Goal: Task Accomplishment & Management: Manage account settings

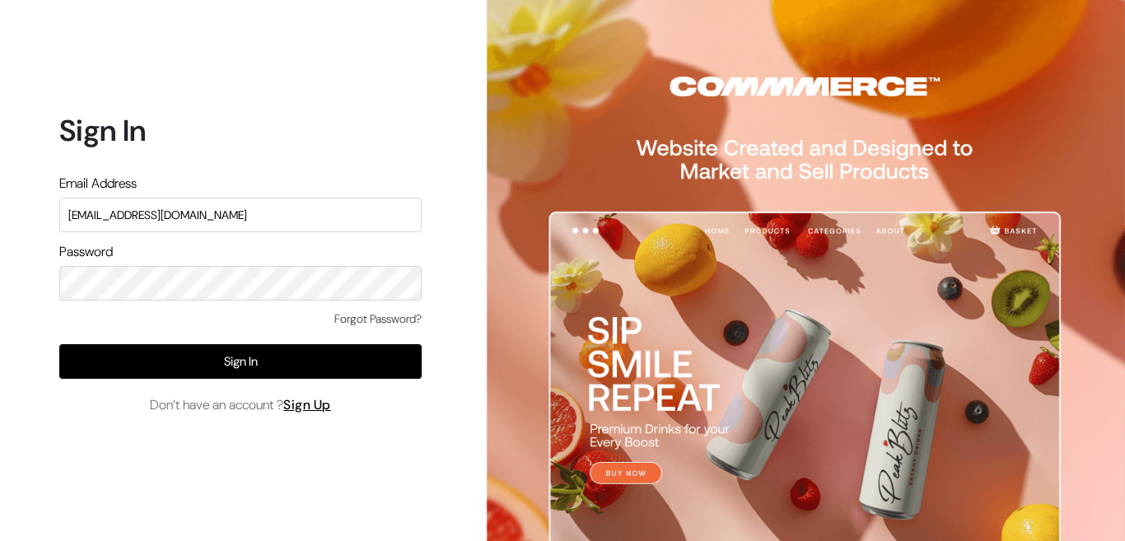
type input "admin@shahbookhouse.com"
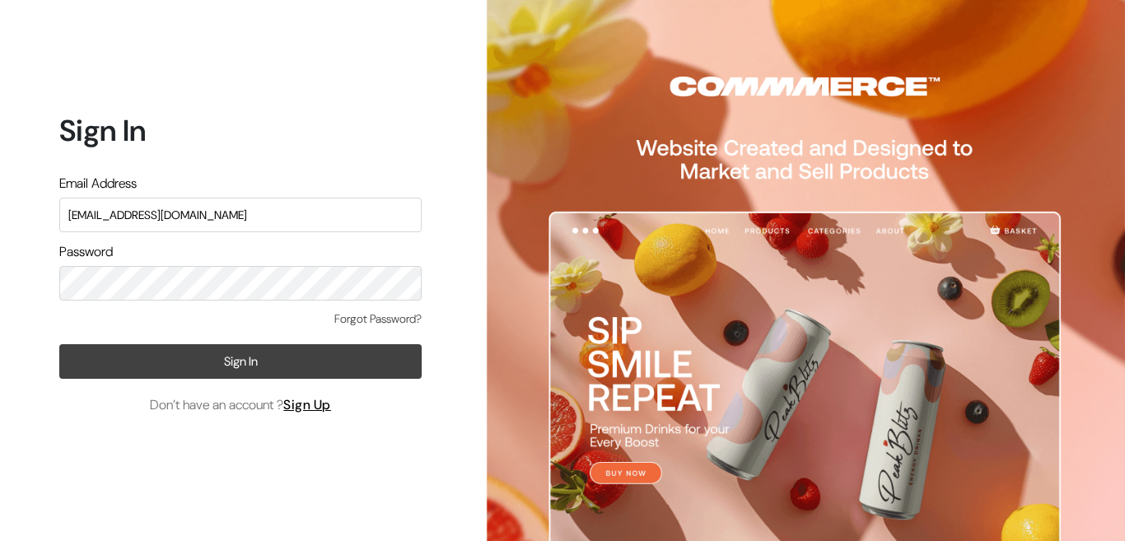
click at [273, 350] on button "Sign In" at bounding box center [240, 361] width 362 height 35
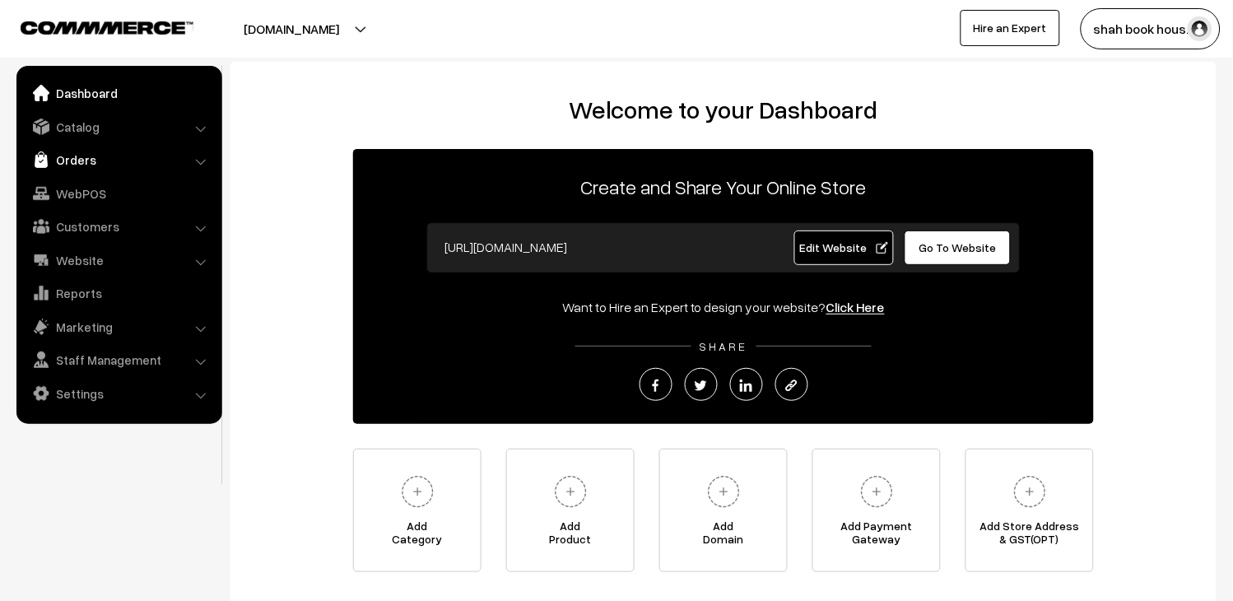
click at [84, 157] on link "Orders" at bounding box center [119, 160] width 196 height 30
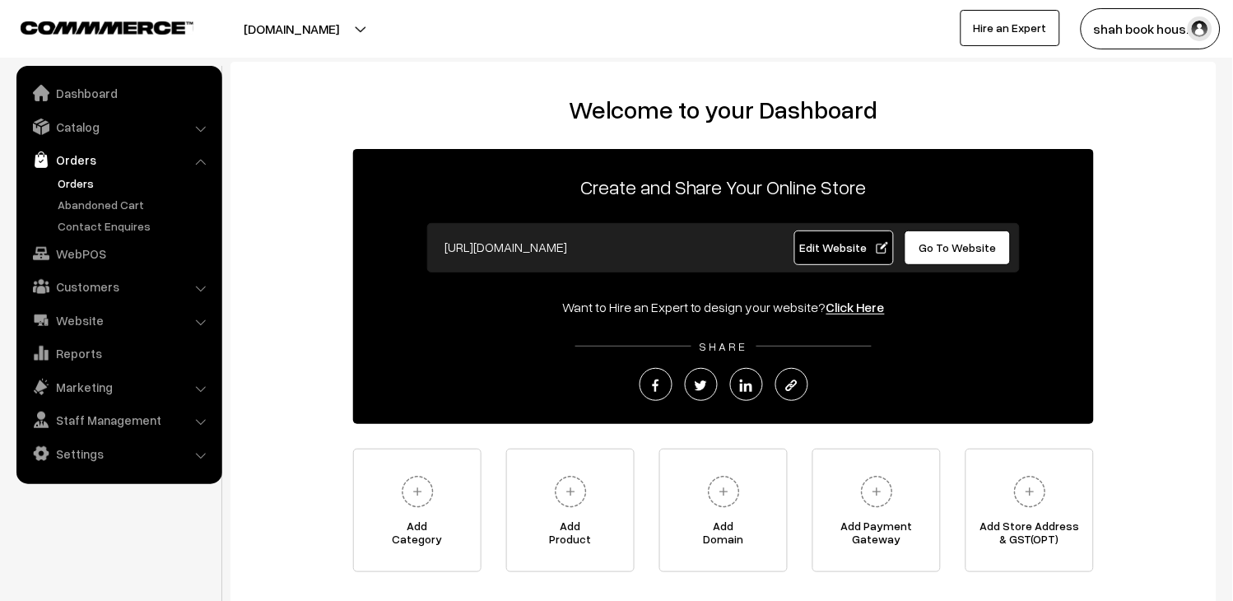
click at [81, 191] on link "Orders" at bounding box center [135, 183] width 163 height 17
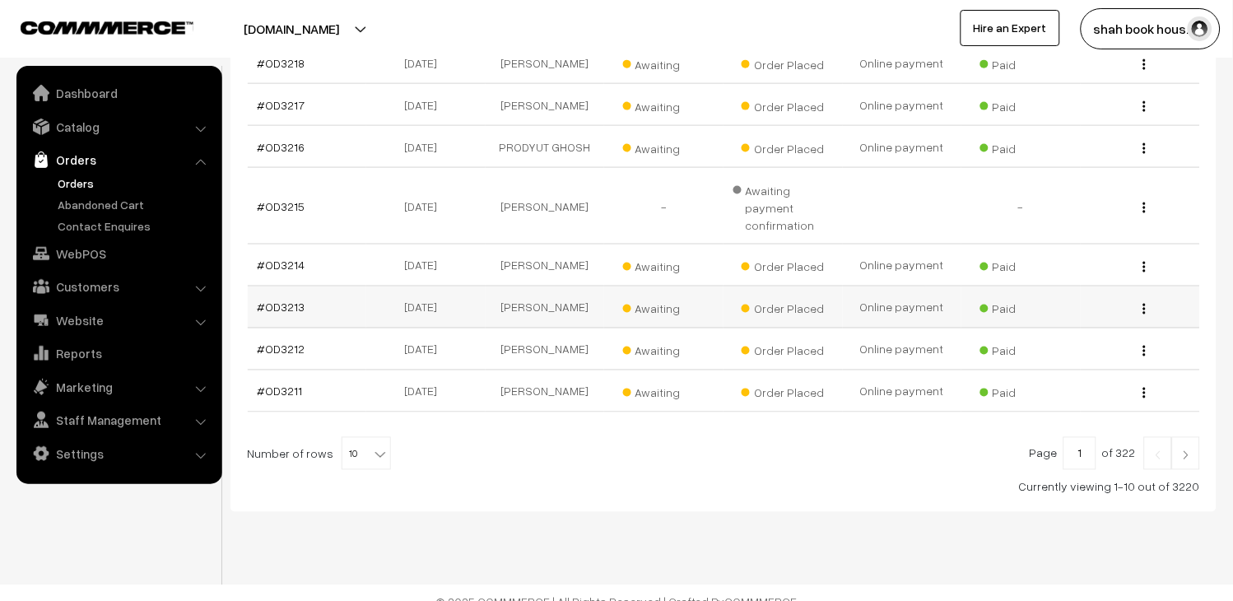
scroll to position [431, 0]
click at [361, 438] on span "10" at bounding box center [366, 451] width 48 height 33
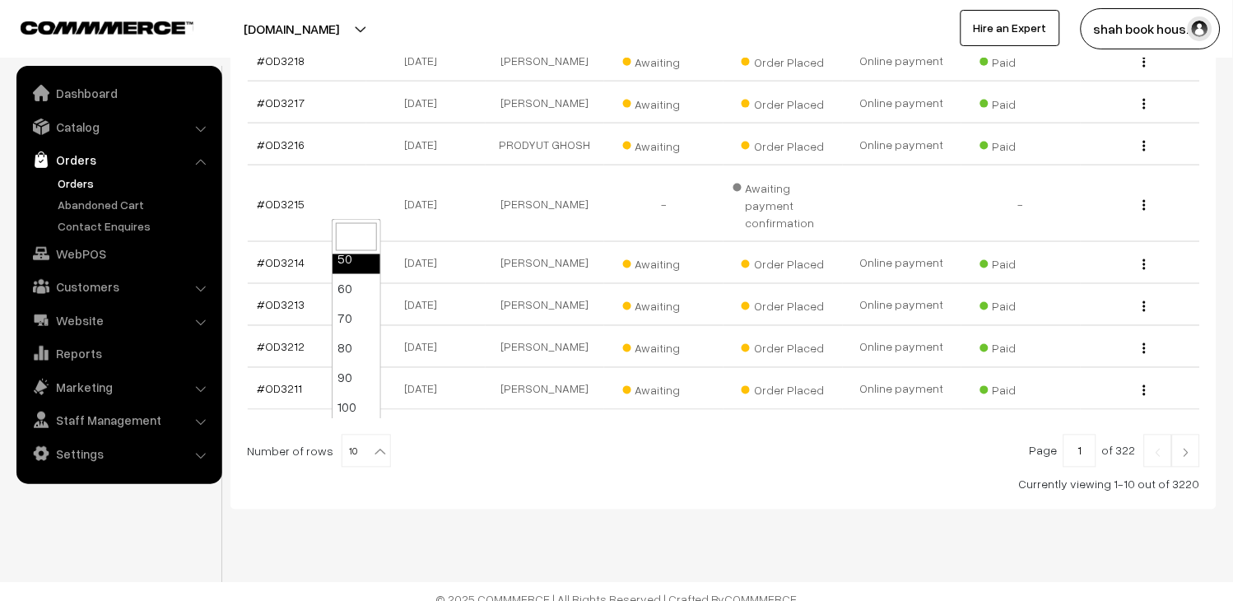
scroll to position [132, 0]
select select "100"
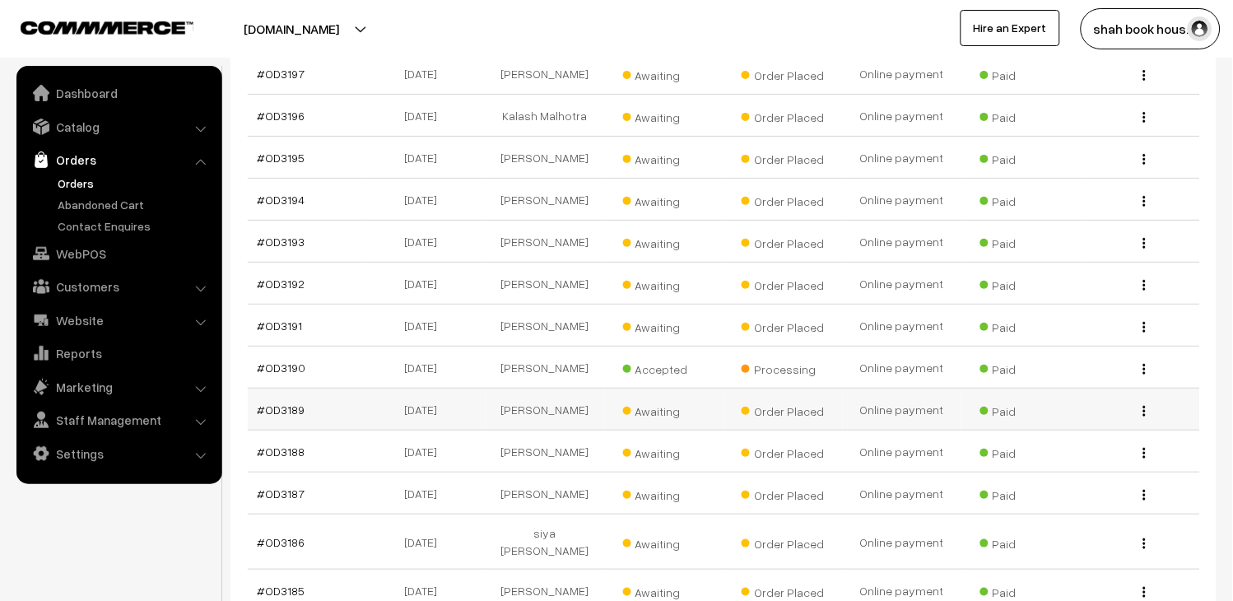
scroll to position [1371, 0]
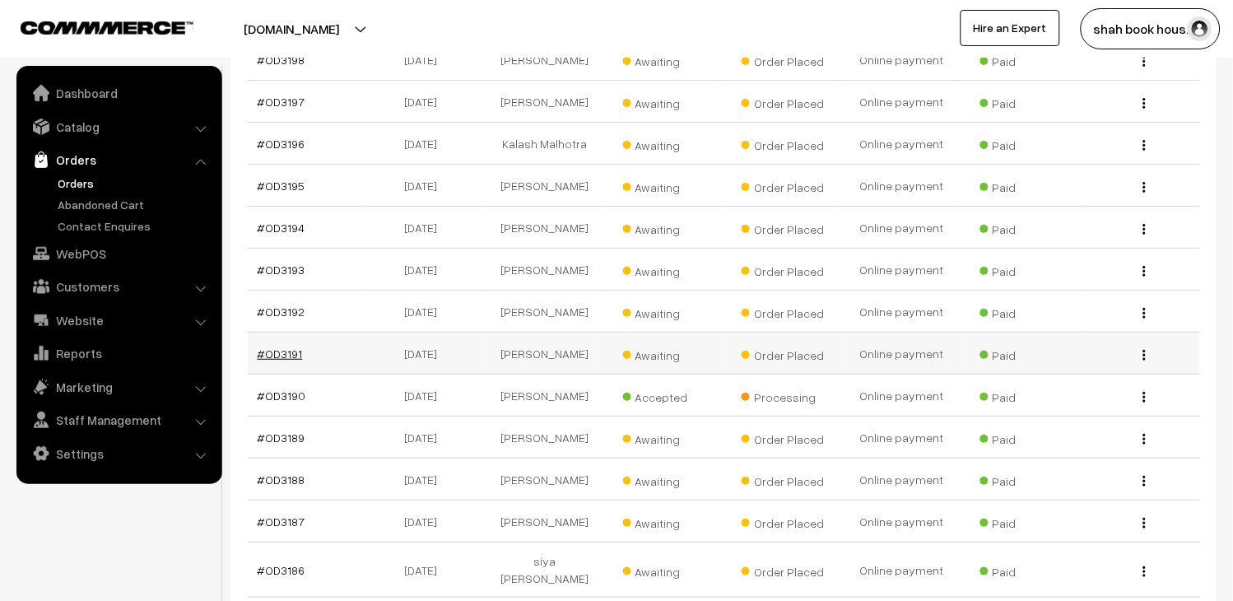
click at [292, 347] on link "#OD3191" at bounding box center [280, 354] width 45 height 14
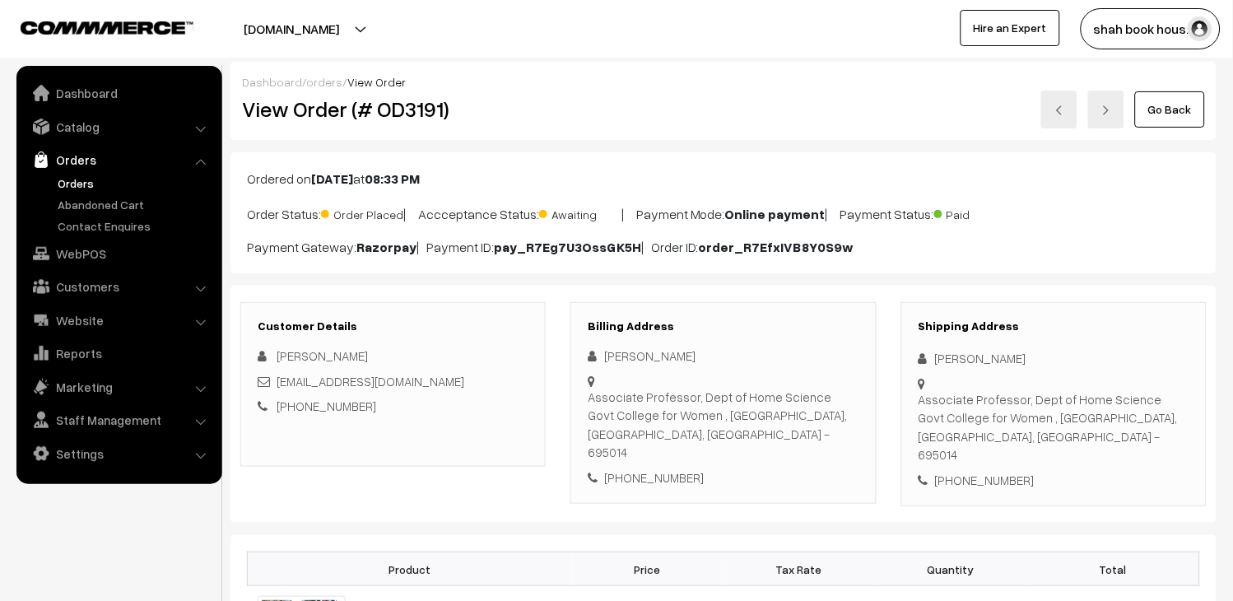
click at [1042, 112] on link at bounding box center [1059, 110] width 36 height 38
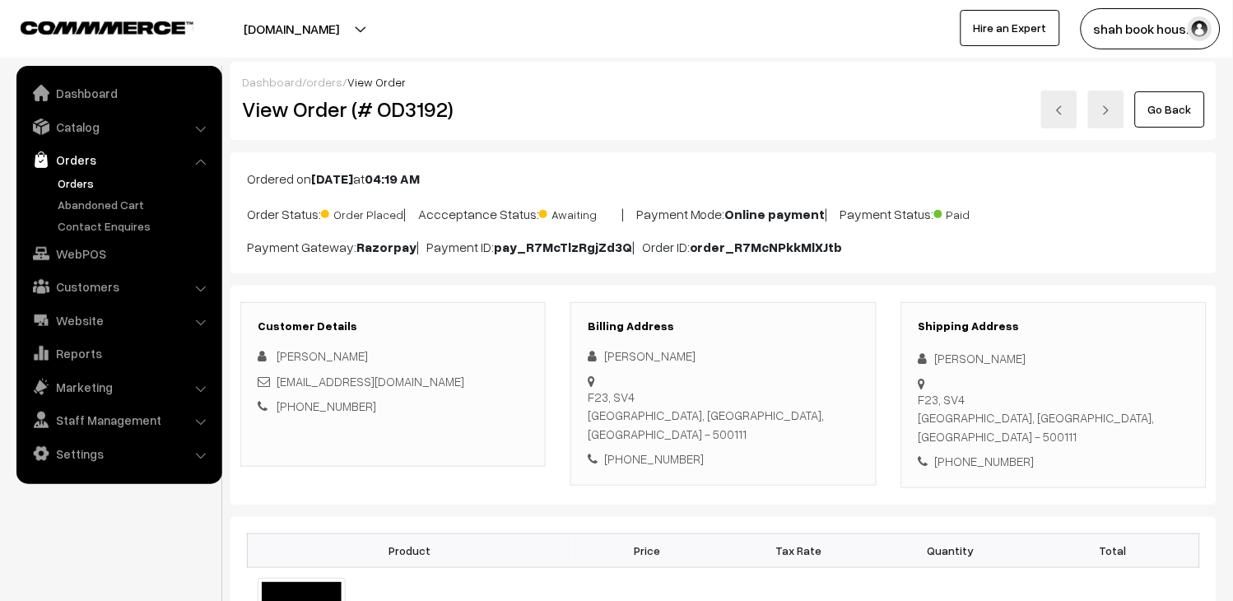
click at [1064, 108] on img at bounding box center [1060, 110] width 10 height 10
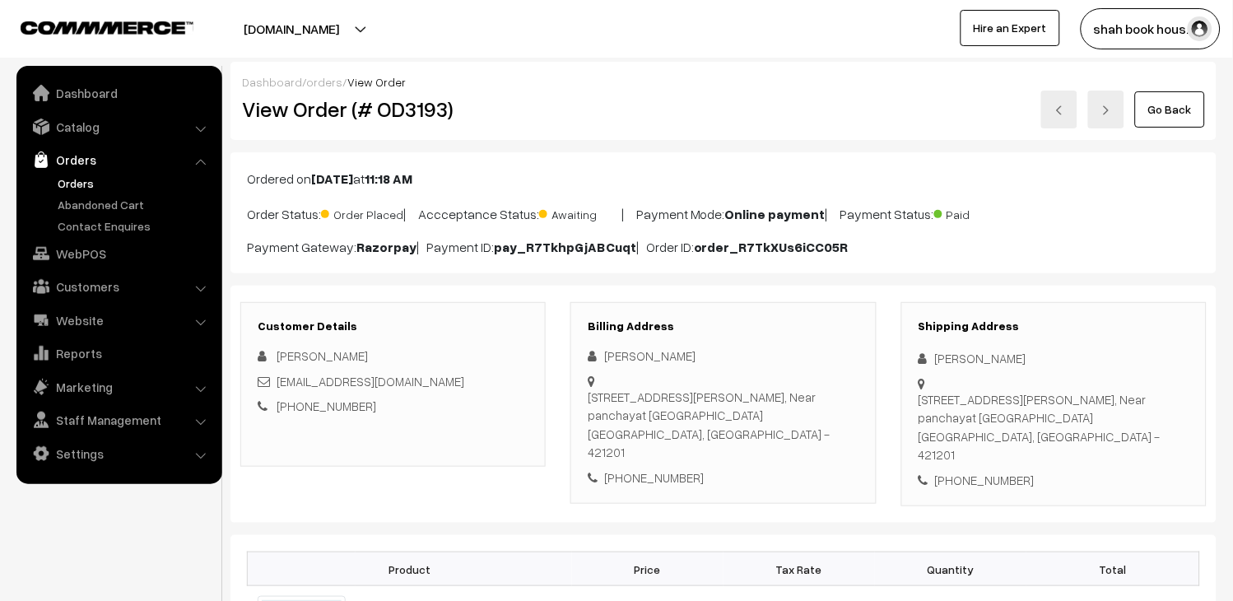
click at [1080, 119] on div "Go Back" at bounding box center [888, 110] width 634 height 38
click at [1062, 119] on link at bounding box center [1059, 110] width 36 height 38
click at [1049, 114] on link at bounding box center [1059, 110] width 36 height 38
click at [1045, 108] on link at bounding box center [1059, 110] width 36 height 38
click at [1066, 109] on link at bounding box center [1059, 110] width 36 height 38
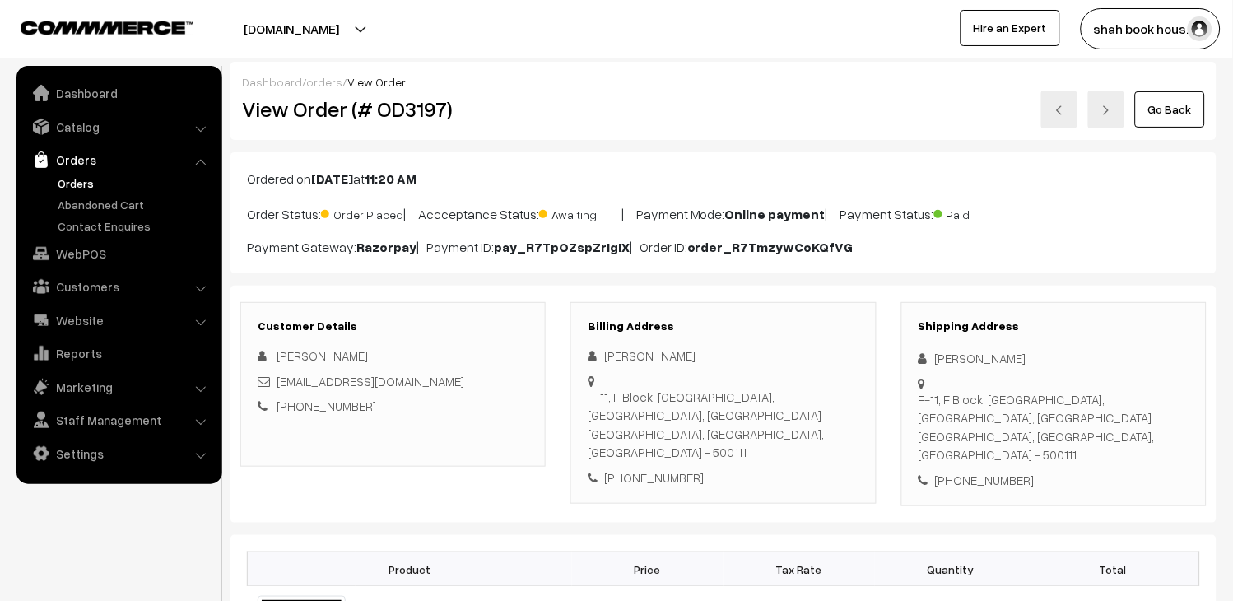
click at [1067, 108] on link at bounding box center [1059, 110] width 36 height 38
click at [1064, 111] on img at bounding box center [1060, 110] width 10 height 10
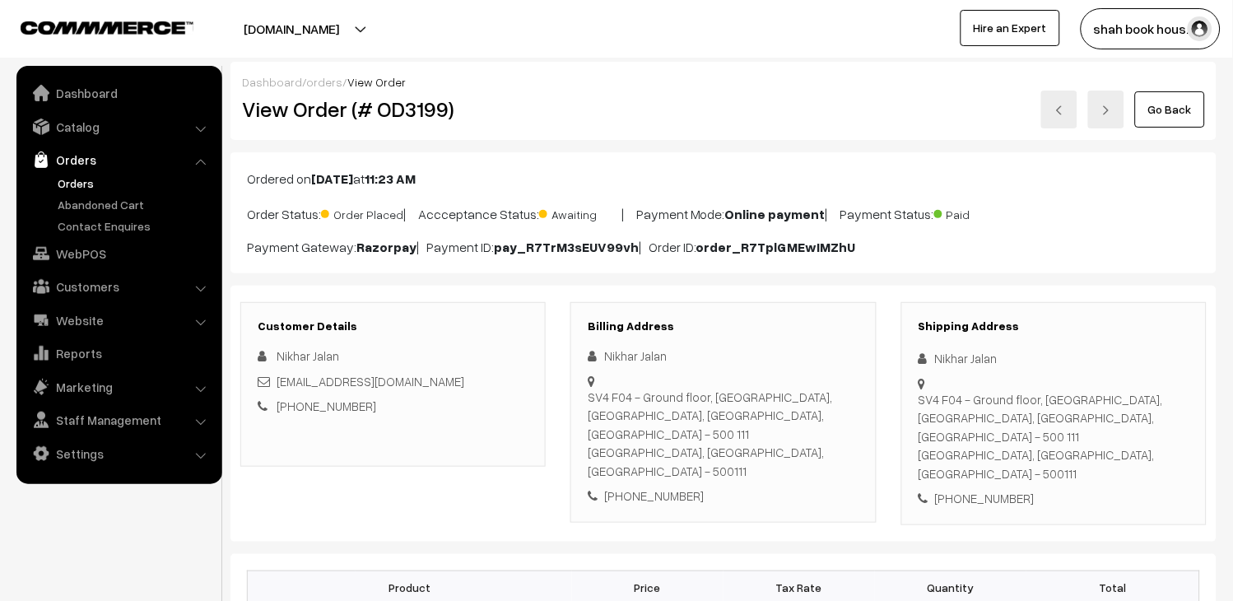
click at [1063, 112] on img at bounding box center [1060, 110] width 10 height 10
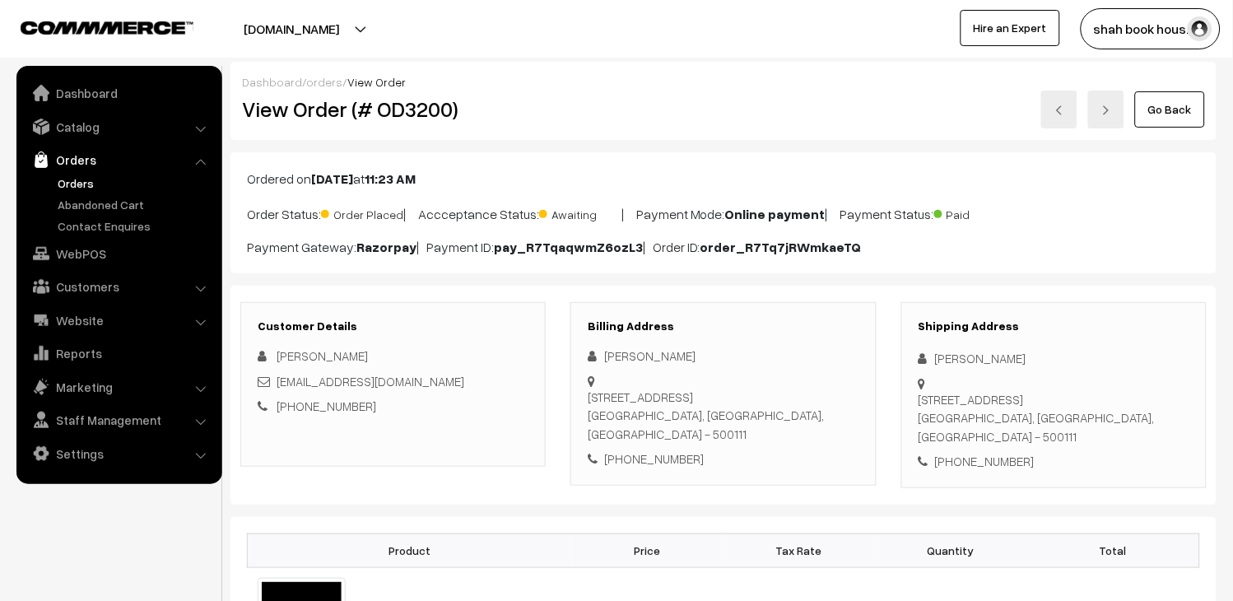
click at [1073, 110] on link at bounding box center [1059, 110] width 36 height 38
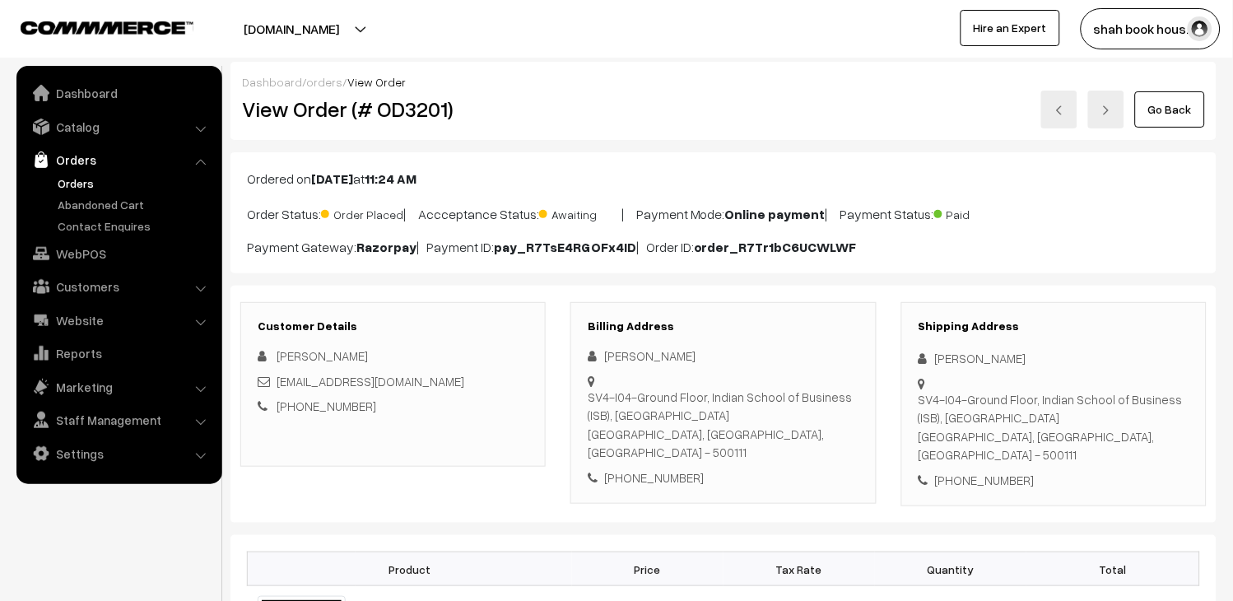
click at [1064, 105] on img at bounding box center [1060, 110] width 10 height 10
click at [1070, 100] on link at bounding box center [1059, 110] width 36 height 38
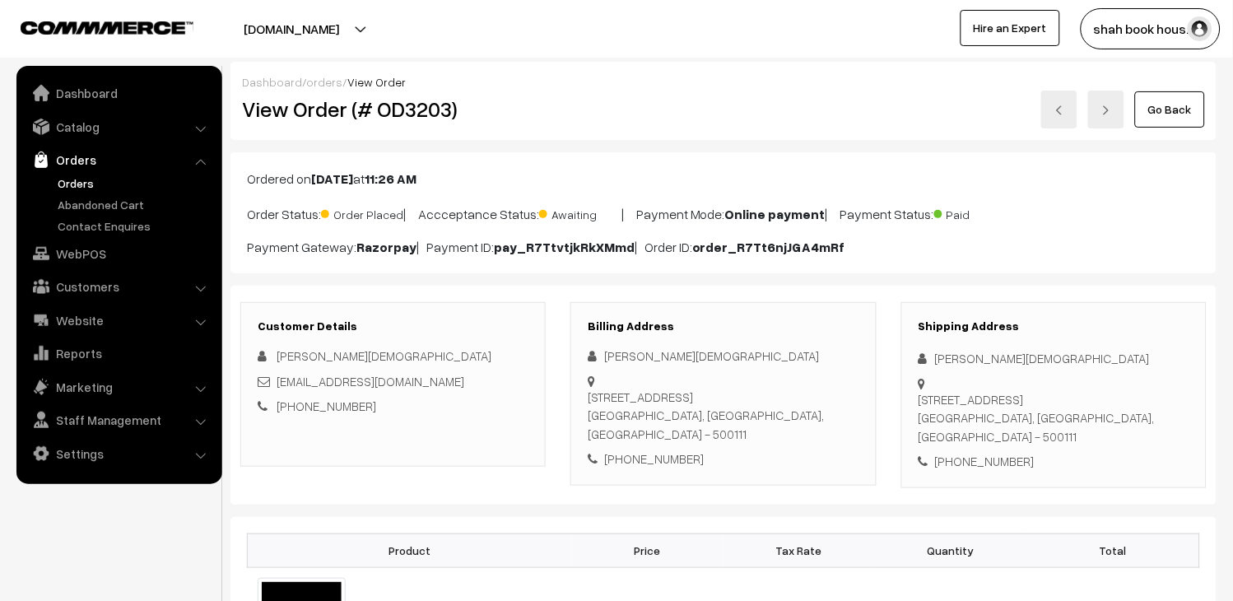
click at [1066, 121] on link at bounding box center [1059, 110] width 36 height 38
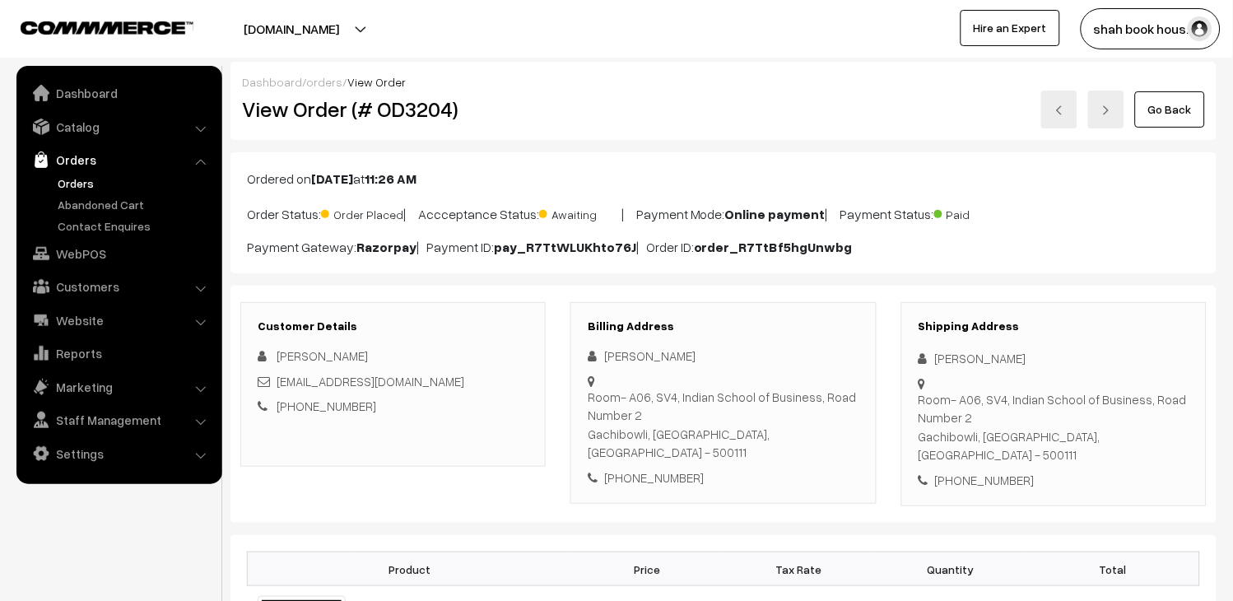
click at [1050, 119] on link at bounding box center [1059, 110] width 36 height 38
click at [1063, 107] on img at bounding box center [1060, 110] width 10 height 10
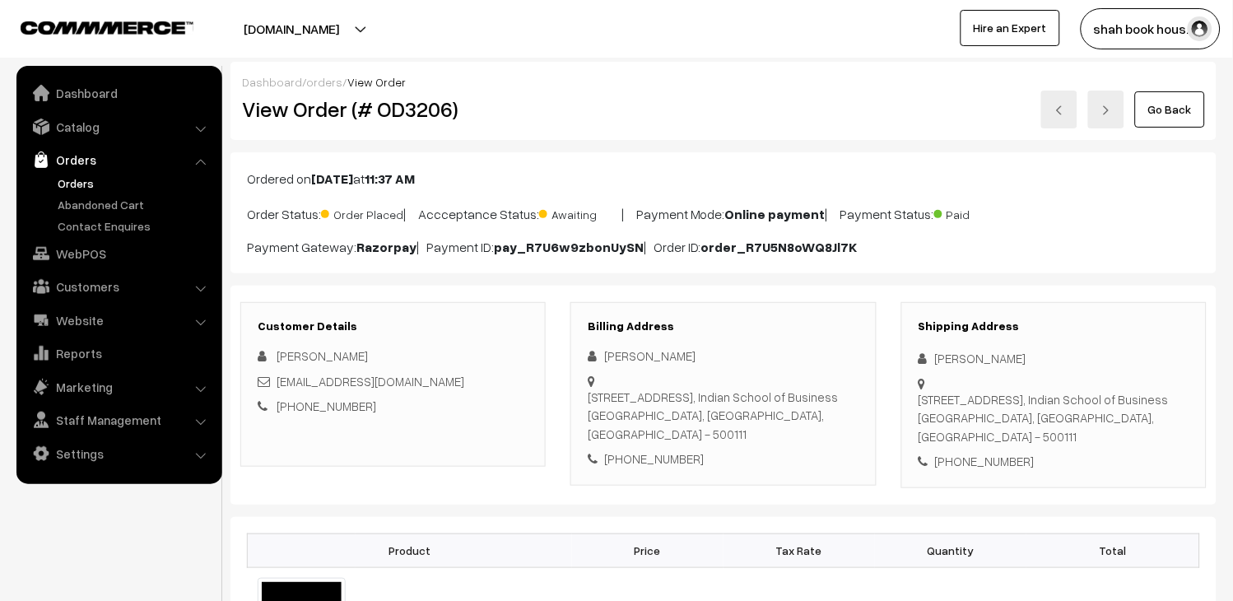
click at [1063, 112] on img at bounding box center [1060, 110] width 10 height 10
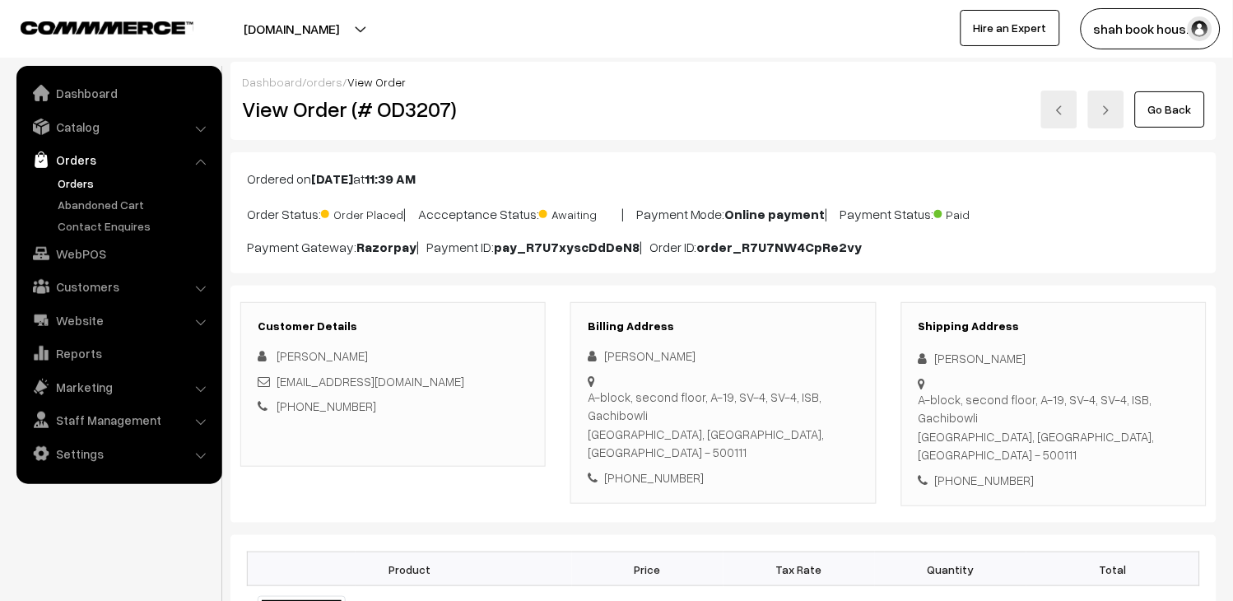
click at [1063, 96] on link at bounding box center [1059, 110] width 36 height 38
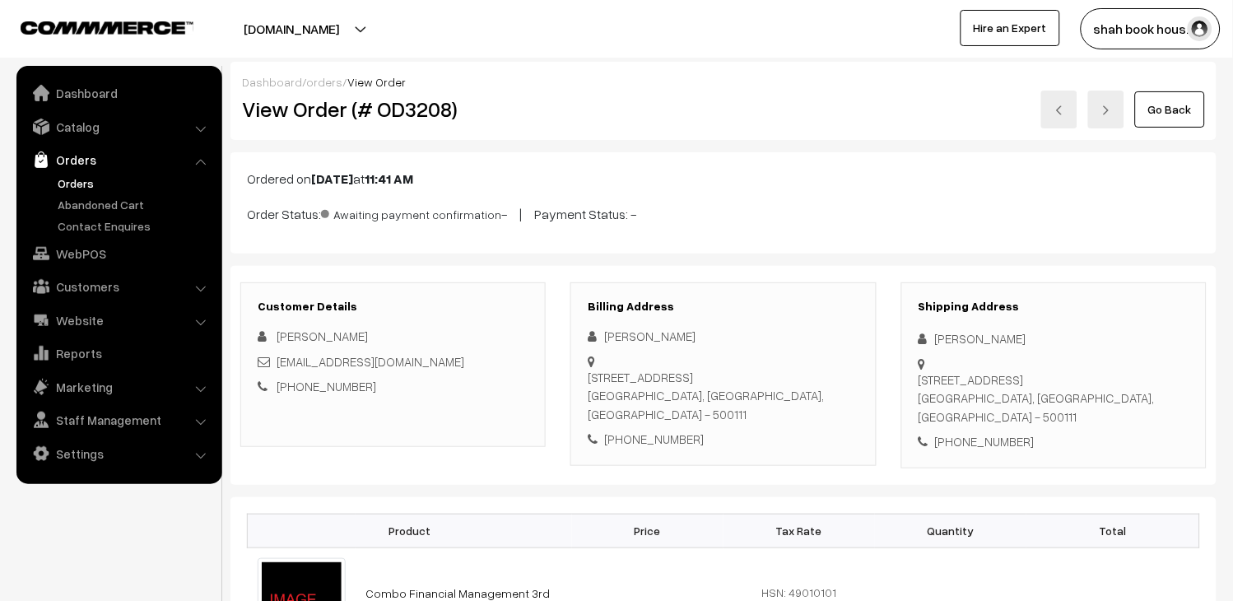
click at [1068, 111] on link at bounding box center [1059, 110] width 36 height 38
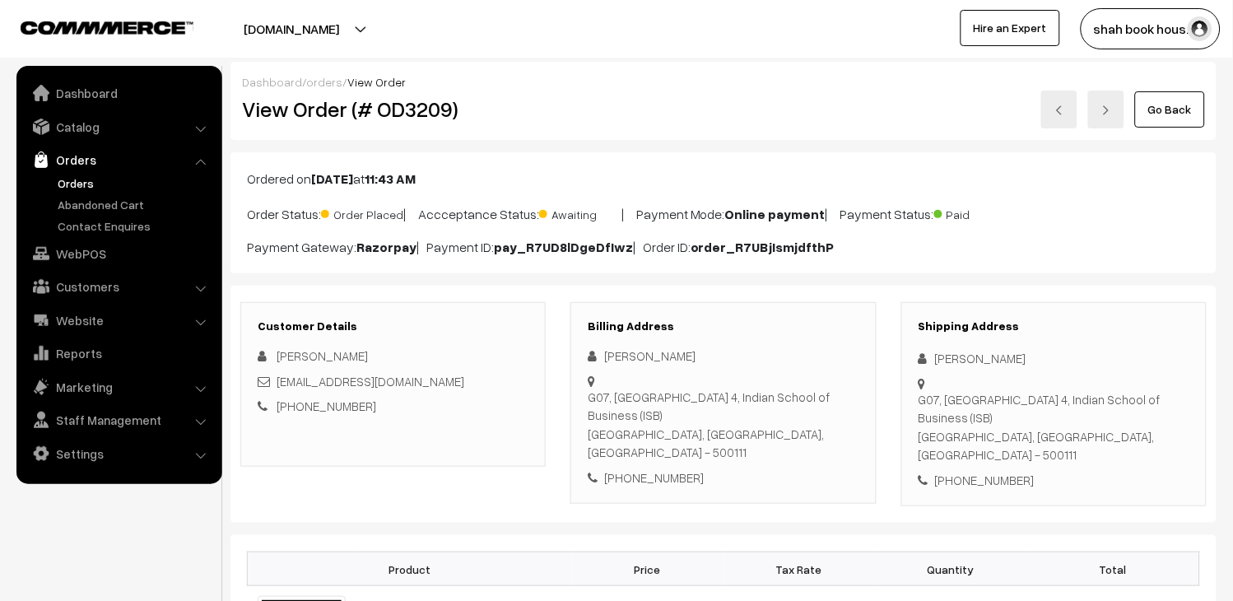
click at [1069, 105] on link at bounding box center [1059, 110] width 36 height 38
click at [1052, 105] on link at bounding box center [1059, 110] width 36 height 38
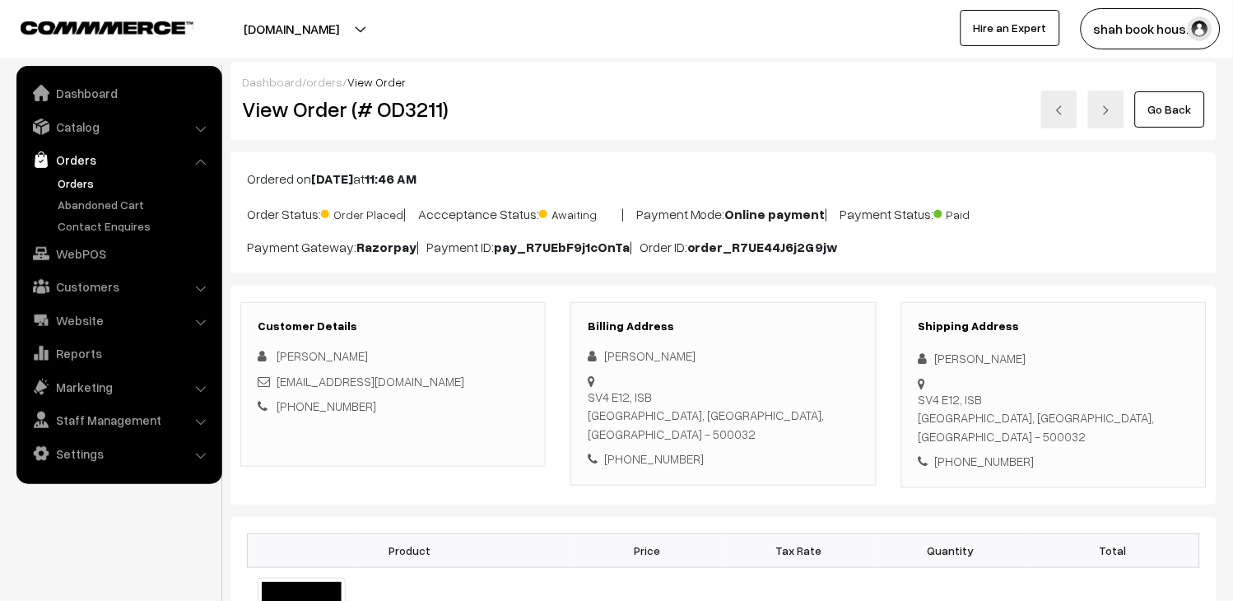
click at [1065, 119] on link at bounding box center [1059, 110] width 36 height 38
click at [1066, 115] on link at bounding box center [1059, 110] width 36 height 38
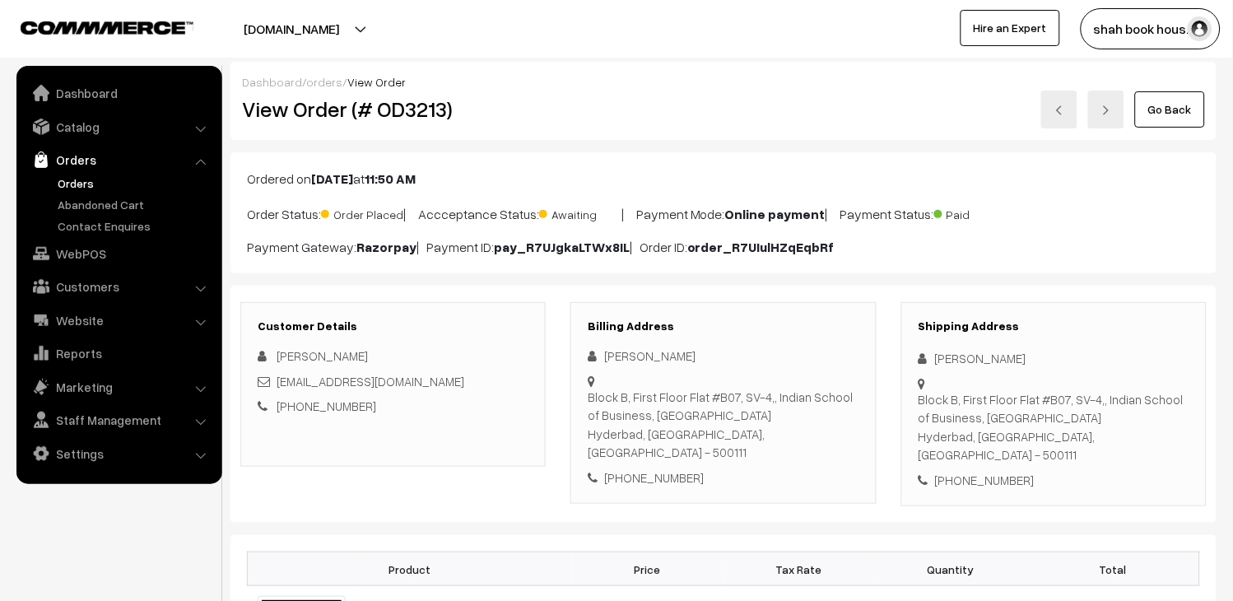
click at [1073, 109] on link at bounding box center [1059, 110] width 36 height 38
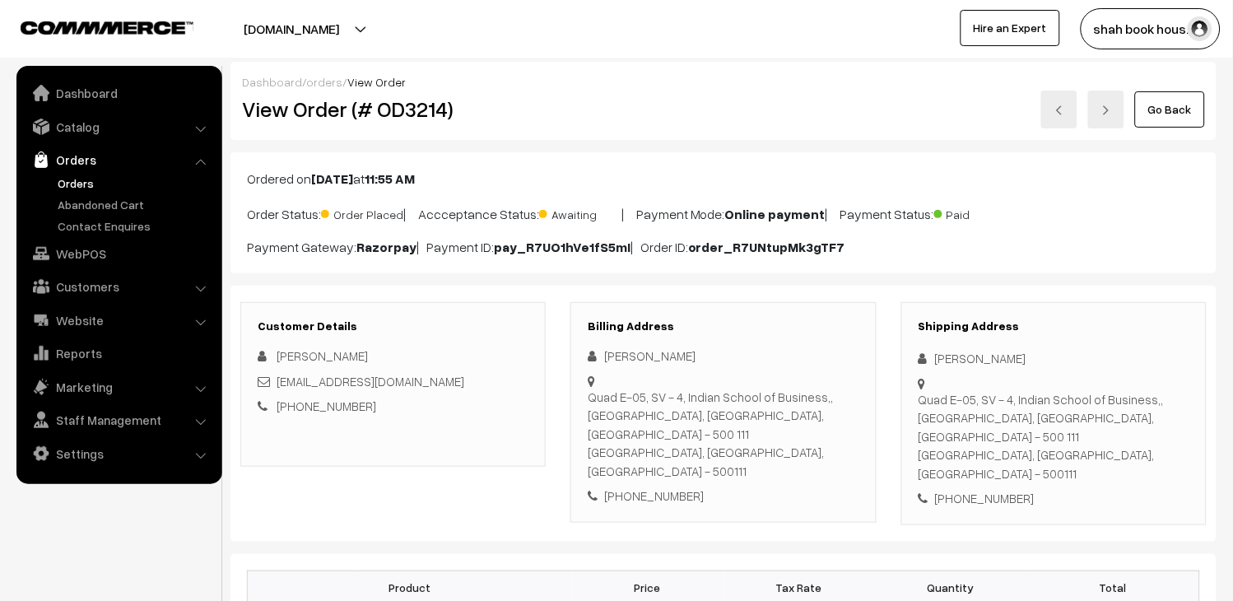
click at [1068, 113] on link at bounding box center [1059, 110] width 36 height 38
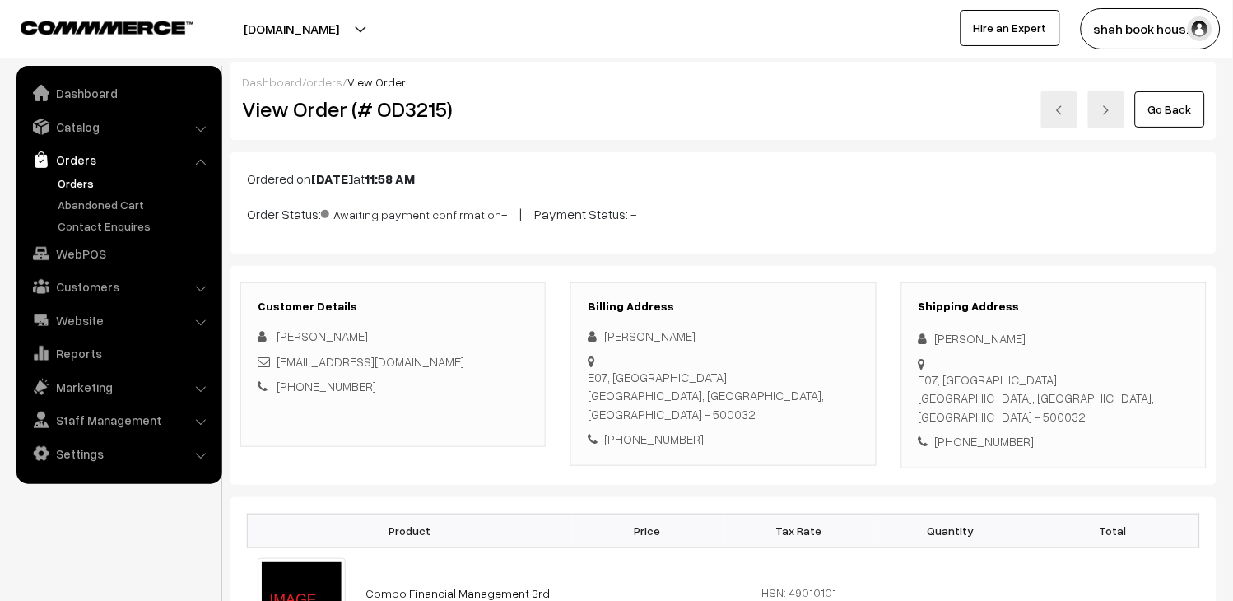
click at [1055, 125] on link at bounding box center [1059, 110] width 36 height 38
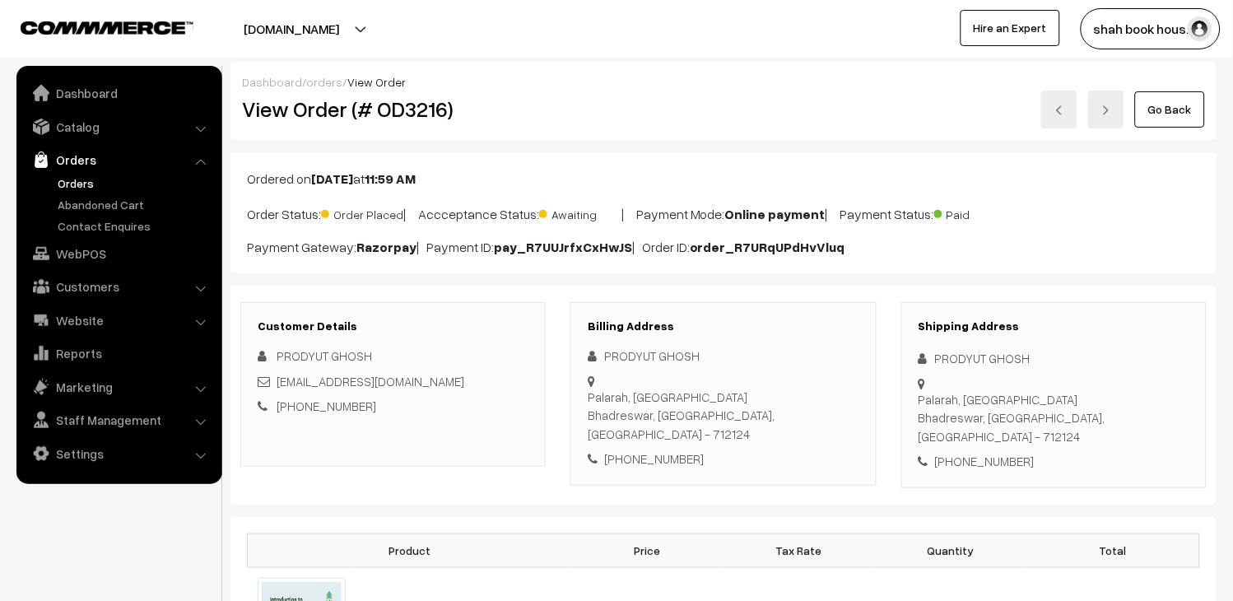
click at [1050, 109] on link at bounding box center [1059, 110] width 36 height 38
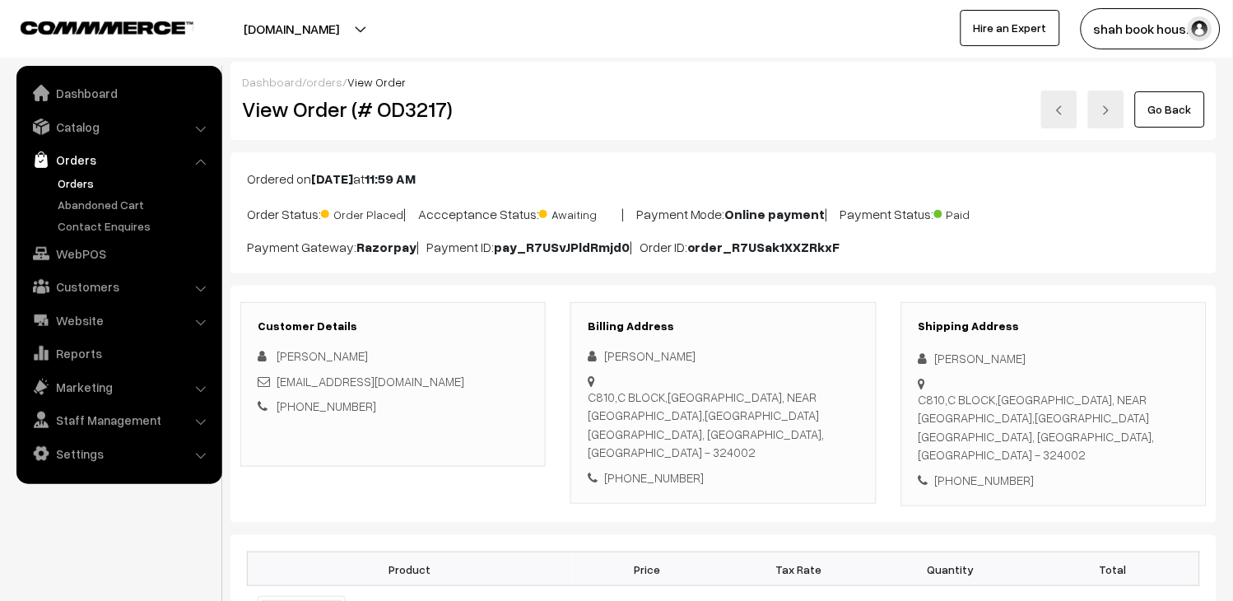
click at [1074, 109] on link at bounding box center [1059, 110] width 36 height 38
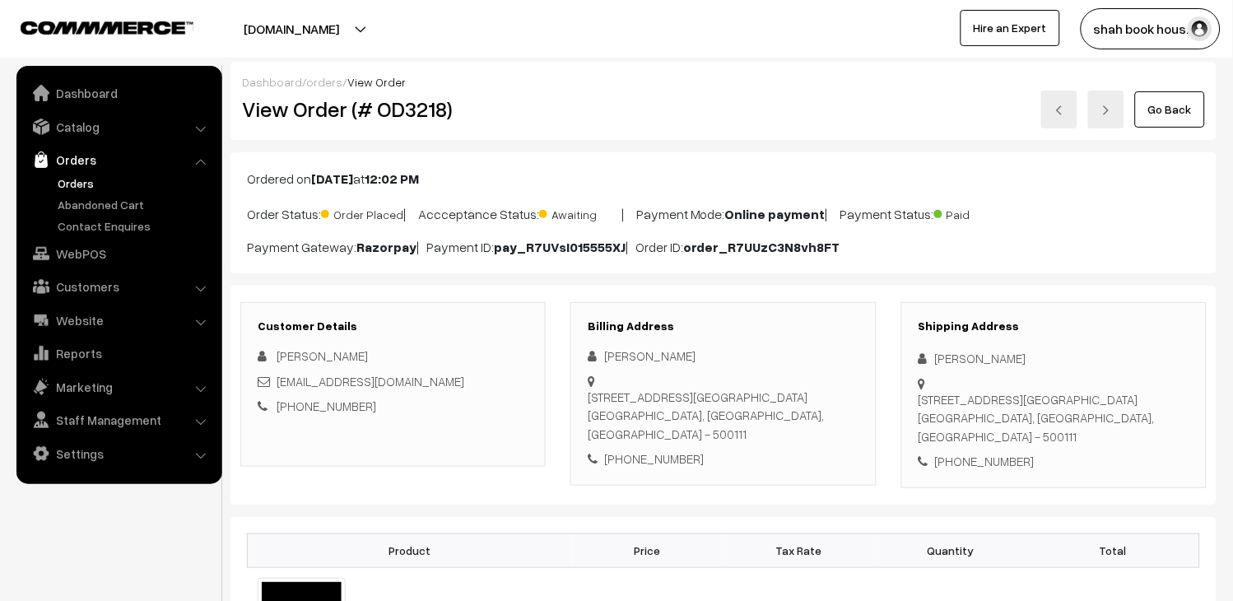
click at [1067, 112] on link at bounding box center [1059, 110] width 36 height 38
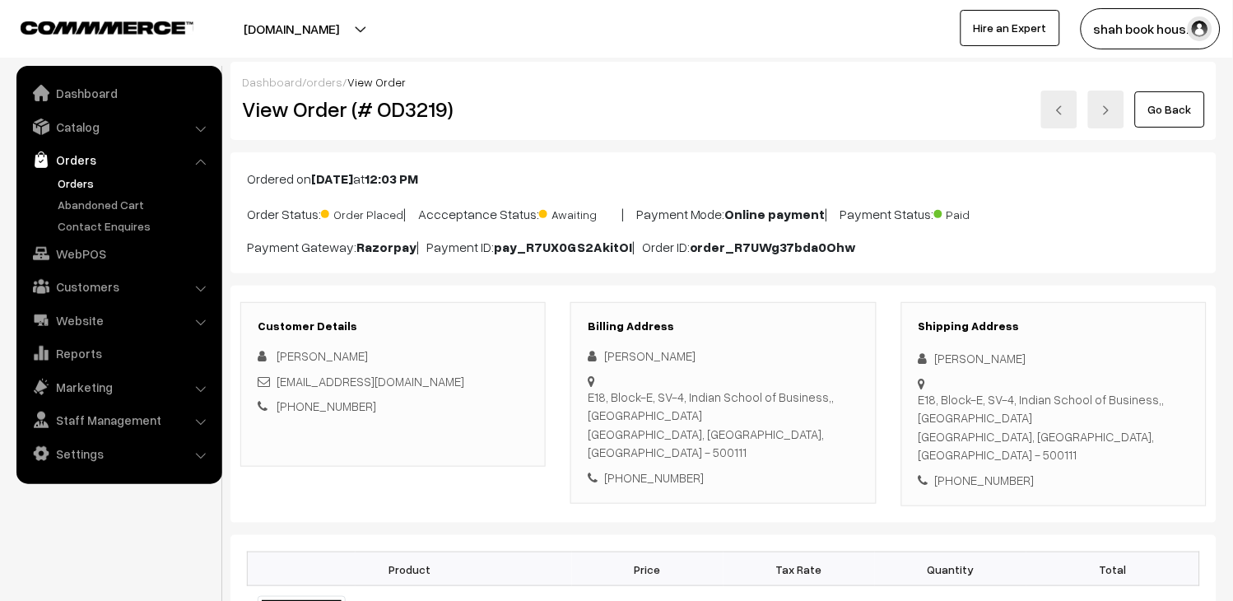
click at [1050, 105] on link at bounding box center [1059, 110] width 36 height 38
click at [1058, 109] on div "Go Back" at bounding box center [888, 110] width 634 height 38
click at [101, 182] on link "Orders" at bounding box center [135, 183] width 163 height 17
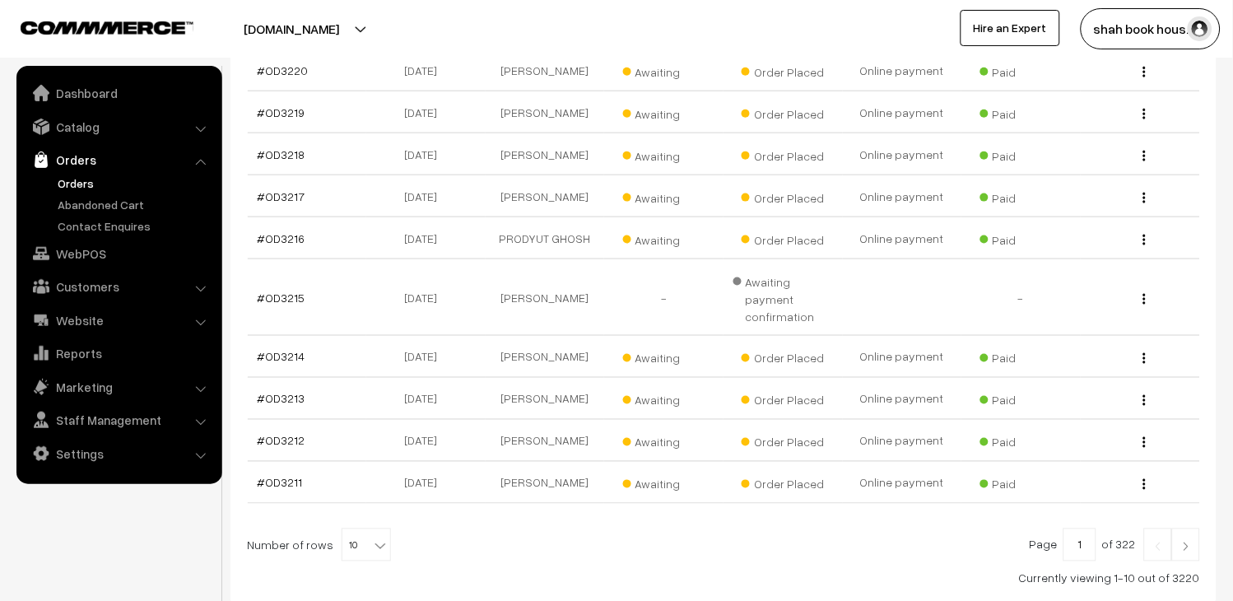
scroll to position [366, 0]
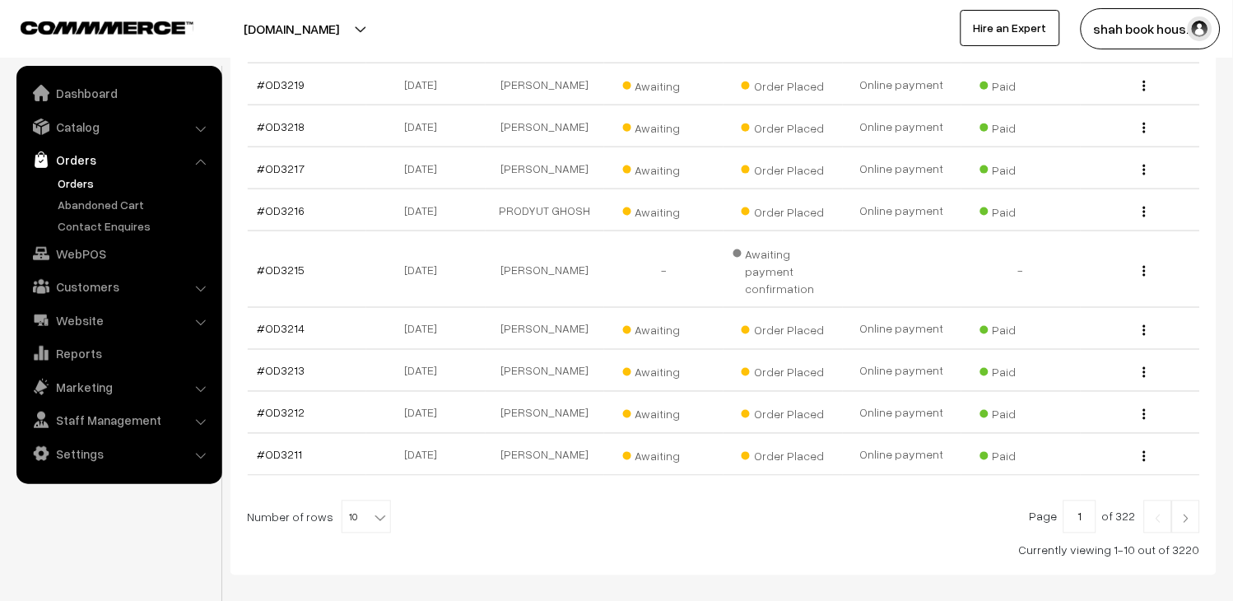
click at [348, 505] on span "10" at bounding box center [366, 517] width 48 height 33
click at [553, 501] on div at bounding box center [723, 517] width 953 height 33
click at [372, 510] on b at bounding box center [380, 518] width 16 height 16
select select "30"
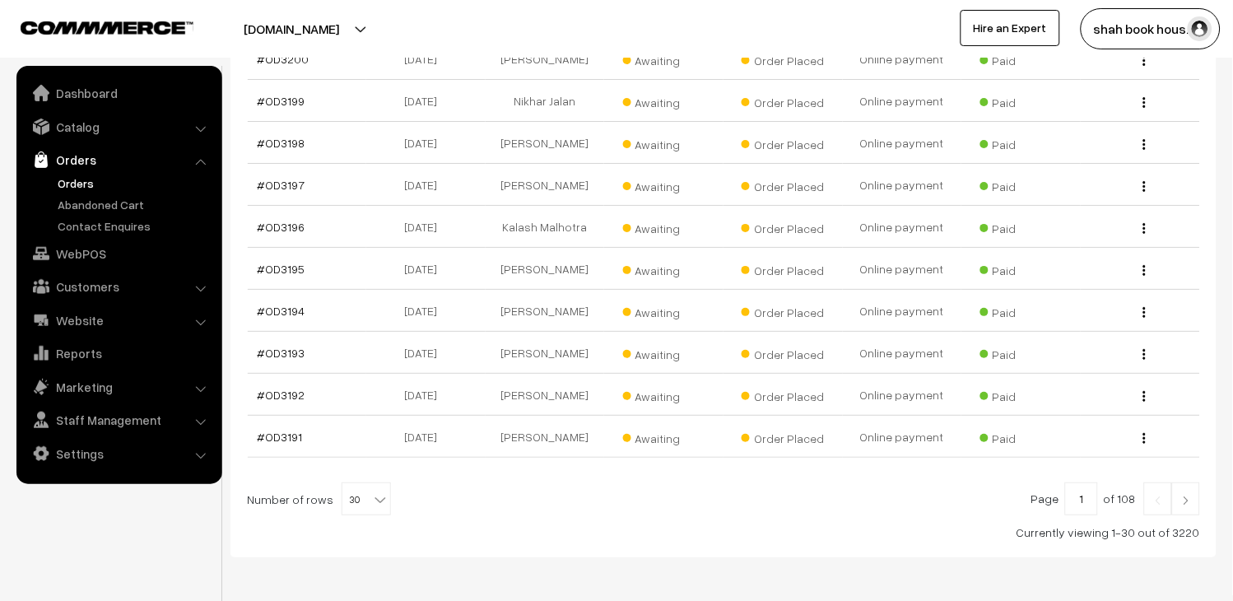
scroll to position [1289, 0]
click at [348, 482] on span "30" at bounding box center [366, 498] width 48 height 33
select select "50"
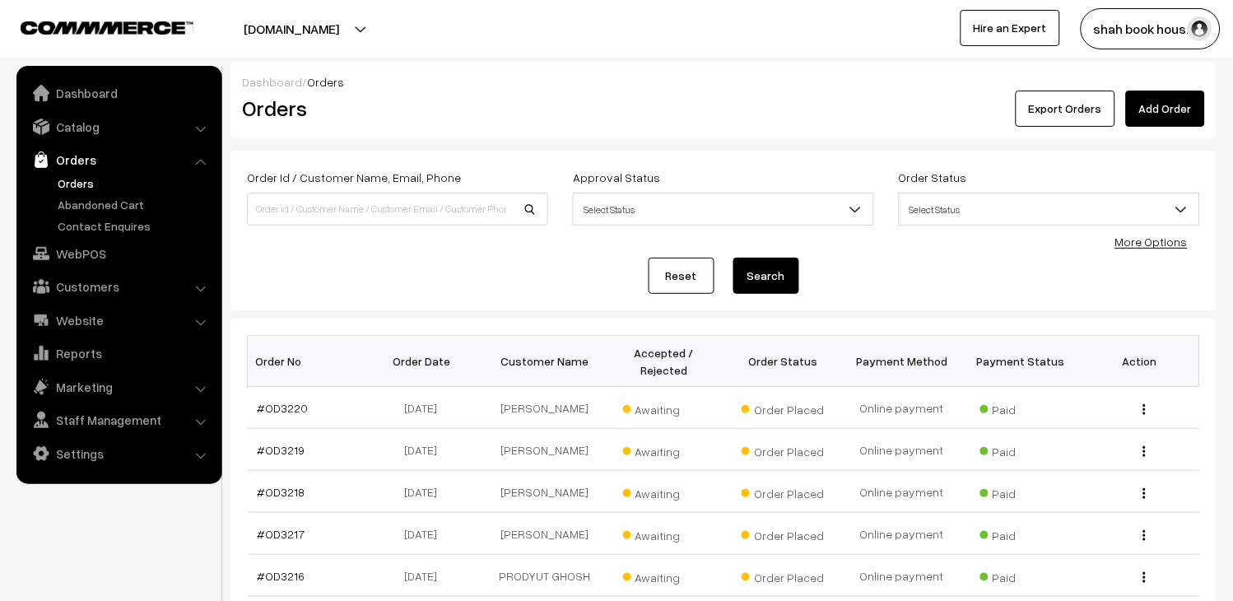
scroll to position [91, 0]
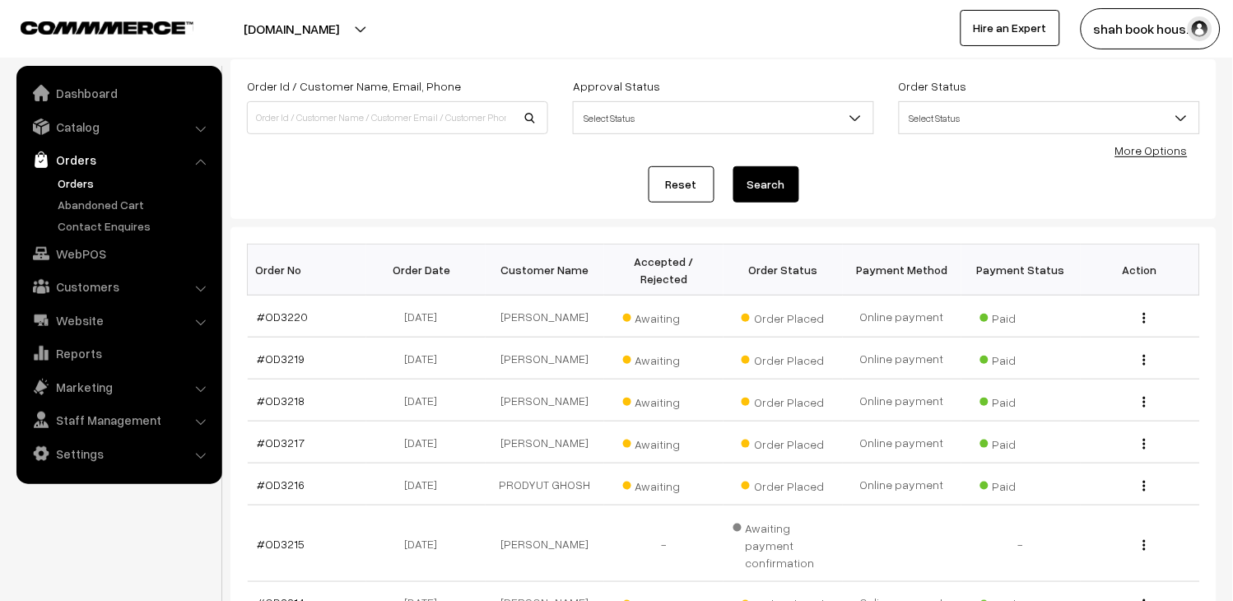
click at [59, 185] on link "Orders" at bounding box center [135, 183] width 163 height 17
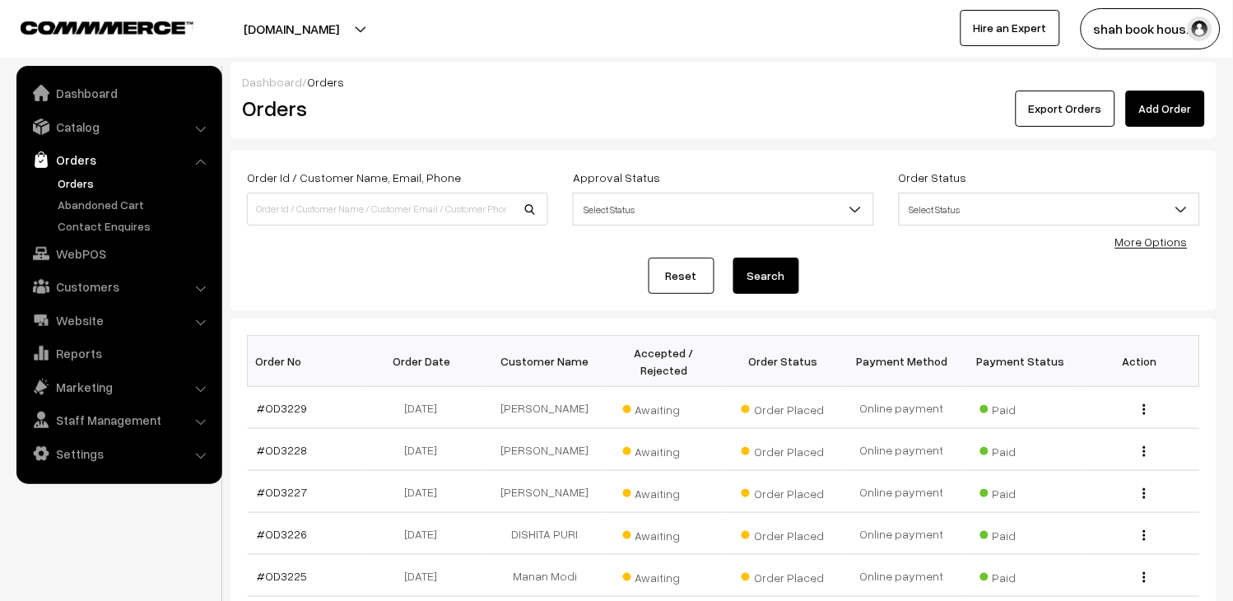
click at [72, 179] on link "Orders" at bounding box center [135, 183] width 163 height 17
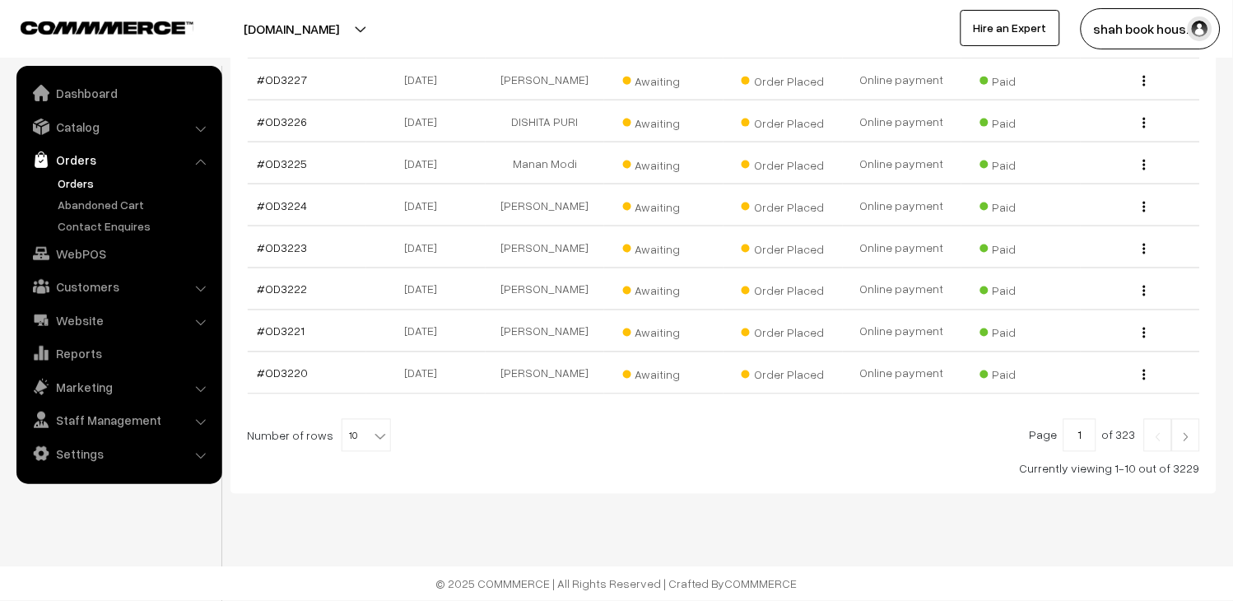
click at [375, 429] on b at bounding box center [380, 436] width 16 height 16
select select "80"
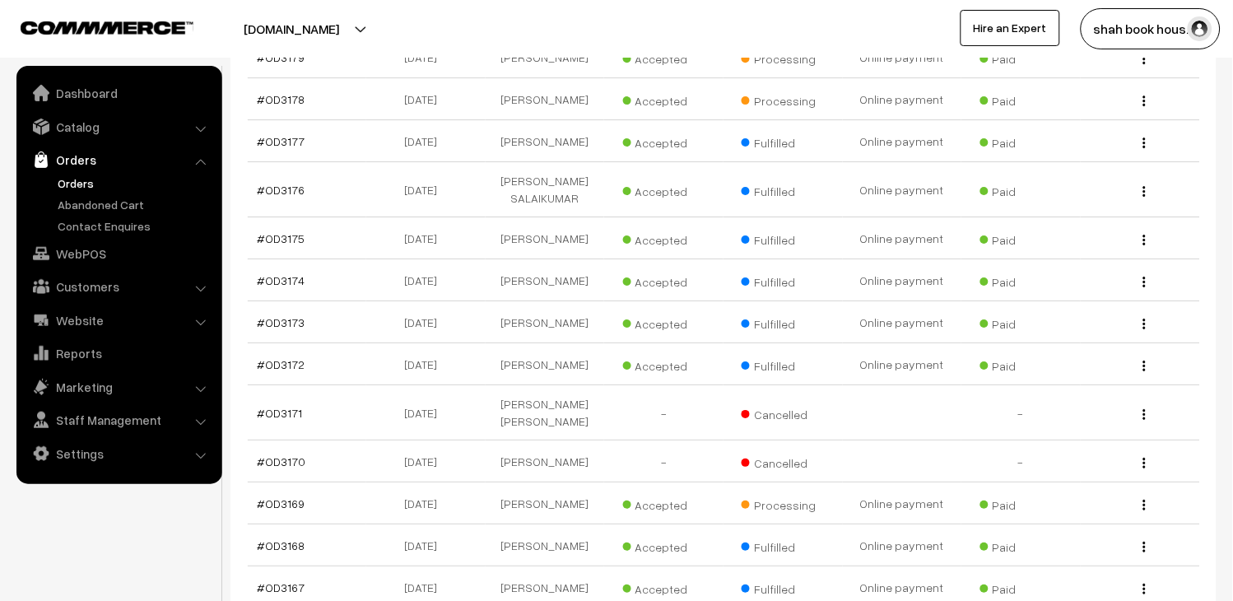
scroll to position [2561, 0]
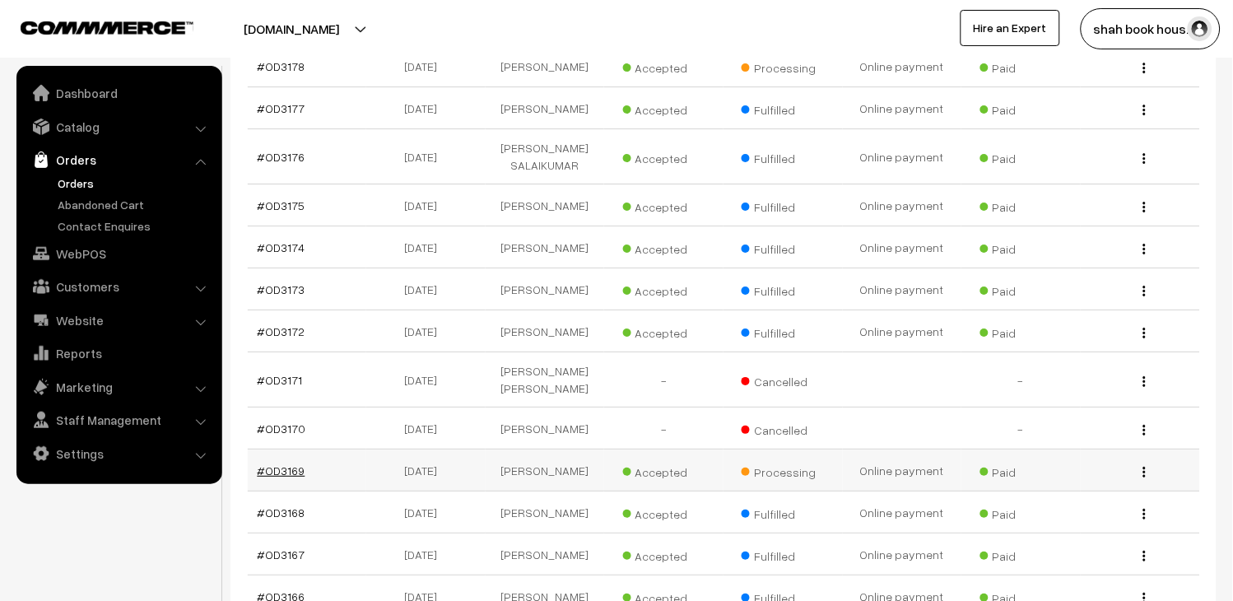
click at [298, 463] on link "#OD3169" at bounding box center [282, 470] width 48 height 14
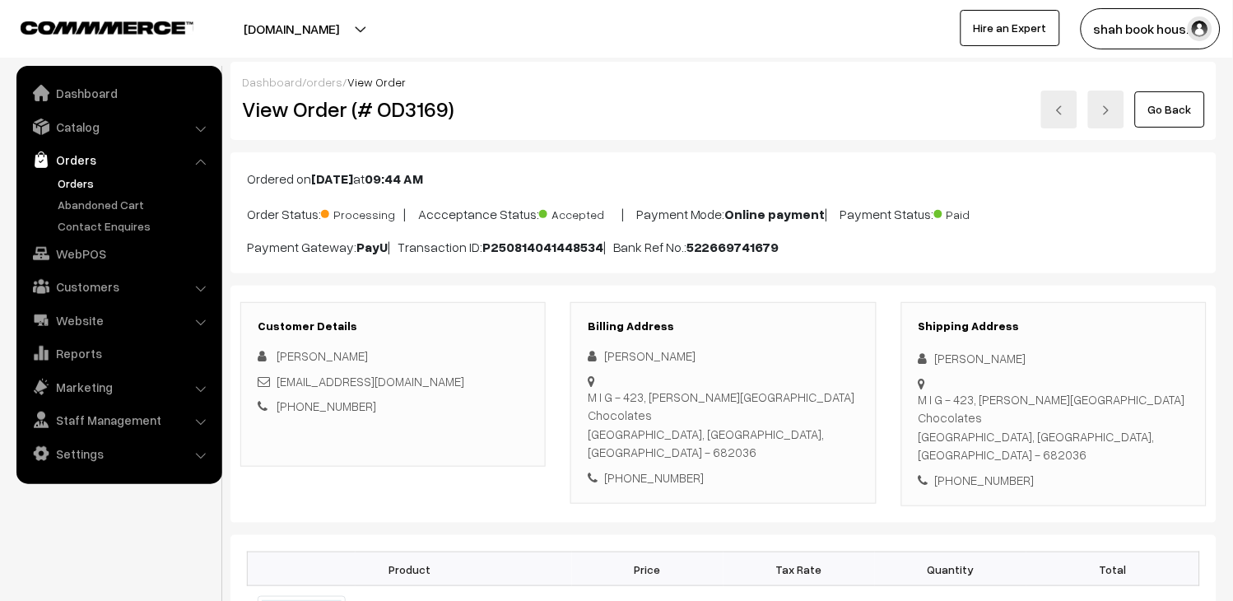
click at [431, 374] on div "rajathchandran@gmail.com" at bounding box center [393, 381] width 271 height 19
click at [431, 381] on div "rajathchandran@gmail.com" at bounding box center [393, 381] width 271 height 19
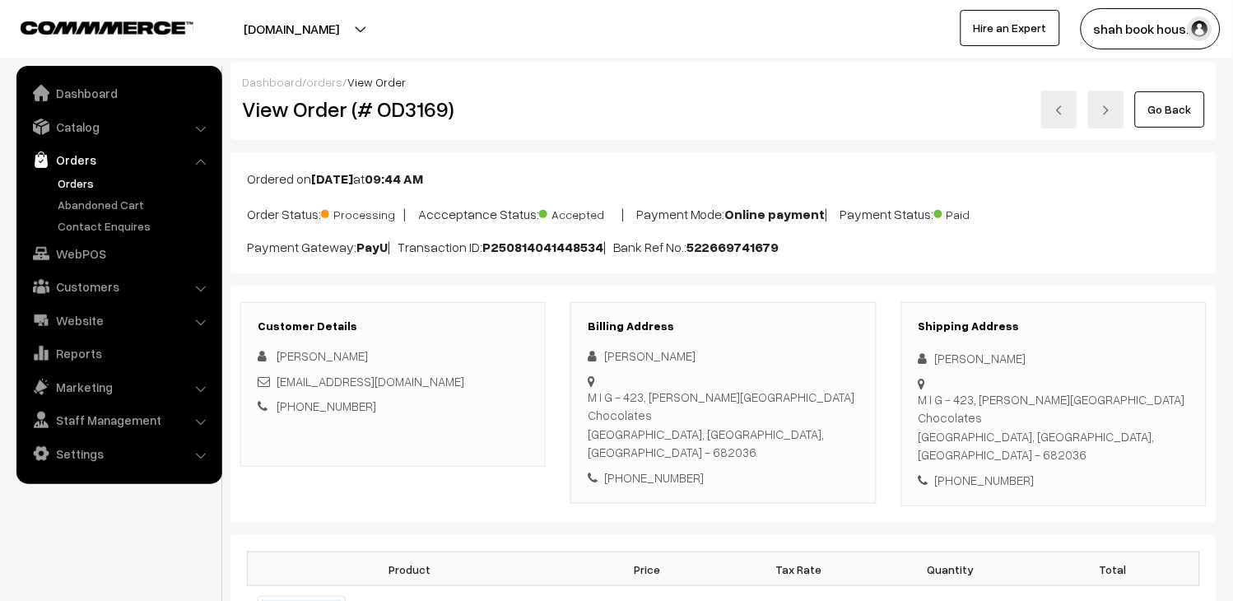
click at [426, 111] on h2 "View Order (# OD3169)" at bounding box center [394, 109] width 305 height 26
copy h2 "OD3169"
click at [1167, 96] on link "Go Back" at bounding box center [1170, 109] width 70 height 36
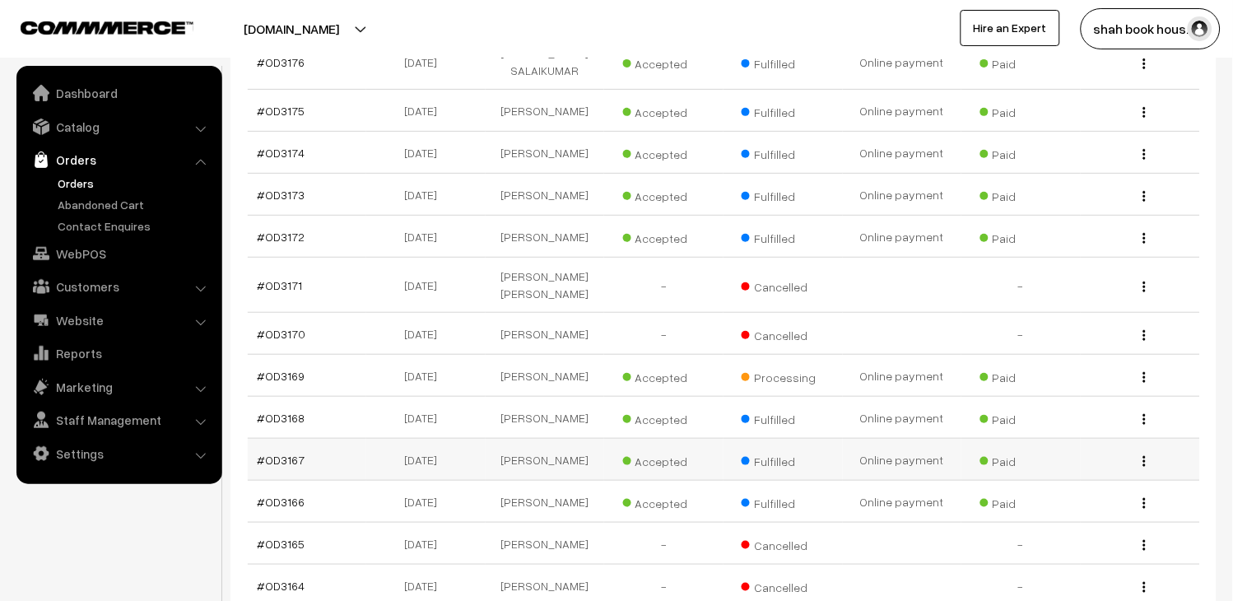
scroll to position [2884, 0]
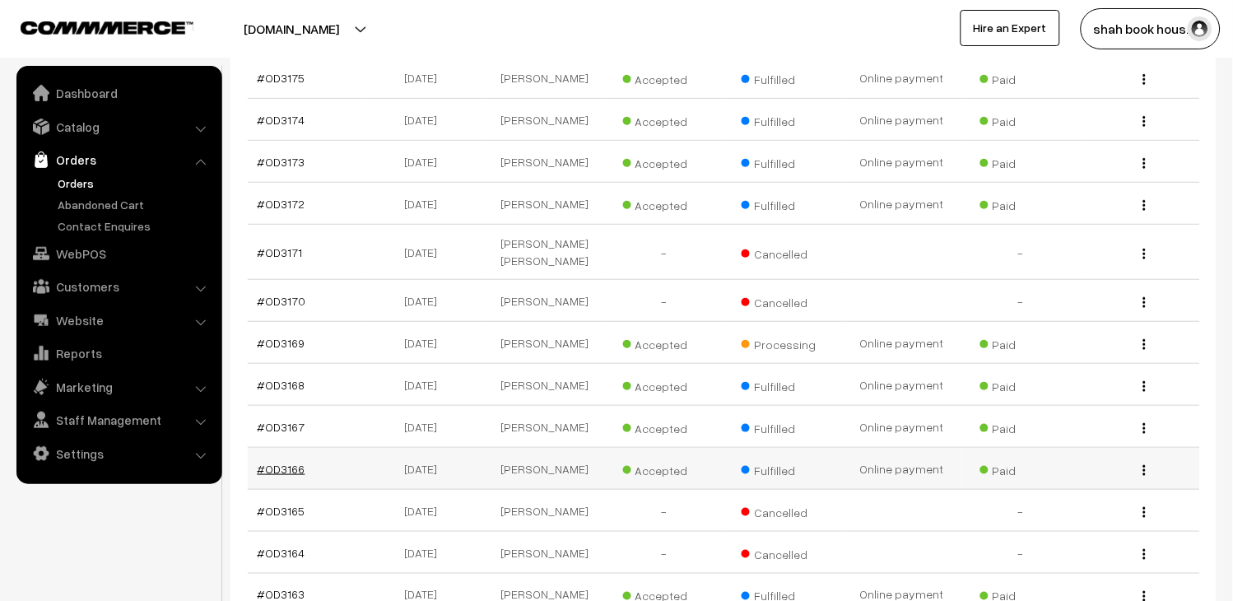
click at [274, 462] on link "#OD3166" at bounding box center [282, 469] width 48 height 14
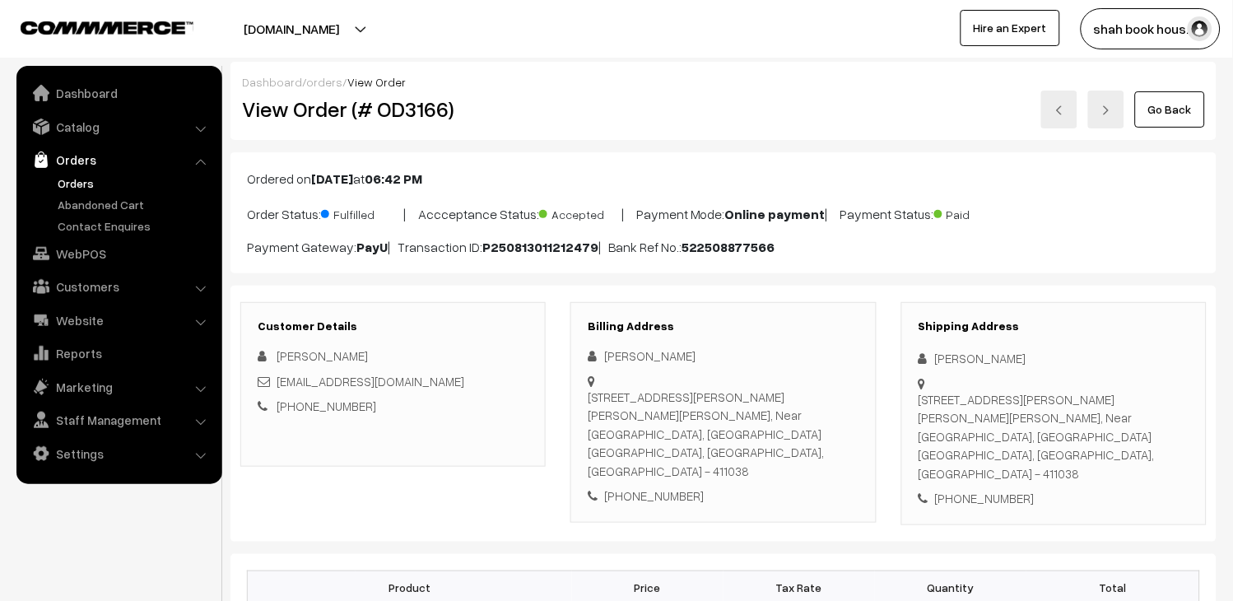
click at [1057, 115] on link at bounding box center [1059, 110] width 36 height 38
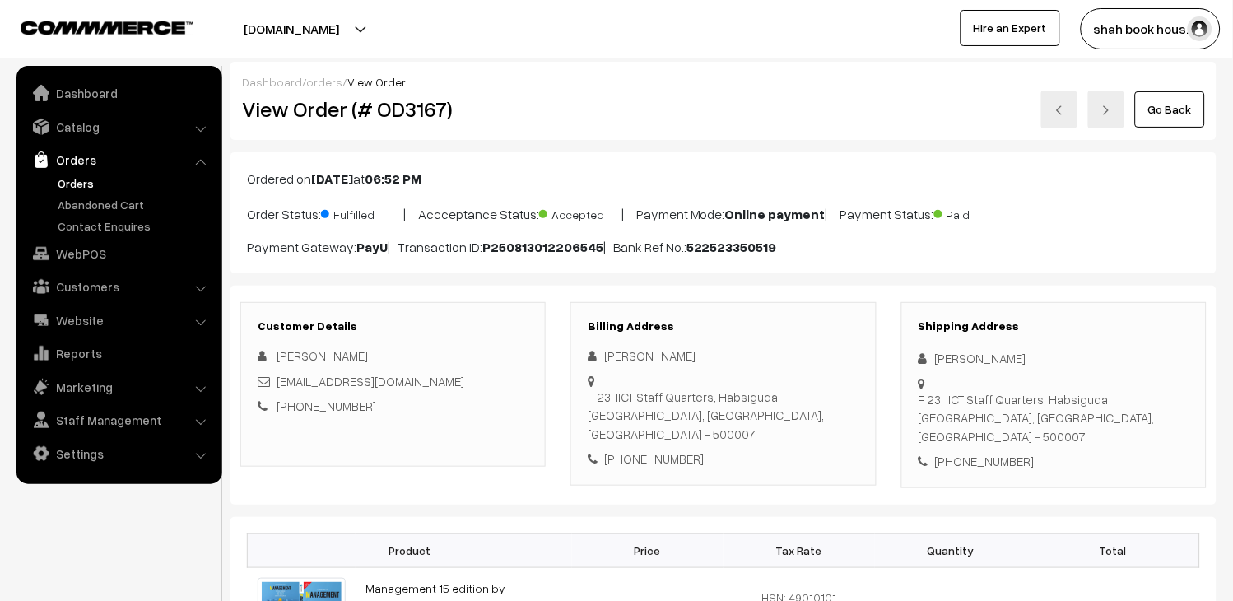
click at [1058, 112] on img at bounding box center [1060, 110] width 10 height 10
click at [1148, 117] on link "Go Back" at bounding box center [1170, 109] width 70 height 36
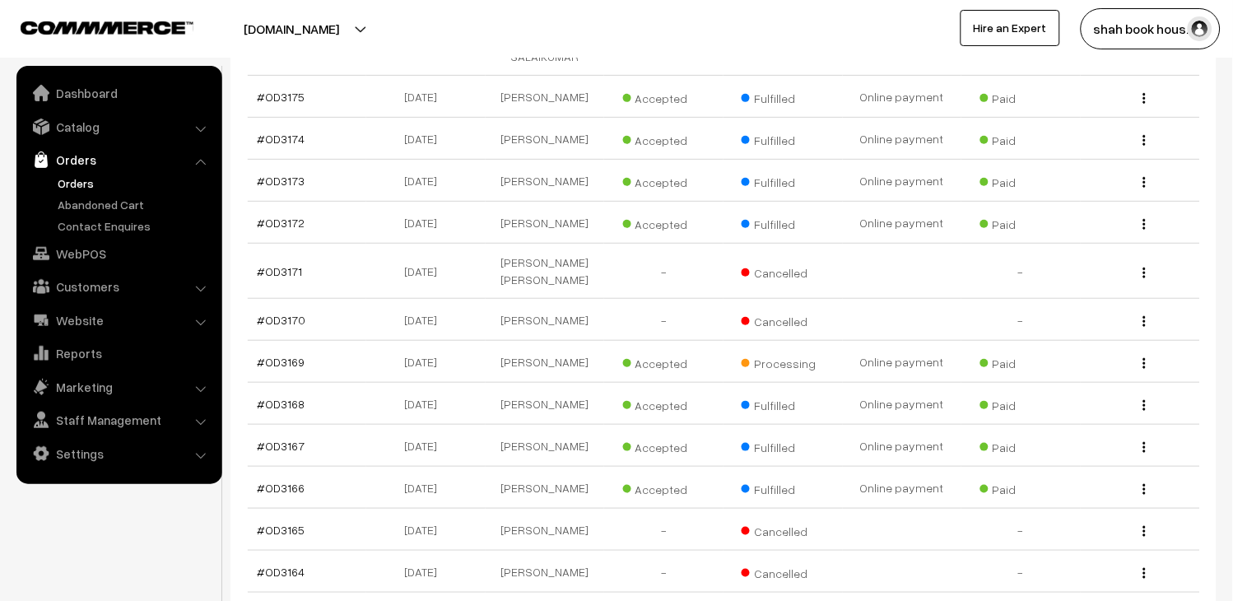
scroll to position [2835, 0]
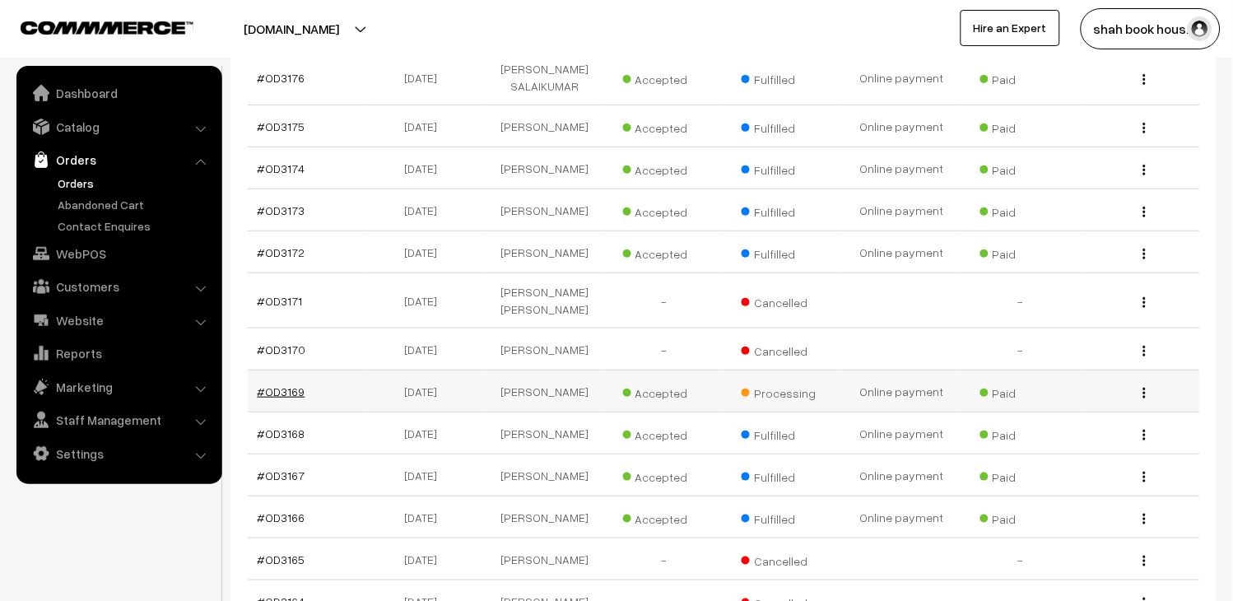
click at [277, 384] on link "#OD3169" at bounding box center [282, 391] width 48 height 14
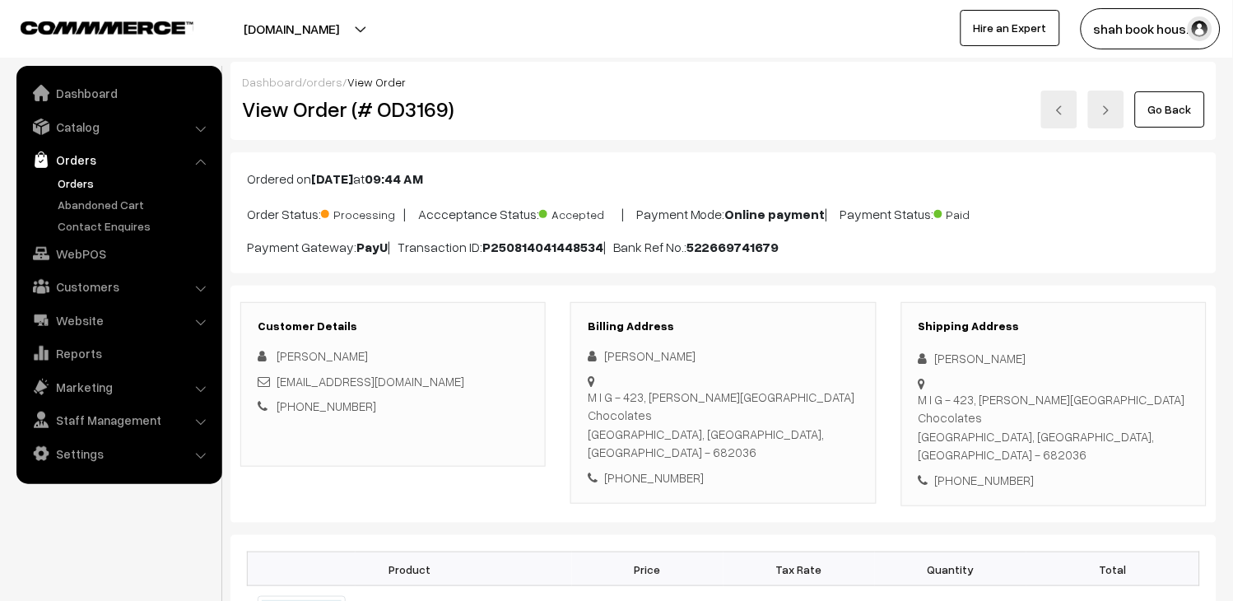
click at [383, 113] on h2 "View Order (# OD3169)" at bounding box center [394, 109] width 305 height 26
copy h2 "OD3169"
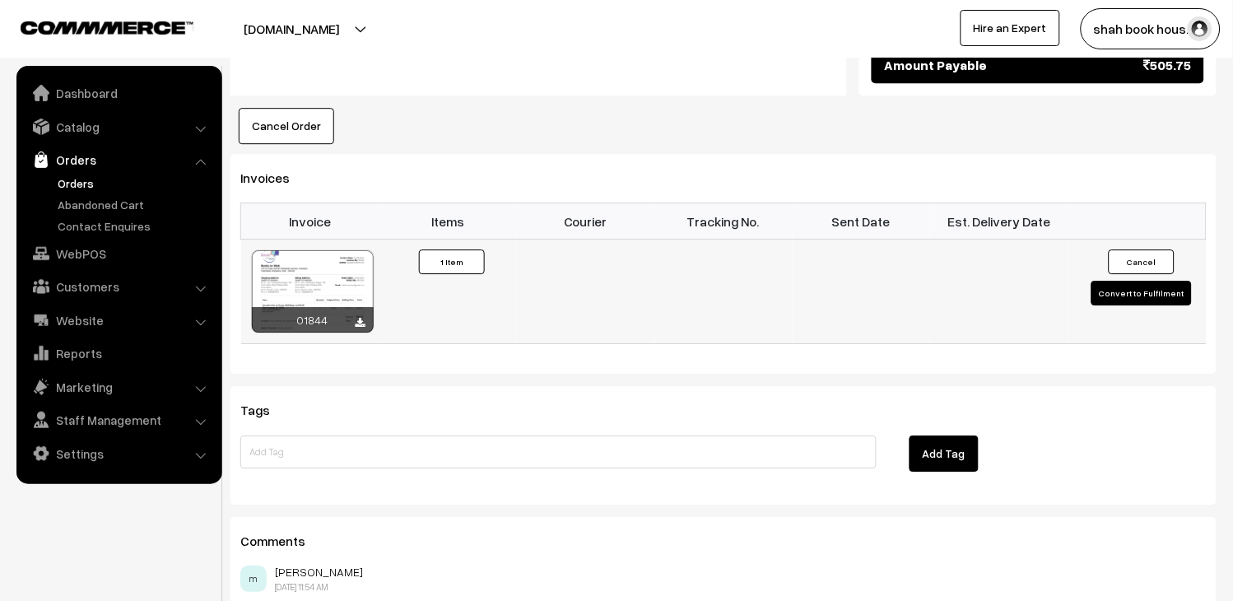
click at [1134, 281] on button "Convert to Fulfilment" at bounding box center [1142, 293] width 100 height 25
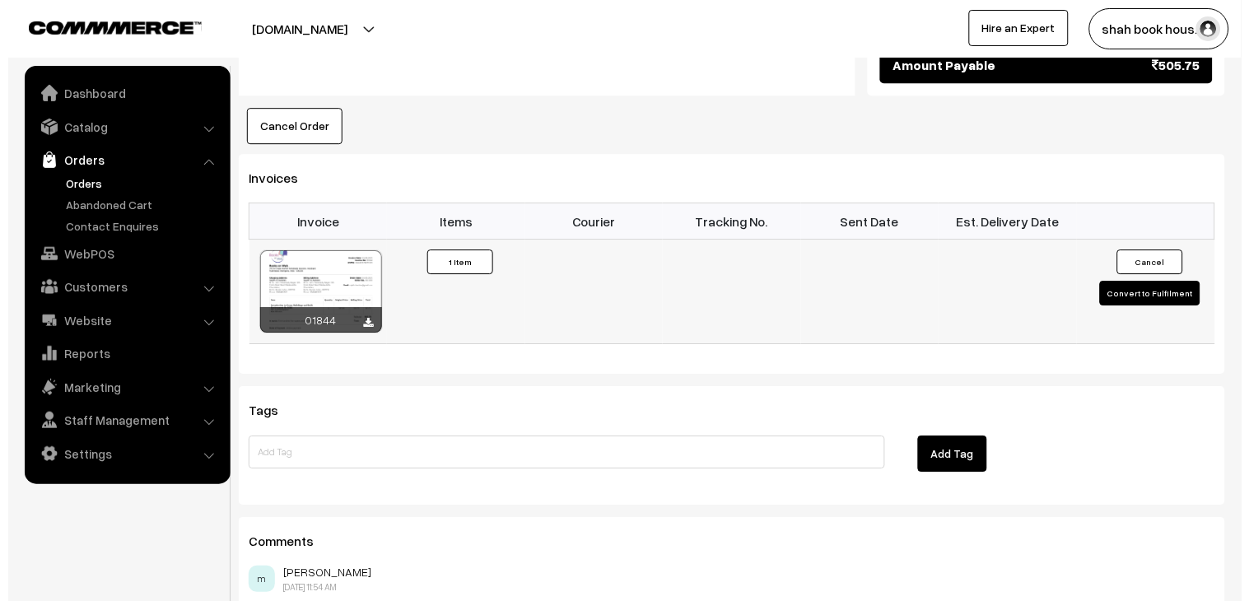
scroll to position [1027, 0]
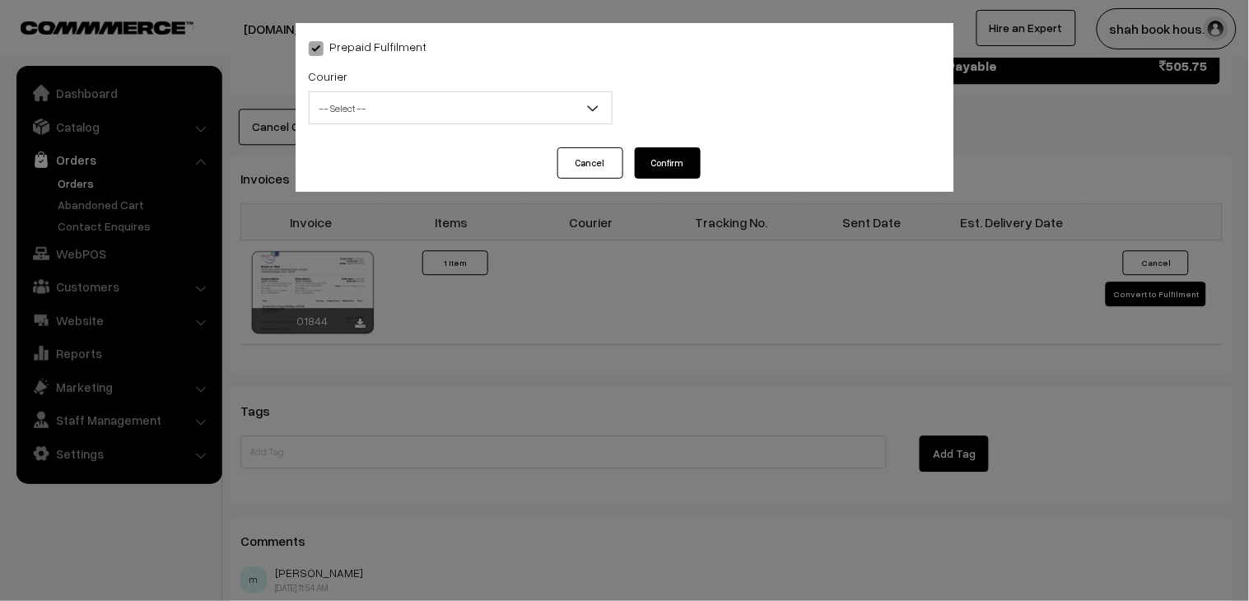
click at [375, 110] on span "-- Select --" at bounding box center [461, 108] width 302 height 29
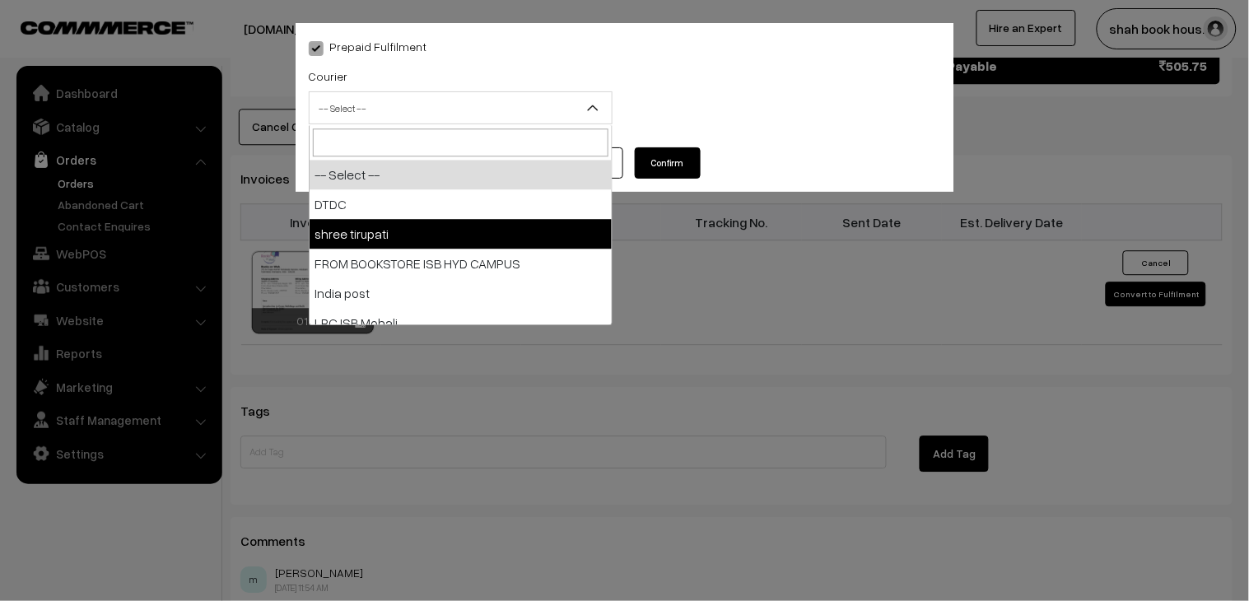
select select "2"
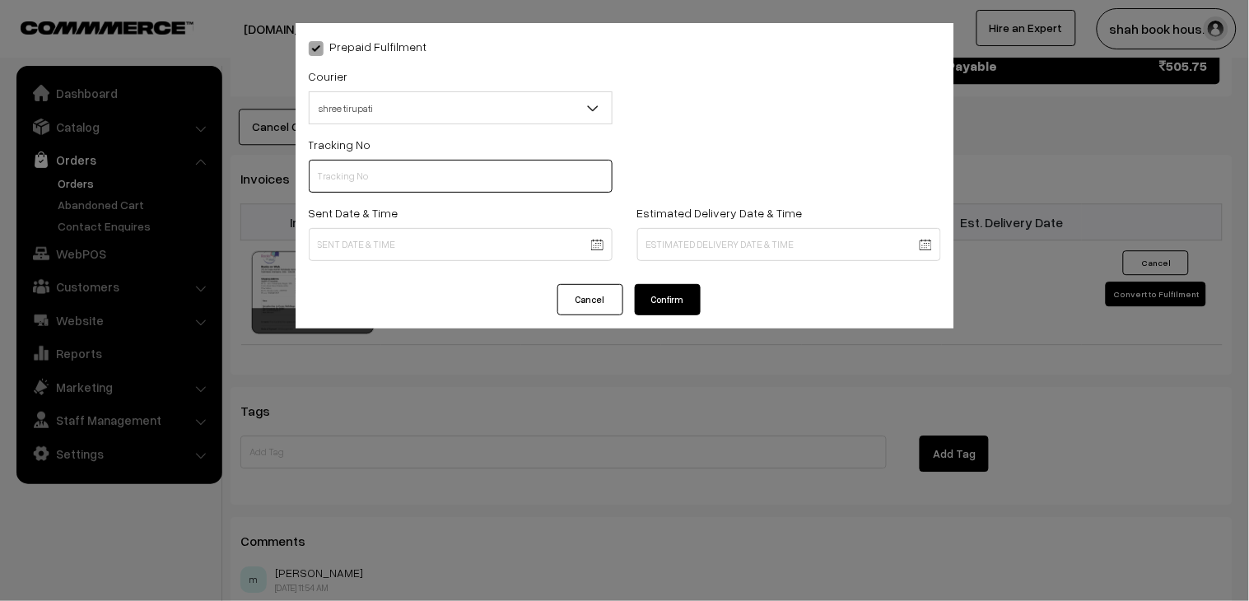
click at [383, 178] on input "text" at bounding box center [461, 176] width 304 height 33
paste input "352900094752"
type input "352900094752"
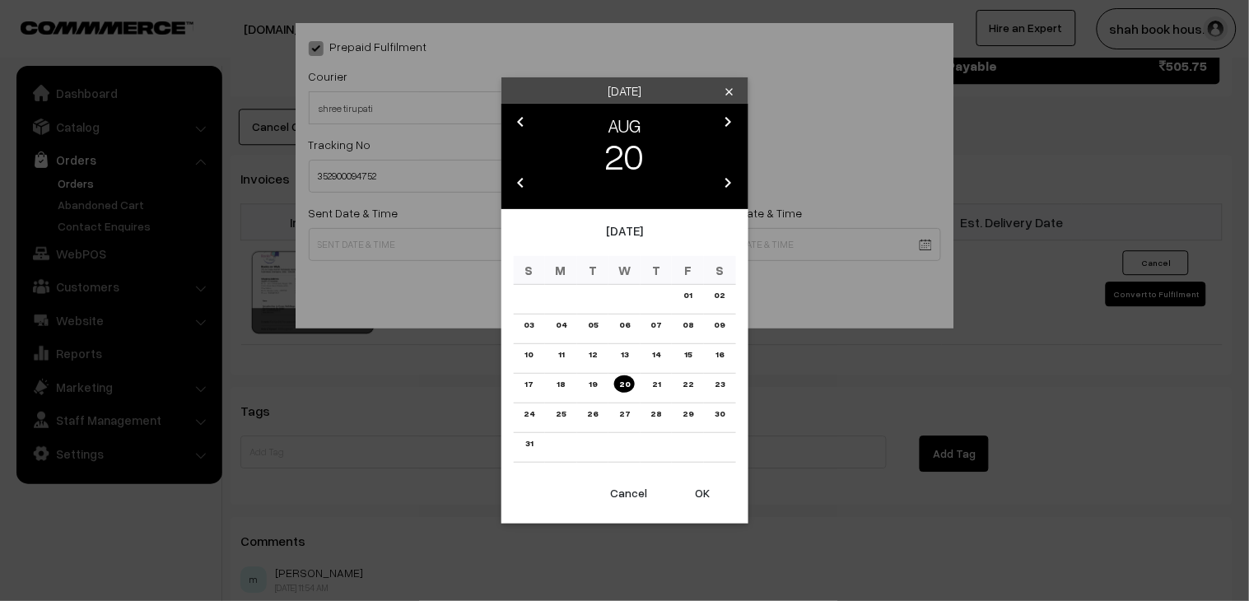
click at [662, 354] on link "14" at bounding box center [656, 354] width 18 height 17
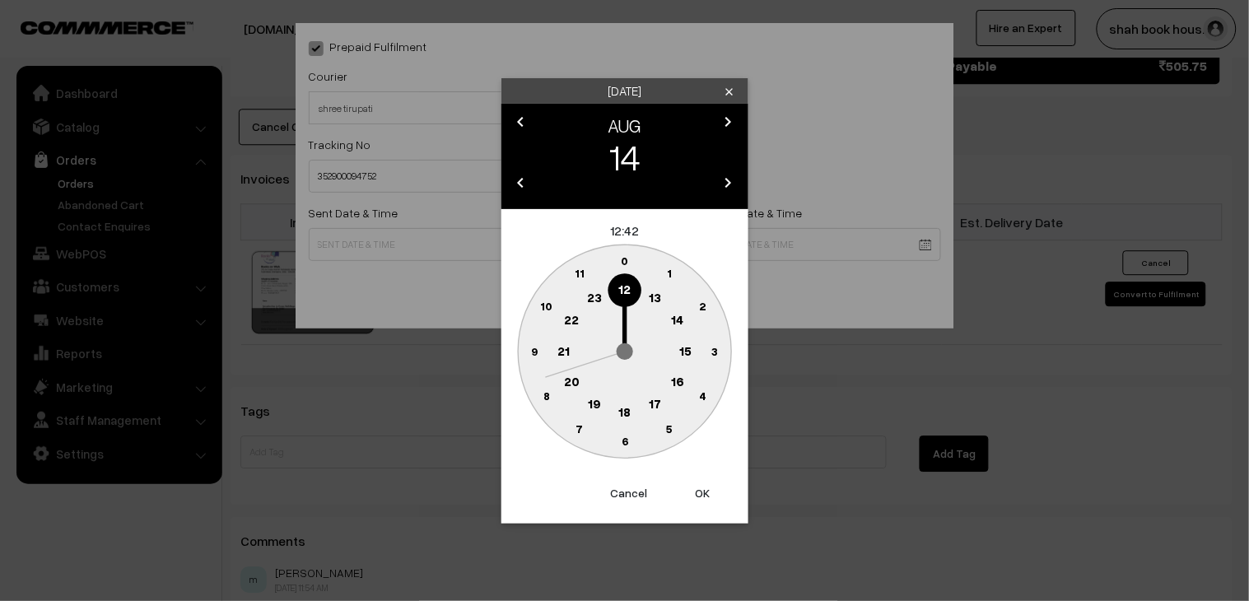
click at [624, 409] on text "18" at bounding box center [624, 410] width 12 height 15
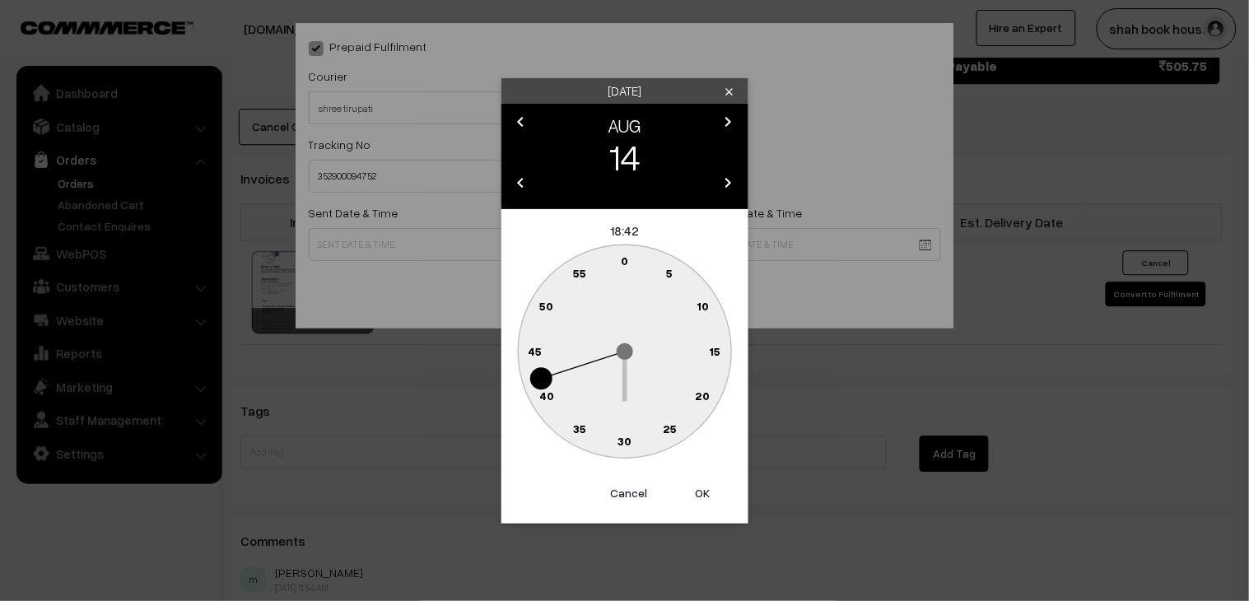
click at [635, 439] on circle at bounding box center [625, 442] width 34 height 34
type input "14-08-2025 18:30"
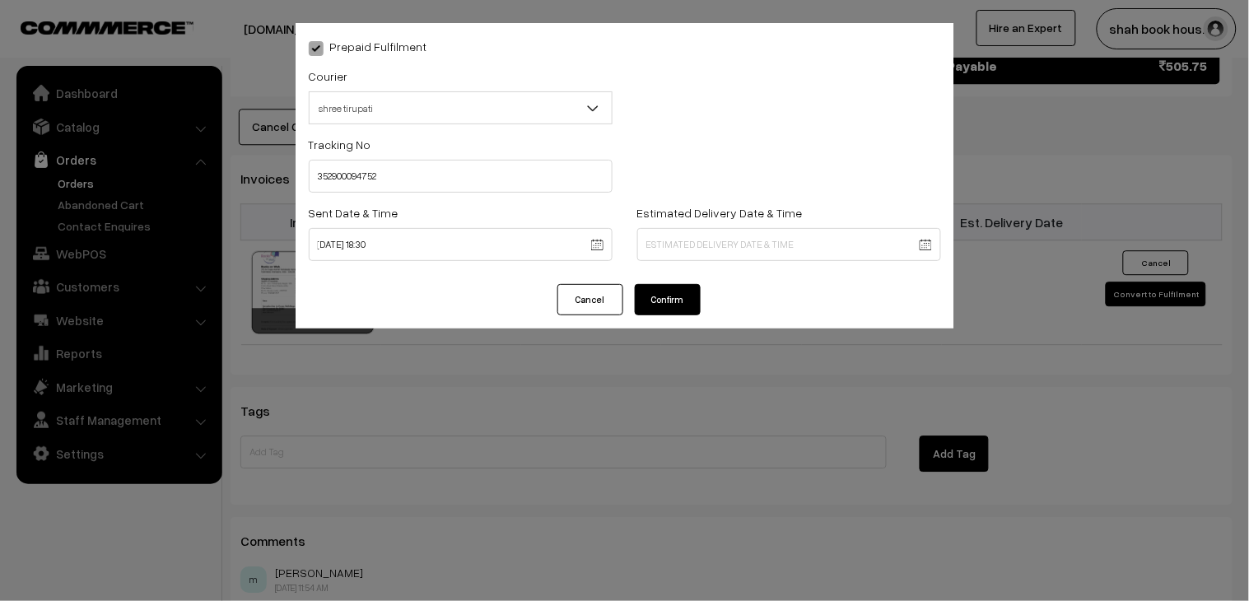
click at [696, 293] on button "Confirm" at bounding box center [668, 299] width 66 height 31
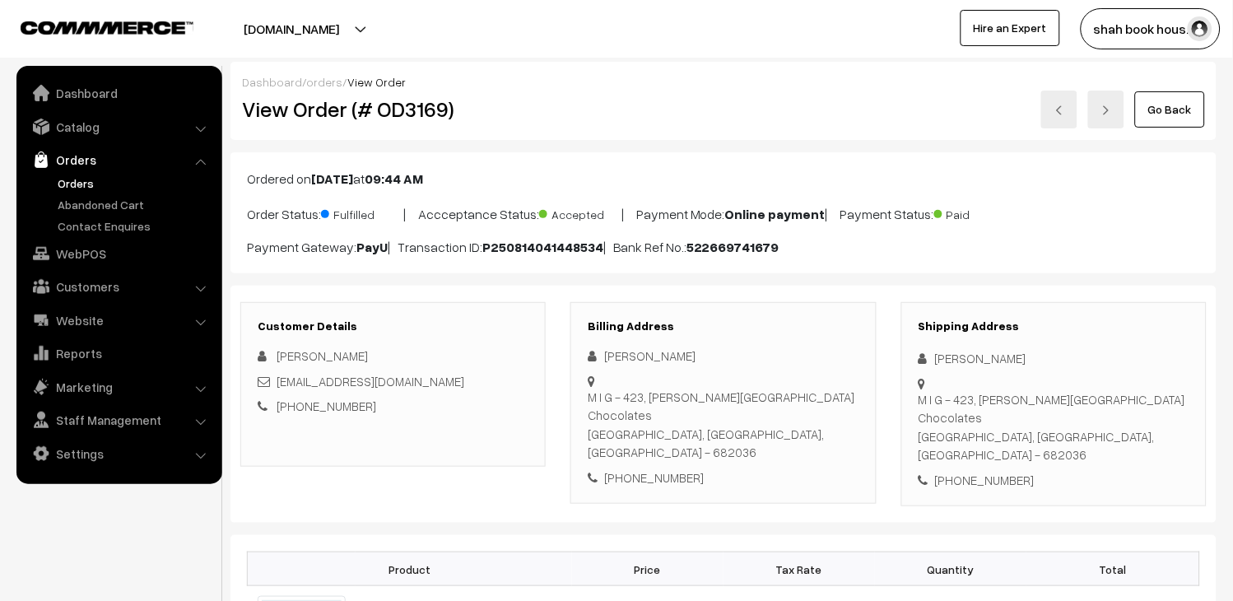
click at [1161, 122] on link "Go Back" at bounding box center [1170, 109] width 70 height 36
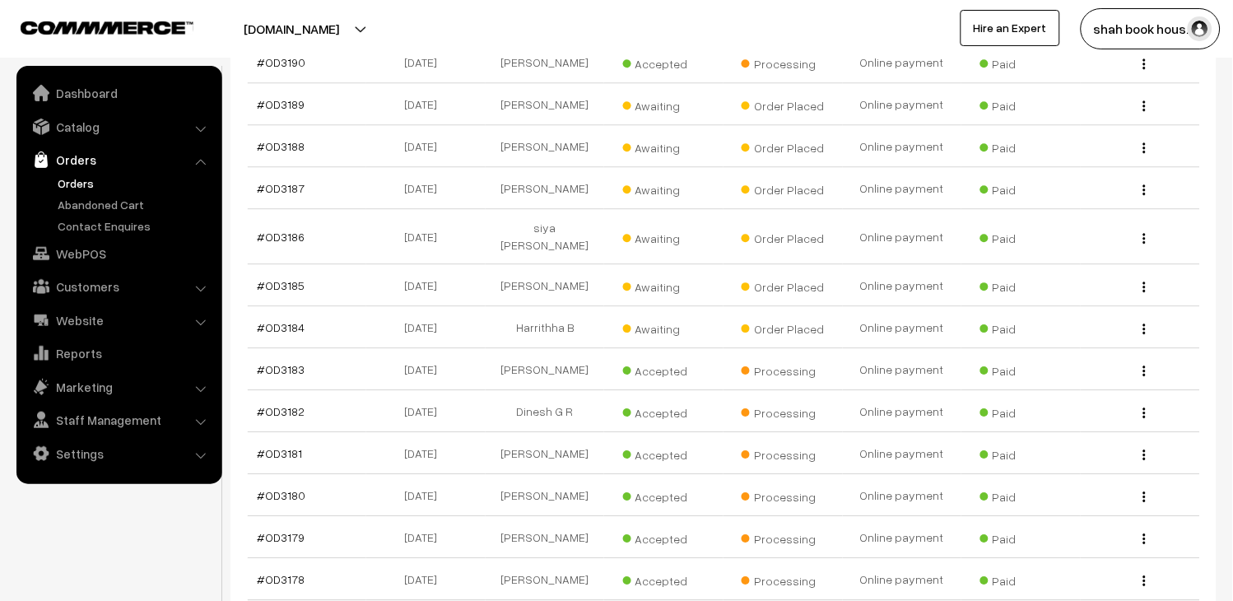
scroll to position [2286, 0]
click at [300, 571] on link "#OD3178" at bounding box center [282, 578] width 48 height 14
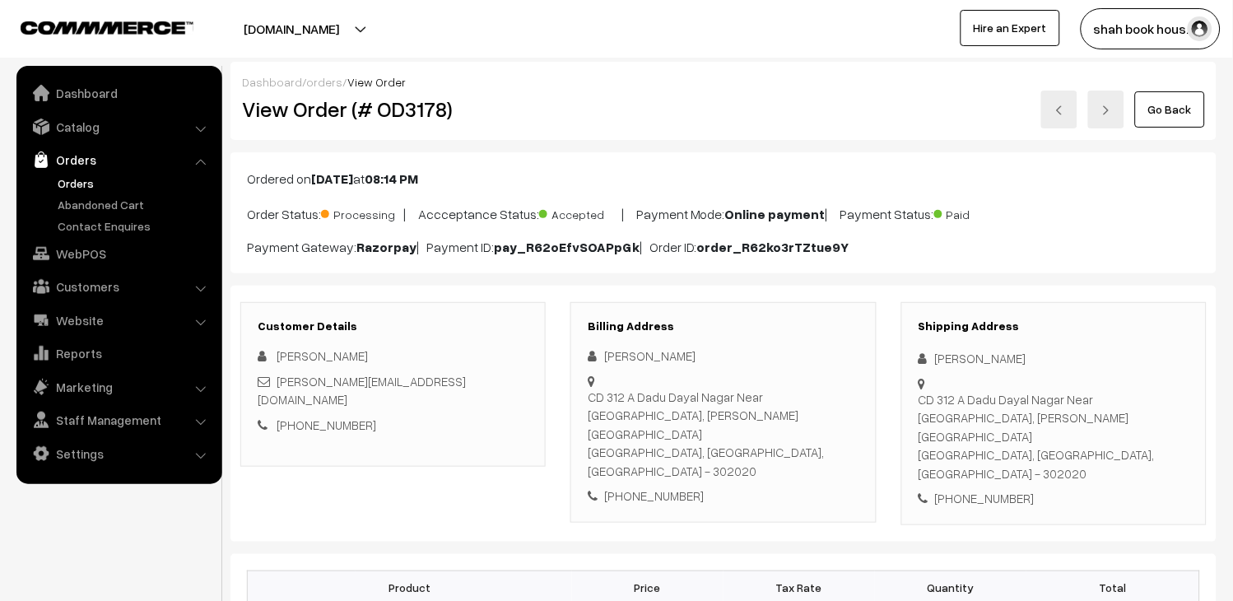
click at [384, 112] on h2 "View Order (# OD3178)" at bounding box center [394, 109] width 305 height 26
copy h2 "OD3178"
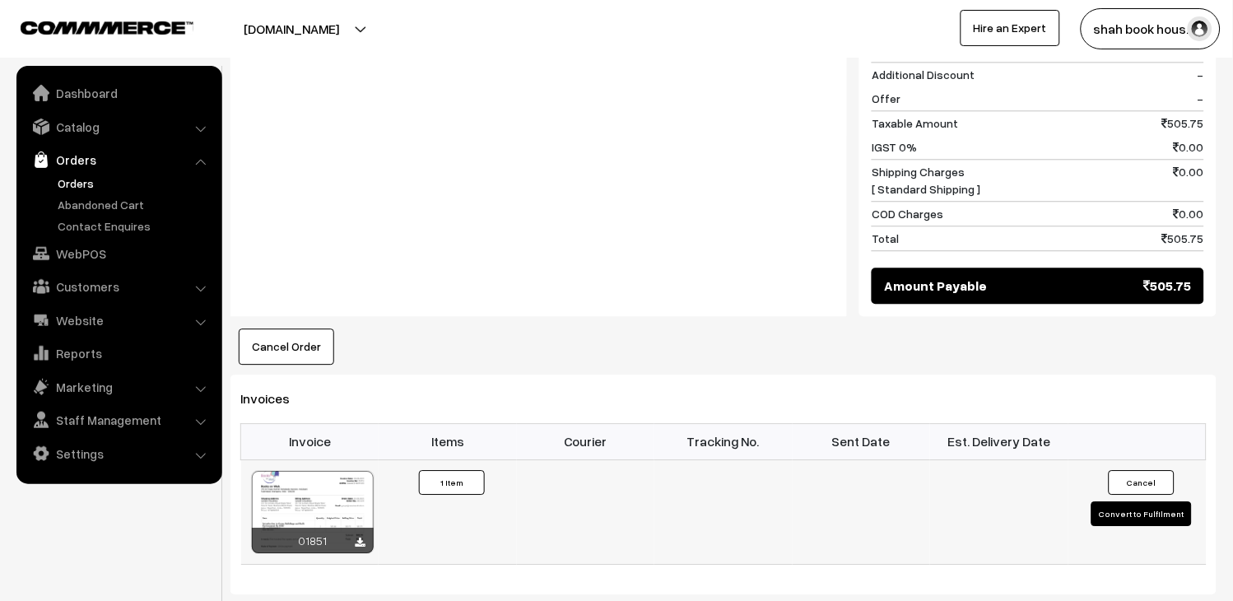
click at [1173, 501] on button "Convert to Fulfilment" at bounding box center [1142, 513] width 100 height 25
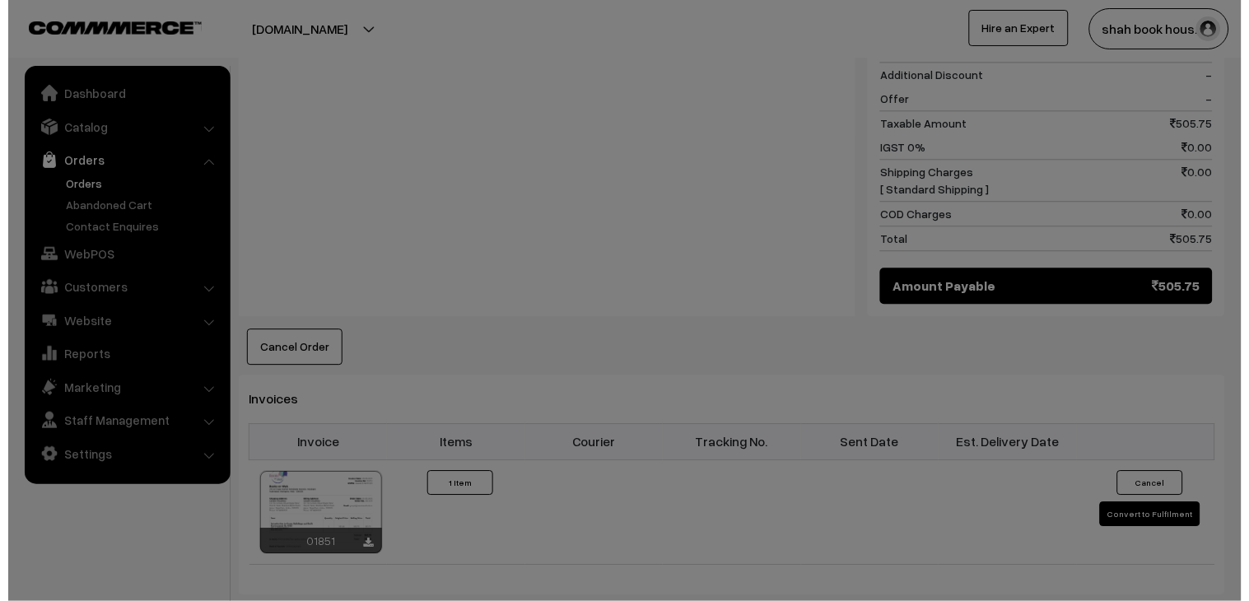
scroll to position [825, 0]
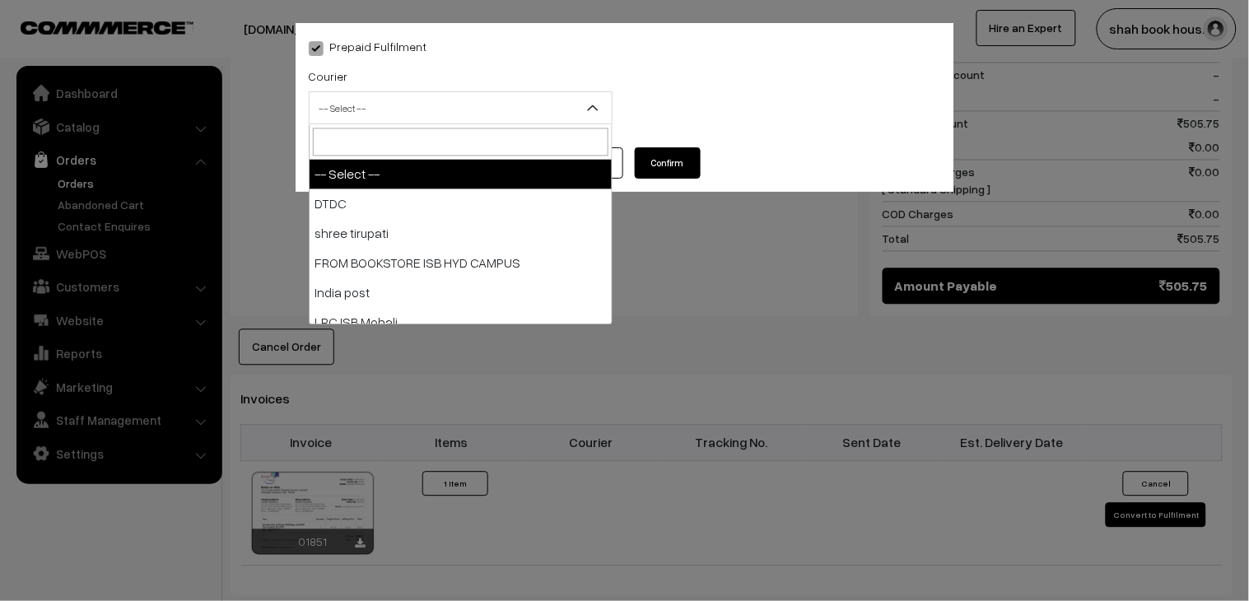
click at [407, 118] on span "-- Select --" at bounding box center [461, 108] width 302 height 29
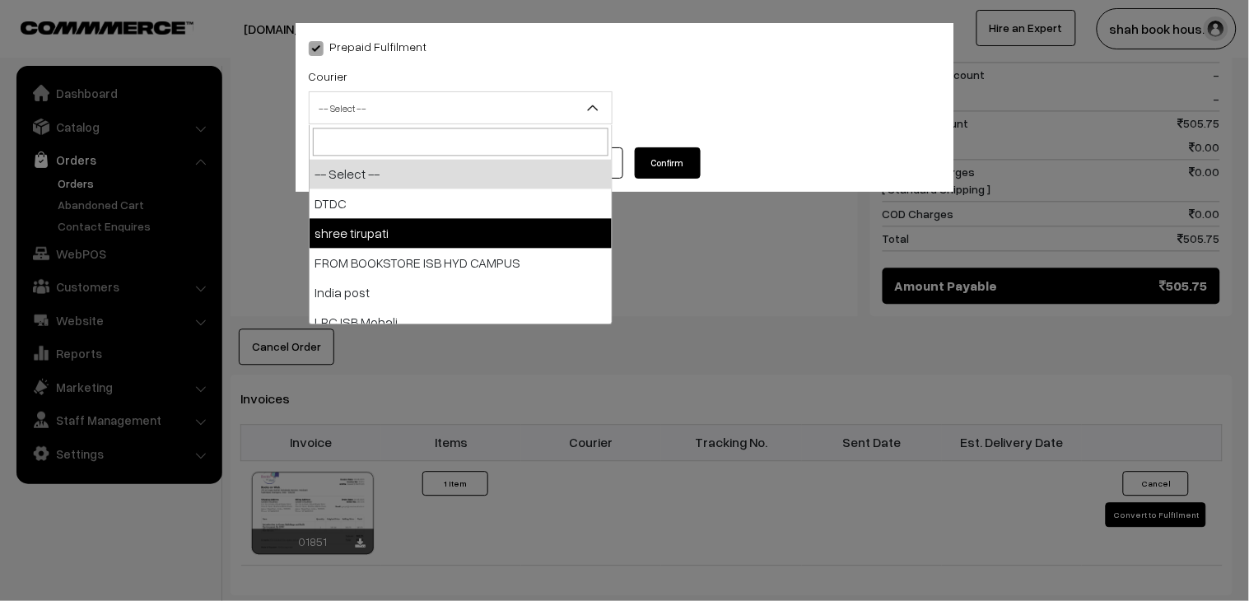
select select "2"
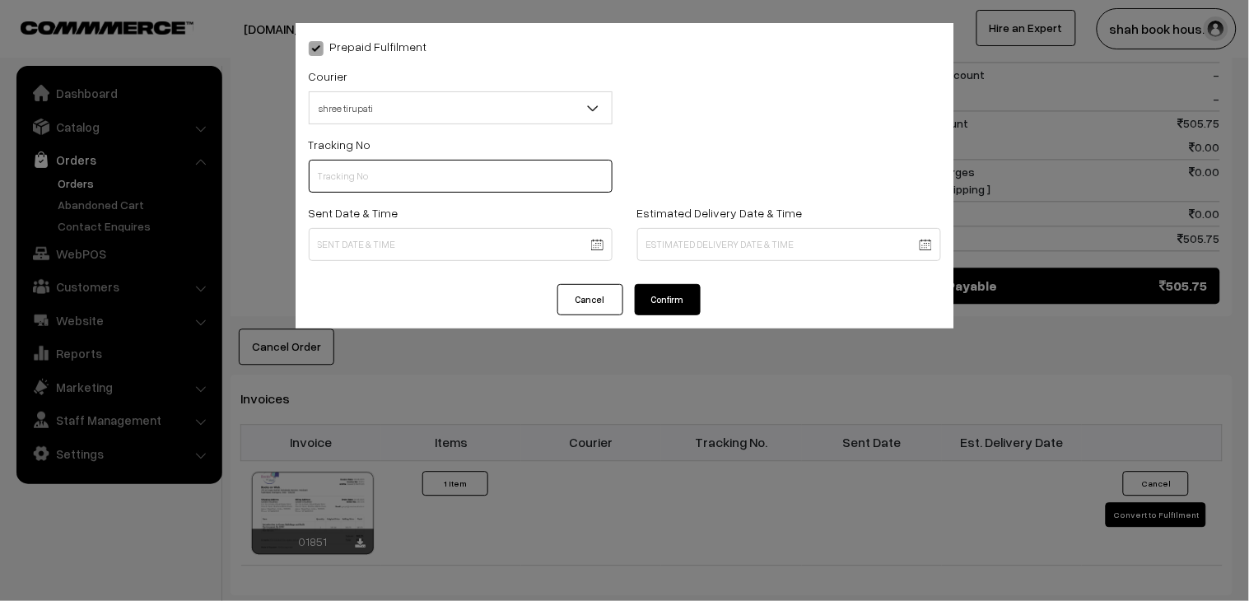
click at [412, 181] on input "text" at bounding box center [461, 176] width 304 height 33
paste input "352900094797"
type input "352900094797"
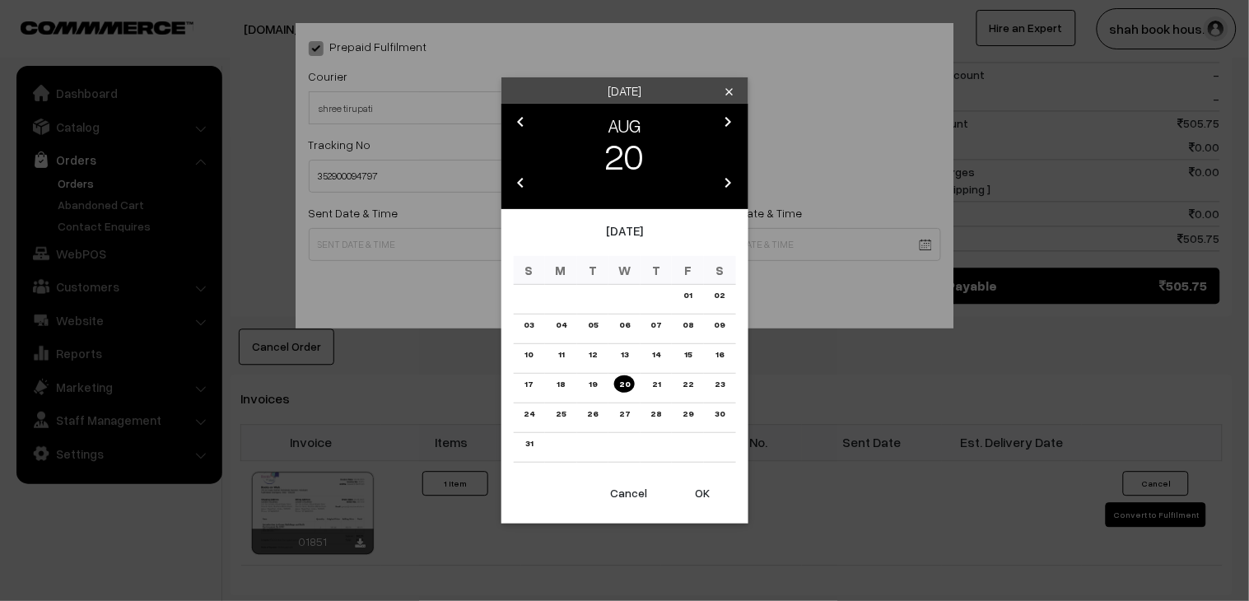
click at [388, 235] on body "Thank you for showing interest. Our team will call you shortly. Close [DOMAIN_N…" at bounding box center [624, 145] width 1249 height 1940
click at [557, 376] on link "18" at bounding box center [561, 383] width 18 height 17
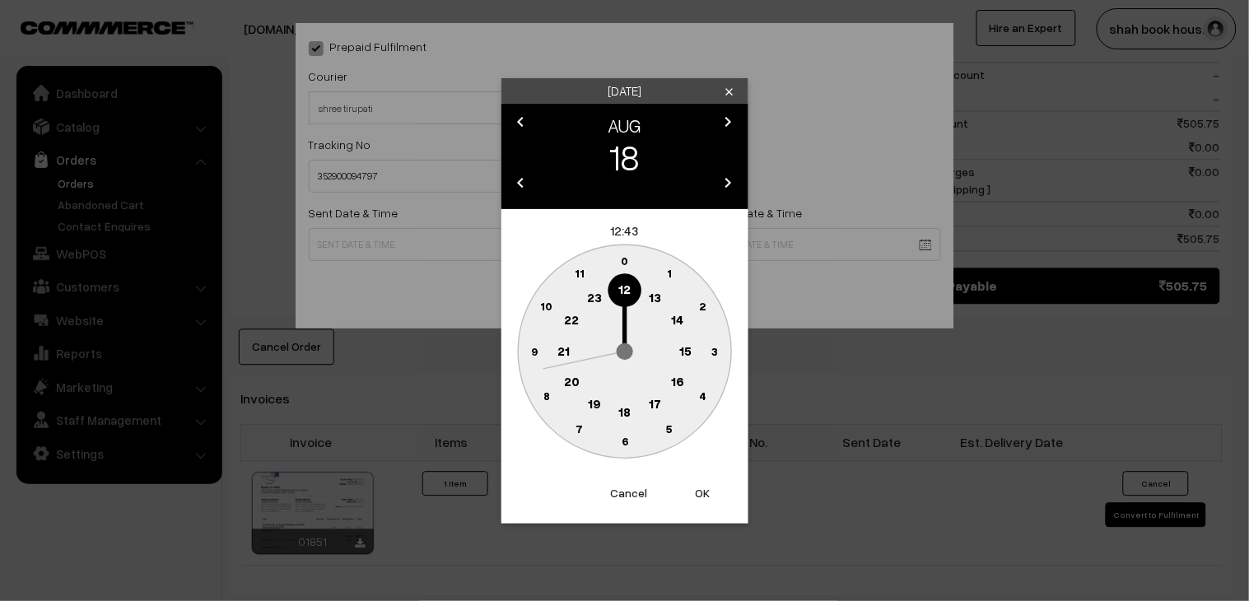
click at [623, 413] on text "18" at bounding box center [624, 410] width 12 height 15
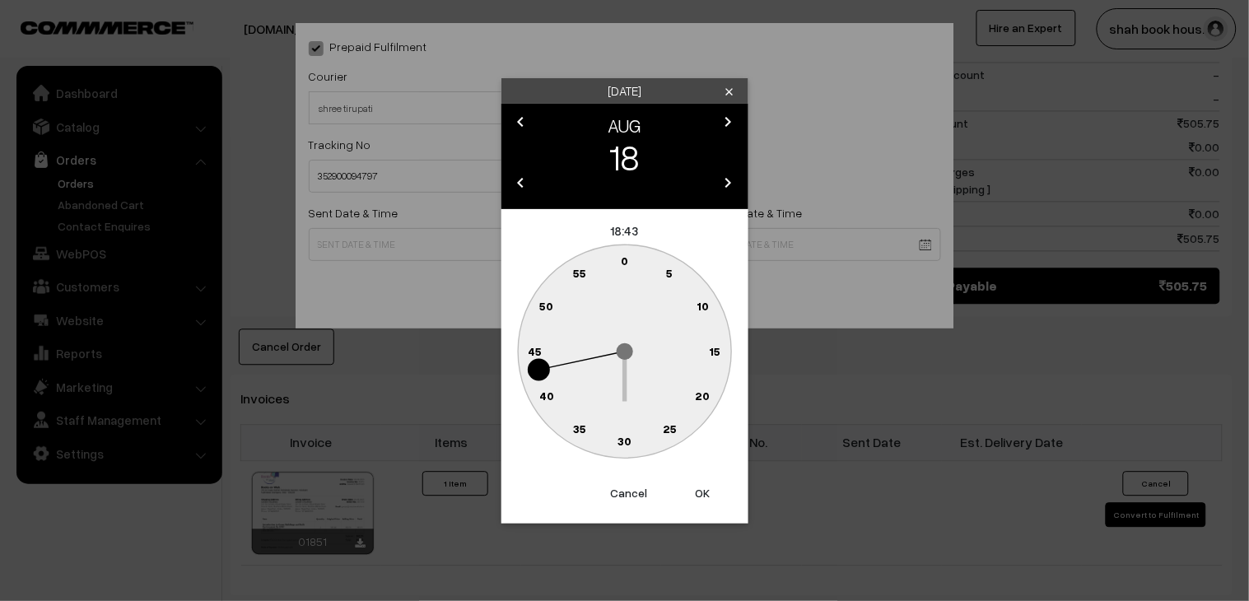
click at [632, 437] on circle at bounding box center [625, 442] width 34 height 34
type input "[DATE] 18:30"
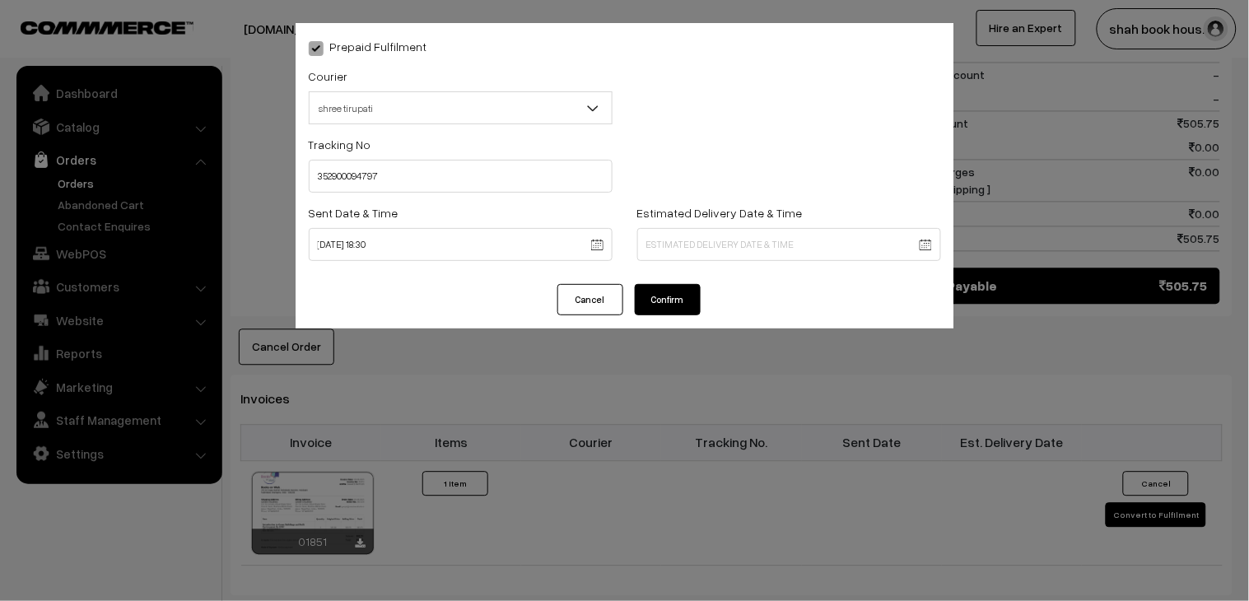
click at [664, 298] on button "Confirm" at bounding box center [668, 299] width 66 height 31
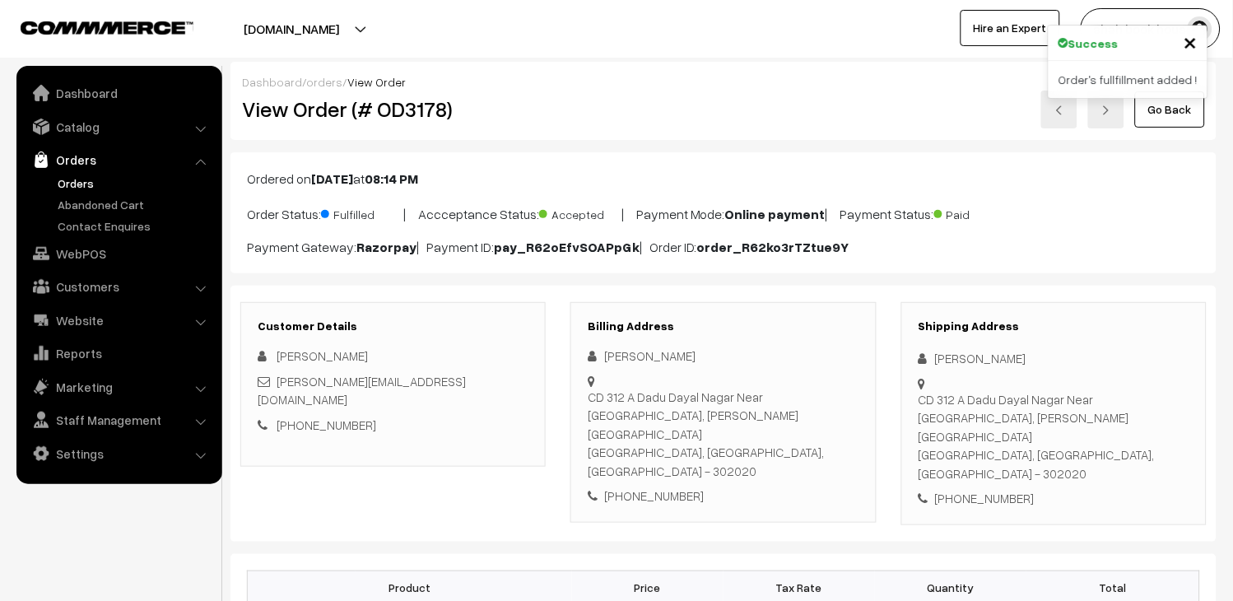
click at [1055, 113] on link at bounding box center [1059, 110] width 36 height 38
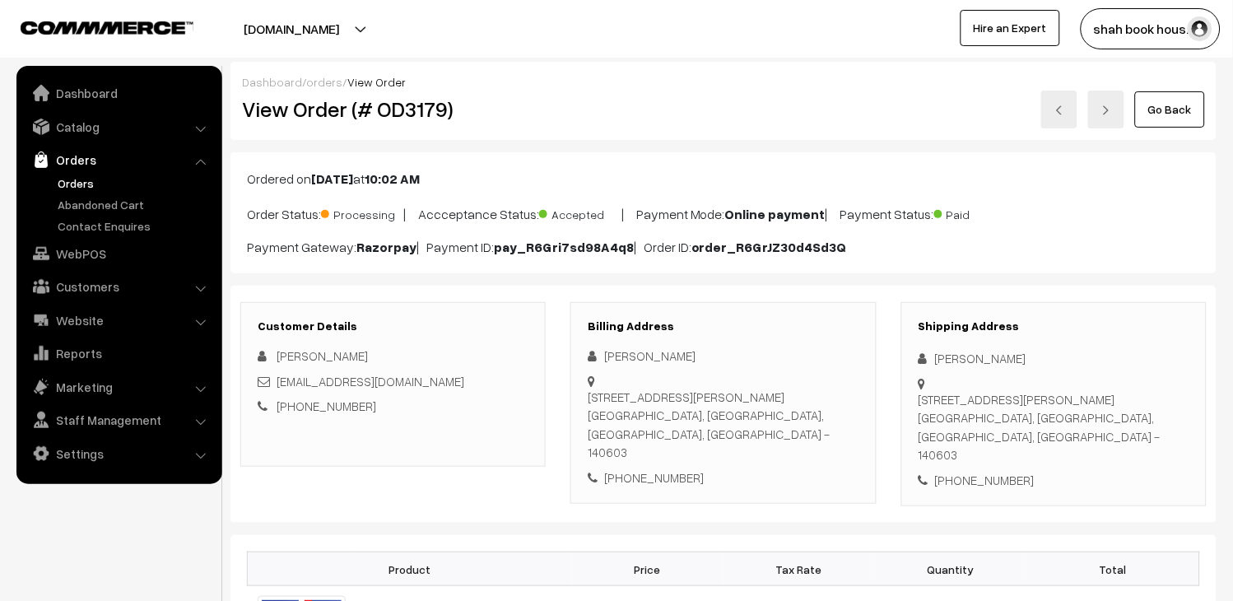
click at [412, 110] on h2 "View Order (# OD3179)" at bounding box center [394, 109] width 305 height 26
copy h2 "OD3179"
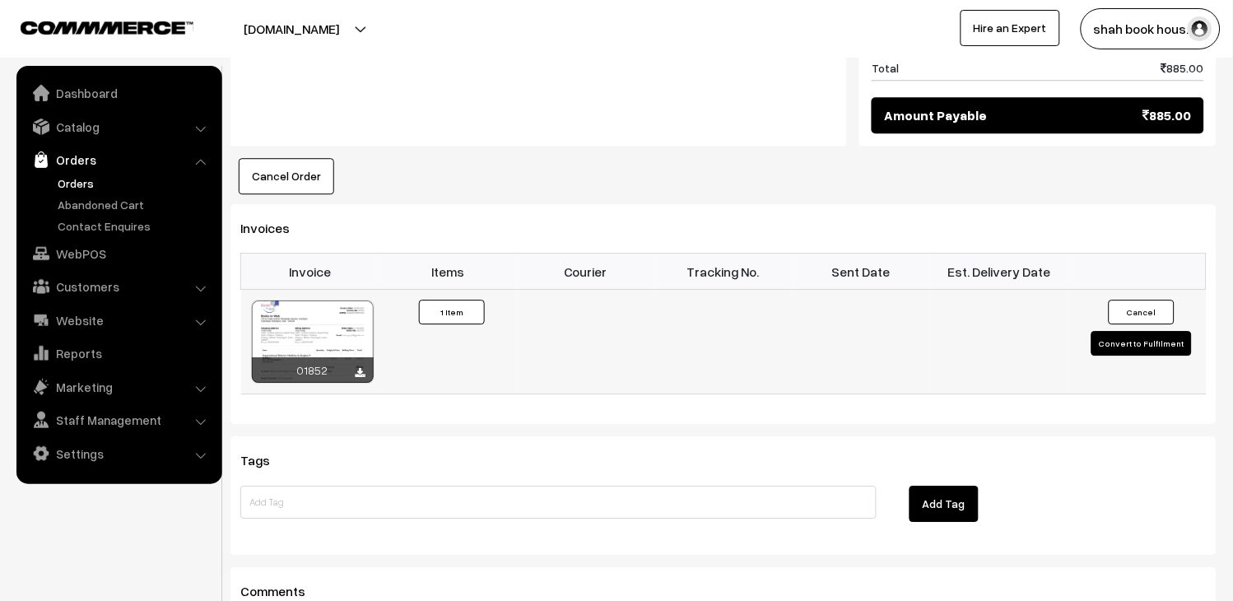
click at [1105, 331] on button "Convert to Fulfilment" at bounding box center [1142, 343] width 100 height 25
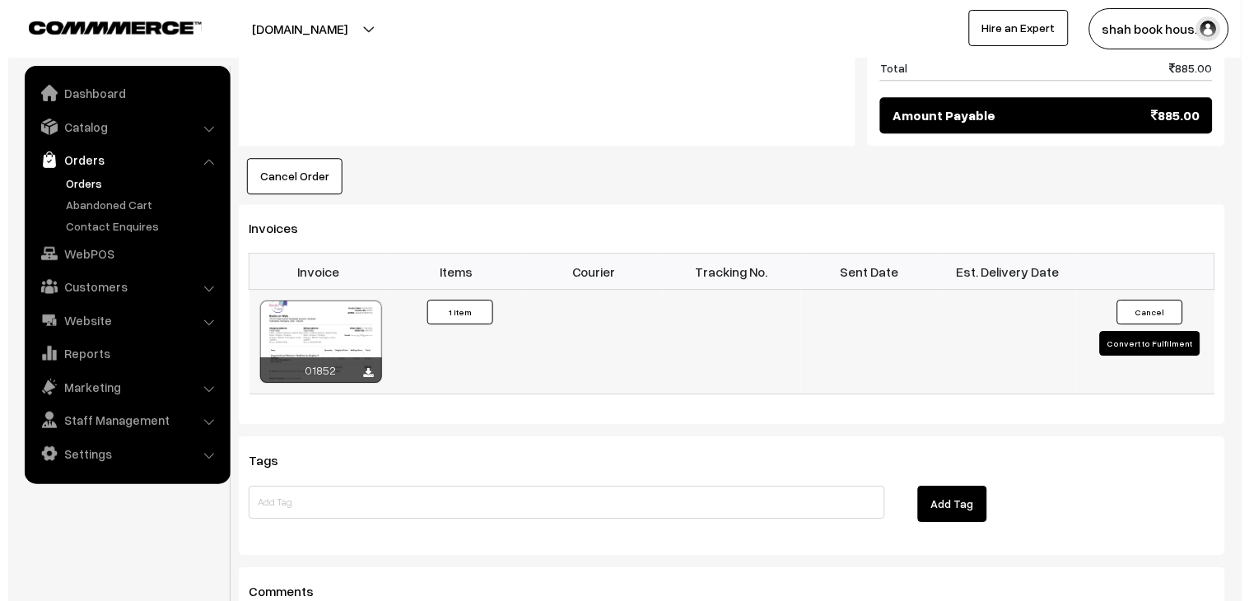
scroll to position [915, 0]
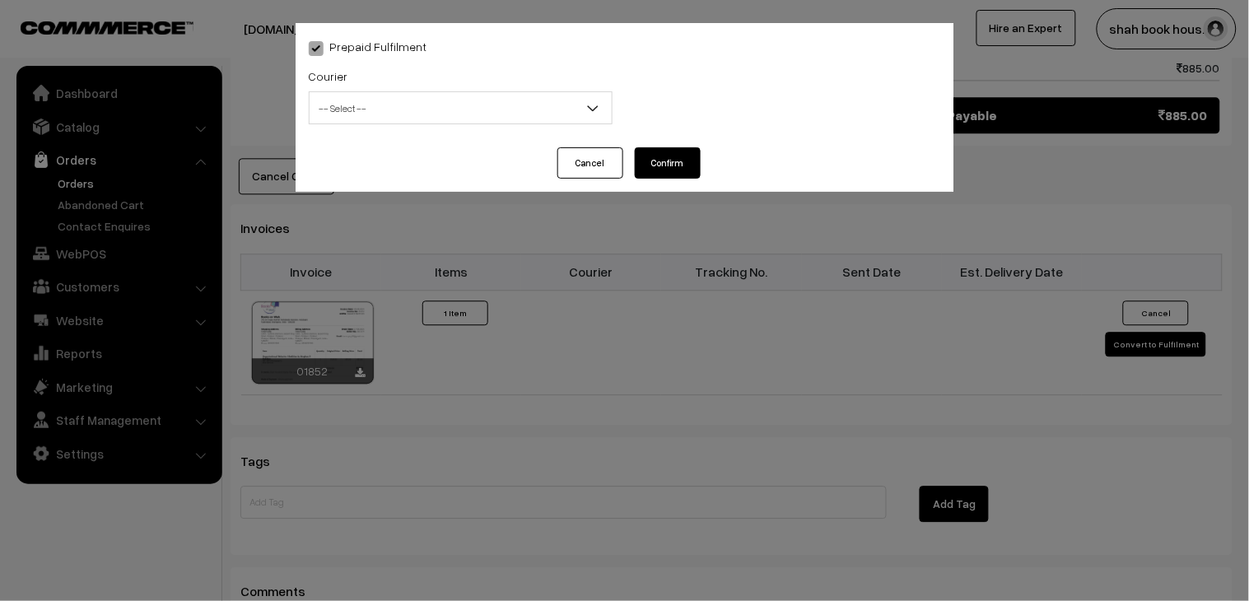
click at [449, 124] on body "Thank you for showing interest. Our team will call you shortly. Close [DOMAIN_N…" at bounding box center [624, 15] width 1249 height 1860
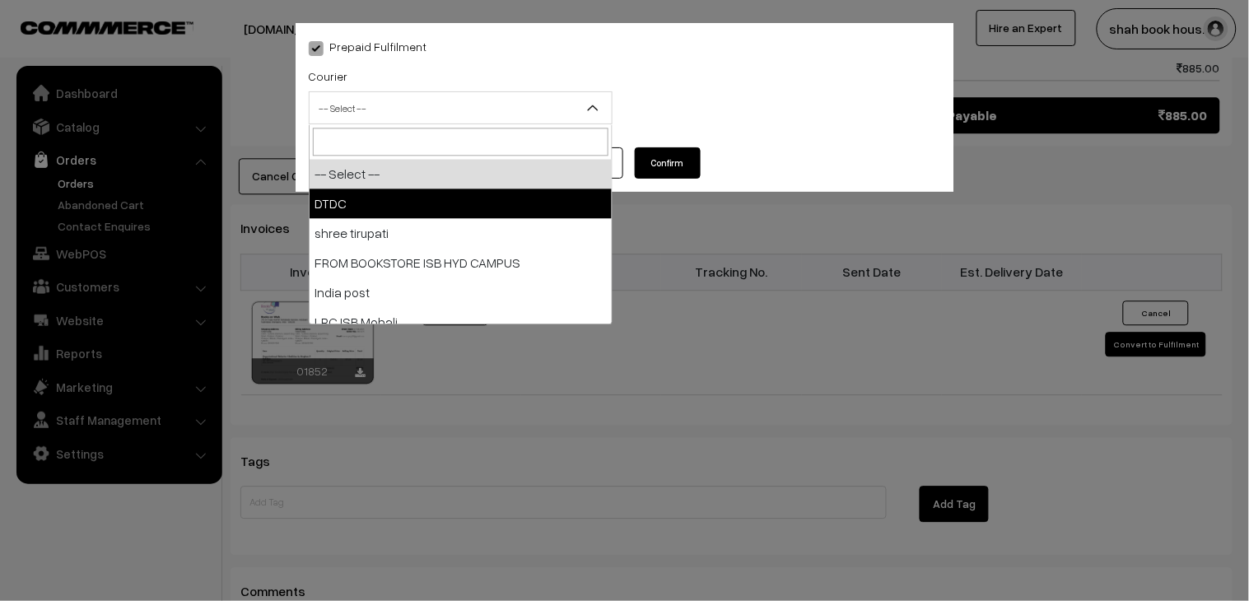
select select "1"
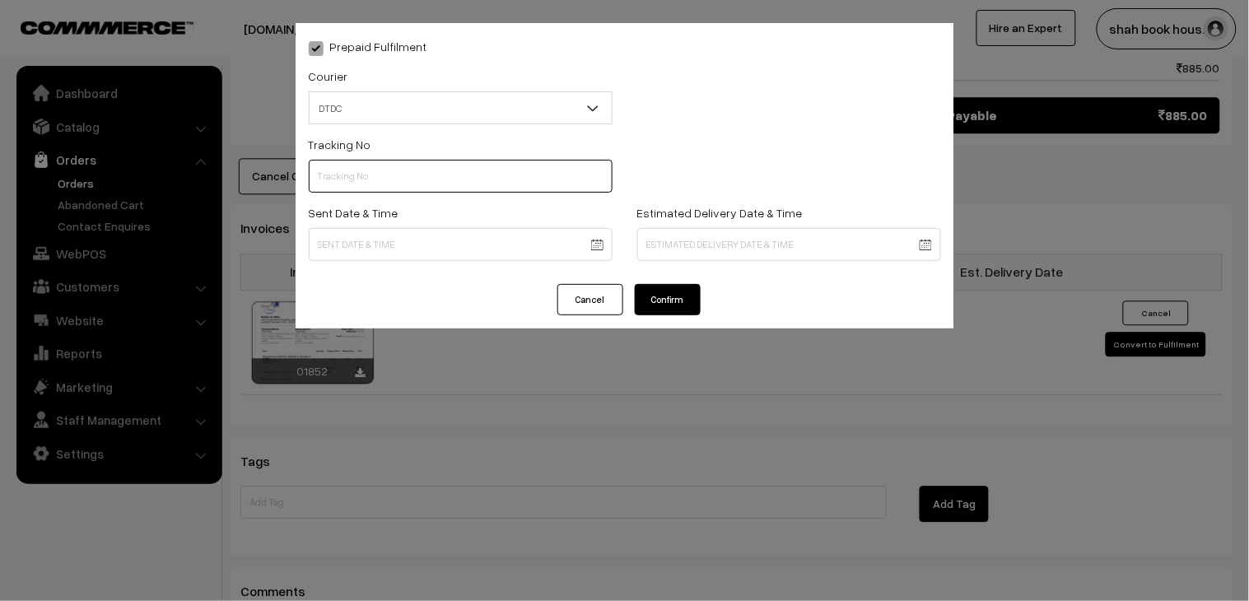
click at [382, 161] on input "text" at bounding box center [461, 176] width 304 height 33
paste input "H85545295"
type input "H85545295"
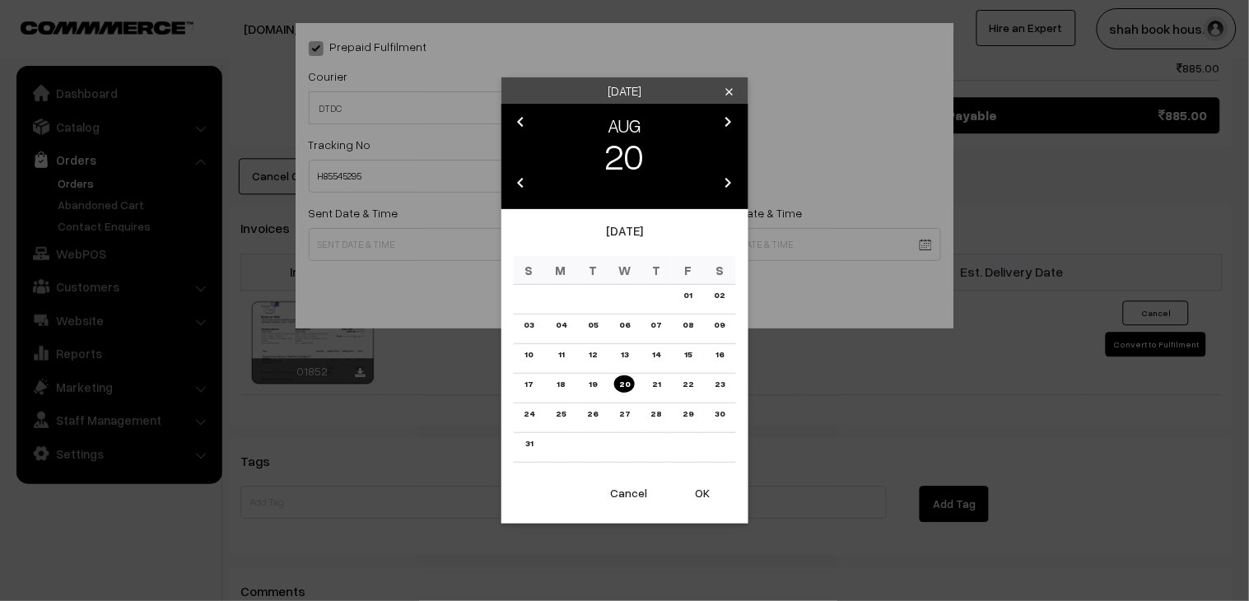
click at [356, 253] on body "Thank you for showing interest. Our team will call you shortly. Close booksonwe…" at bounding box center [624, 15] width 1249 height 1860
click at [562, 380] on link "18" at bounding box center [561, 383] width 18 height 17
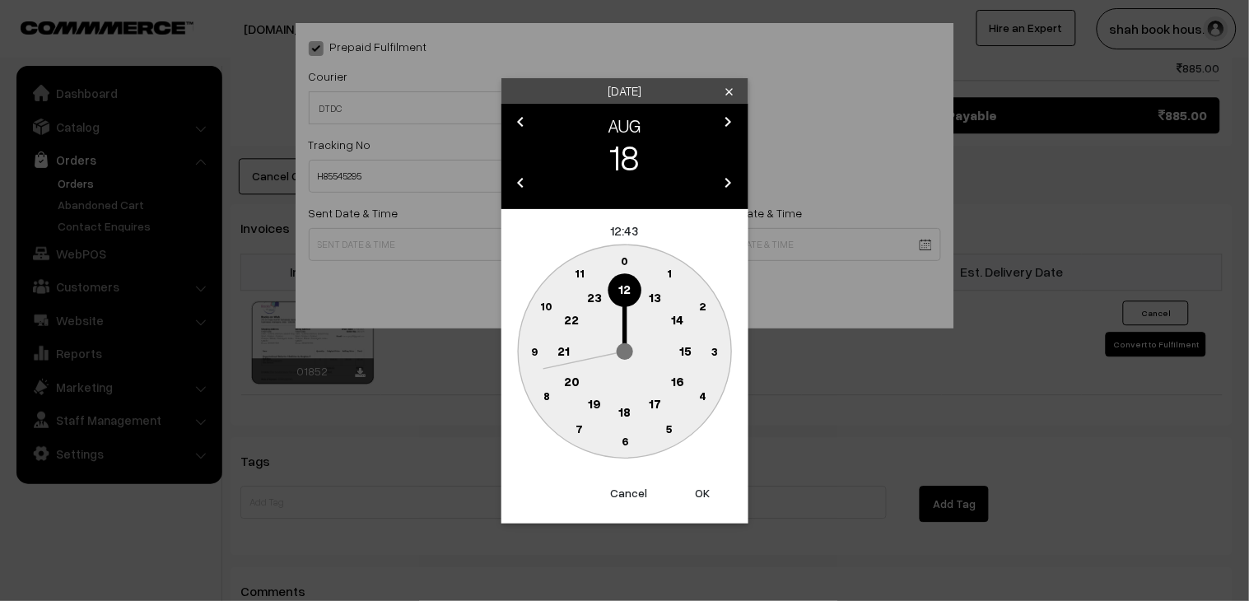
click at [627, 416] on text "18" at bounding box center [624, 410] width 12 height 15
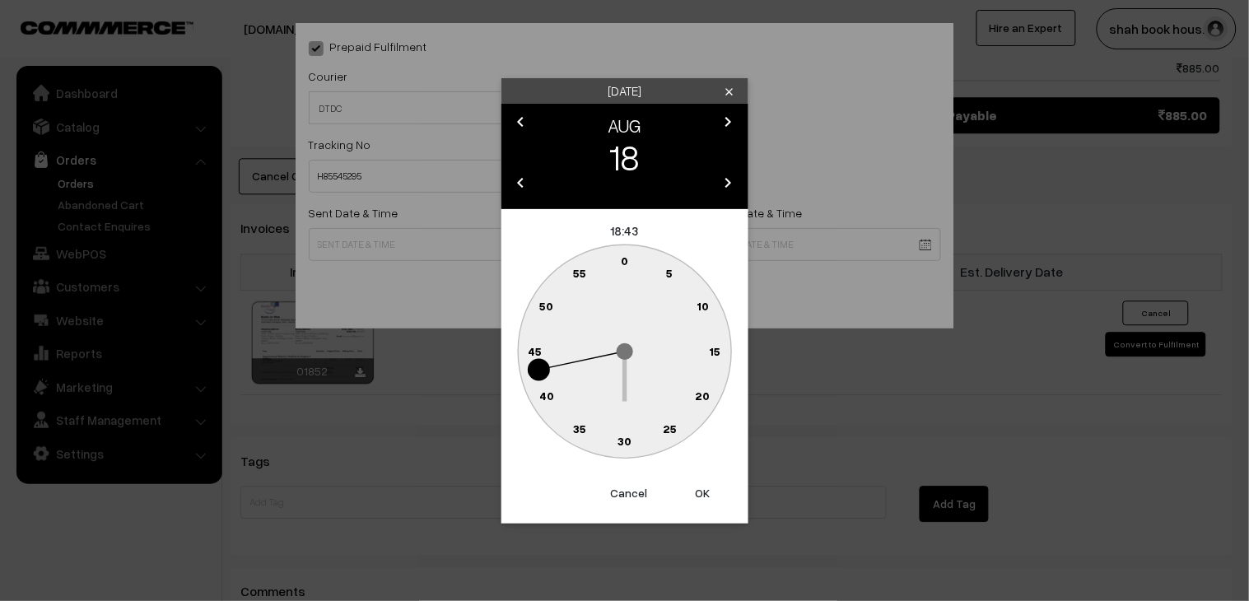
click at [631, 443] on text "30" at bounding box center [624, 441] width 14 height 14
type input "[DATE] 18:30"
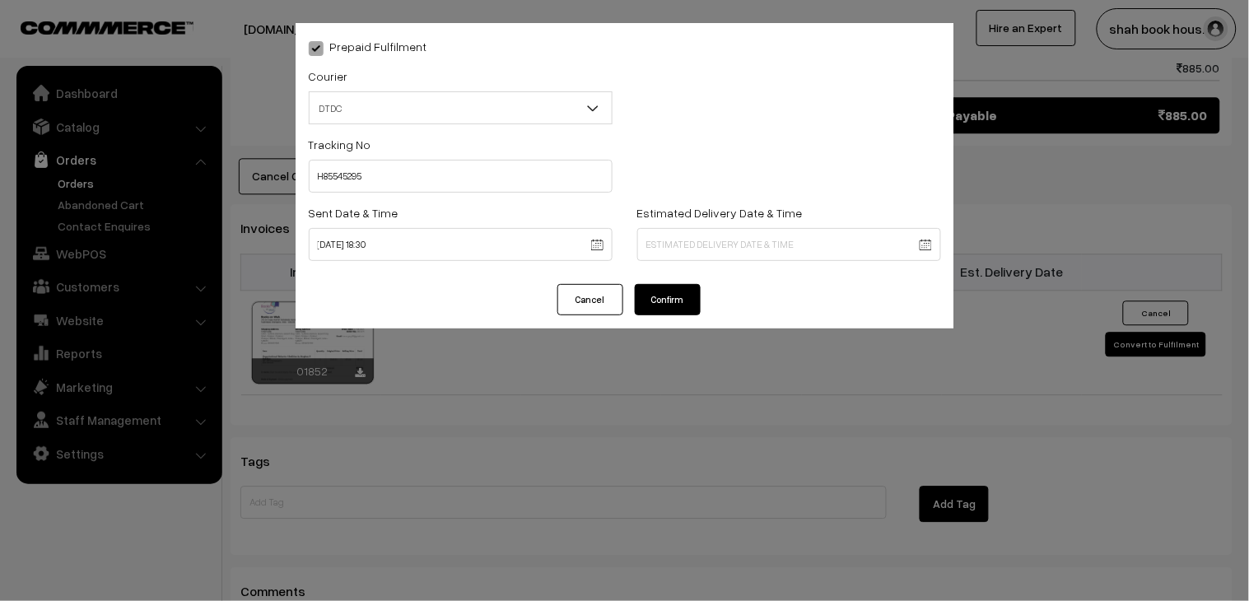
click at [681, 302] on button "Confirm" at bounding box center [668, 299] width 66 height 31
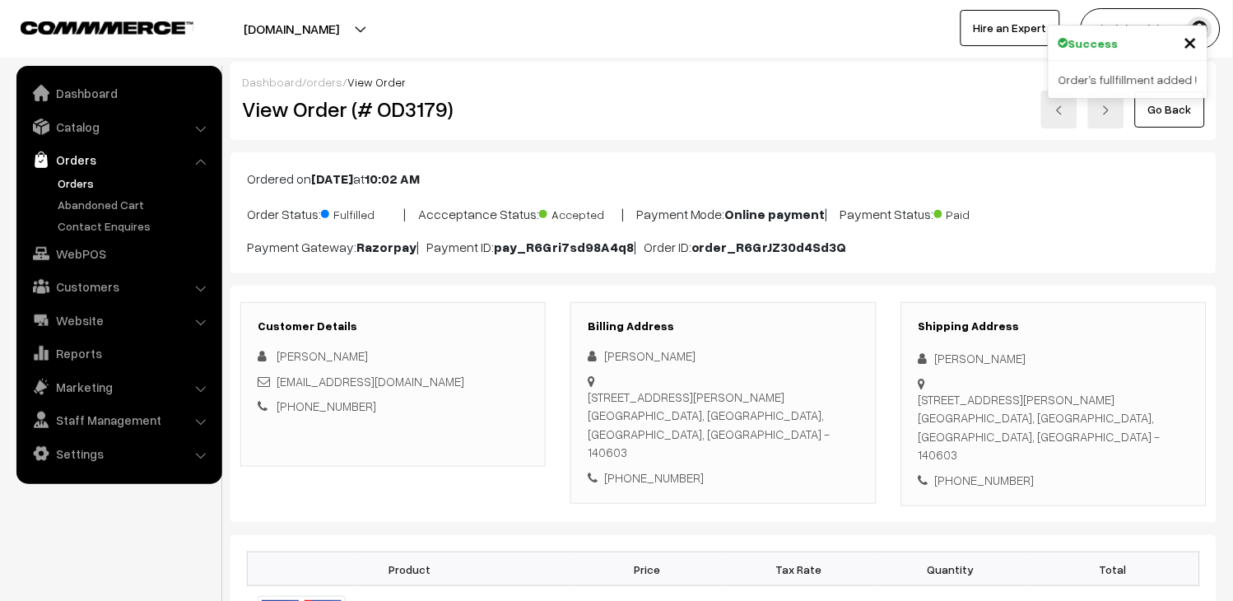
click at [1064, 113] on img at bounding box center [1060, 110] width 10 height 10
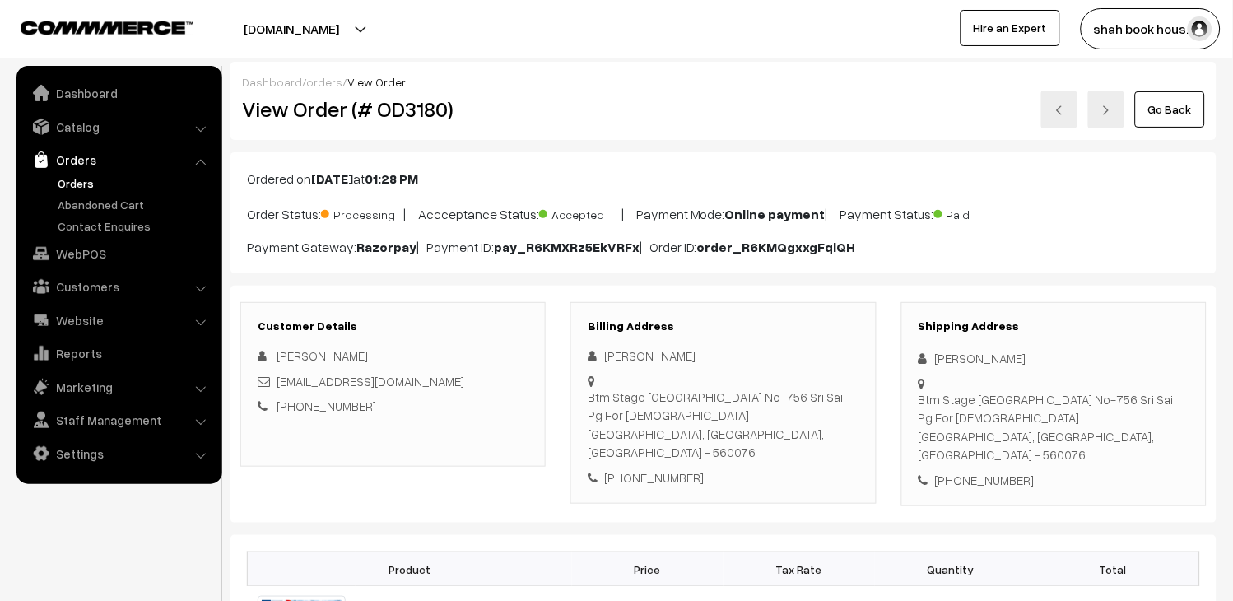
click at [439, 108] on h2 "View Order (# OD3180)" at bounding box center [394, 109] width 305 height 26
copy h2 "OD3180"
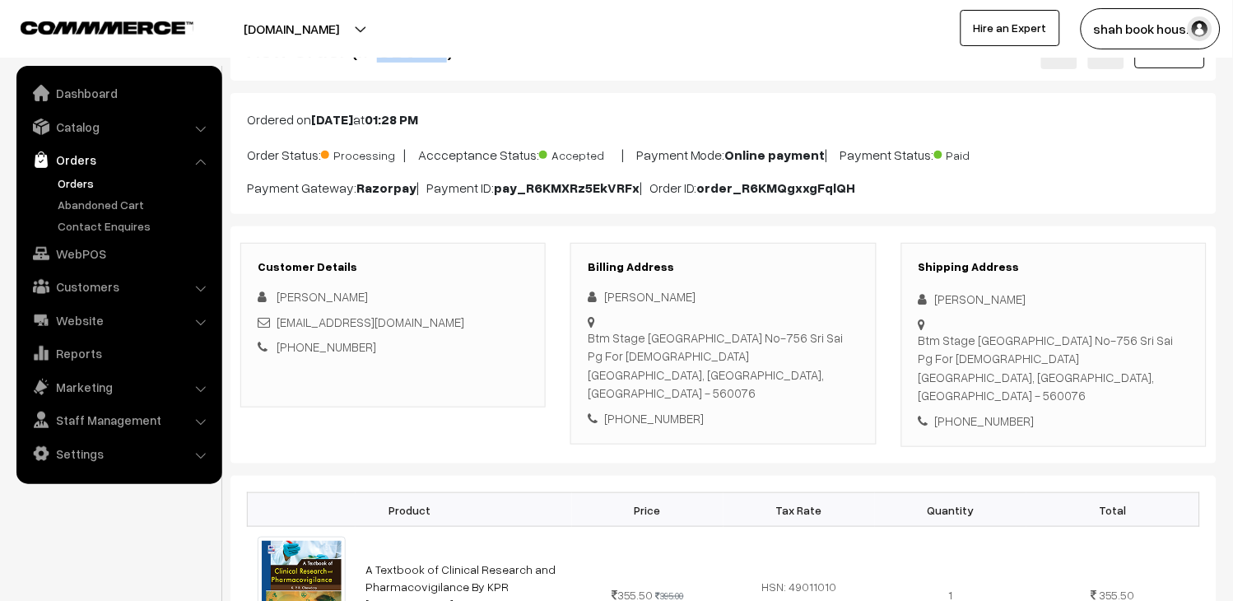
scroll to position [91, 0]
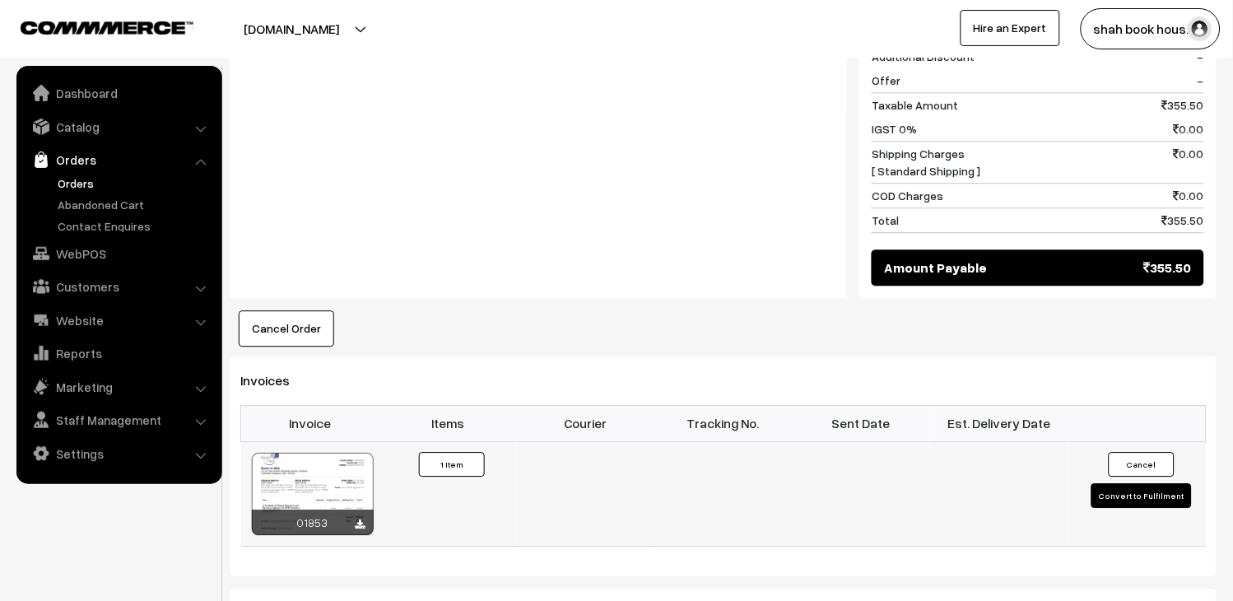
click at [1116, 483] on button "Convert to Fulfilment" at bounding box center [1142, 495] width 100 height 25
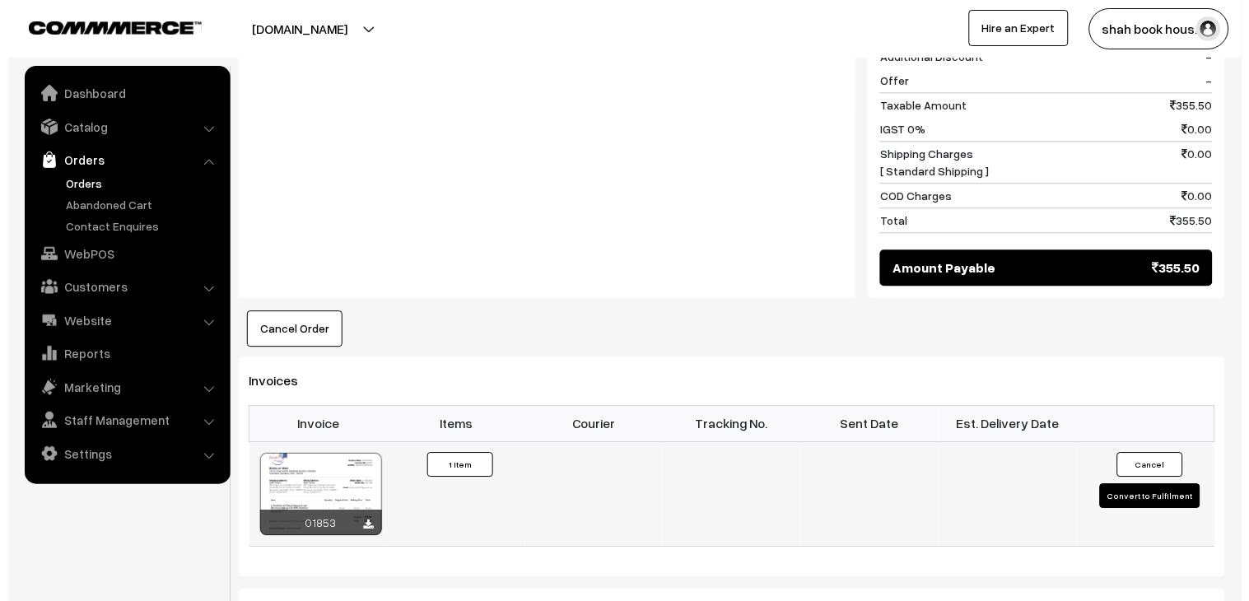
scroll to position [826, 0]
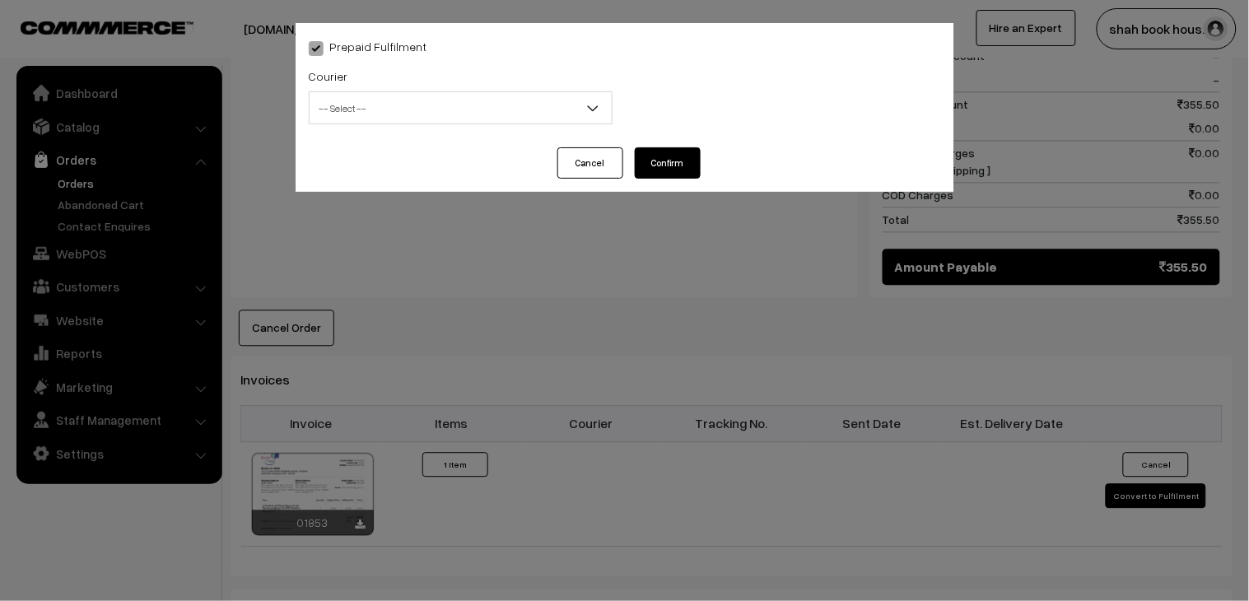
click at [395, 103] on span "-- Select --" at bounding box center [461, 108] width 302 height 29
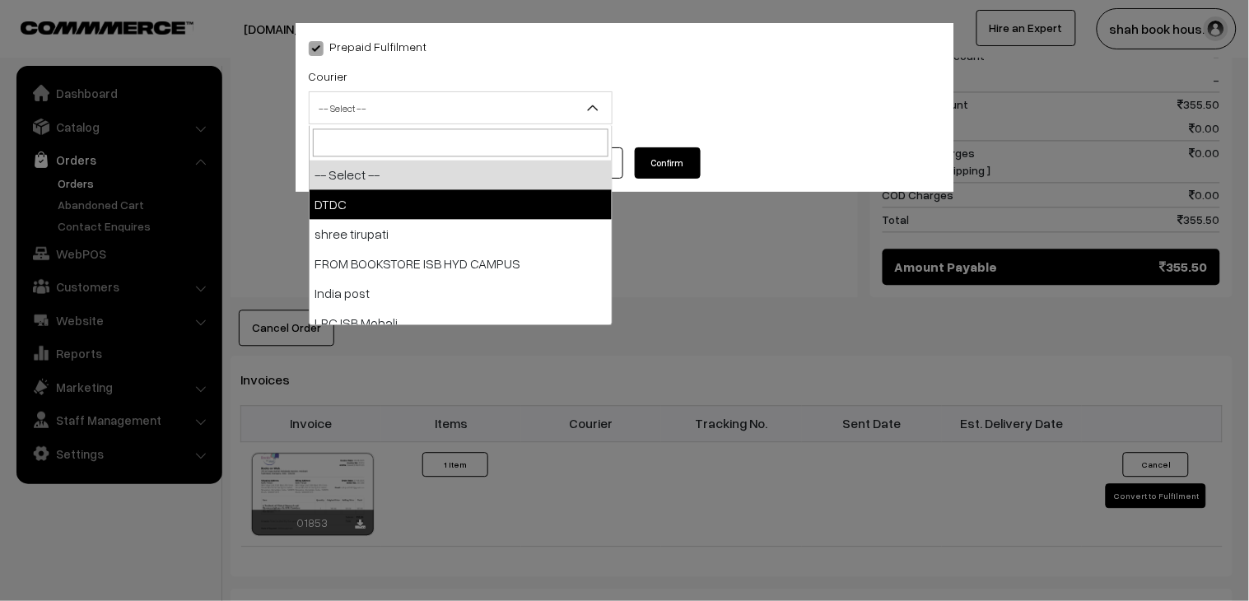
select select "1"
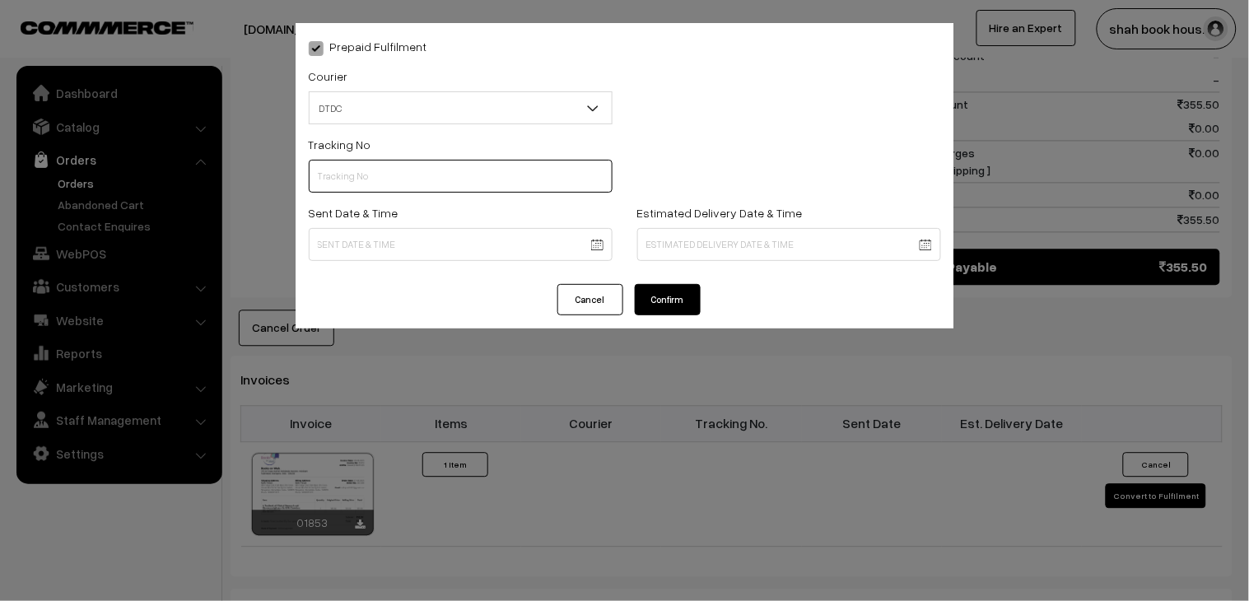
click at [361, 175] on input "text" at bounding box center [461, 176] width 304 height 33
paste input "352900094796"
type input "352900094796"
click at [417, 110] on span "DTDC" at bounding box center [461, 108] width 302 height 29
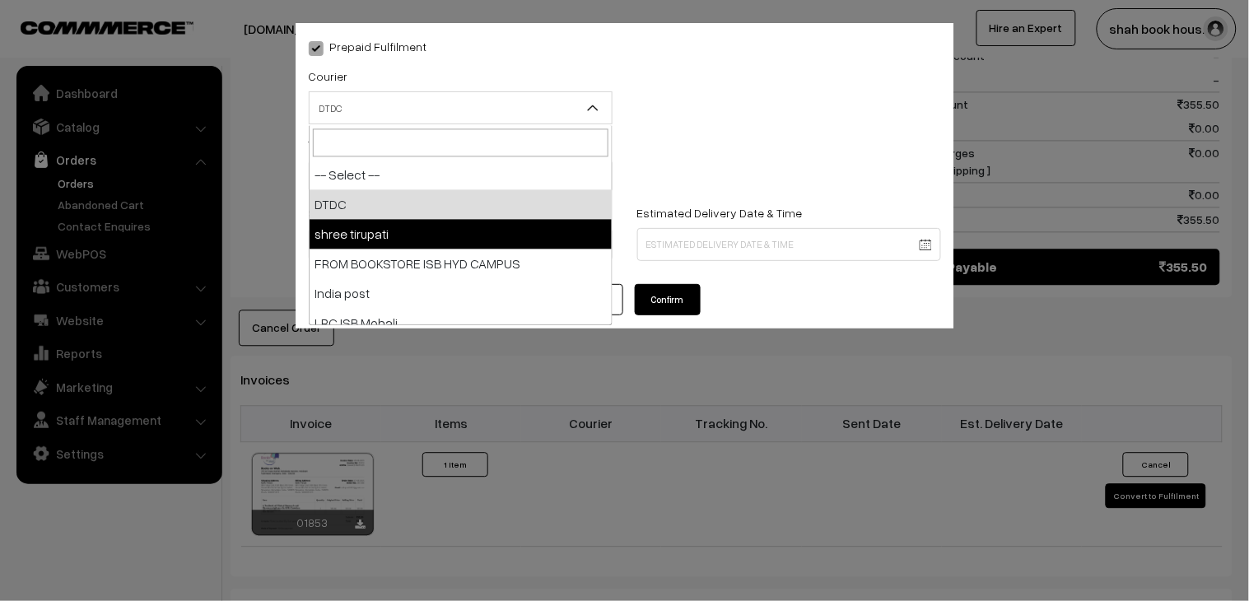
select select "2"
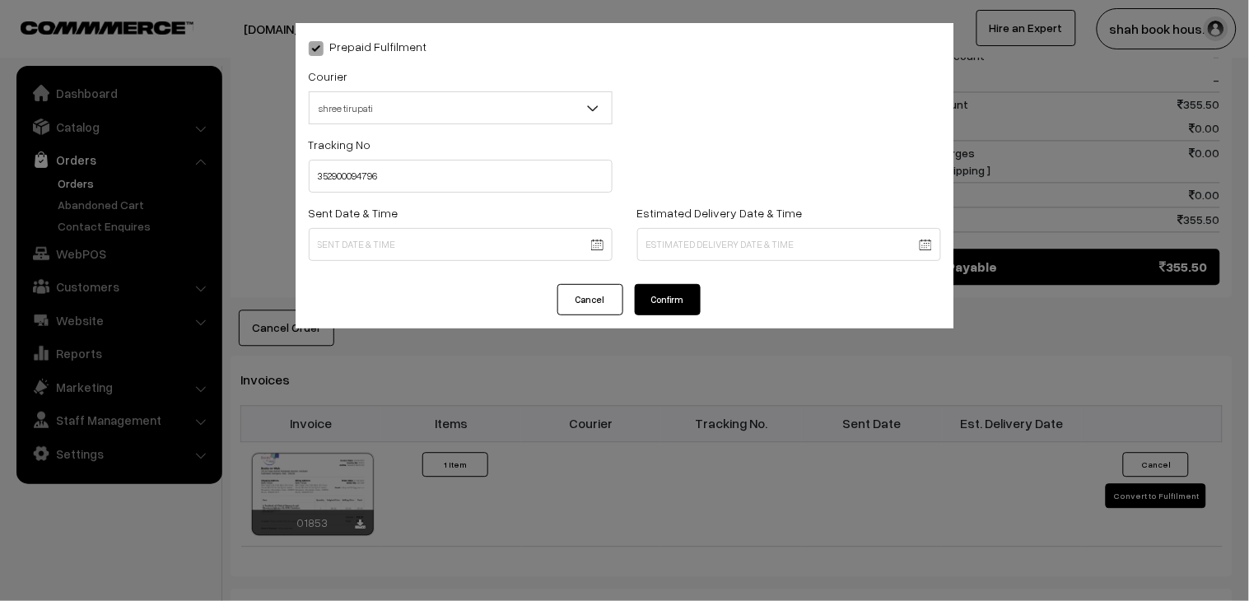
click at [412, 244] on body "Thank you for showing interest. Our team will call you shortly. Close [DOMAIN_N…" at bounding box center [624, 135] width 1249 height 1922
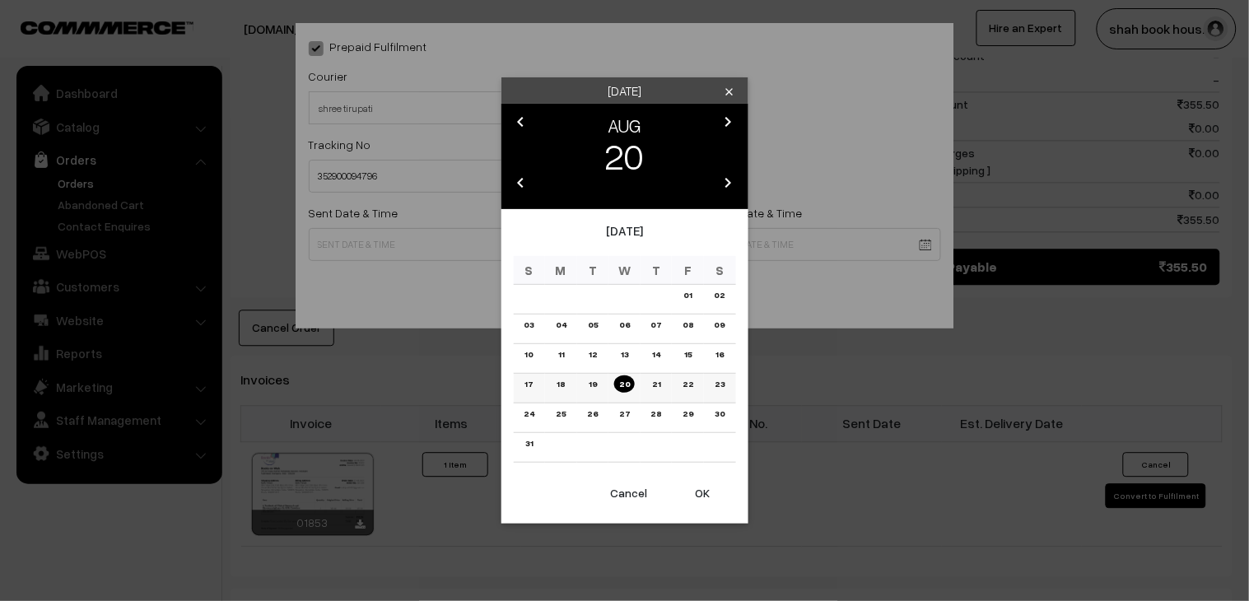
click at [556, 388] on link "18" at bounding box center [561, 383] width 18 height 17
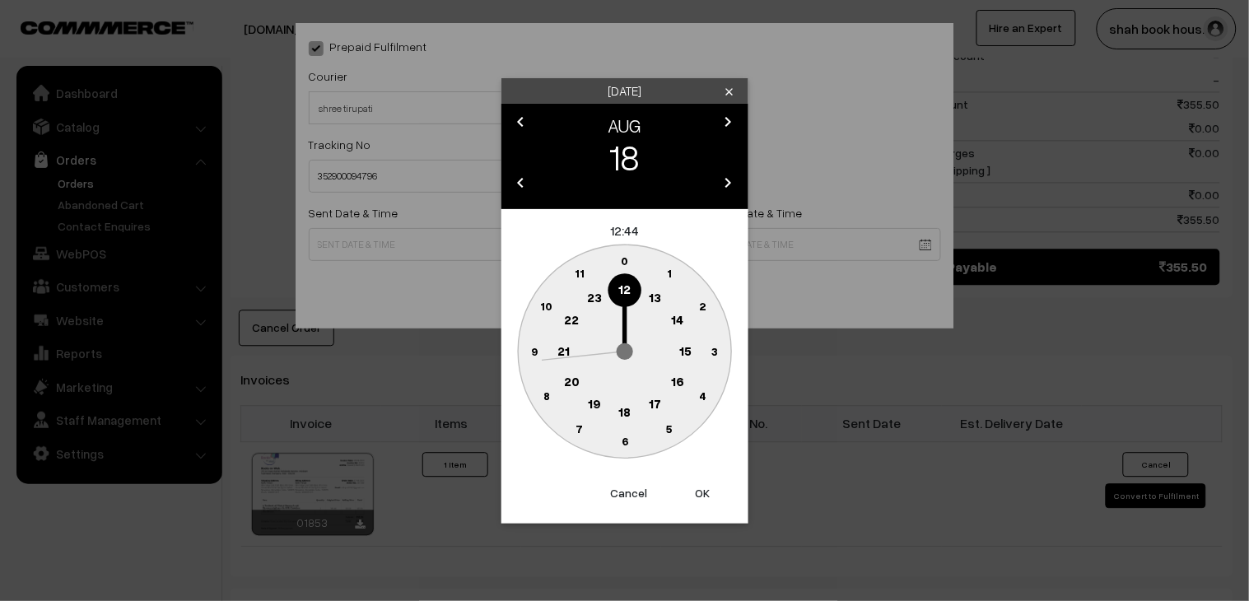
click at [622, 413] on text "18" at bounding box center [624, 410] width 12 height 15
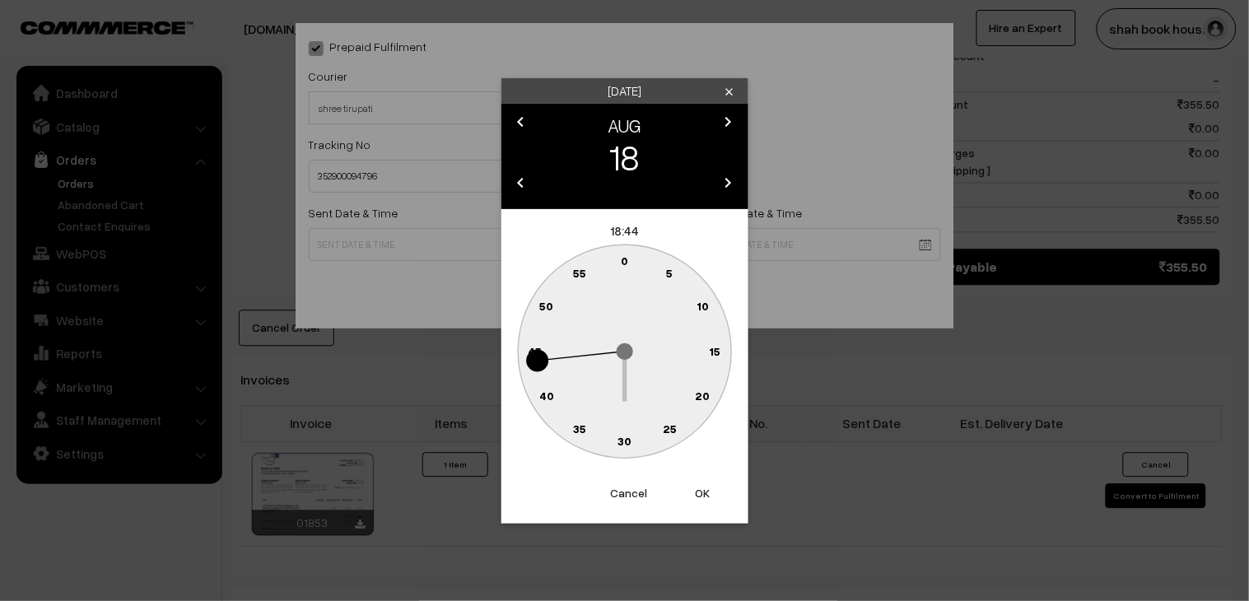
click at [631, 436] on text "30" at bounding box center [624, 441] width 14 height 14
type input "18-08-2025 18:30"
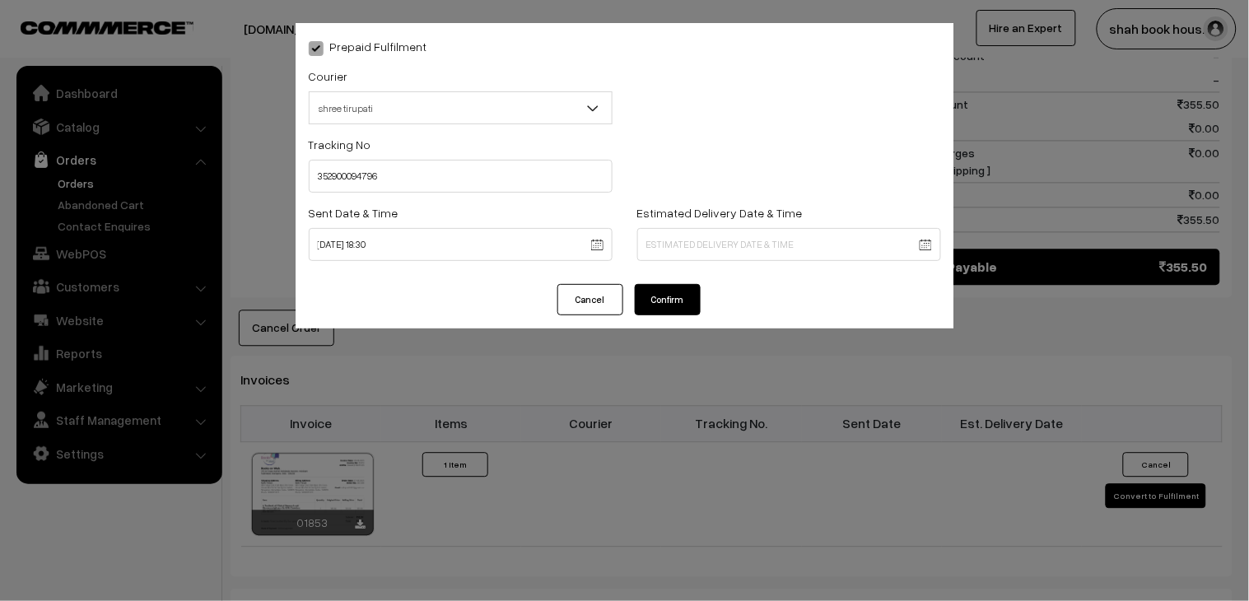
click at [667, 298] on button "Confirm" at bounding box center [668, 299] width 66 height 31
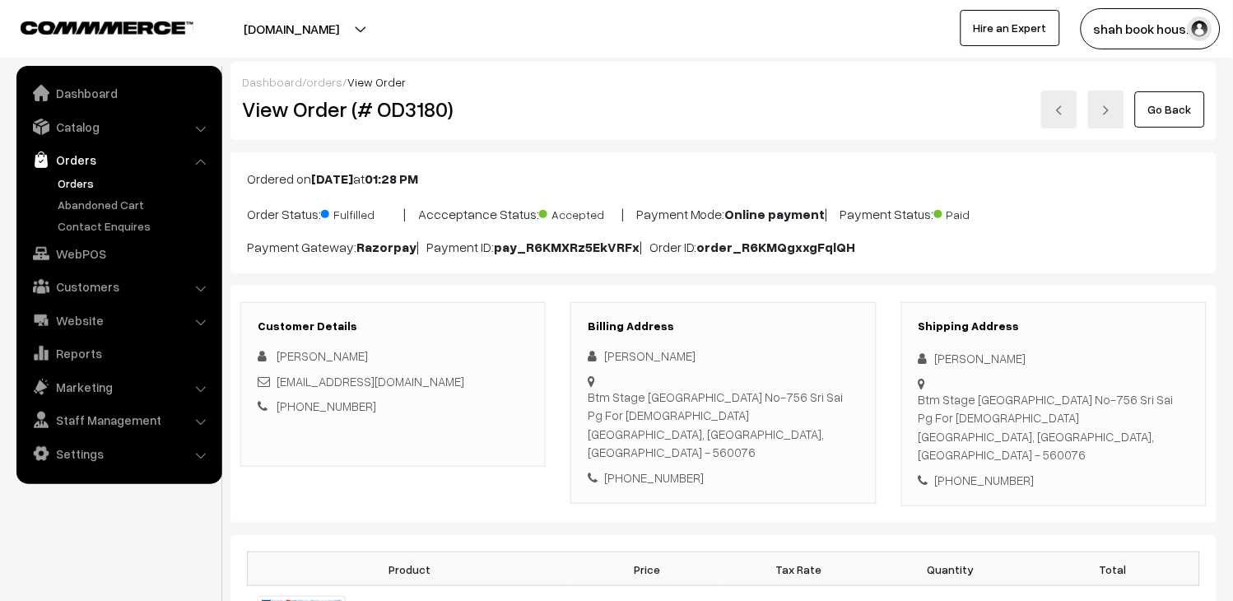
click at [1045, 115] on link at bounding box center [1059, 110] width 36 height 38
click at [400, 116] on h2 "View Order (# OD3181)" at bounding box center [394, 109] width 305 height 26
copy h2 "OD3181"
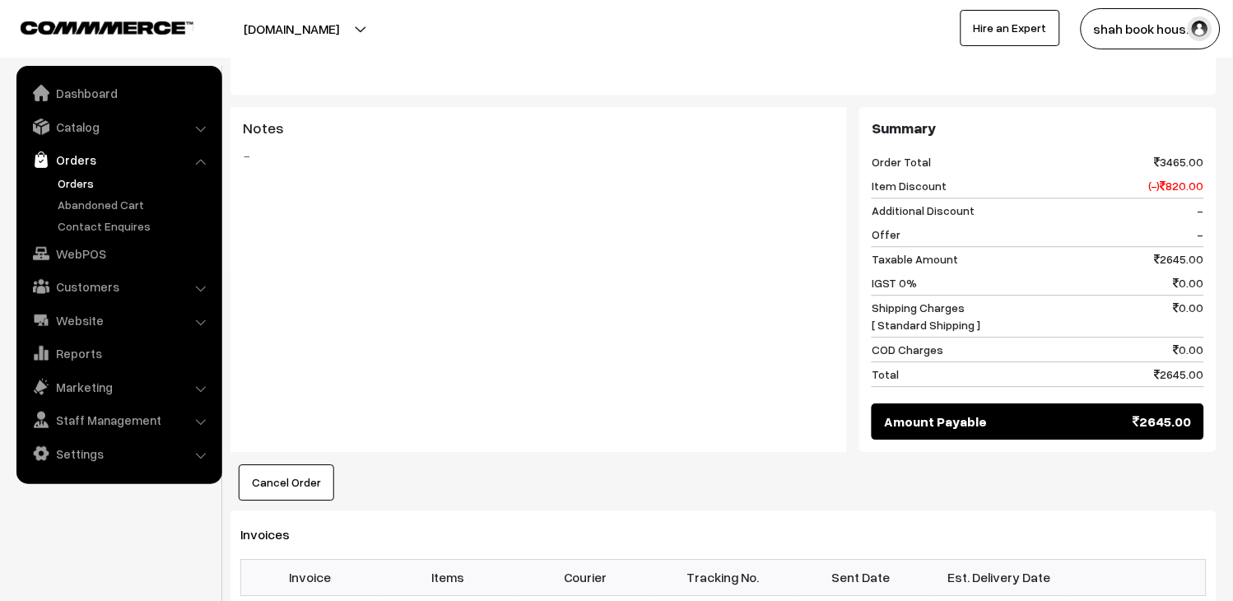
scroll to position [1097, 0]
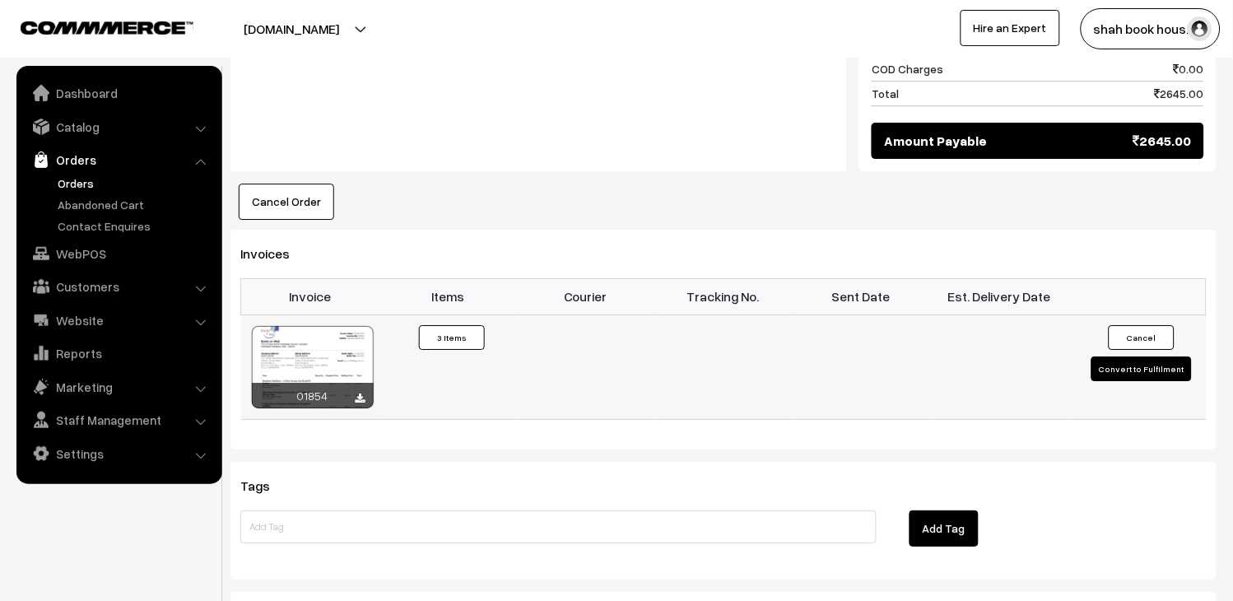
click at [1114, 356] on button "Convert to Fulfilment" at bounding box center [1142, 368] width 100 height 25
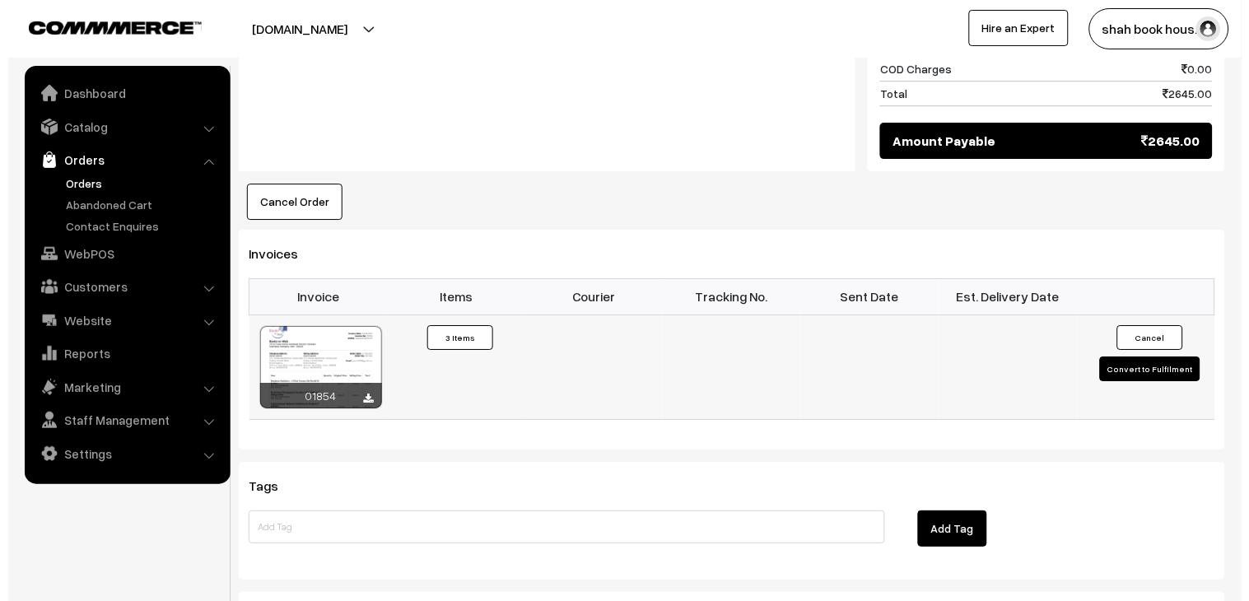
scroll to position [1101, 0]
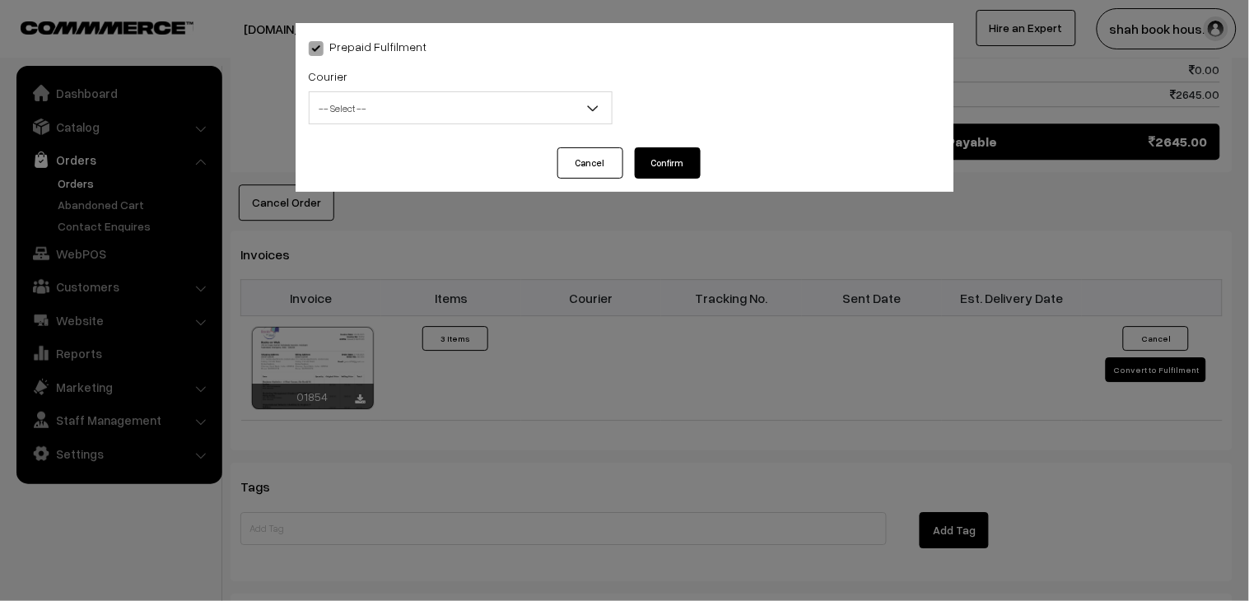
click at [406, 113] on span "-- Select --" at bounding box center [461, 108] width 302 height 29
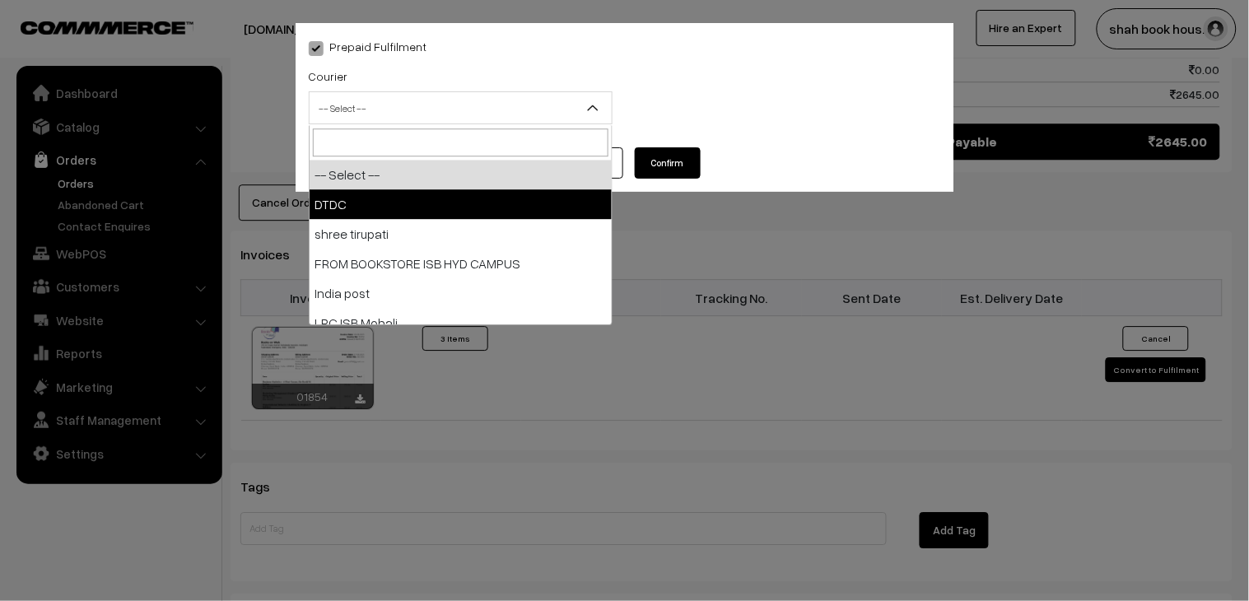
select select "1"
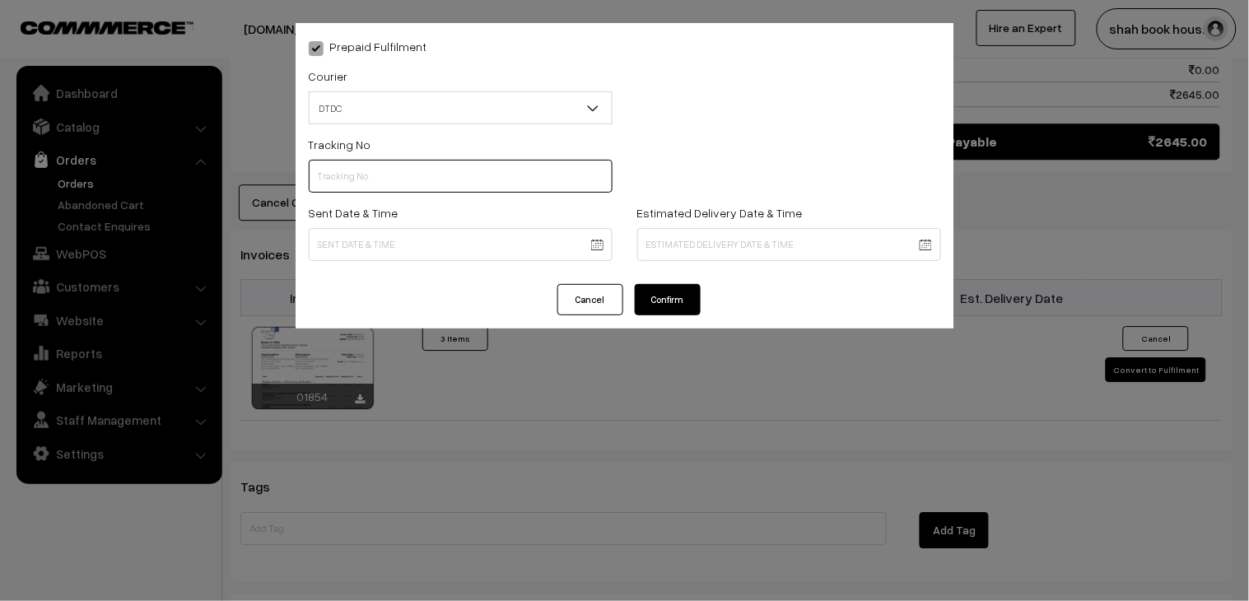
click at [357, 182] on input "text" at bounding box center [461, 176] width 304 height 33
paste input "H85545297"
type input "H85545297"
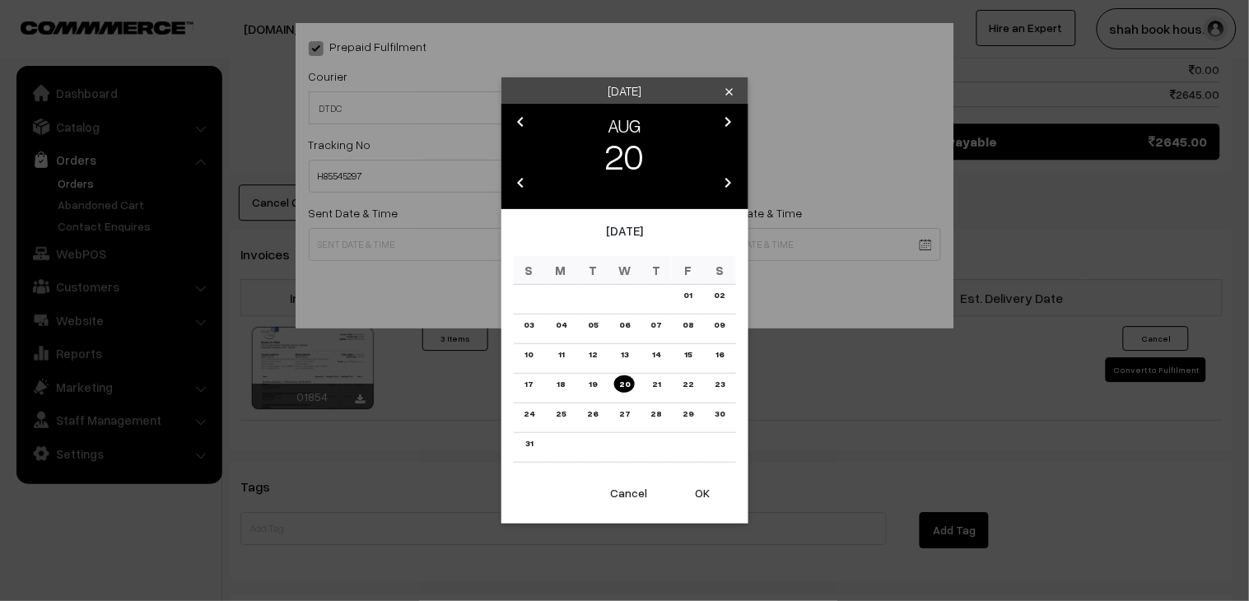
click at [570, 380] on td "18" at bounding box center [561, 389] width 32 height 30
click at [565, 387] on link "18" at bounding box center [561, 383] width 18 height 17
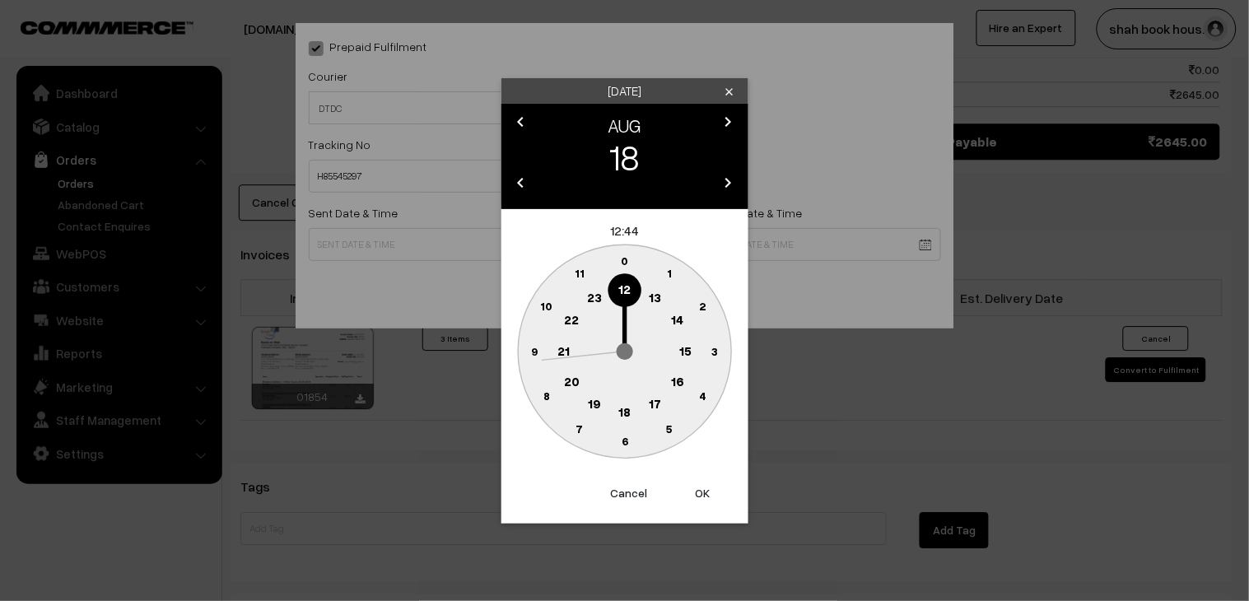
click at [622, 415] on text "18" at bounding box center [624, 410] width 12 height 15
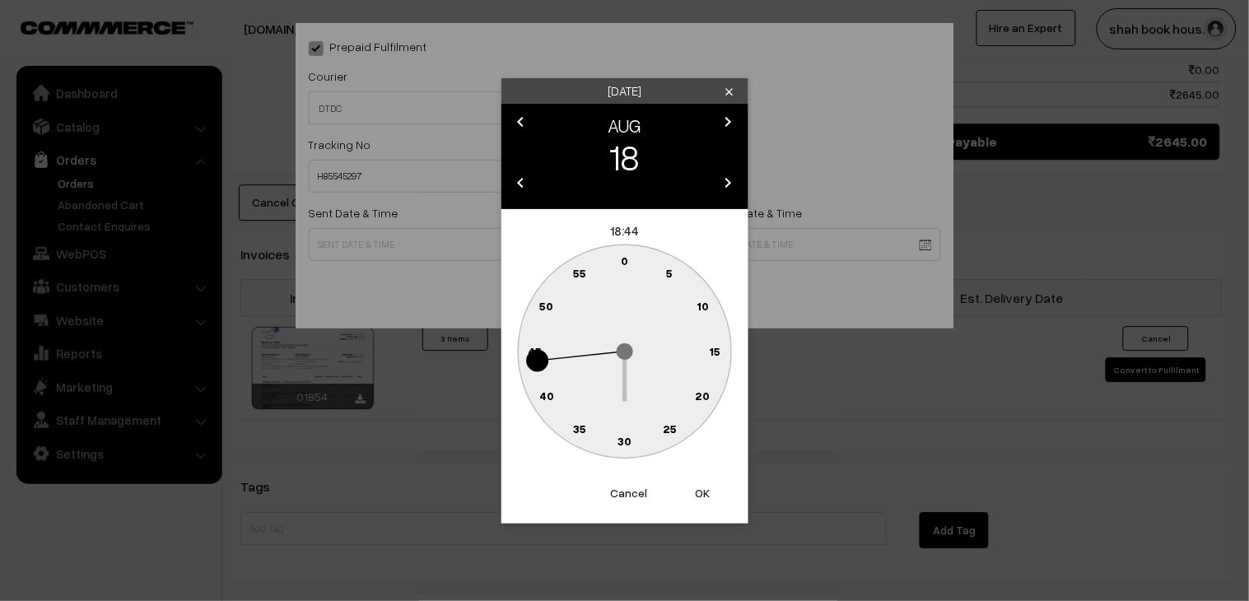
click at [636, 436] on circle at bounding box center [625, 442] width 34 height 34
type input "[DATE] 18:30"
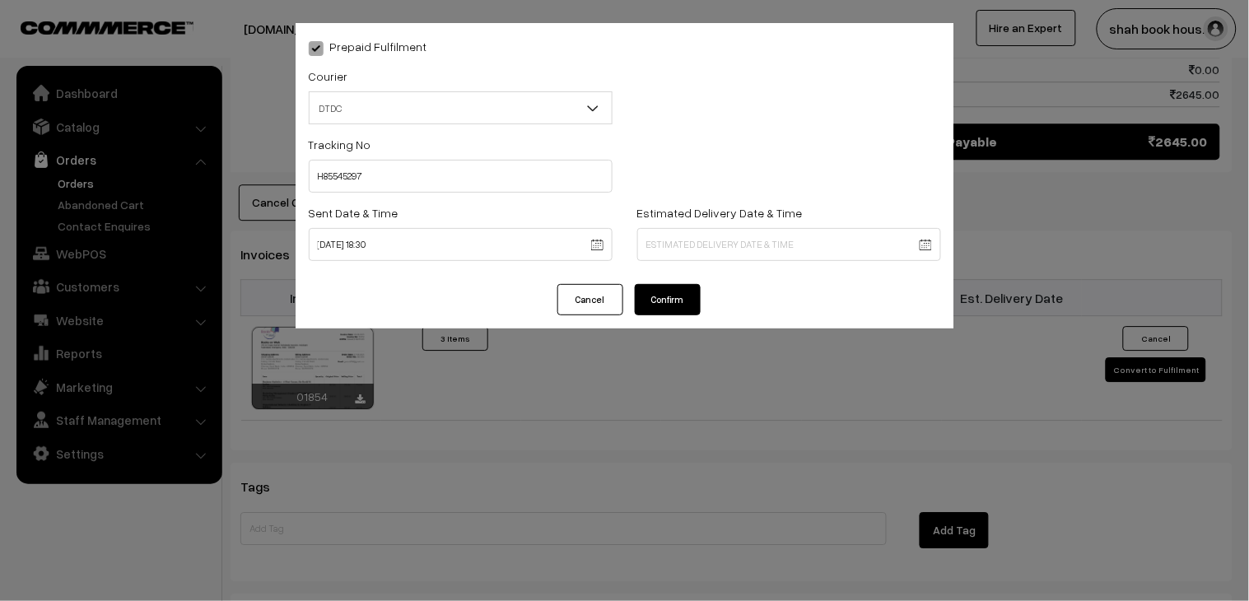
click at [686, 310] on button "Confirm" at bounding box center [668, 299] width 66 height 31
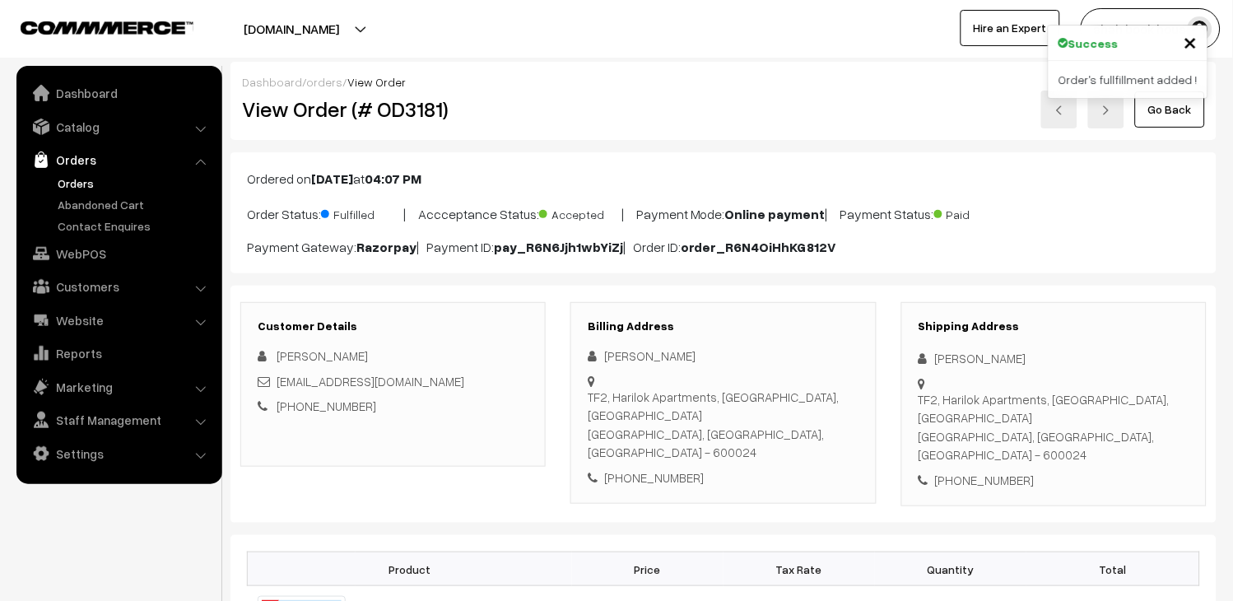
click at [1058, 119] on link at bounding box center [1059, 110] width 36 height 38
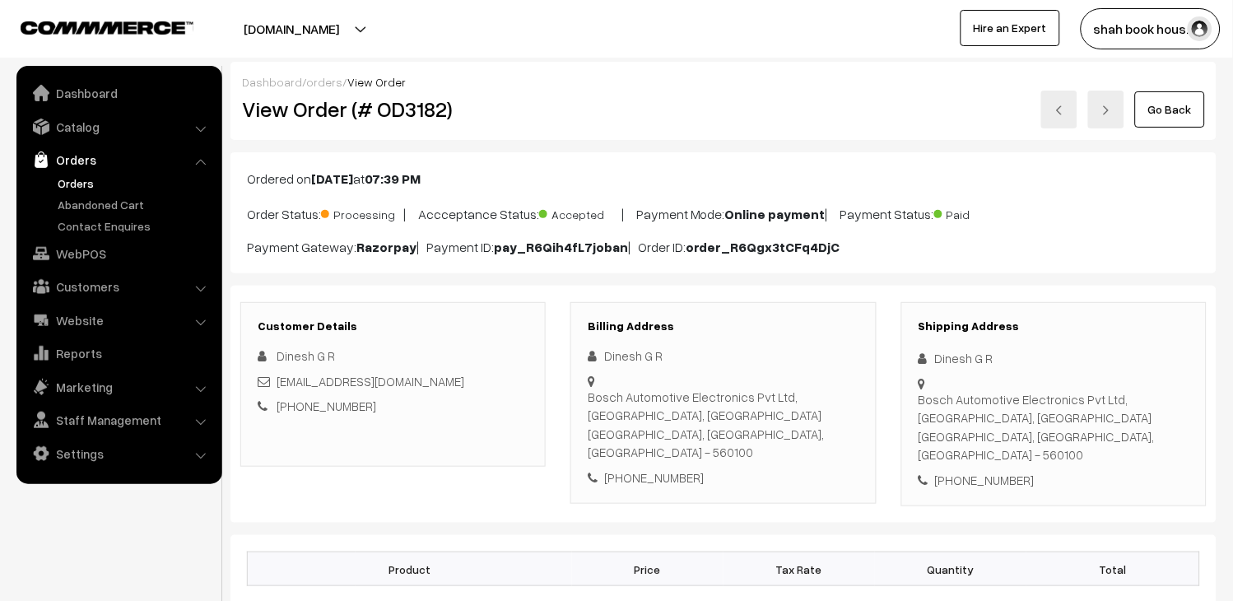
click at [423, 110] on h2 "View Order (# OD3182)" at bounding box center [394, 109] width 305 height 26
copy h2 "OD3182"
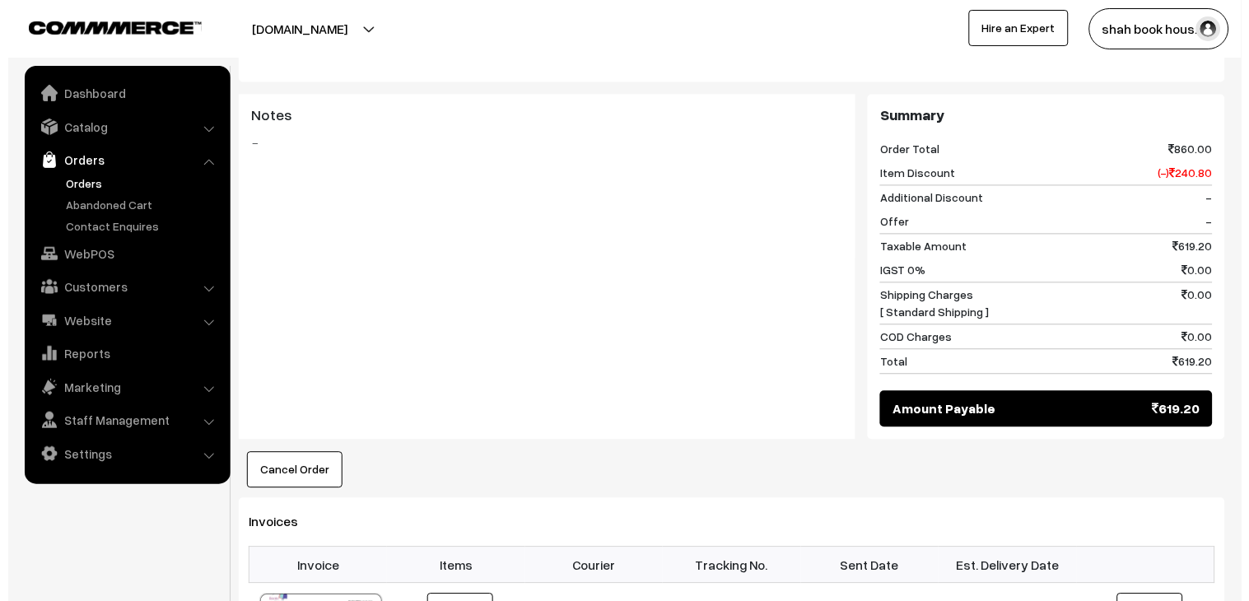
scroll to position [823, 0]
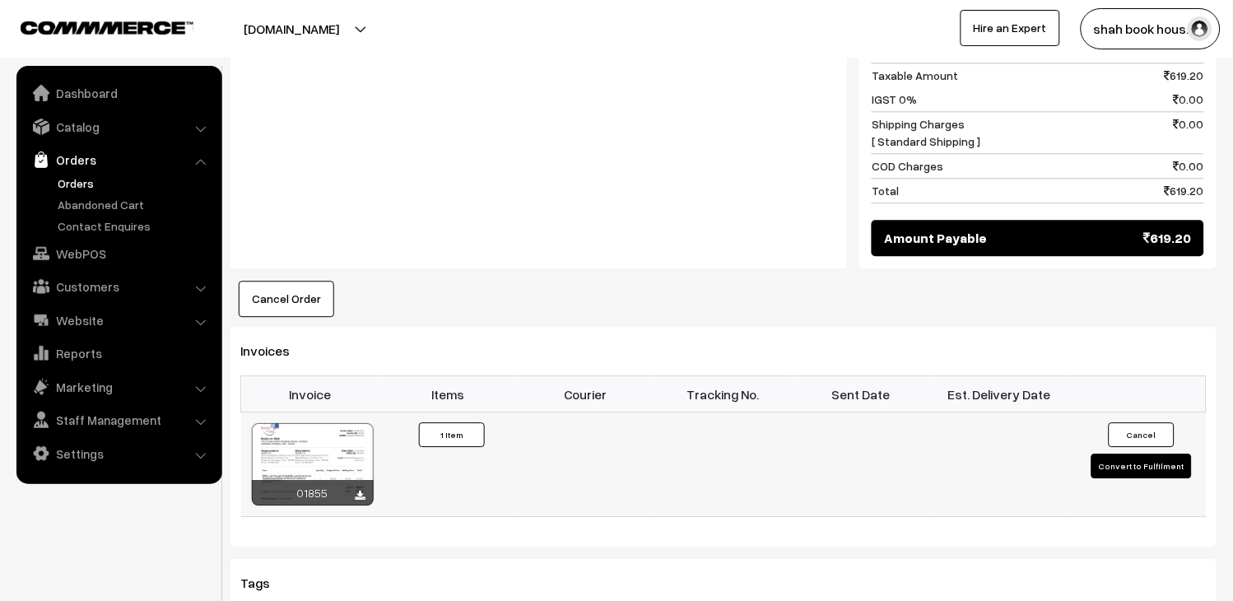
click at [1153, 454] on button "Convert to Fulfilment" at bounding box center [1142, 466] width 100 height 25
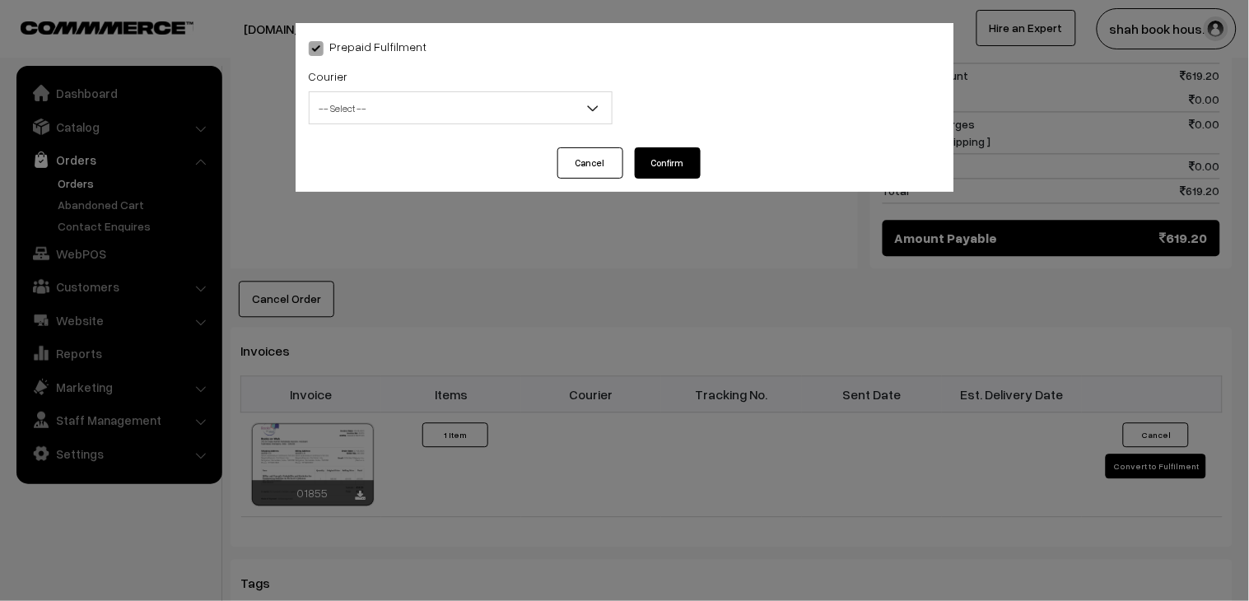
click at [347, 112] on span "-- Select --" at bounding box center [461, 108] width 302 height 29
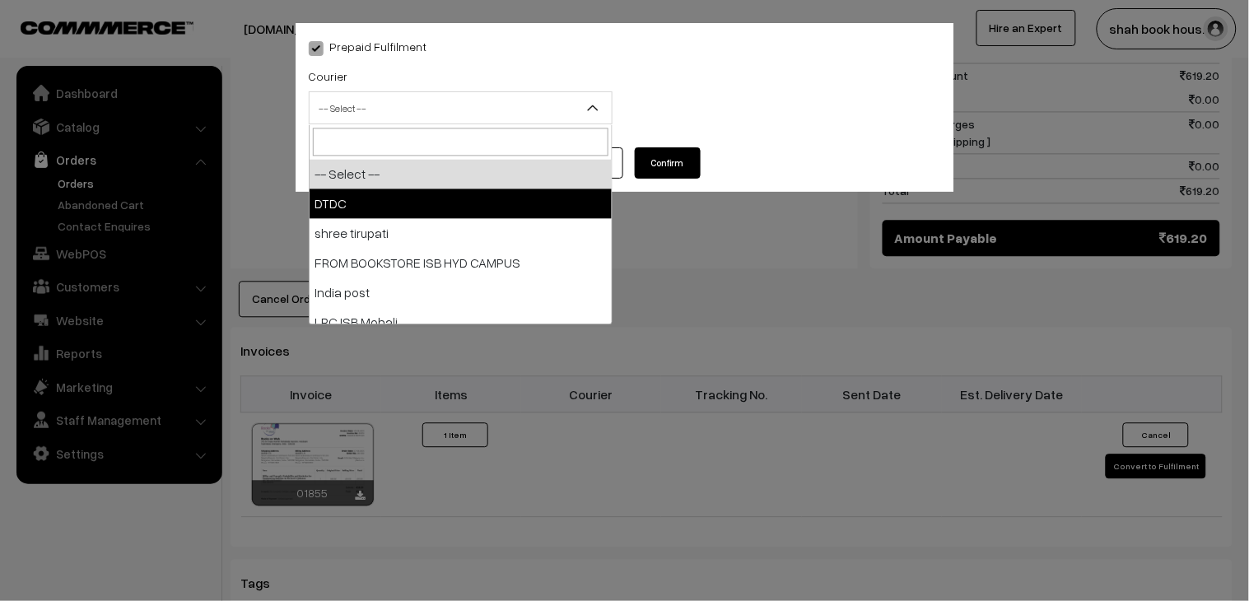
select select "1"
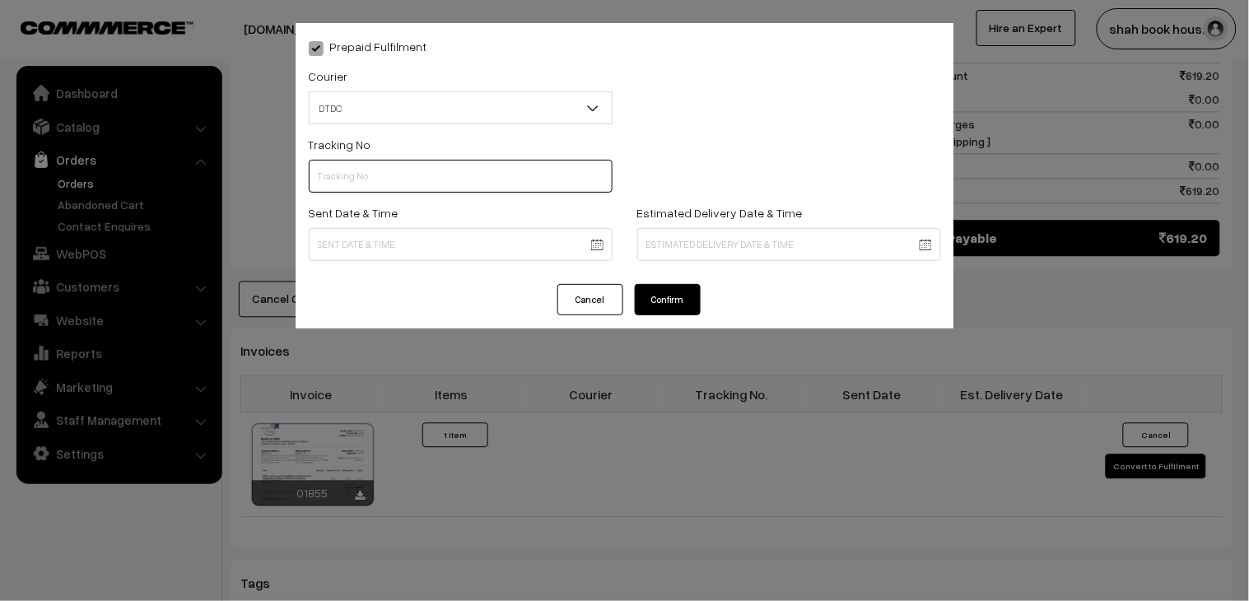
click at [367, 179] on input "text" at bounding box center [461, 176] width 304 height 33
paste input "H85545294"
type input "H85545294"
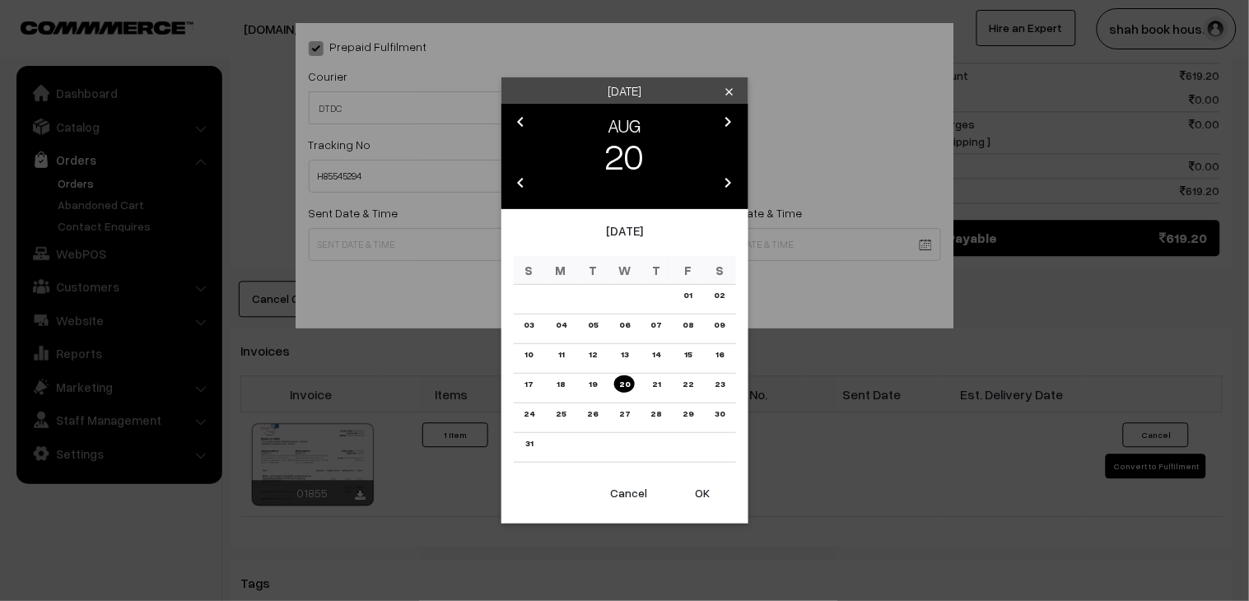
click at [336, 235] on body "Thank you for showing interest. Our team will call you shortly. Close booksonwe…" at bounding box center [624, 122] width 1249 height 1891
click at [565, 381] on link "18" at bounding box center [561, 383] width 18 height 17
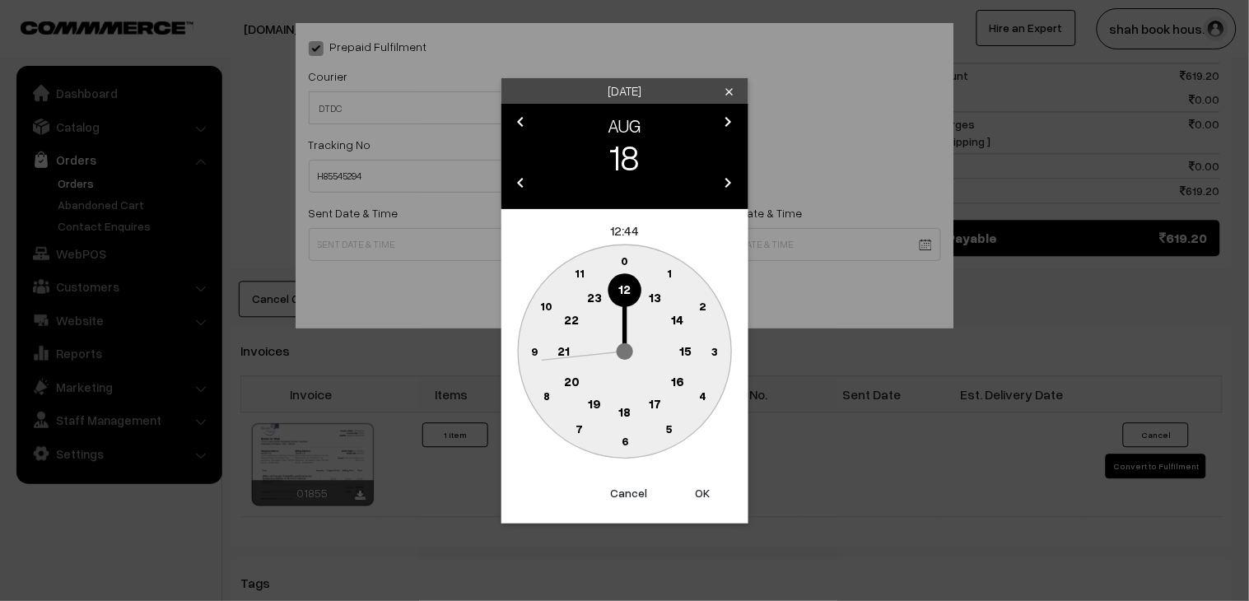
click at [622, 407] on text "18" at bounding box center [624, 410] width 12 height 15
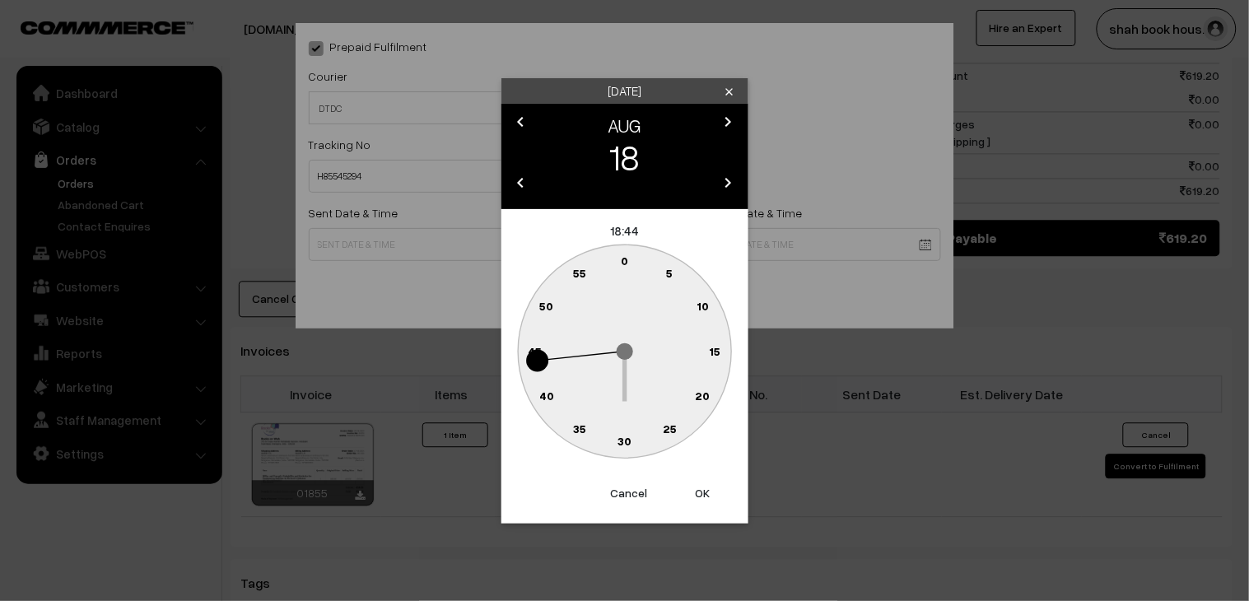
click at [632, 432] on circle at bounding box center [625, 442] width 34 height 34
type input "18-08-2025 18:30"
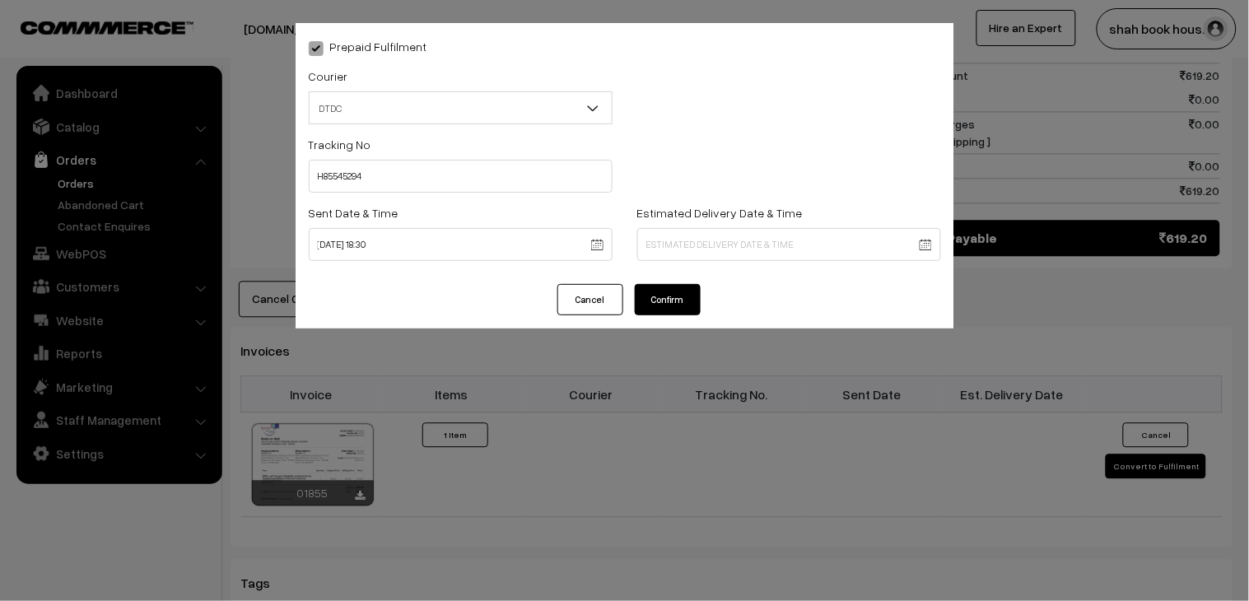
click at [677, 308] on button "Confirm" at bounding box center [668, 299] width 66 height 31
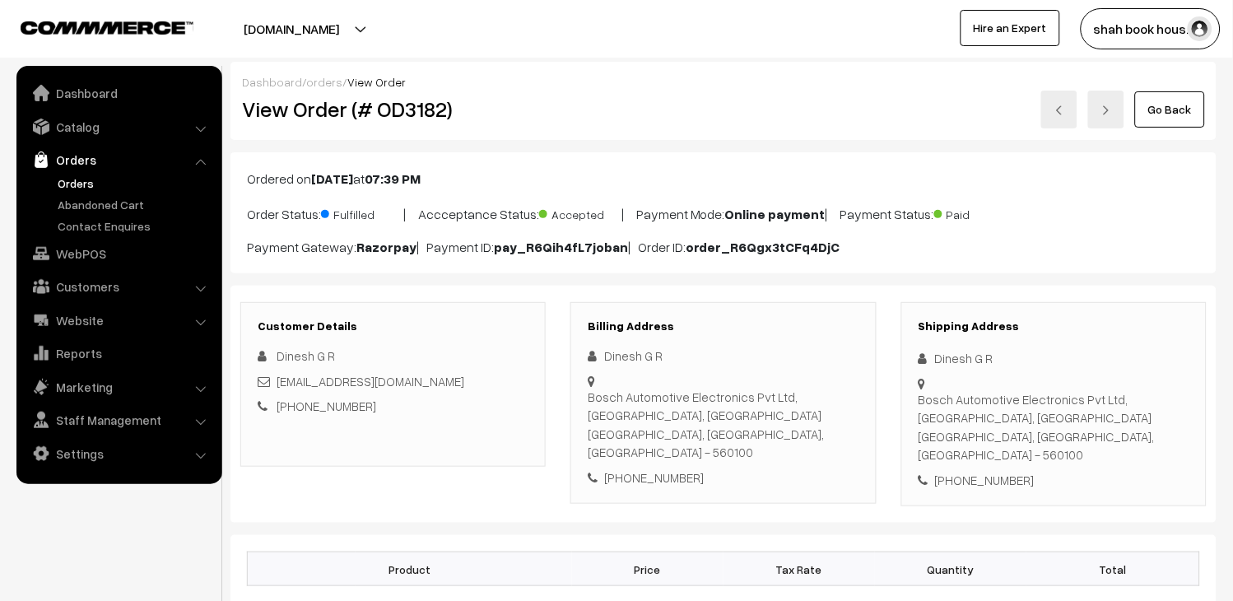
click at [1064, 109] on img at bounding box center [1060, 110] width 10 height 10
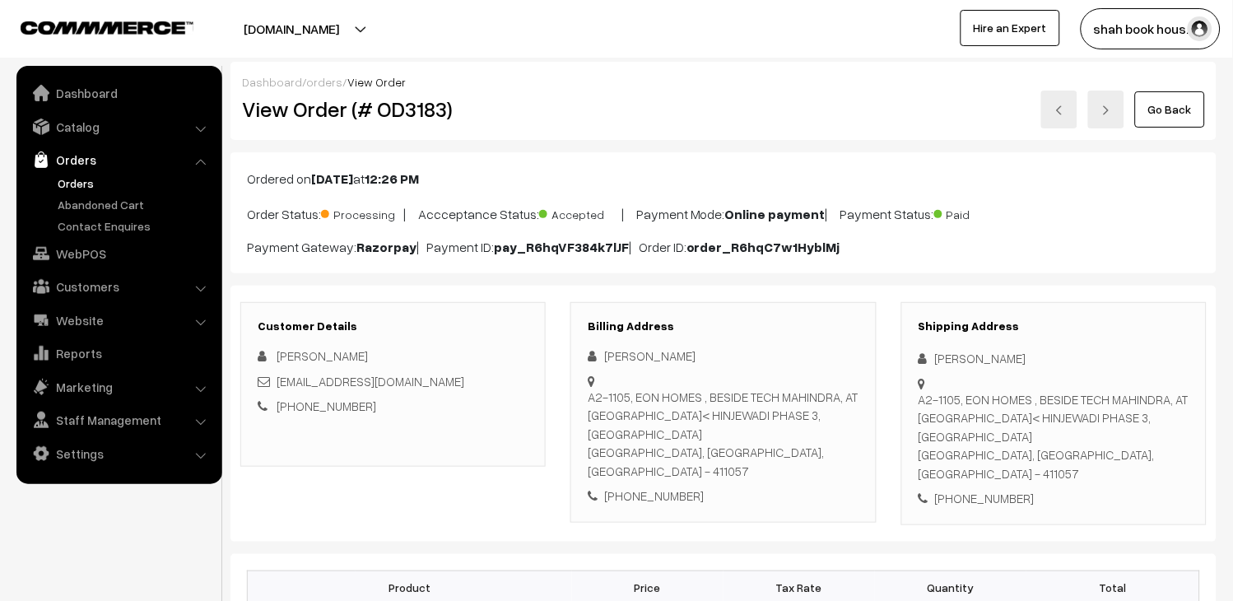
click at [374, 119] on h2 "View Order (# OD3183)" at bounding box center [394, 109] width 305 height 26
click at [430, 114] on h2 "View Order (# OD3183)" at bounding box center [394, 109] width 305 height 26
copy h2 "OD3183"
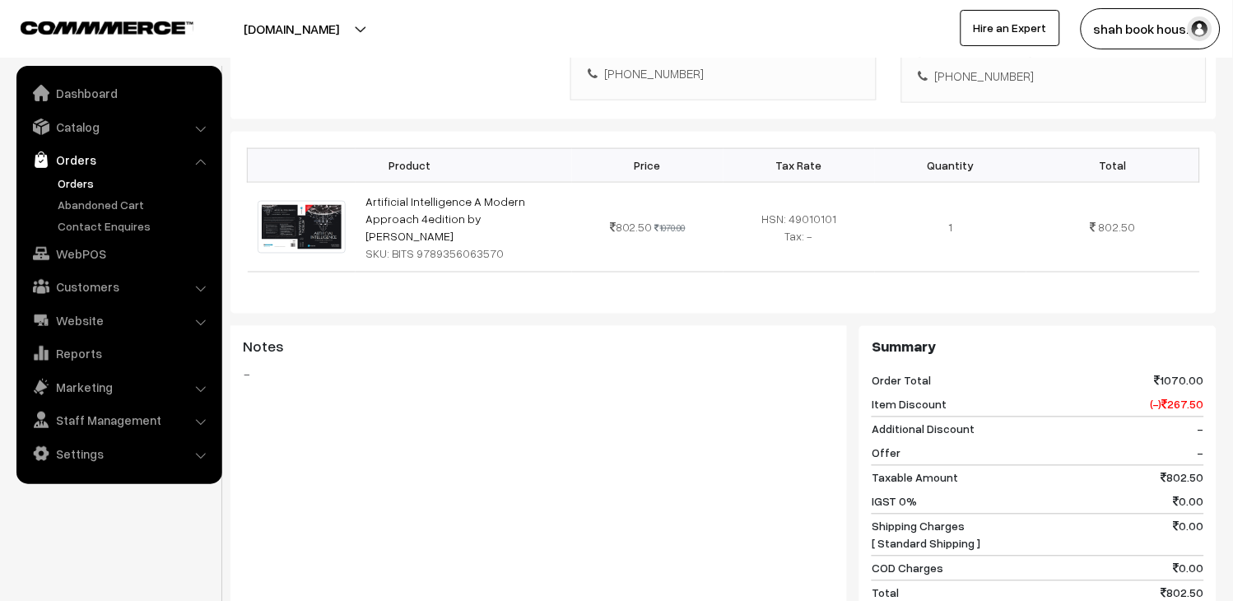
scroll to position [731, 0]
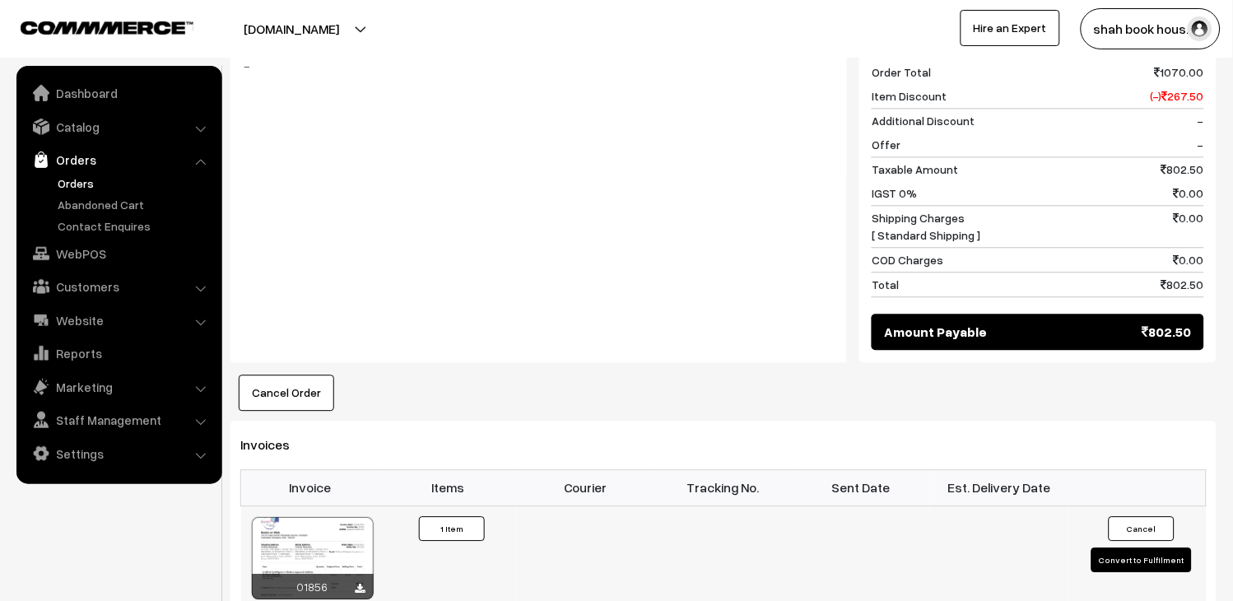
click at [1129, 547] on button "Convert to Fulfilment" at bounding box center [1142, 559] width 100 height 25
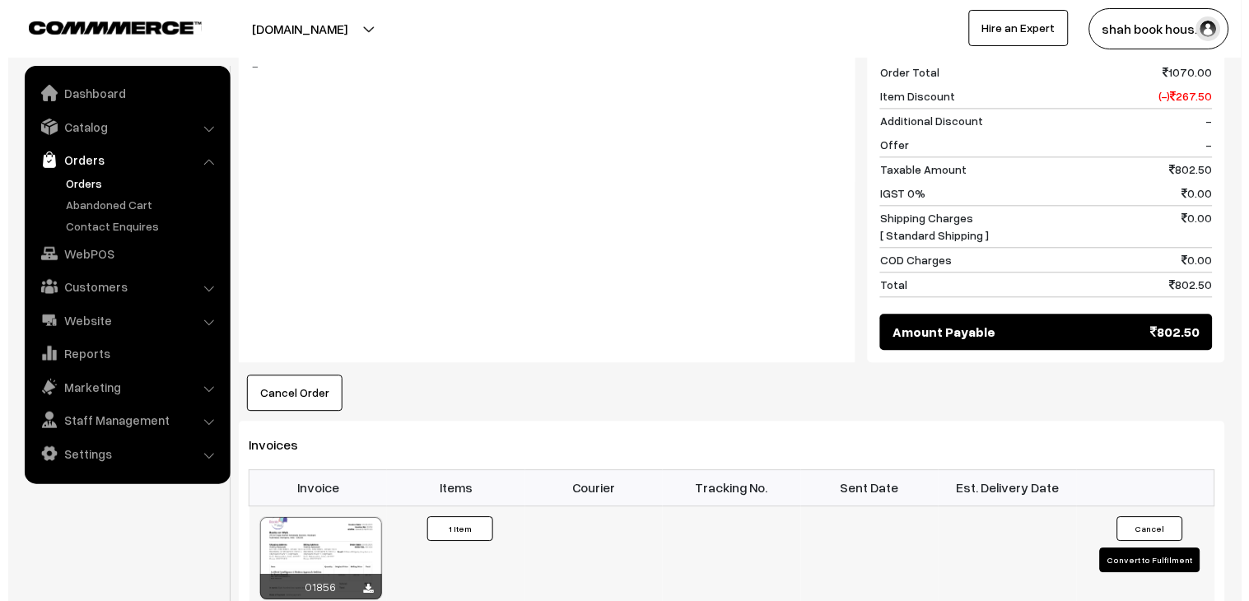
scroll to position [714, 0]
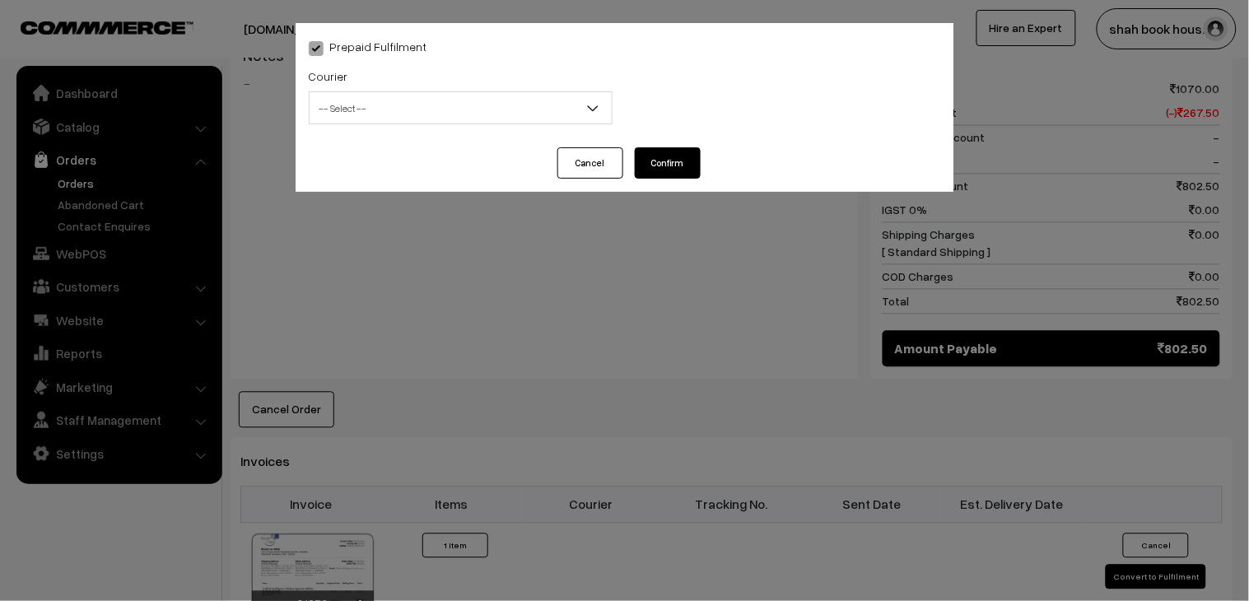
click at [347, 107] on span "-- Select --" at bounding box center [461, 108] width 302 height 29
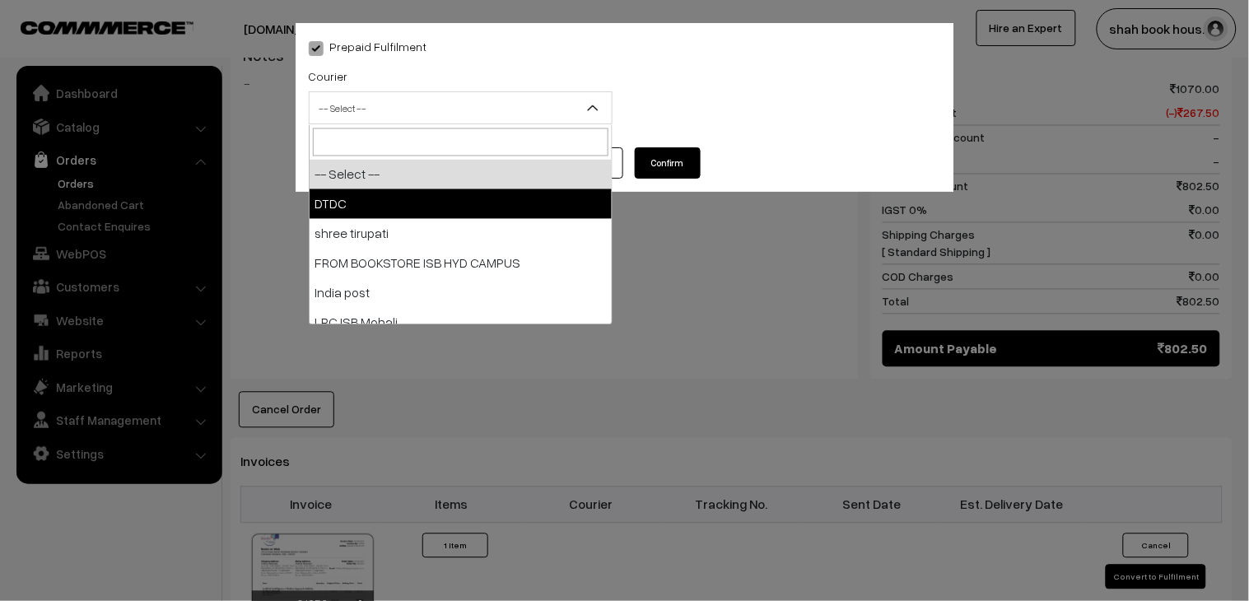
select select "1"
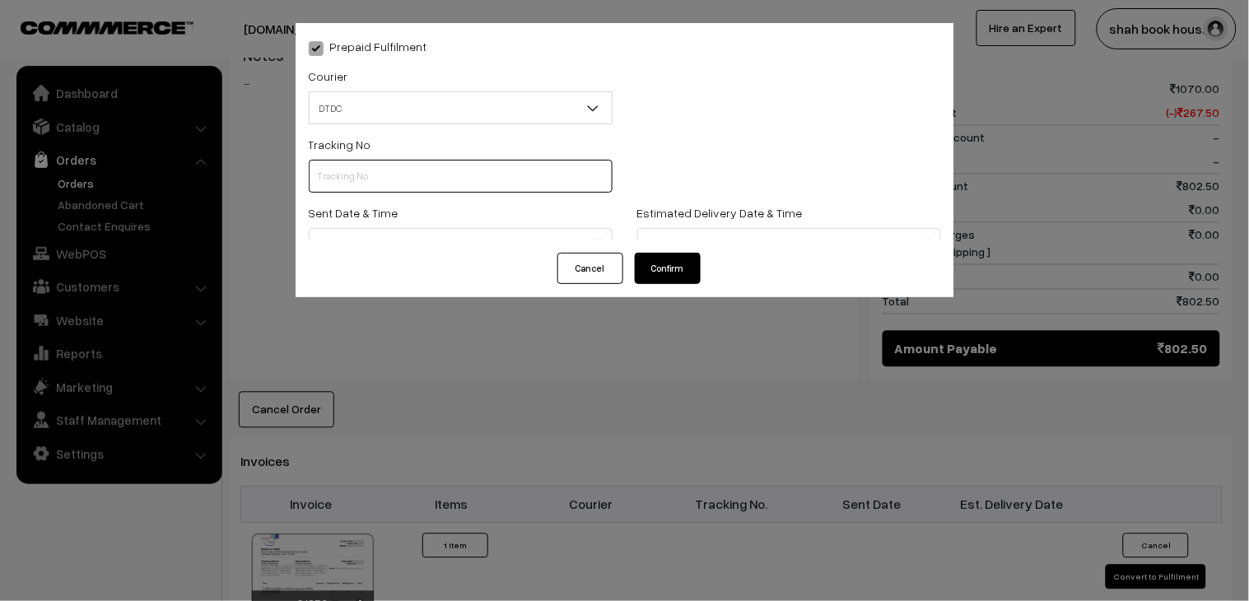
click at [369, 181] on input "text" at bounding box center [461, 176] width 304 height 33
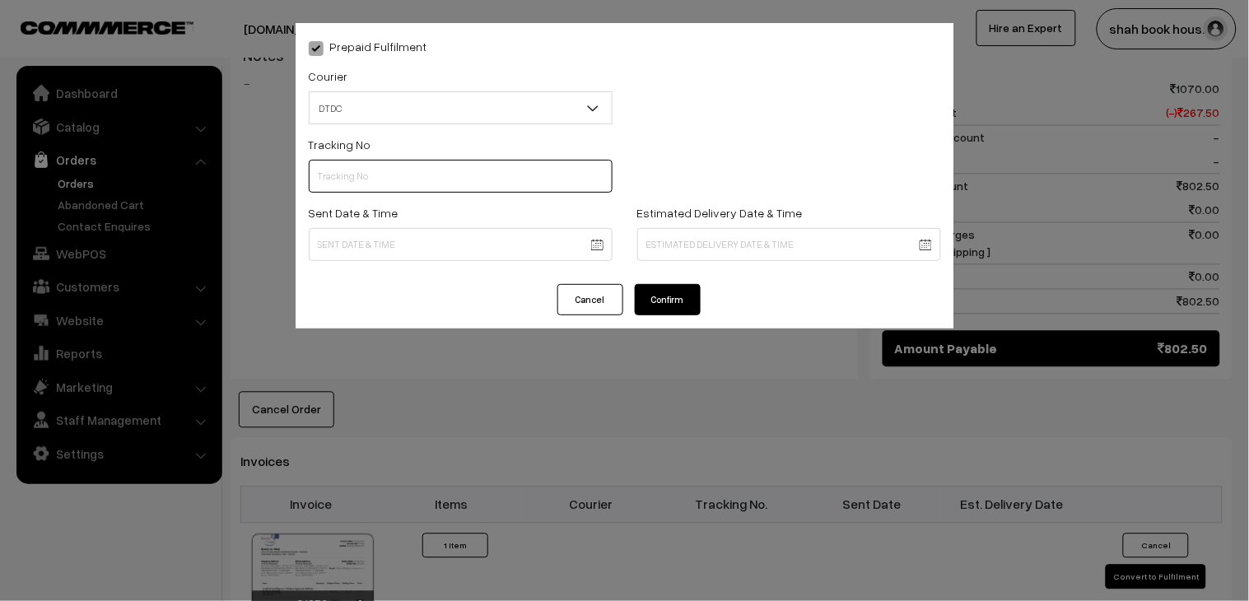
paste input "H85545292"
type input "H85545292"
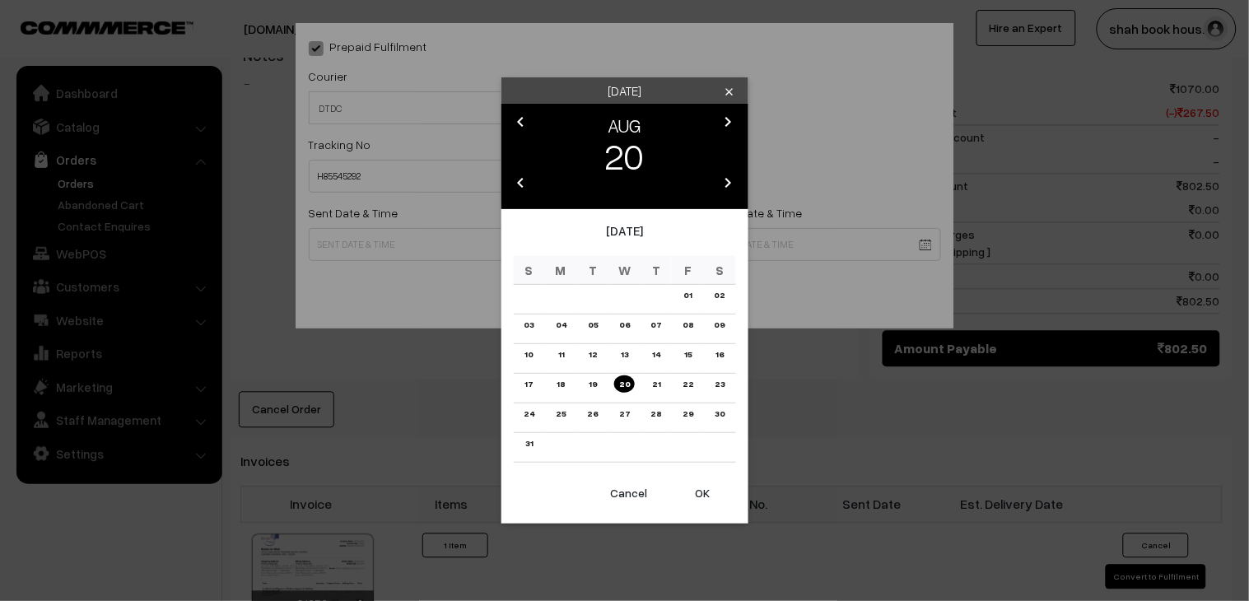
click at [357, 229] on body "Thank you for showing interest. Our team will call you shortly. Close booksonwe…" at bounding box center [624, 232] width 1249 height 1892
click at [562, 381] on link "18" at bounding box center [561, 383] width 18 height 17
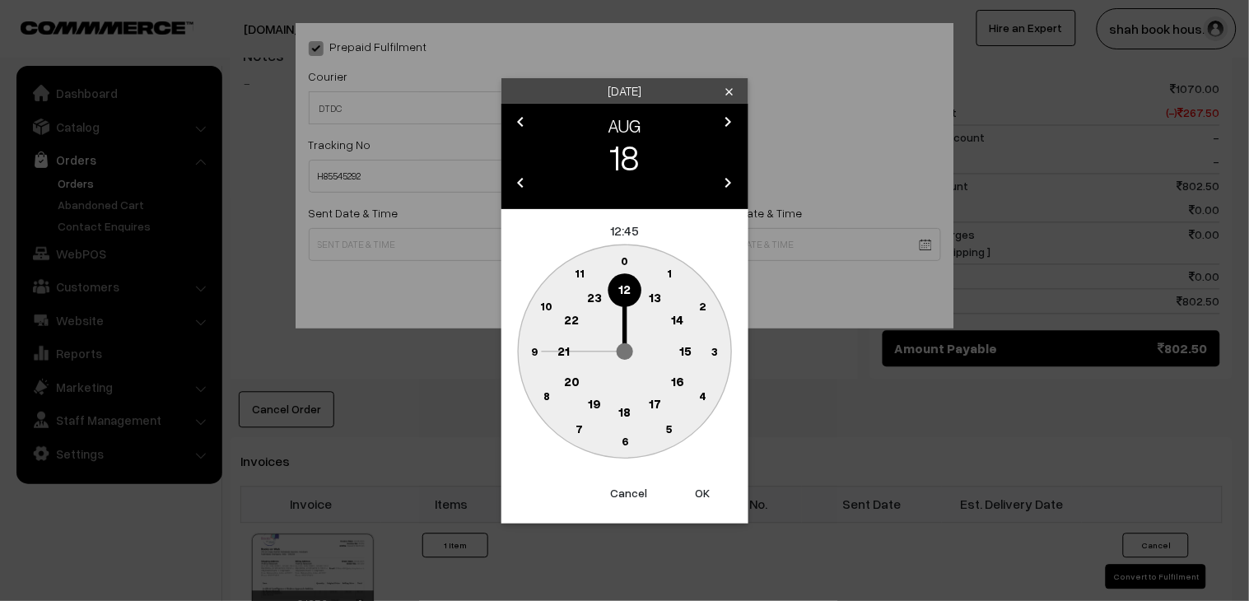
click at [636, 412] on circle at bounding box center [625, 413] width 34 height 34
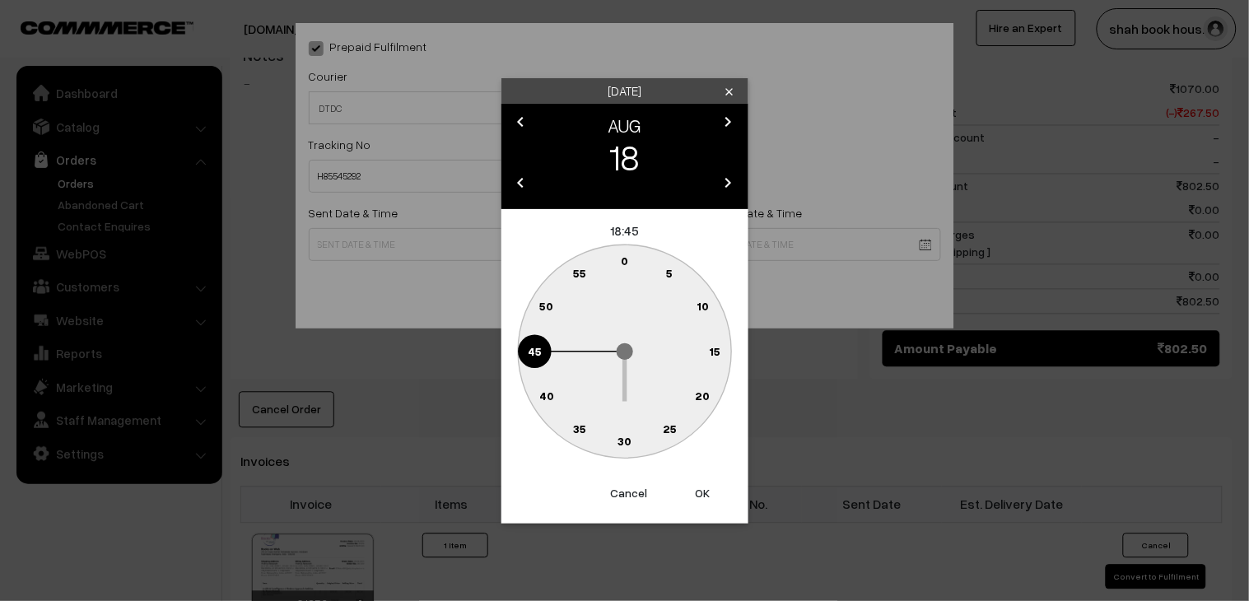
click at [636, 448] on circle at bounding box center [625, 442] width 34 height 34
type input "18-08-2025 18:30"
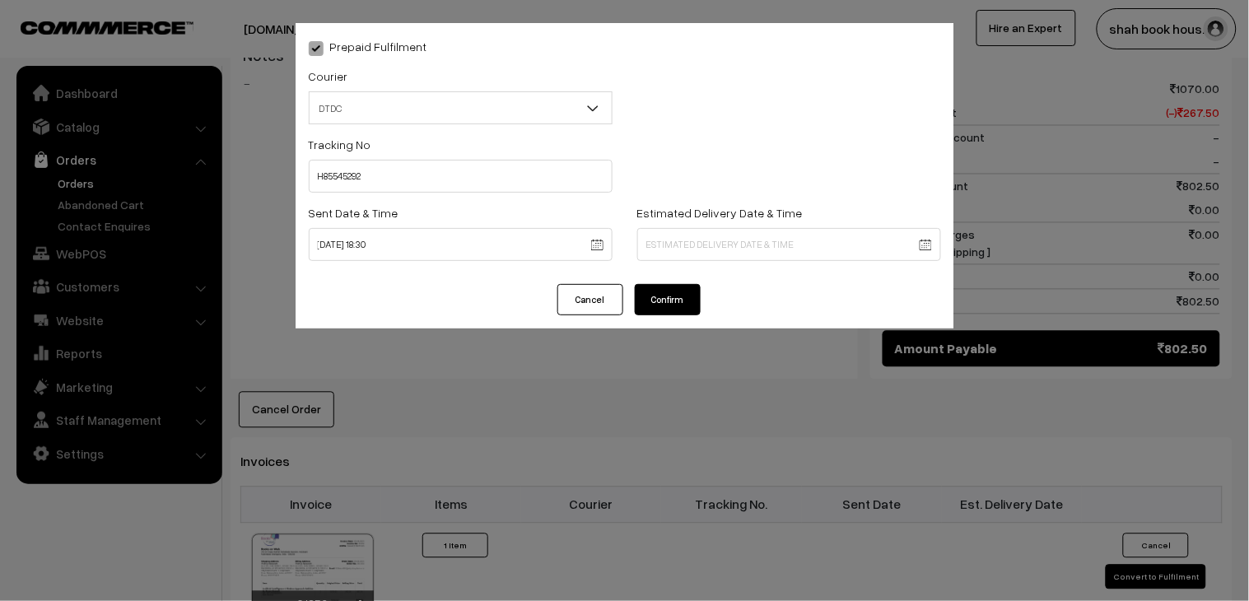
click at [668, 299] on button "Confirm" at bounding box center [668, 299] width 66 height 31
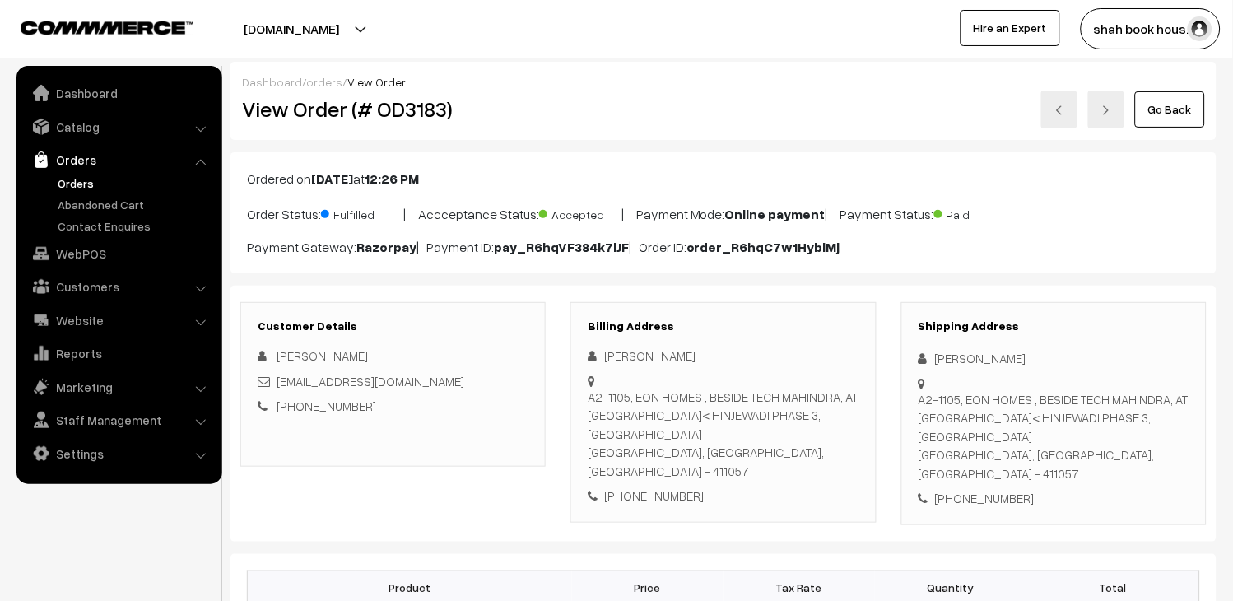
click at [1072, 119] on link at bounding box center [1059, 110] width 36 height 38
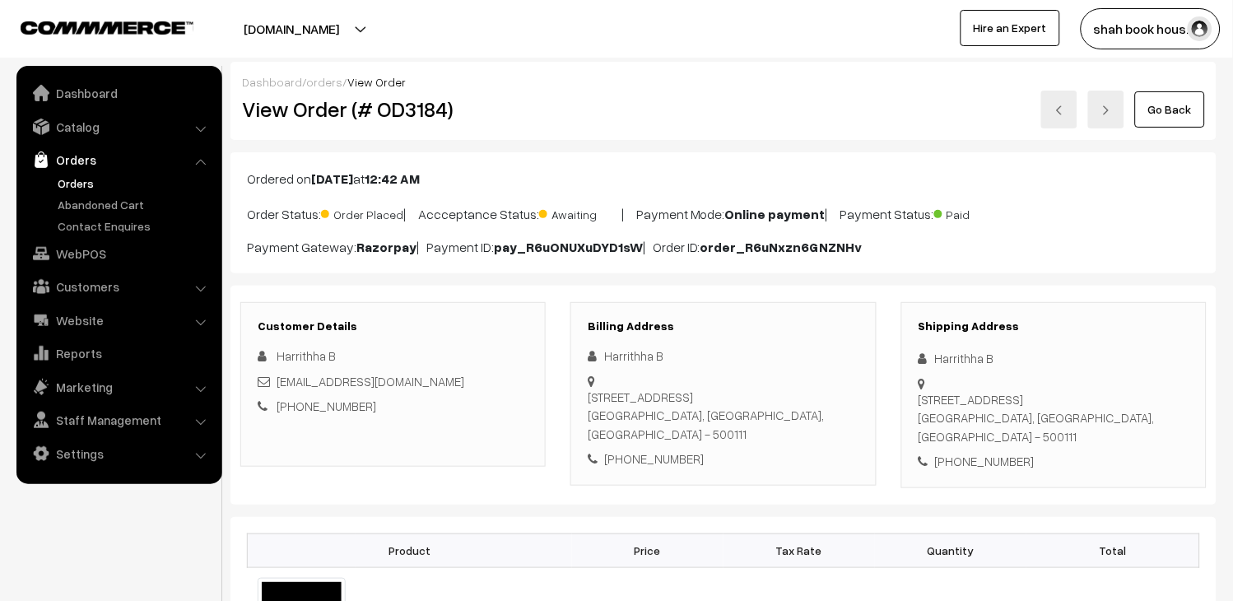
click at [529, 391] on div "[EMAIL_ADDRESS][DOMAIN_NAME]" at bounding box center [393, 381] width 271 height 19
click at [529, 391] on div "Harrithha_Balasubramanyam_pgpyl2027@isb.edu" at bounding box center [393, 381] width 271 height 19
copy div "Harrithha_Balasubramanyam_pgpyl2027@isb.edu"
click at [347, 352] on div "Harrithha B" at bounding box center [393, 356] width 271 height 19
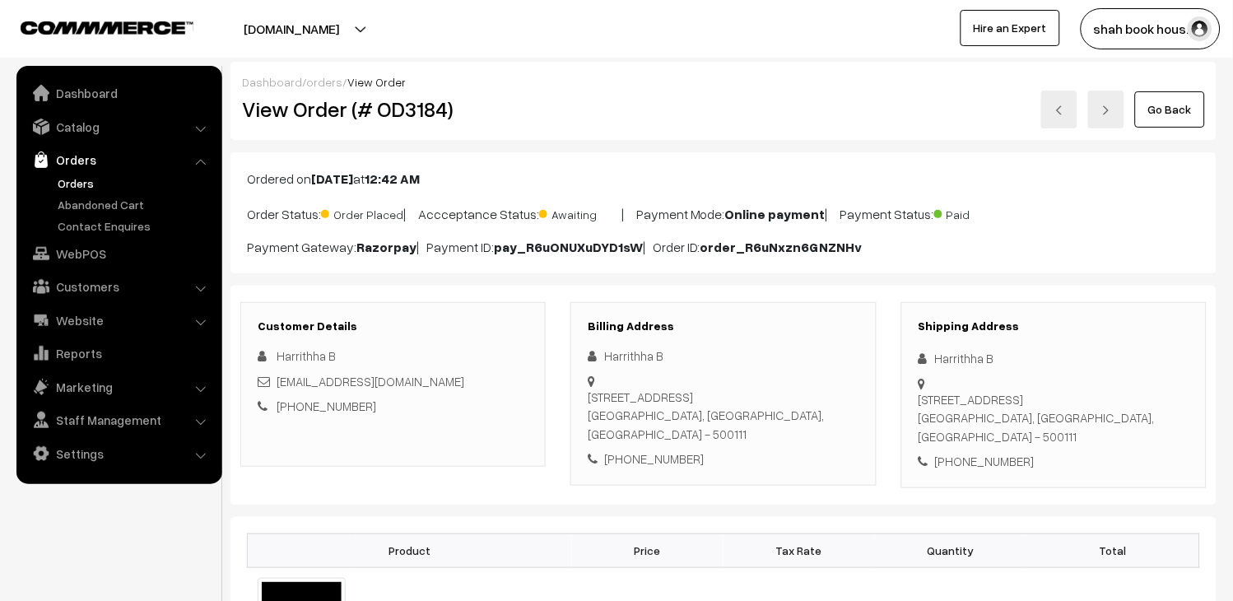
click at [347, 352] on div "Harrithha B" at bounding box center [393, 356] width 271 height 19
copy div "Harrithha B"
drag, startPoint x: 522, startPoint y: 397, endPoint x: 258, endPoint y: 404, distance: 263.5
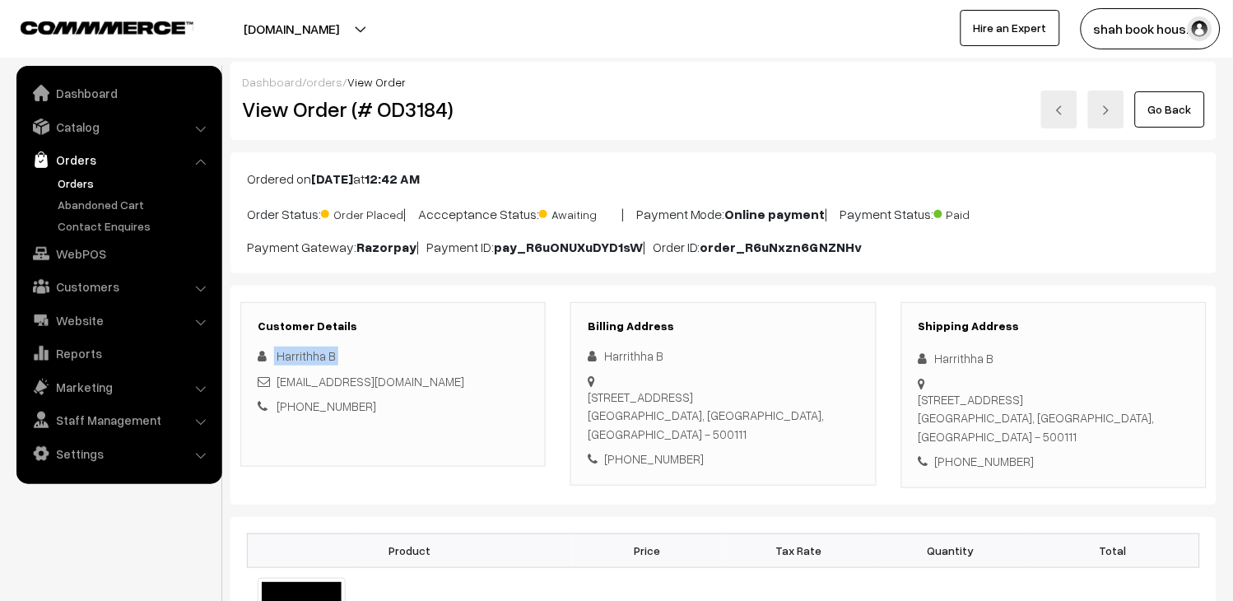
click at [258, 391] on div "Harrithha_Balasubramanyam_pgpyl2027@isb.edu" at bounding box center [393, 381] width 271 height 19
copy link "Harrithha_Balasubramanyam_pgpyl2027@isb.edu"
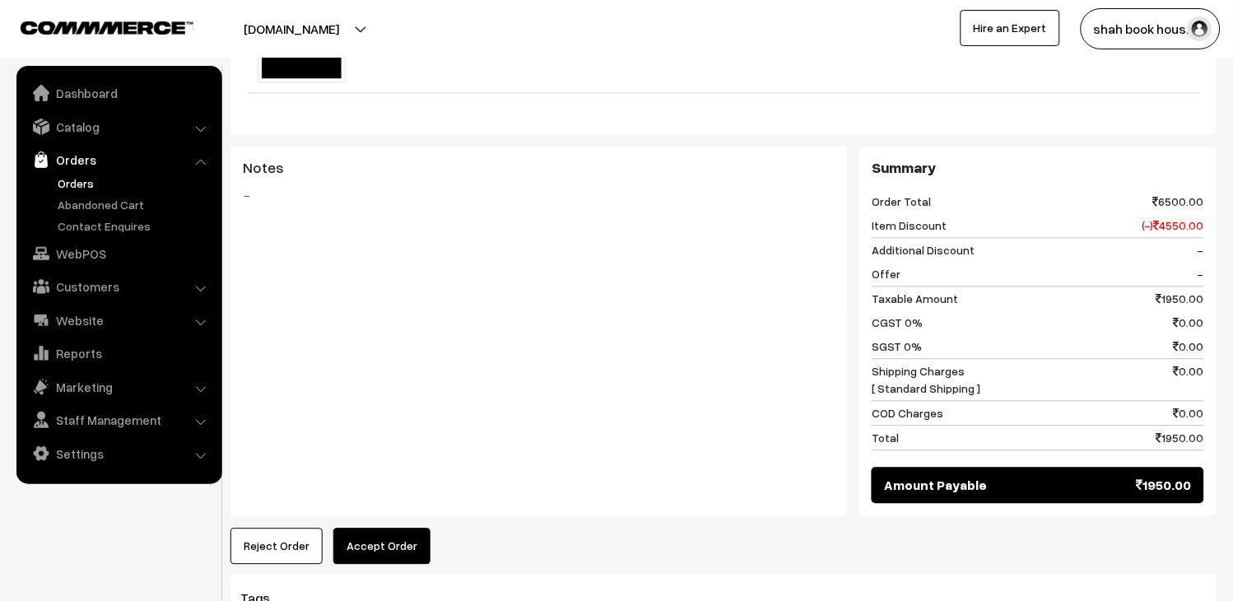
scroll to position [794, 0]
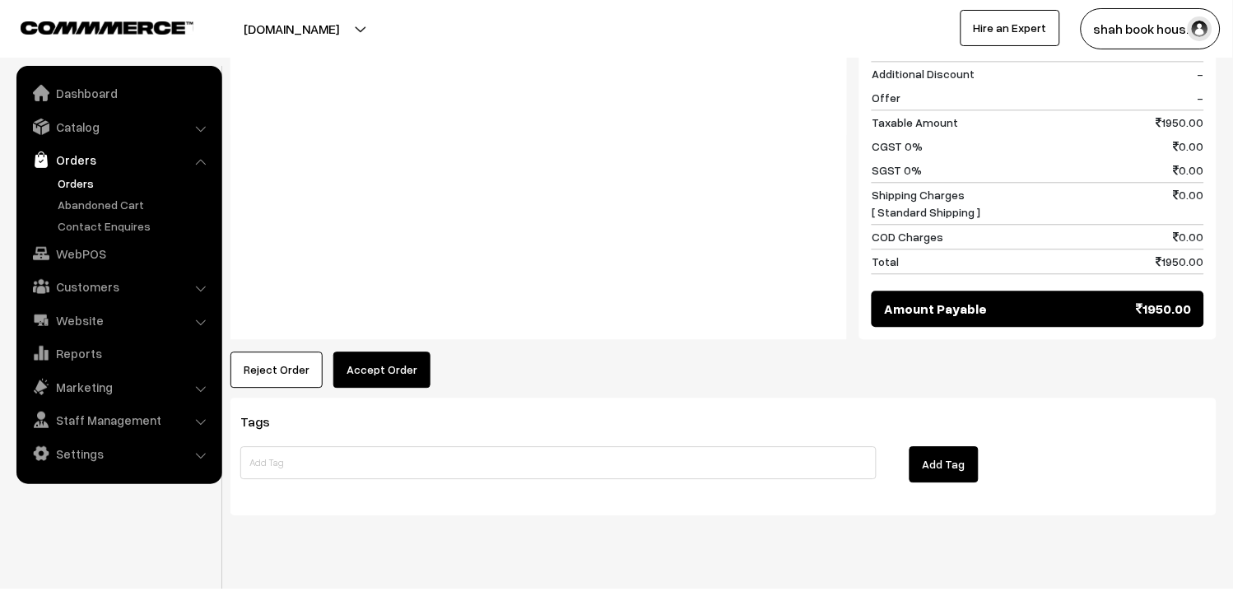
click at [395, 352] on button "Accept Order" at bounding box center [381, 370] width 97 height 36
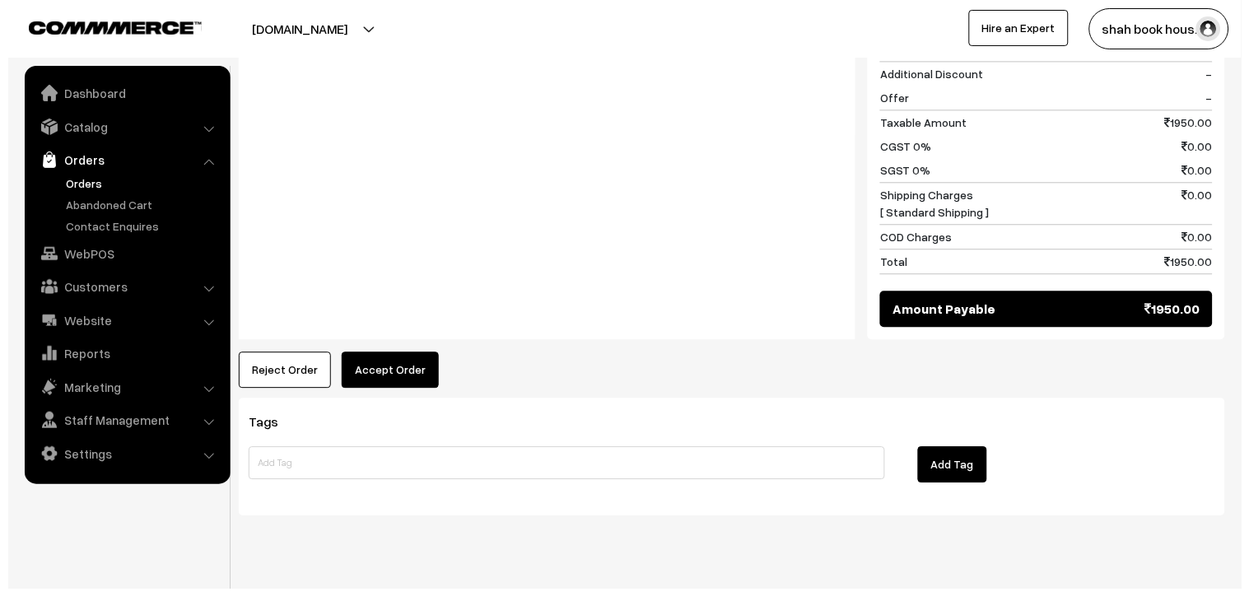
scroll to position [796, 0]
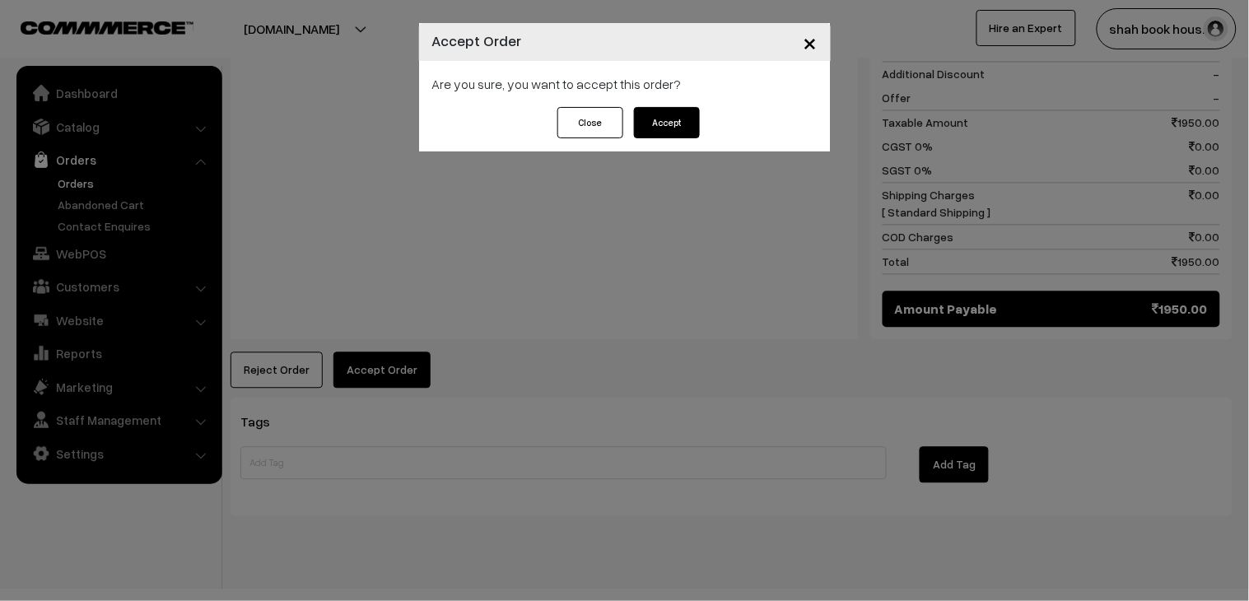
click at [686, 121] on button "Accept" at bounding box center [667, 122] width 66 height 31
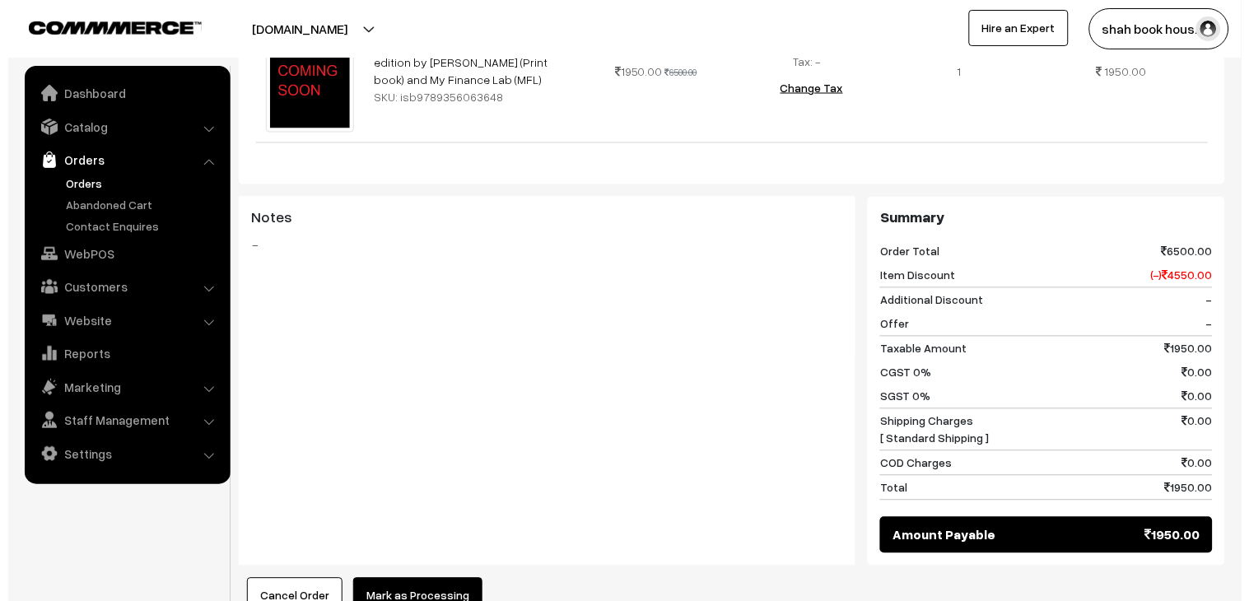
scroll to position [640, 0]
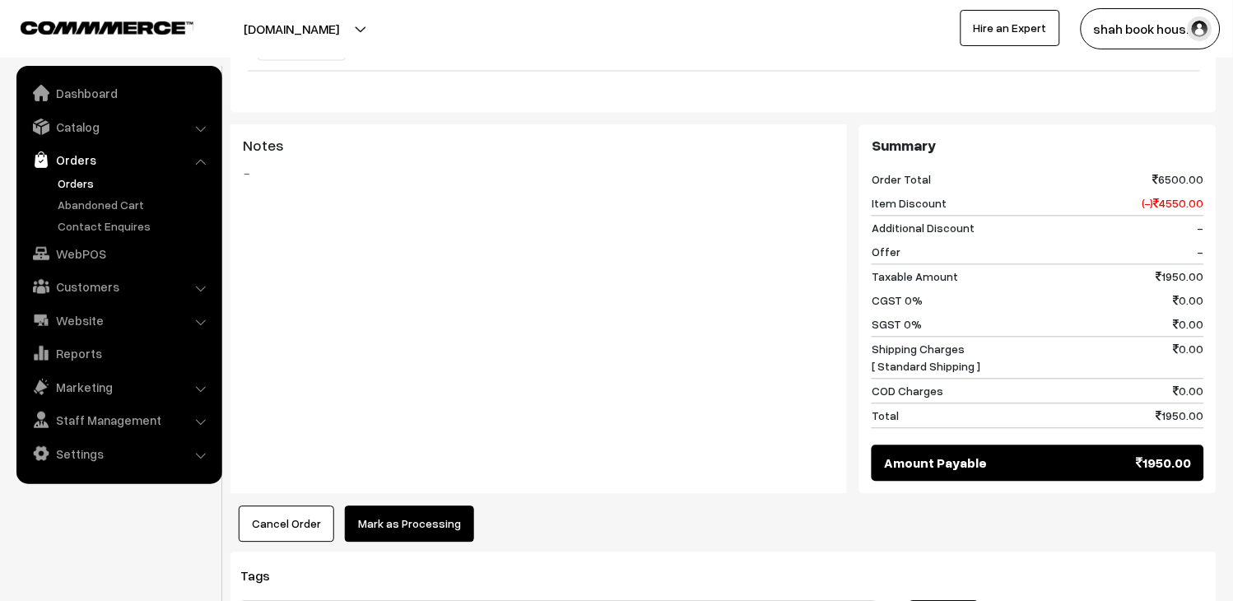
click at [449, 506] on button "Mark as Processing" at bounding box center [409, 524] width 129 height 36
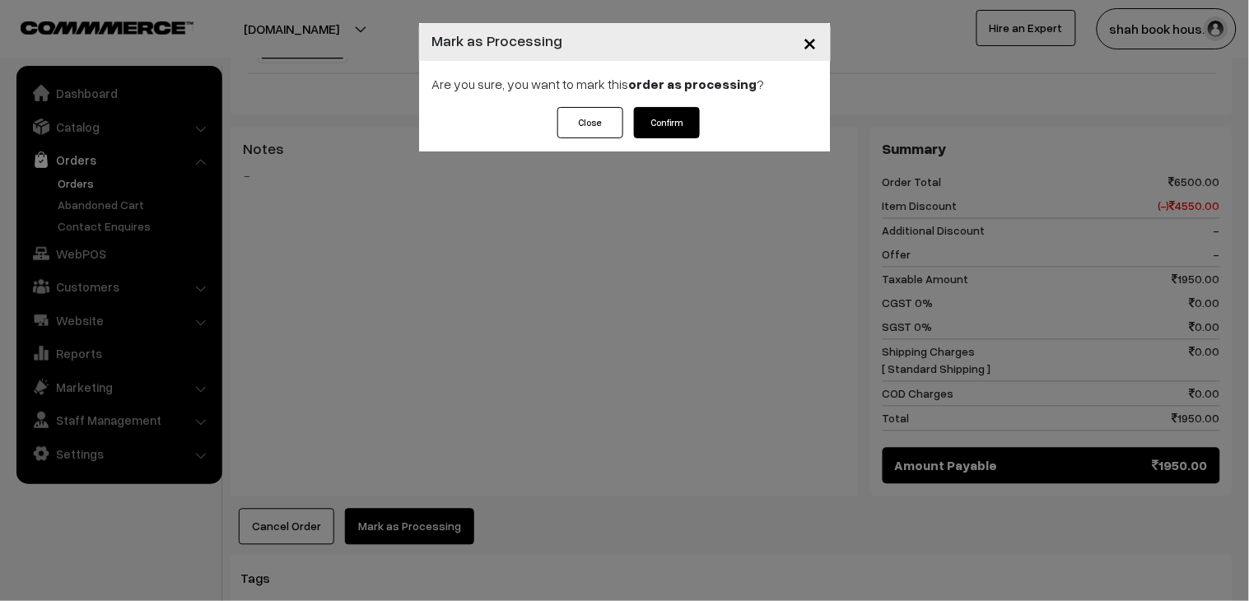
click at [654, 123] on button "Confirm" at bounding box center [667, 122] width 66 height 31
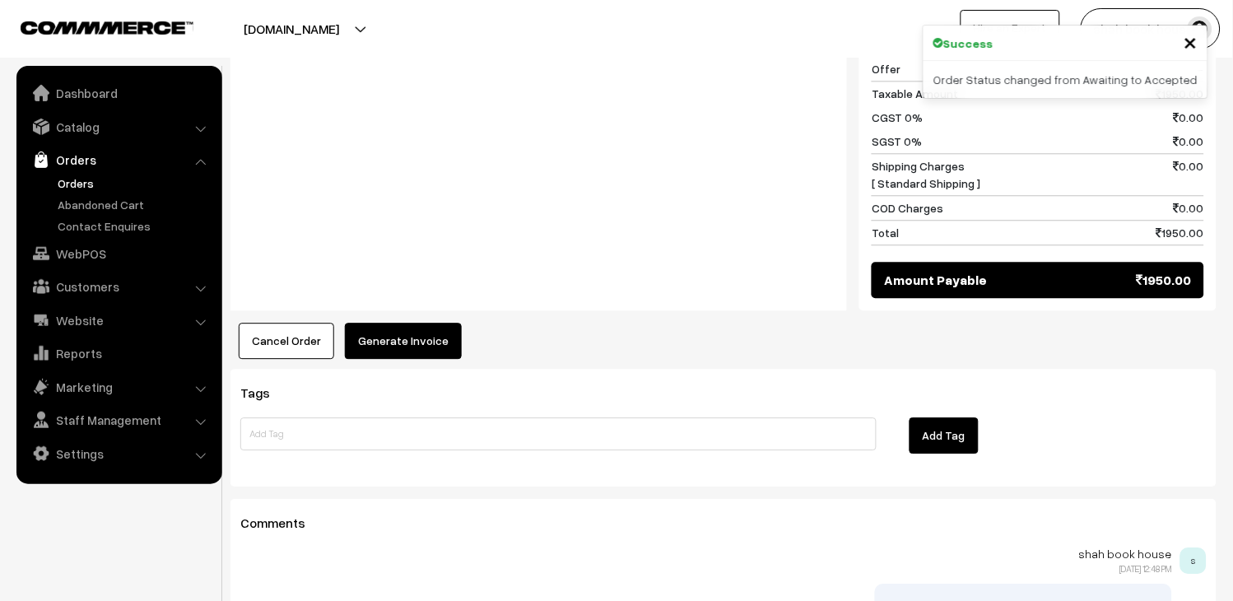
click at [417, 323] on button "Generate Invoice" at bounding box center [403, 341] width 117 height 36
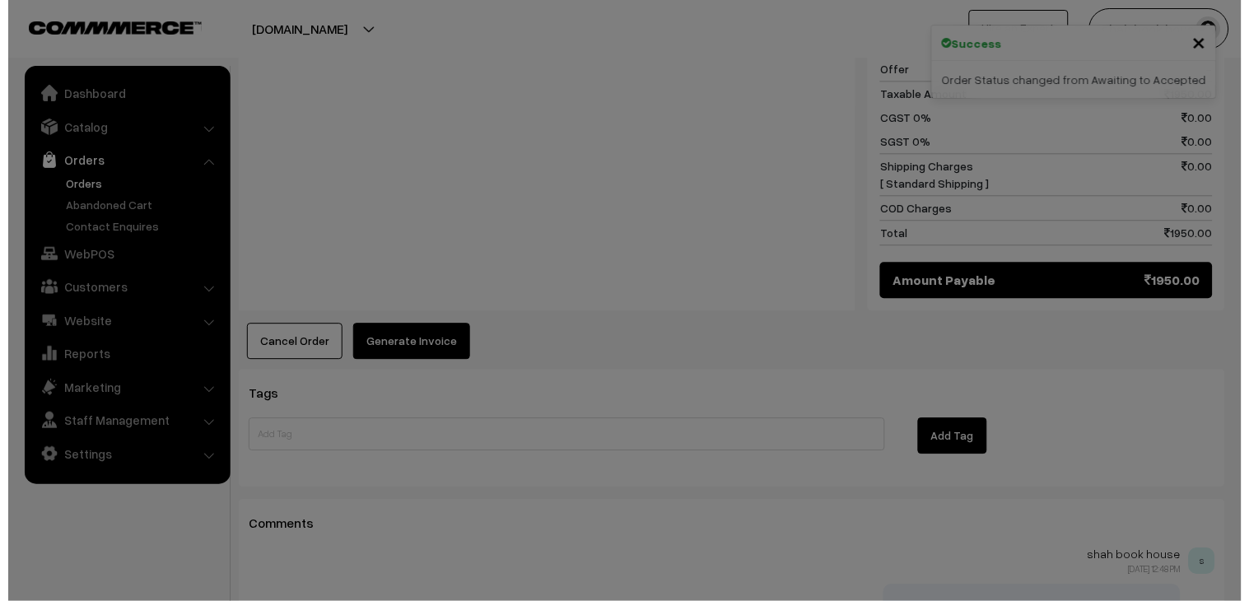
scroll to position [826, 0]
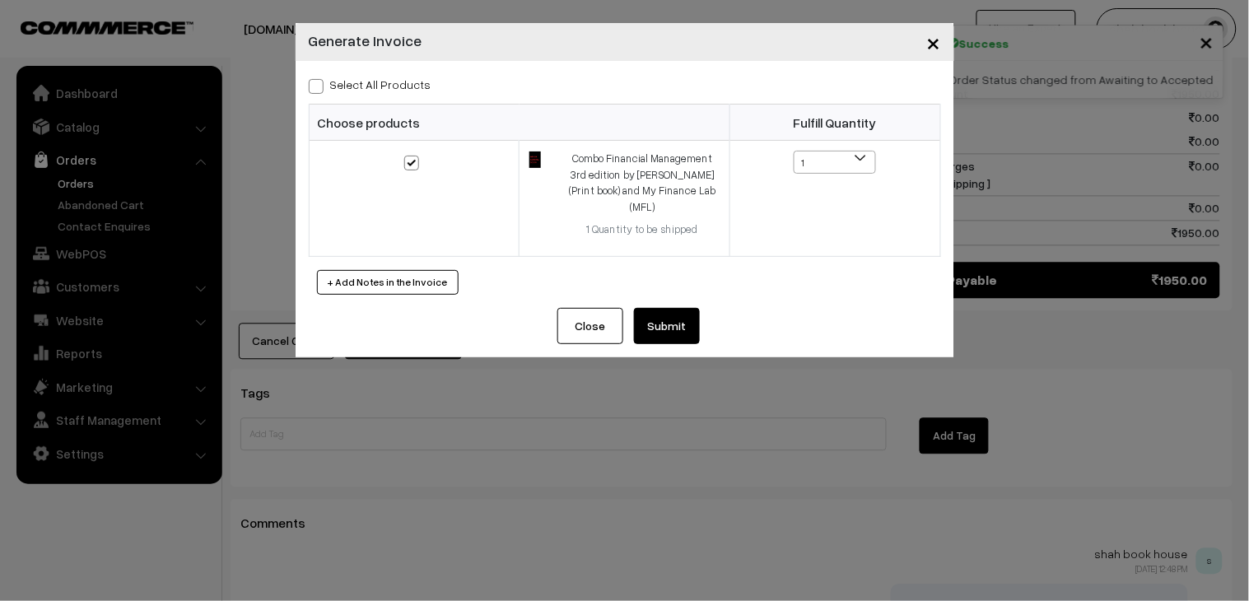
click at [668, 313] on button "Submit" at bounding box center [667, 326] width 66 height 36
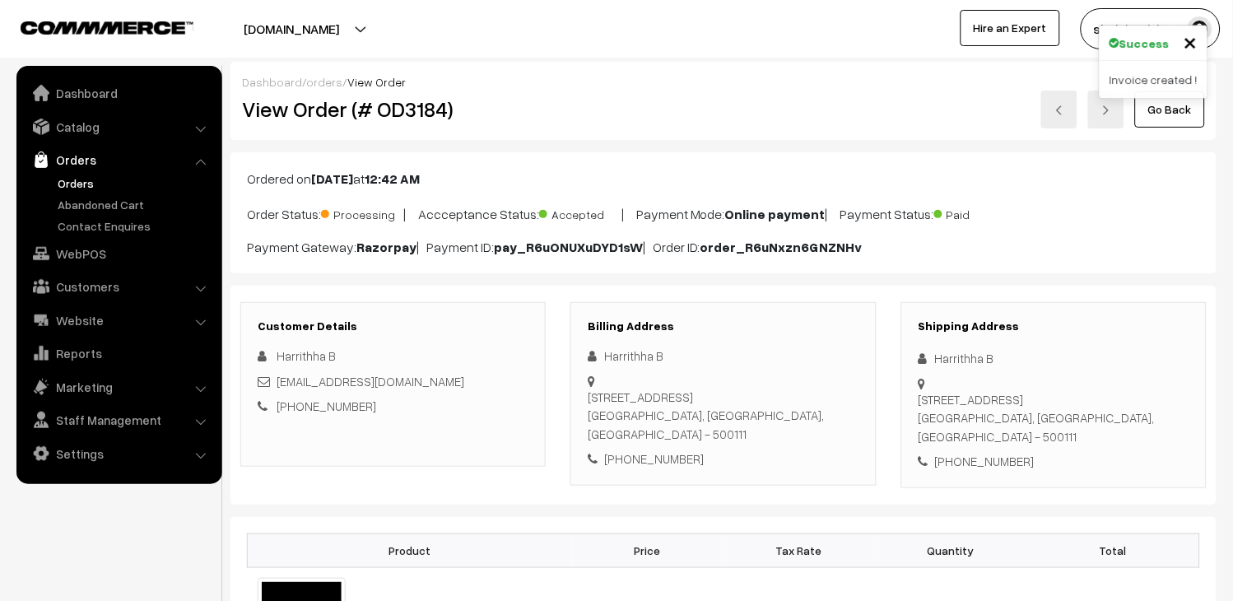
click at [421, 101] on h2 "View Order (# OD3184)" at bounding box center [394, 109] width 305 height 26
copy h2 "OD3184"
click at [1074, 108] on link at bounding box center [1059, 110] width 36 height 38
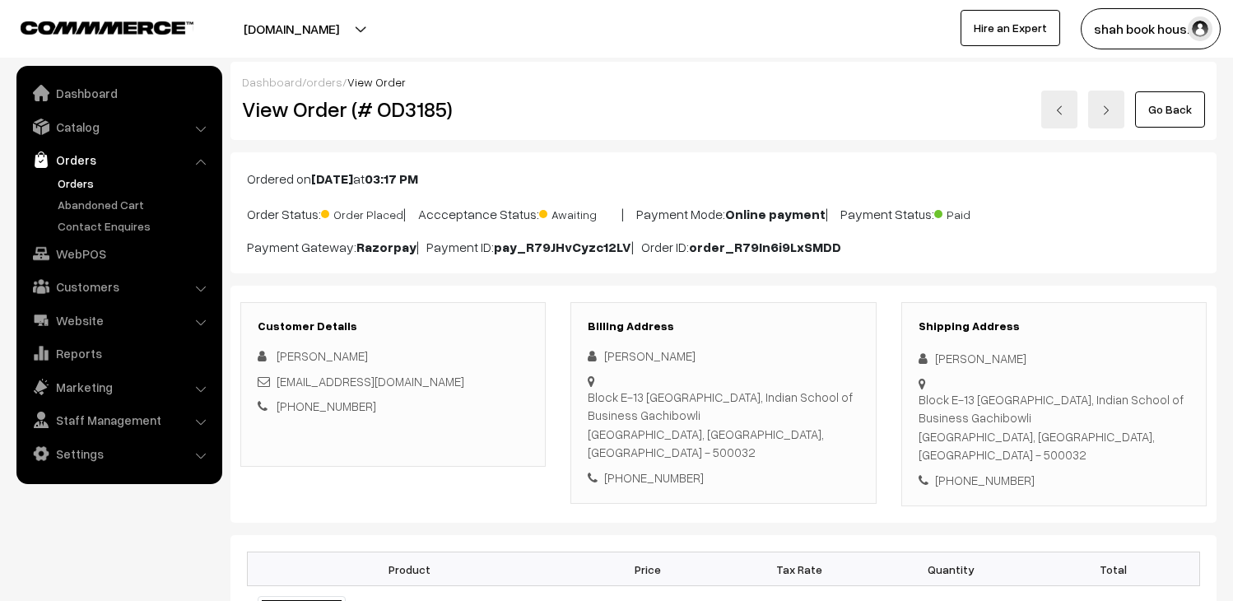
click at [403, 116] on h2 "View Order (# OD3185)" at bounding box center [394, 109] width 305 height 26
click at [477, 389] on div "[EMAIL_ADDRESS][DOMAIN_NAME]" at bounding box center [393, 381] width 271 height 19
click at [473, 372] on div "[EMAIL_ADDRESS][DOMAIN_NAME]" at bounding box center [393, 381] width 271 height 19
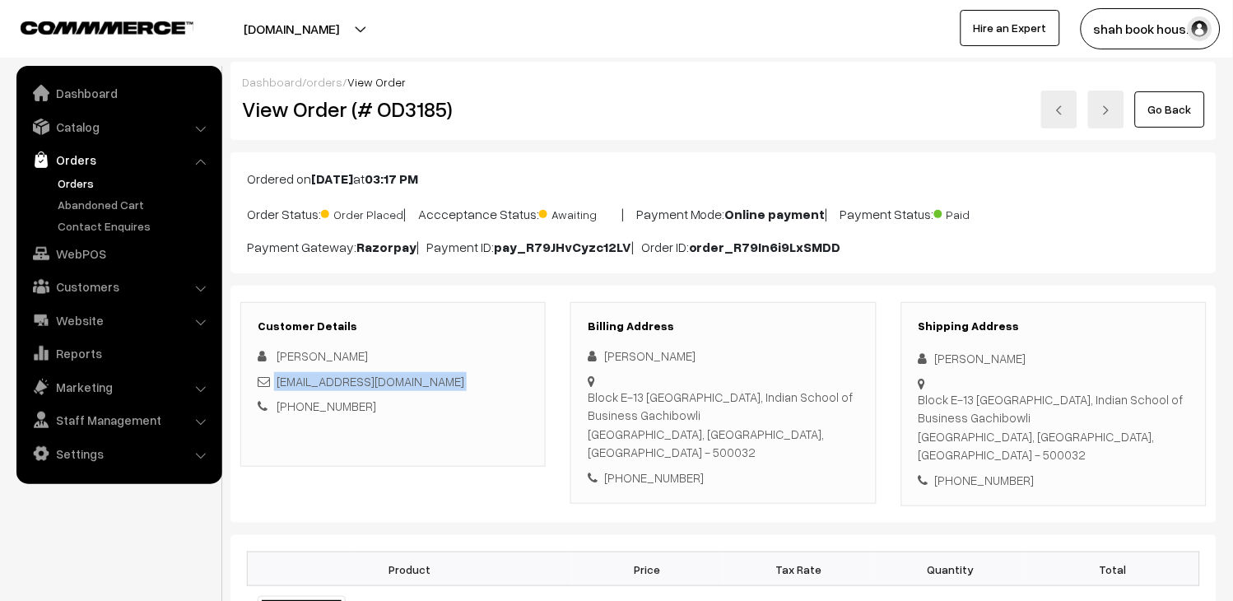
click at [473, 372] on div "[EMAIL_ADDRESS][DOMAIN_NAME]" at bounding box center [393, 381] width 271 height 19
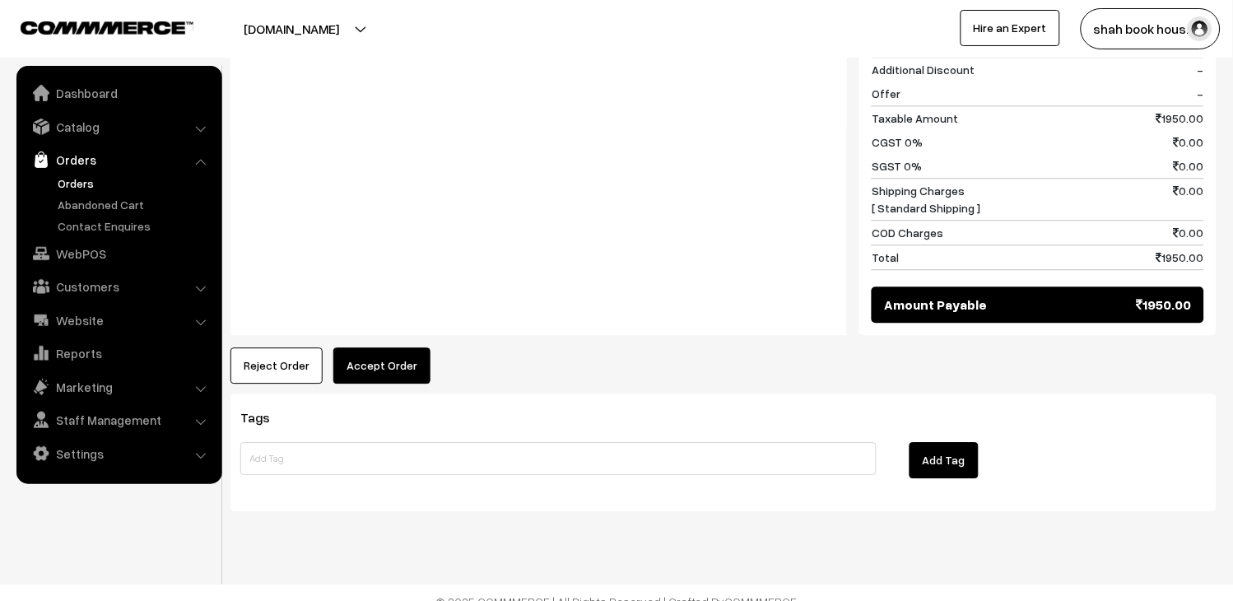
click at [372, 351] on button "Accept Order" at bounding box center [381, 365] width 97 height 36
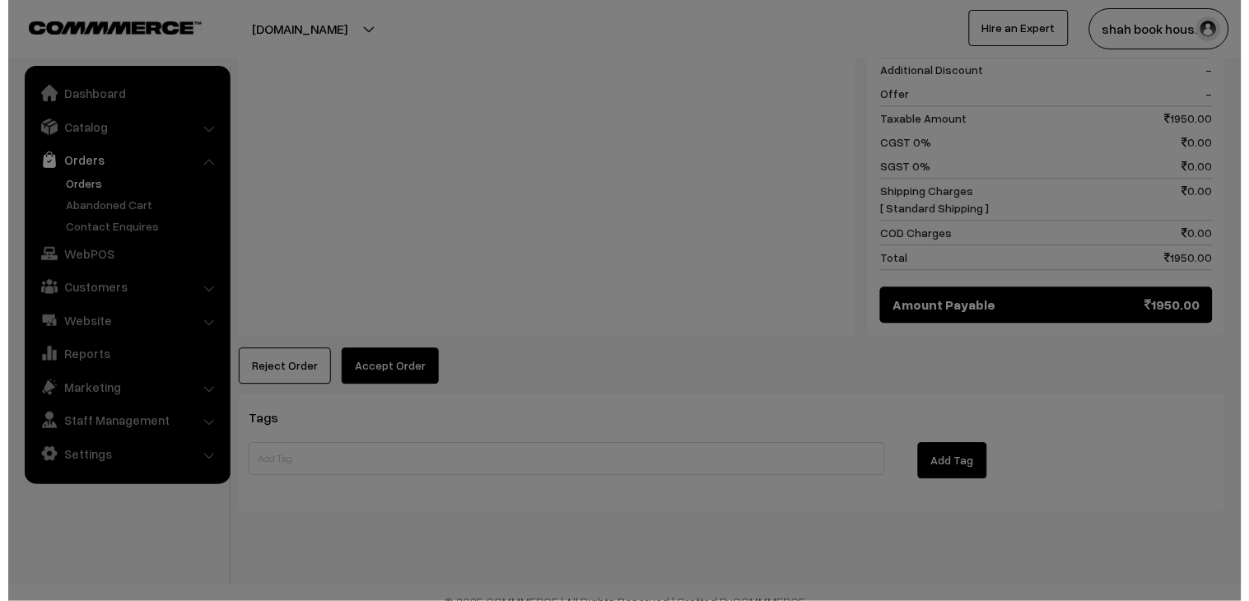
scroll to position [818, 0]
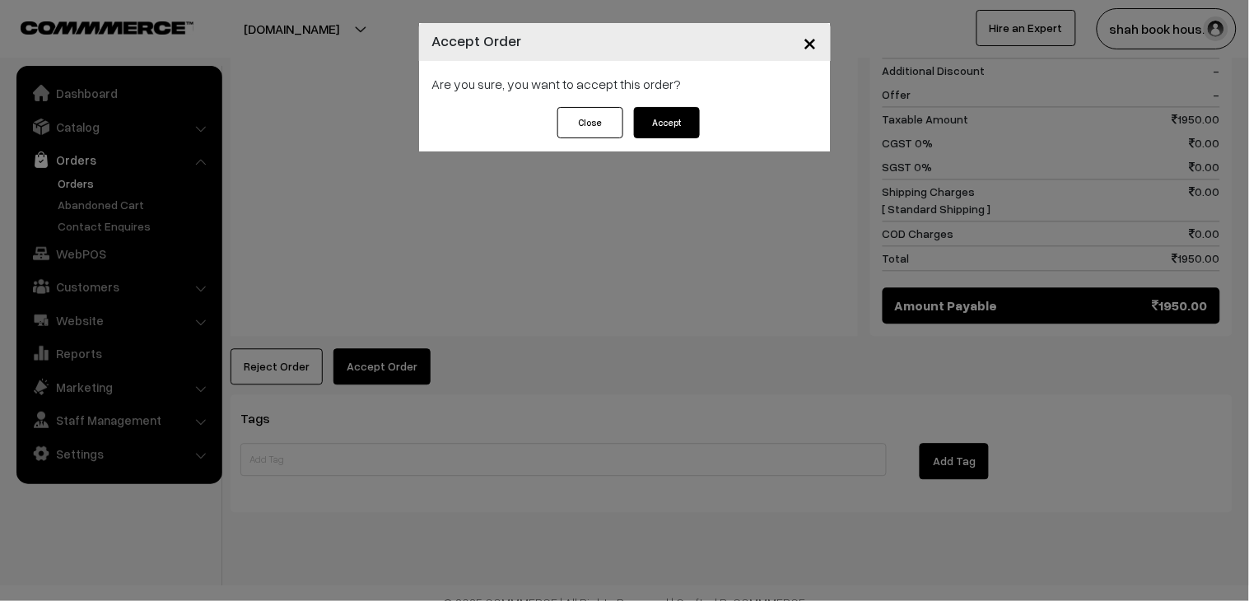
click at [647, 136] on button "Accept" at bounding box center [667, 122] width 66 height 31
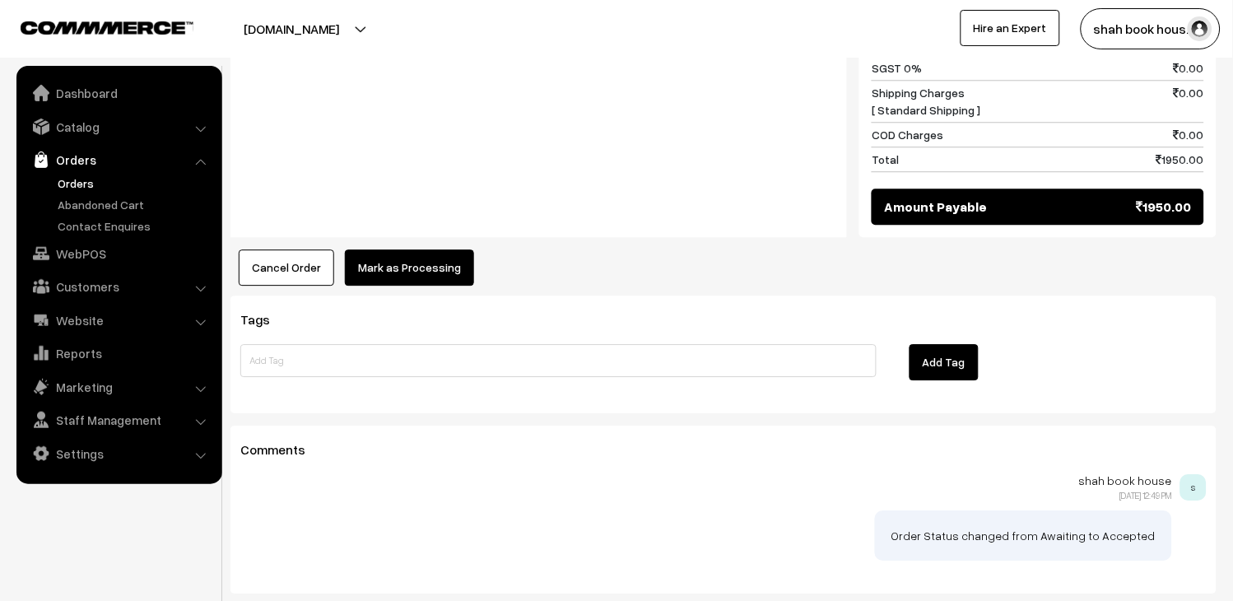
click at [422, 253] on button "Mark as Processing" at bounding box center [409, 267] width 129 height 36
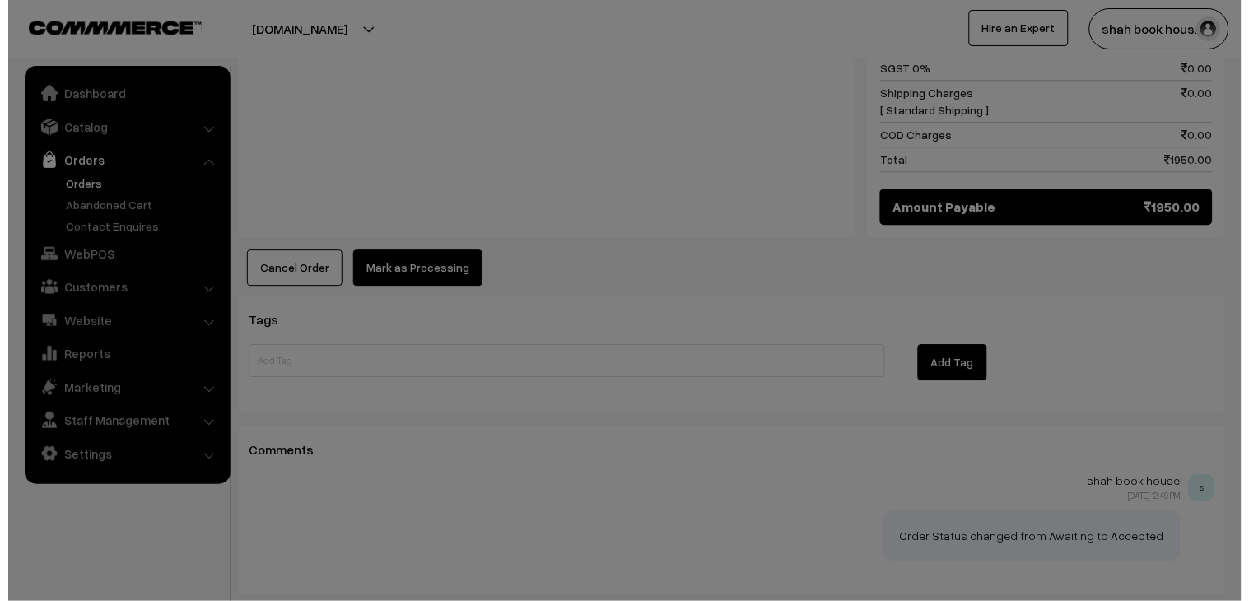
scroll to position [916, 0]
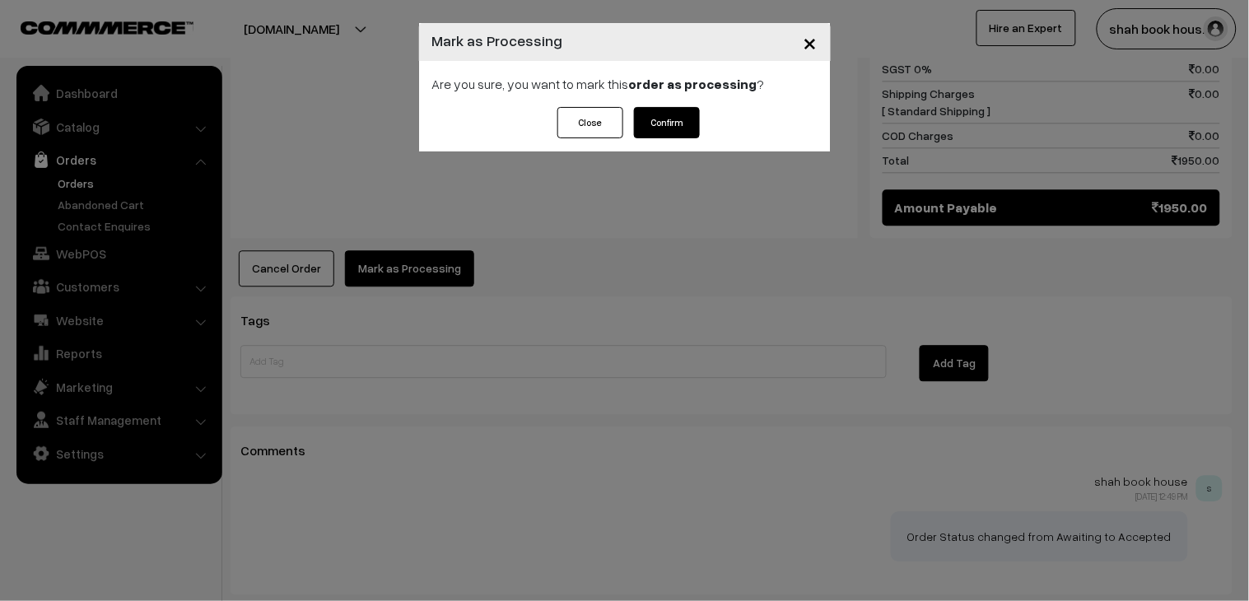
click at [649, 133] on button "Confirm" at bounding box center [667, 122] width 66 height 31
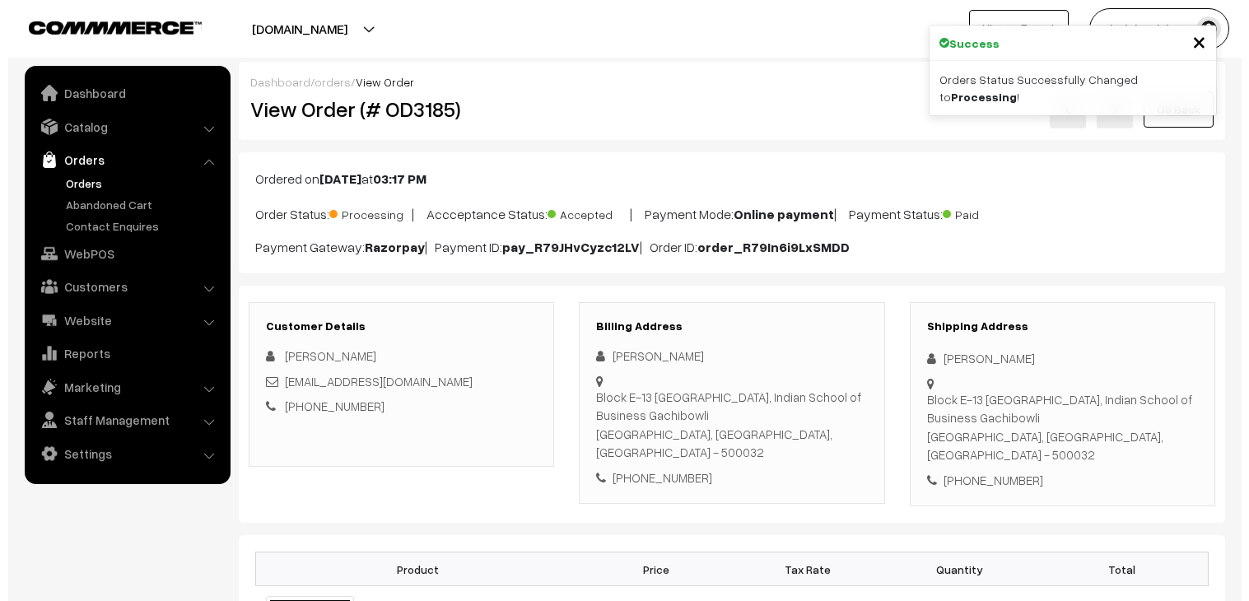
scroll to position [640, 0]
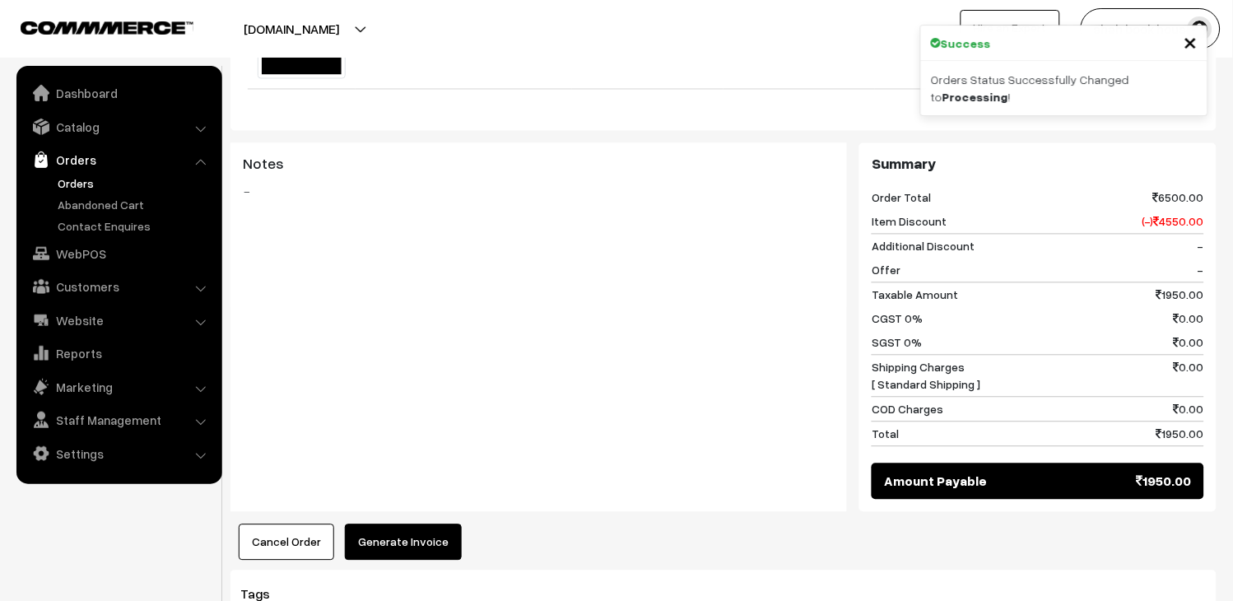
click at [431, 524] on button "Generate Invoice" at bounding box center [403, 542] width 117 height 36
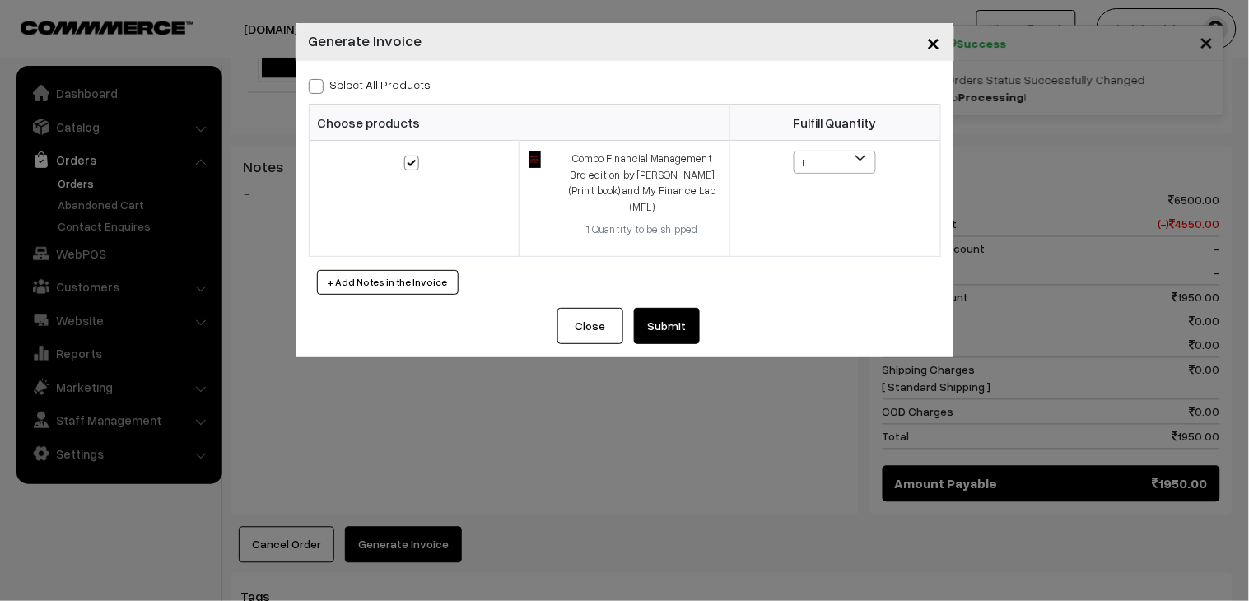
click at [651, 308] on button "Submit" at bounding box center [667, 326] width 66 height 36
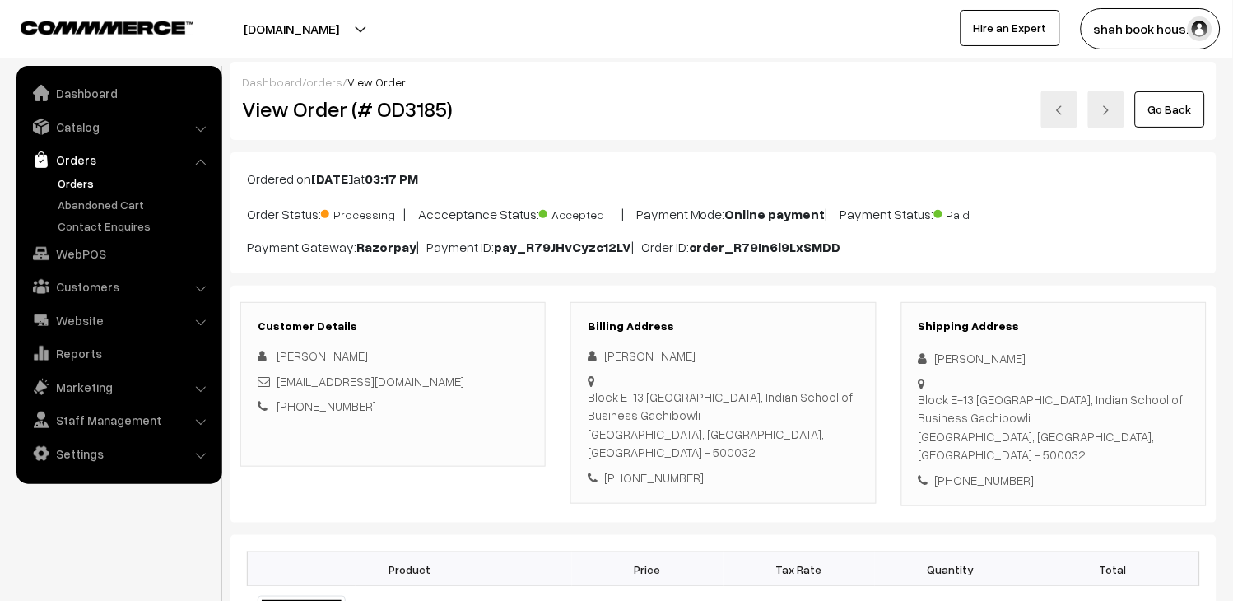
click at [1063, 109] on img at bounding box center [1060, 110] width 10 height 10
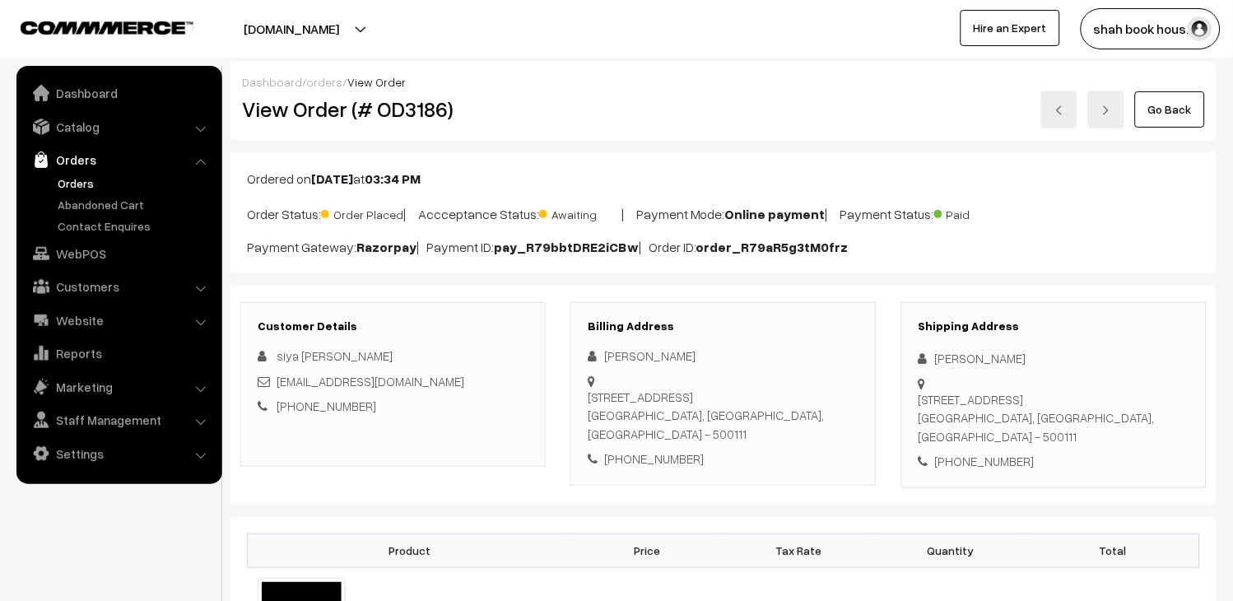
click at [449, 380] on div "[EMAIL_ADDRESS][DOMAIN_NAME]" at bounding box center [393, 381] width 271 height 19
copy div "[EMAIL_ADDRESS][DOMAIN_NAME]"
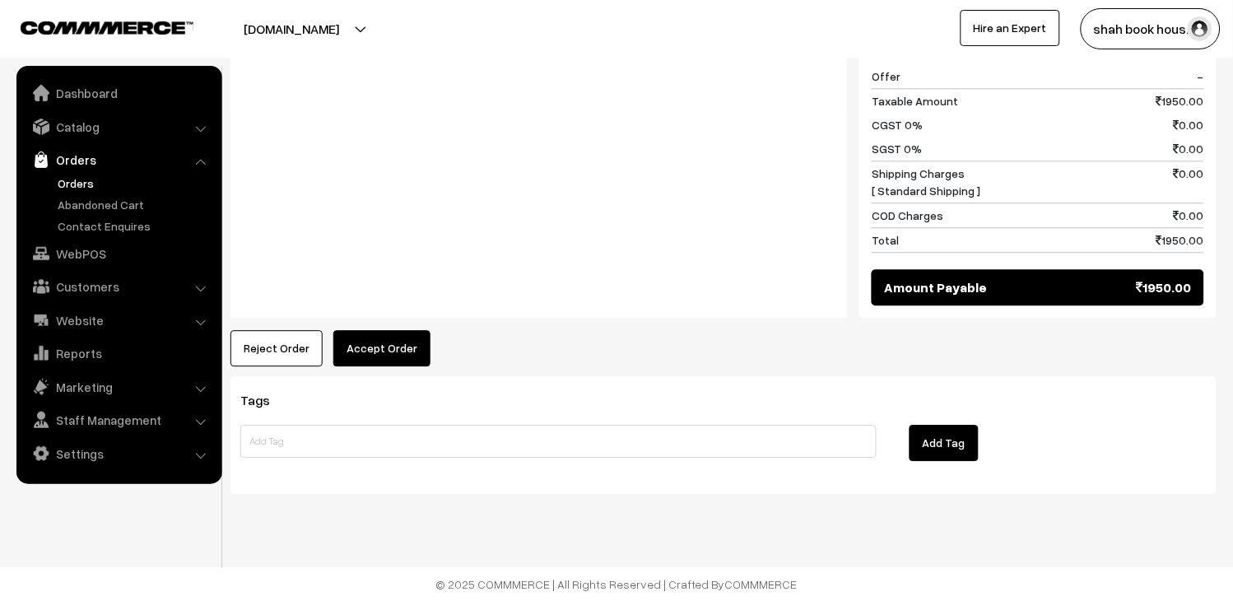
click at [407, 349] on button "Accept Order" at bounding box center [381, 348] width 97 height 36
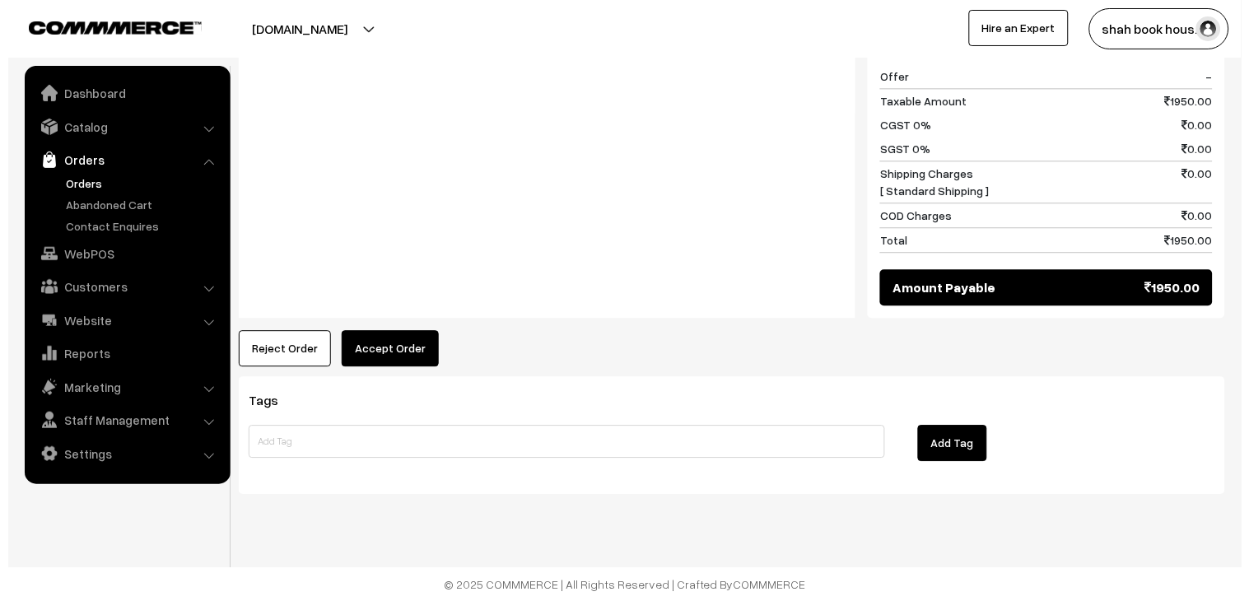
scroll to position [818, 0]
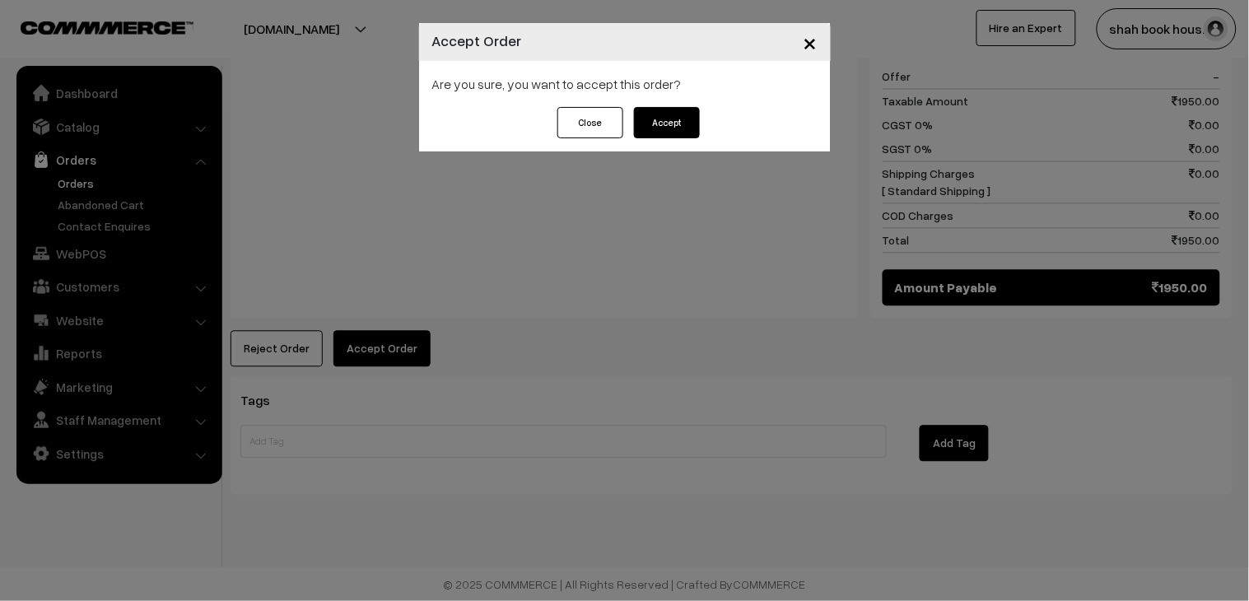
click at [703, 121] on div "Close Accept" at bounding box center [625, 129] width 412 height 44
click at [692, 121] on button "Accept" at bounding box center [667, 122] width 66 height 31
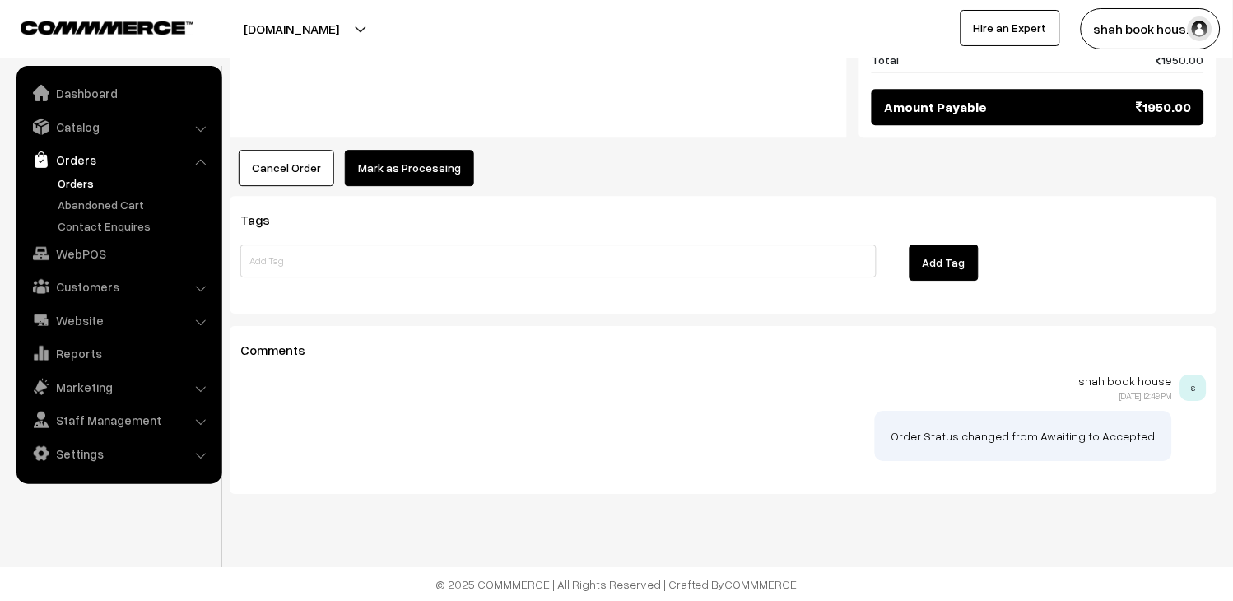
click at [410, 167] on button "Mark as Processing" at bounding box center [409, 168] width 129 height 36
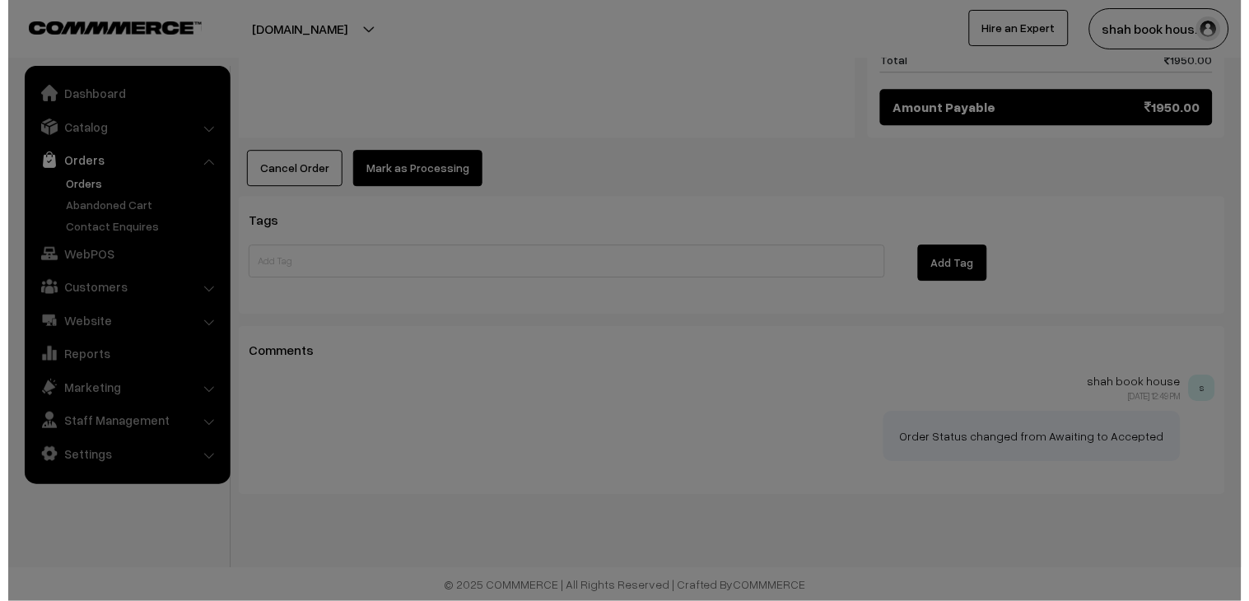
scroll to position [998, 0]
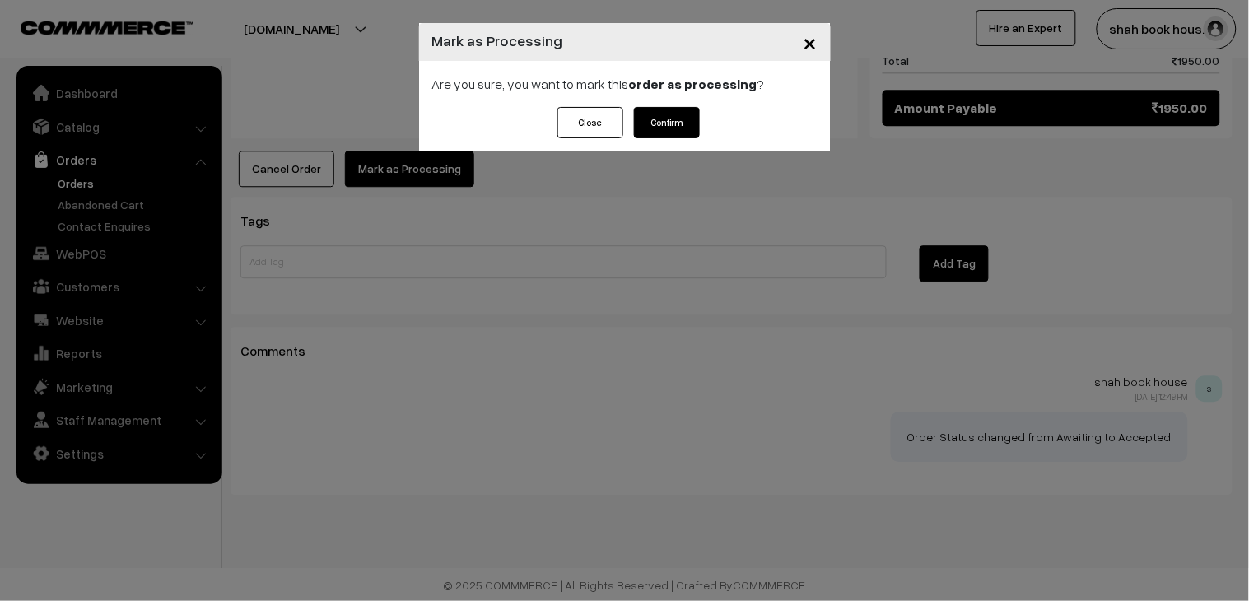
click at [685, 119] on button "Confirm" at bounding box center [667, 122] width 66 height 31
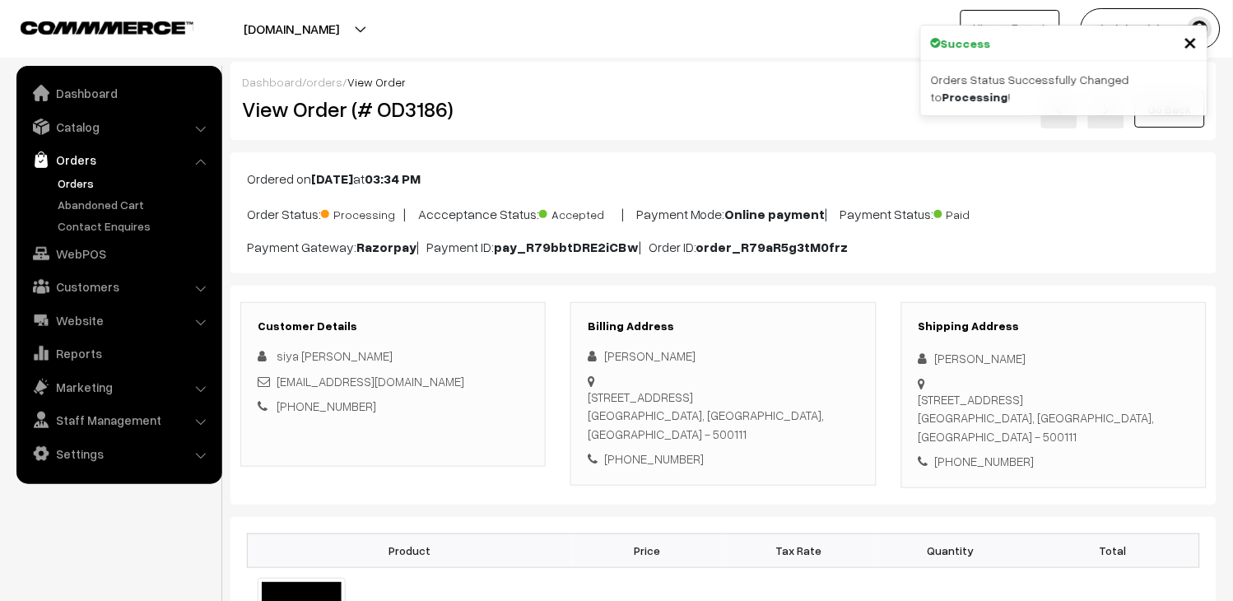
click at [430, 109] on h2 "View Order (# OD3186)" at bounding box center [394, 109] width 305 height 26
copy h2 "OD3186"
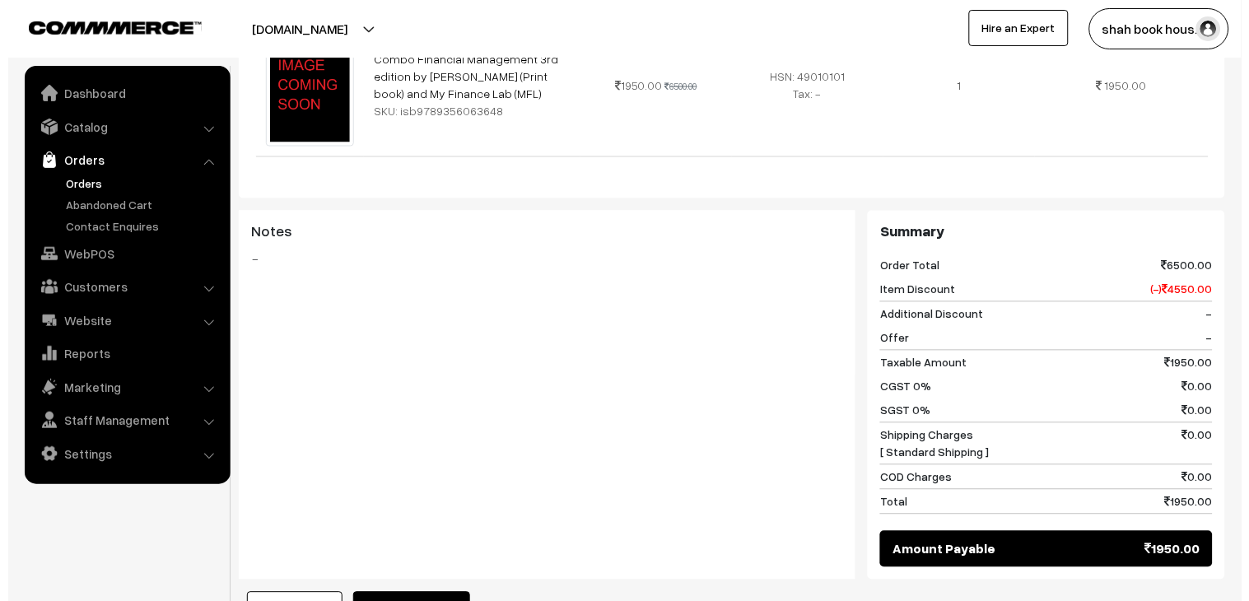
scroll to position [640, 0]
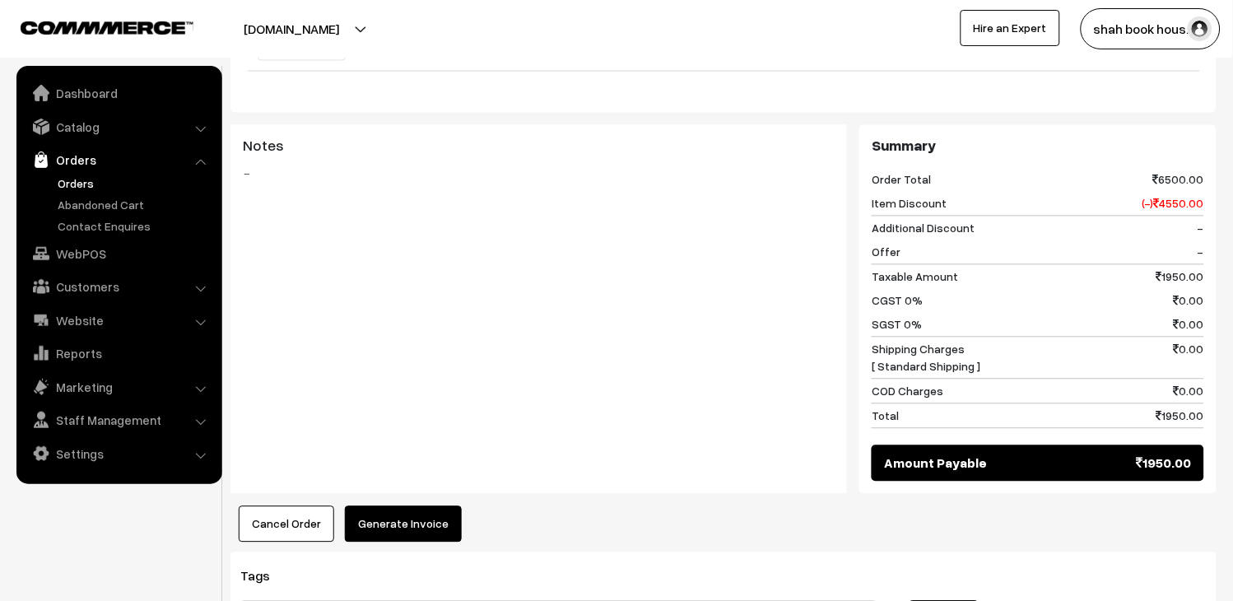
click at [414, 542] on button "Generate Invoice" at bounding box center [403, 524] width 117 height 36
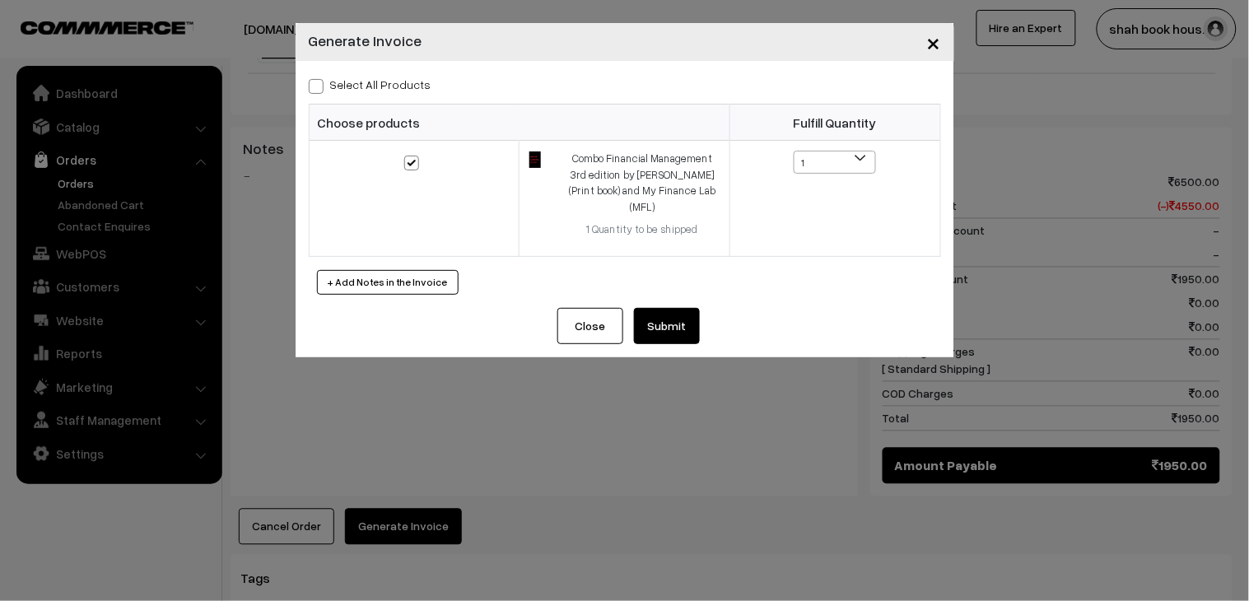
click at [654, 328] on div "Close Submit Back Fulfill Items" at bounding box center [625, 332] width 659 height 49
click at [664, 314] on button "Submit" at bounding box center [667, 326] width 66 height 36
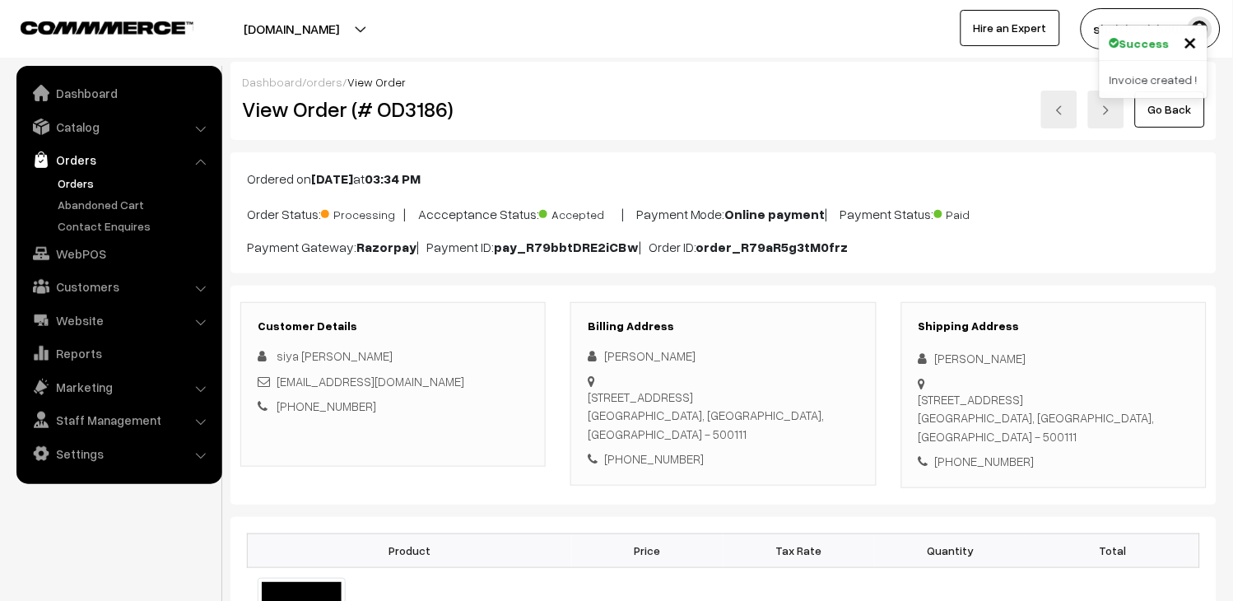
click at [1052, 121] on link at bounding box center [1059, 110] width 36 height 38
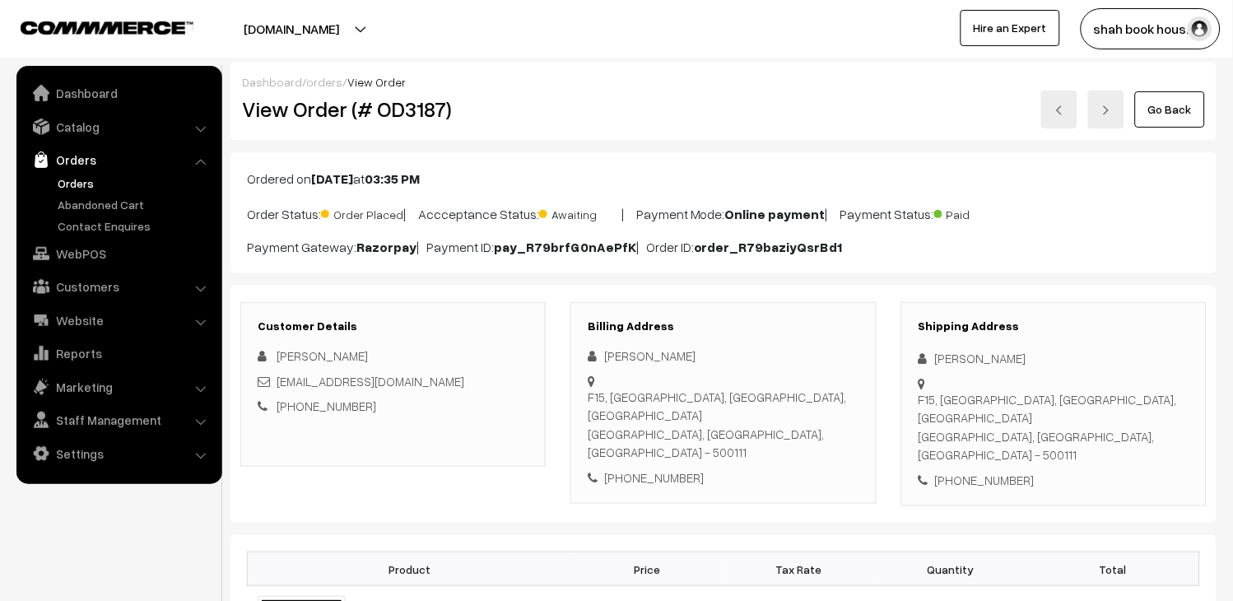
click at [462, 383] on div "shubhmaheshwari4@gmail.com" at bounding box center [393, 381] width 271 height 19
copy div "shubhmaheshwari4@gmail.com"
click at [408, 107] on h2 "View Order (# OD3187)" at bounding box center [394, 109] width 305 height 26
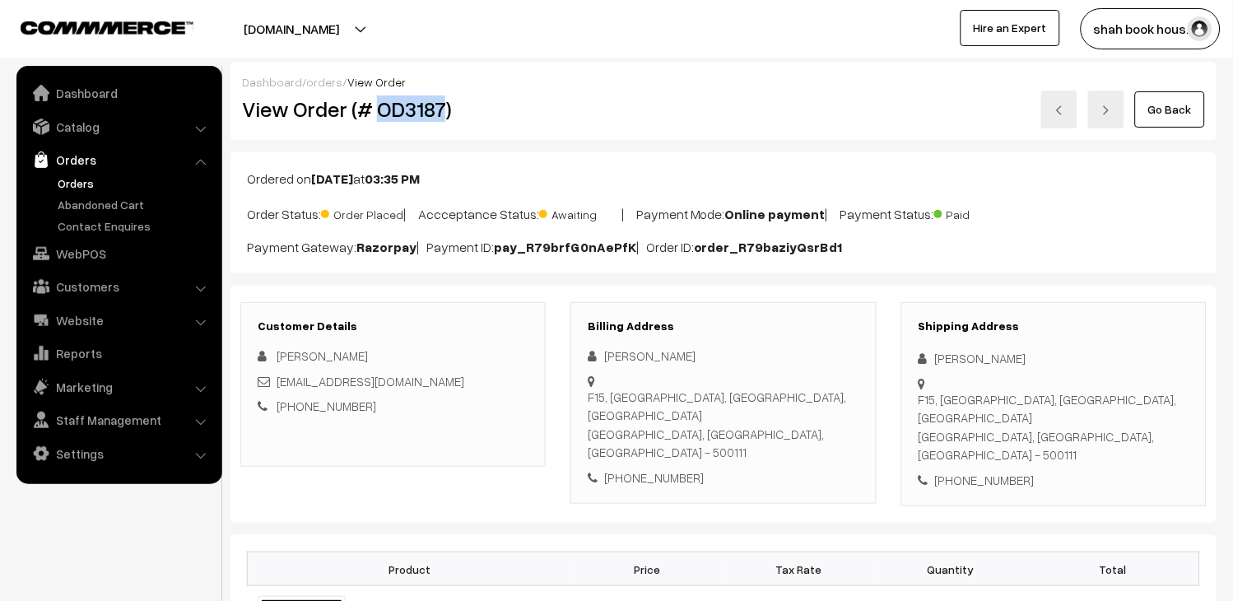
click at [408, 107] on h2 "View Order (# OD3187)" at bounding box center [394, 109] width 305 height 26
copy h2 "OD3187"
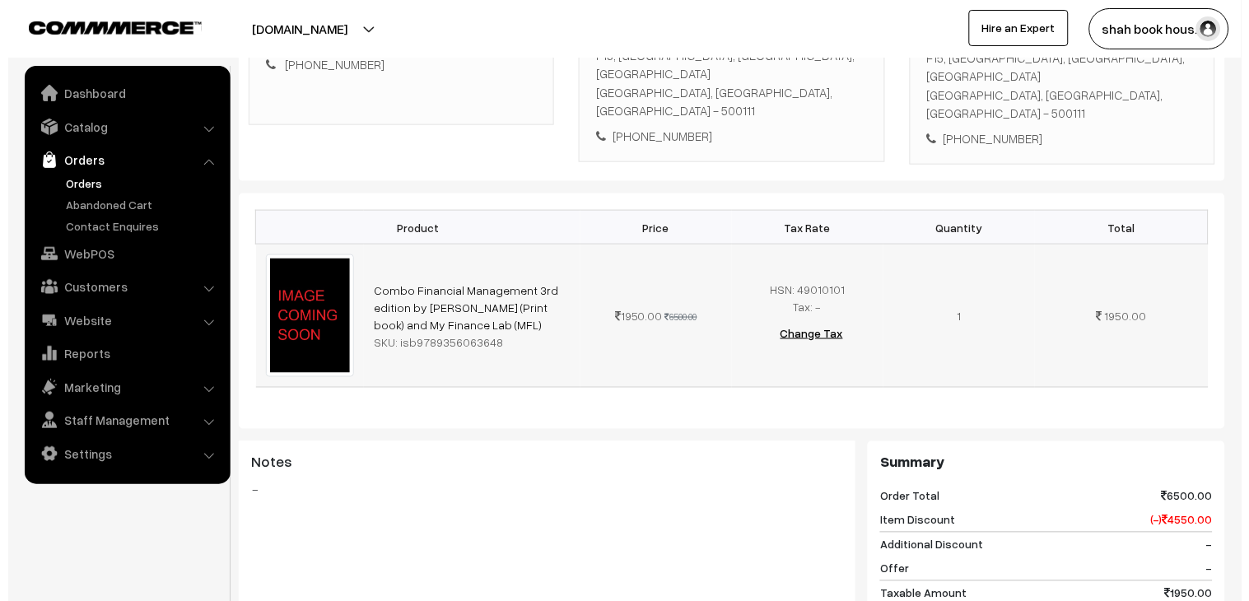
scroll to position [731, 0]
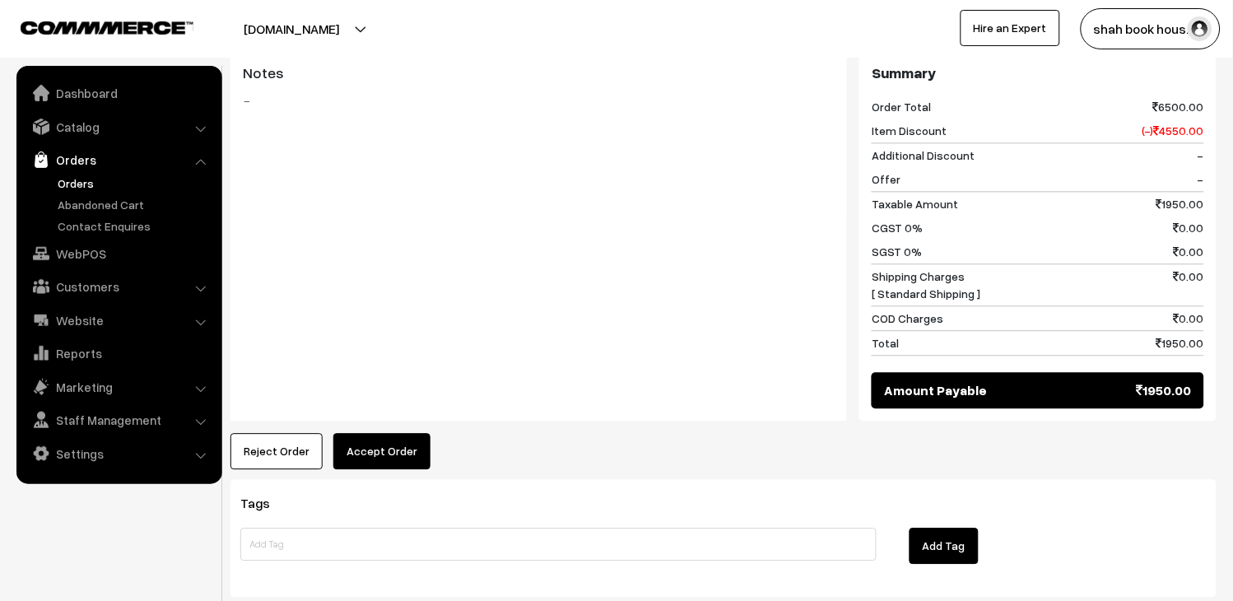
click at [399, 445] on button "Accept Order" at bounding box center [381, 451] width 97 height 36
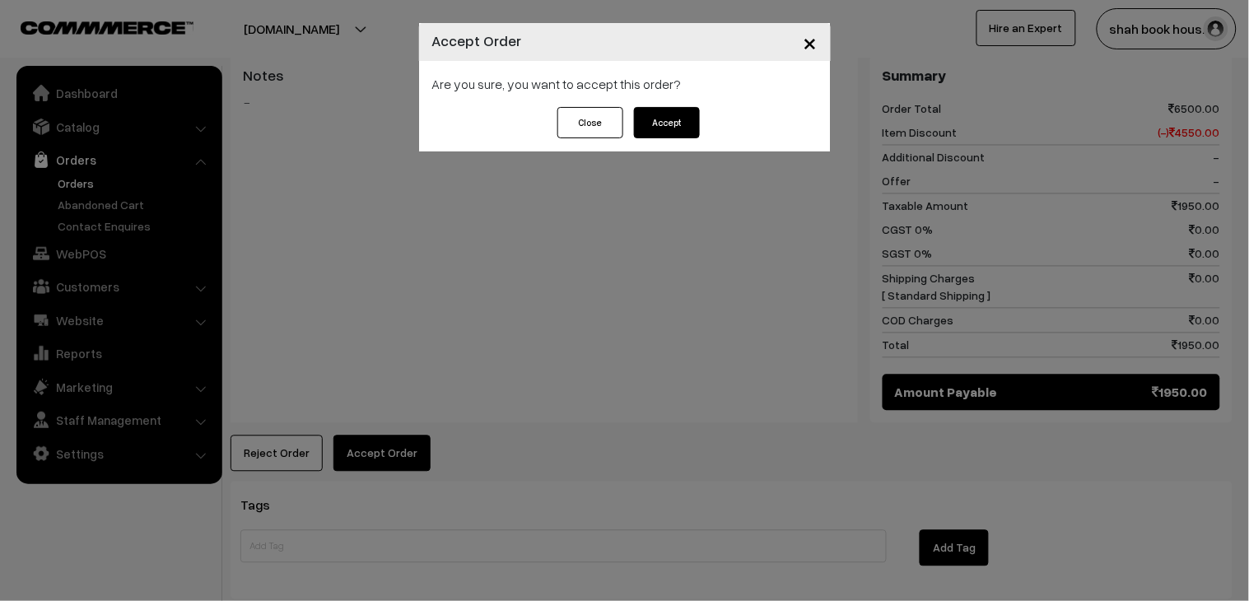
click at [659, 123] on button "Accept" at bounding box center [667, 122] width 66 height 31
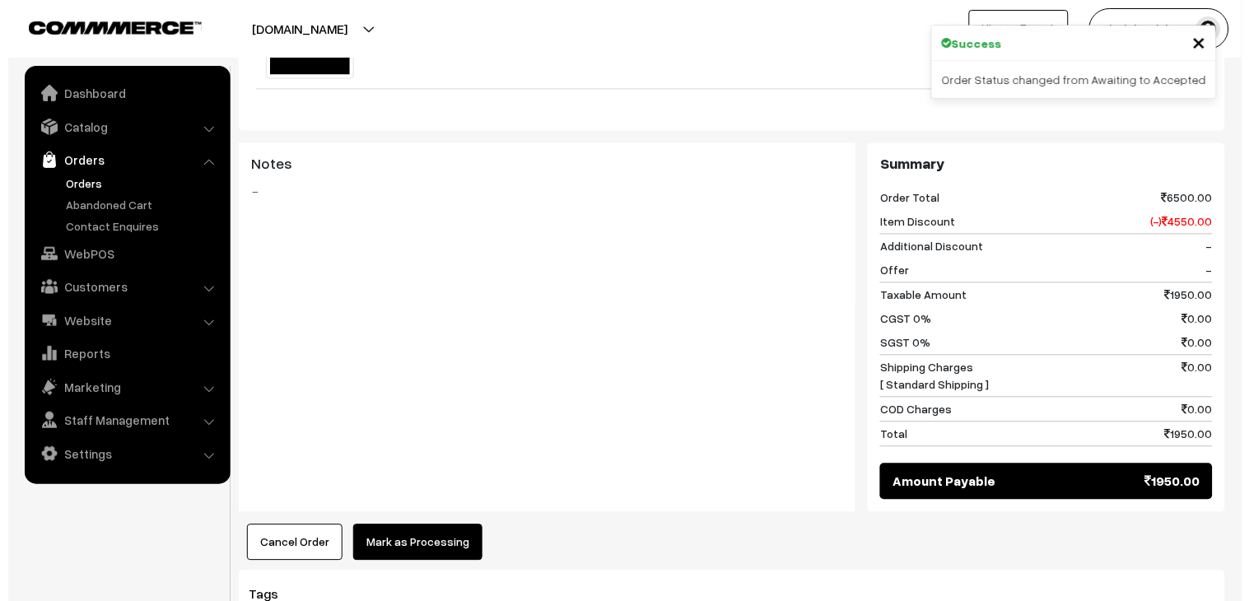
scroll to position [640, 0]
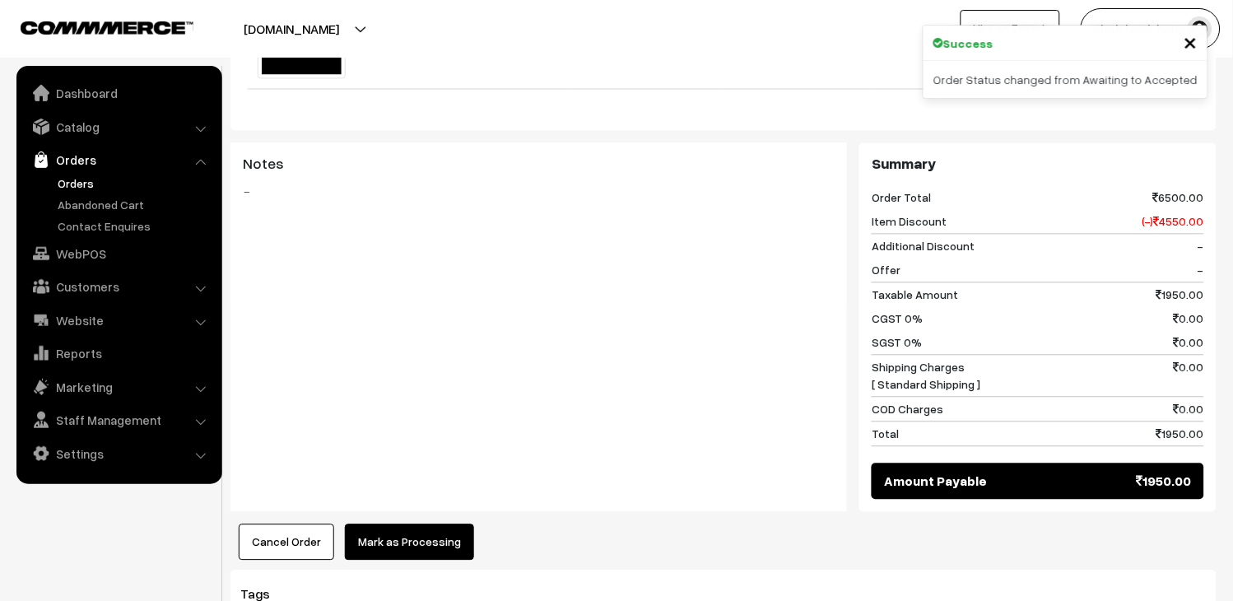
click at [431, 524] on button "Mark as Processing" at bounding box center [409, 542] width 129 height 36
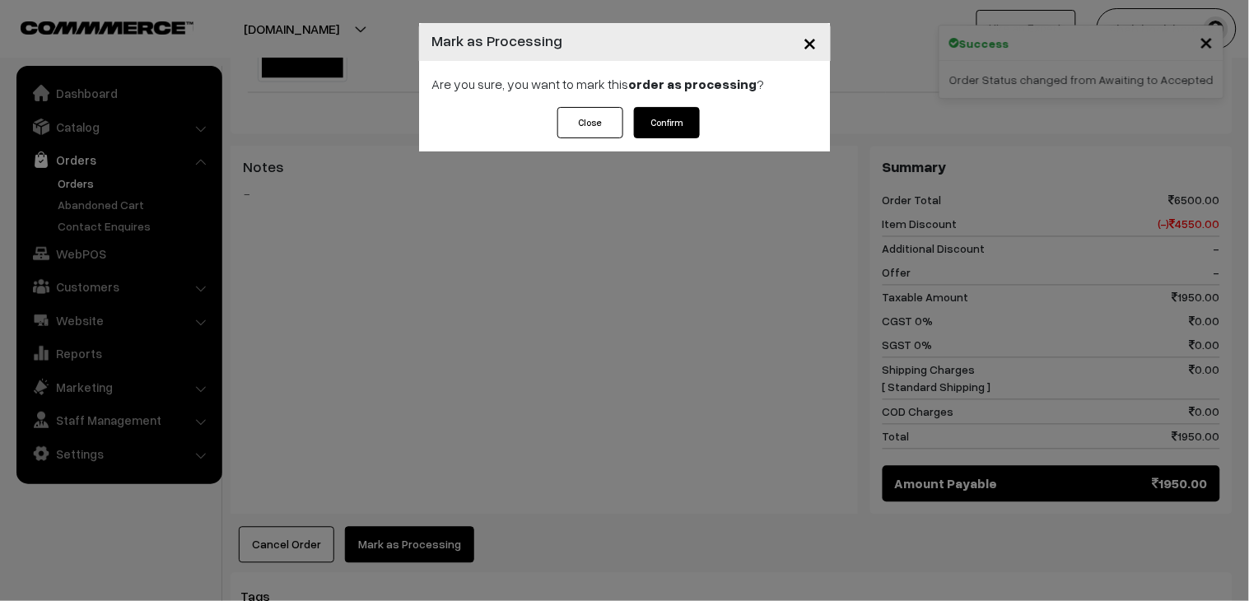
click at [654, 105] on div "Are you sure, you want to mark this order as processing ?" at bounding box center [625, 84] width 412 height 46
click at [655, 117] on button "Confirm" at bounding box center [667, 122] width 66 height 31
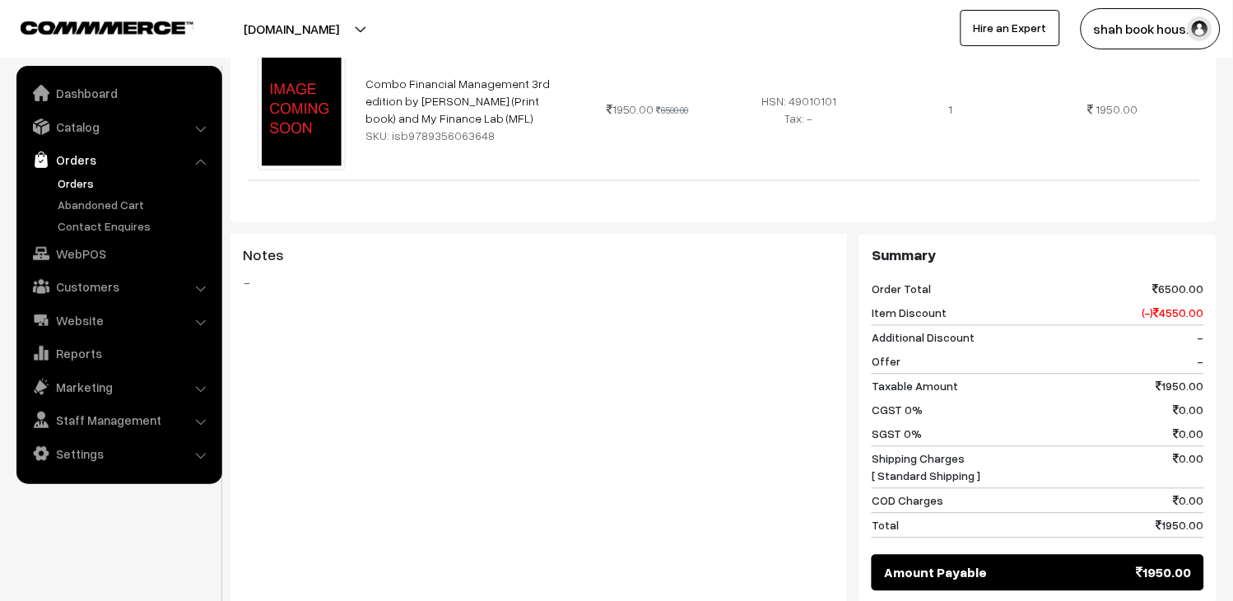
scroll to position [996, 0]
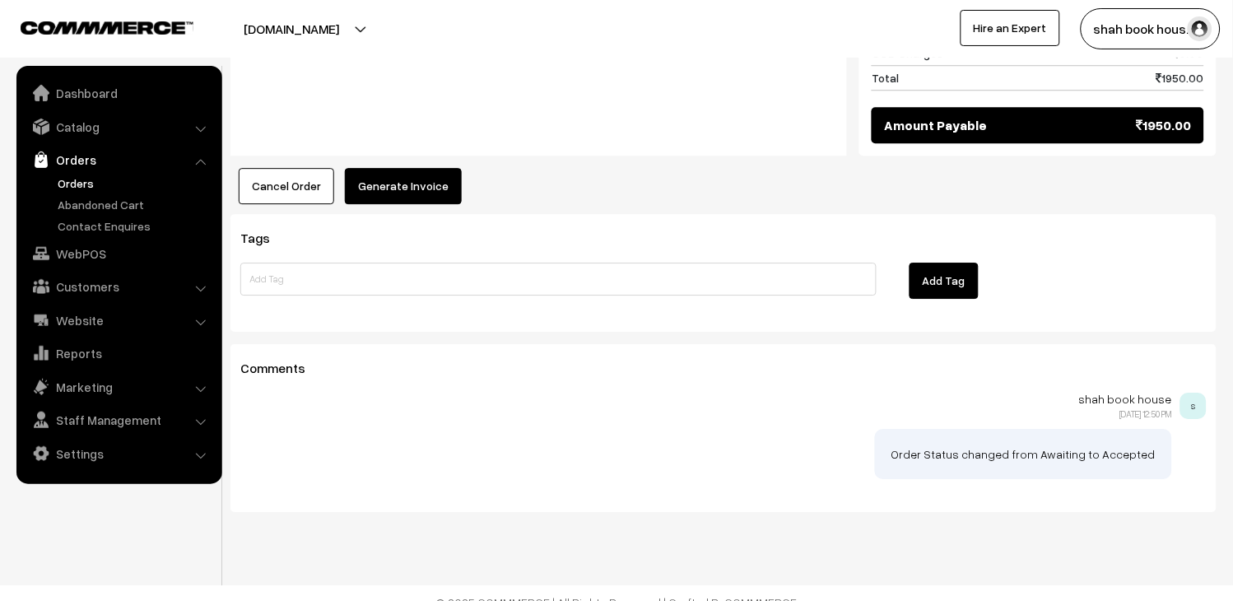
click at [414, 168] on button "Generate Invoice" at bounding box center [403, 186] width 117 height 36
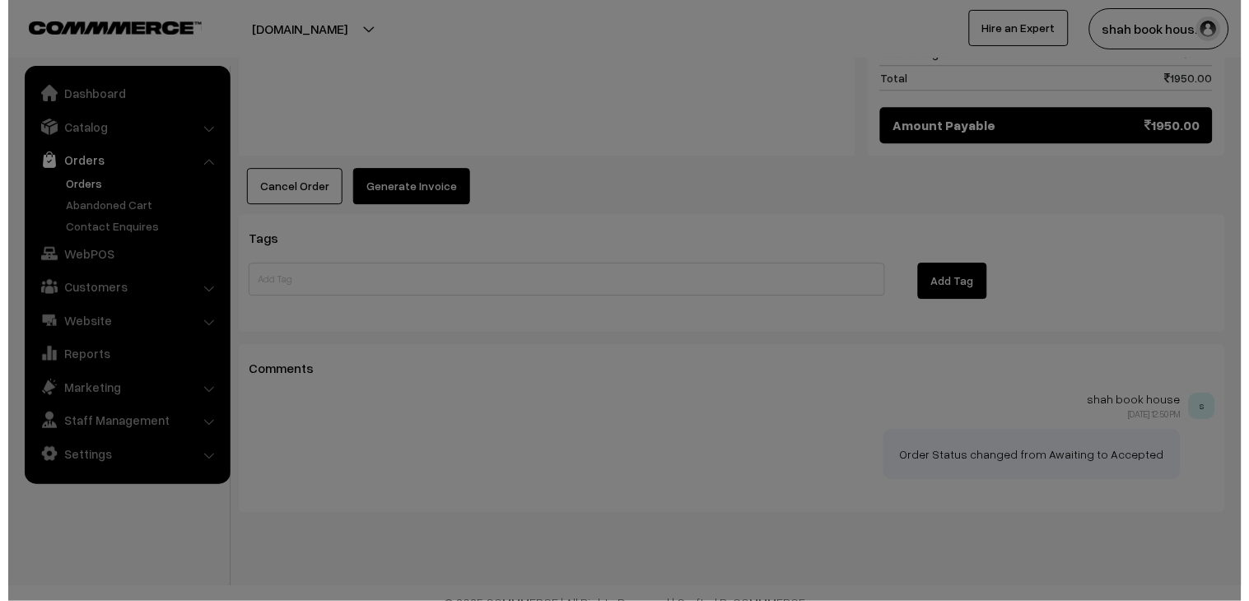
scroll to position [998, 0]
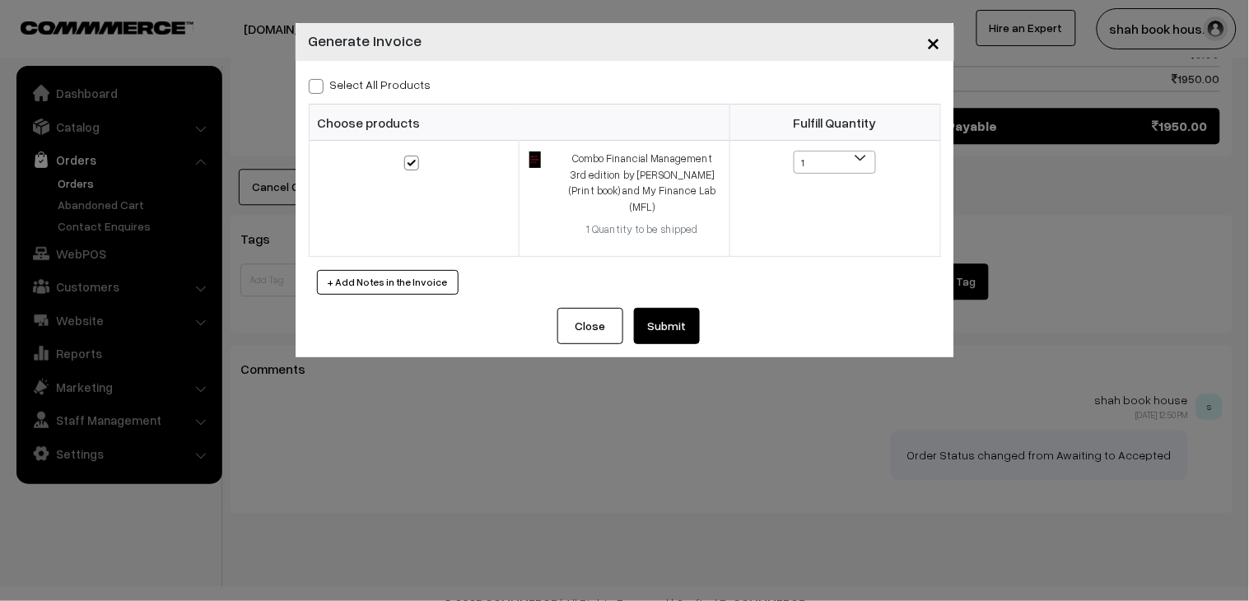
click at [661, 319] on button "Submit" at bounding box center [667, 326] width 66 height 36
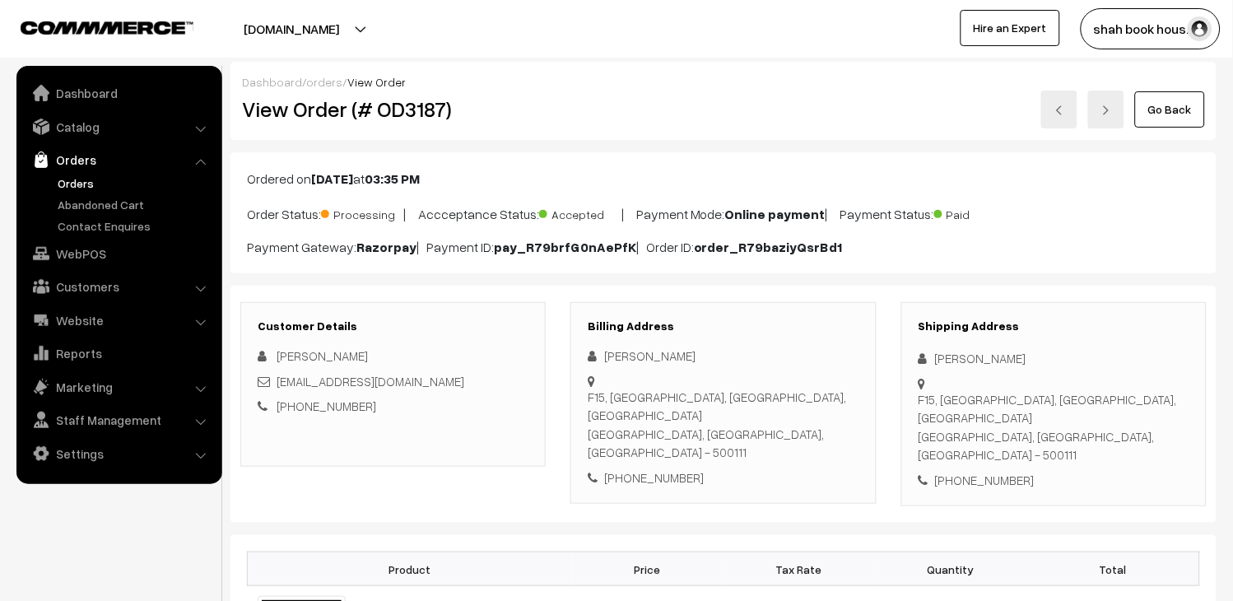
click at [1073, 111] on link at bounding box center [1059, 110] width 36 height 38
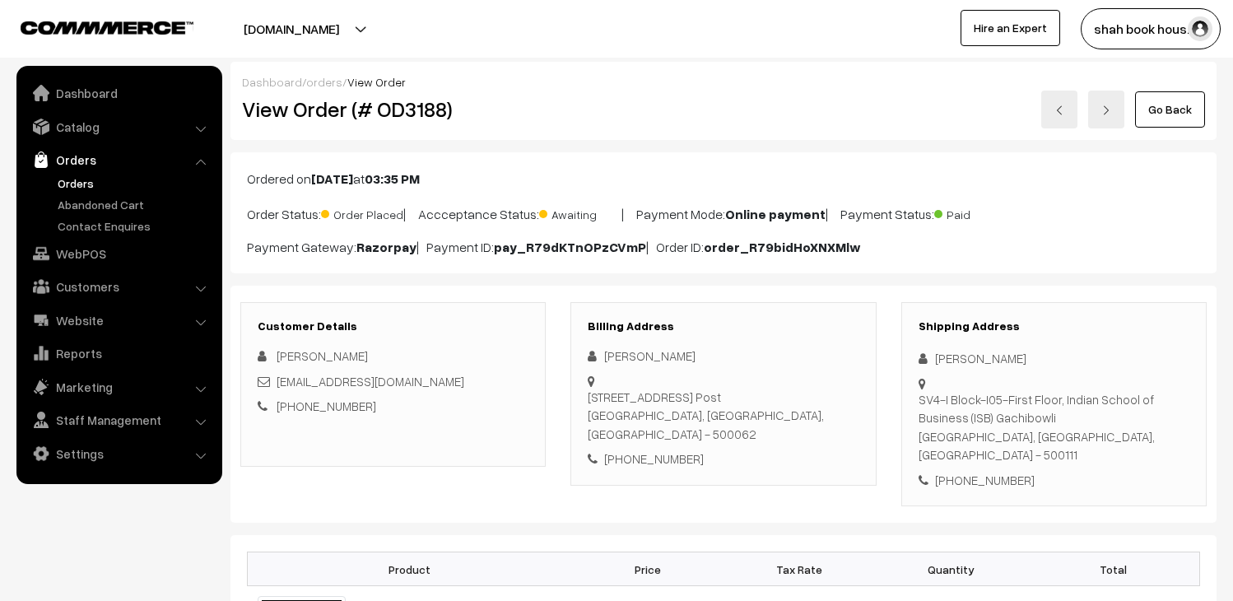
click at [395, 111] on h2 "View Order (# OD3188)" at bounding box center [394, 109] width 305 height 26
drag, startPoint x: 0, startPoint y: 0, endPoint x: 395, endPoint y: 111, distance: 410.5
click at [395, 111] on h2 "View Order (# OD3188)" at bounding box center [394, 109] width 305 height 26
click at [398, 385] on div "[EMAIL_ADDRESS][DOMAIN_NAME]" at bounding box center [393, 381] width 271 height 19
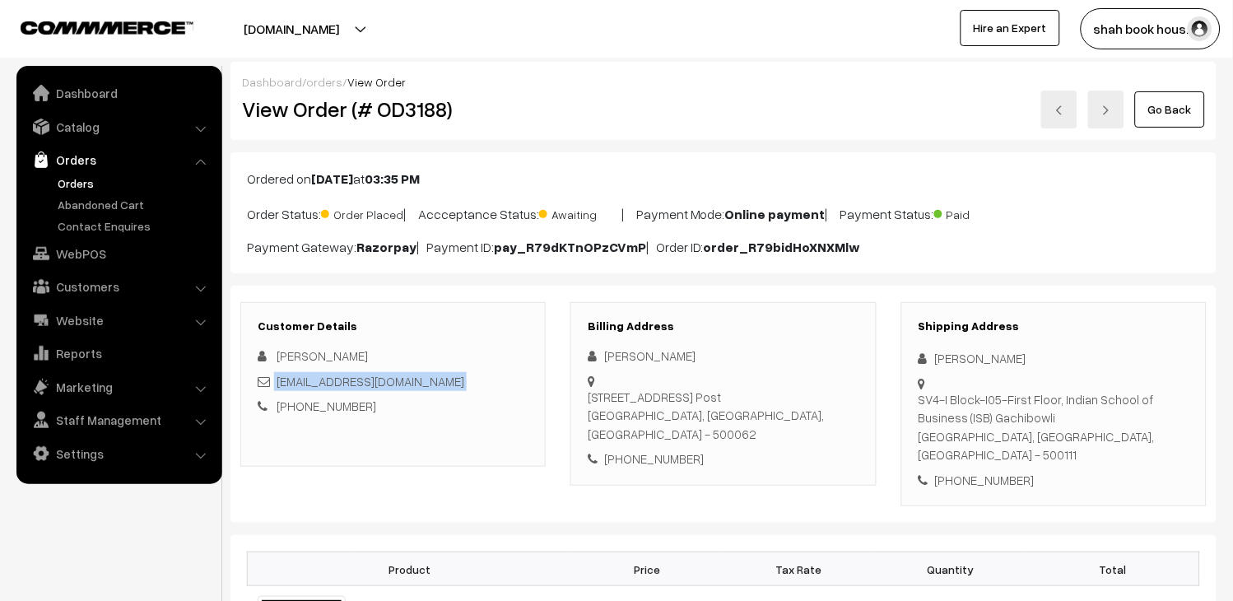
click at [398, 385] on div "[EMAIL_ADDRESS][DOMAIN_NAME]" at bounding box center [393, 381] width 271 height 19
copy div "[EMAIL_ADDRESS][DOMAIN_NAME]"
click at [404, 105] on h2 "View Order (# OD3188)" at bounding box center [394, 109] width 305 height 26
copy h2 "OD3188"
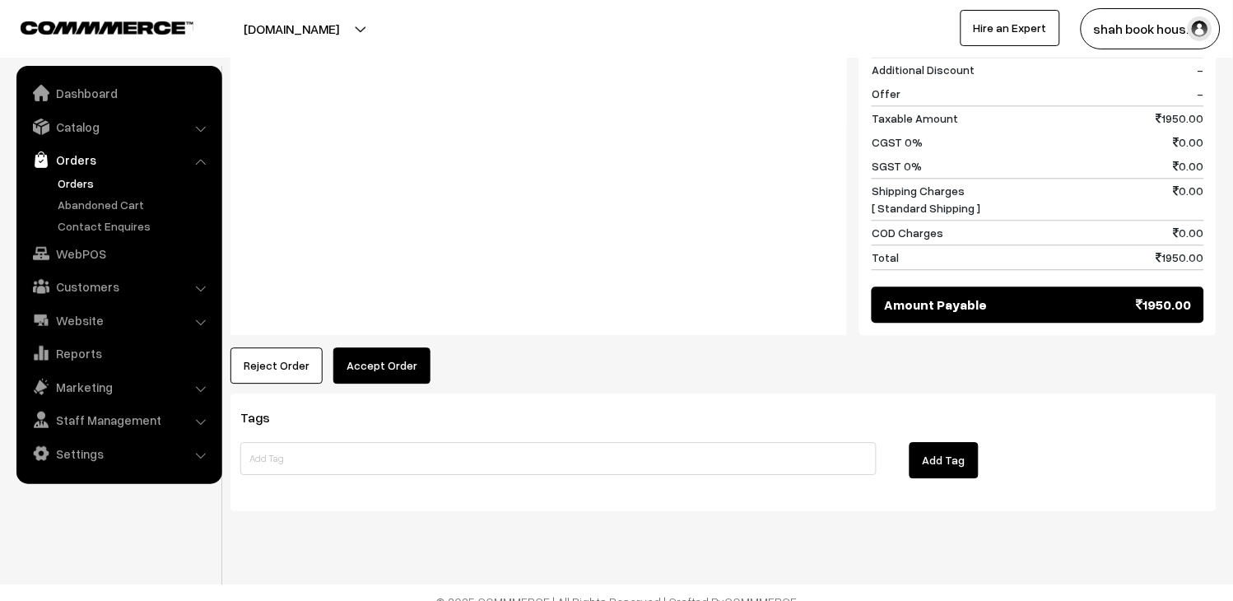
click at [407, 347] on button "Accept Order" at bounding box center [381, 365] width 97 height 36
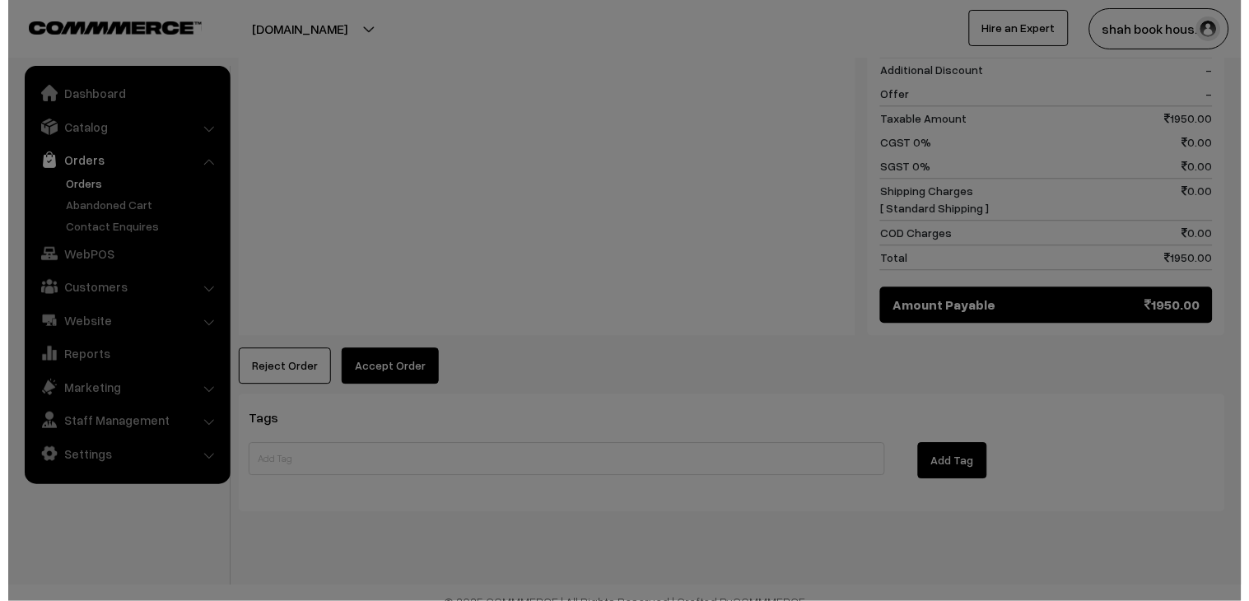
scroll to position [818, 0]
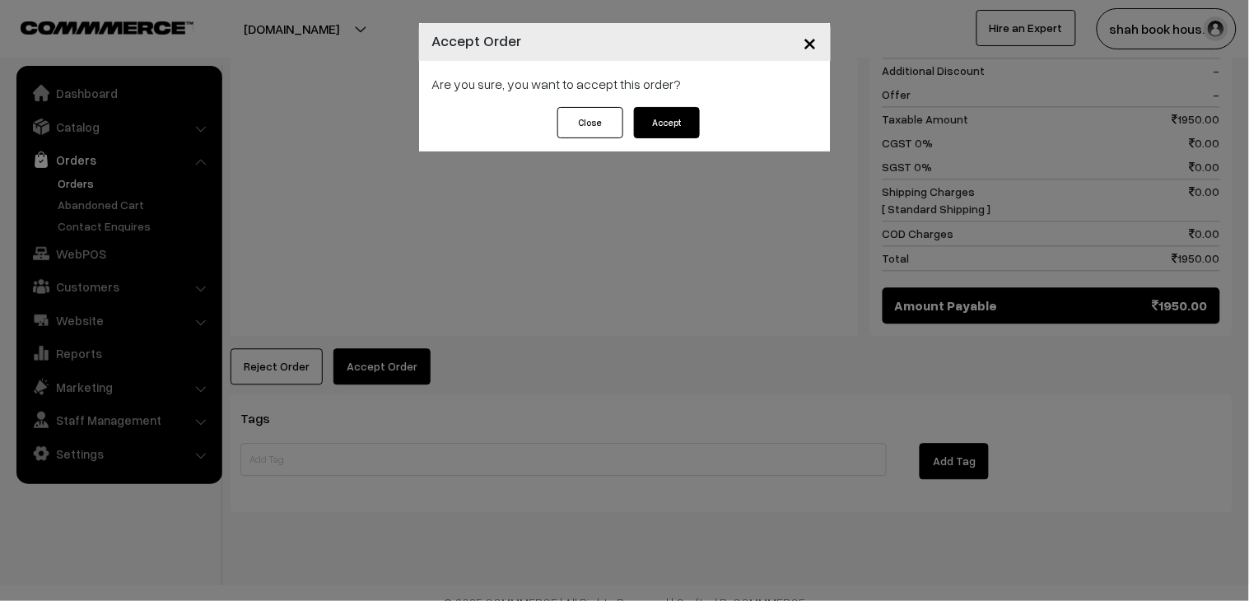
click at [687, 123] on button "Accept" at bounding box center [667, 122] width 66 height 31
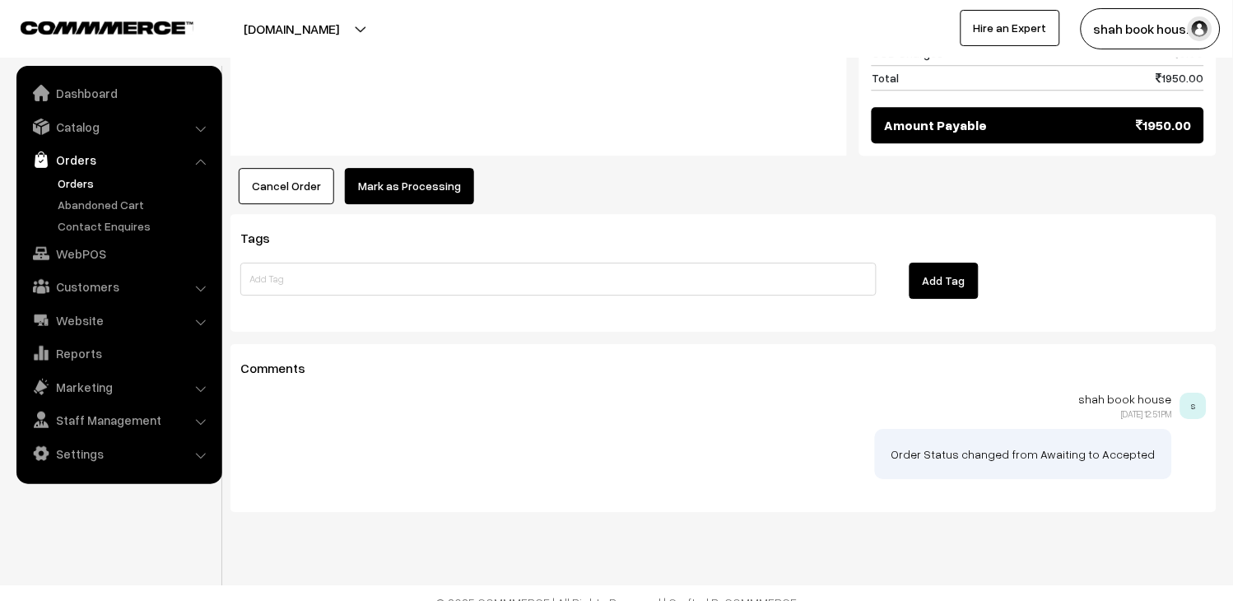
click at [408, 184] on button "Mark as Processing" at bounding box center [409, 186] width 129 height 36
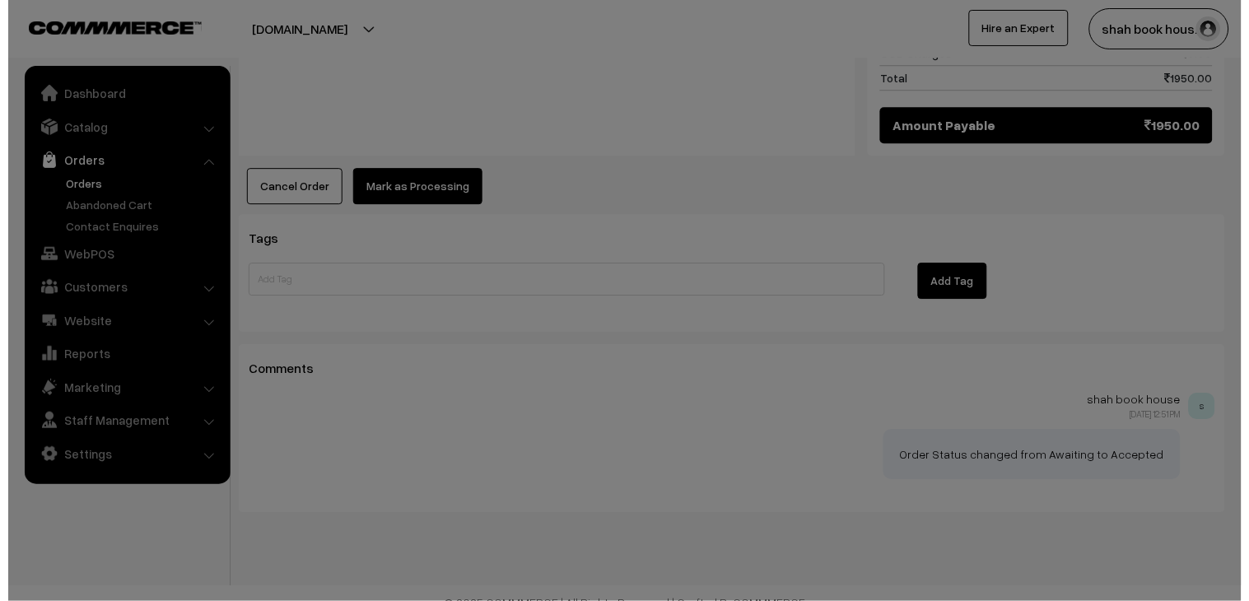
scroll to position [998, 0]
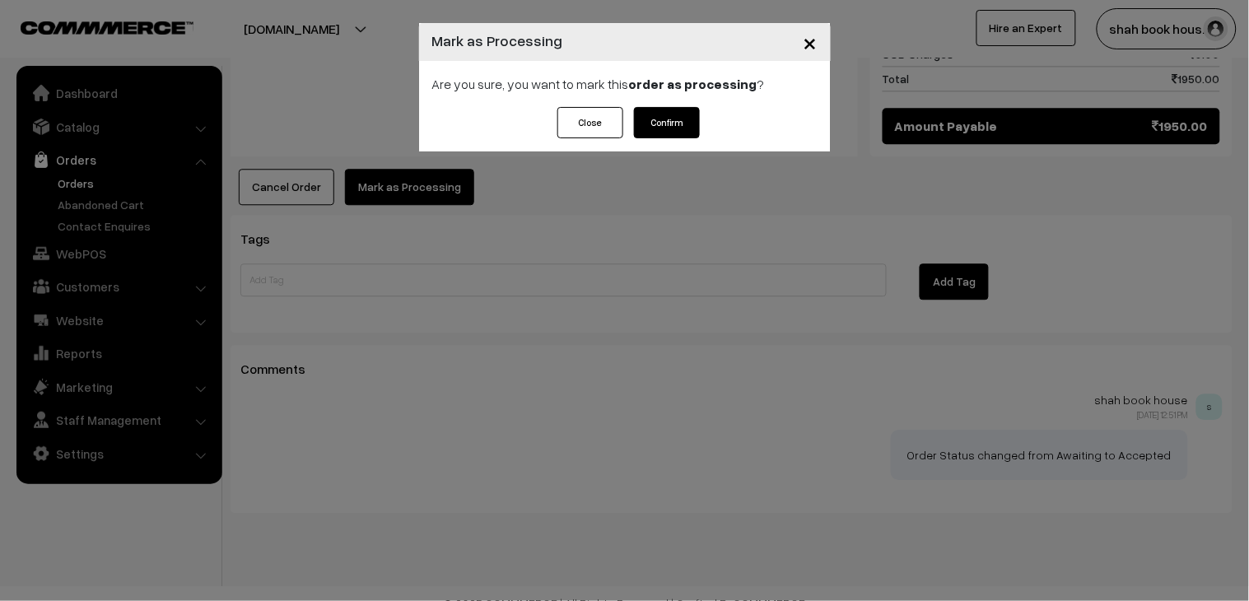
click at [653, 119] on button "Confirm" at bounding box center [667, 122] width 66 height 31
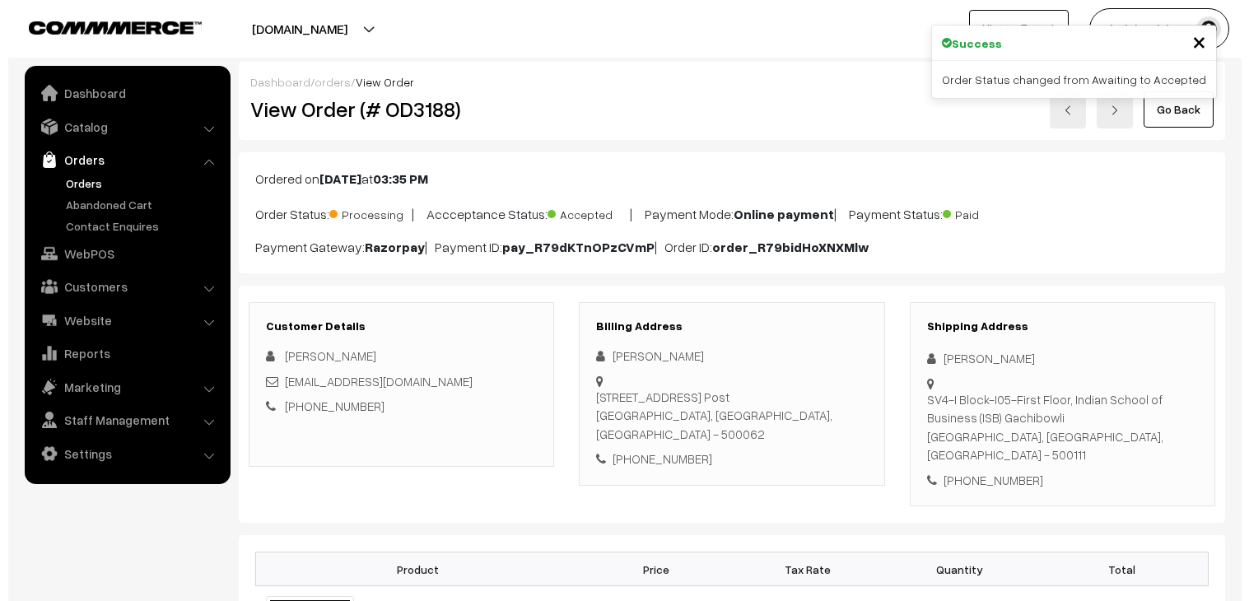
scroll to position [640, 0]
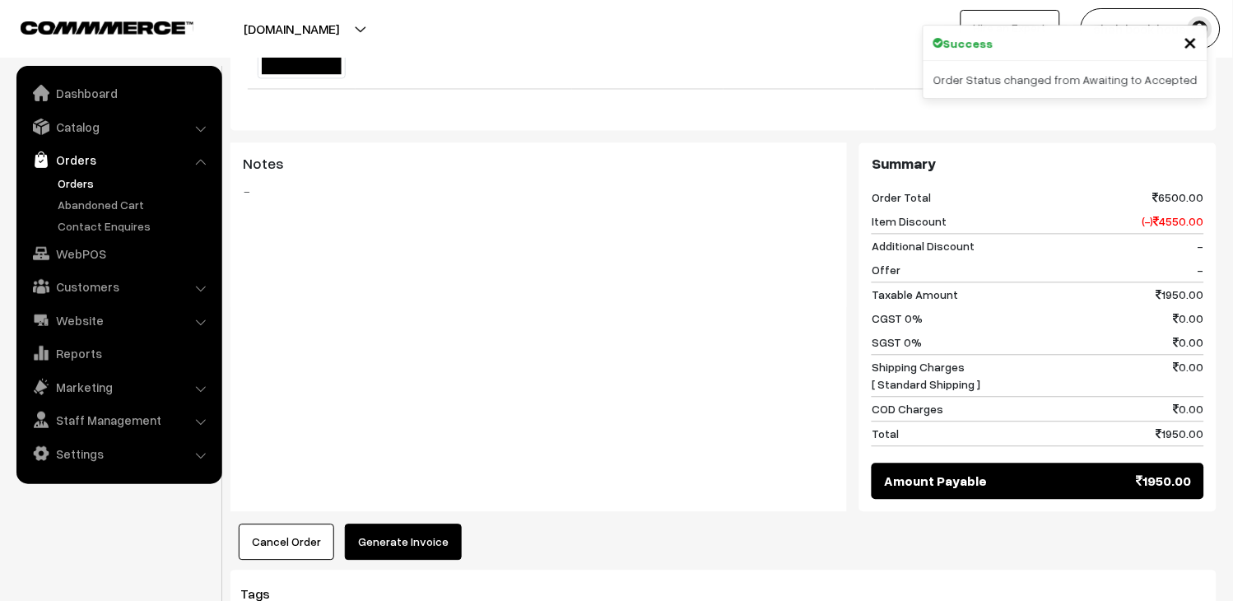
click at [422, 524] on button "Generate Invoice" at bounding box center [403, 542] width 117 height 36
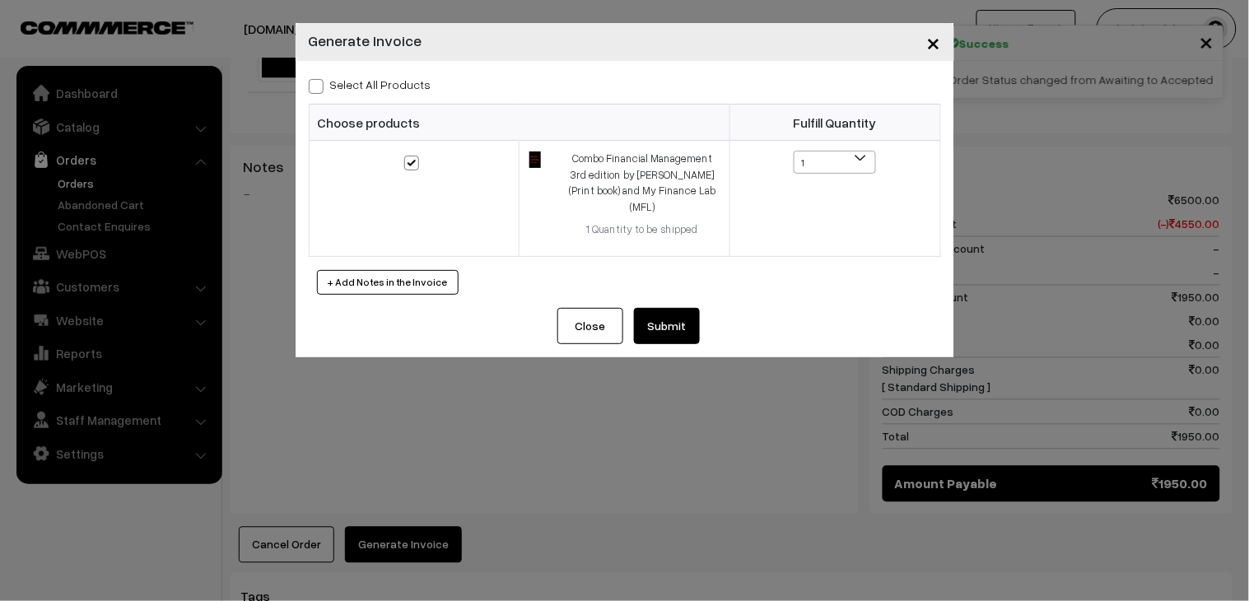
click at [650, 308] on button "Submit" at bounding box center [667, 326] width 66 height 36
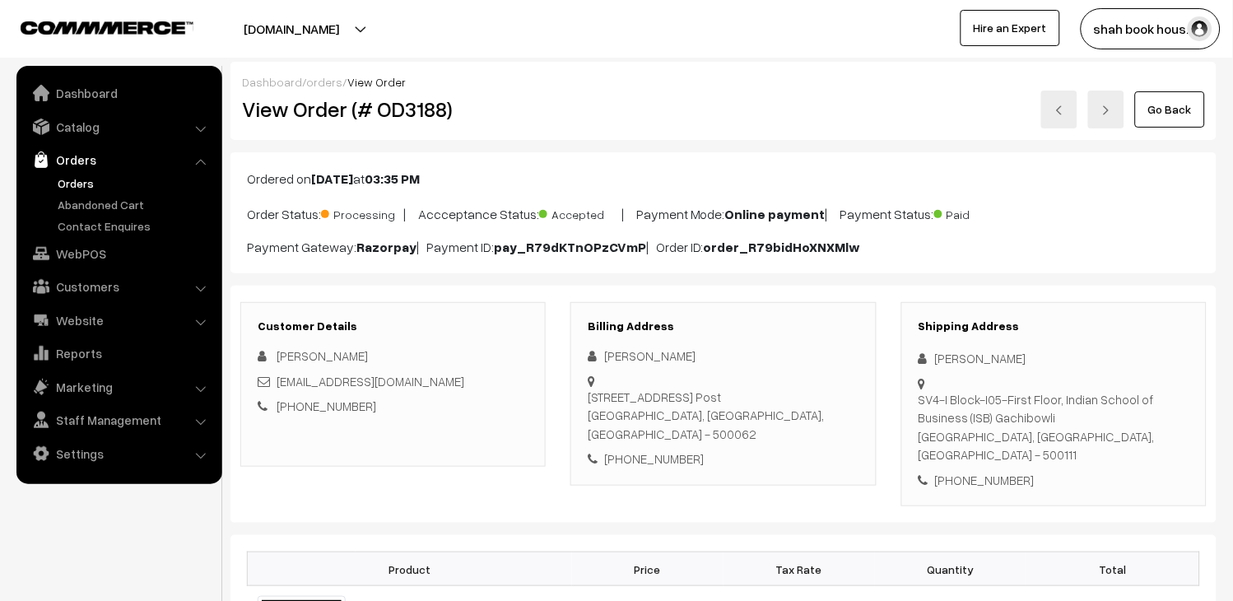
click at [1059, 119] on link at bounding box center [1059, 110] width 36 height 38
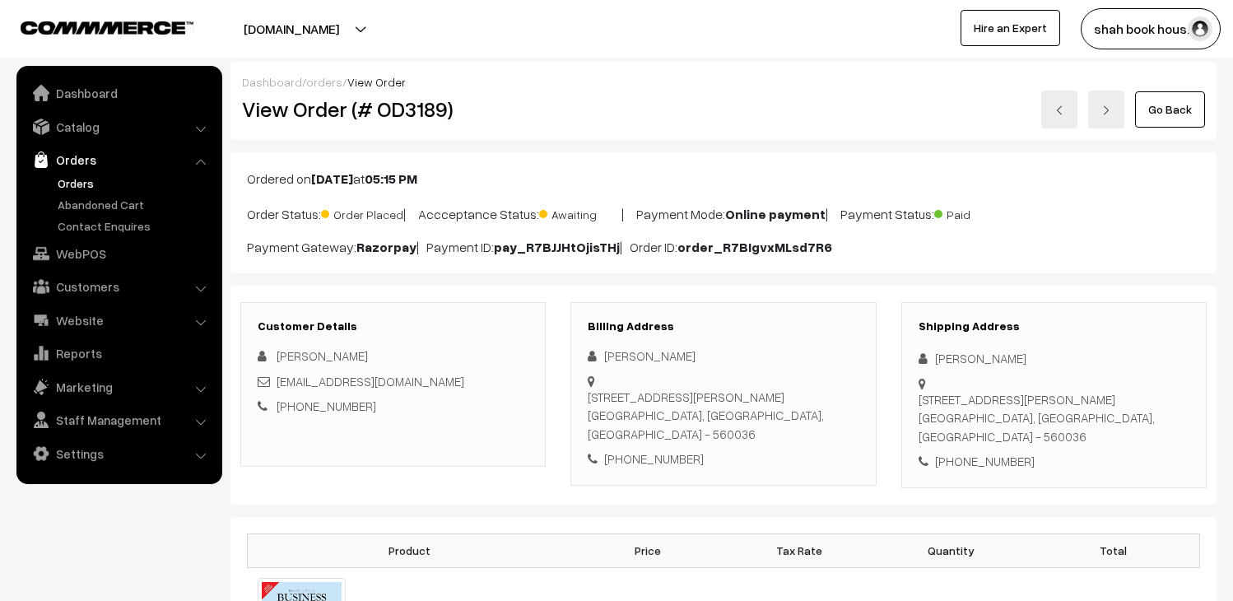
click at [417, 120] on h2 "View Order (# OD3189)" at bounding box center [394, 109] width 305 height 26
click at [484, 381] on div "[EMAIL_ADDRESS][DOMAIN_NAME]" at bounding box center [393, 381] width 271 height 19
click at [484, 381] on div "2025mn21146@wilp.bits-pilani.ac.in" at bounding box center [393, 381] width 271 height 19
copy div "2025mn21146@wilp.bits-pilani.ac.in"
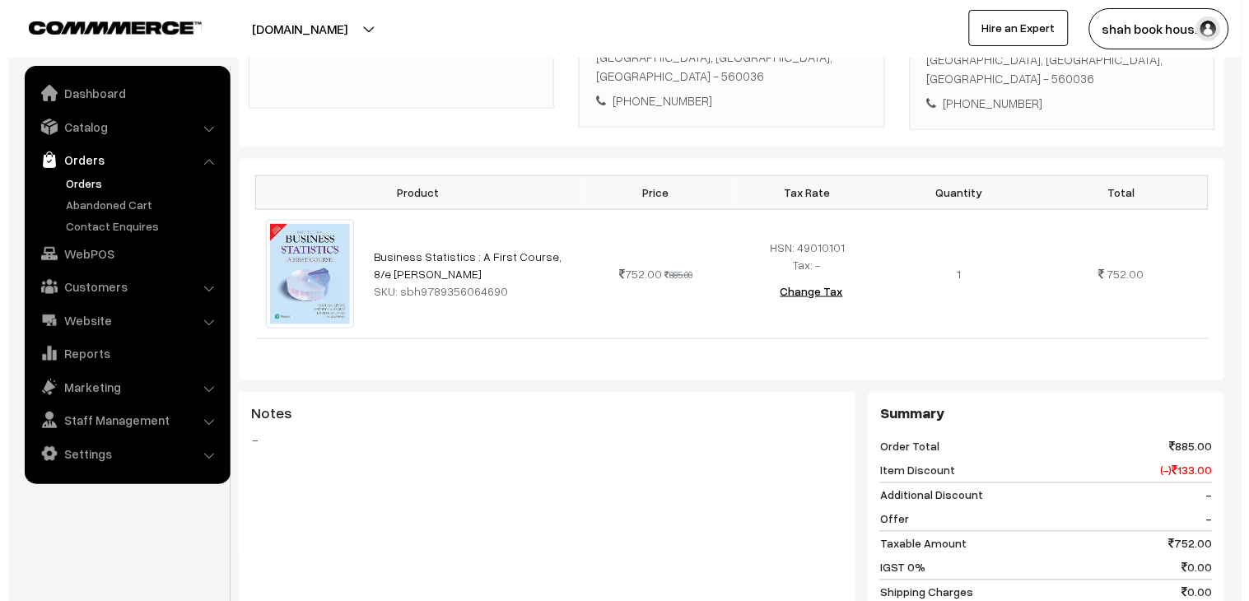
scroll to position [640, 0]
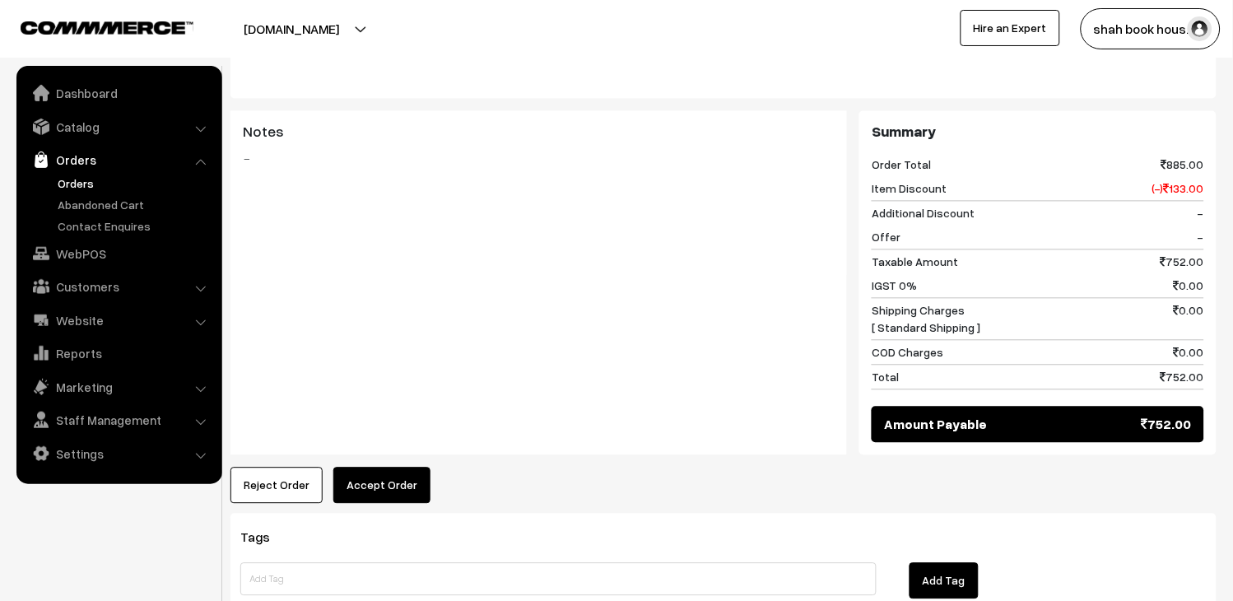
click at [370, 475] on button "Accept Order" at bounding box center [381, 486] width 97 height 36
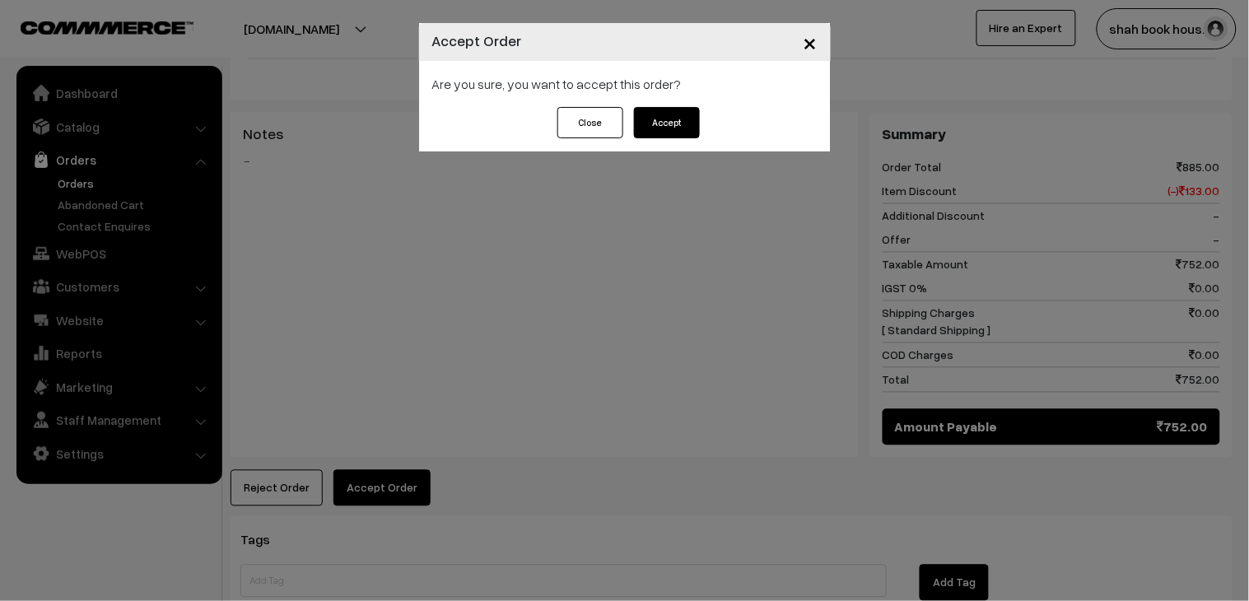
click at [667, 137] on button "Accept" at bounding box center [667, 122] width 66 height 31
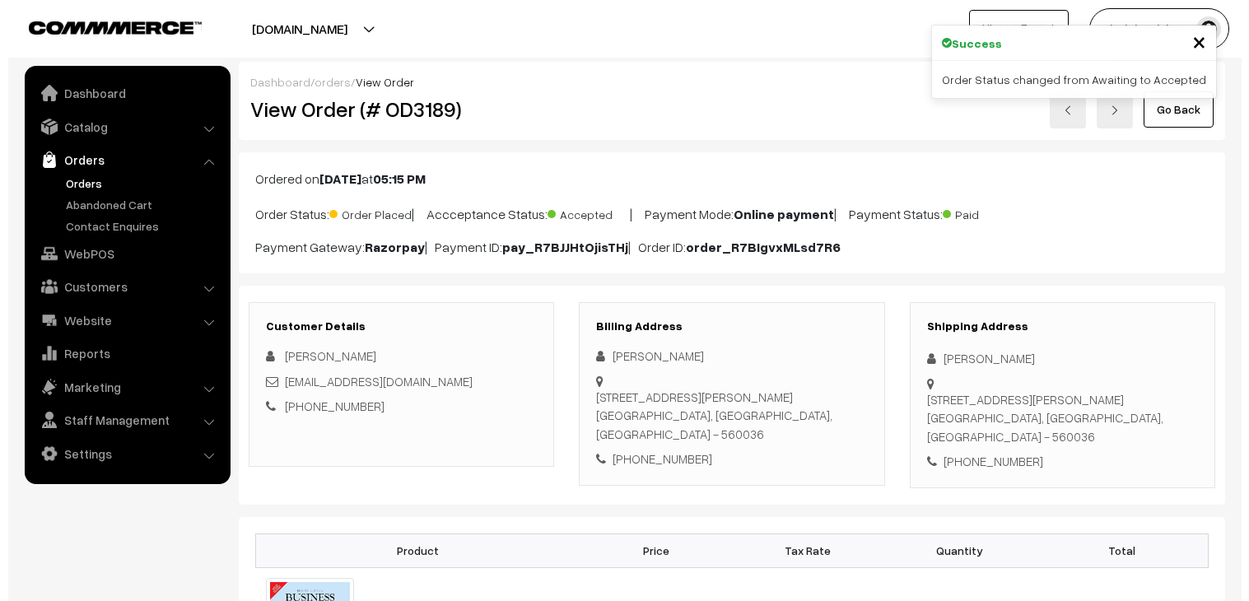
scroll to position [548, 0]
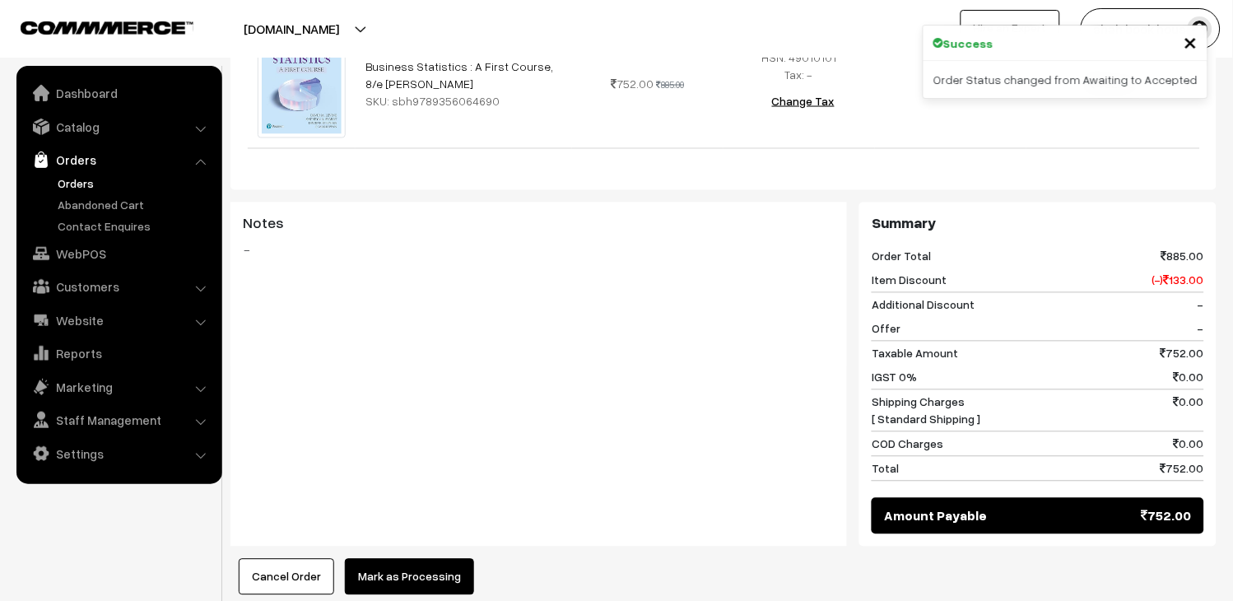
click at [463, 589] on button "Mark as Processing" at bounding box center [409, 577] width 129 height 36
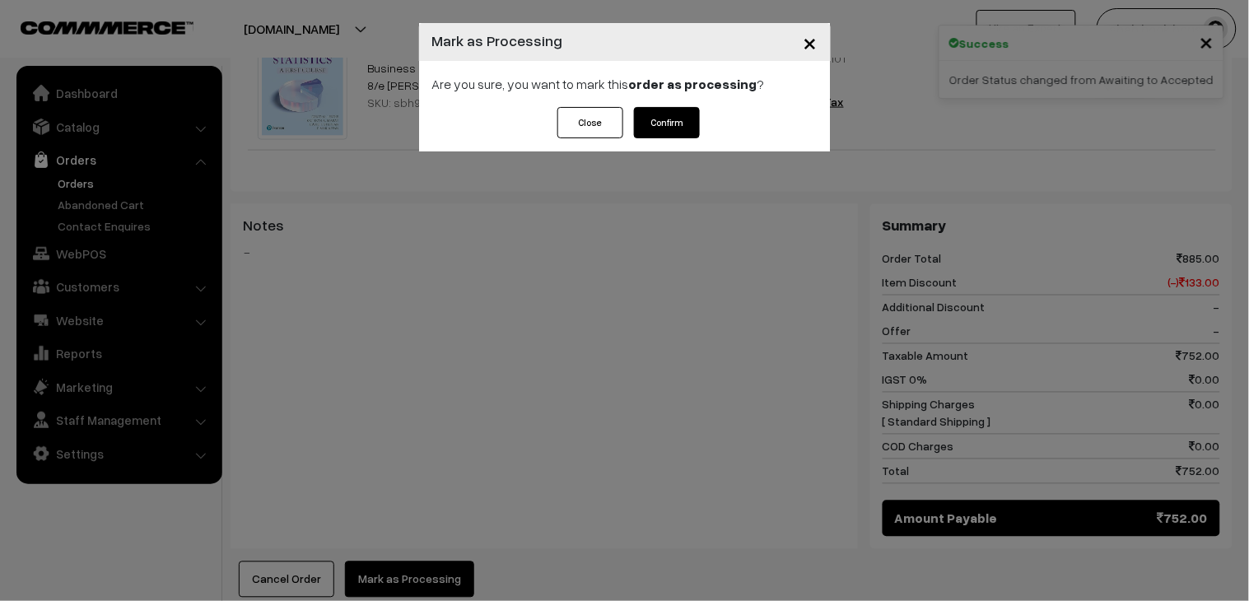
click at [700, 119] on button "Confirm" at bounding box center [667, 122] width 66 height 31
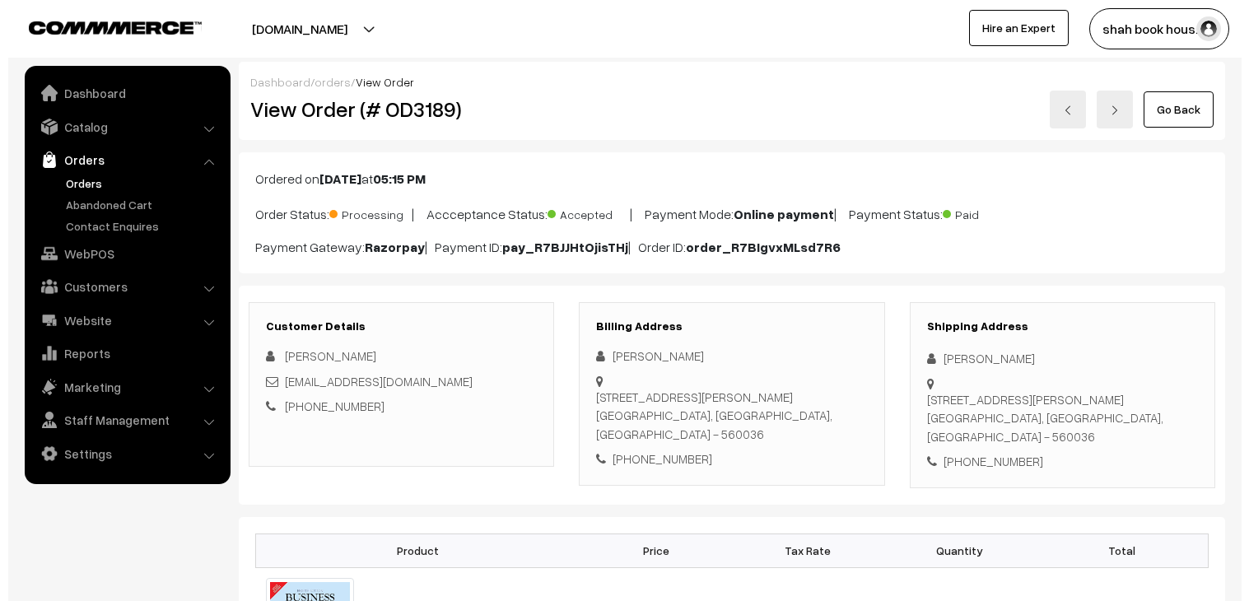
scroll to position [731, 0]
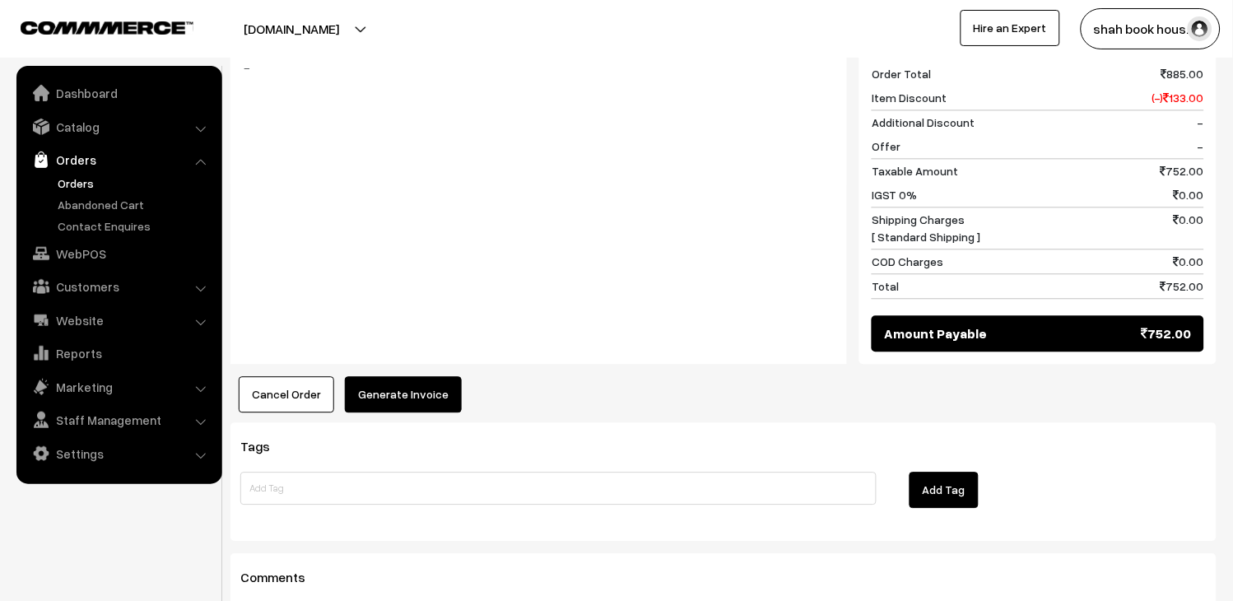
click at [422, 410] on button "Generate Invoice" at bounding box center [403, 394] width 117 height 36
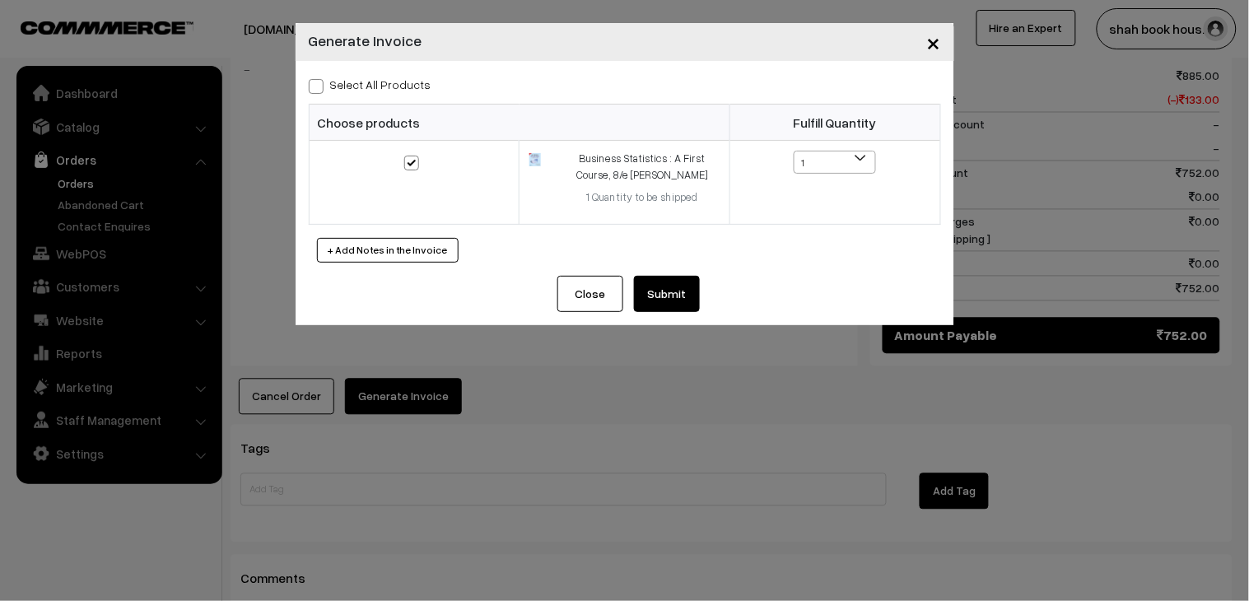
click at [694, 289] on button "Submit" at bounding box center [667, 294] width 66 height 36
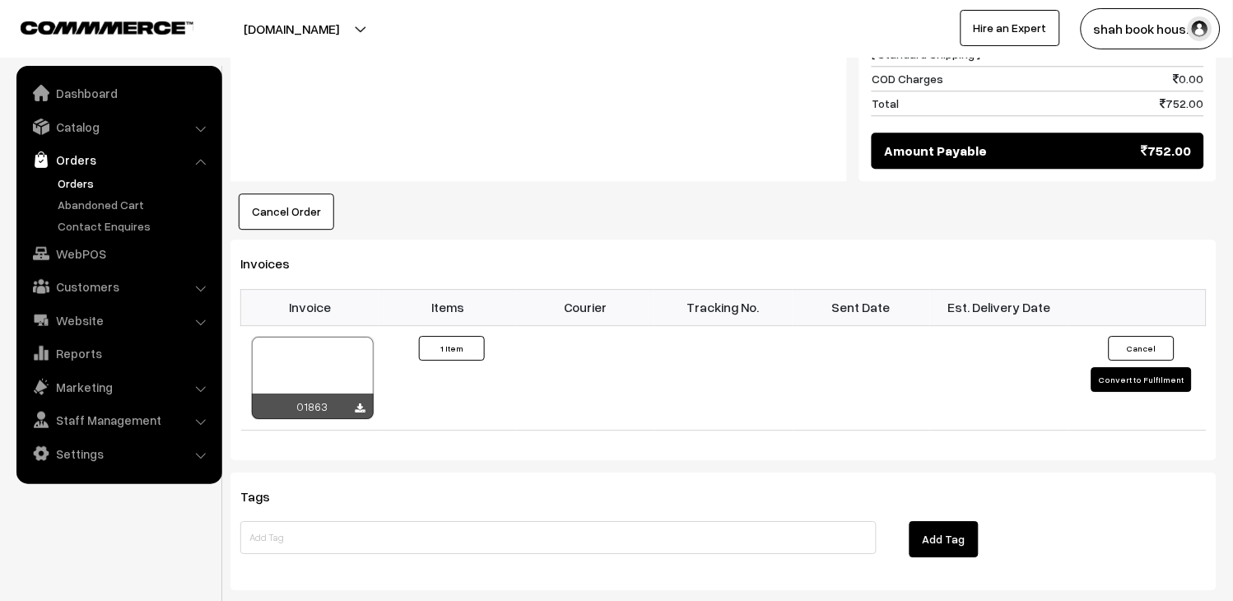
scroll to position [915, 0]
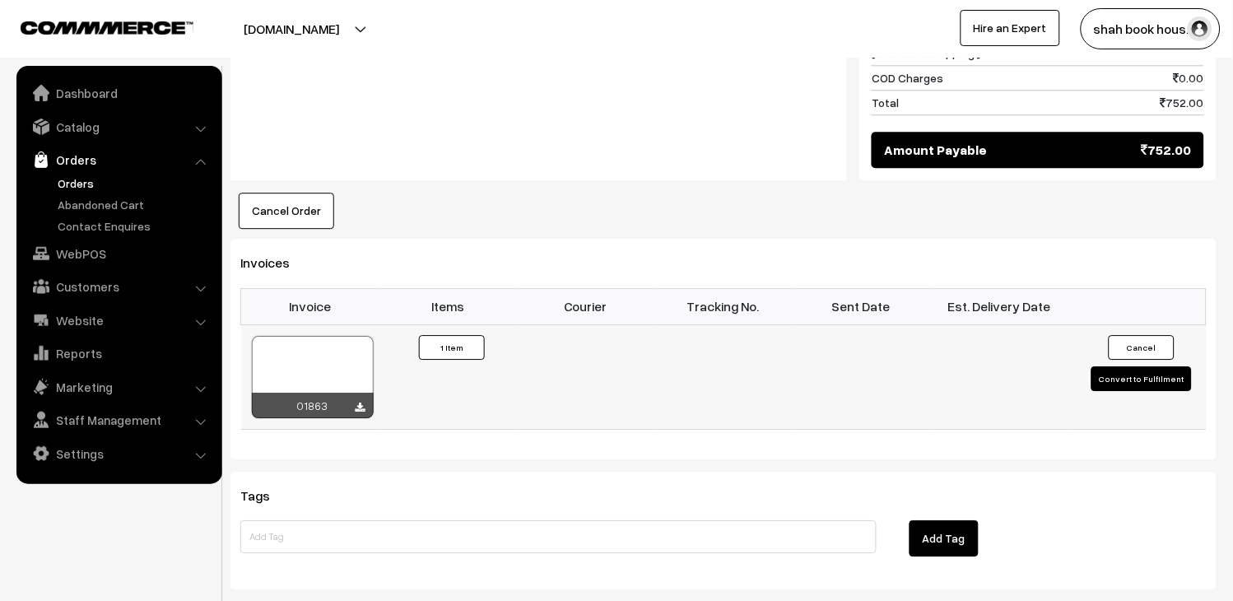
click at [363, 348] on div at bounding box center [313, 377] width 122 height 82
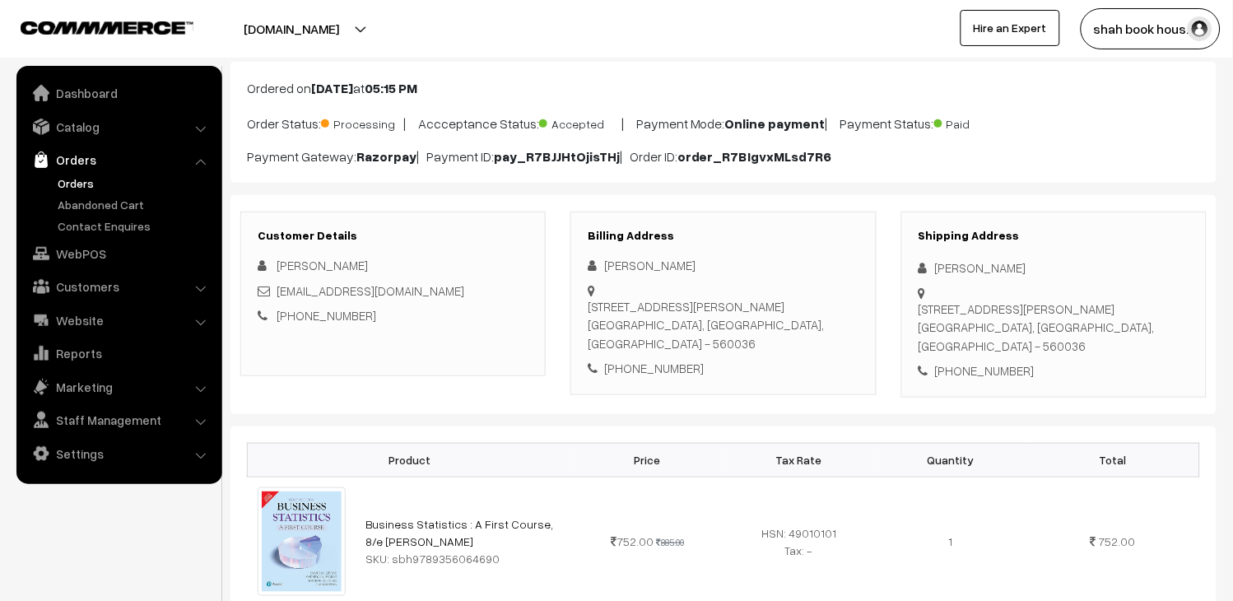
scroll to position [0, 0]
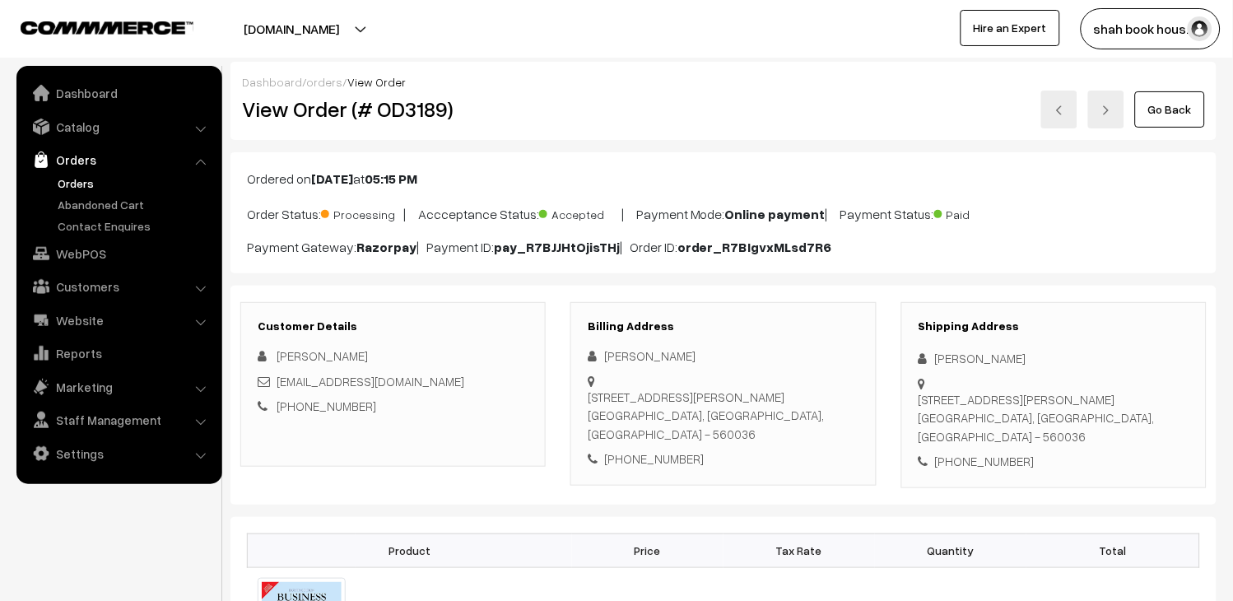
click at [1058, 119] on link at bounding box center [1059, 110] width 36 height 38
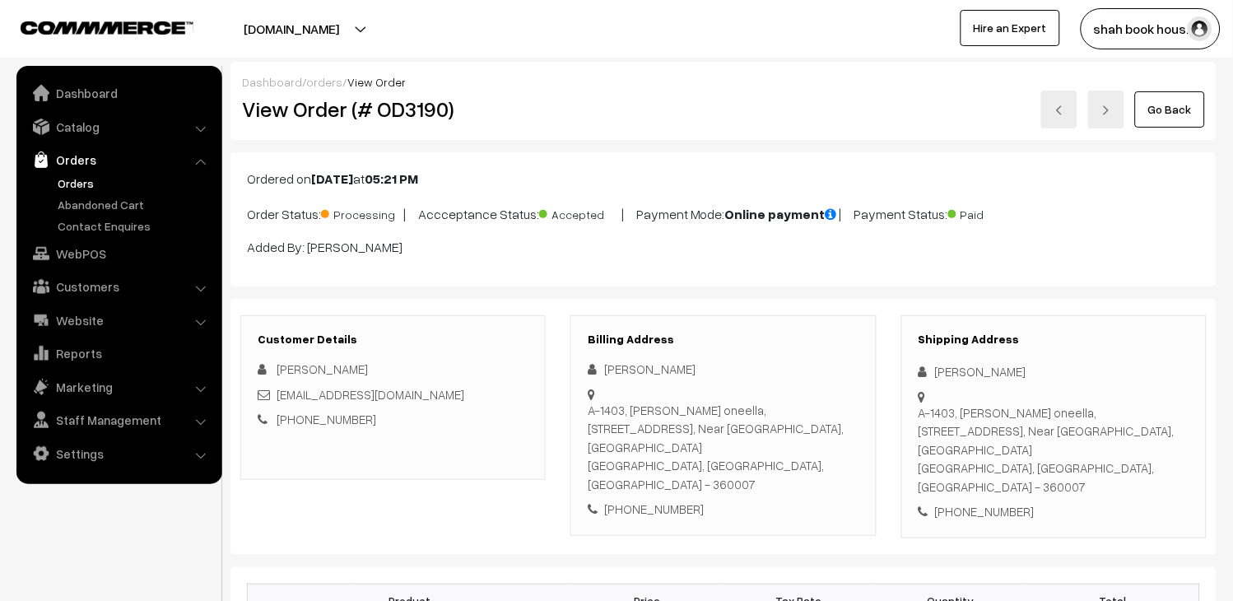
click at [1050, 109] on link at bounding box center [1059, 110] width 36 height 38
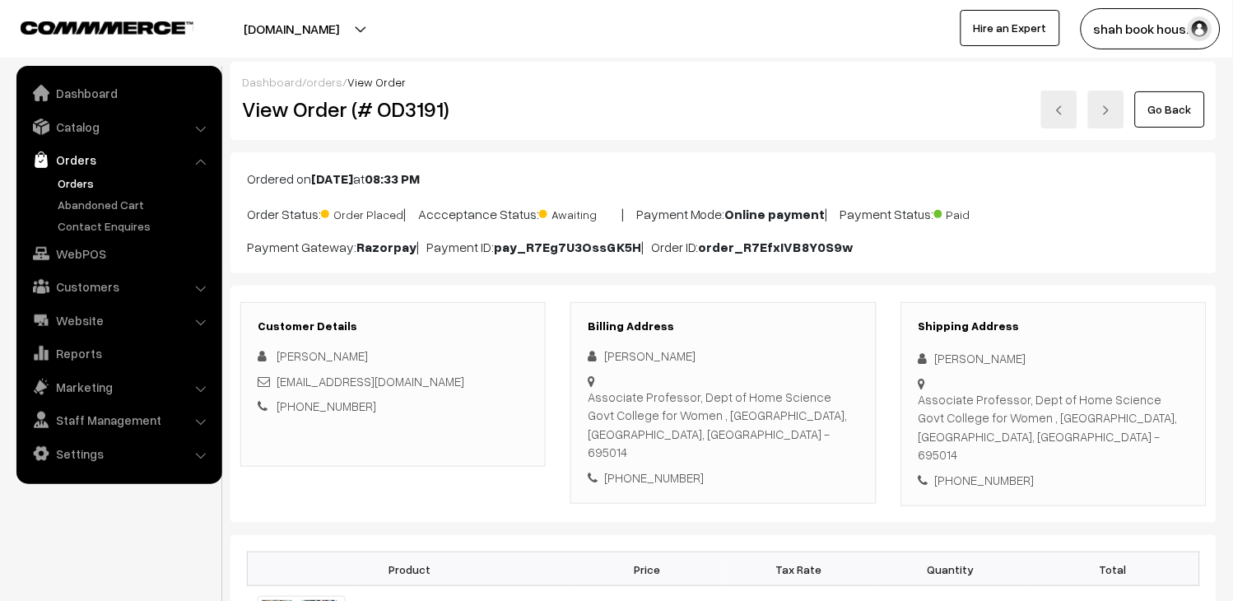
click at [455, 384] on div "[EMAIL_ADDRESS][DOMAIN_NAME]" at bounding box center [393, 381] width 271 height 19
copy div "dr.sitharasushen@gmail.com"
click at [1122, 105] on link at bounding box center [1106, 110] width 36 height 38
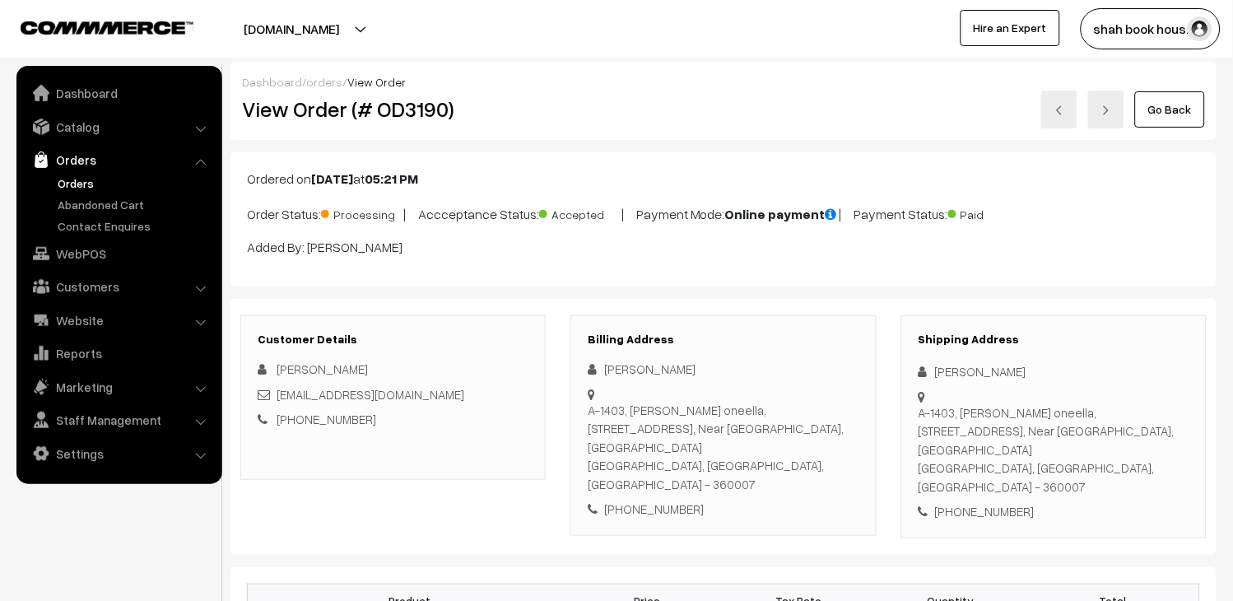
click at [1059, 119] on link at bounding box center [1059, 110] width 36 height 38
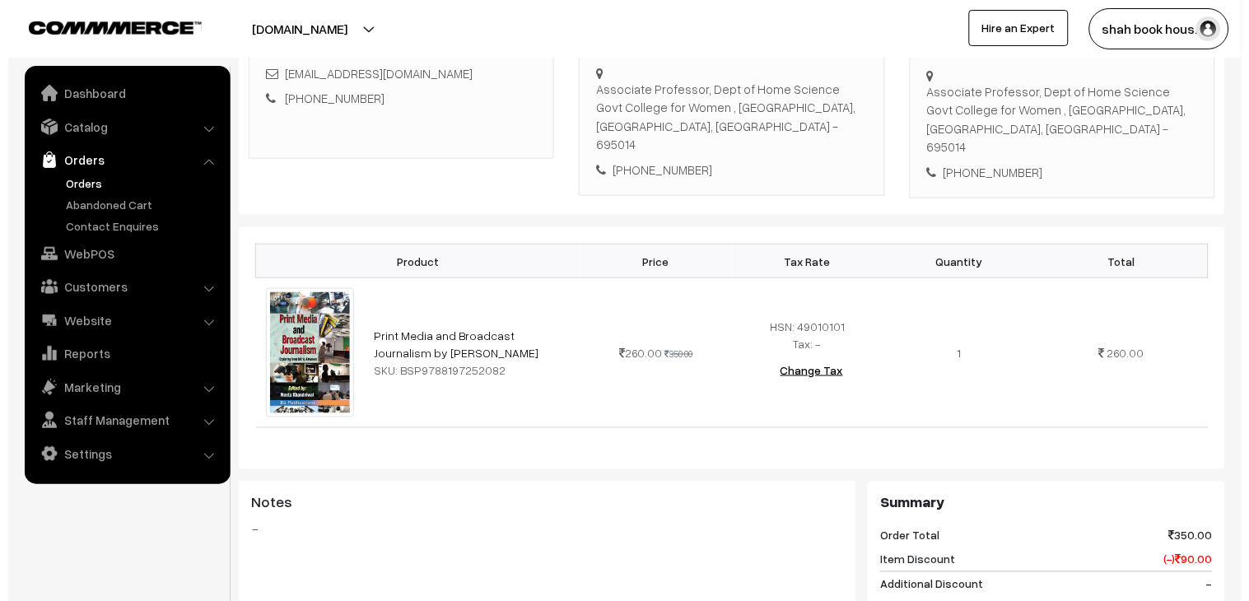
scroll to position [640, 0]
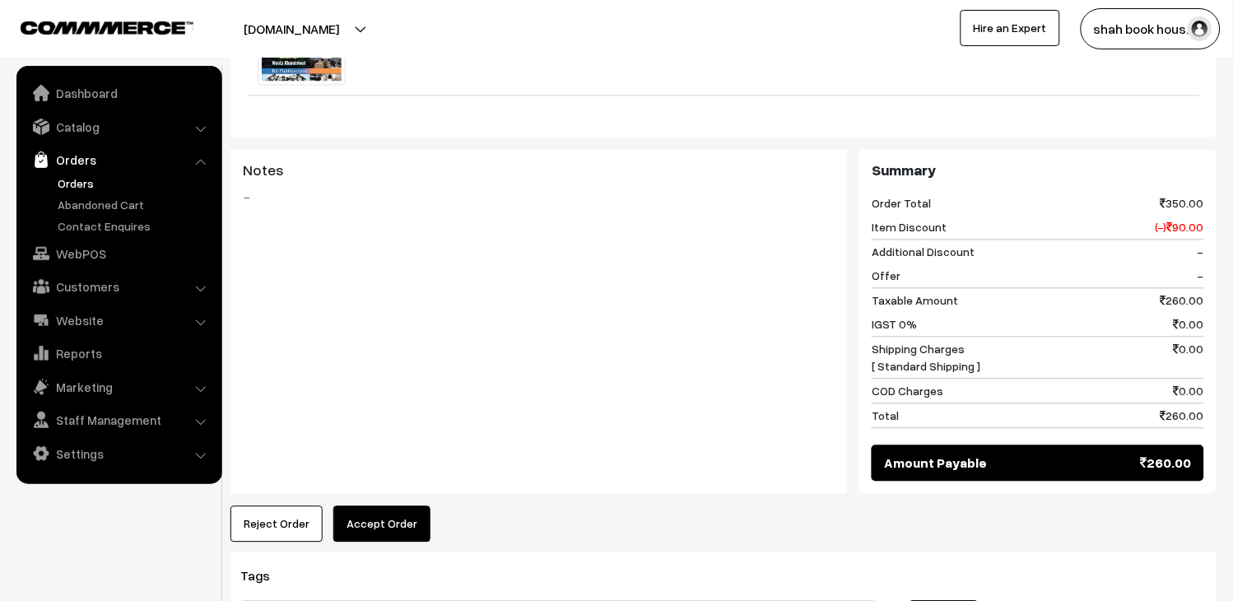
click at [404, 506] on button "Accept Order" at bounding box center [381, 524] width 97 height 36
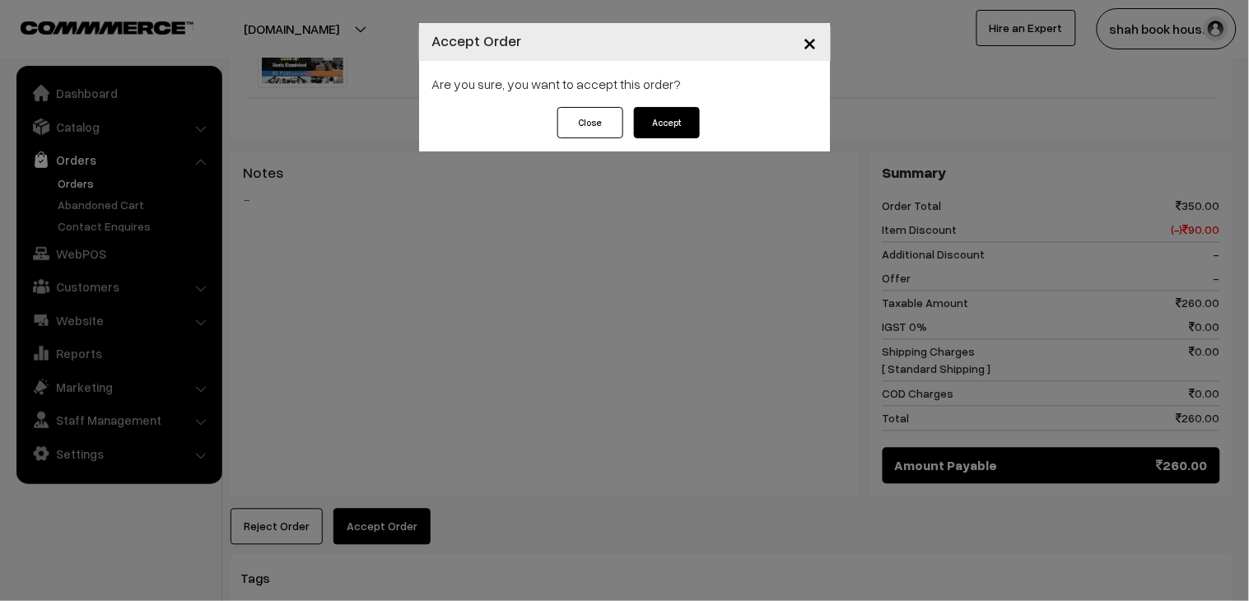
click at [694, 122] on button "Accept" at bounding box center [667, 122] width 66 height 31
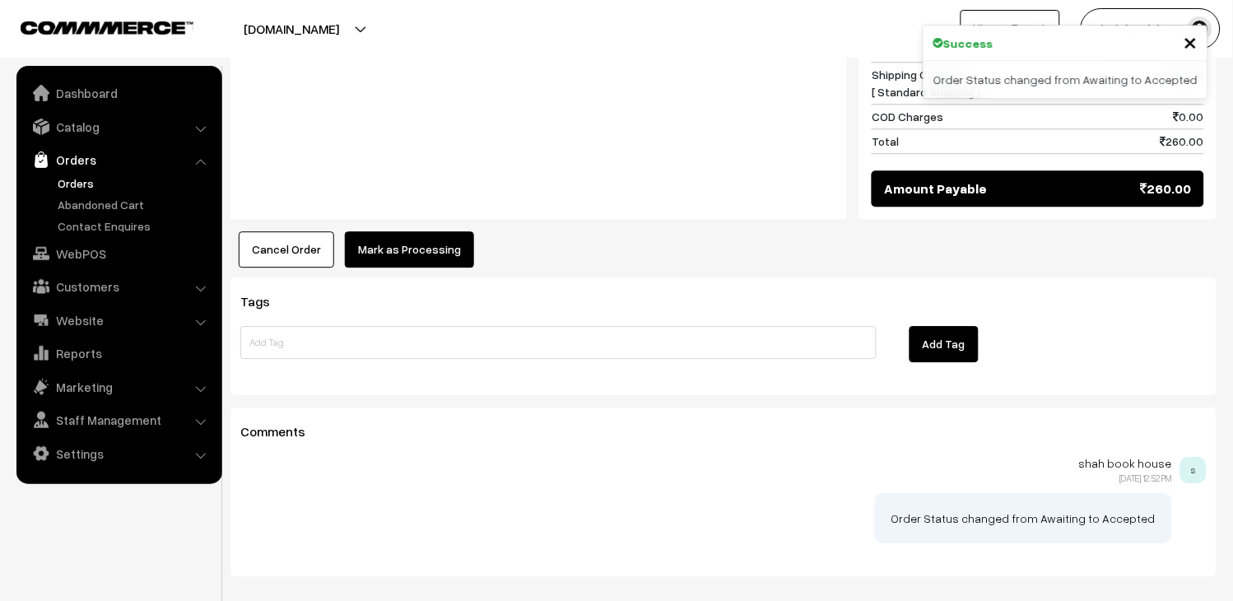
click at [430, 247] on button "Mark as Processing" at bounding box center [409, 249] width 129 height 36
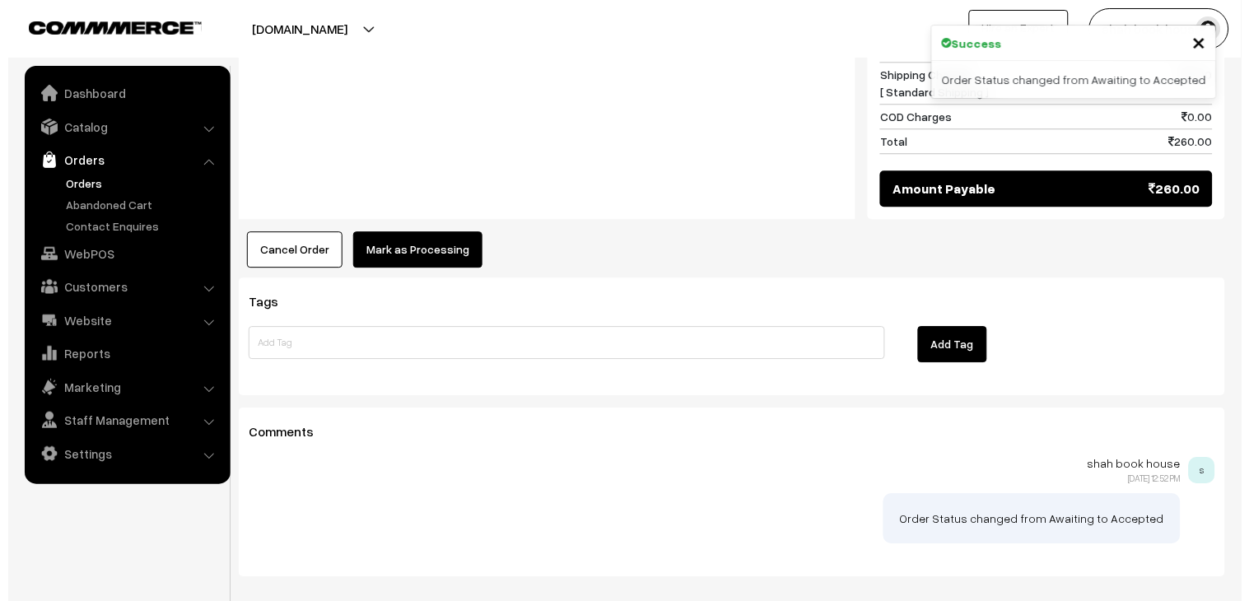
scroll to position [917, 0]
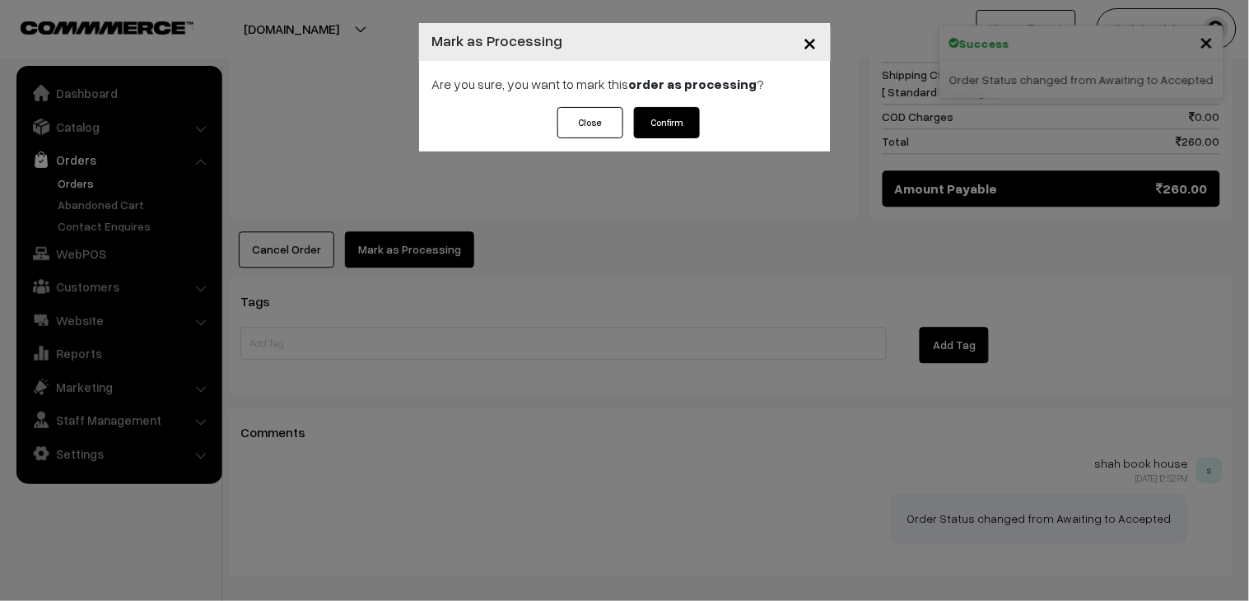
click at [709, 126] on div "Close Confirm" at bounding box center [625, 129] width 412 height 44
click at [688, 129] on button "Confirm" at bounding box center [667, 122] width 66 height 31
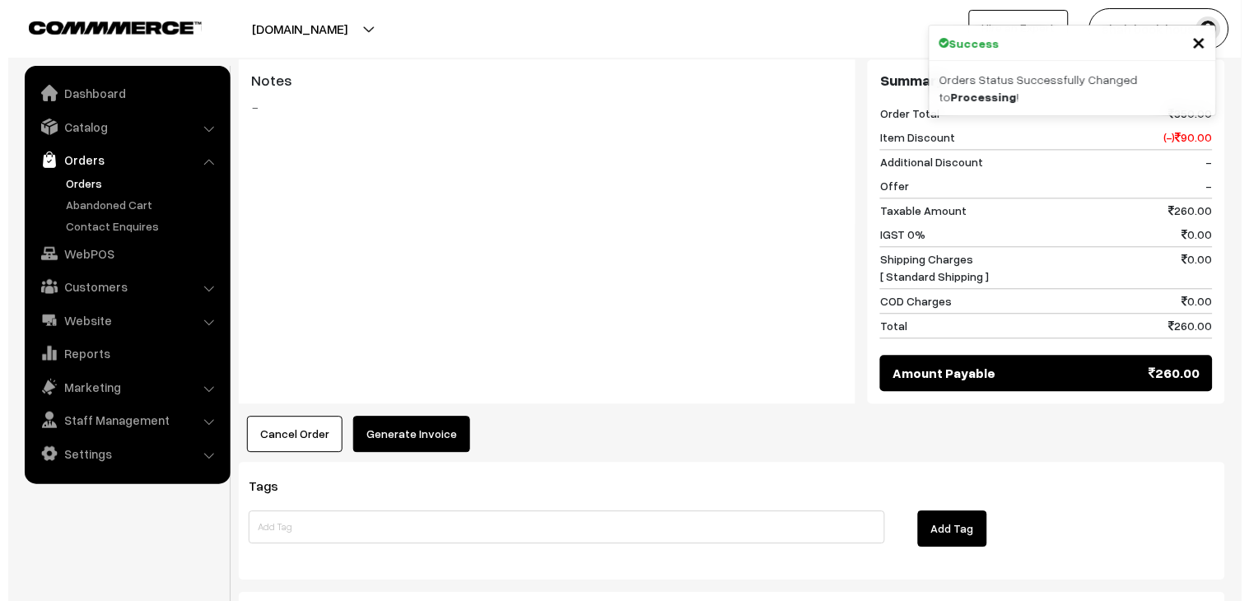
scroll to position [731, 0]
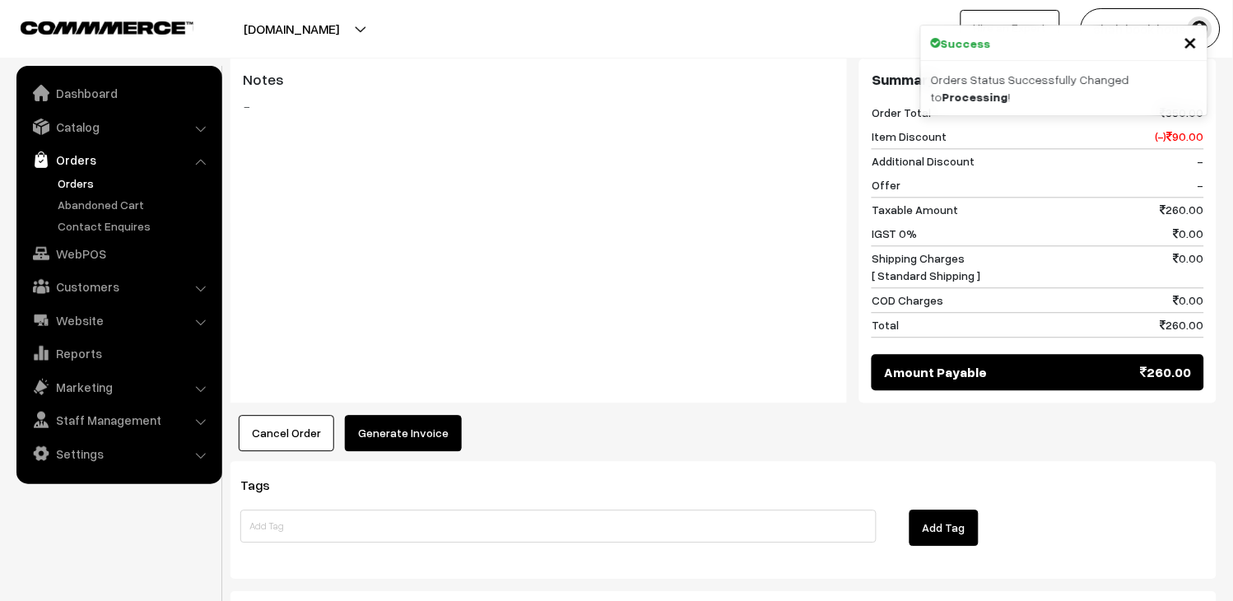
click at [415, 422] on button "Generate Invoice" at bounding box center [403, 433] width 117 height 36
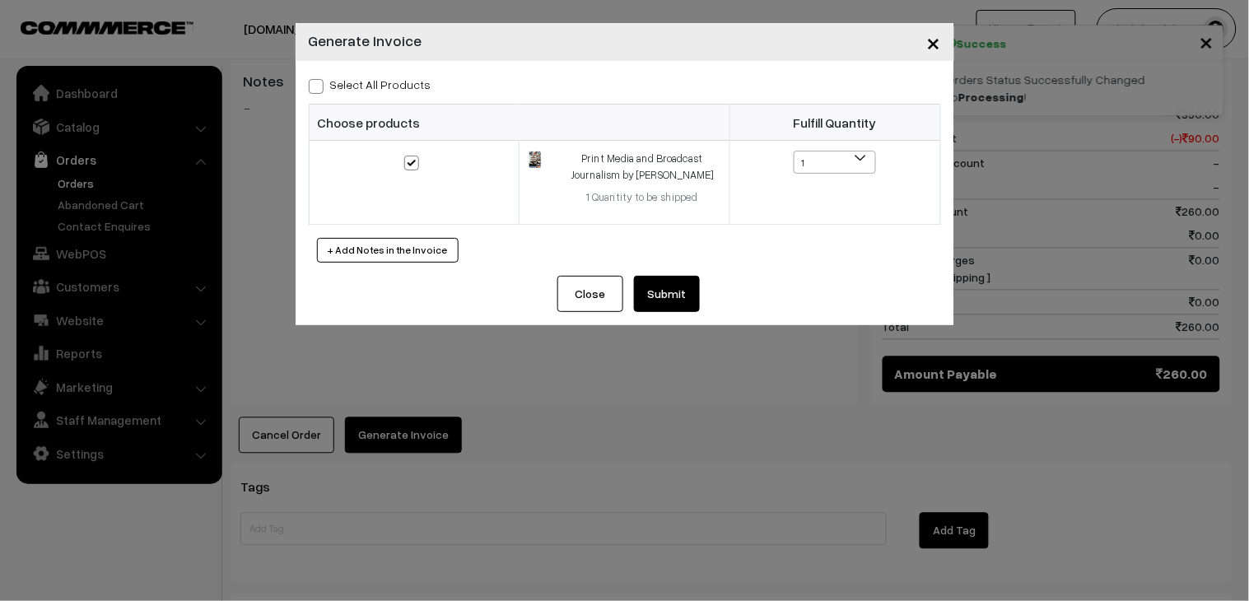
click at [668, 305] on button "Submit" at bounding box center [667, 294] width 66 height 36
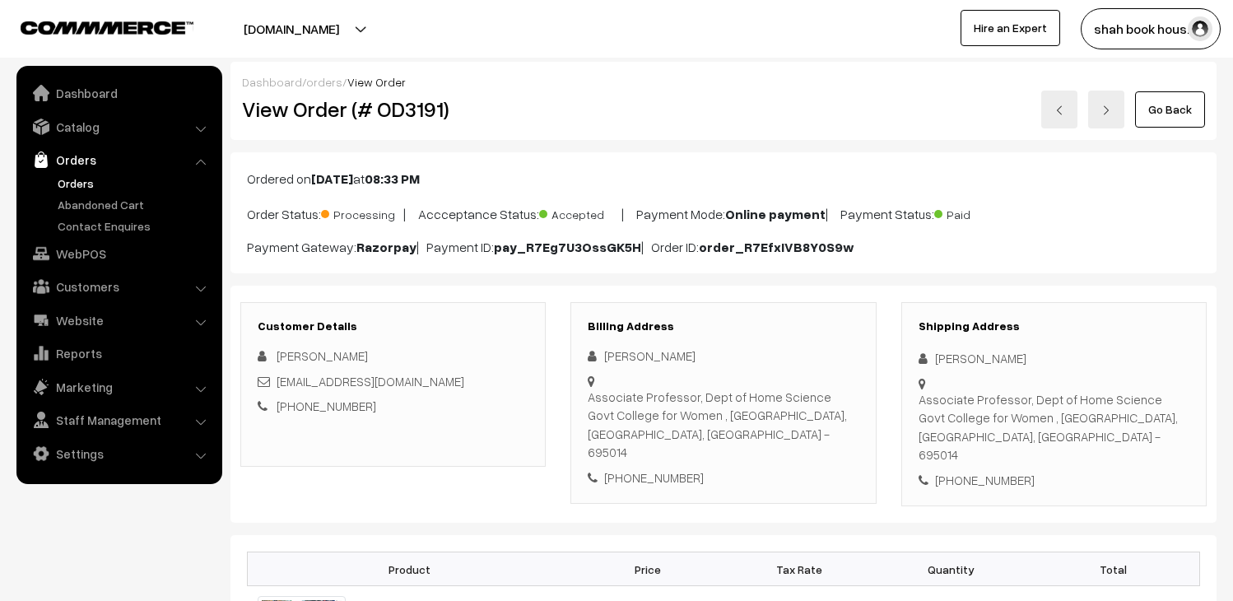
scroll to position [1006, 0]
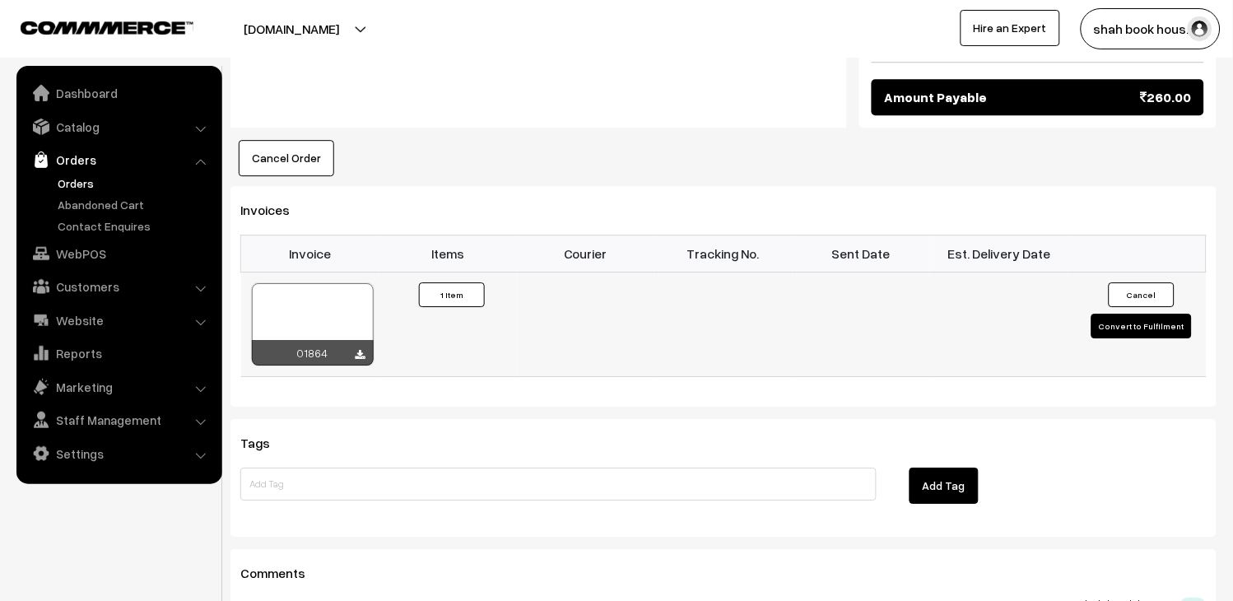
click at [328, 283] on div at bounding box center [313, 324] width 122 height 82
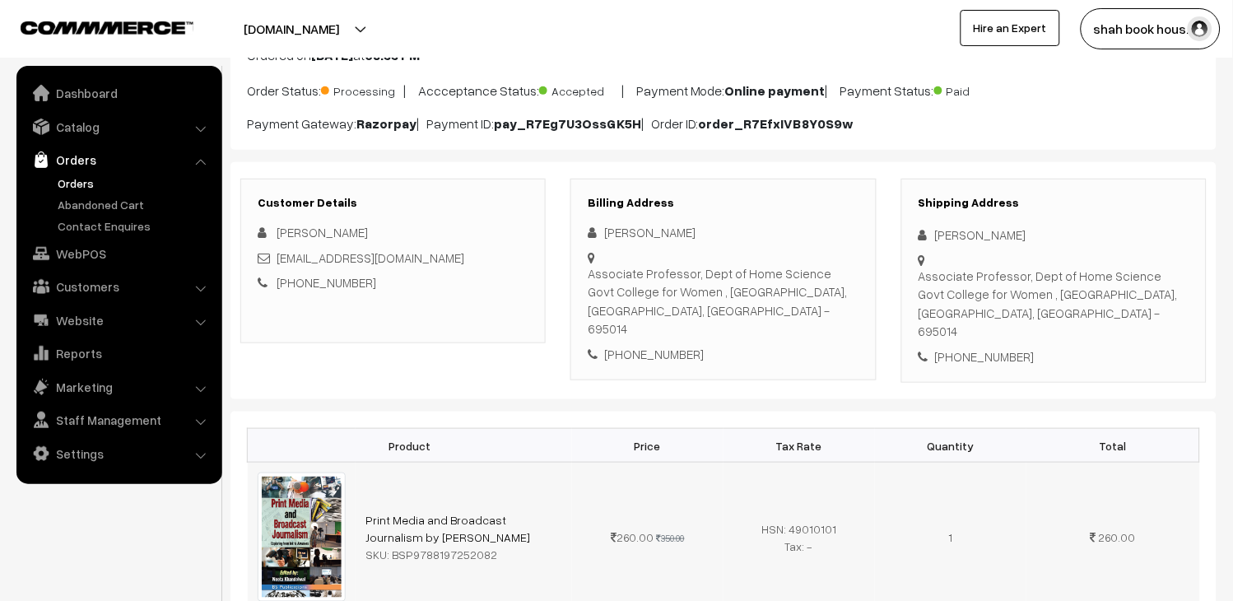
scroll to position [0, 0]
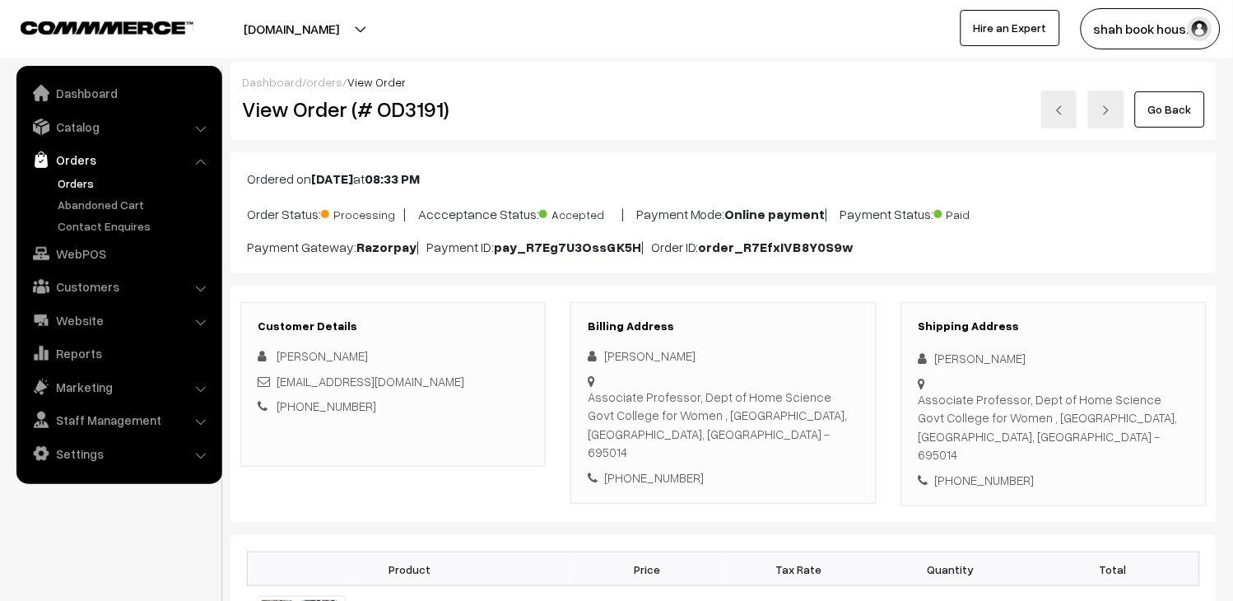
click at [1067, 125] on link at bounding box center [1059, 110] width 36 height 38
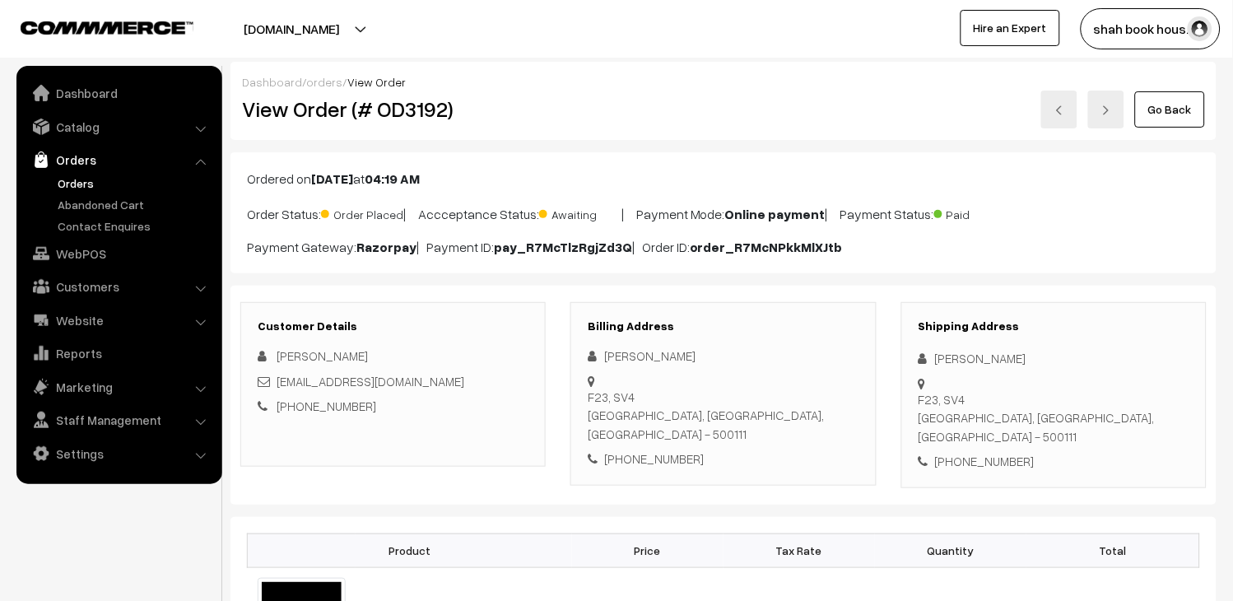
click at [477, 388] on div "Daksh_Jhalani_pgpyl2027@isb.edu" at bounding box center [393, 381] width 271 height 19
copy div "Daksh_Jhalani_pgpyl2027@isb.edu"
click at [426, 99] on h2 "View Order (# OD3192)" at bounding box center [394, 109] width 305 height 26
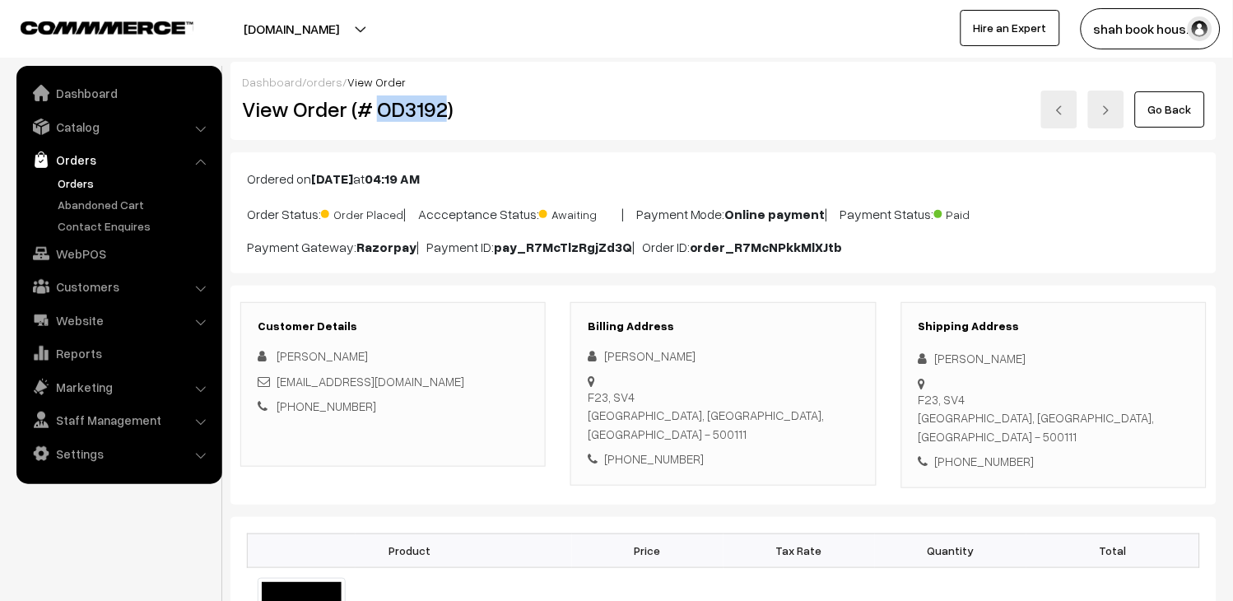
click at [426, 99] on h2 "View Order (# OD3192)" at bounding box center [394, 109] width 305 height 26
copy h2 "OD3192"
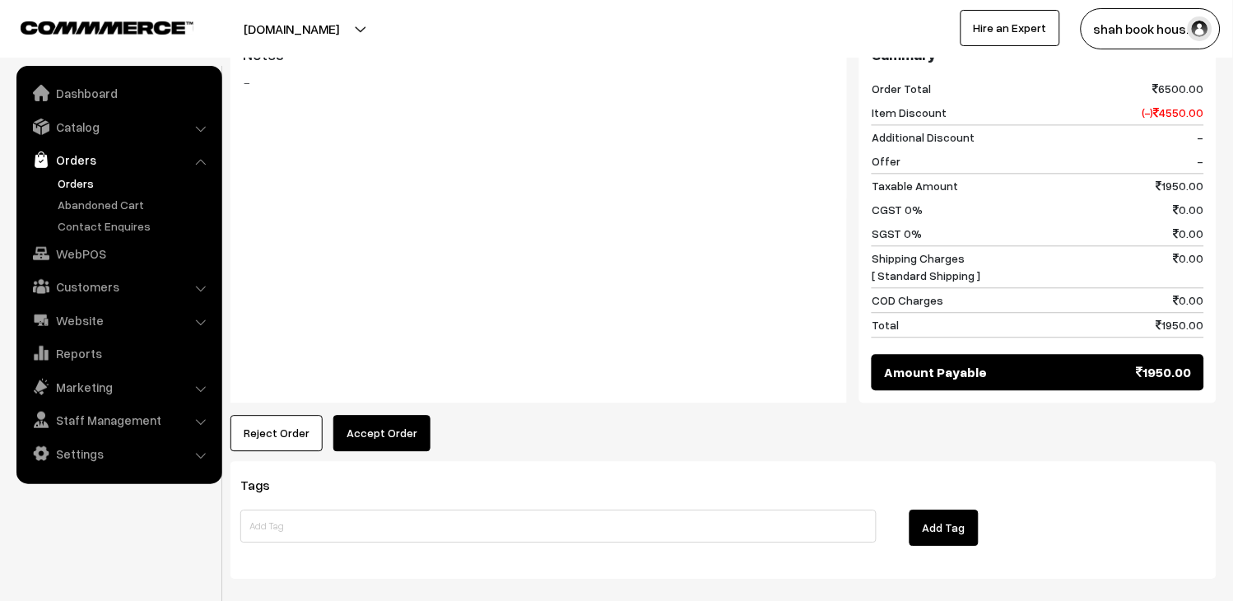
click at [405, 415] on button "Accept Order" at bounding box center [381, 433] width 97 height 36
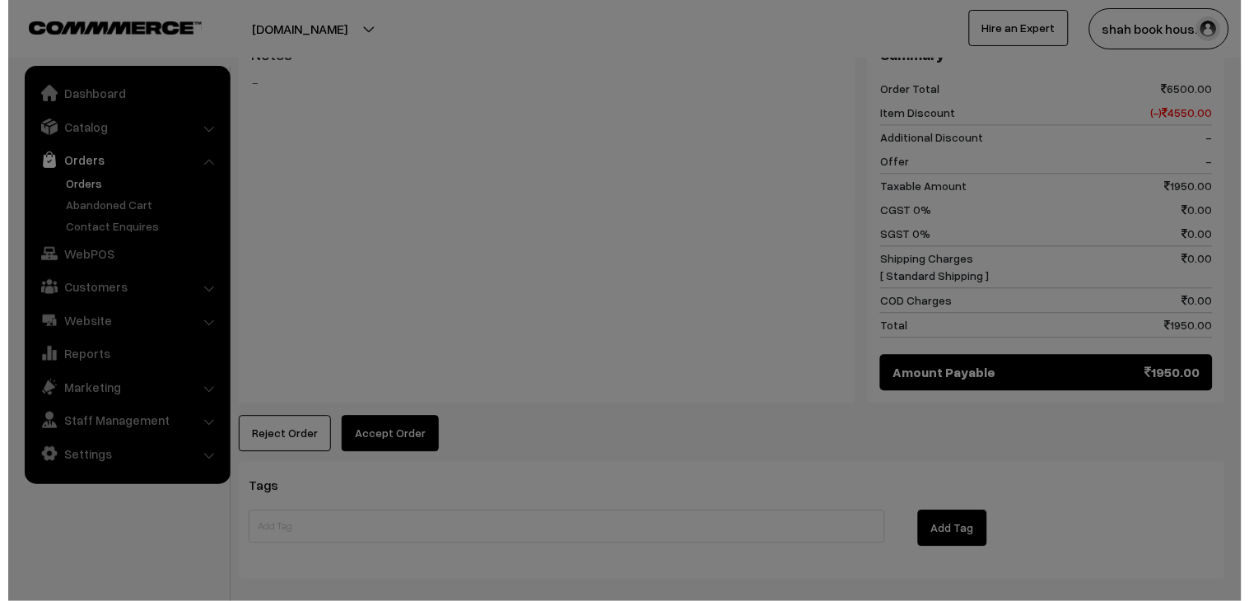
scroll to position [734, 0]
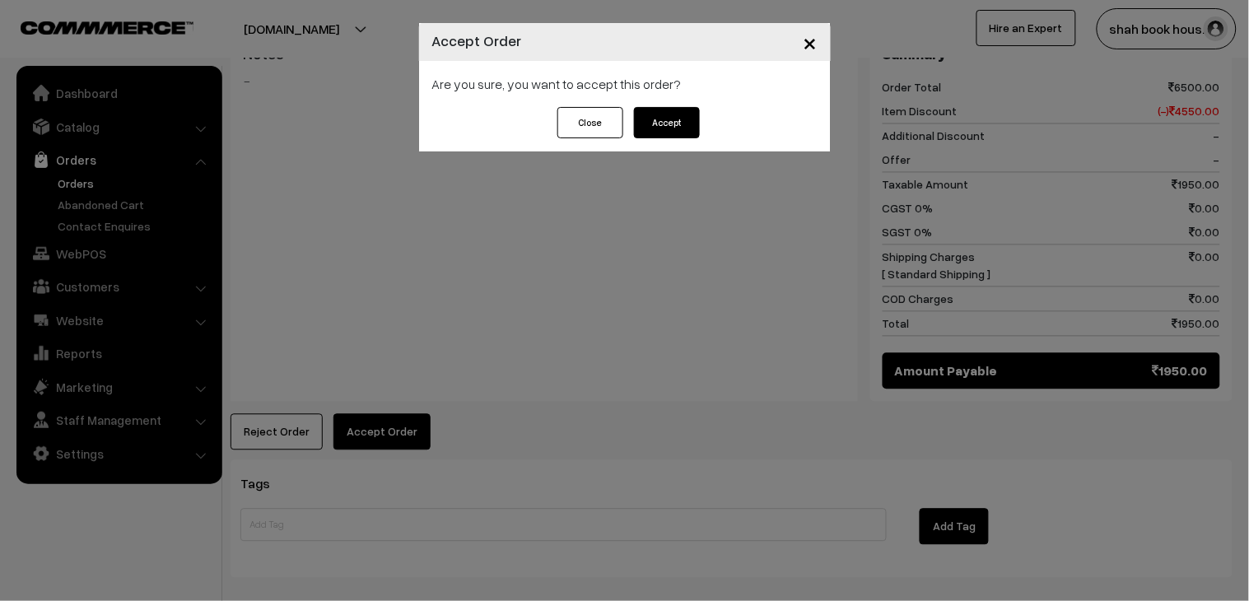
click at [660, 128] on button "Accept" at bounding box center [667, 122] width 66 height 31
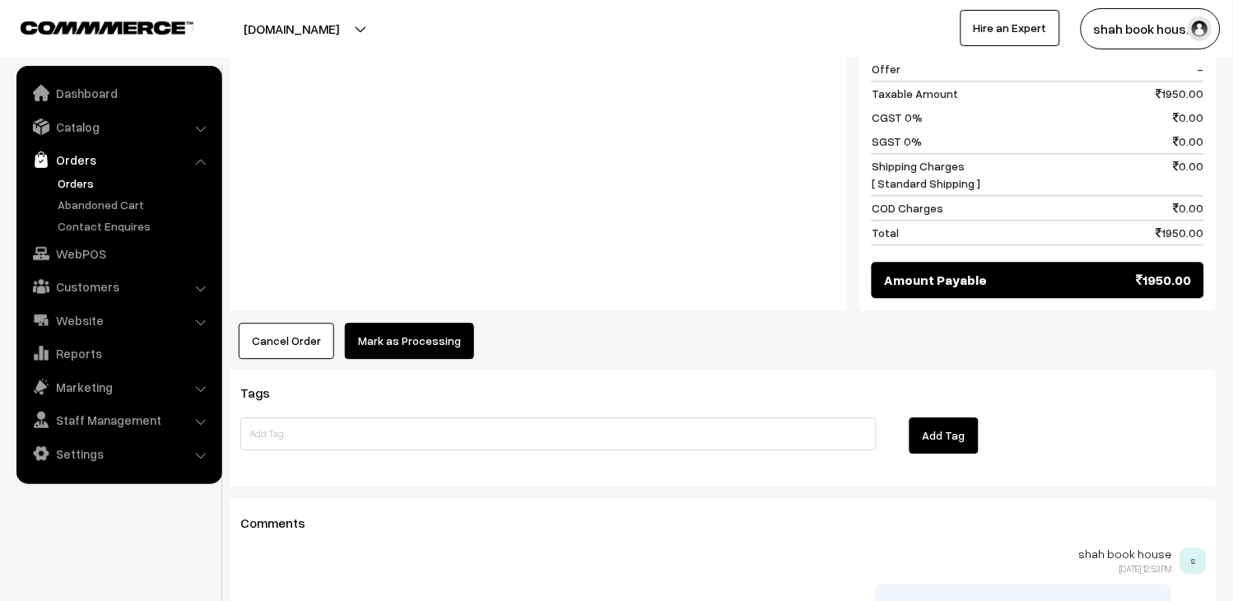
click at [417, 323] on button "Mark as Processing" at bounding box center [409, 341] width 129 height 36
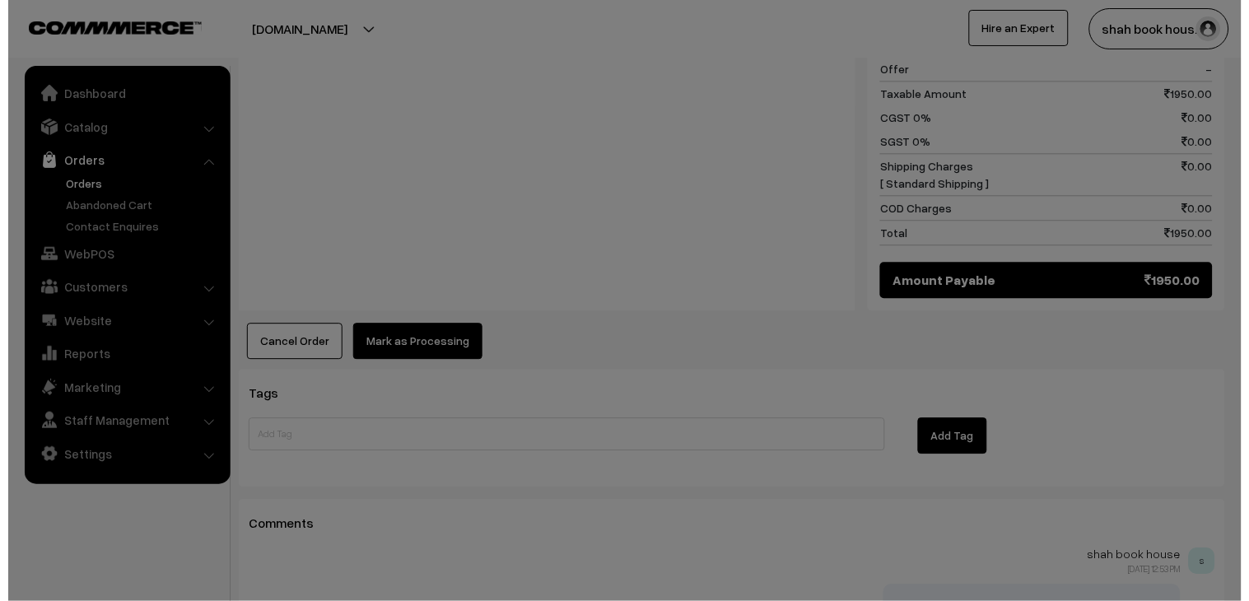
scroll to position [826, 0]
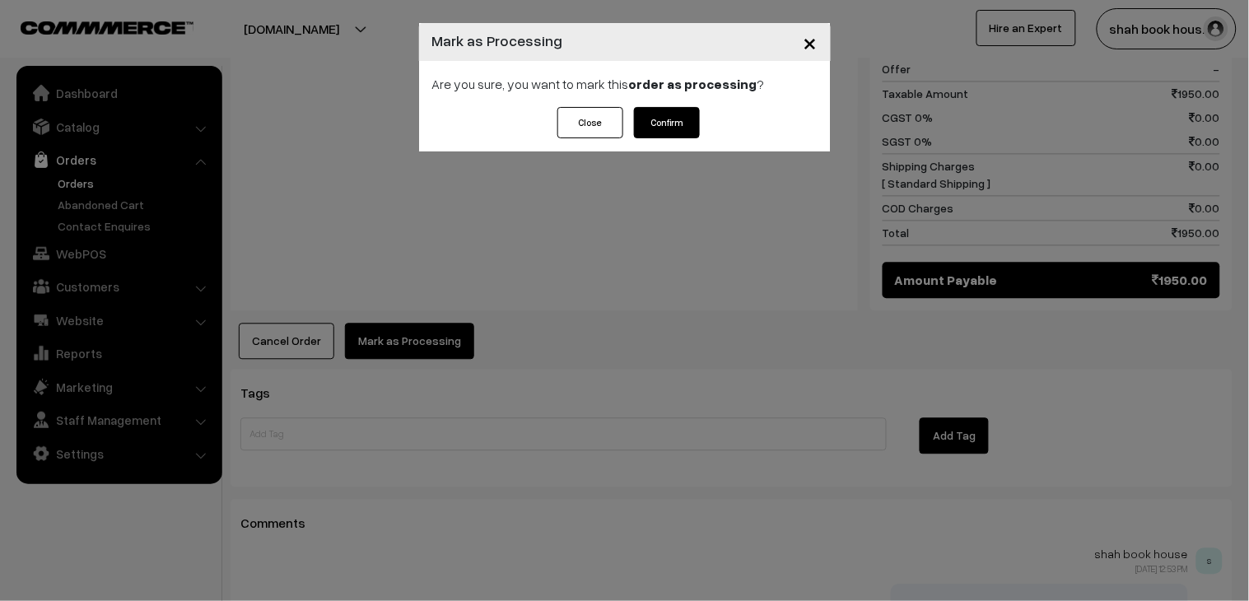
click at [659, 125] on button "Confirm" at bounding box center [667, 122] width 66 height 31
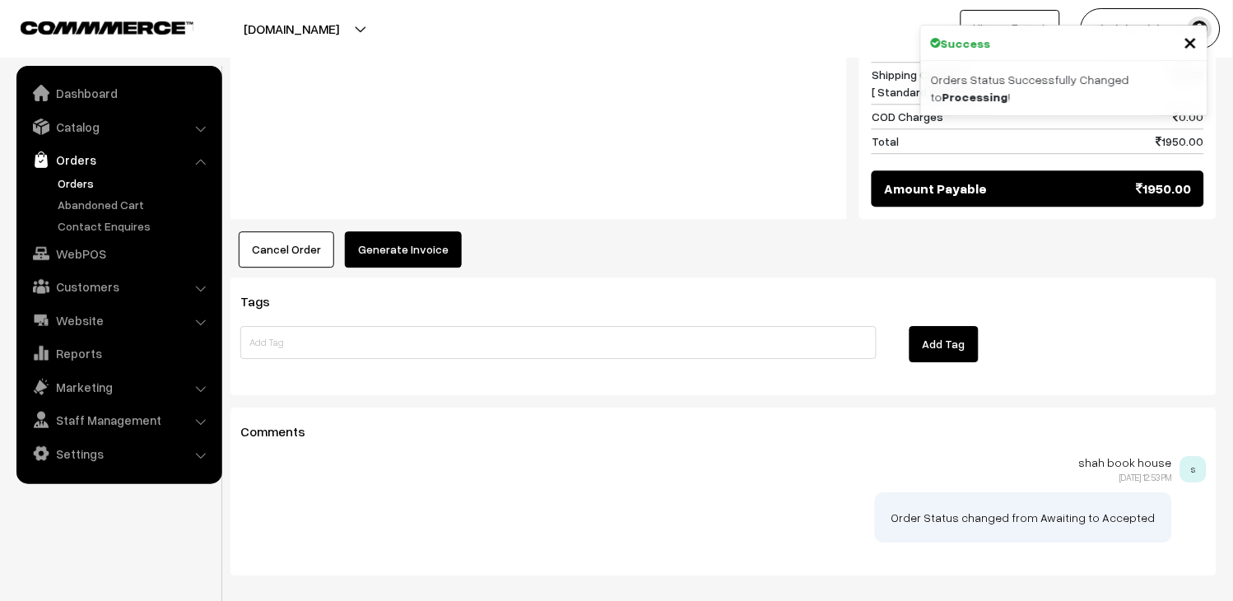
click at [440, 235] on button "Generate Invoice" at bounding box center [403, 249] width 117 height 36
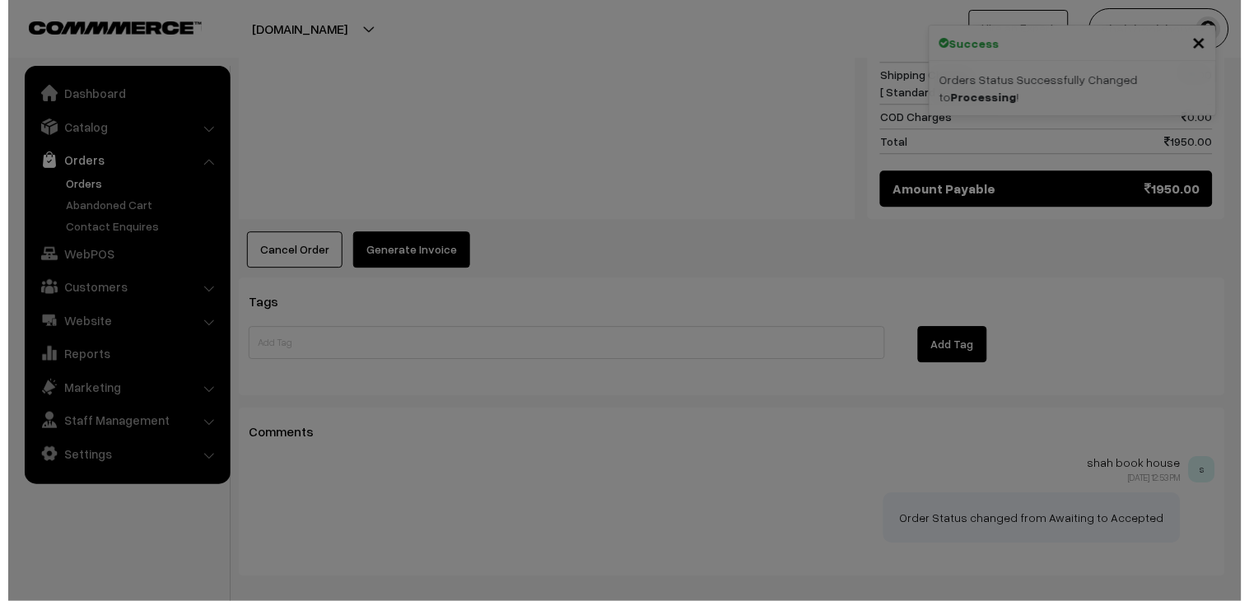
scroll to position [917, 0]
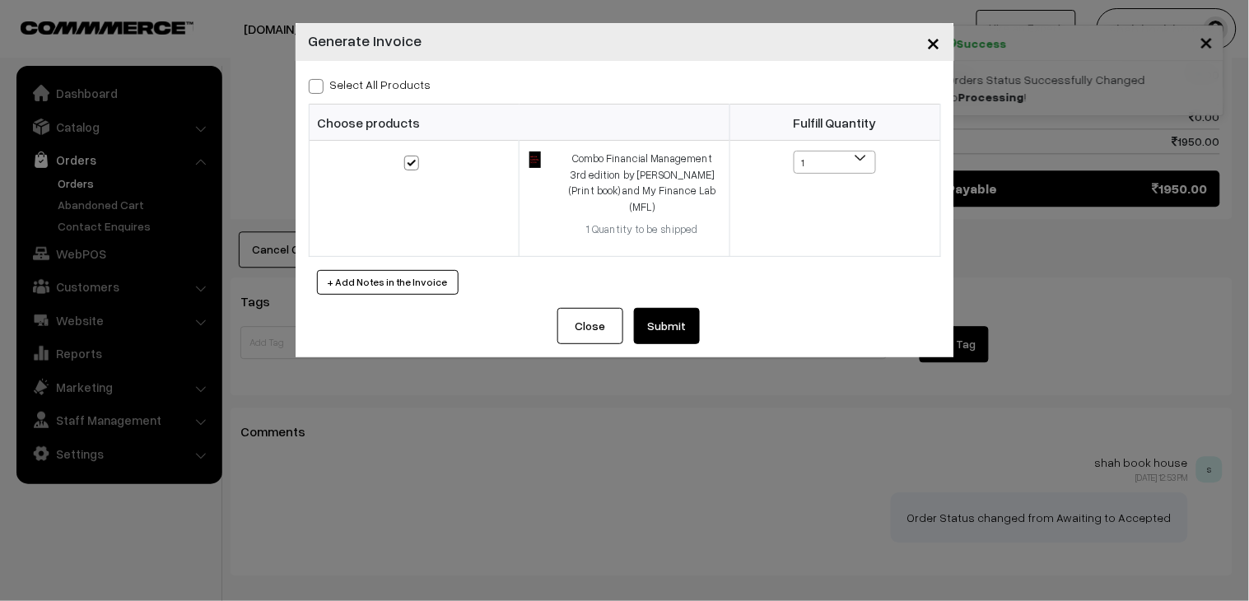
click at [669, 290] on div "Select All Products Choose products Fulfill Quantity 1 1" at bounding box center [625, 184] width 659 height 247
click at [680, 310] on button "Submit" at bounding box center [667, 326] width 66 height 36
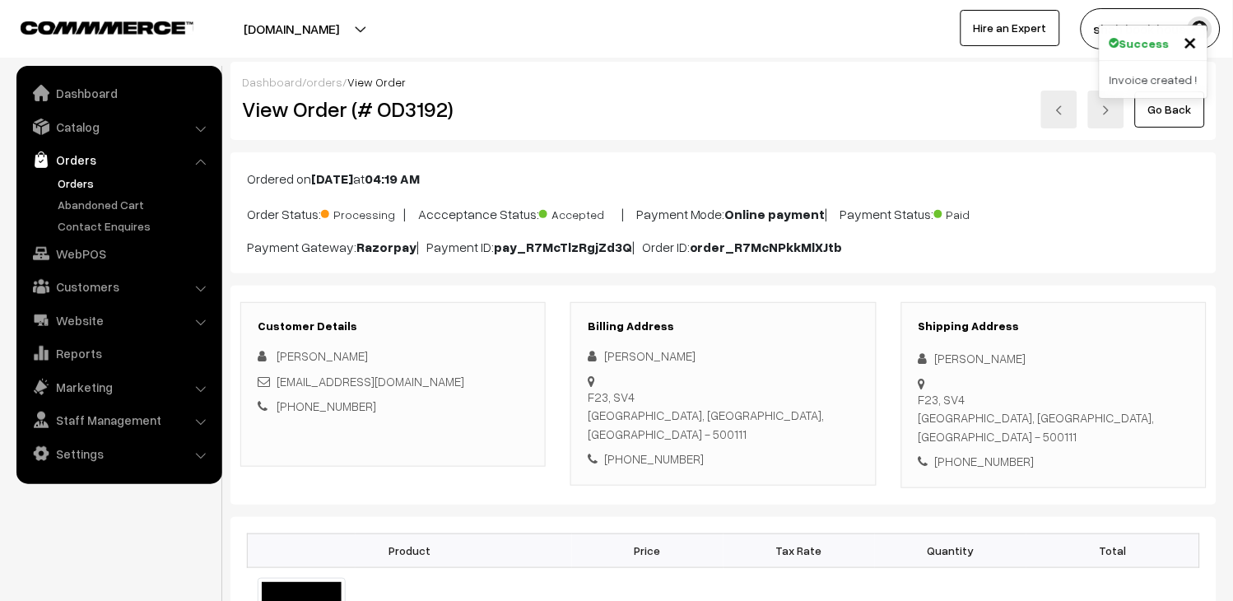
click at [1181, 120] on link "Go Back" at bounding box center [1170, 109] width 70 height 36
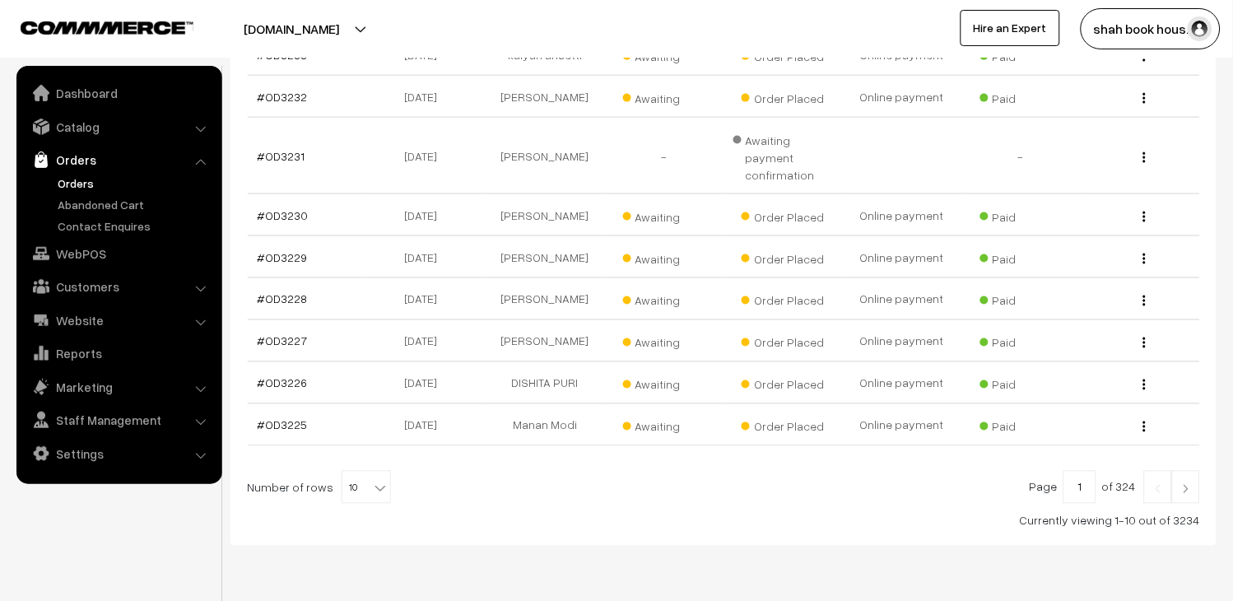
scroll to position [449, 0]
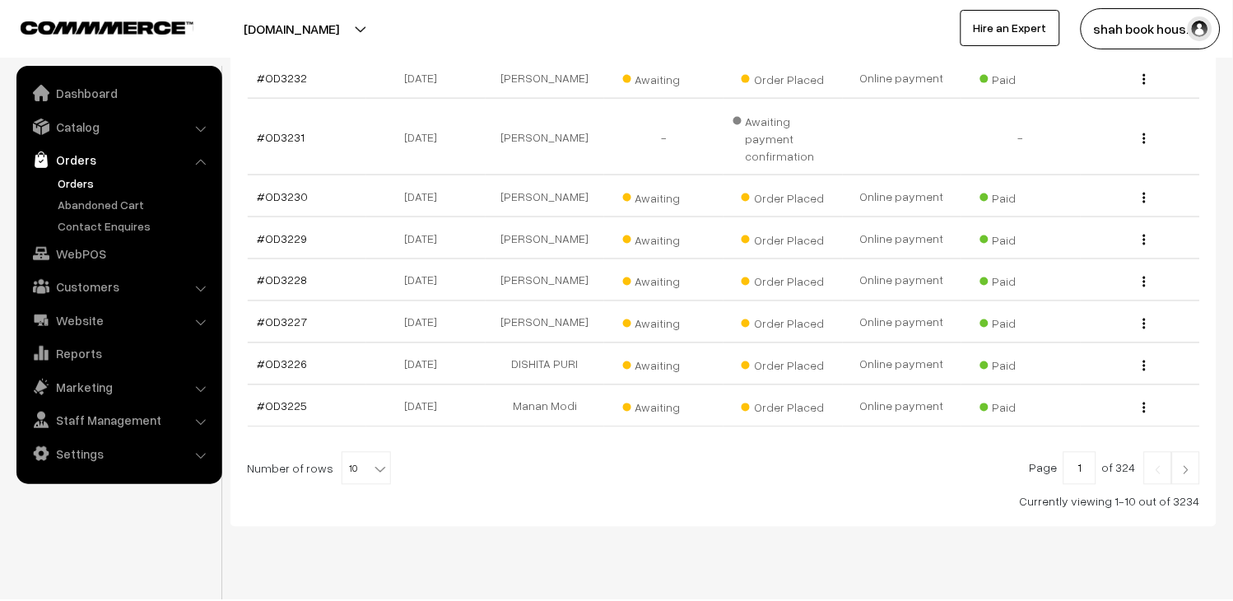
click at [349, 453] on span "10" at bounding box center [366, 469] width 48 height 33
select select "90"
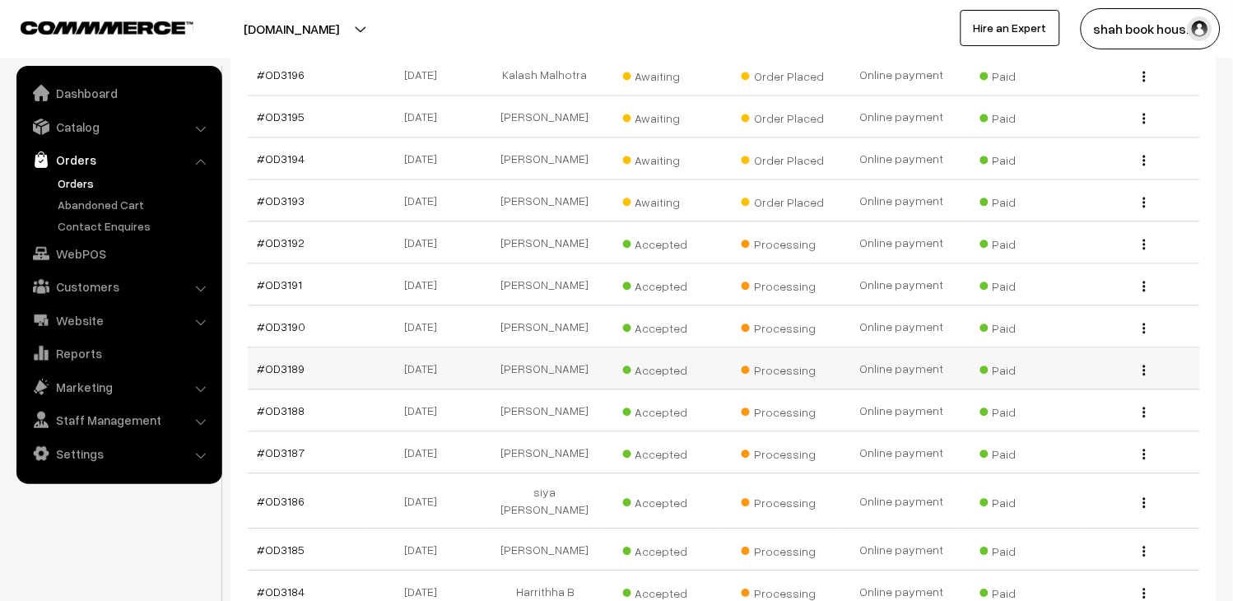
scroll to position [2103, 0]
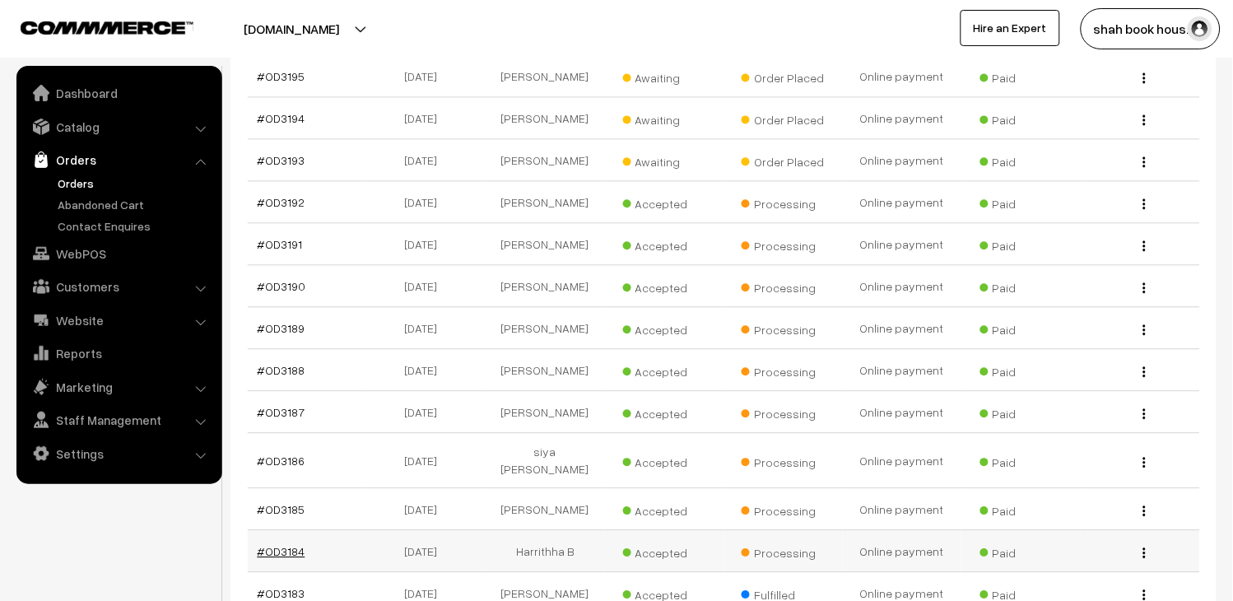
click at [283, 544] on link "#OD3184" at bounding box center [282, 551] width 48 height 14
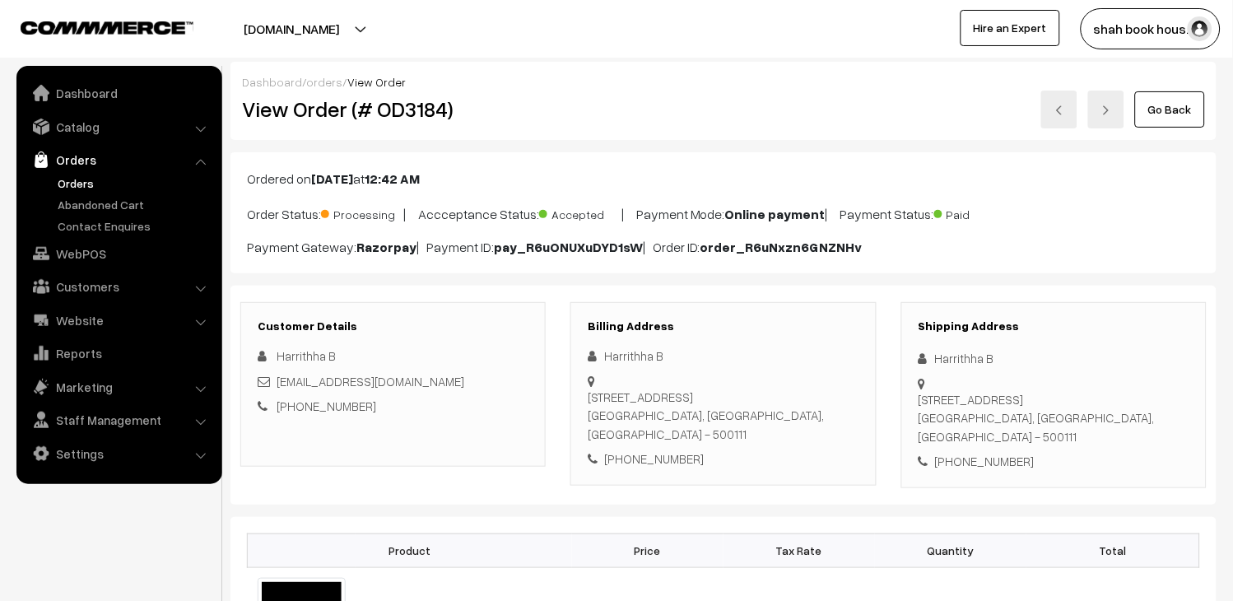
click at [1069, 109] on link at bounding box center [1059, 110] width 36 height 38
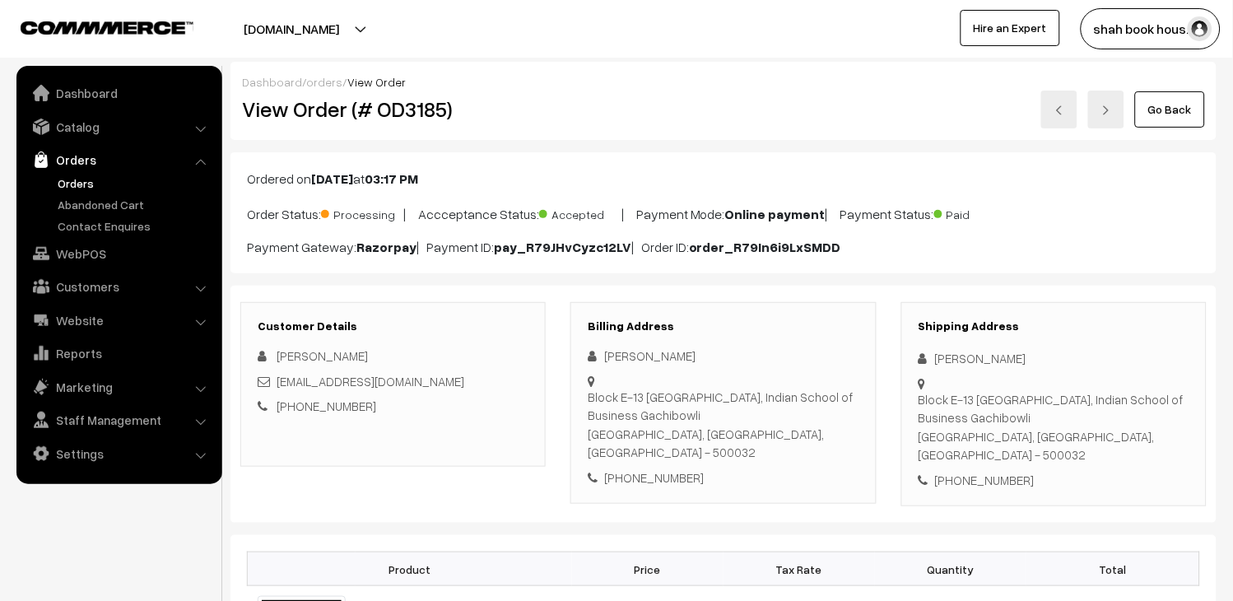
click at [1064, 108] on img at bounding box center [1060, 110] width 10 height 10
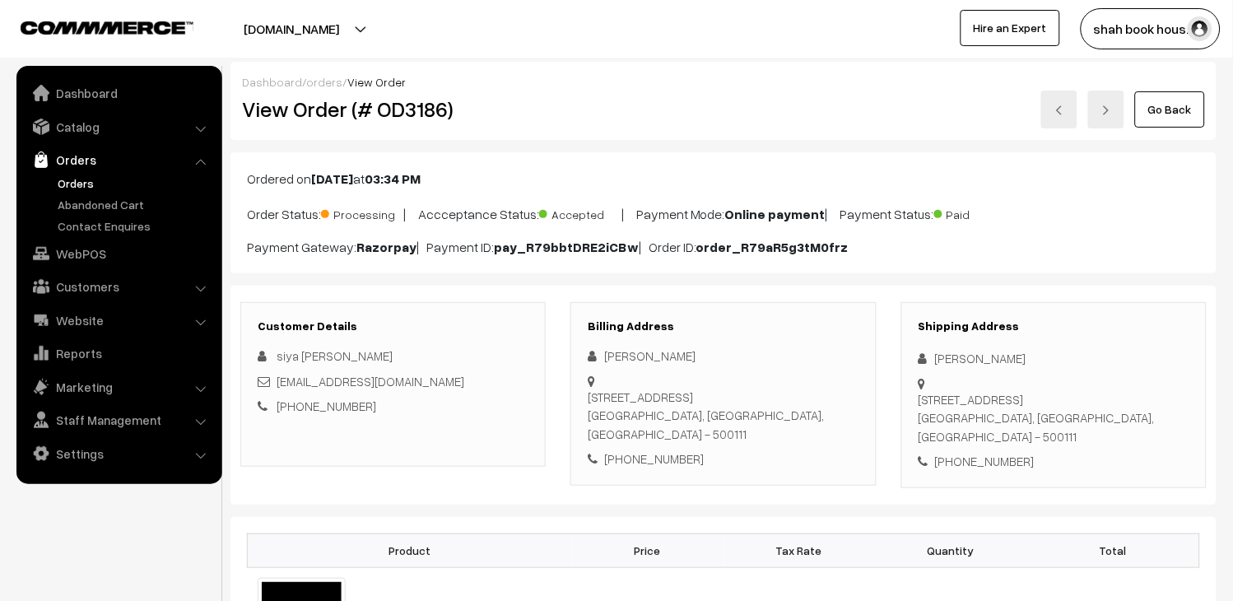
click at [1068, 112] on link at bounding box center [1059, 110] width 36 height 38
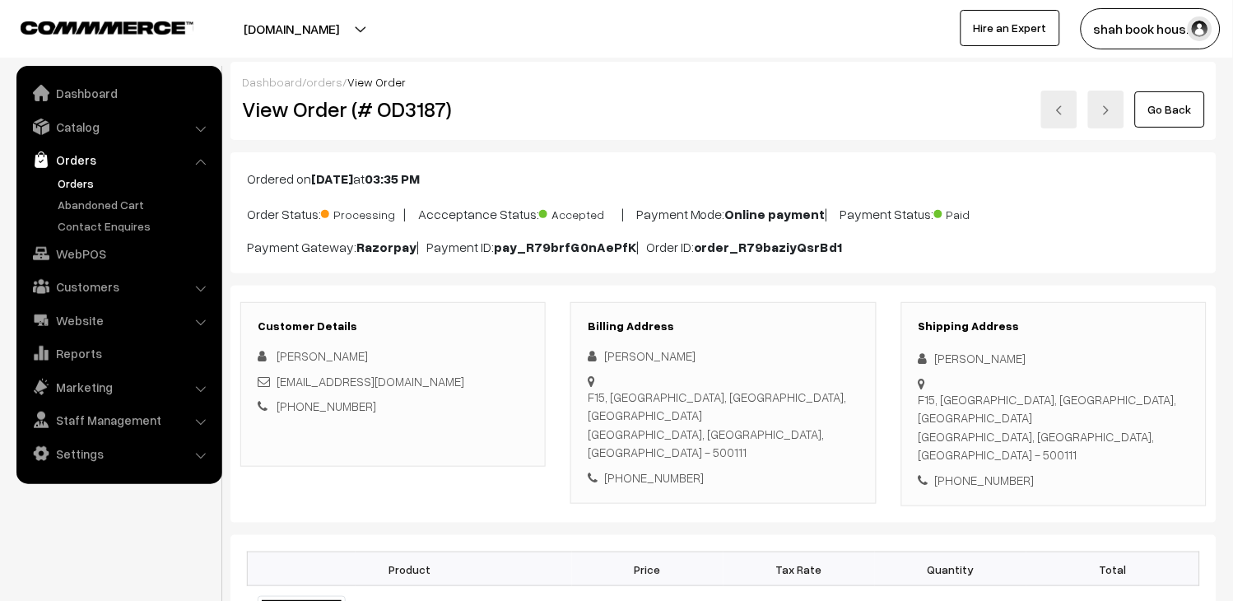
click at [1063, 116] on link at bounding box center [1059, 110] width 36 height 38
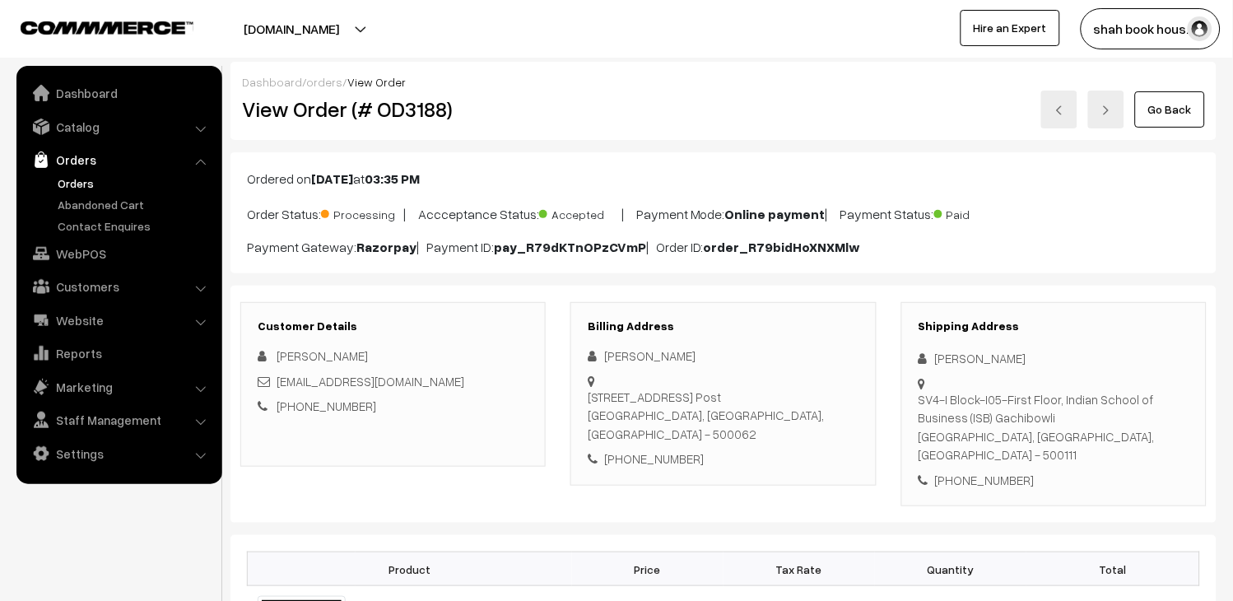
click at [1049, 111] on link at bounding box center [1059, 110] width 36 height 38
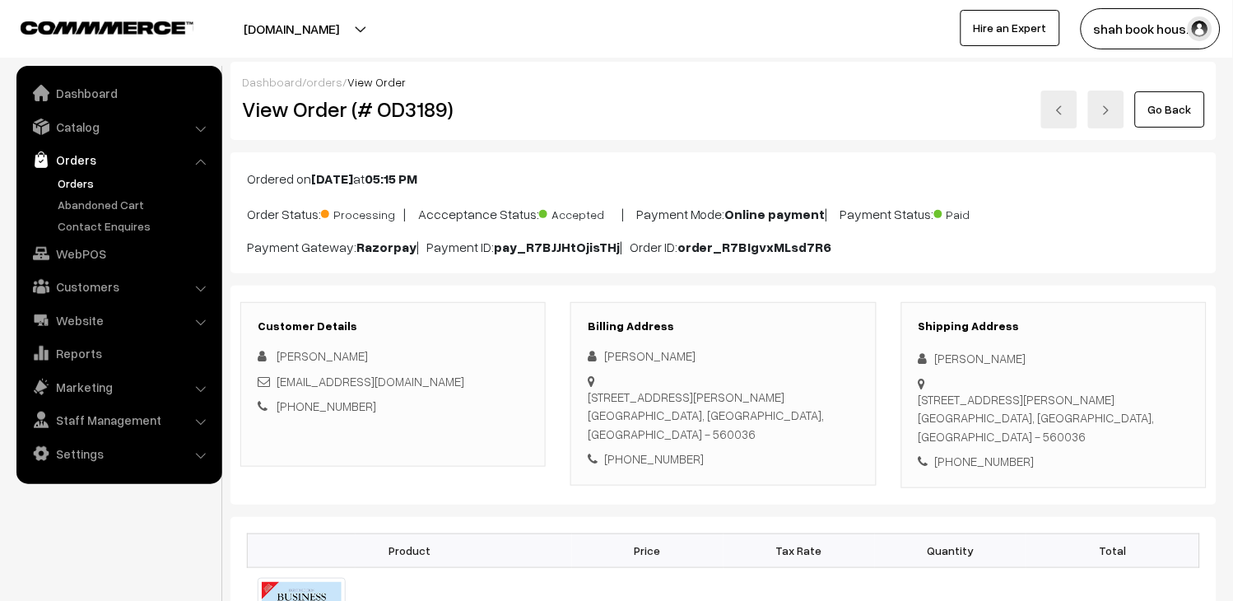
click at [1050, 100] on link at bounding box center [1059, 110] width 36 height 38
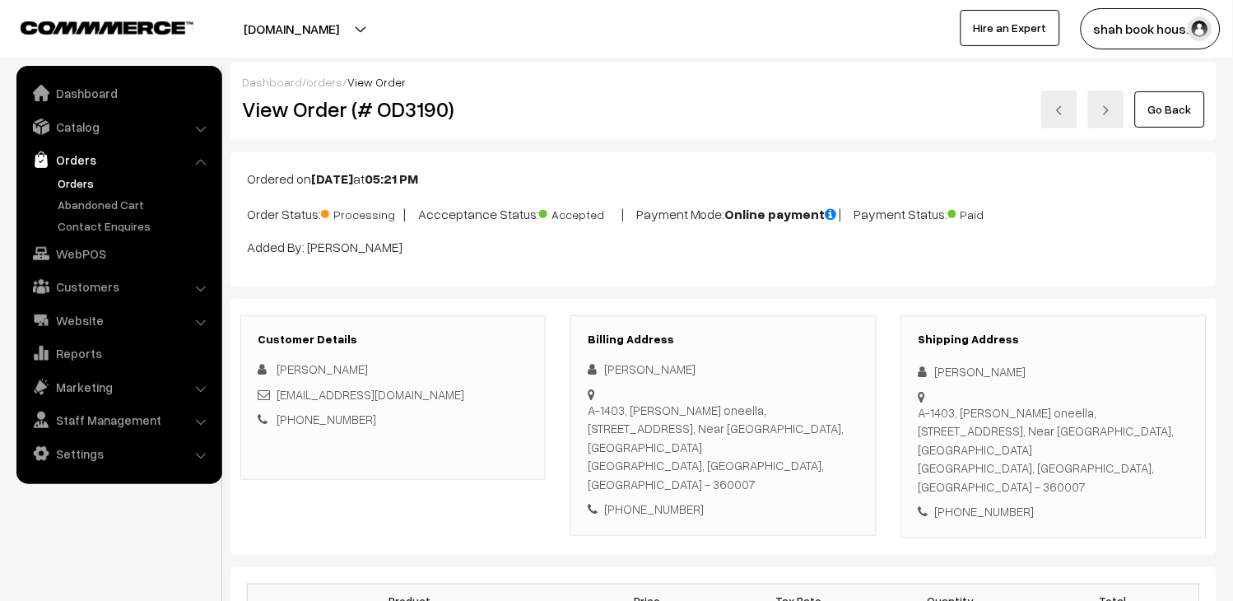
click at [1064, 113] on img at bounding box center [1060, 110] width 10 height 10
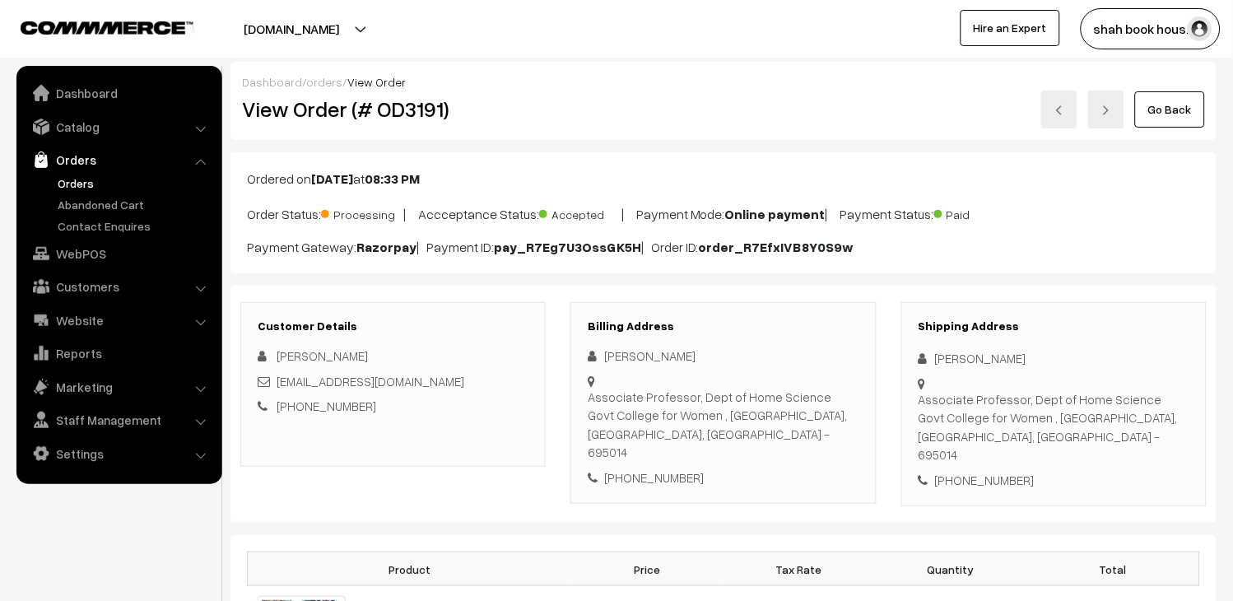
click at [1056, 107] on img at bounding box center [1060, 110] width 10 height 10
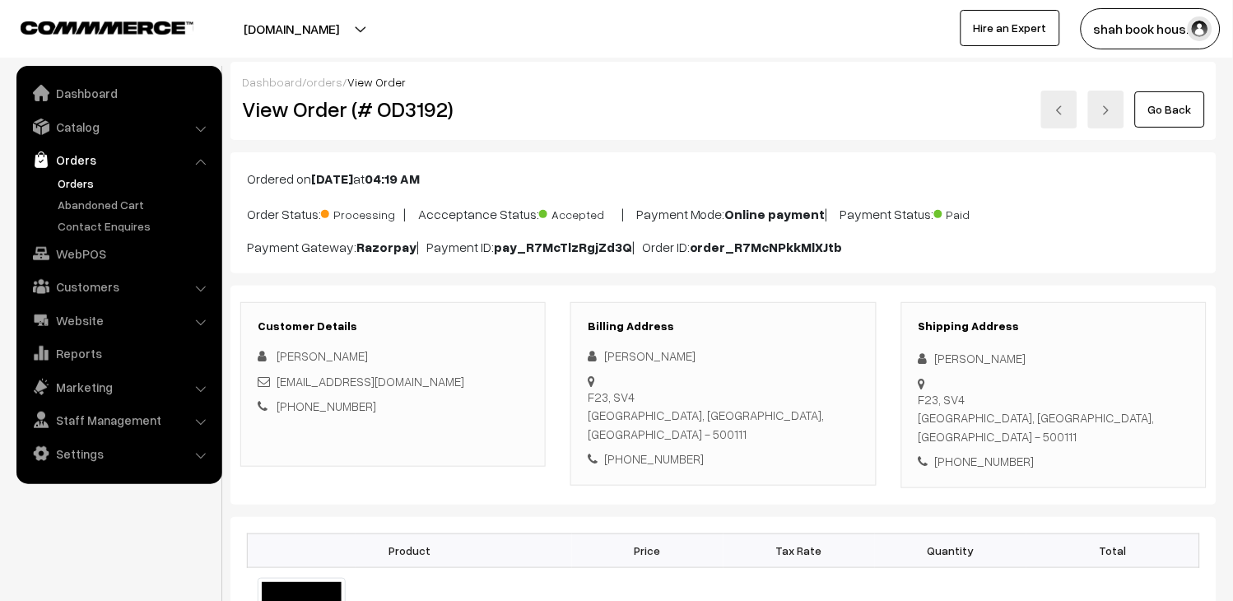
click at [1057, 109] on img at bounding box center [1060, 110] width 10 height 10
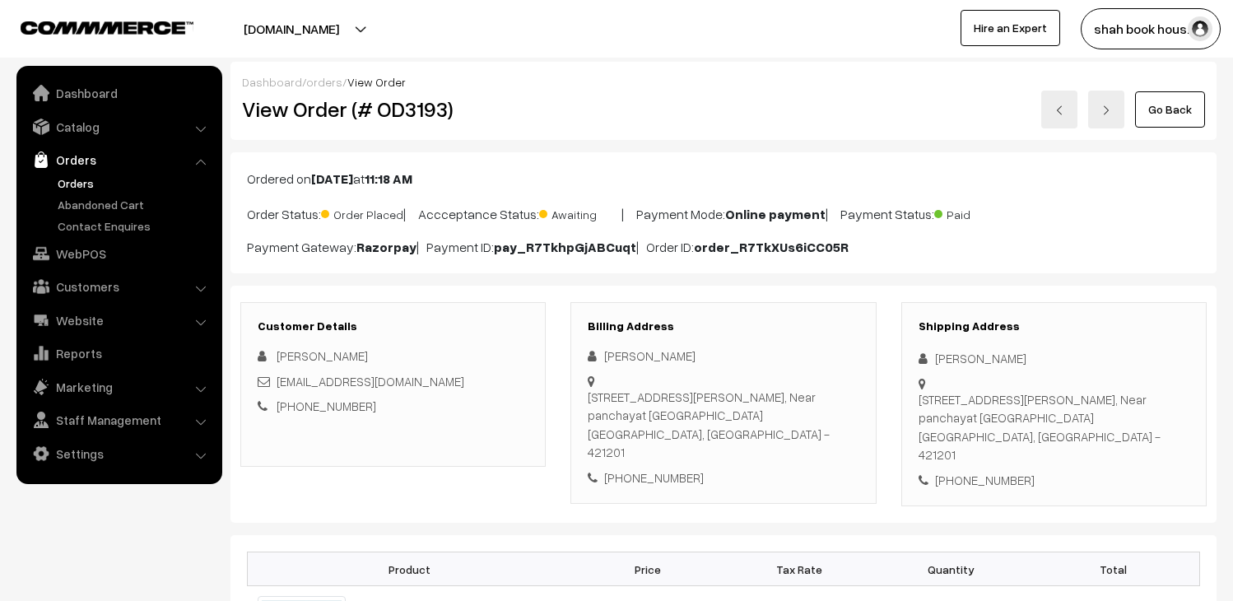
scroll to position [91, 0]
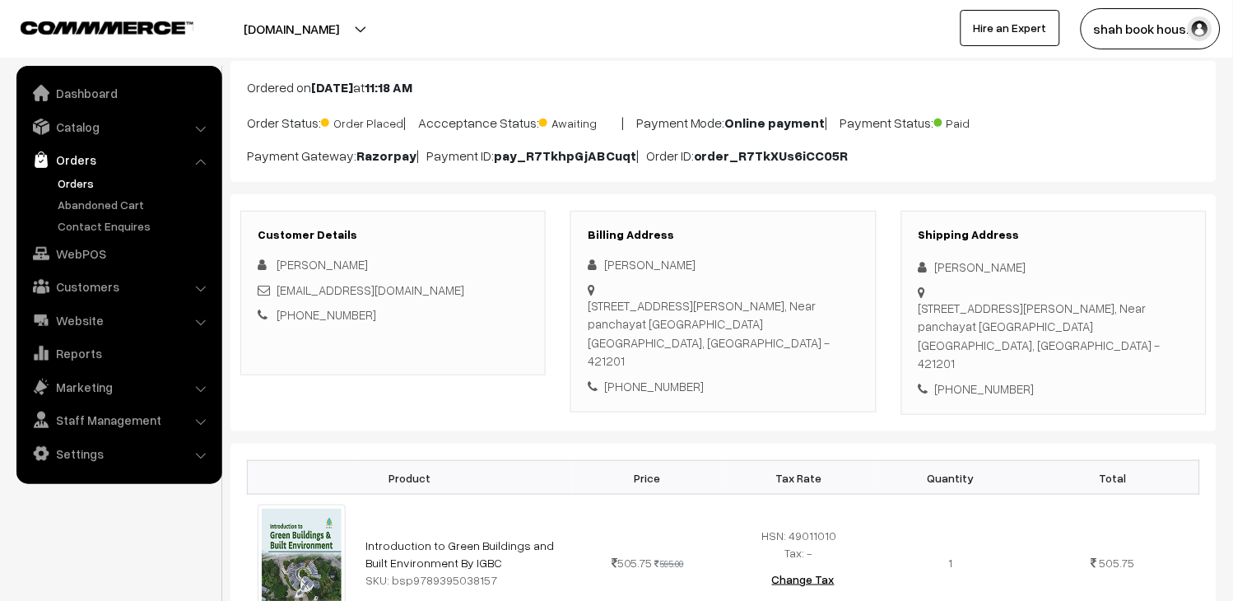
click at [462, 291] on div "[EMAIL_ADDRESS][DOMAIN_NAME]" at bounding box center [393, 290] width 271 height 19
copy div "ronaknandan1997@gmail.com"
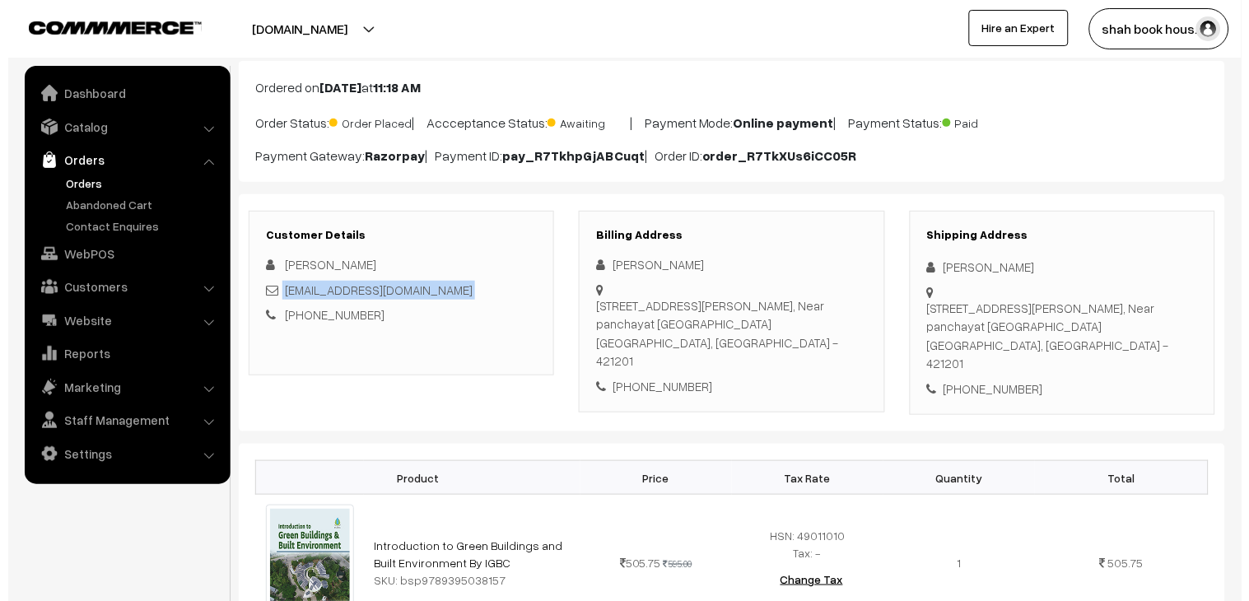
scroll to position [640, 0]
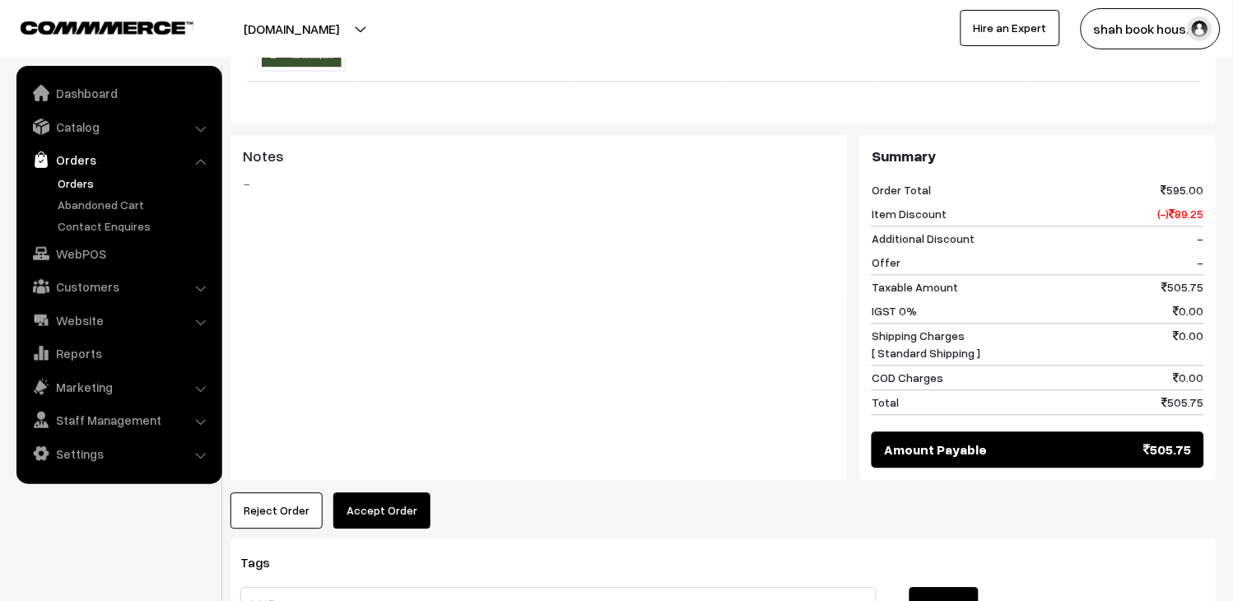
click at [389, 493] on button "Accept Order" at bounding box center [381, 511] width 97 height 36
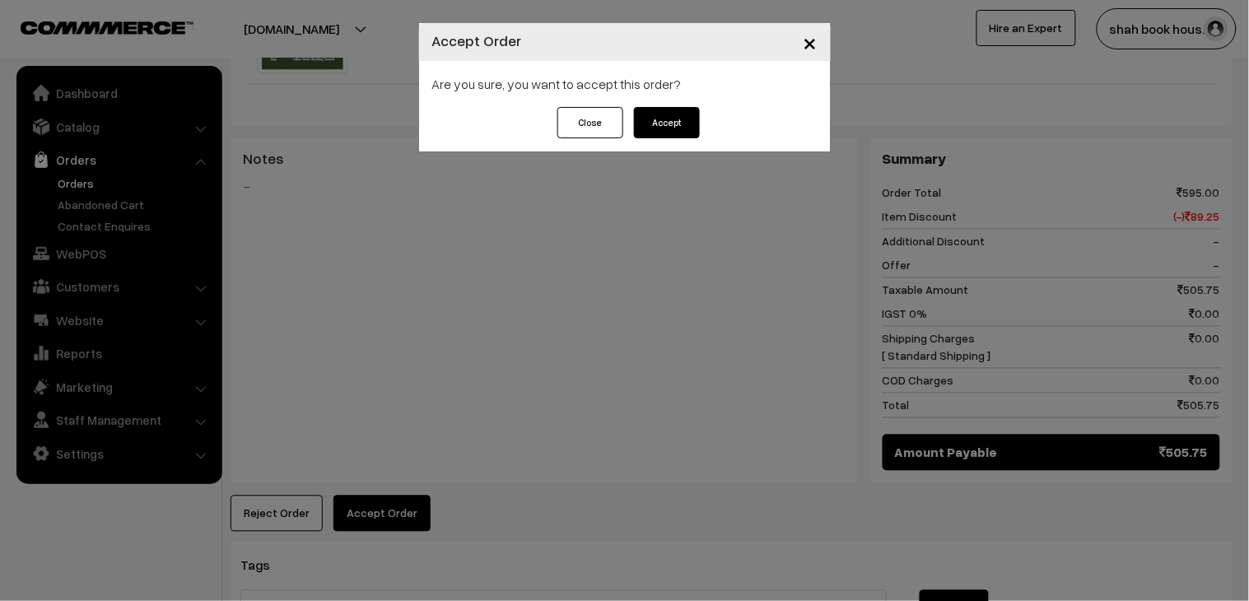
click at [668, 135] on button "Accept" at bounding box center [667, 122] width 66 height 31
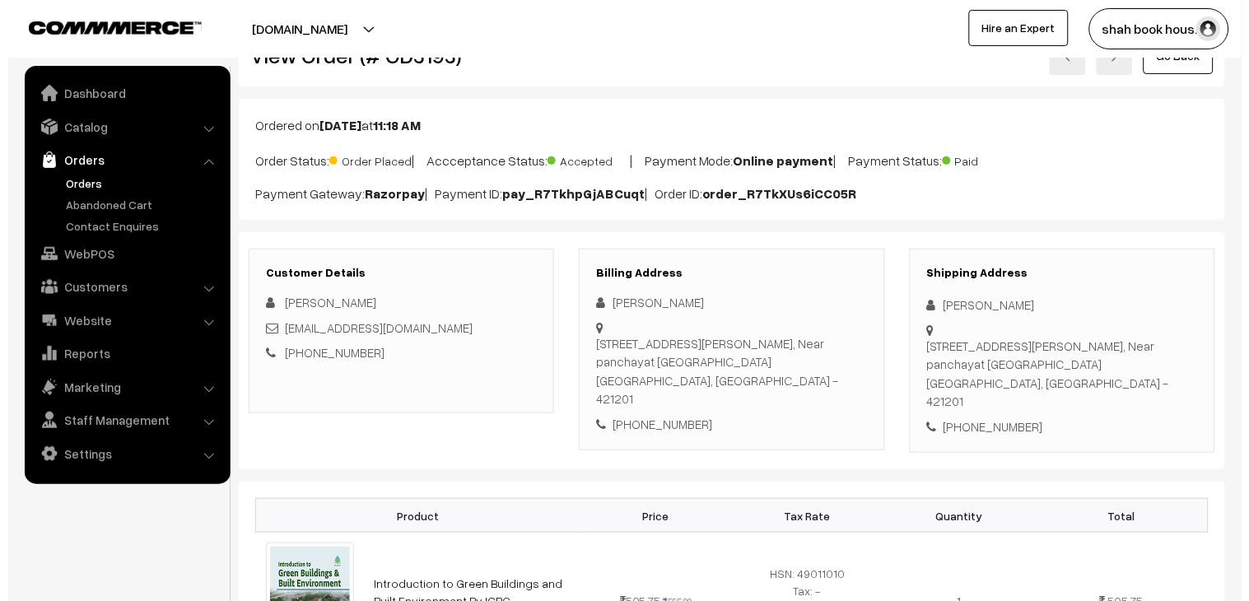
scroll to position [731, 0]
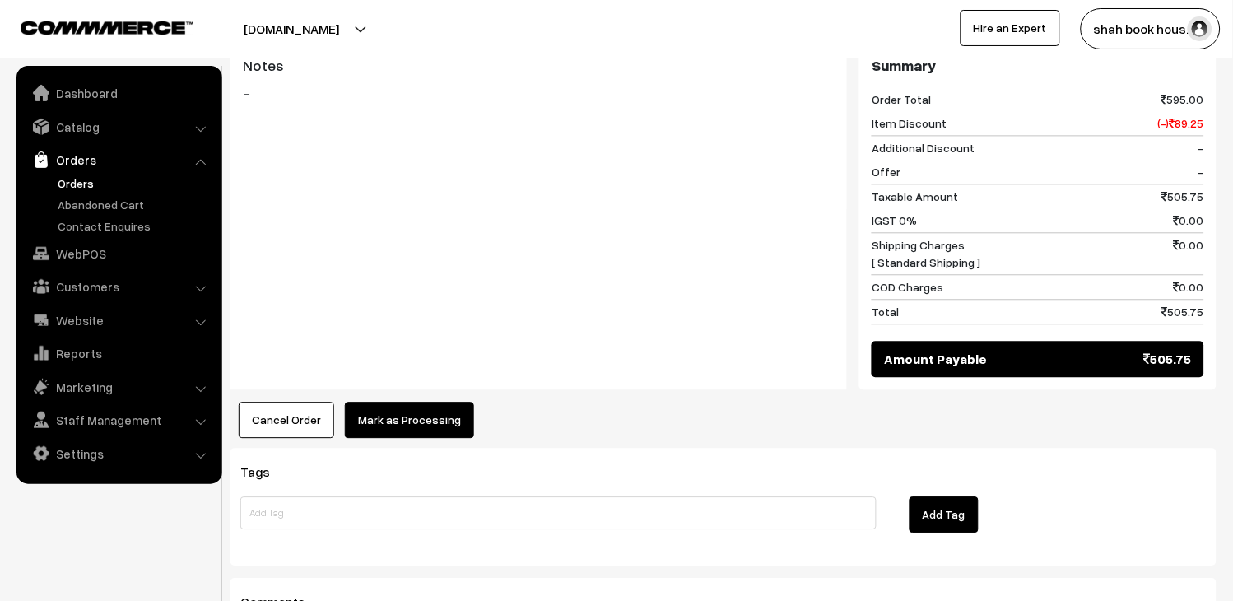
click at [429, 406] on button "Mark as Processing" at bounding box center [409, 420] width 129 height 36
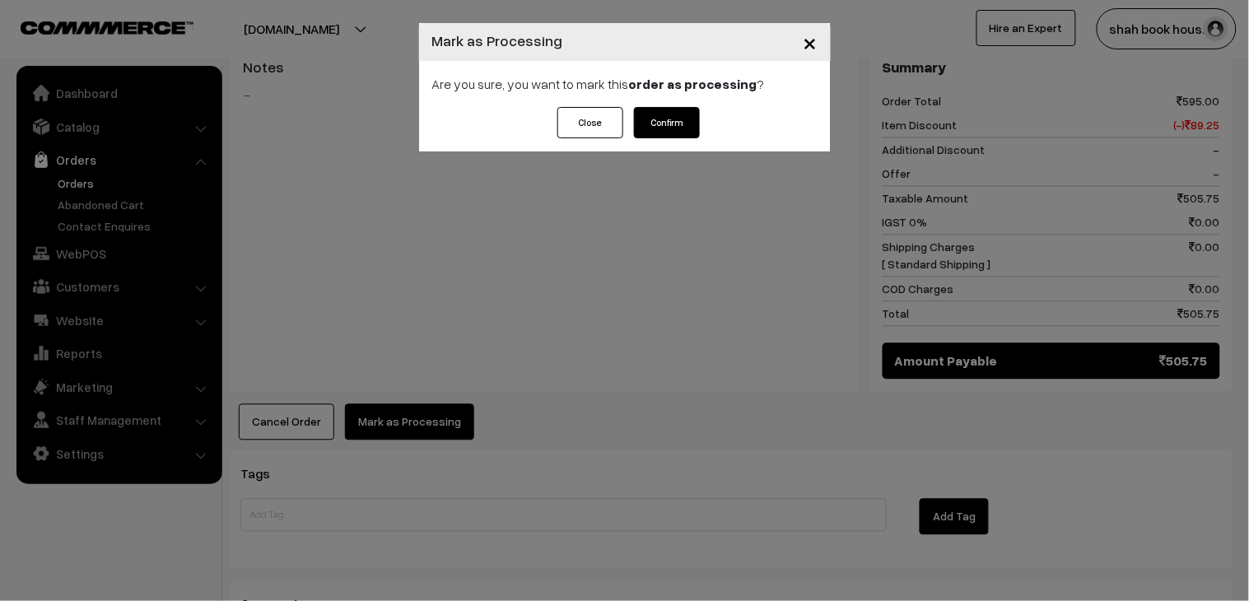
click at [655, 112] on button "Confirm" at bounding box center [667, 122] width 66 height 31
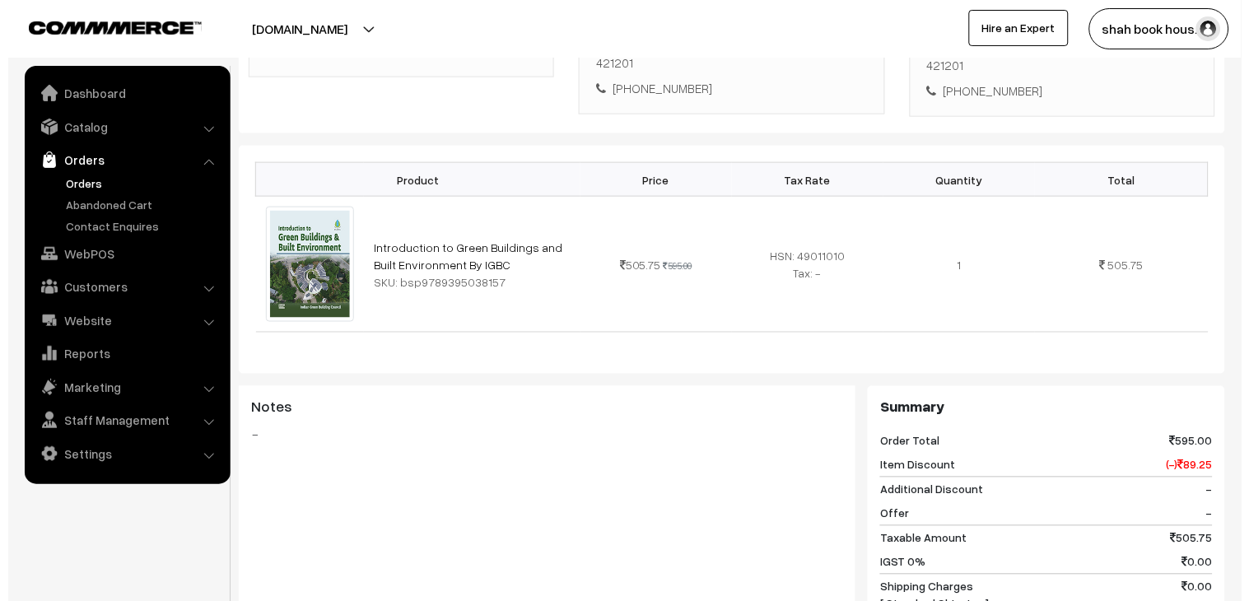
scroll to position [548, 0]
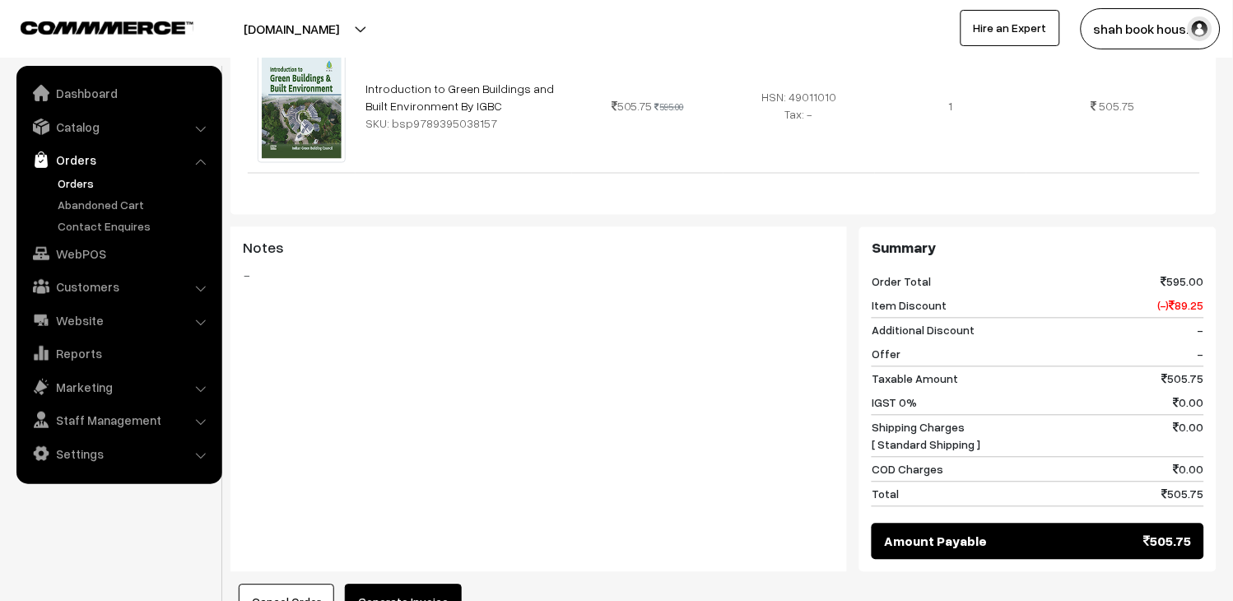
click at [440, 591] on button "Generate Invoice" at bounding box center [403, 602] width 117 height 36
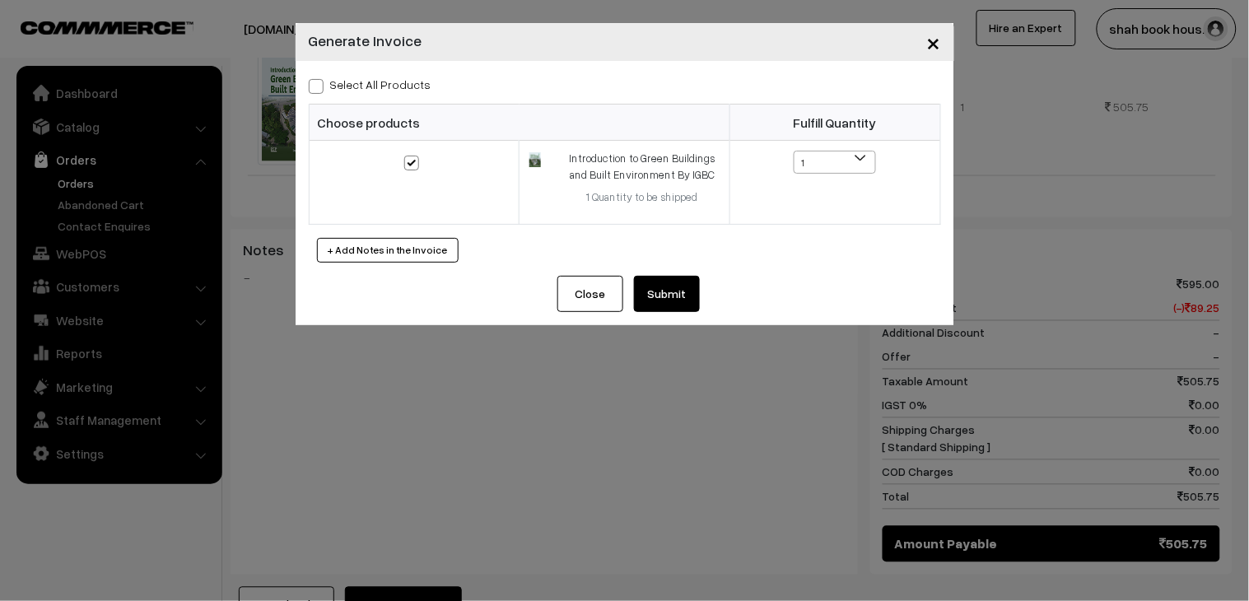
click at [680, 295] on button "Submit" at bounding box center [667, 294] width 66 height 36
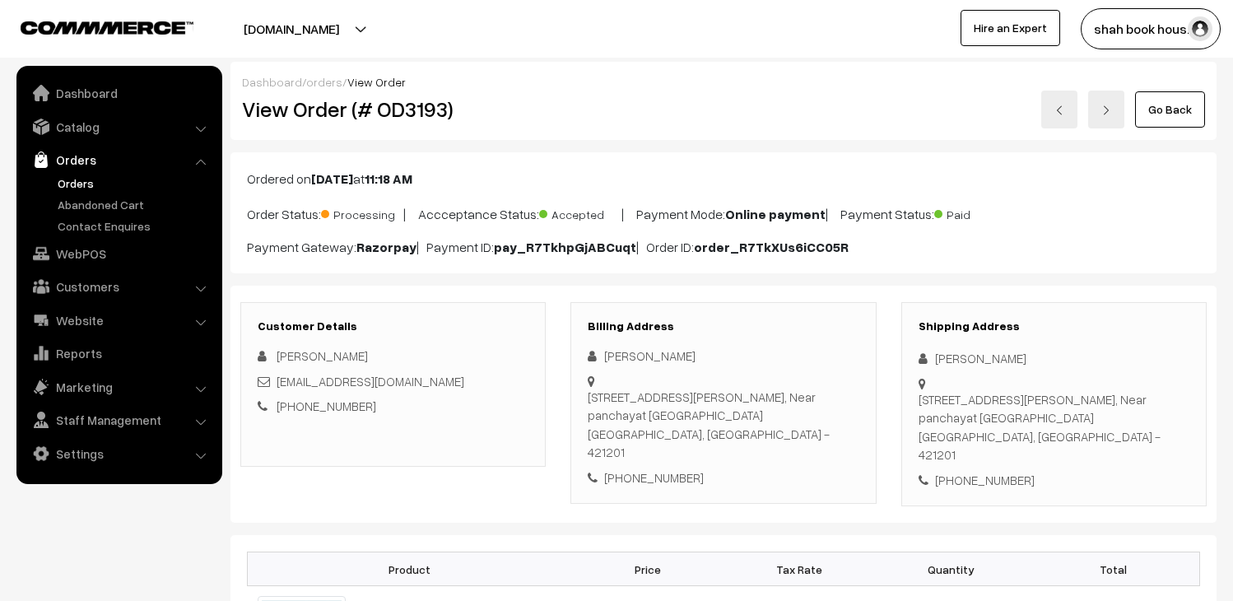
scroll to position [721, 0]
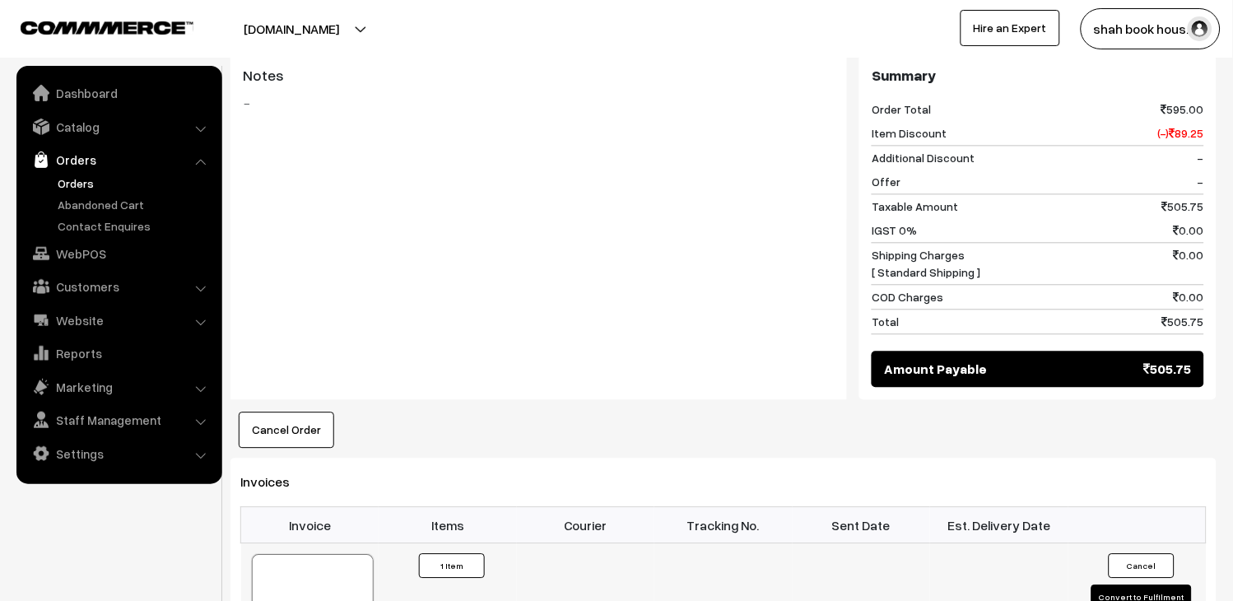
click at [324, 558] on div at bounding box center [313, 595] width 122 height 82
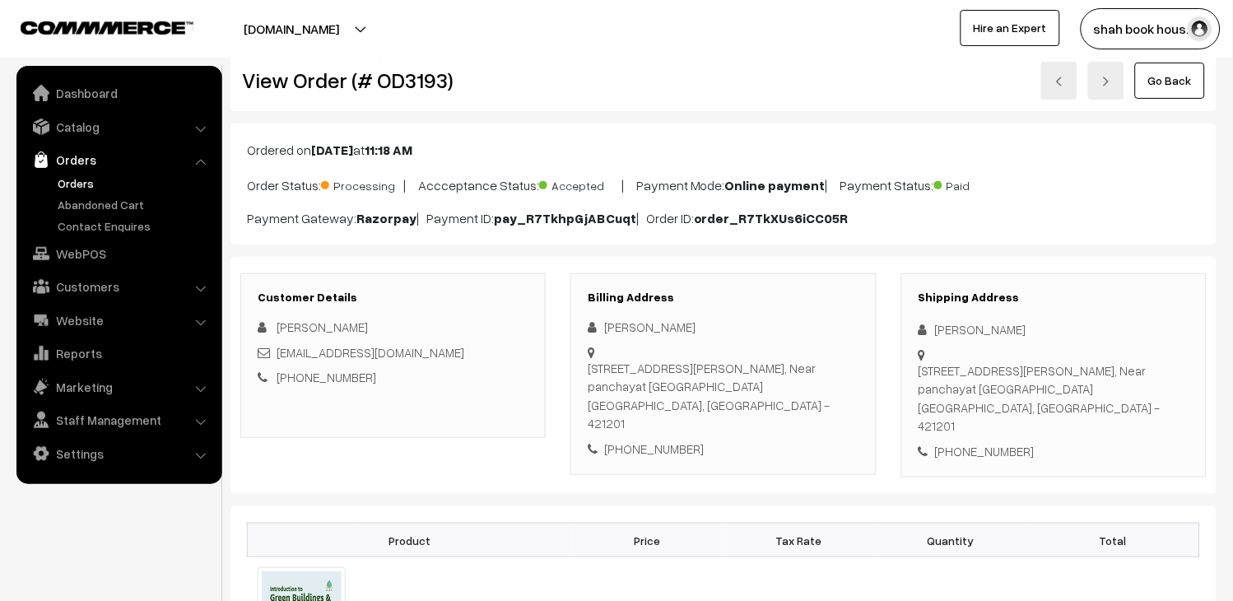
scroll to position [0, 0]
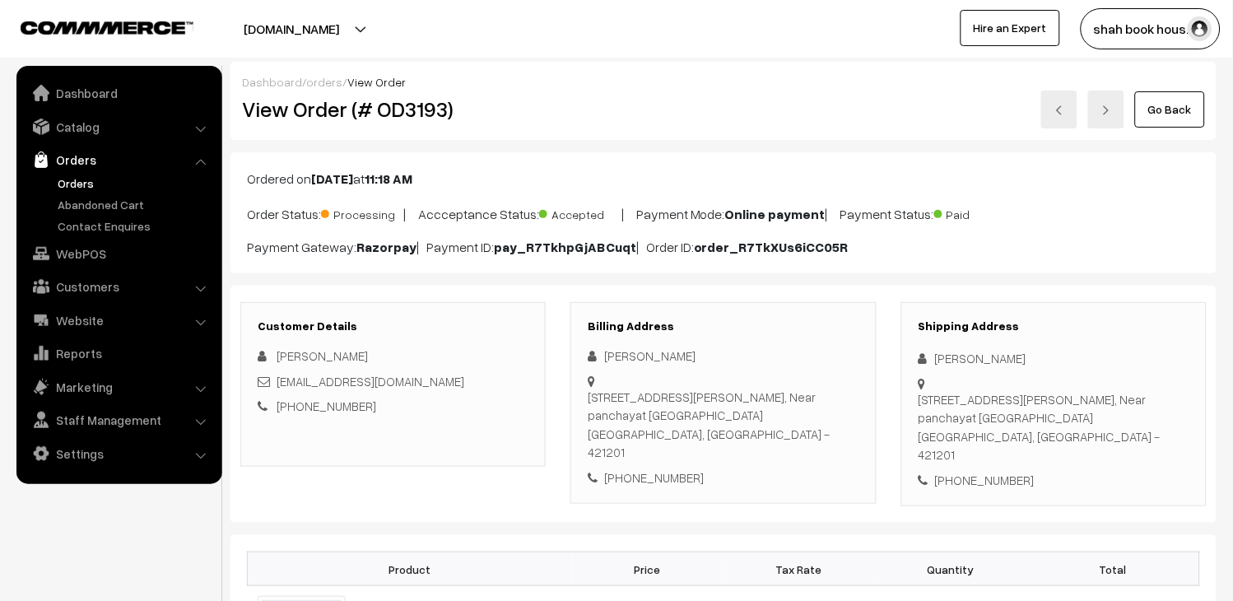
click at [1052, 107] on link at bounding box center [1059, 110] width 36 height 38
click at [410, 112] on h2 "View Order (# OD3194)" at bounding box center [394, 109] width 305 height 26
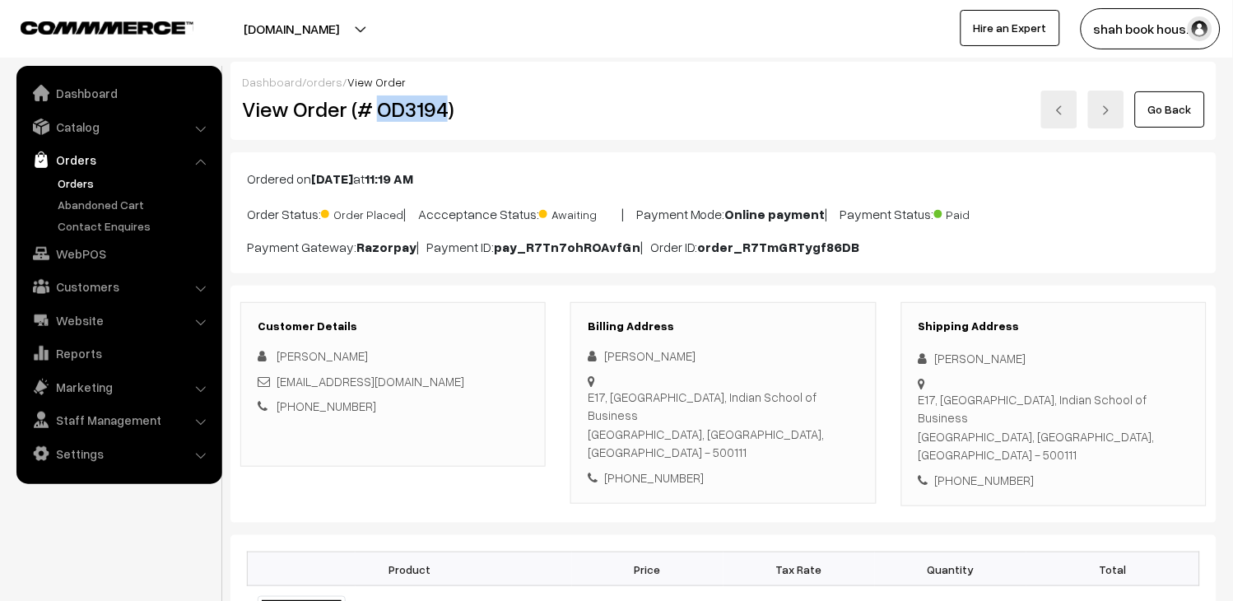
click at [410, 112] on h2 "View Order (# OD3194)" at bounding box center [394, 109] width 305 height 26
copy h2 "OD3194"
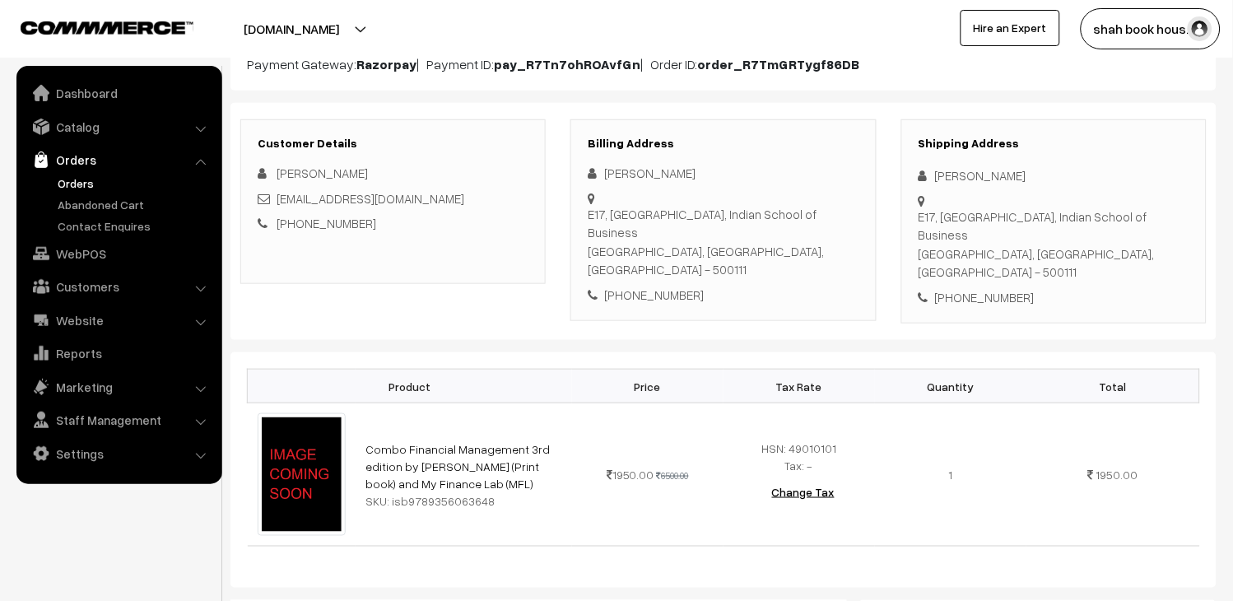
scroll to position [91, 0]
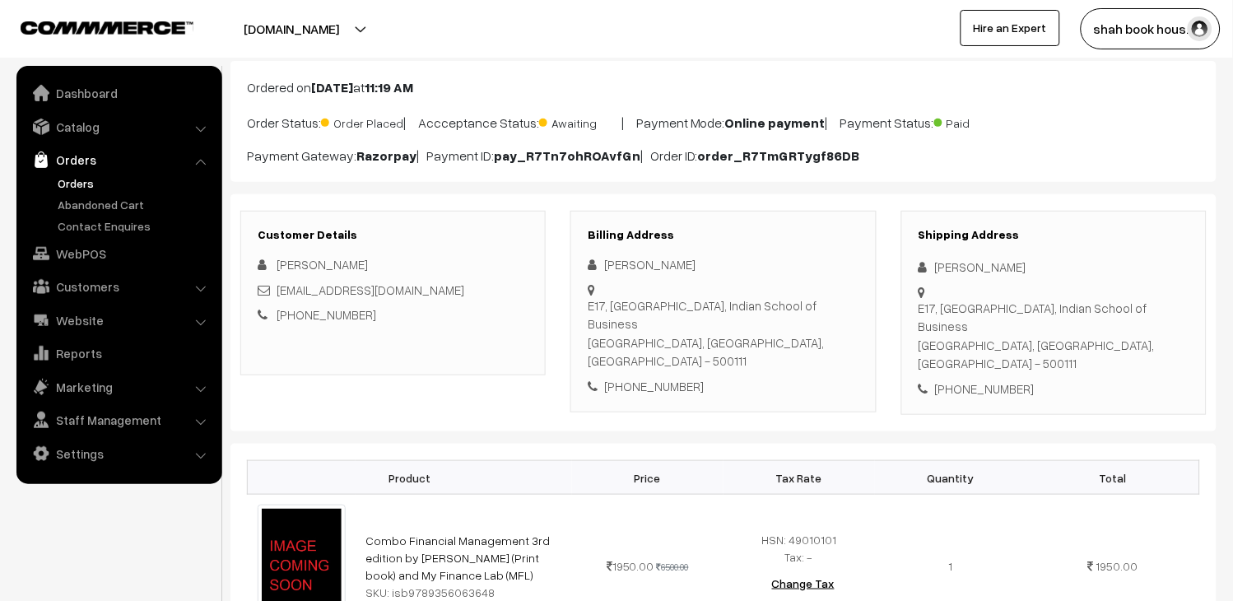
click at [466, 295] on div "[EMAIL_ADDRESS][DOMAIN_NAME]" at bounding box center [393, 290] width 271 height 19
copy div "[EMAIL_ADDRESS][DOMAIN_NAME]"
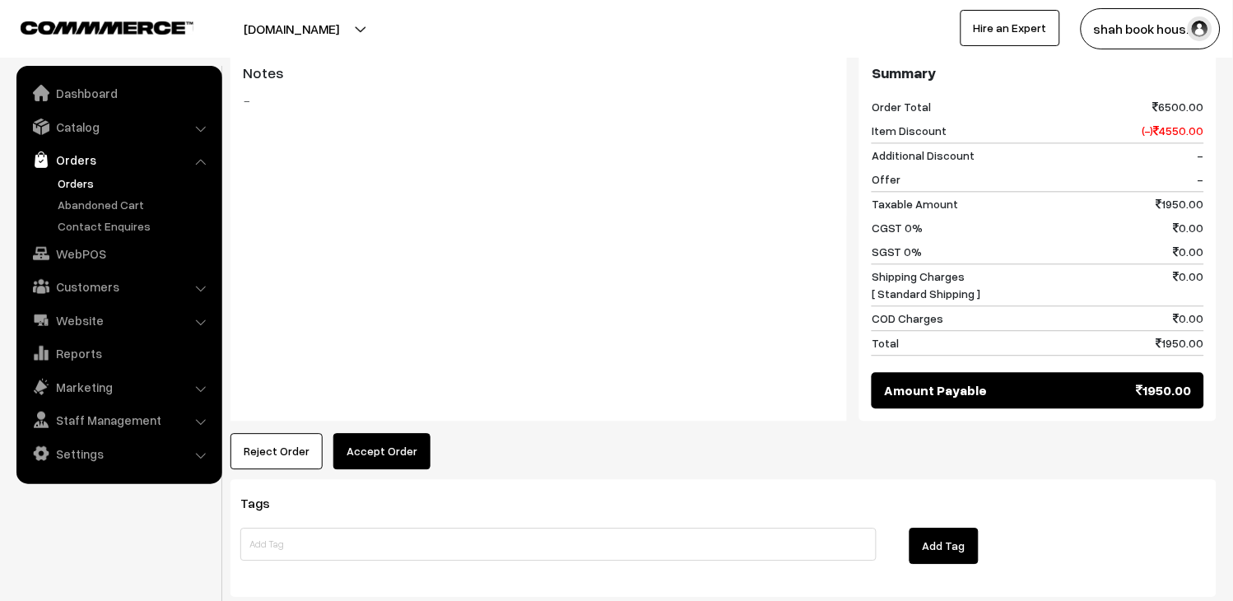
click at [384, 433] on button "Accept Order" at bounding box center [381, 451] width 97 height 36
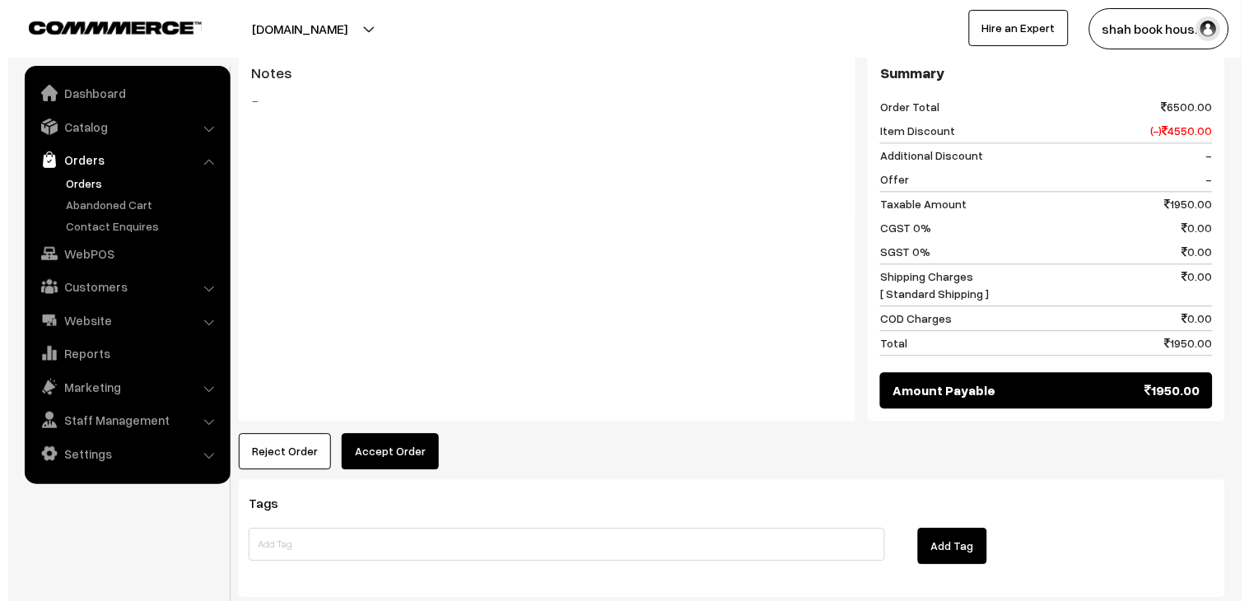
scroll to position [734, 0]
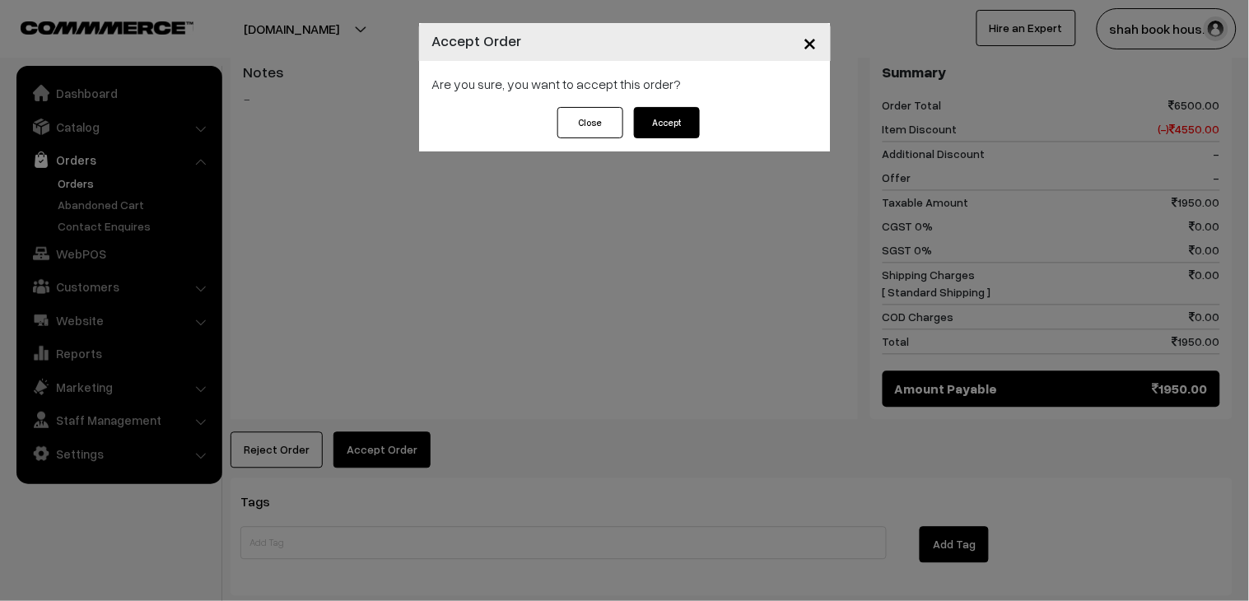
click at [656, 135] on button "Accept" at bounding box center [667, 122] width 66 height 31
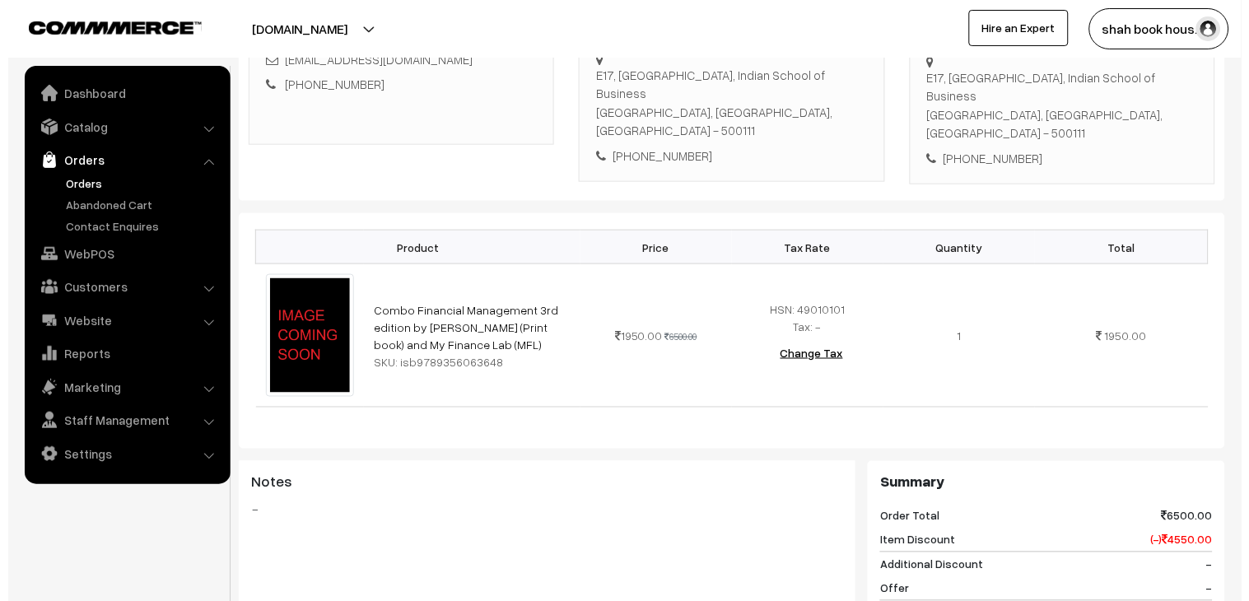
scroll to position [640, 0]
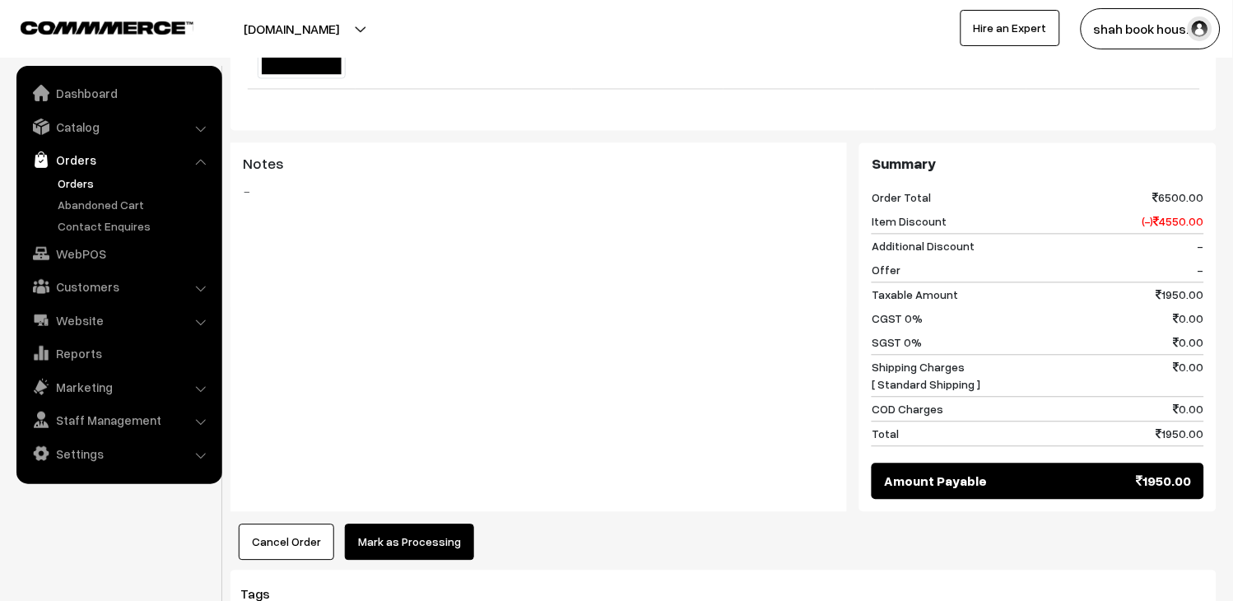
click at [425, 524] on button "Mark as Processing" at bounding box center [409, 542] width 129 height 36
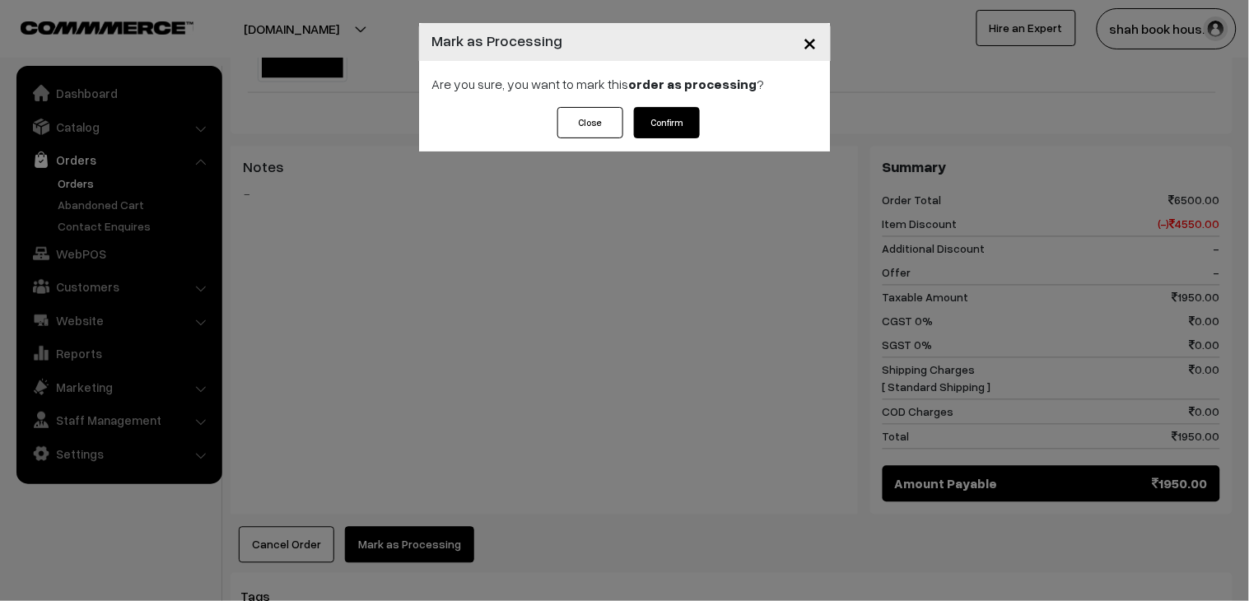
click at [660, 127] on button "Confirm" at bounding box center [667, 122] width 66 height 31
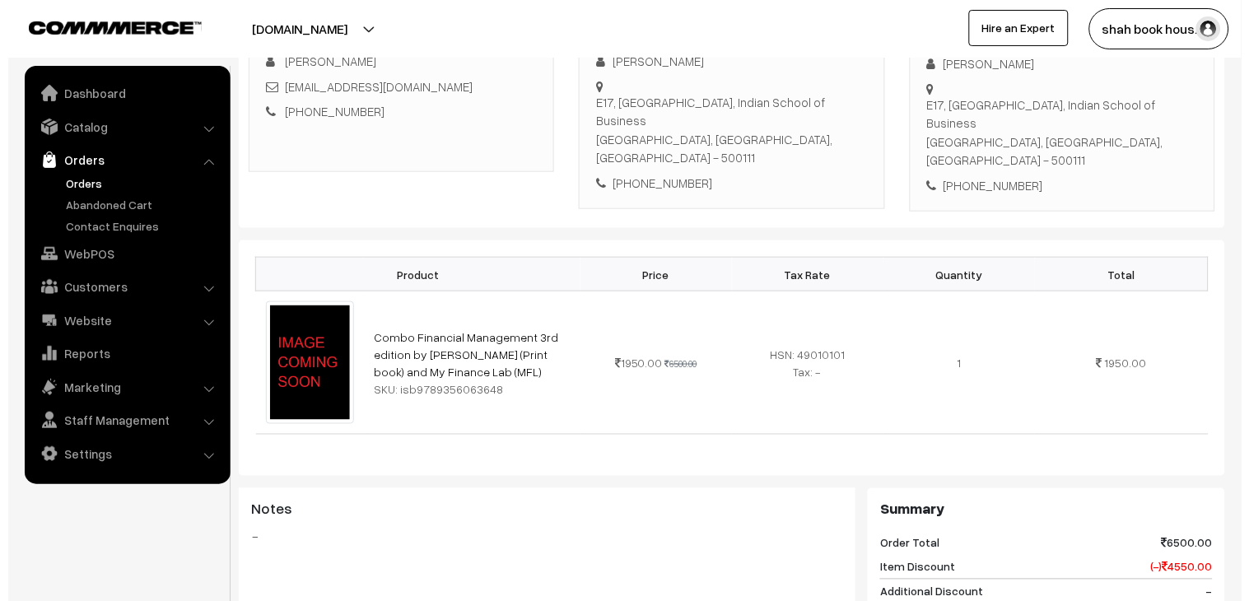
scroll to position [640, 0]
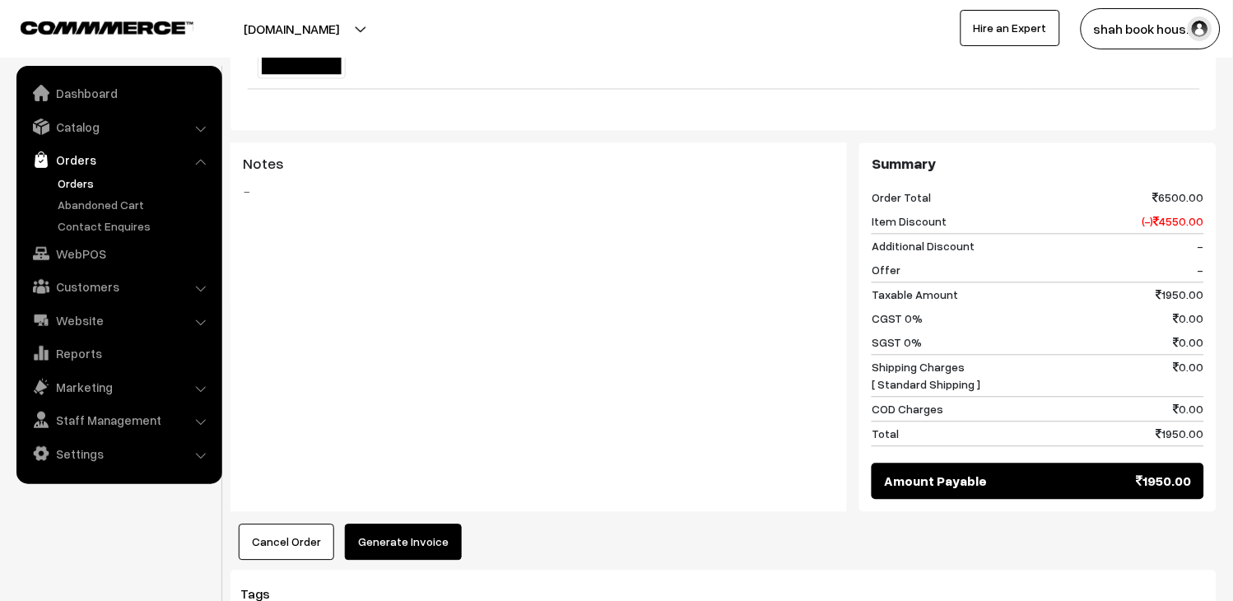
click at [438, 524] on button "Generate Invoice" at bounding box center [403, 542] width 117 height 36
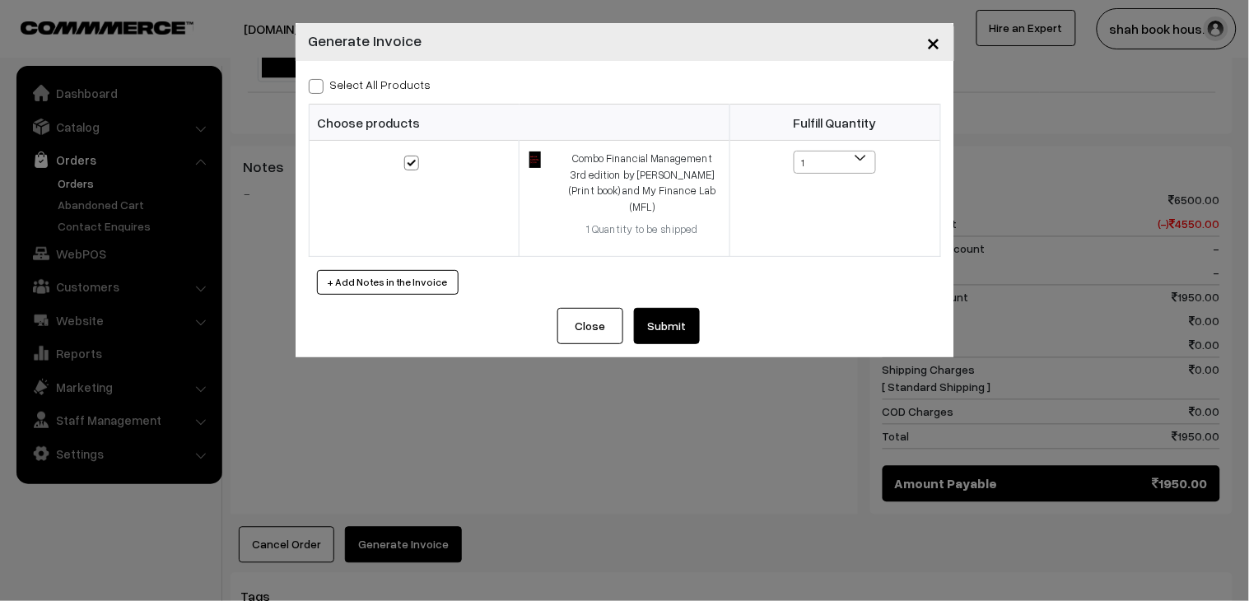
click at [640, 319] on button "Submit" at bounding box center [667, 326] width 66 height 36
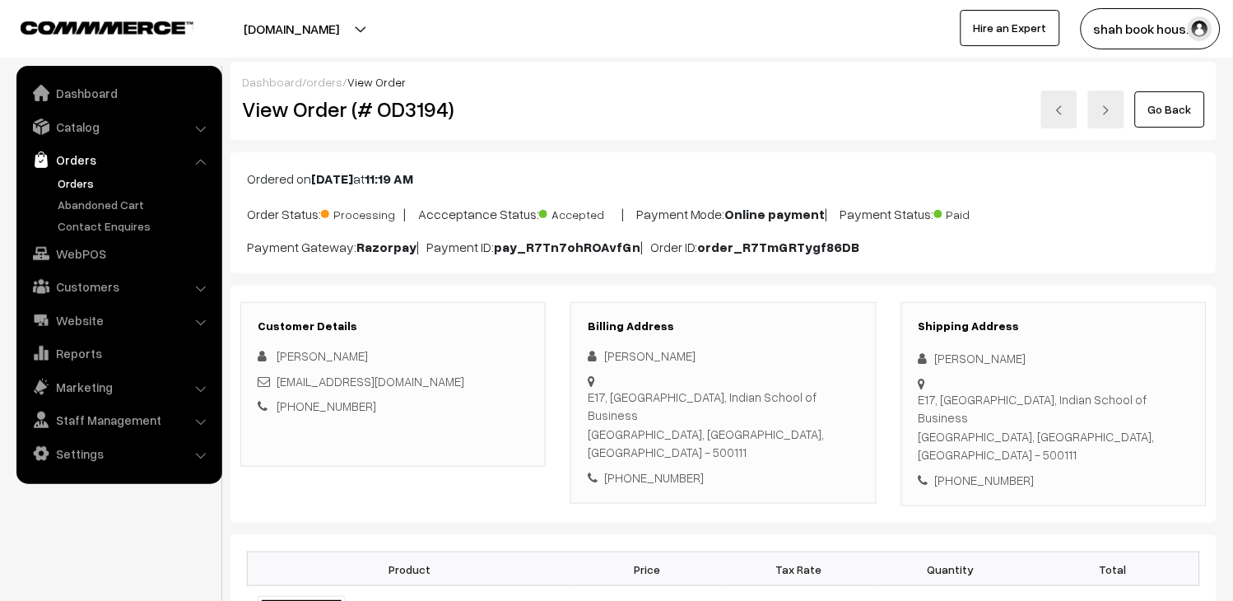
click at [1049, 115] on link at bounding box center [1059, 110] width 36 height 38
click at [412, 112] on h2 "View Order (# OD3195)" at bounding box center [394, 109] width 305 height 26
copy h2 "OD3195"
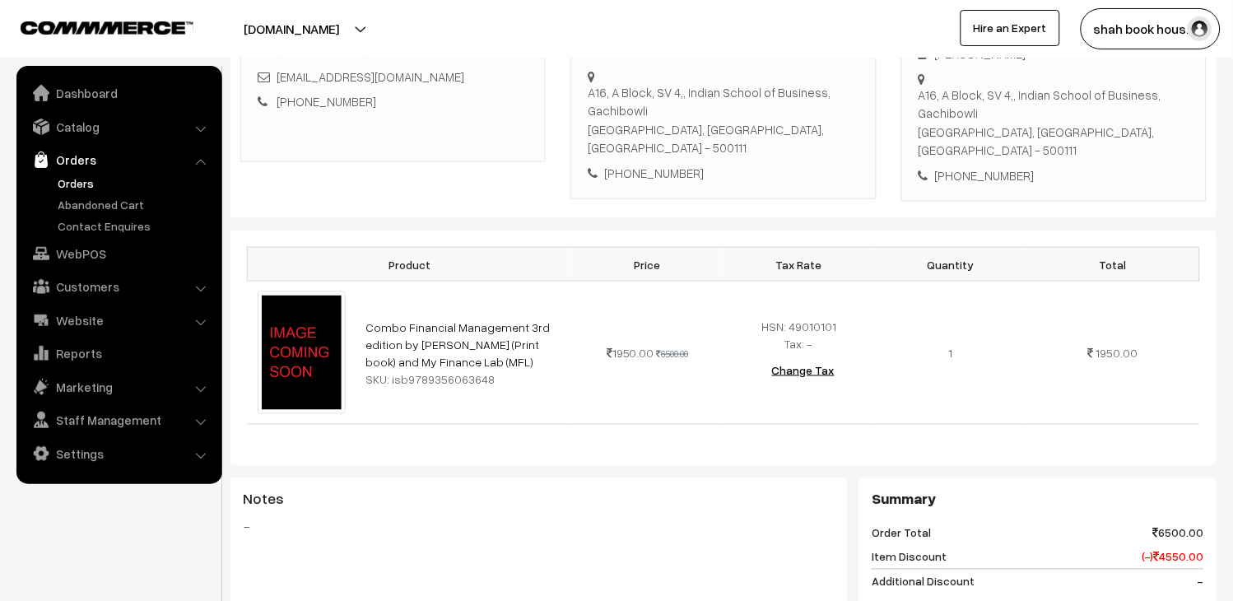
scroll to position [183, 0]
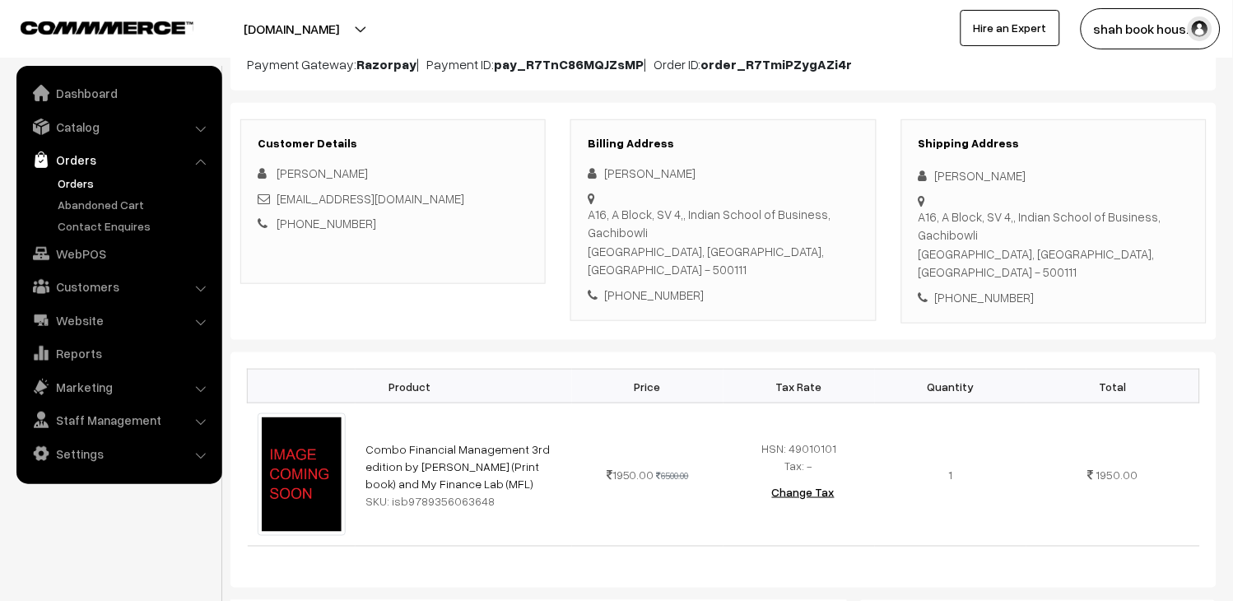
click at [480, 200] on div "divyanshi_singh_pgpyl2027@isb.edu" at bounding box center [393, 198] width 271 height 19
copy div "divyanshi_singh_pgpyl2027@isb.edu"
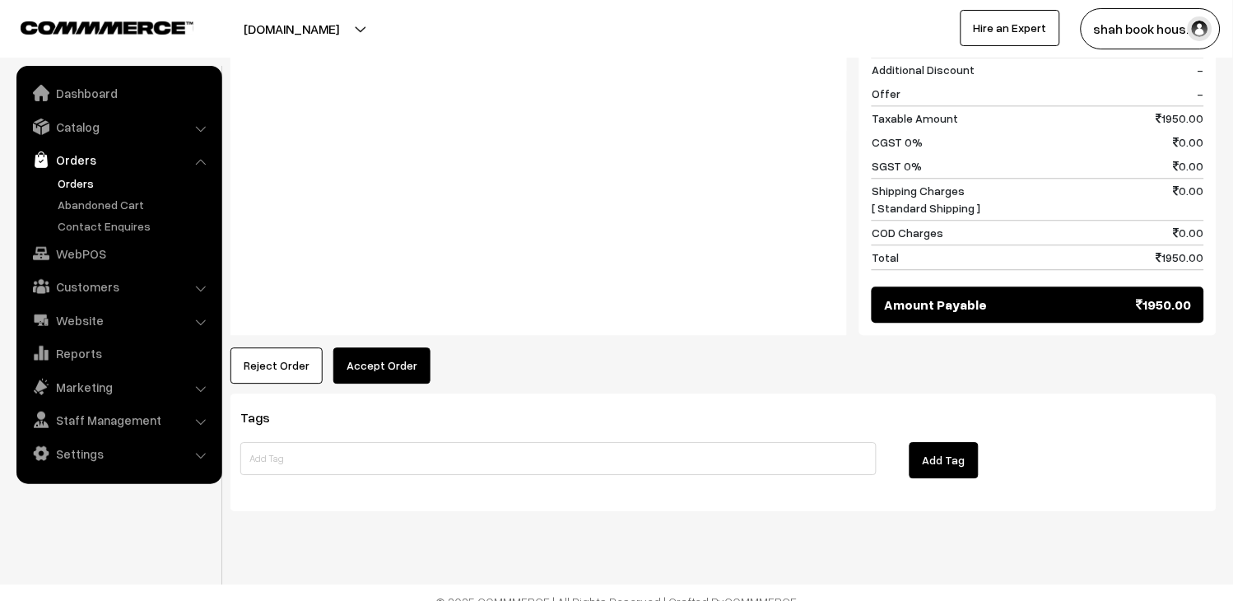
click at [392, 347] on button "Accept Order" at bounding box center [381, 365] width 97 height 36
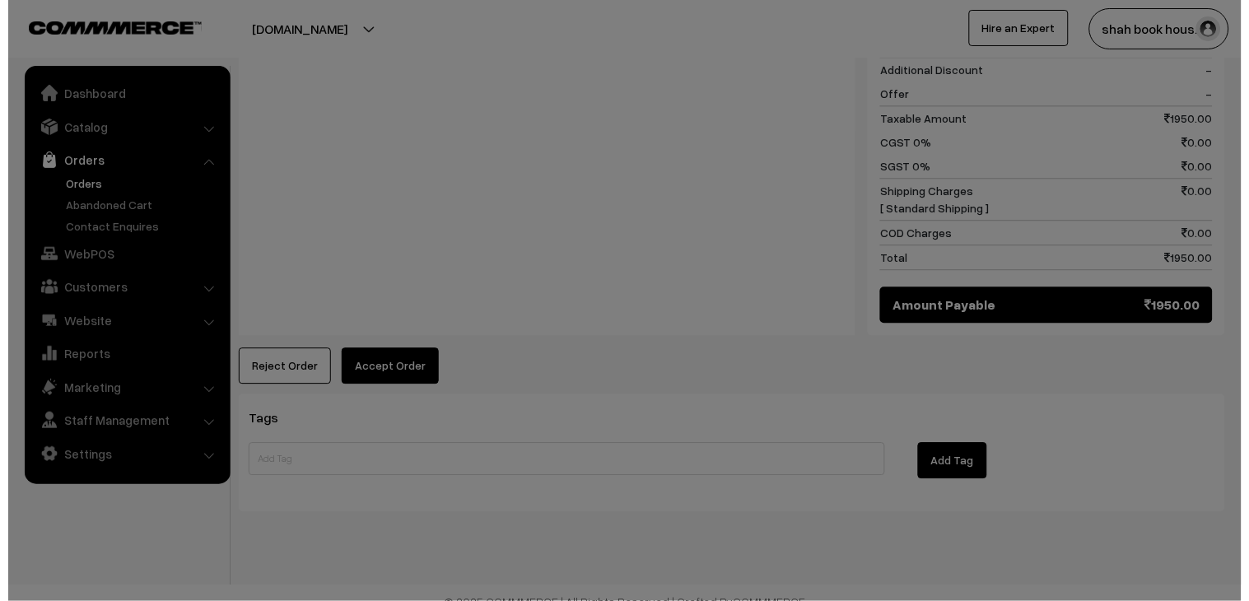
scroll to position [818, 0]
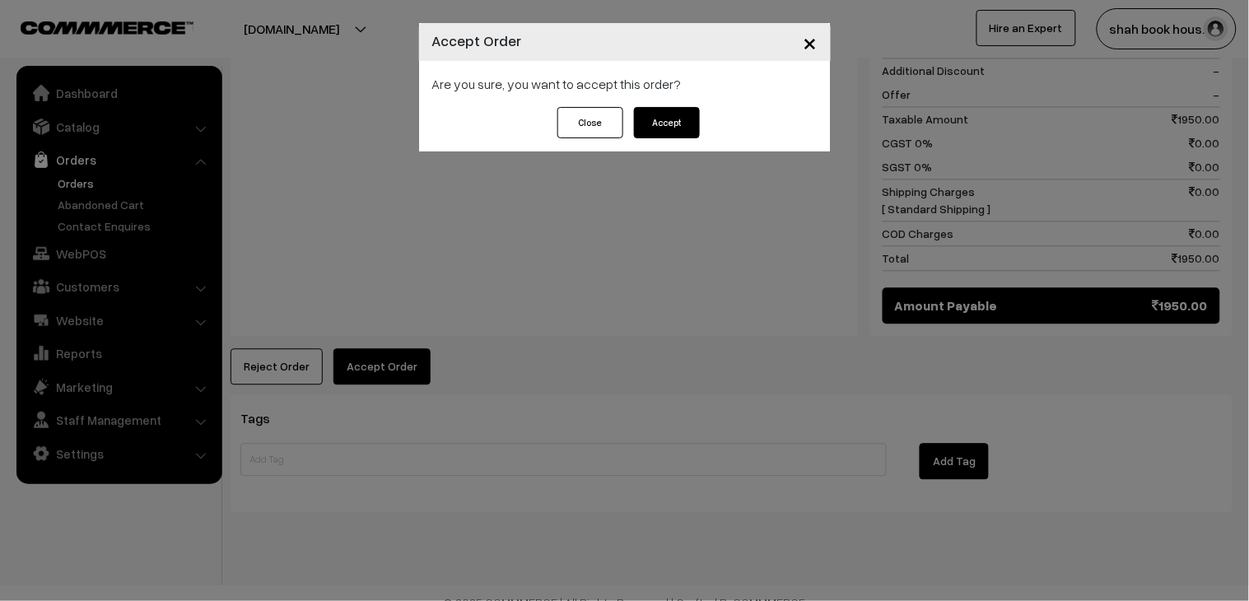
click at [669, 133] on button "Accept" at bounding box center [667, 122] width 66 height 31
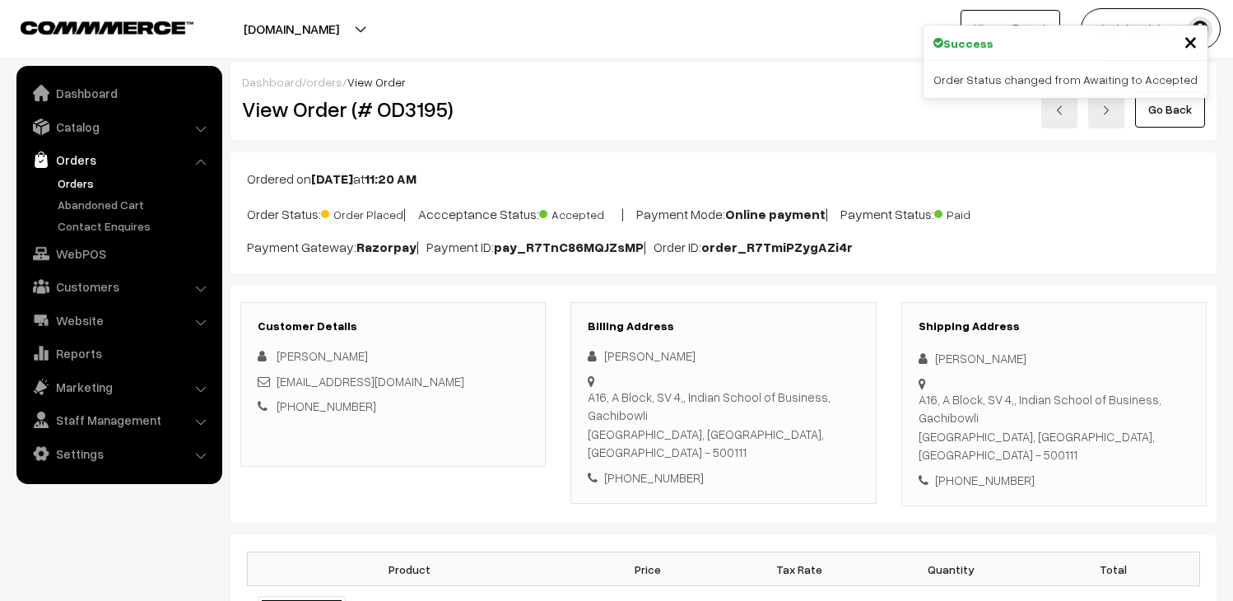
scroll to position [548, 0]
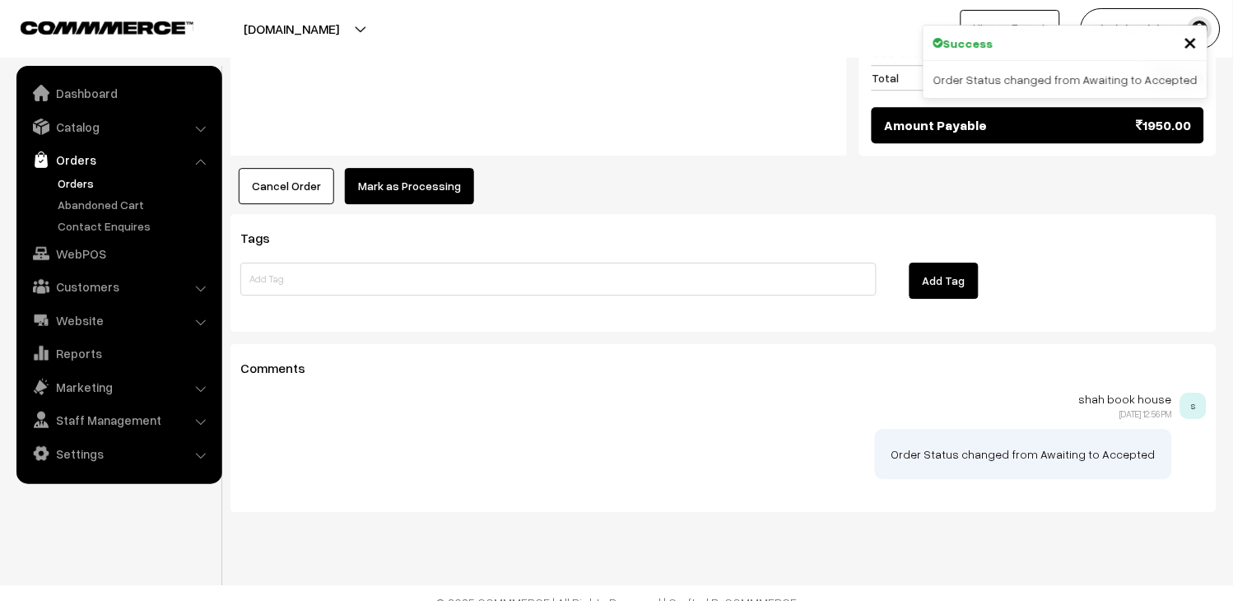
click at [432, 168] on button "Mark as Processing" at bounding box center [409, 186] width 129 height 36
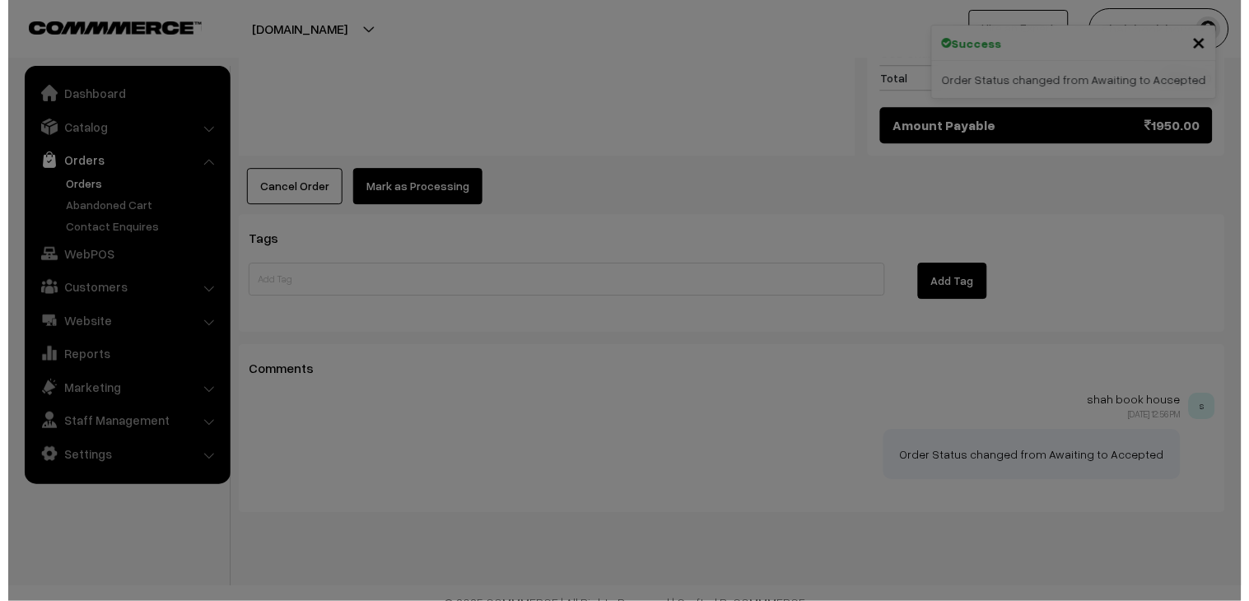
scroll to position [998, 0]
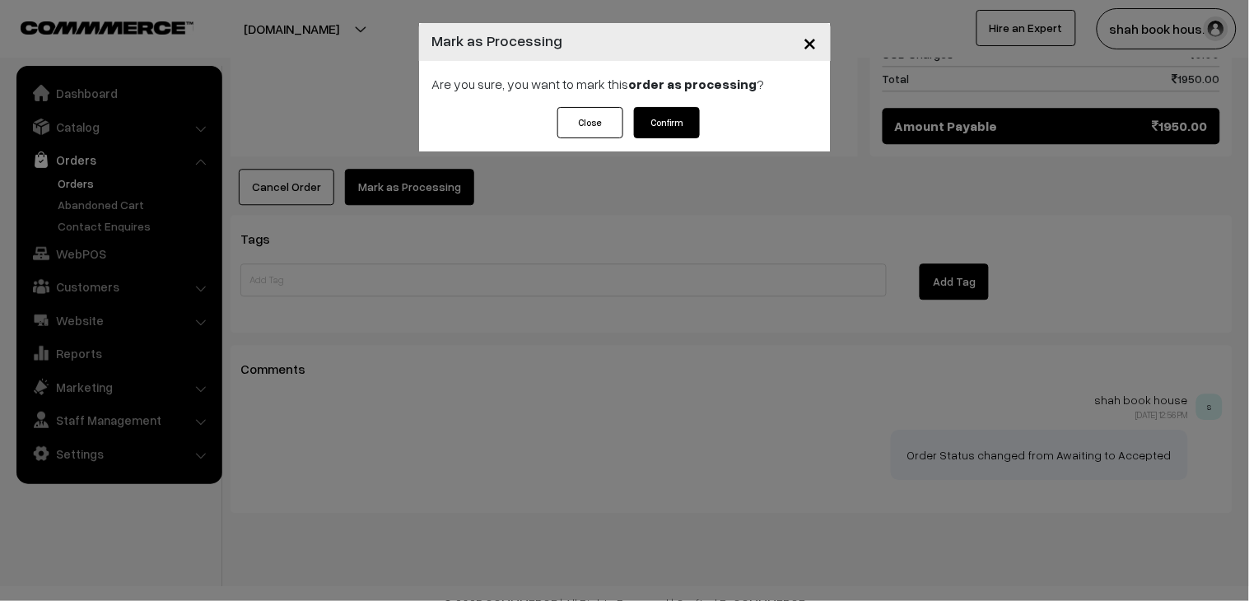
click at [651, 125] on button "Confirm" at bounding box center [667, 122] width 66 height 31
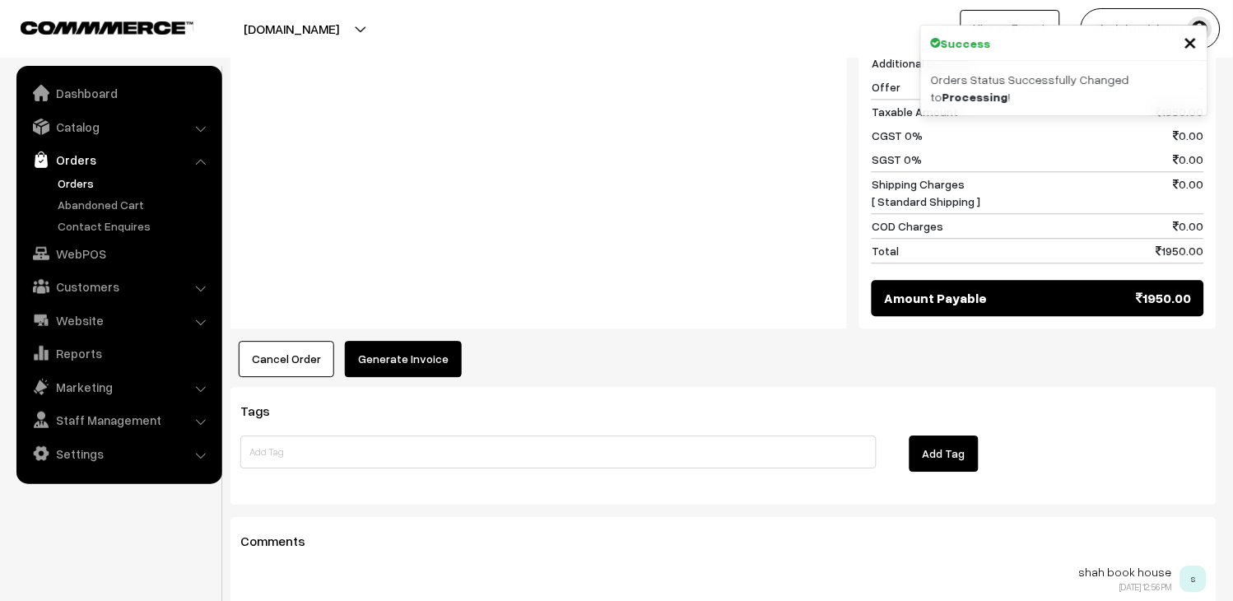
click at [422, 351] on button "Generate Invoice" at bounding box center [403, 359] width 117 height 36
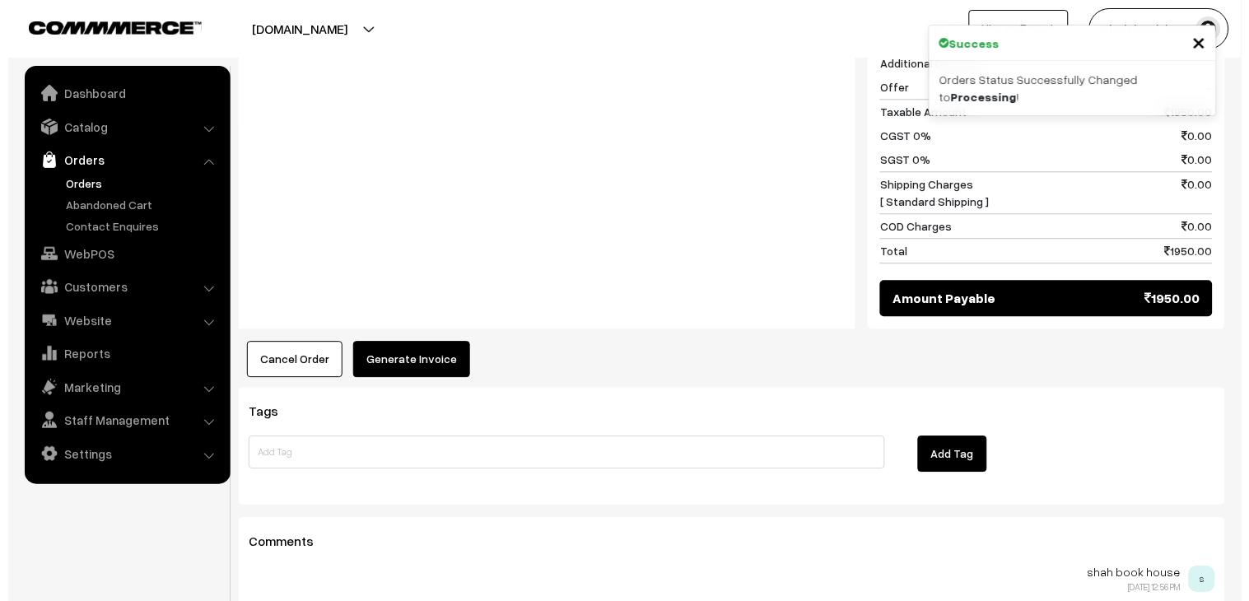
scroll to position [825, 0]
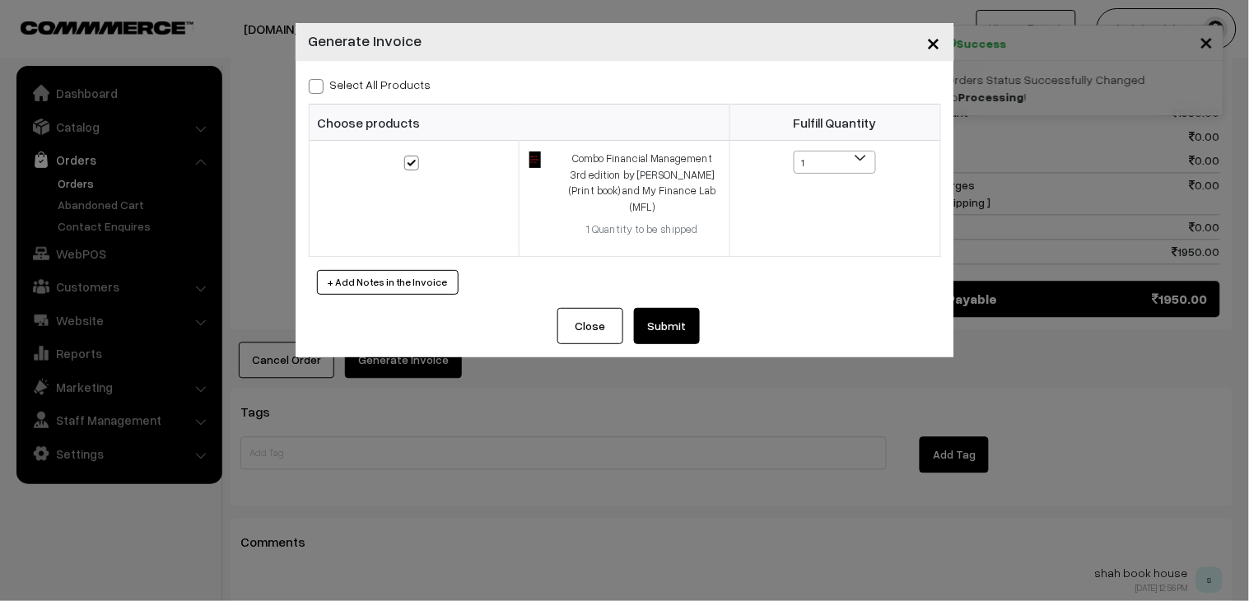
click at [655, 311] on button "Submit" at bounding box center [667, 326] width 66 height 36
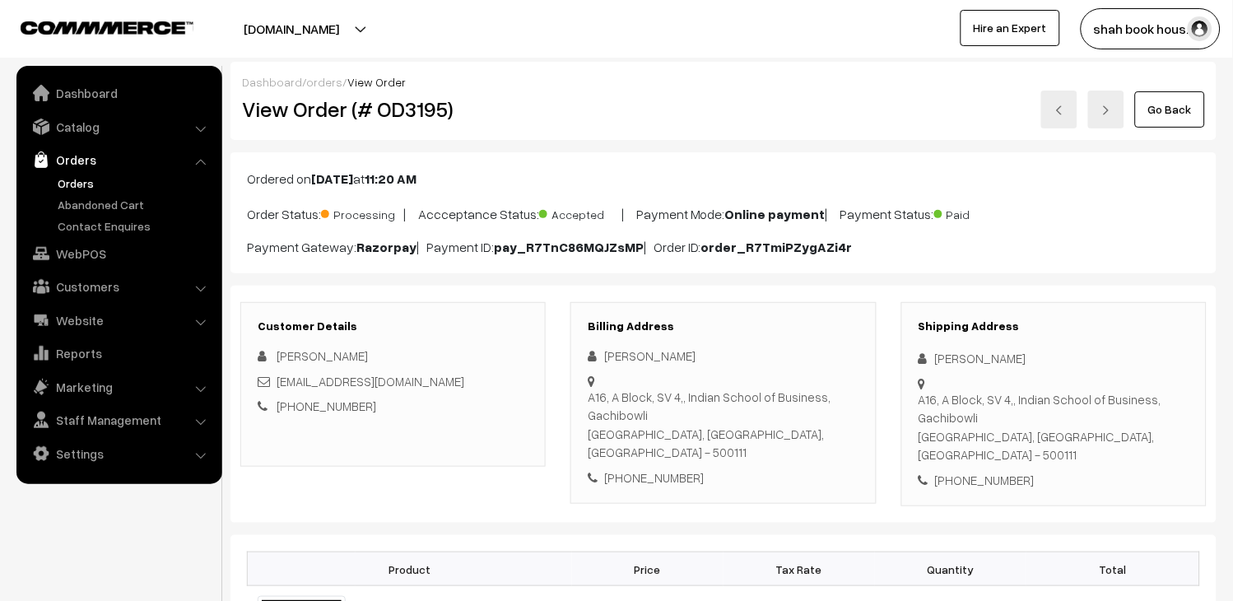
click at [1067, 100] on link at bounding box center [1059, 110] width 36 height 38
click at [434, 114] on h2 "View Order (# OD3196)" at bounding box center [394, 109] width 305 height 26
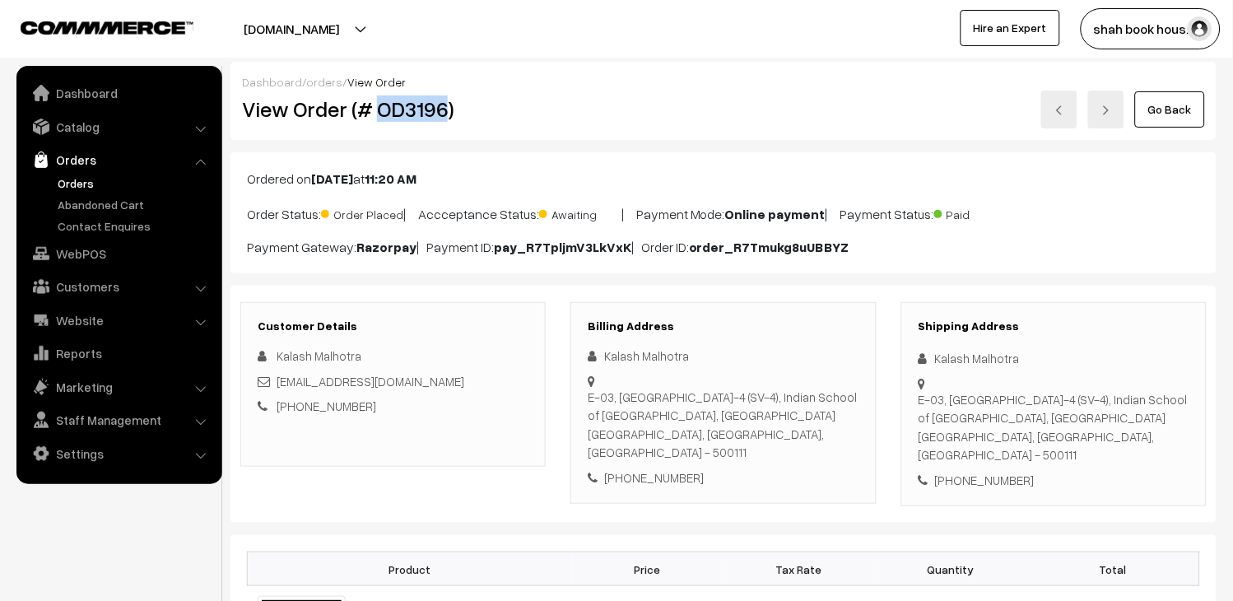
click at [434, 114] on h2 "View Order (# OD3196)" at bounding box center [394, 109] width 305 height 26
copy h2 "OD3196"
click at [488, 392] on div "Kalash Malhotra Kalash_Malhotra_pgpyl2027@isb.edu +91 8130267922" at bounding box center [393, 381] width 271 height 69
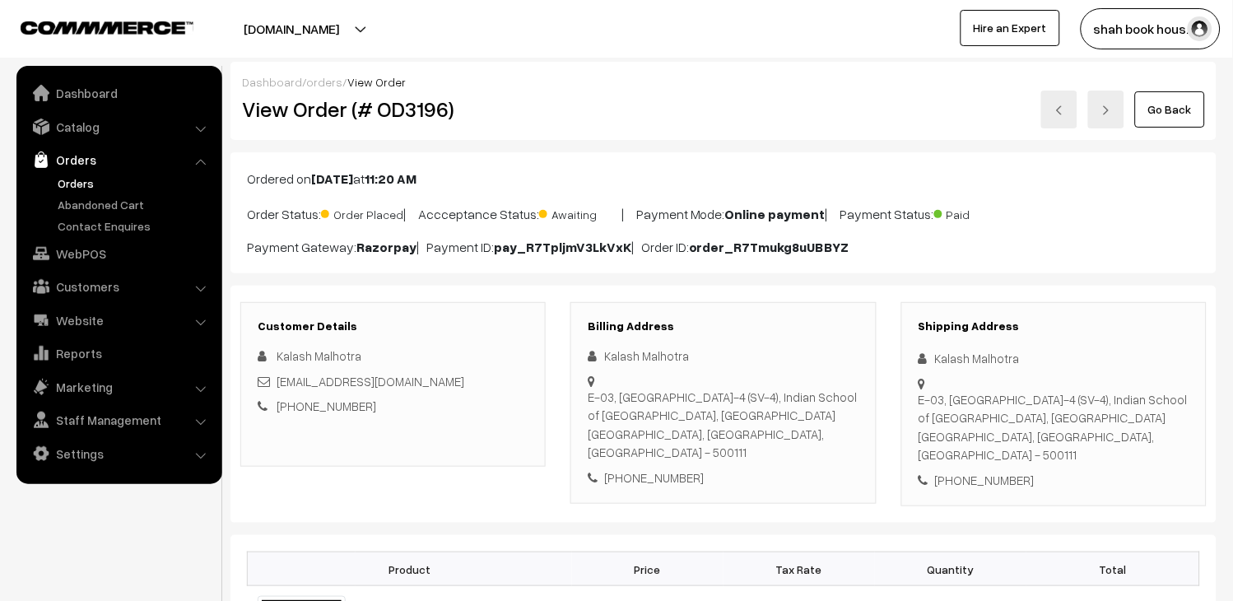
click at [484, 377] on div "[EMAIL_ADDRESS][DOMAIN_NAME]" at bounding box center [393, 381] width 271 height 19
copy div "[EMAIL_ADDRESS][DOMAIN_NAME]"
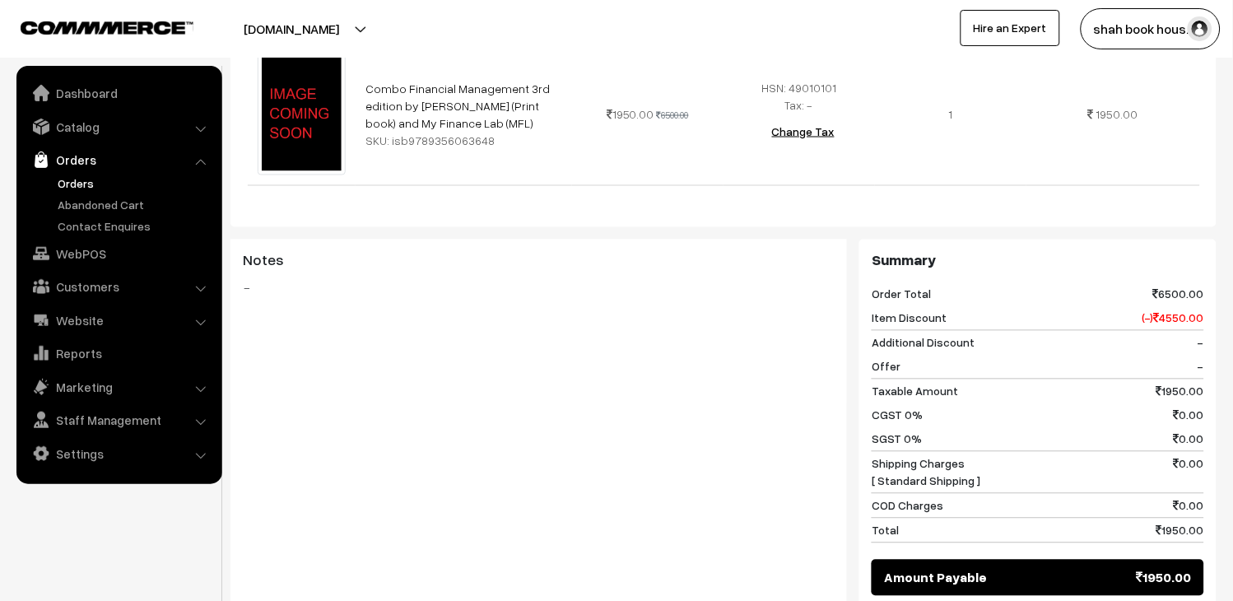
scroll to position [268, 0]
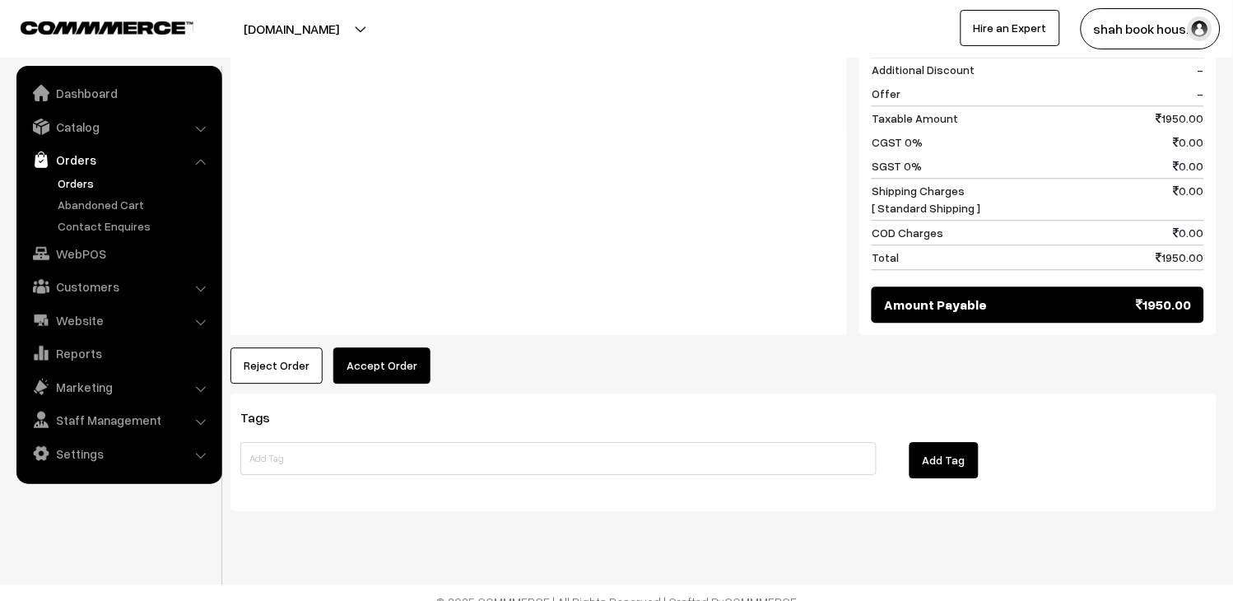
click at [373, 359] on button "Accept Order" at bounding box center [381, 365] width 97 height 36
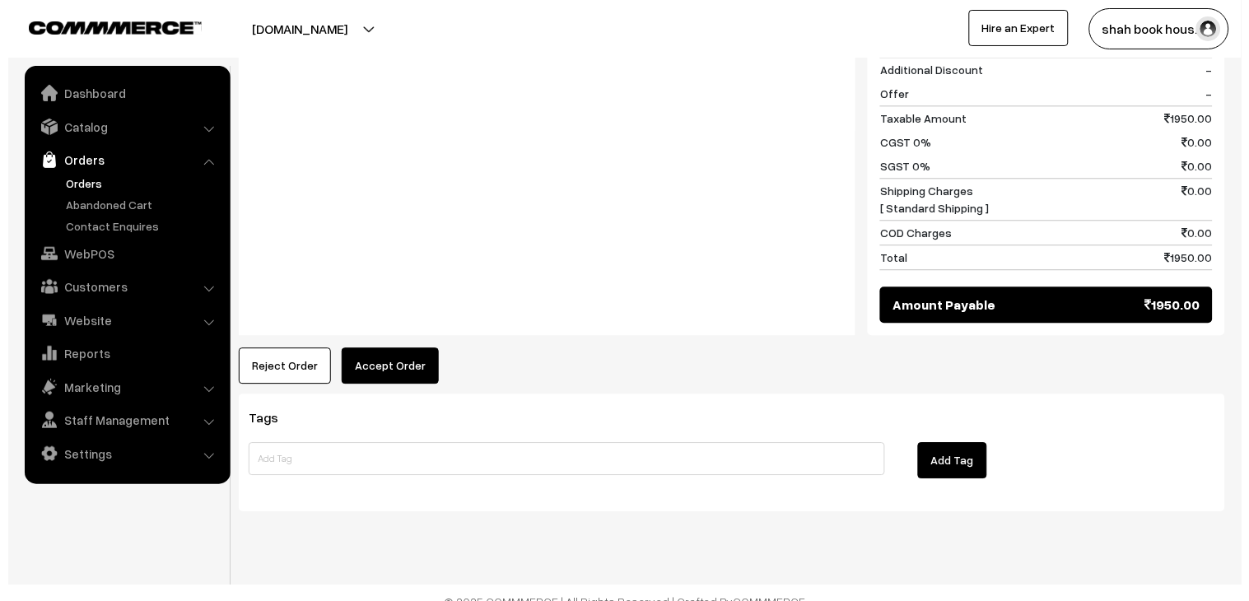
scroll to position [818, 0]
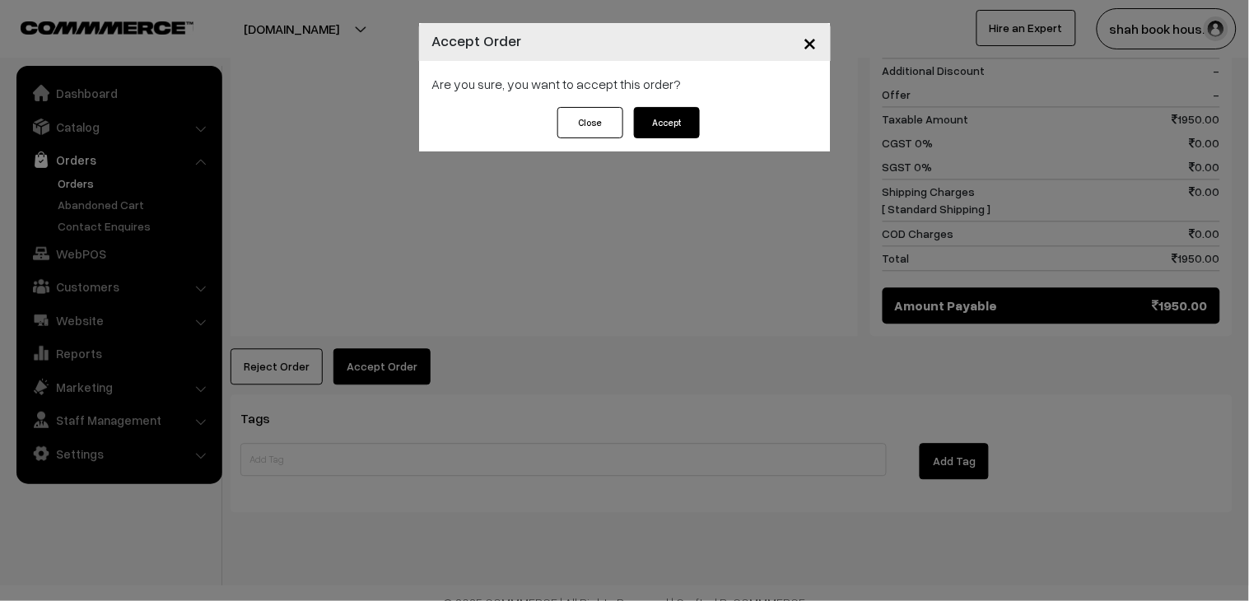
click at [681, 132] on button "Accept" at bounding box center [667, 122] width 66 height 31
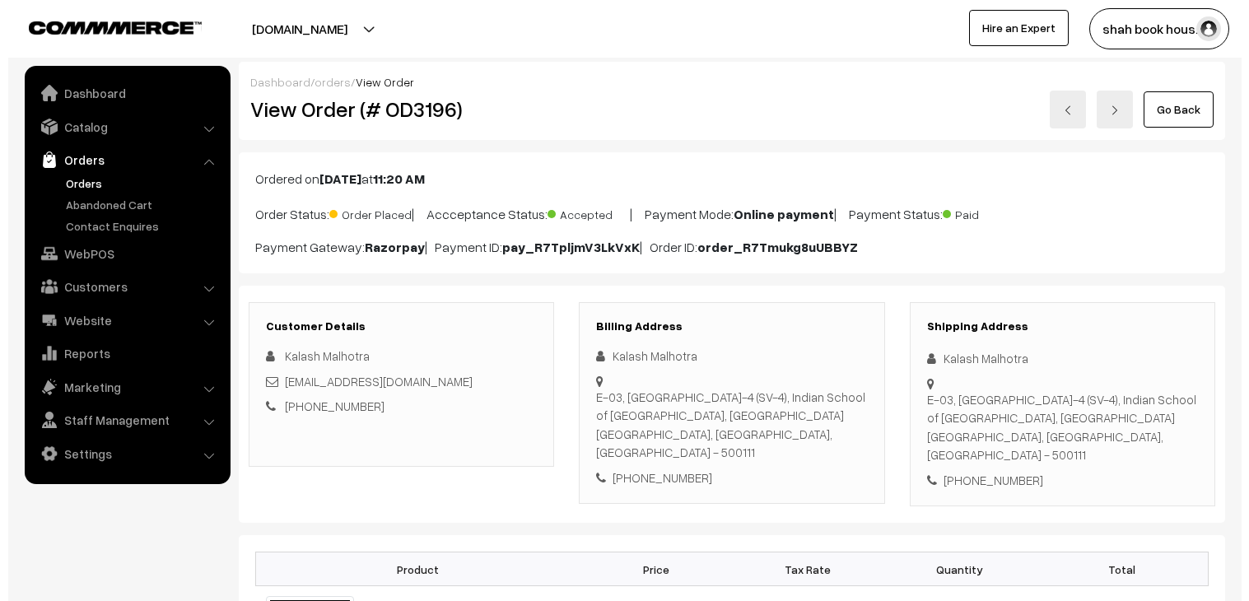
scroll to position [640, 0]
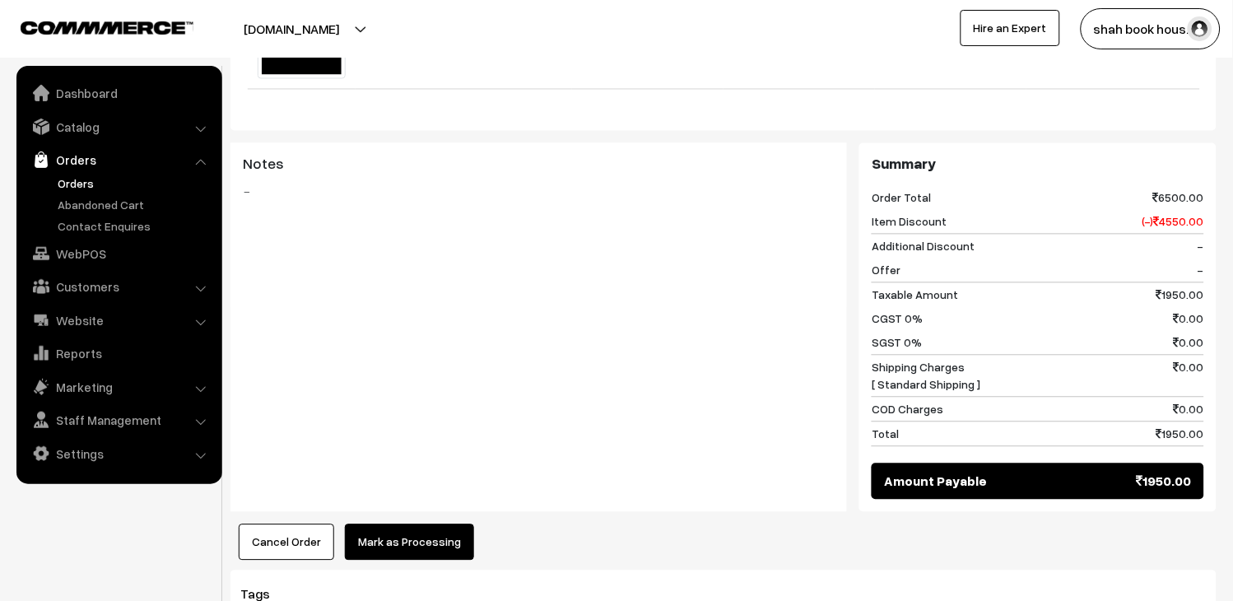
click at [456, 524] on button "Mark as Processing" at bounding box center [409, 542] width 129 height 36
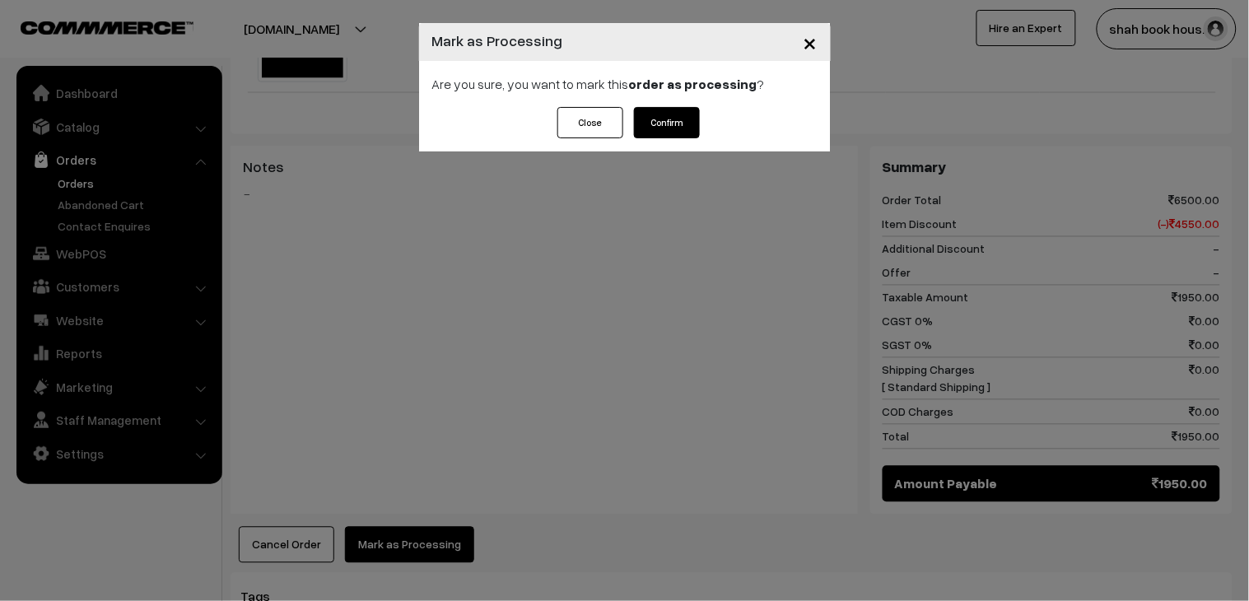
click at [679, 129] on button "Confirm" at bounding box center [667, 122] width 66 height 31
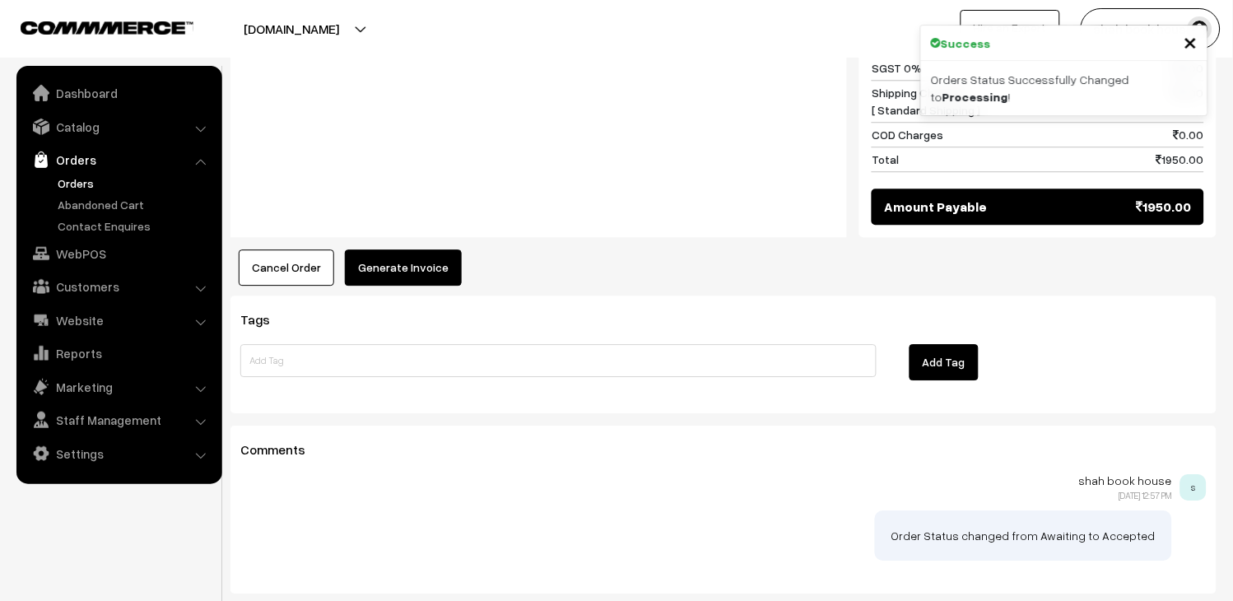
click at [389, 258] on button "Generate Invoice" at bounding box center [403, 267] width 117 height 36
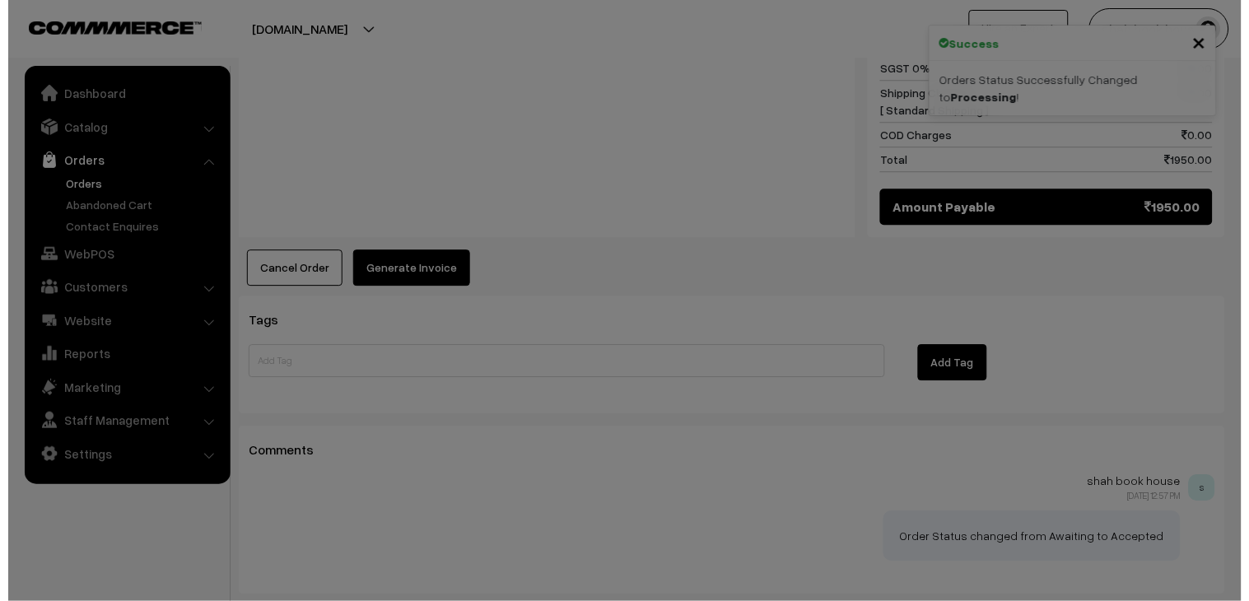
scroll to position [916, 0]
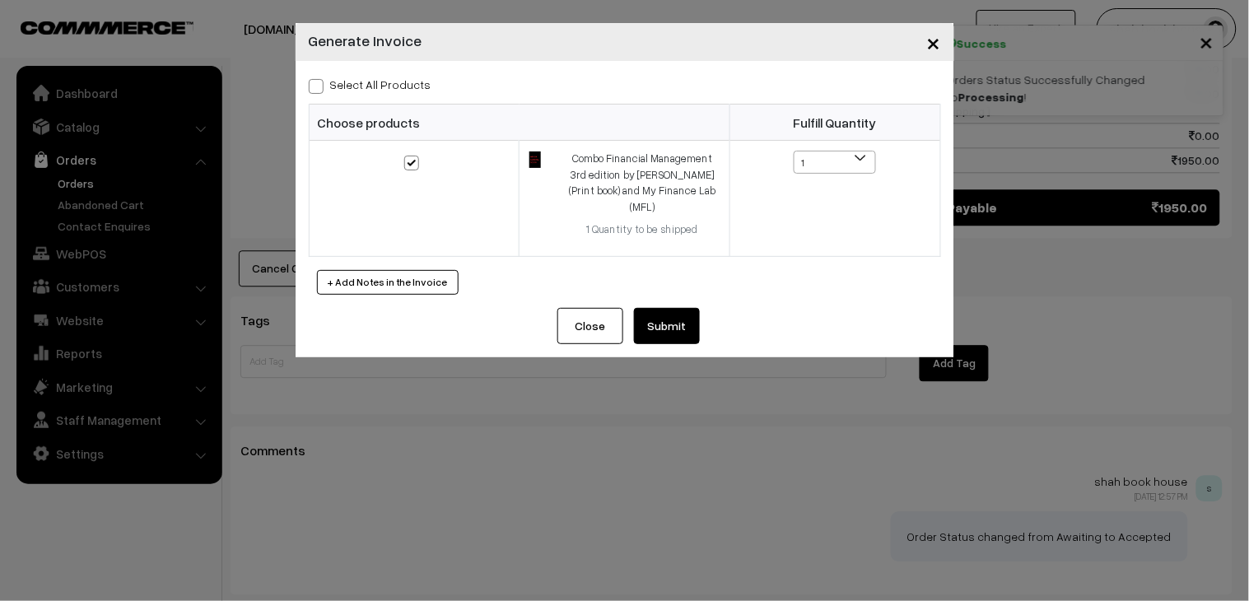
click at [664, 308] on button "Submit" at bounding box center [667, 326] width 66 height 36
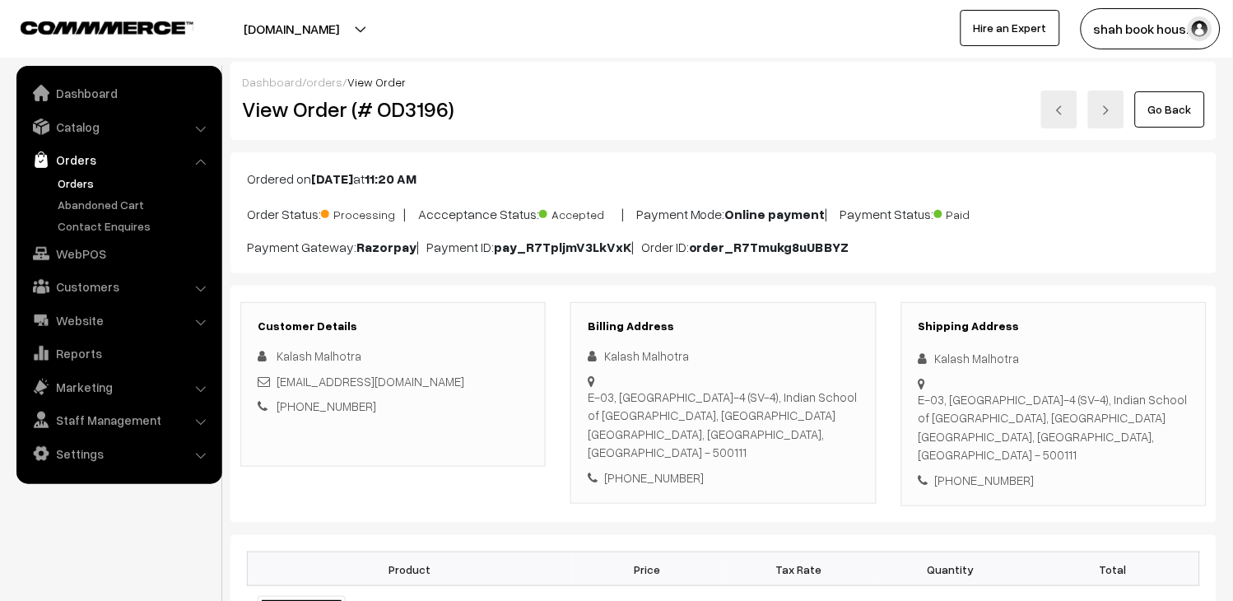
click at [1054, 108] on link at bounding box center [1059, 110] width 36 height 38
click at [410, 105] on h2 "View Order (# OD3197)" at bounding box center [394, 109] width 305 height 26
copy h2 "OD3197"
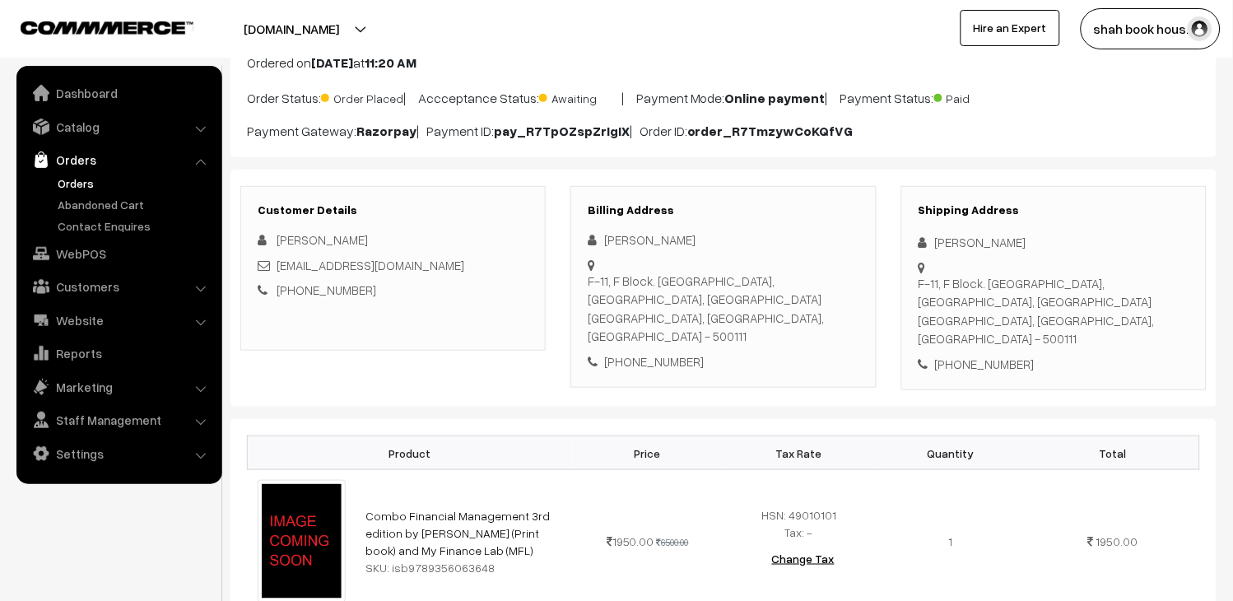
scroll to position [183, 0]
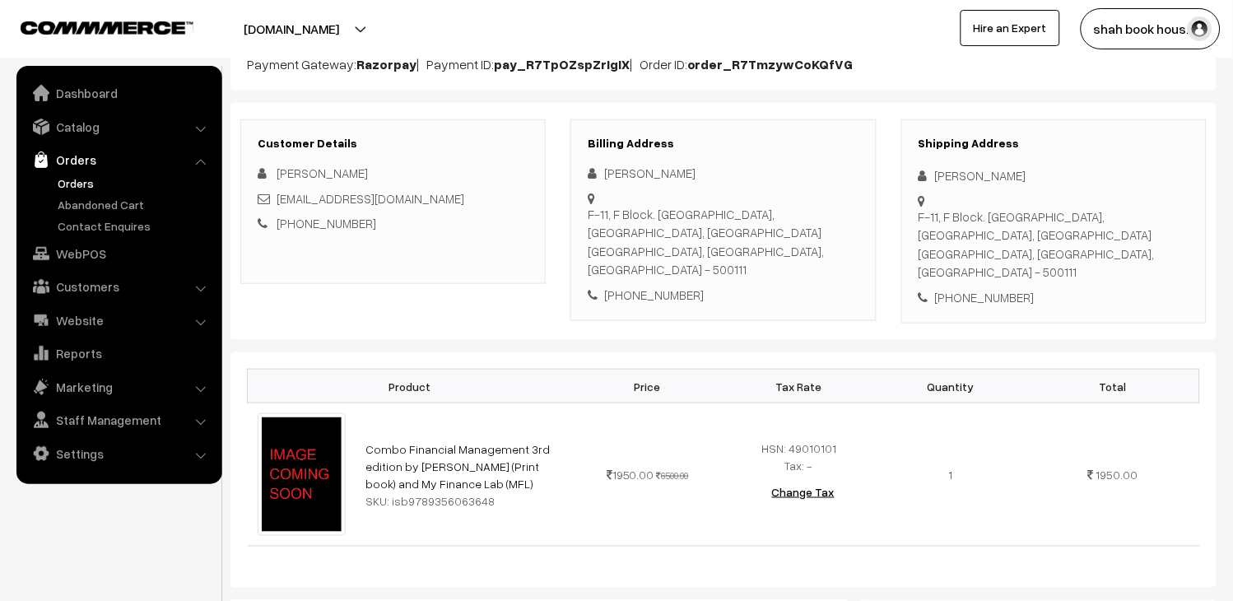
click at [495, 208] on div "Sanyog Kalantri sanyog_kalantri_pgpyl2027@isb.edu +91 7507034878" at bounding box center [393, 198] width 271 height 69
click at [496, 200] on div "sanyog_kalantri_pgpyl2027@isb.edu" at bounding box center [393, 198] width 271 height 19
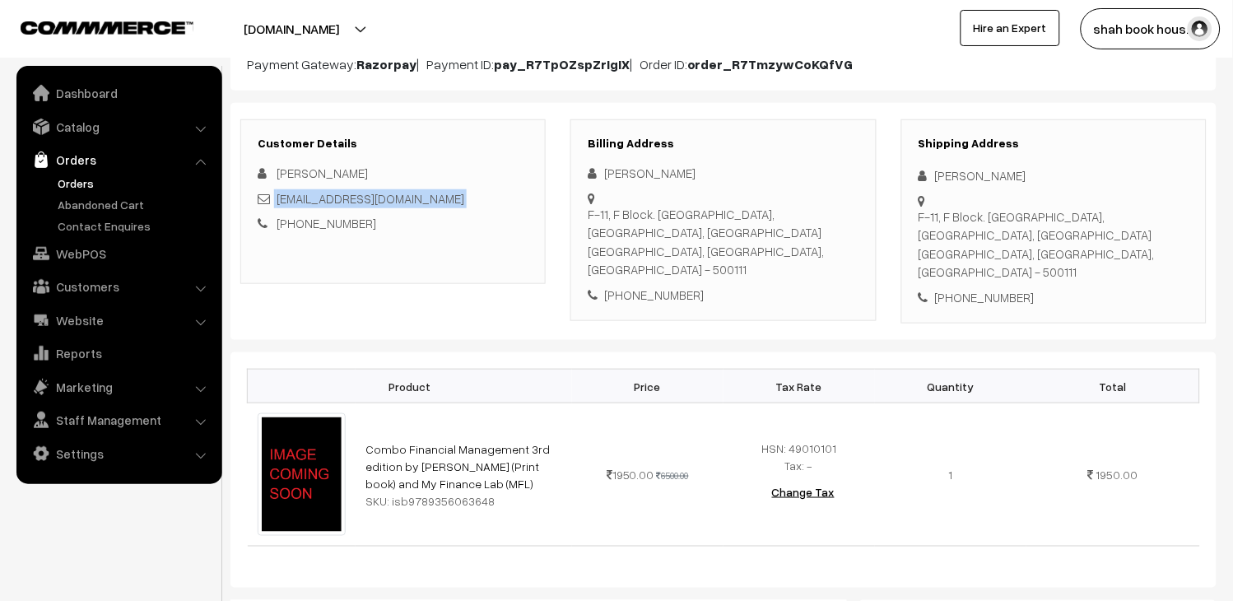
copy div "sanyog_kalantri_pgpyl2027@isb.edu"
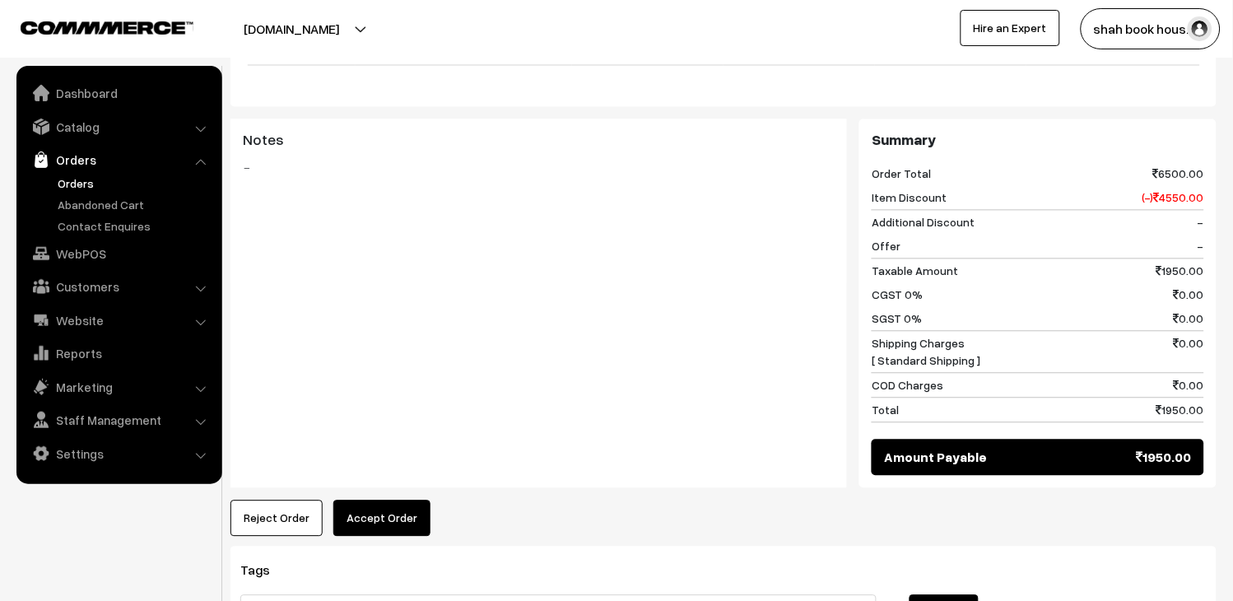
scroll to position [817, 0]
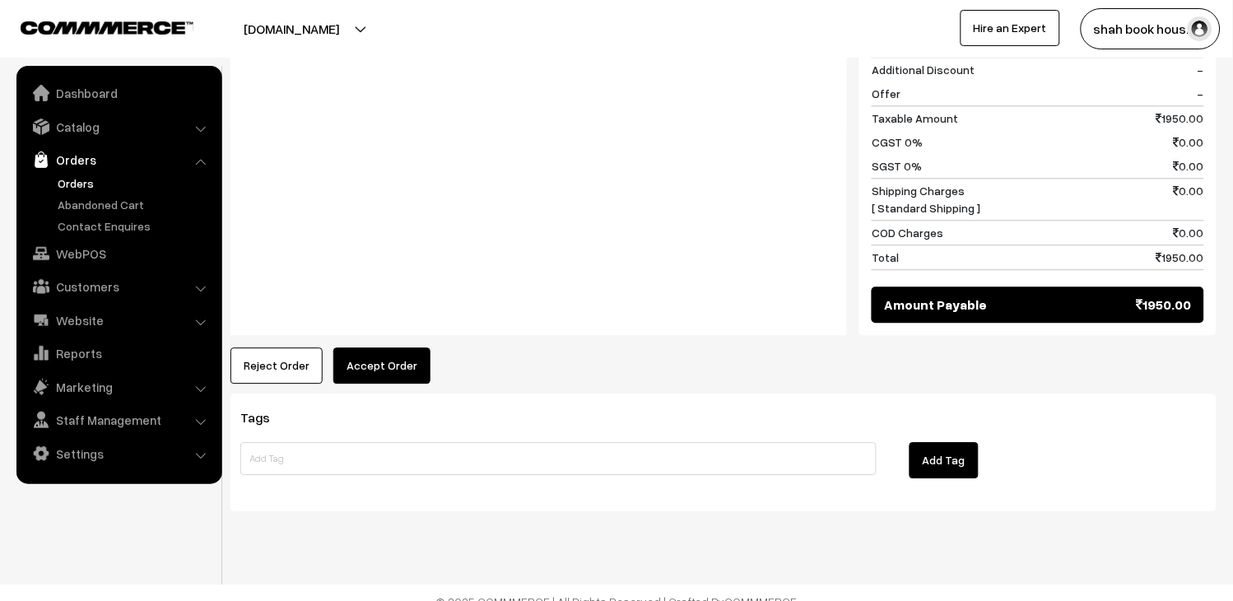
click at [414, 355] on button "Accept Order" at bounding box center [381, 365] width 97 height 36
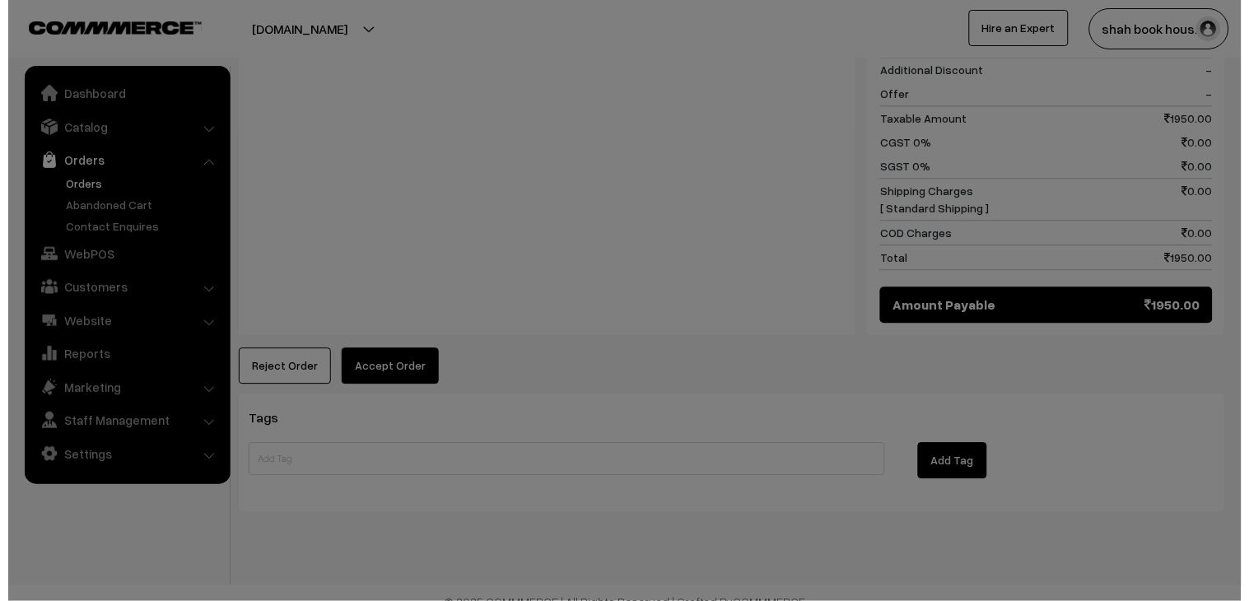
scroll to position [818, 0]
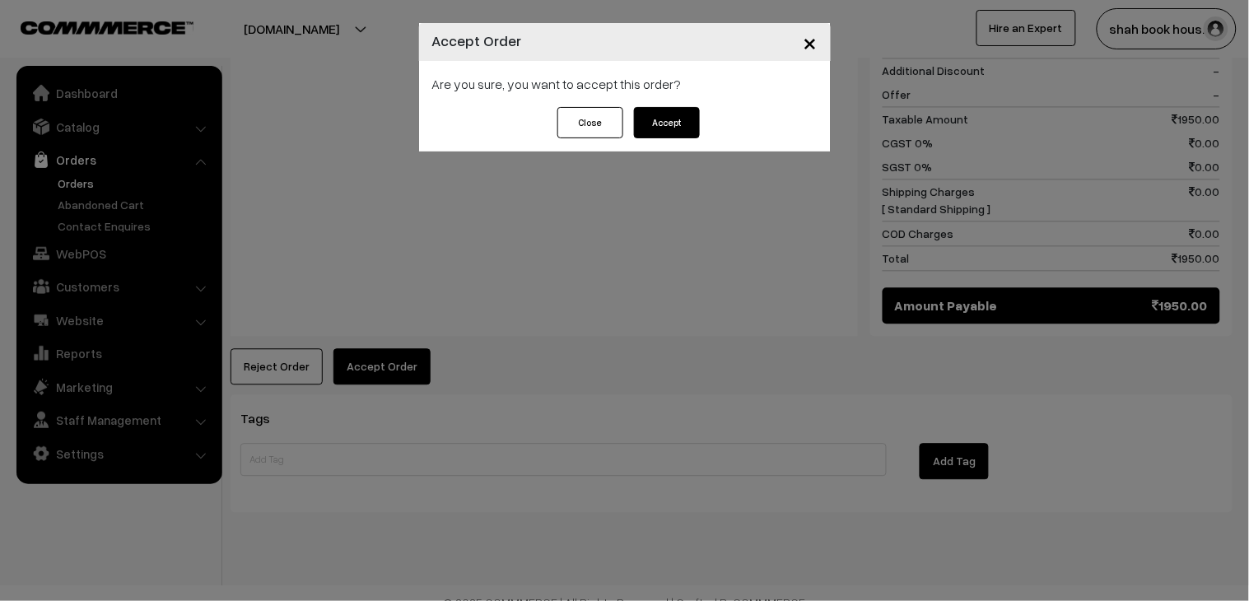
click at [653, 121] on button "Accept" at bounding box center [667, 122] width 66 height 31
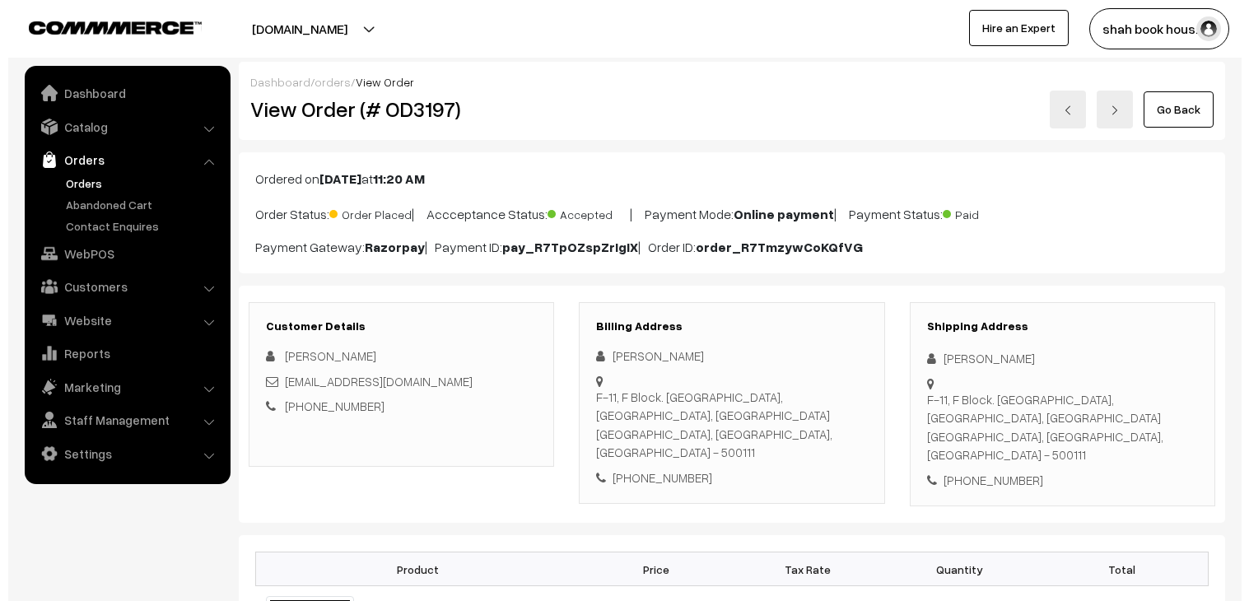
scroll to position [640, 0]
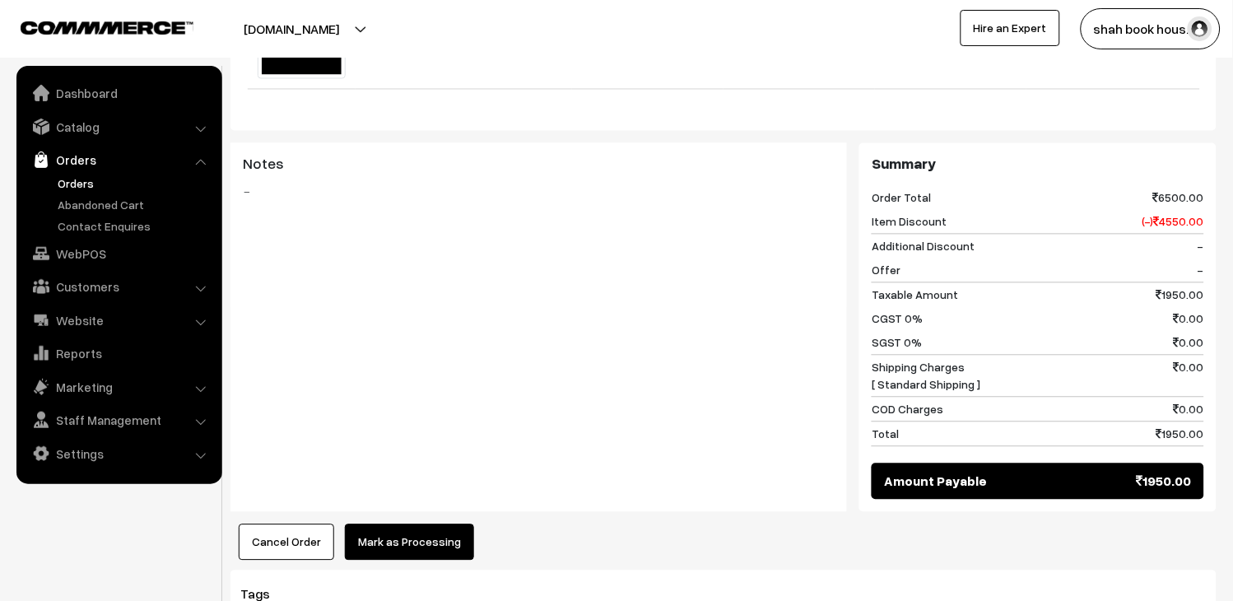
click at [421, 527] on button "Mark as Processing" at bounding box center [409, 542] width 129 height 36
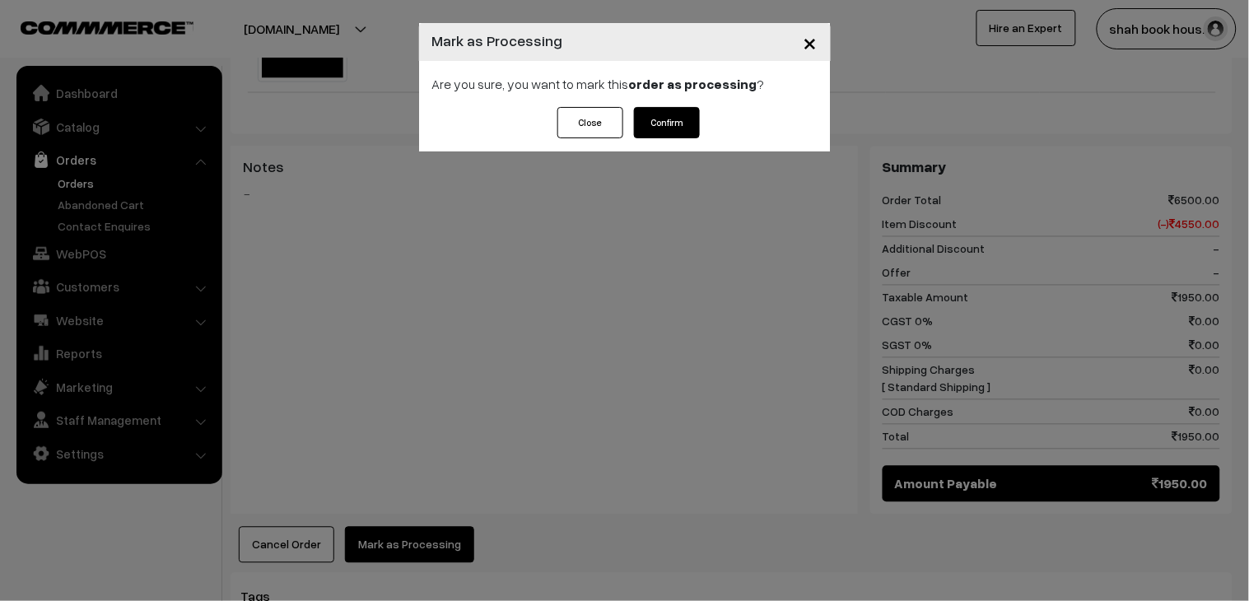
click at [673, 120] on button "Confirm" at bounding box center [667, 122] width 66 height 31
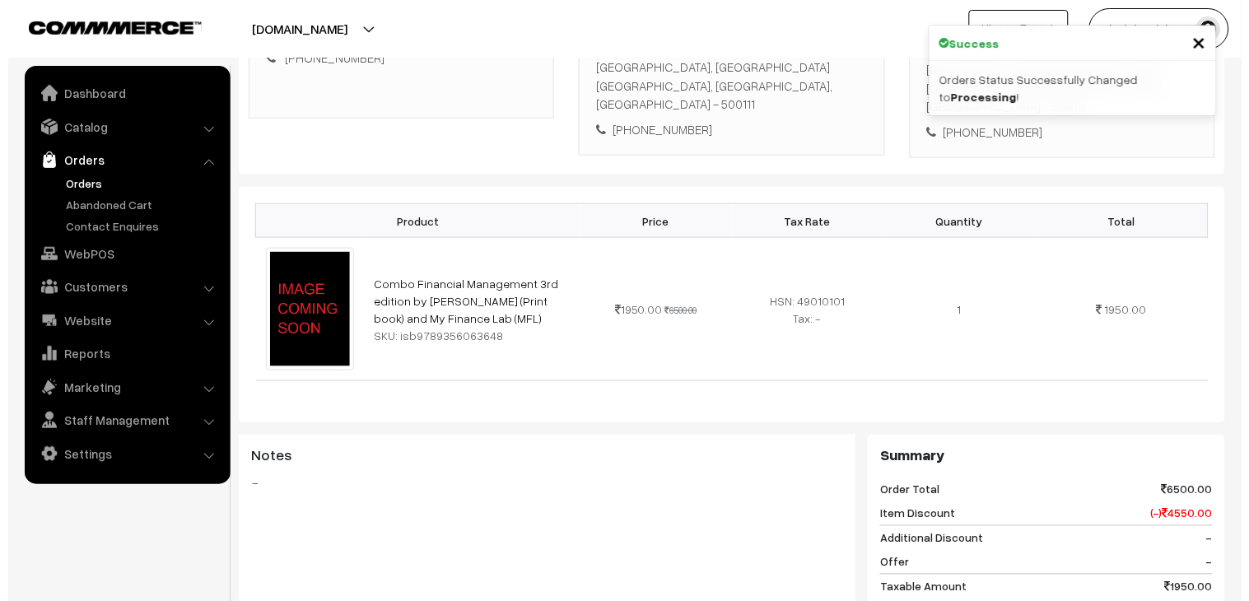
scroll to position [640, 0]
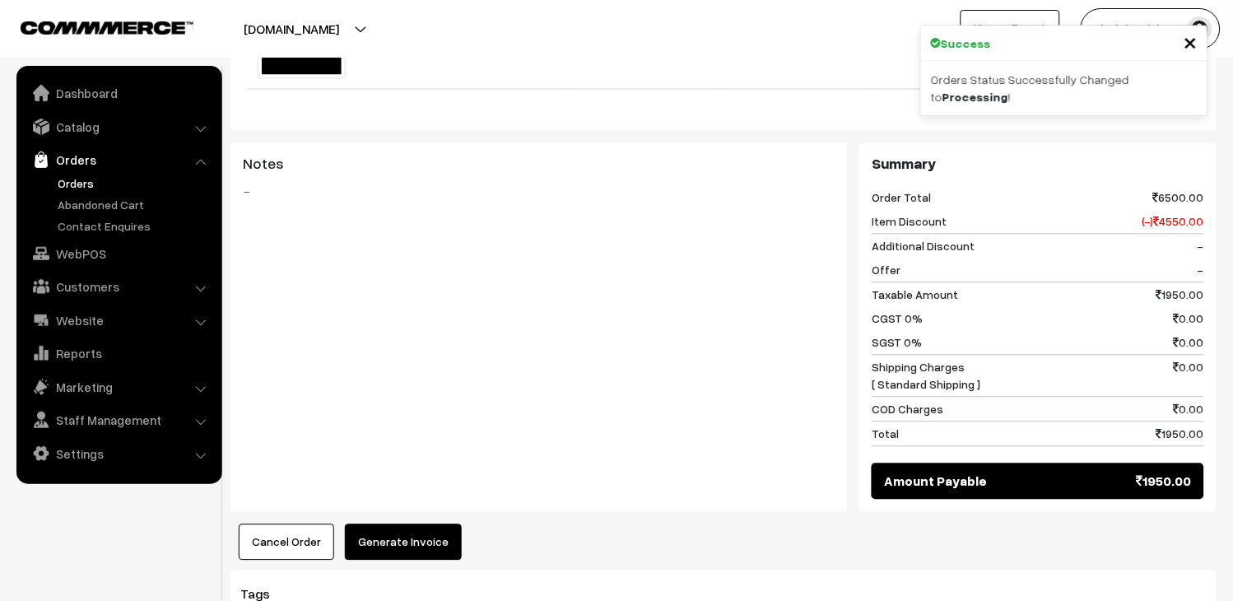
click at [431, 533] on button "Generate Invoice" at bounding box center [403, 542] width 117 height 36
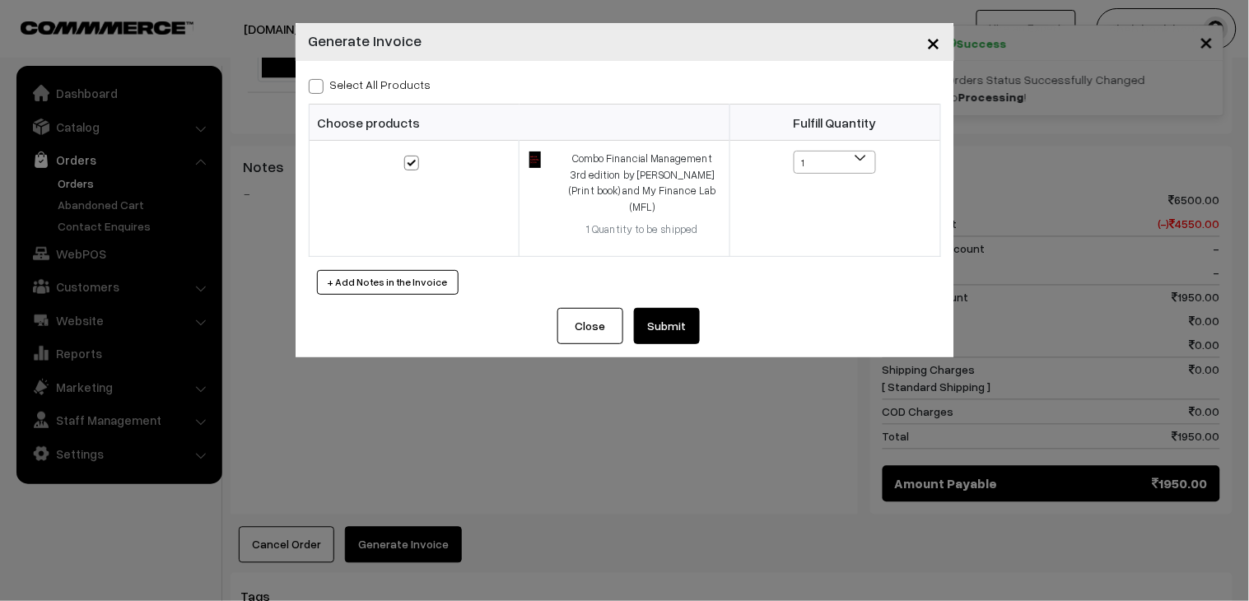
click at [667, 308] on button "Submit" at bounding box center [667, 326] width 66 height 36
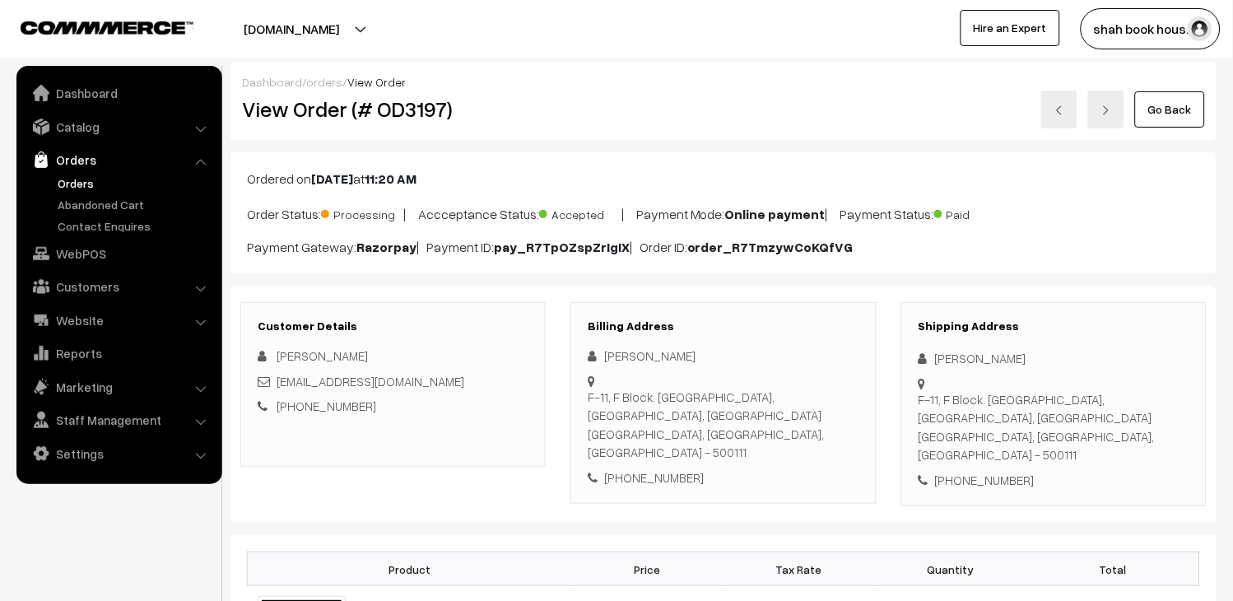
click at [1072, 117] on link at bounding box center [1059, 110] width 36 height 38
click at [416, 110] on h2 "View Order (# OD3198)" at bounding box center [394, 109] width 305 height 26
copy h2 "OD3198"
click at [513, 384] on div "[EMAIL_ADDRESS][DOMAIN_NAME]" at bounding box center [393, 381] width 271 height 19
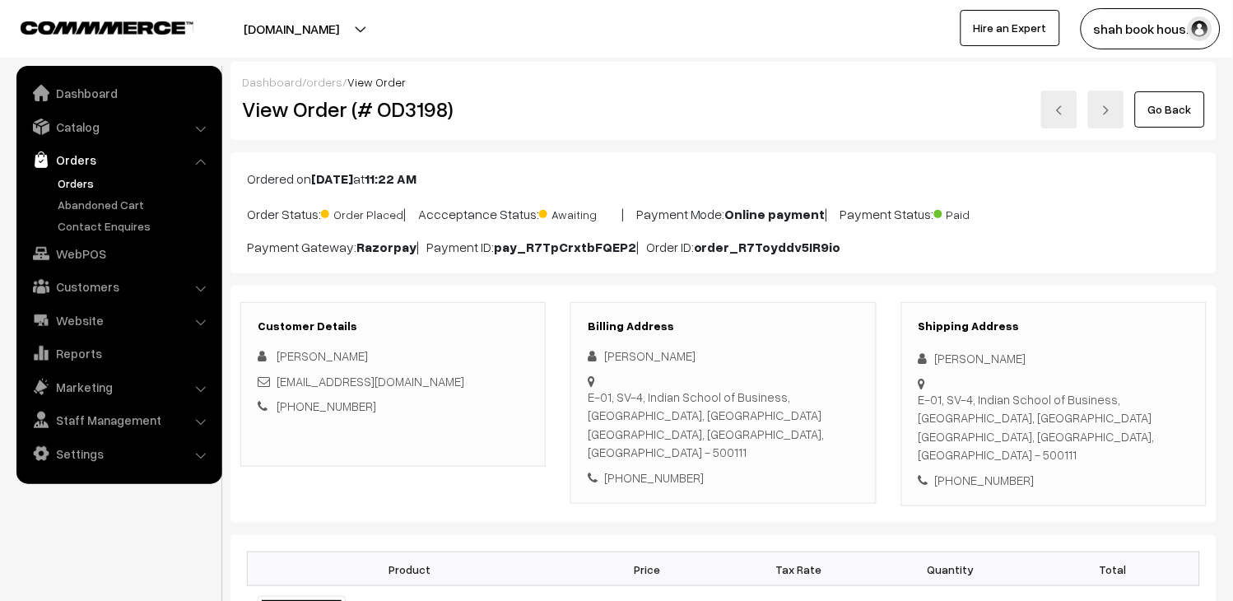
click at [512, 383] on div "[EMAIL_ADDRESS][DOMAIN_NAME]" at bounding box center [393, 381] width 271 height 19
copy div "[EMAIL_ADDRESS][DOMAIN_NAME]"
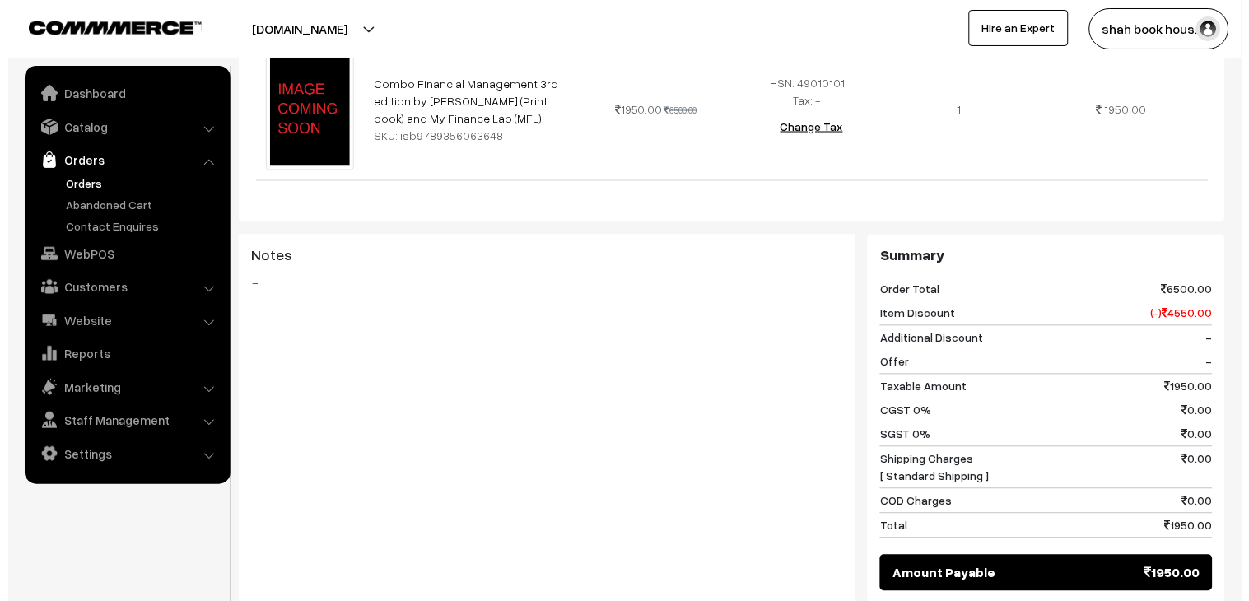
scroll to position [731, 0]
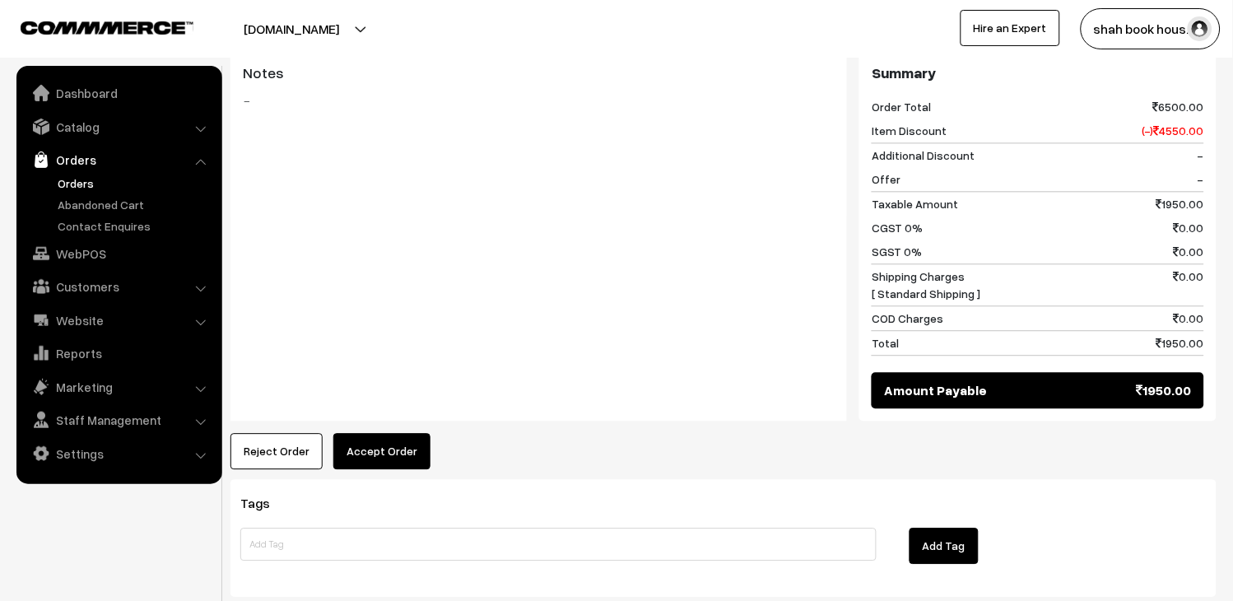
click at [404, 433] on button "Accept Order" at bounding box center [381, 451] width 97 height 36
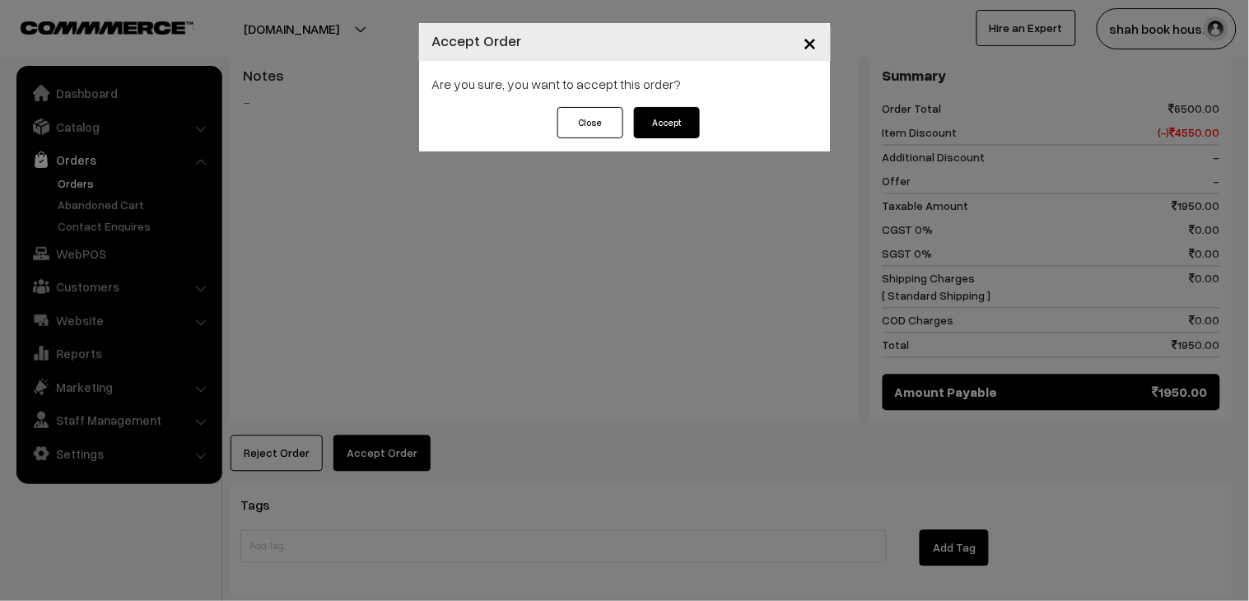
click at [669, 124] on button "Accept" at bounding box center [667, 122] width 66 height 31
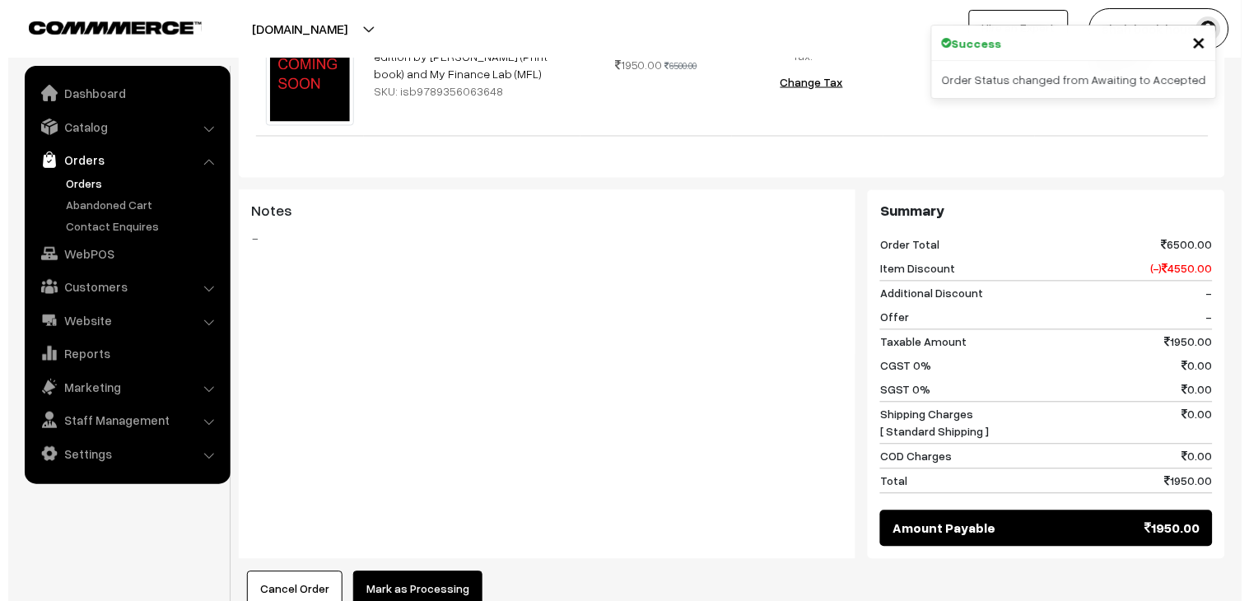
scroll to position [731, 0]
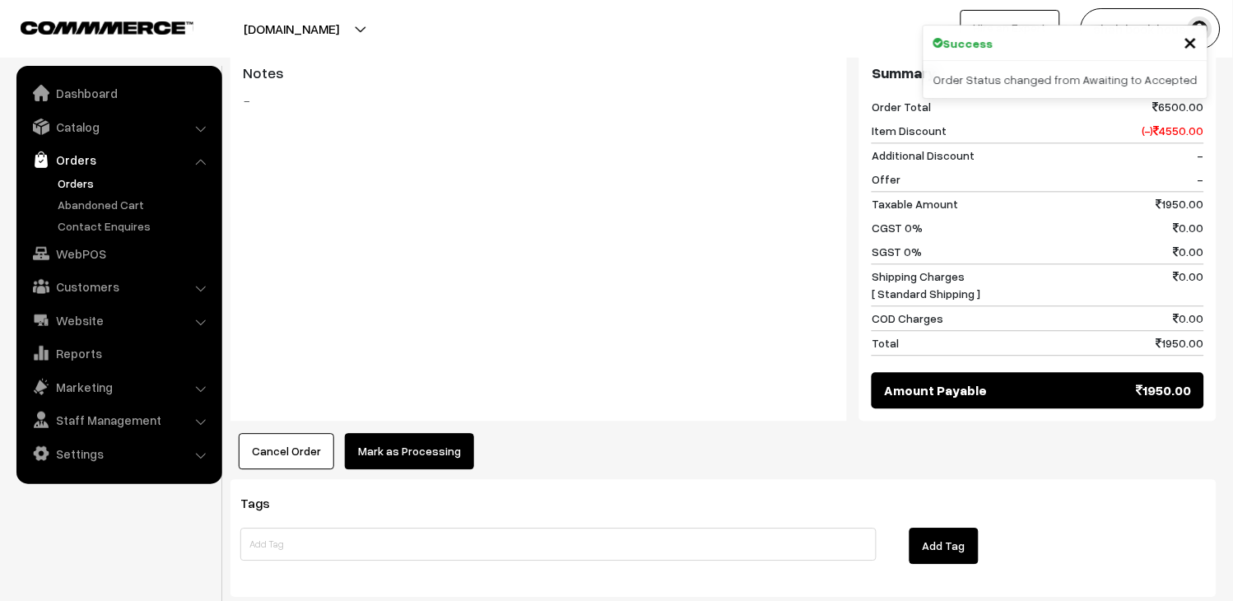
click at [458, 433] on button "Mark as Processing" at bounding box center [409, 451] width 129 height 36
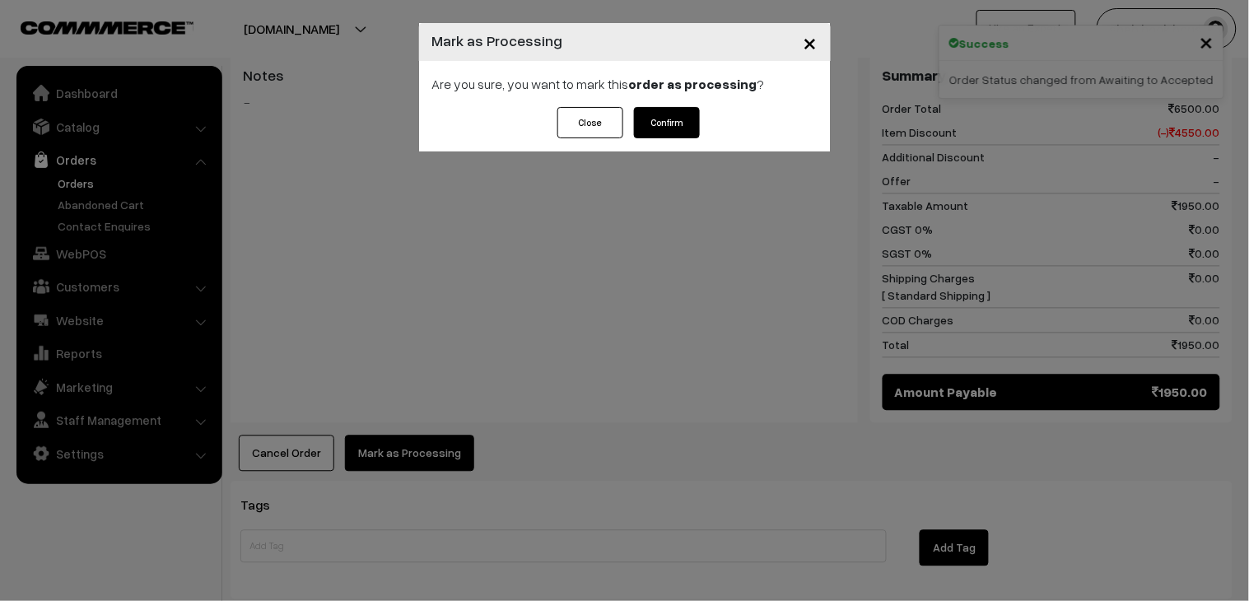
click at [669, 133] on button "Confirm" at bounding box center [667, 122] width 66 height 31
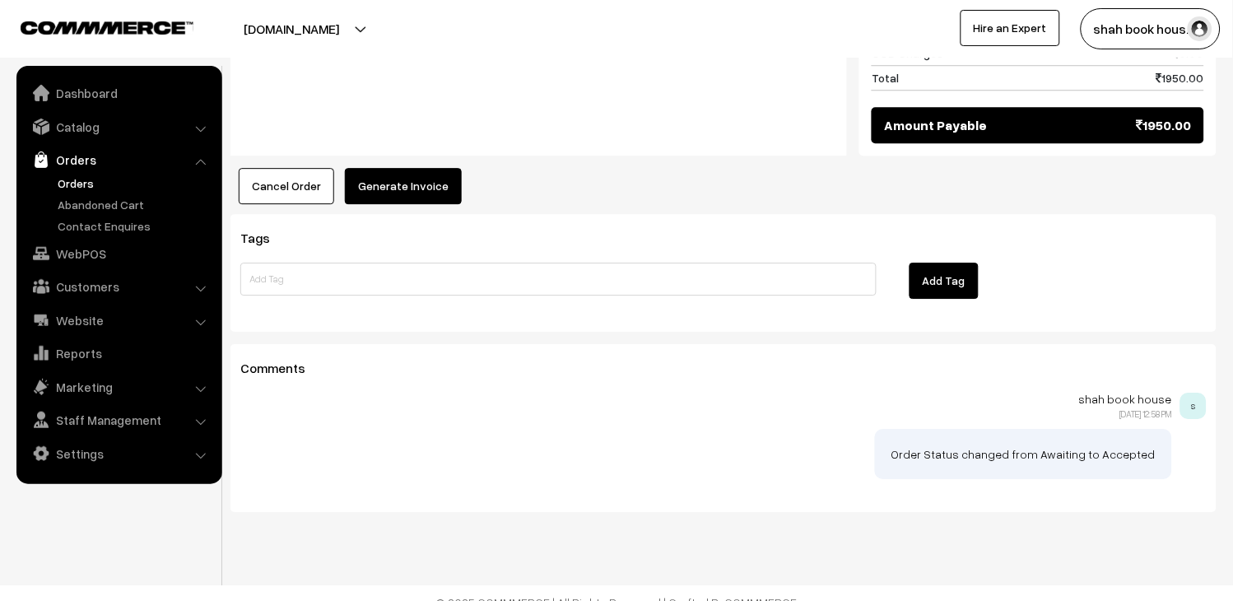
click at [413, 178] on button "Generate Invoice" at bounding box center [403, 186] width 117 height 36
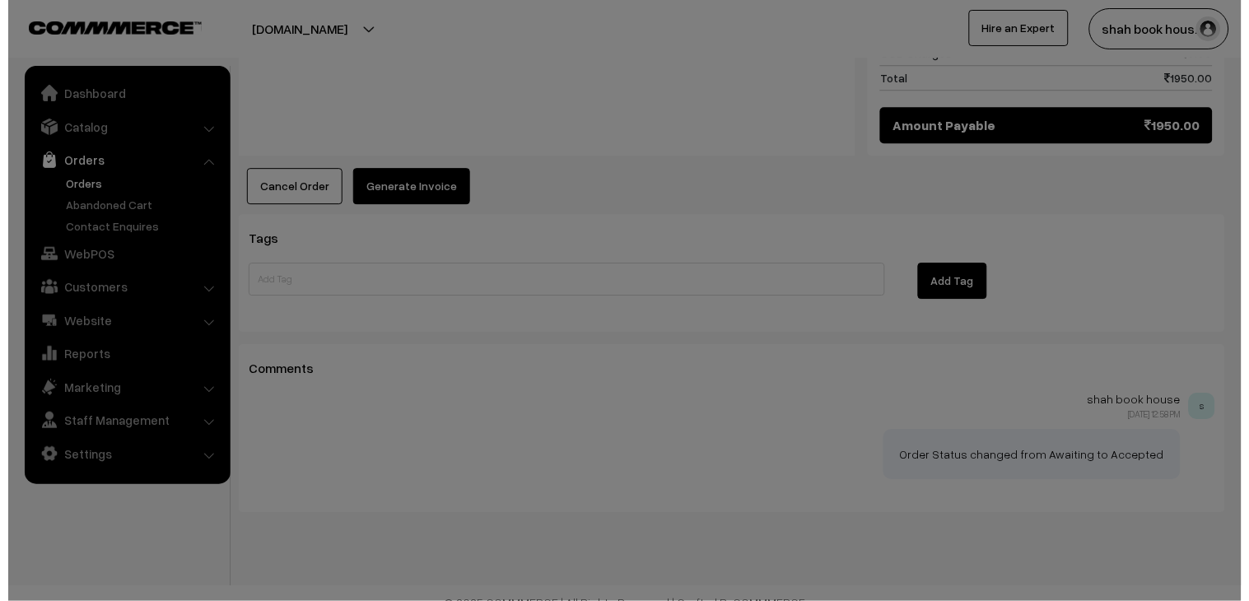
scroll to position [998, 0]
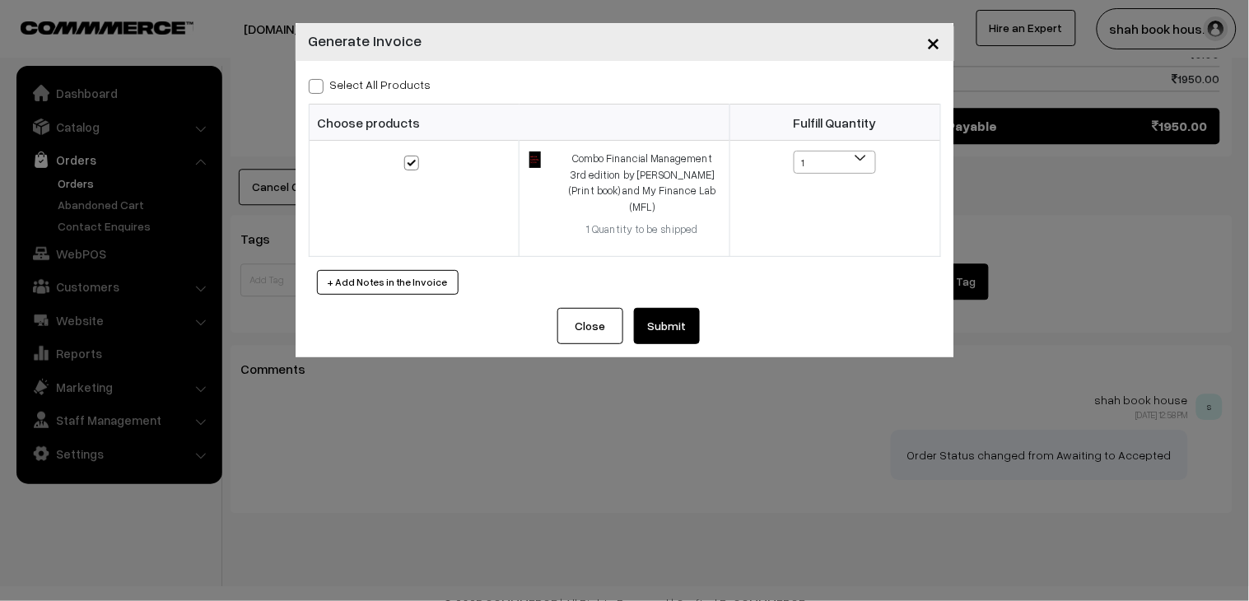
click at [663, 321] on button "Submit" at bounding box center [667, 326] width 66 height 36
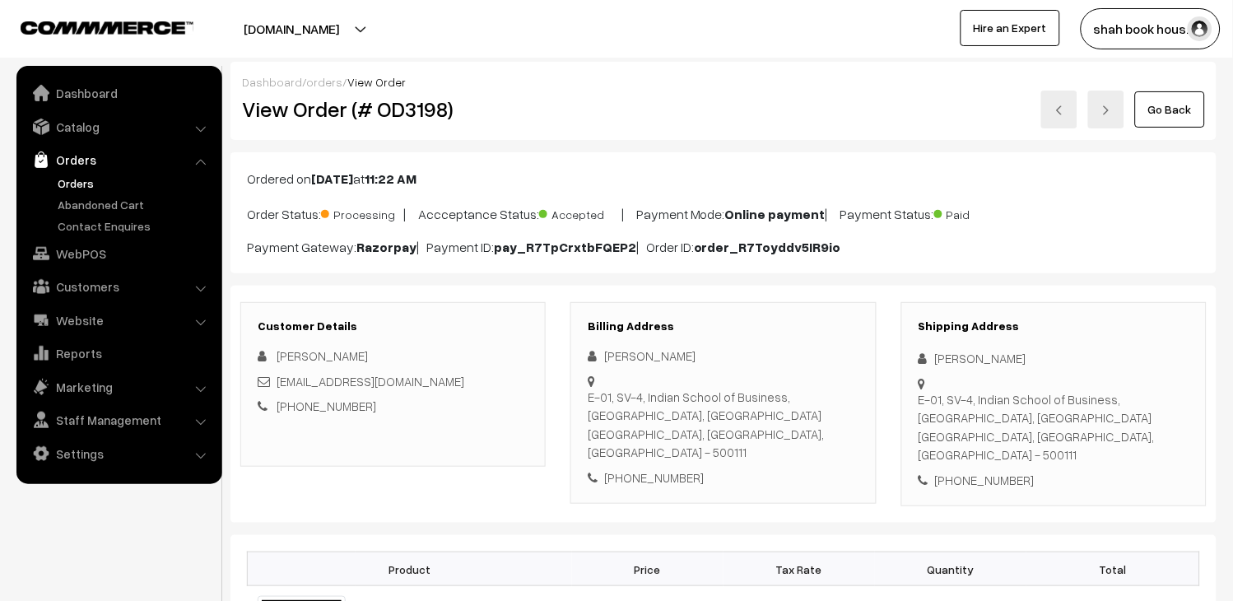
click at [1059, 102] on link at bounding box center [1059, 110] width 36 height 38
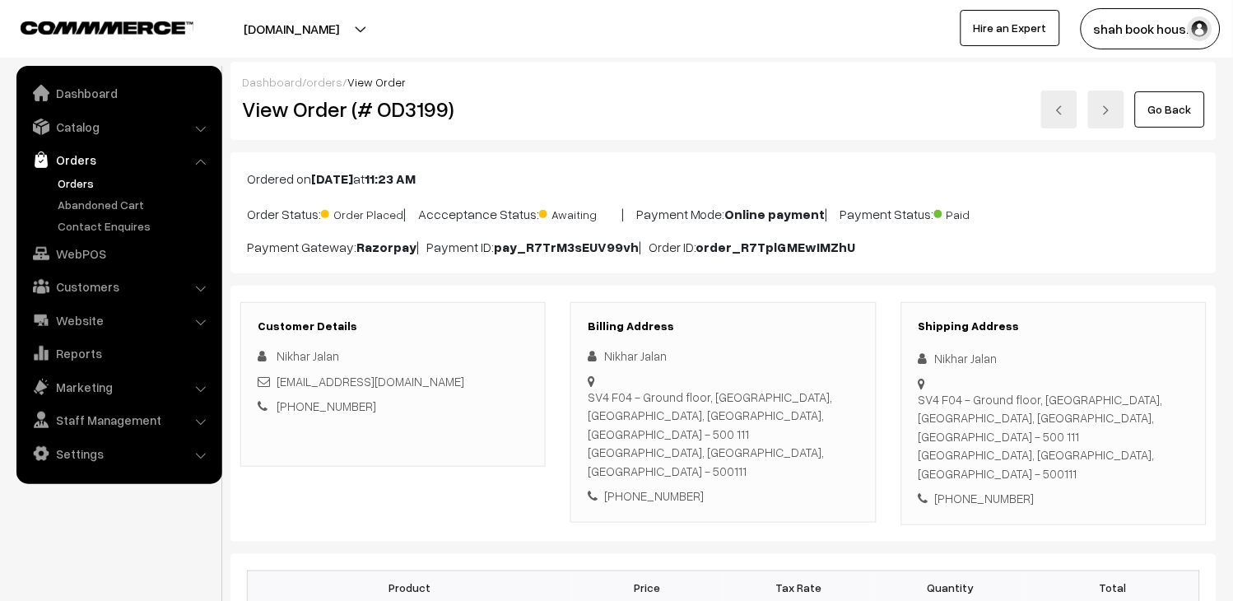
click at [381, 119] on h2 "View Order (# OD3199)" at bounding box center [394, 109] width 305 height 26
click at [392, 115] on h2 "View Order (# OD3199)" at bounding box center [394, 109] width 305 height 26
copy h2 "OD3199"
click at [503, 383] on div "nikhar_jalan_pgpyl2027@isb.edu" at bounding box center [393, 381] width 271 height 19
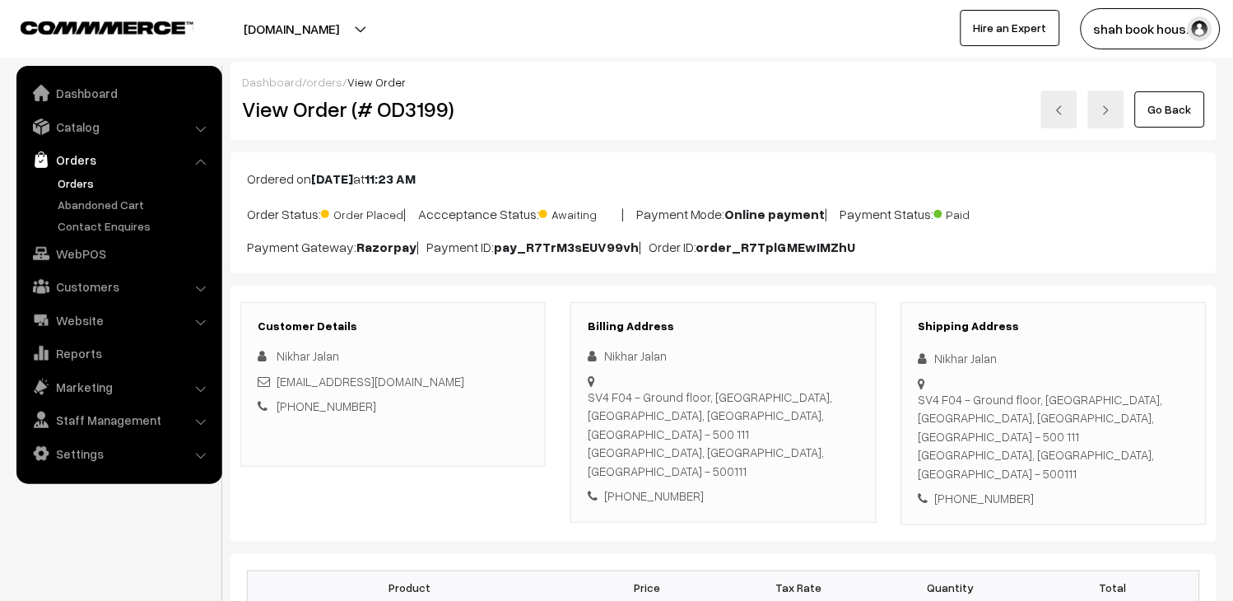
click at [503, 383] on div "nikhar_jalan_pgpyl2027@isb.edu" at bounding box center [393, 381] width 271 height 19
copy div "nikhar_jalan_pgpyl2027@isb.edu"
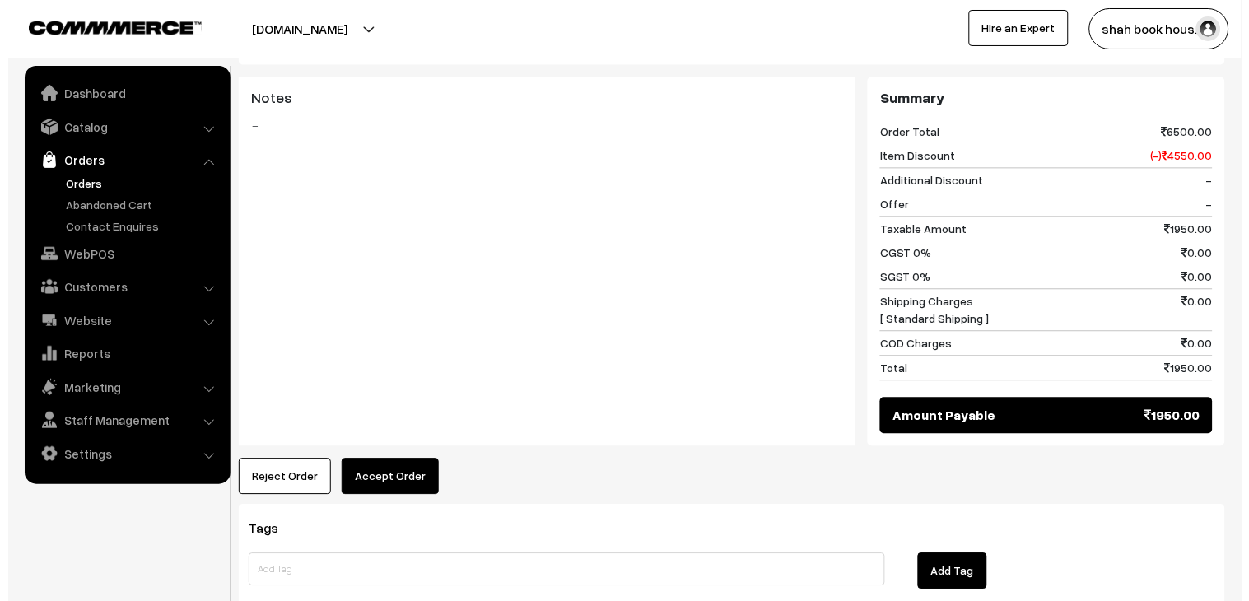
scroll to position [731, 0]
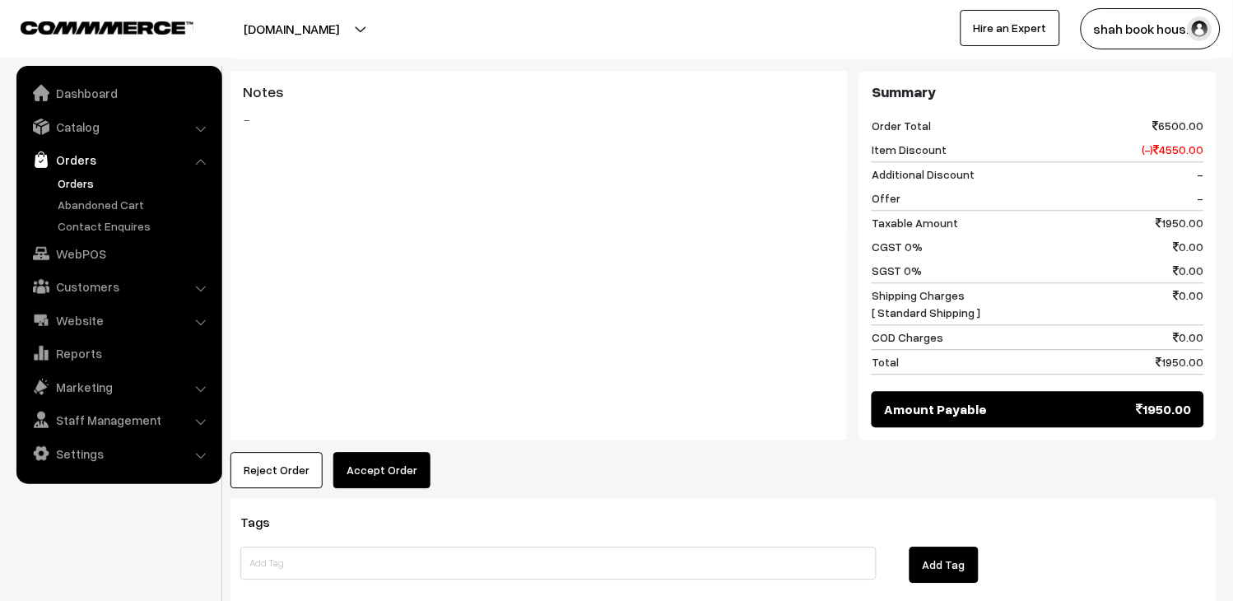
click at [398, 408] on div "Product Price Tax Rate Quantity Total Combo Financial Management 3rd edition by…" at bounding box center [724, 155] width 986 height 665
click at [399, 452] on button "Accept Order" at bounding box center [381, 470] width 97 height 36
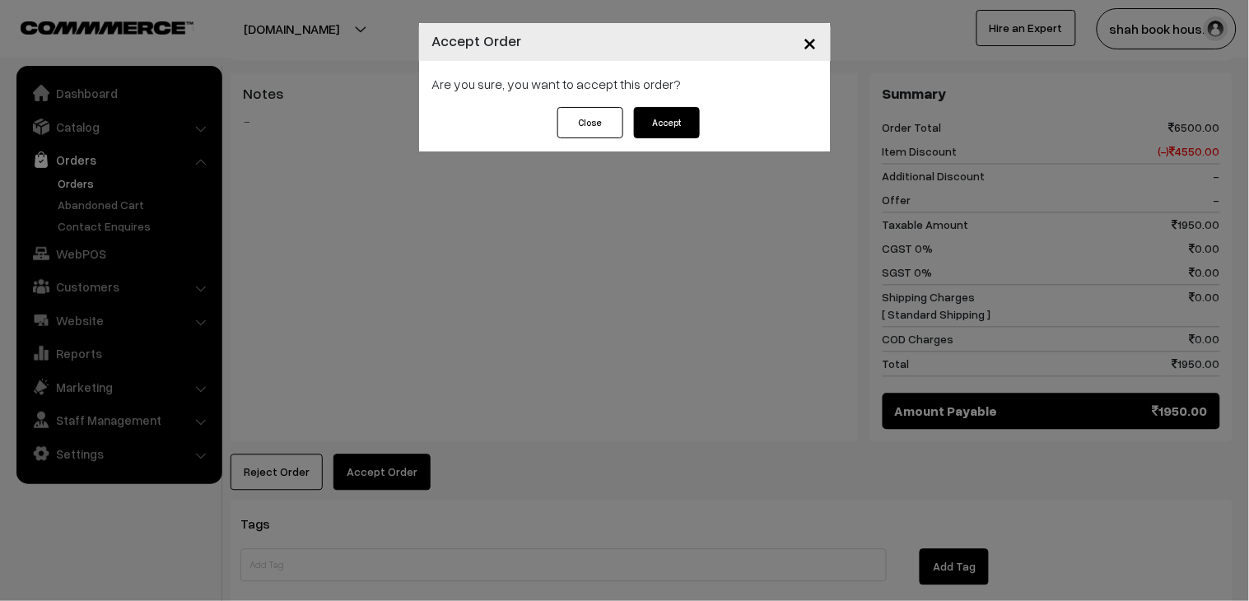
click at [671, 124] on button "Accept" at bounding box center [667, 122] width 66 height 31
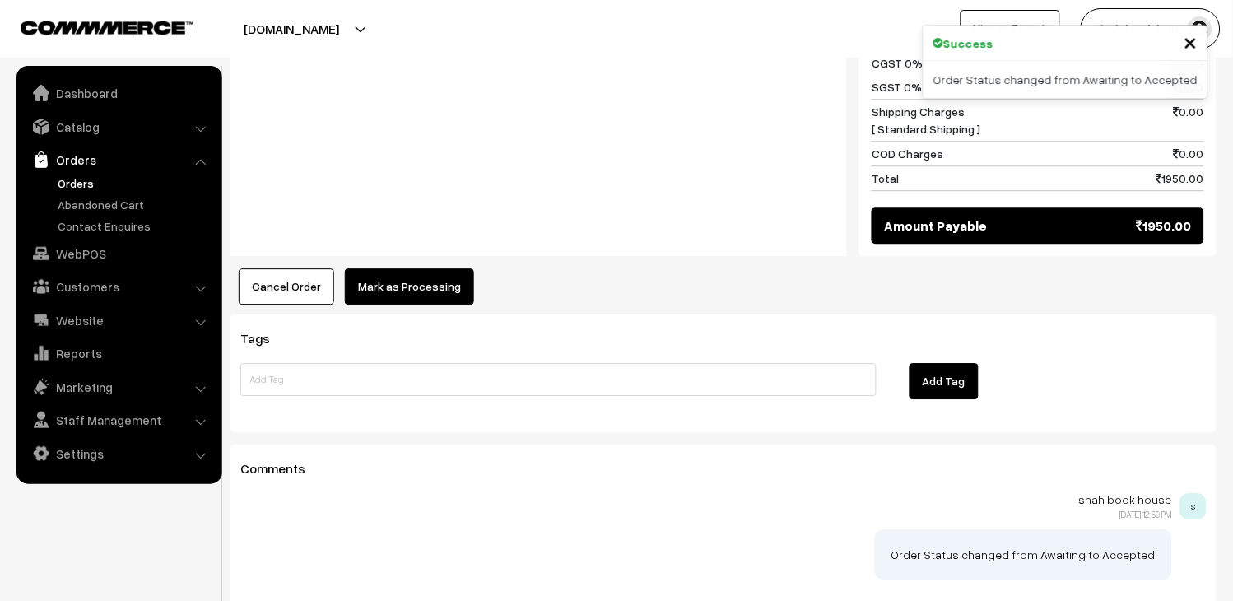
click at [396, 268] on button "Mark as Processing" at bounding box center [409, 286] width 129 height 36
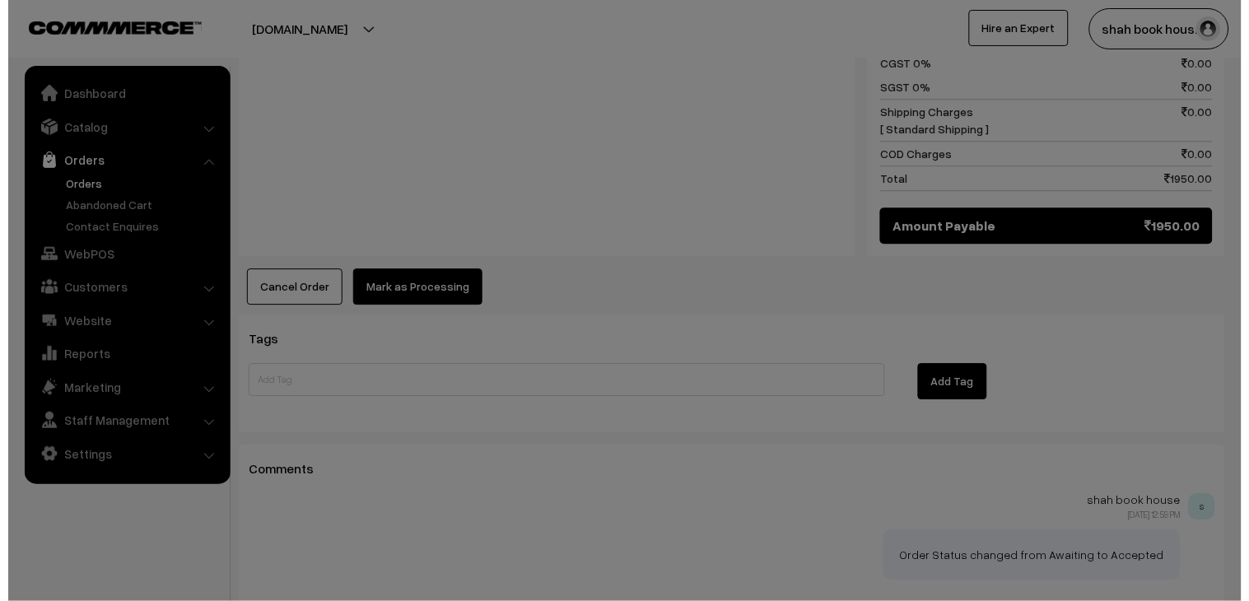
scroll to position [916, 0]
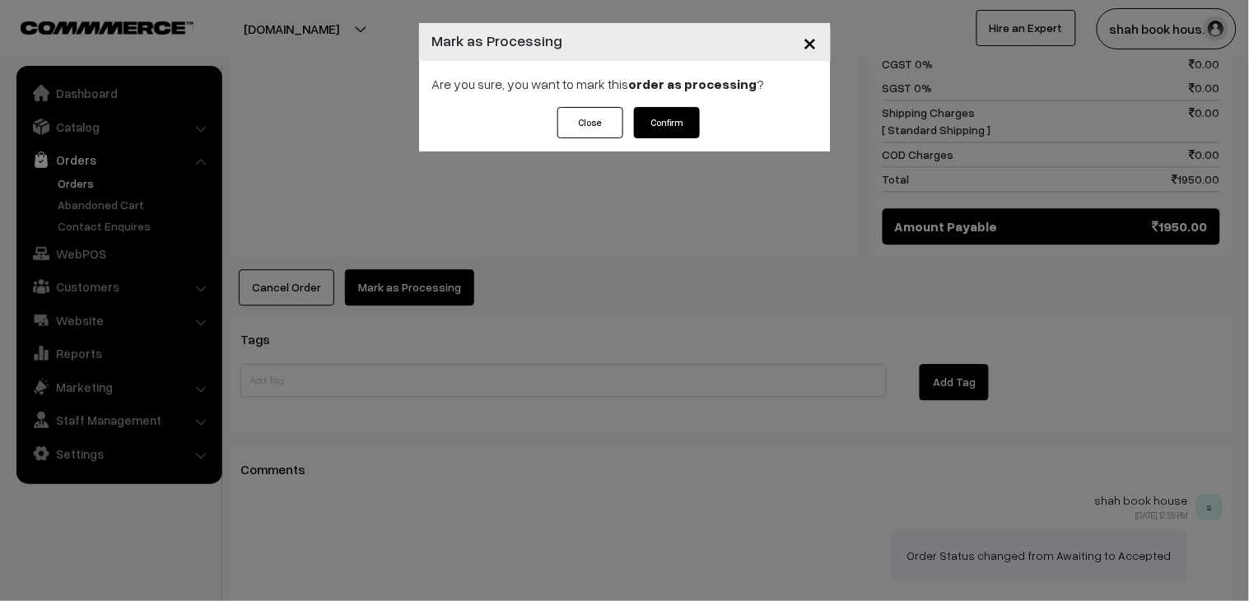
click at [678, 126] on button "Confirm" at bounding box center [667, 122] width 66 height 31
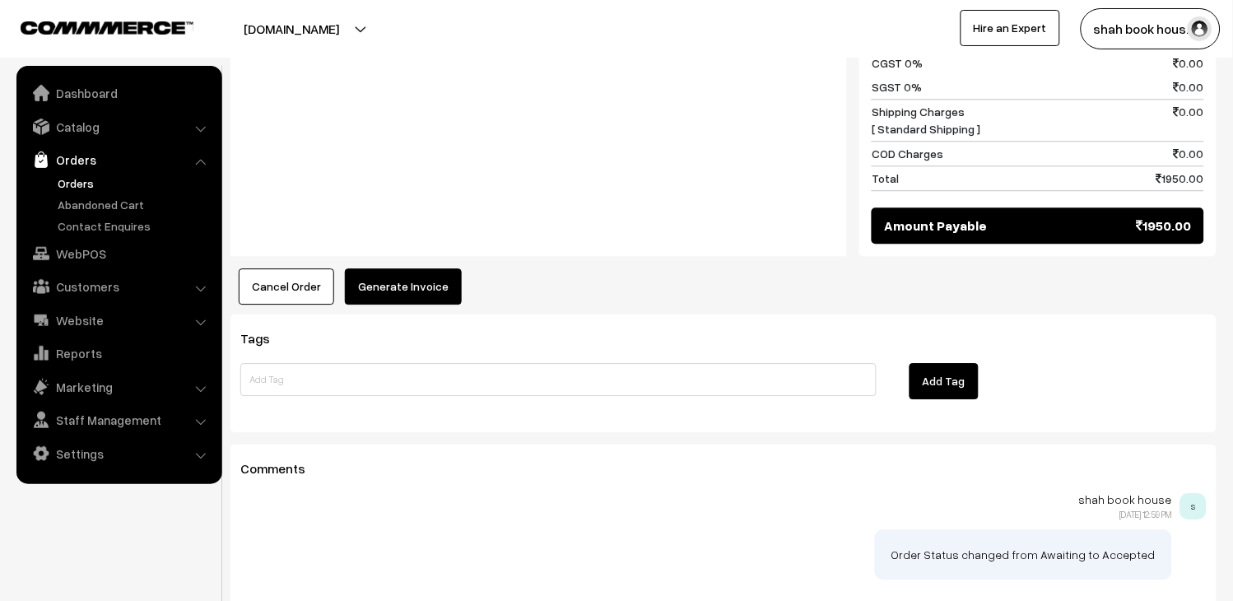
click at [415, 268] on button "Generate Invoice" at bounding box center [403, 286] width 117 height 36
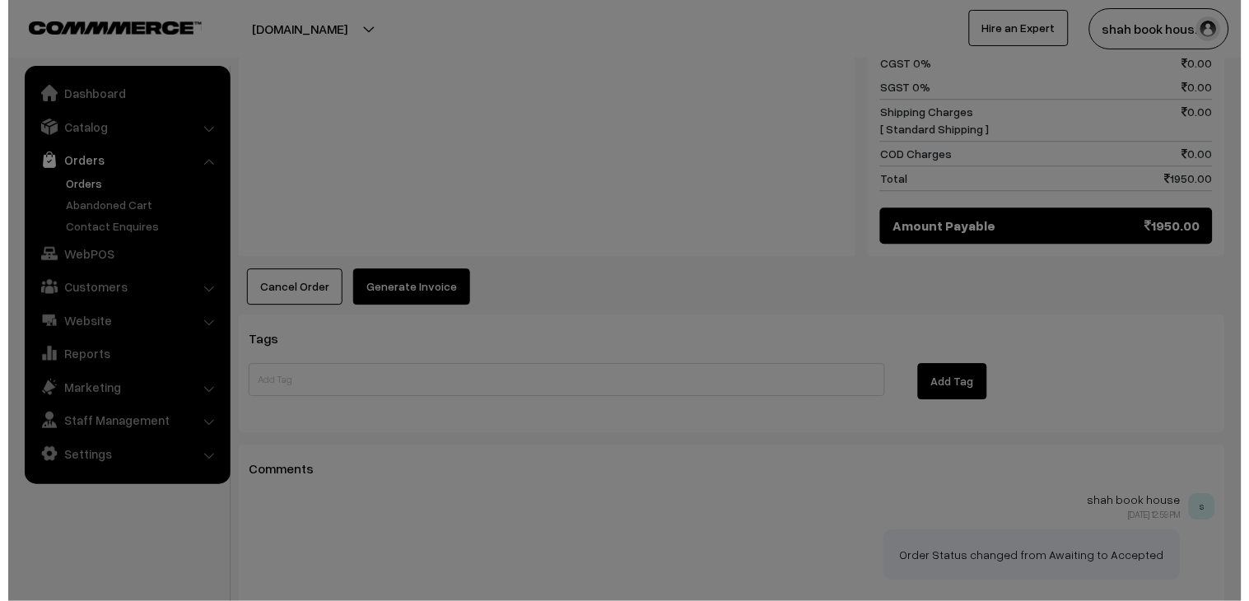
scroll to position [916, 0]
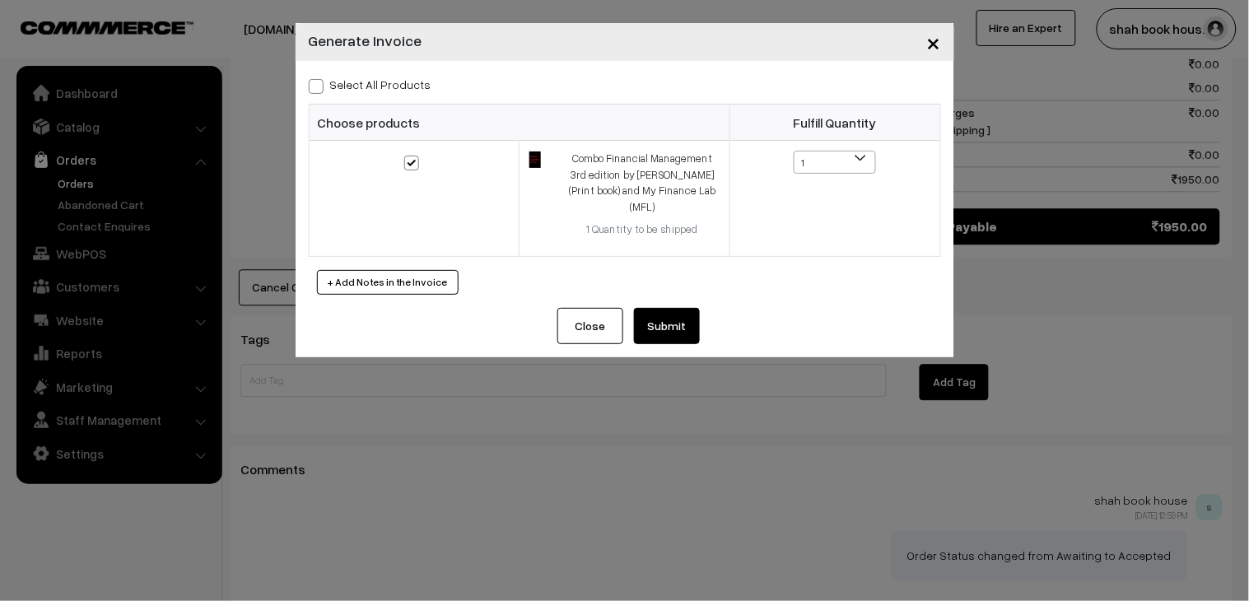
click at [662, 317] on button "Submit" at bounding box center [667, 326] width 66 height 36
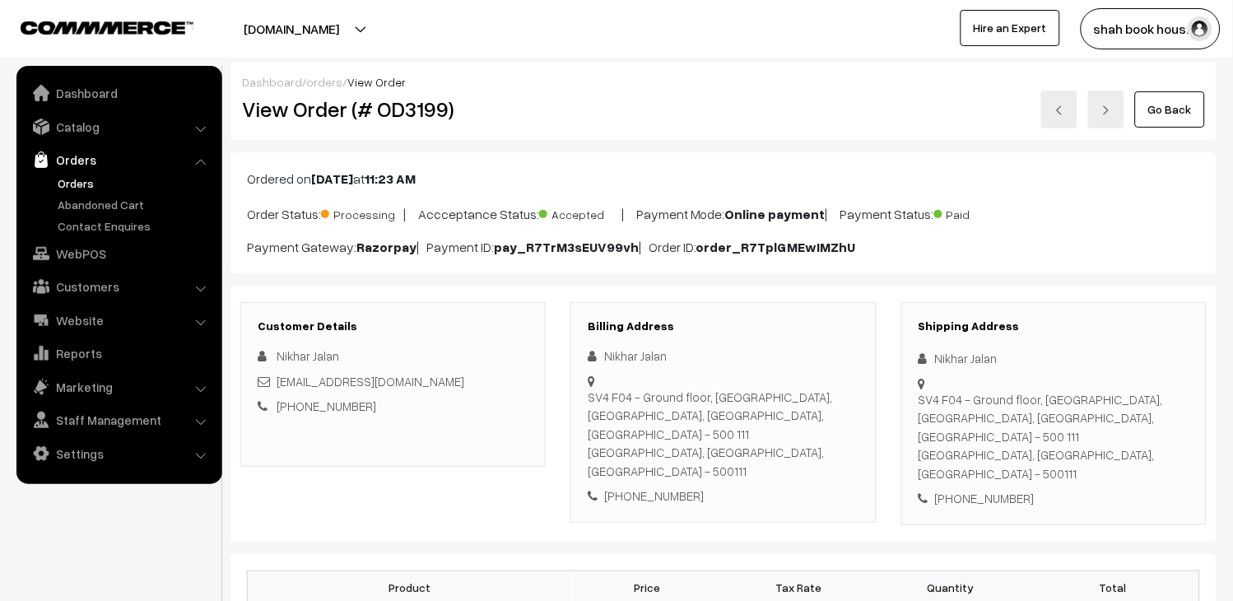
click at [1055, 109] on img at bounding box center [1060, 110] width 10 height 10
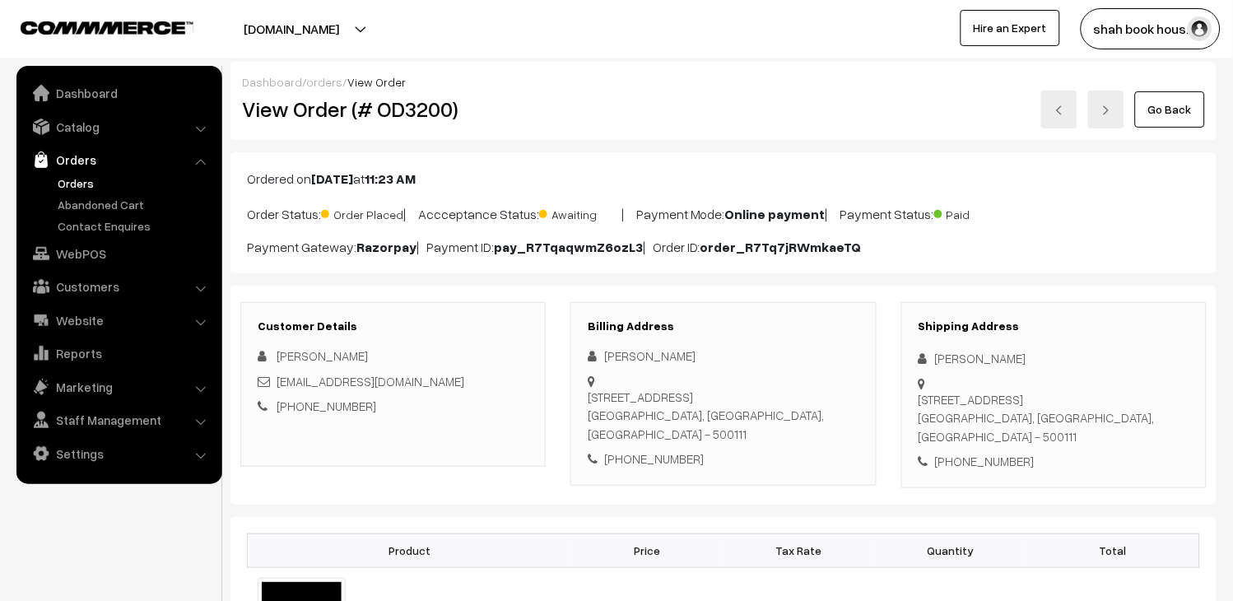
click at [406, 114] on h2 "View Order (# OD3200)" at bounding box center [394, 109] width 305 height 26
copy h2 "OD3200"
click at [497, 375] on div "[EMAIL_ADDRESS][DOMAIN_NAME]" at bounding box center [393, 381] width 271 height 19
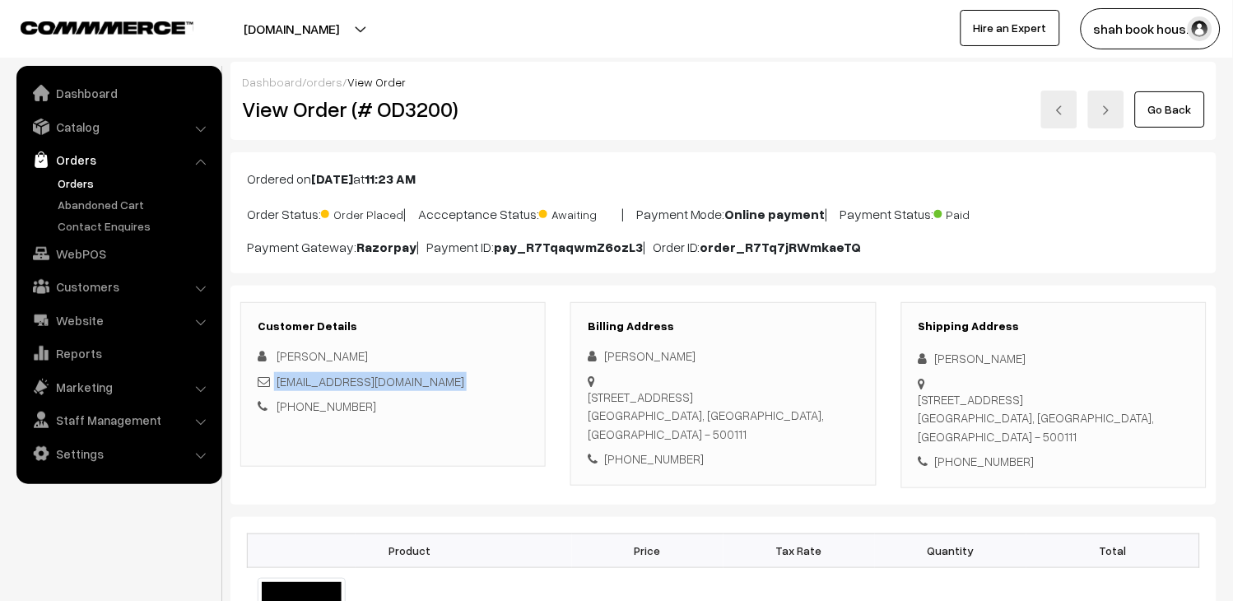
click at [497, 375] on div "[EMAIL_ADDRESS][DOMAIN_NAME]" at bounding box center [393, 381] width 271 height 19
copy div "[EMAIL_ADDRESS][DOMAIN_NAME]"
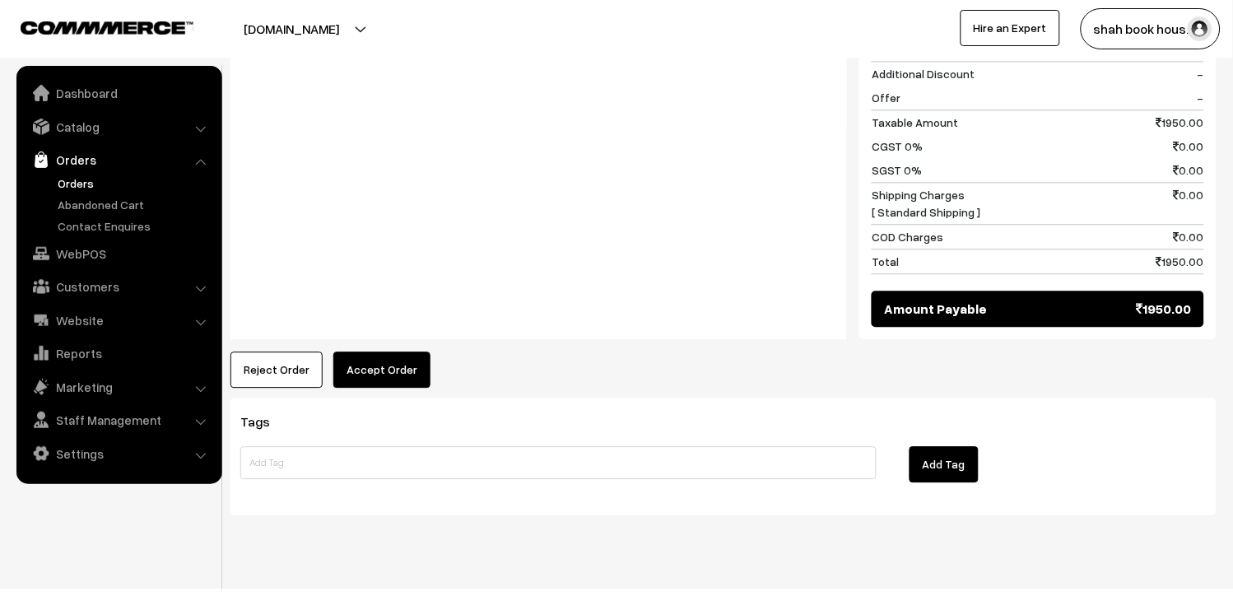
click at [412, 352] on button "Accept Order" at bounding box center [381, 370] width 97 height 36
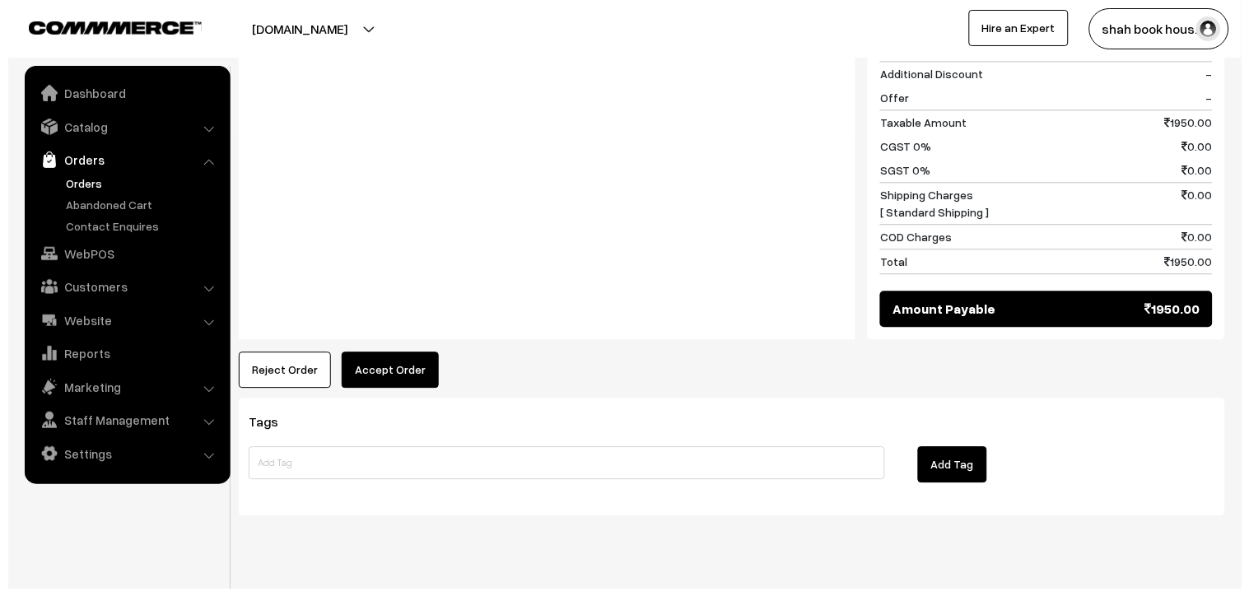
scroll to position [796, 0]
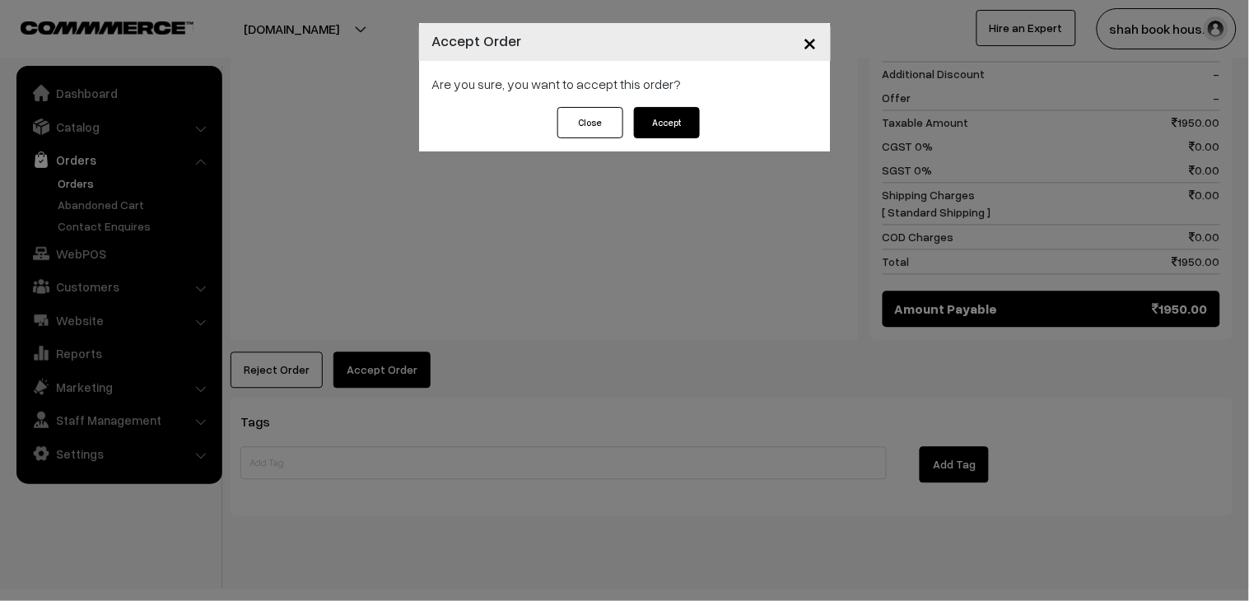
click at [679, 123] on button "Accept" at bounding box center [667, 122] width 66 height 31
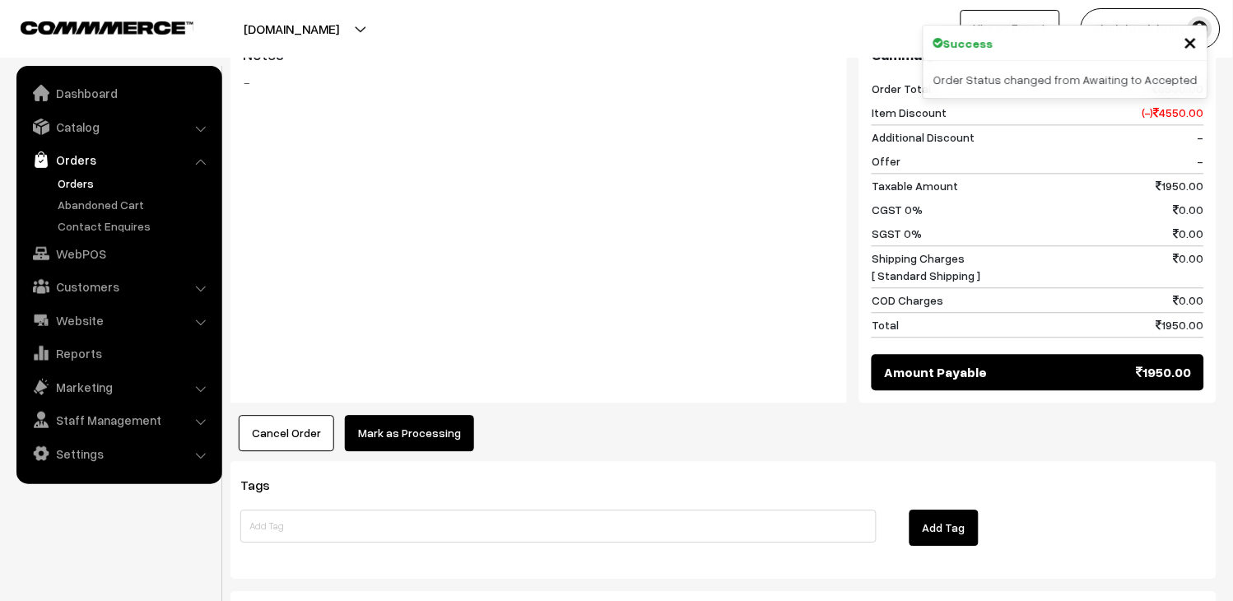
click at [417, 384] on div "Product Price Tax Rate Quantity Total Combo Financial Management 3rd edition by…" at bounding box center [724, 118] width 986 height 665
click at [416, 415] on button "Mark as Processing" at bounding box center [409, 433] width 129 height 36
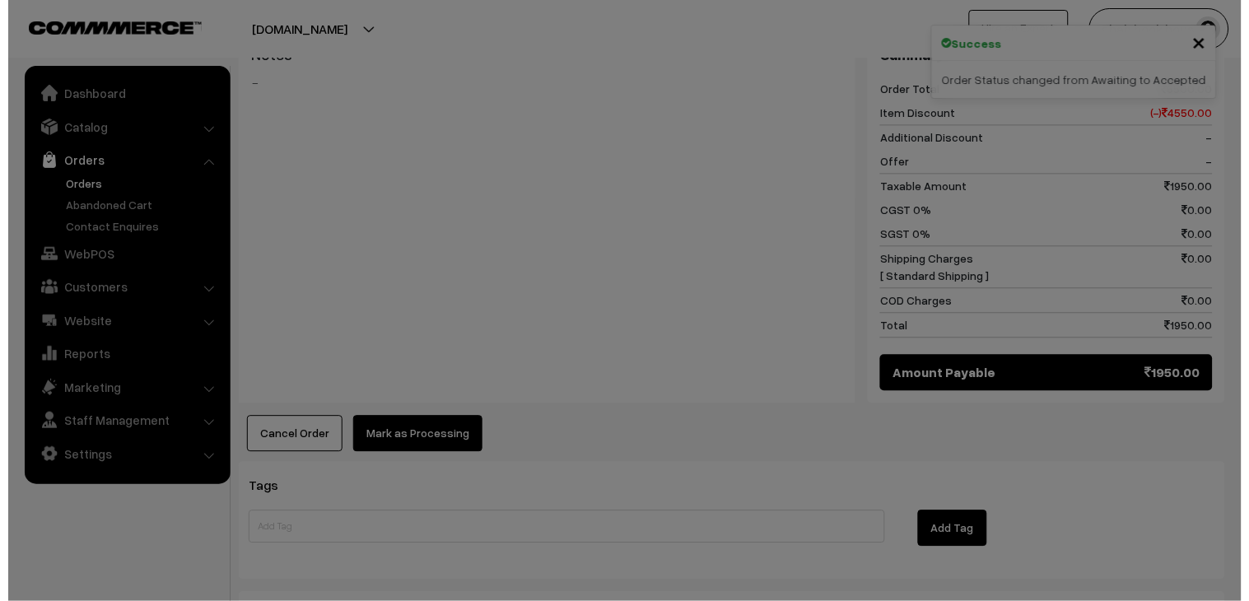
scroll to position [734, 0]
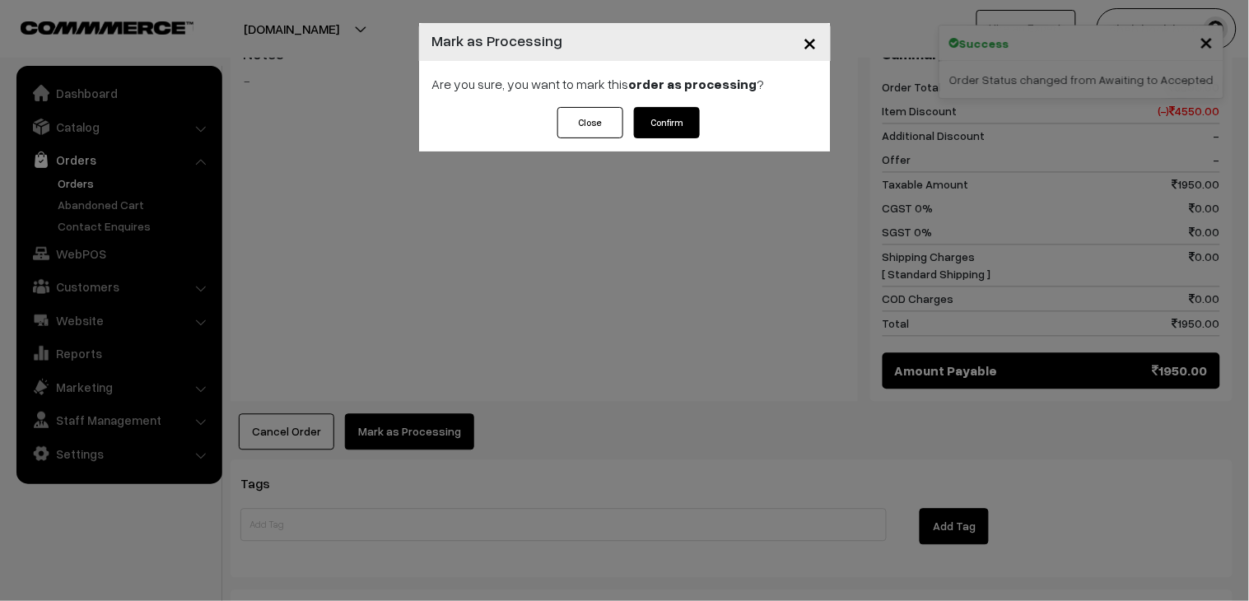
click at [689, 121] on button "Confirm" at bounding box center [667, 122] width 66 height 31
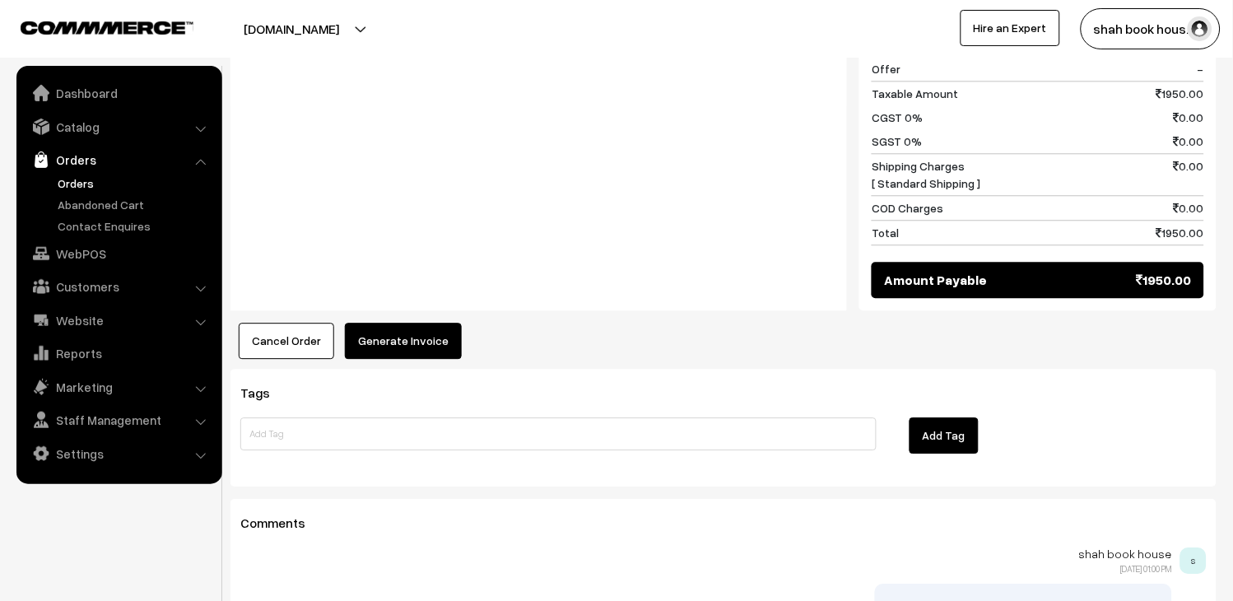
click at [437, 323] on button "Generate Invoice" at bounding box center [403, 341] width 117 height 36
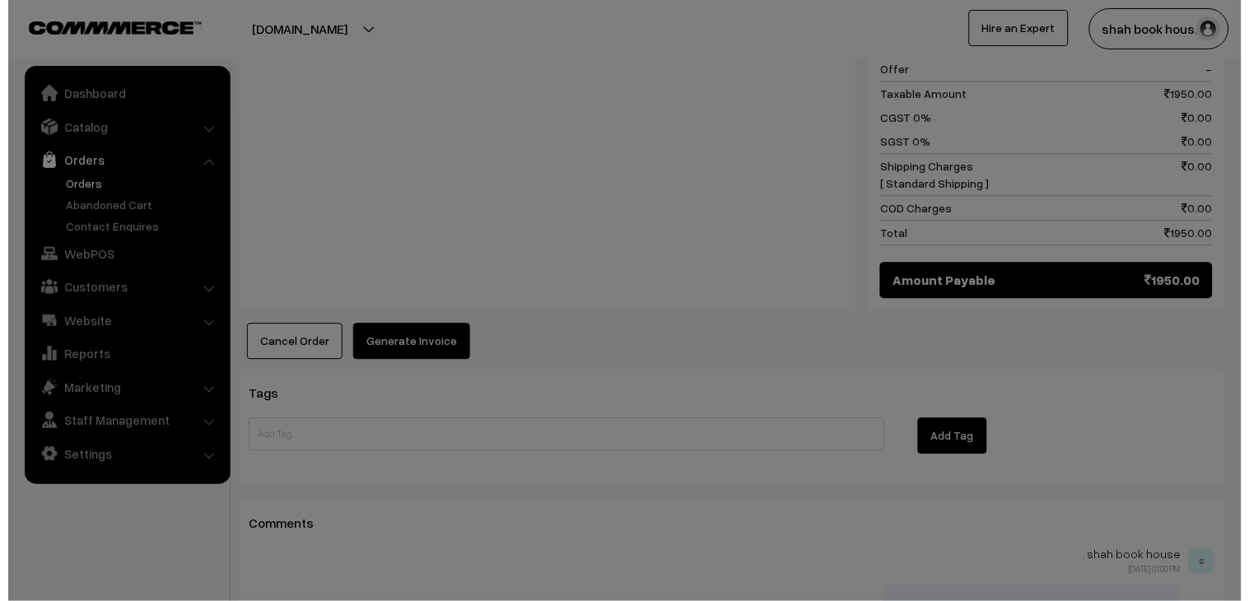
scroll to position [826, 0]
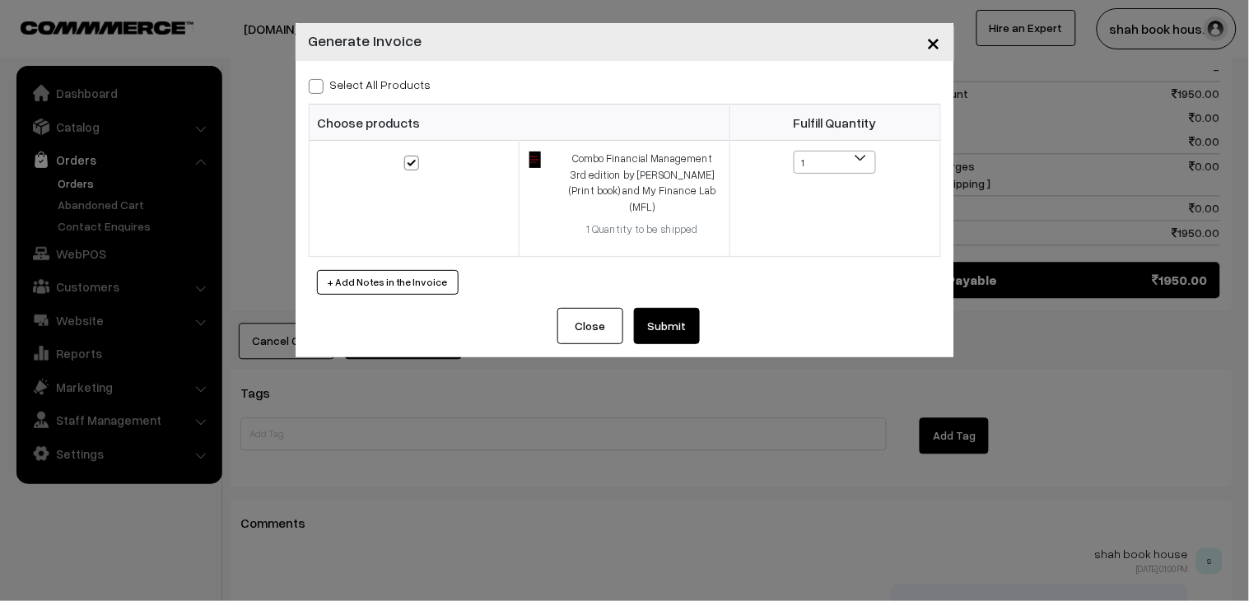
click at [649, 310] on button "Submit" at bounding box center [667, 326] width 66 height 36
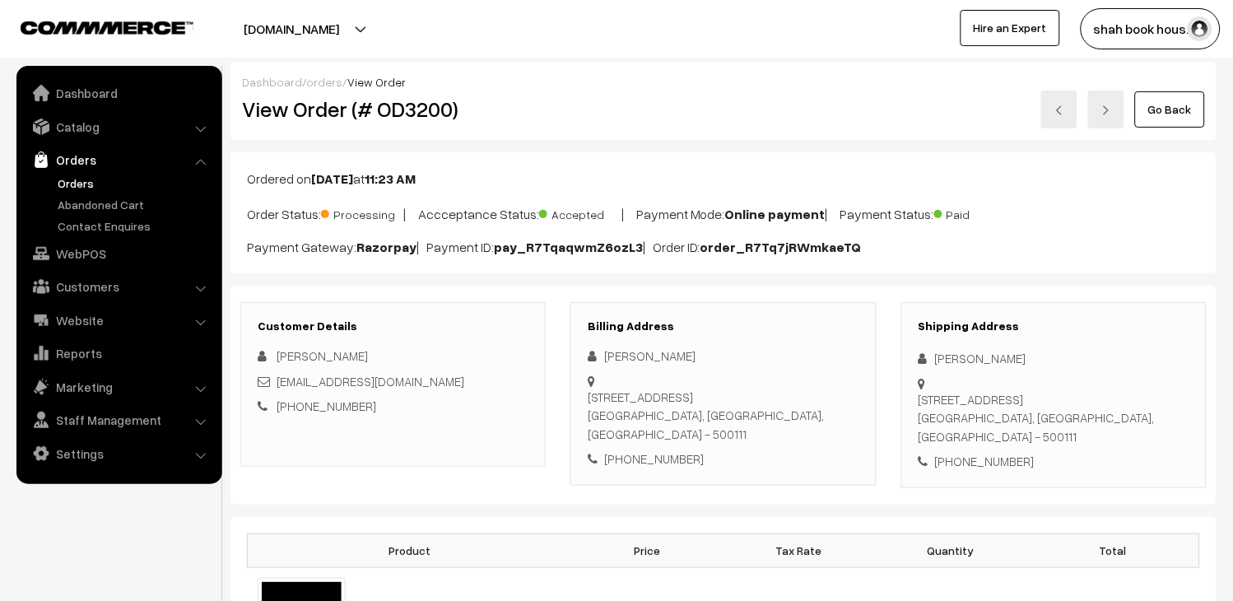
click at [1066, 113] on link at bounding box center [1059, 110] width 36 height 38
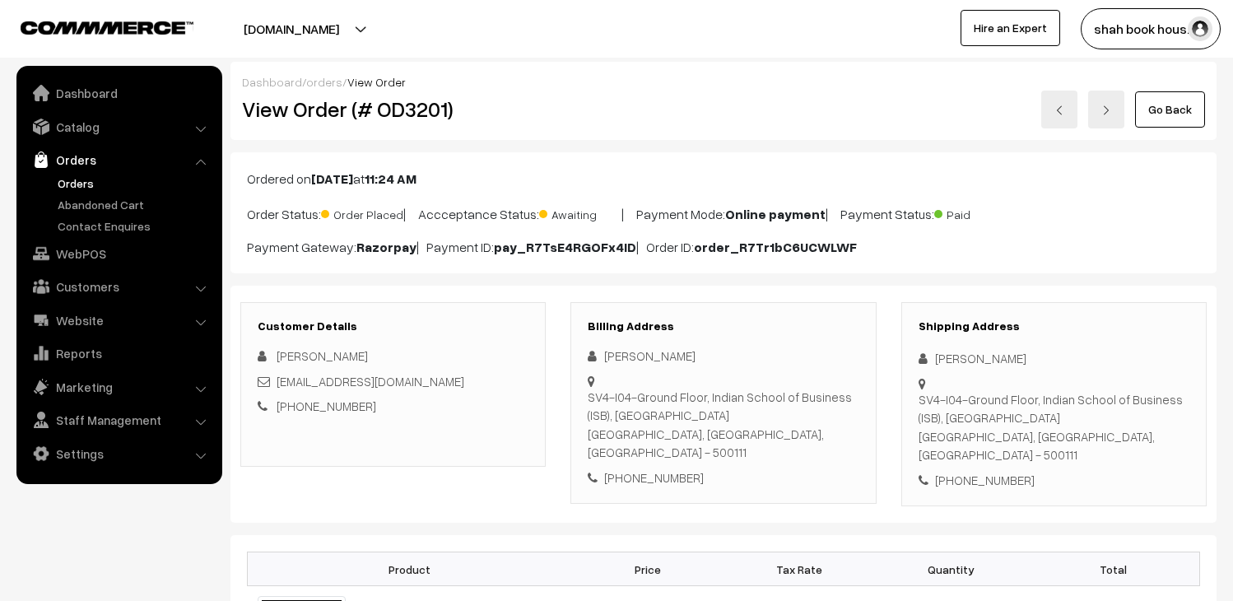
click at [440, 109] on h2 "View Order (# OD3201)" at bounding box center [394, 109] width 305 height 26
drag, startPoint x: 0, startPoint y: 0, endPoint x: 440, endPoint y: 109, distance: 452.8
click at [440, 109] on h2 "View Order (# OD3201)" at bounding box center [394, 109] width 305 height 26
copy h2 "OD3201"
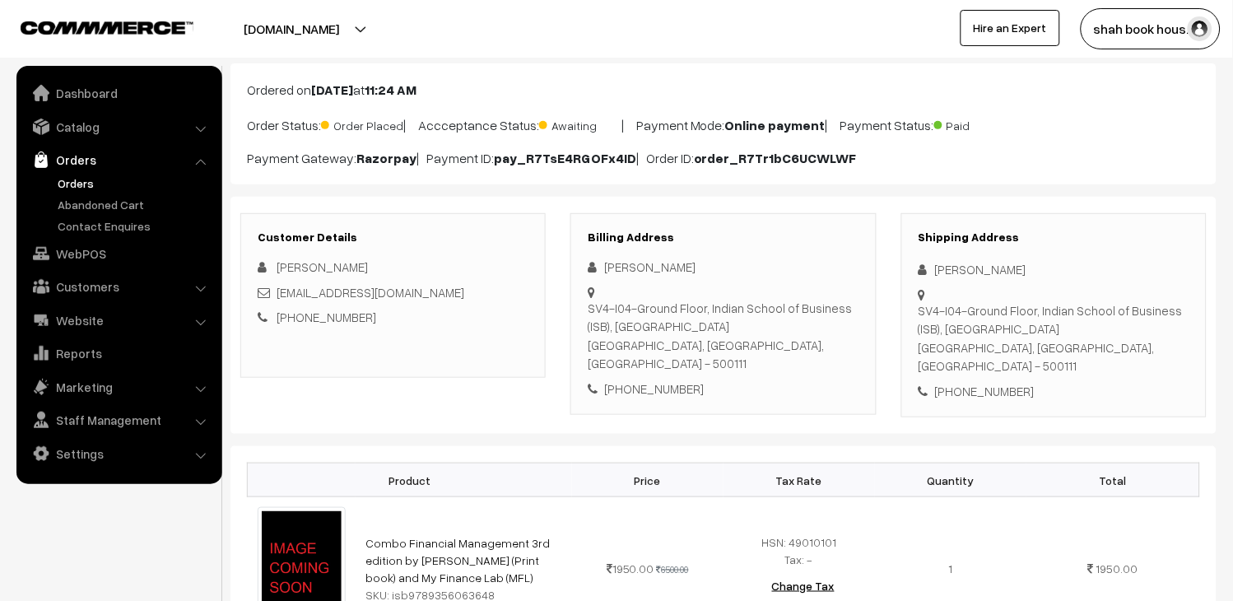
scroll to position [183, 0]
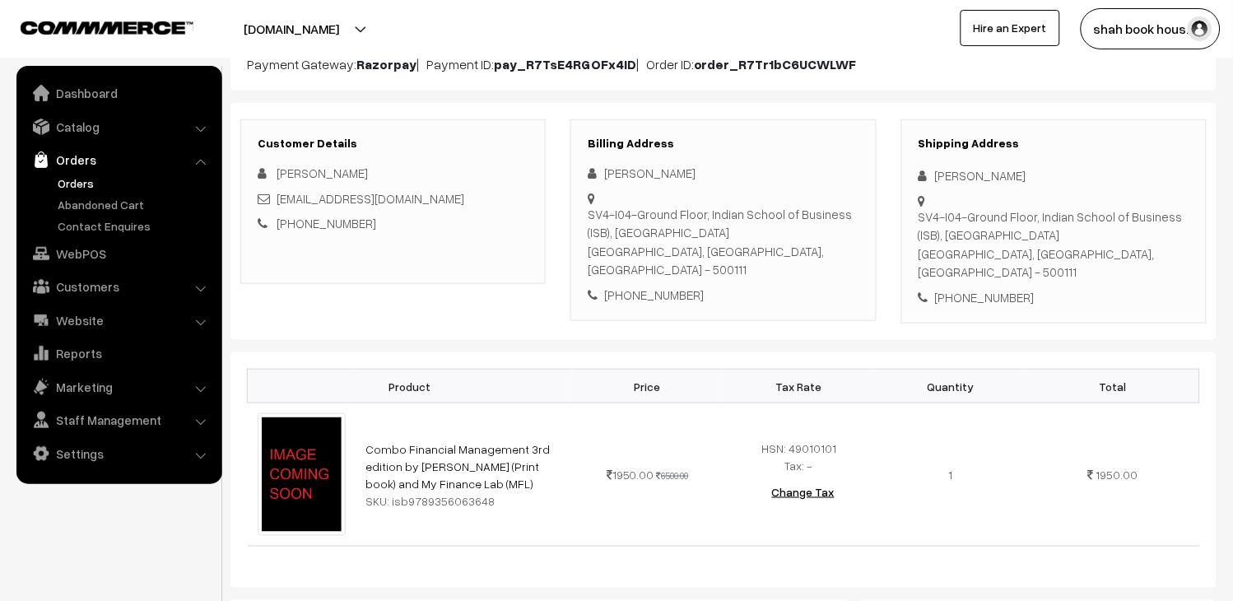
click at [489, 202] on div "[EMAIL_ADDRESS][DOMAIN_NAME]" at bounding box center [393, 198] width 271 height 19
copy div "[EMAIL_ADDRESS][DOMAIN_NAME]"
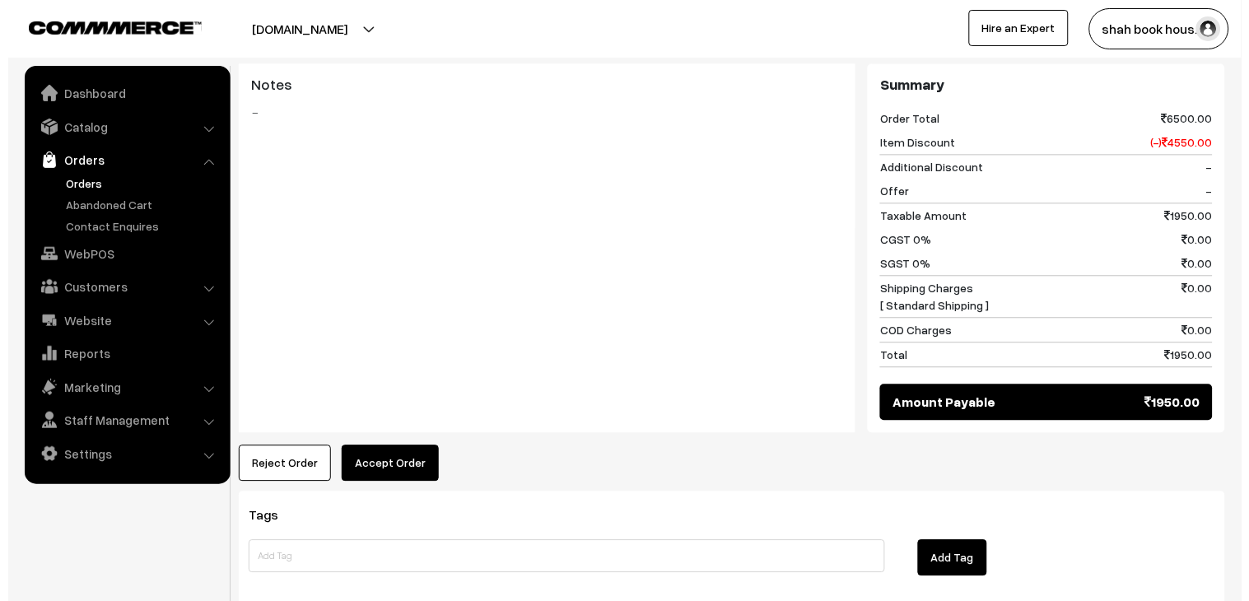
scroll to position [731, 0]
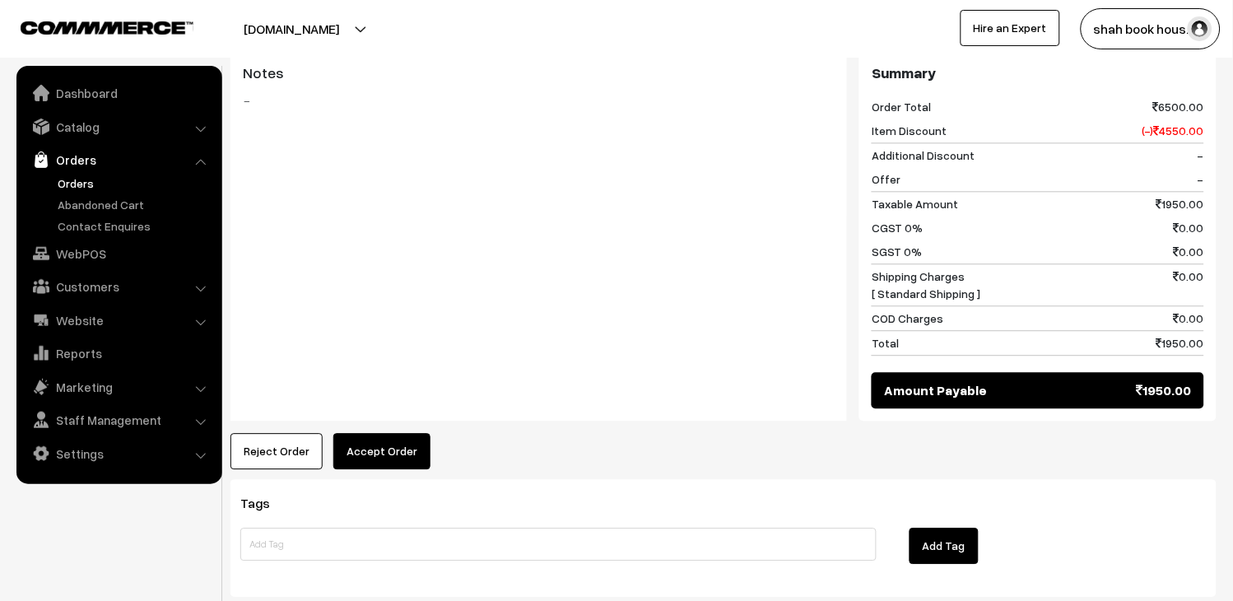
click at [398, 442] on button "Accept Order" at bounding box center [381, 451] width 97 height 36
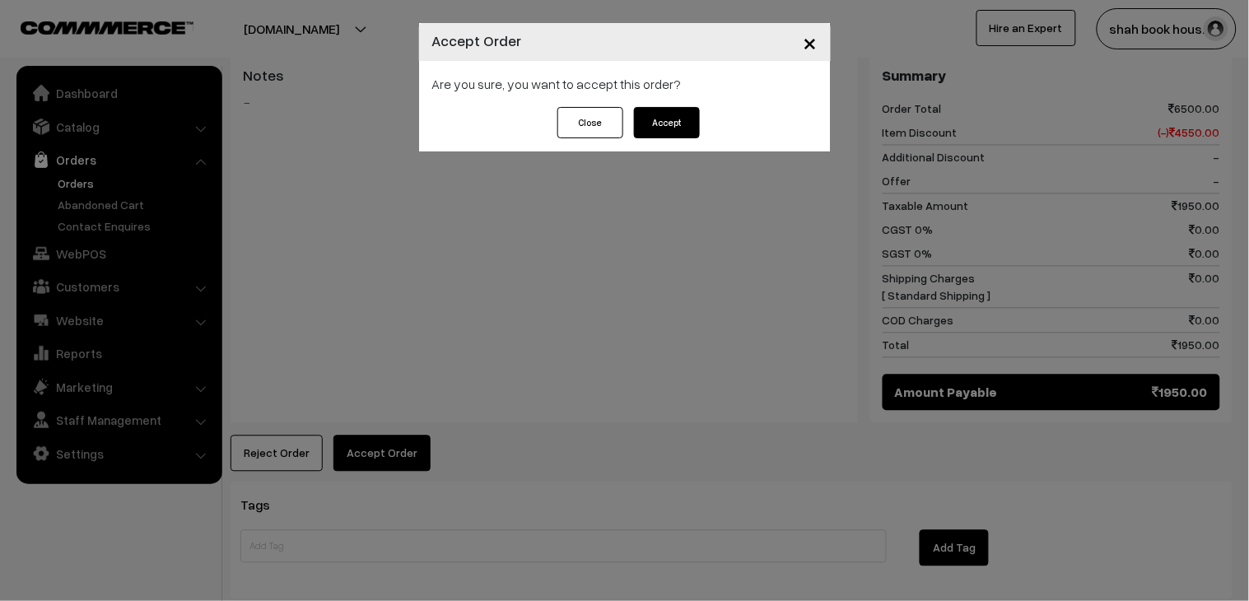
click at [696, 122] on button "Accept" at bounding box center [667, 122] width 66 height 31
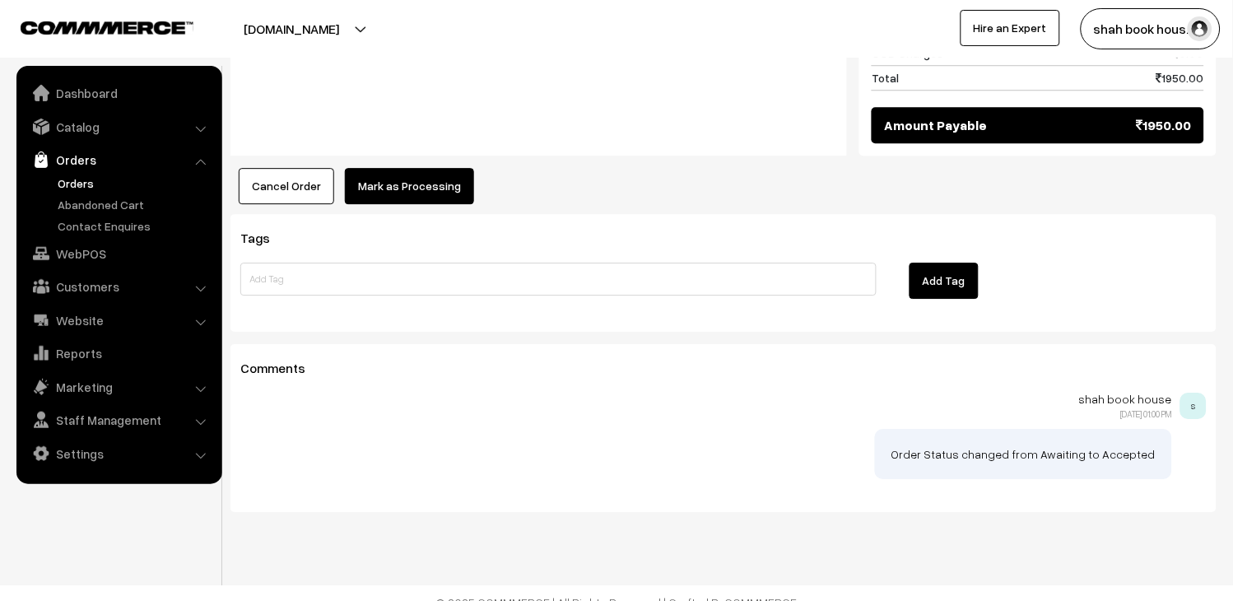
click at [451, 175] on button "Mark as Processing" at bounding box center [409, 186] width 129 height 36
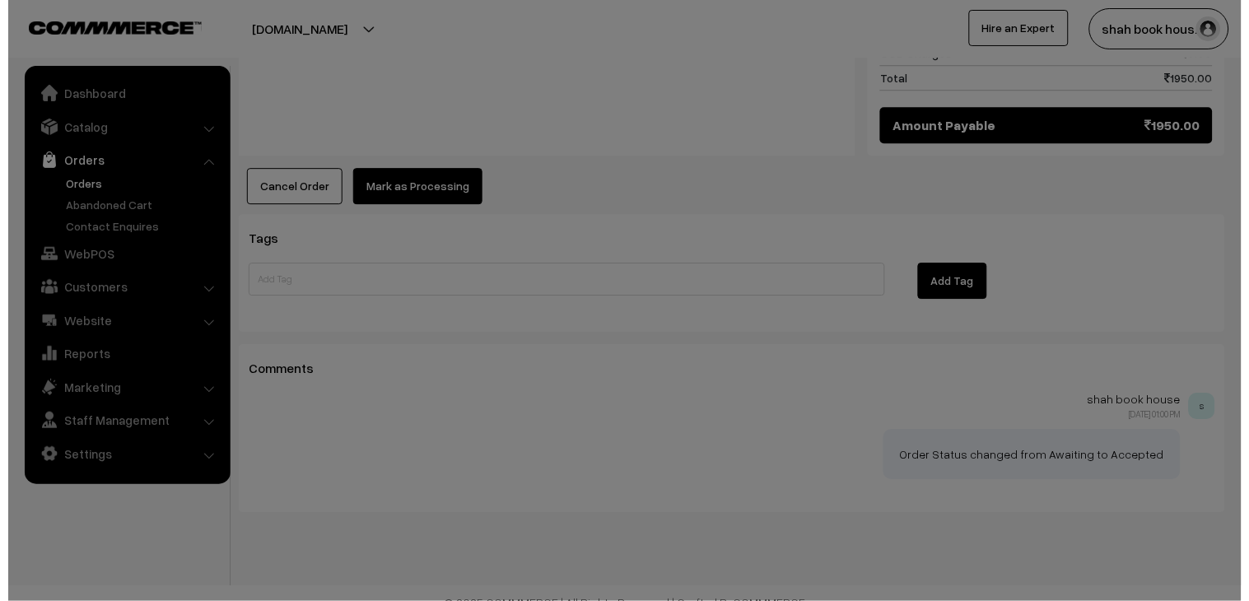
scroll to position [998, 0]
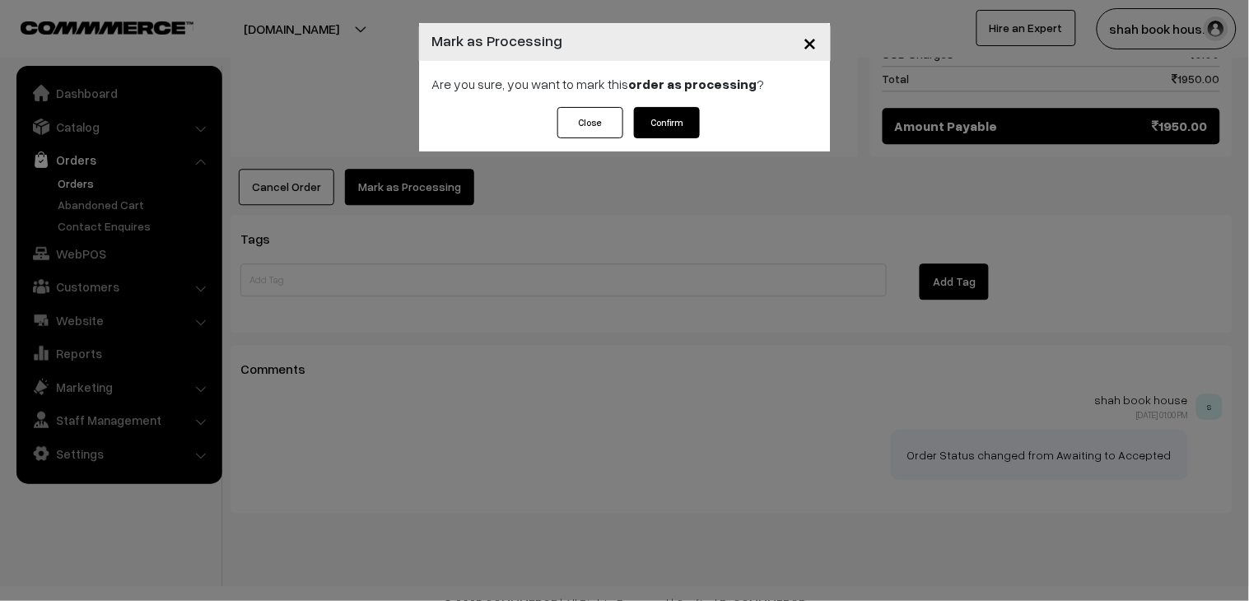
click at [680, 129] on button "Confirm" at bounding box center [667, 122] width 66 height 31
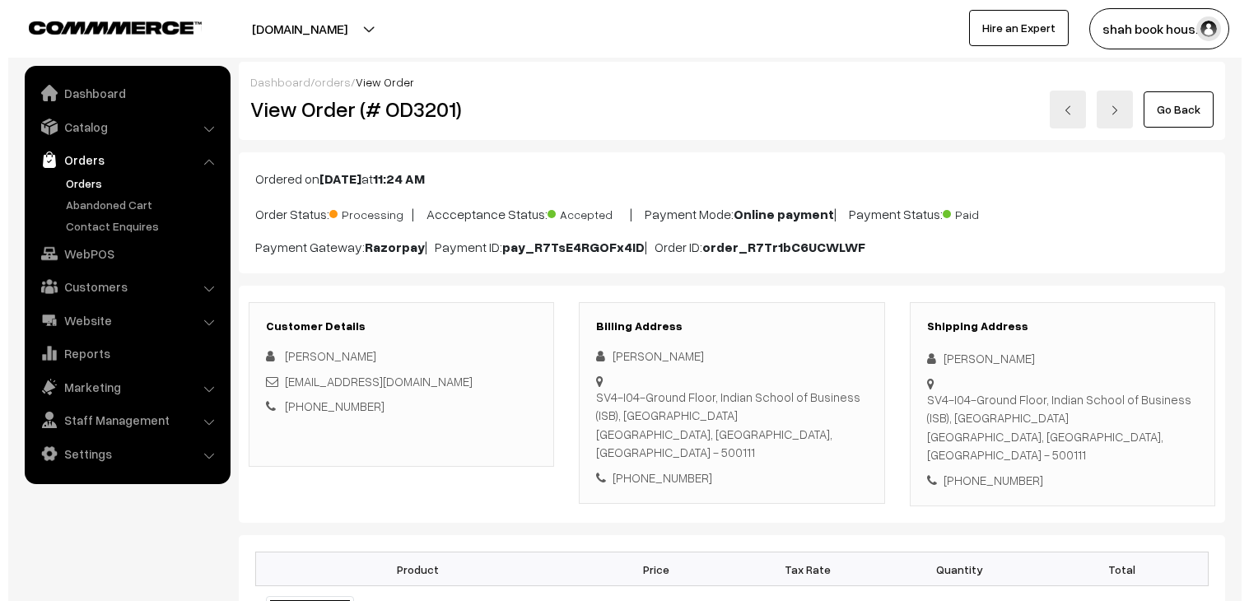
scroll to position [731, 0]
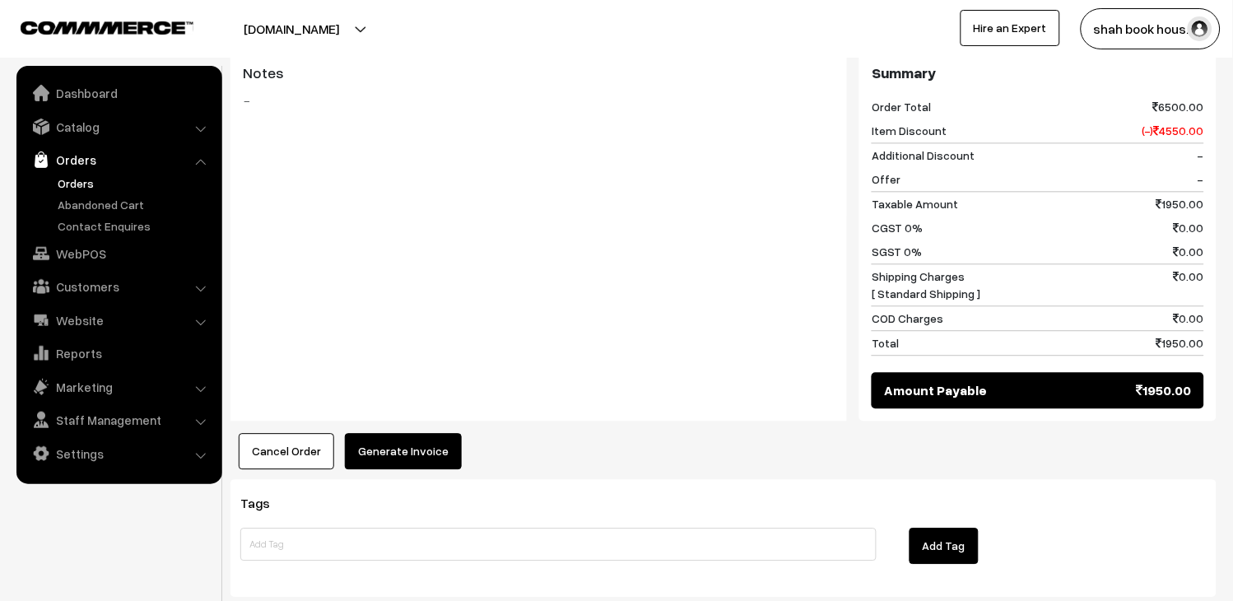
click at [435, 433] on button "Generate Invoice" at bounding box center [403, 451] width 117 height 36
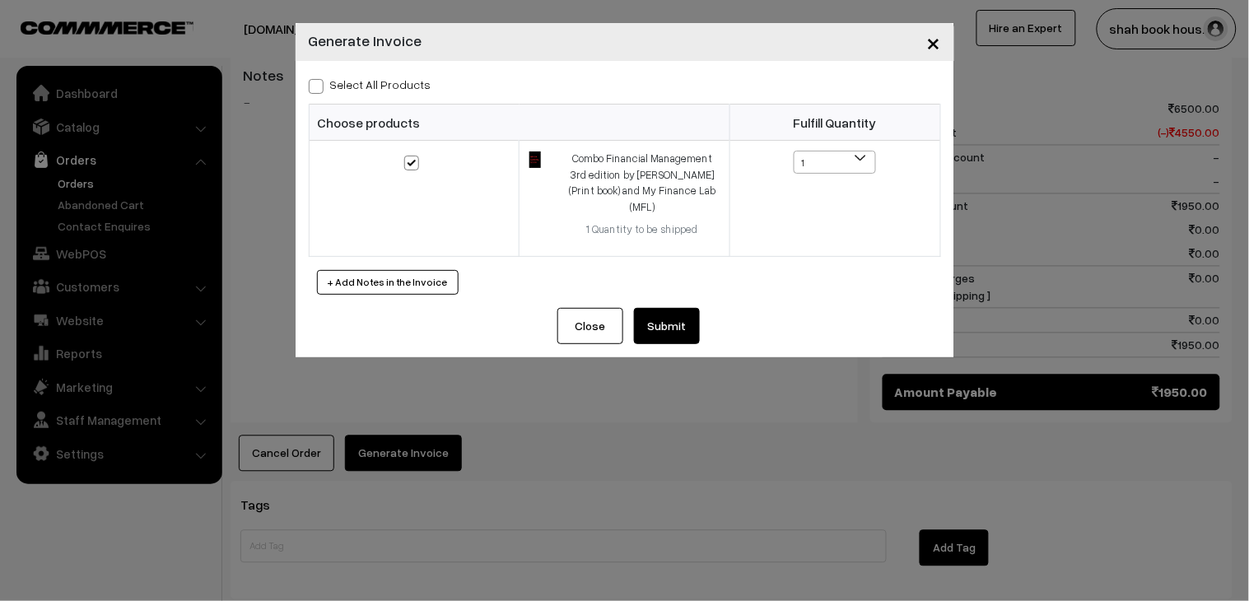
click at [687, 308] on button "Submit" at bounding box center [667, 326] width 66 height 36
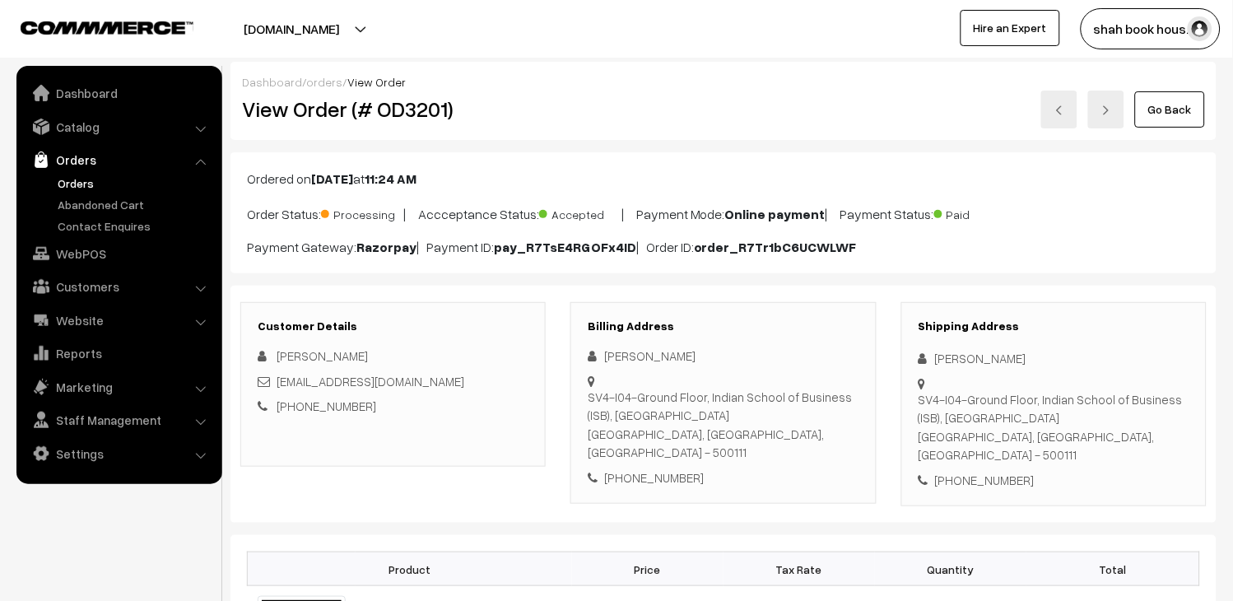
click at [1069, 108] on link at bounding box center [1059, 110] width 36 height 38
click at [421, 108] on h2 "View Order (# OD3202)" at bounding box center [394, 109] width 305 height 26
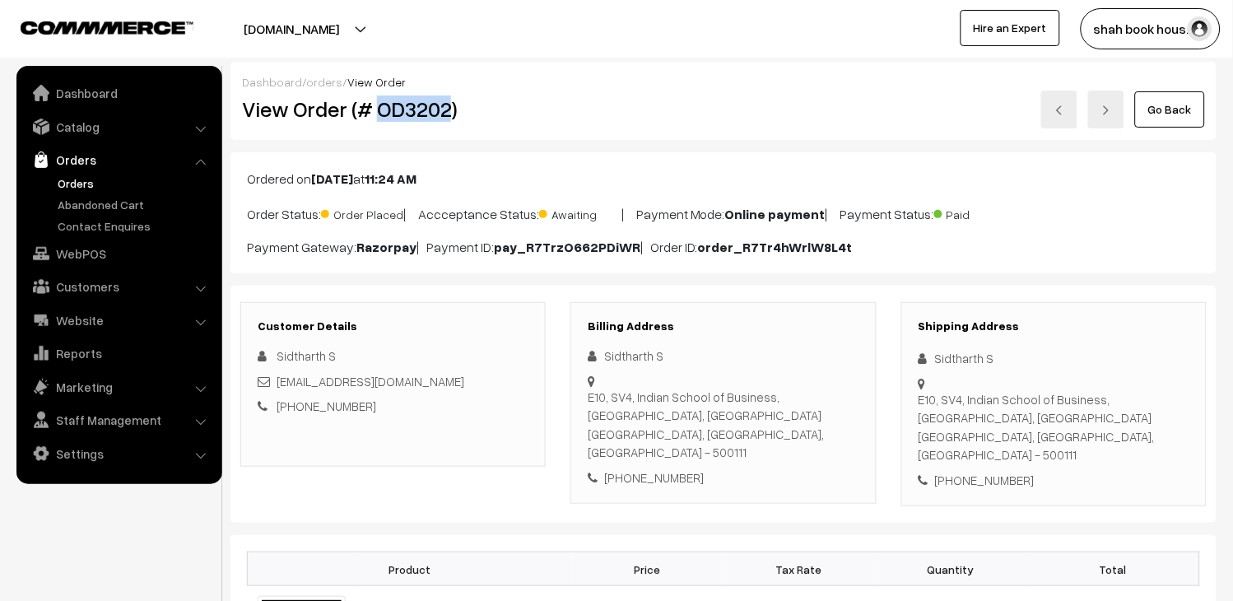
click at [421, 108] on h2 "View Order (# OD3202)" at bounding box center [394, 109] width 305 height 26
copy h2 "OD3202"
click at [487, 381] on div "[EMAIL_ADDRESS][DOMAIN_NAME]" at bounding box center [393, 381] width 271 height 19
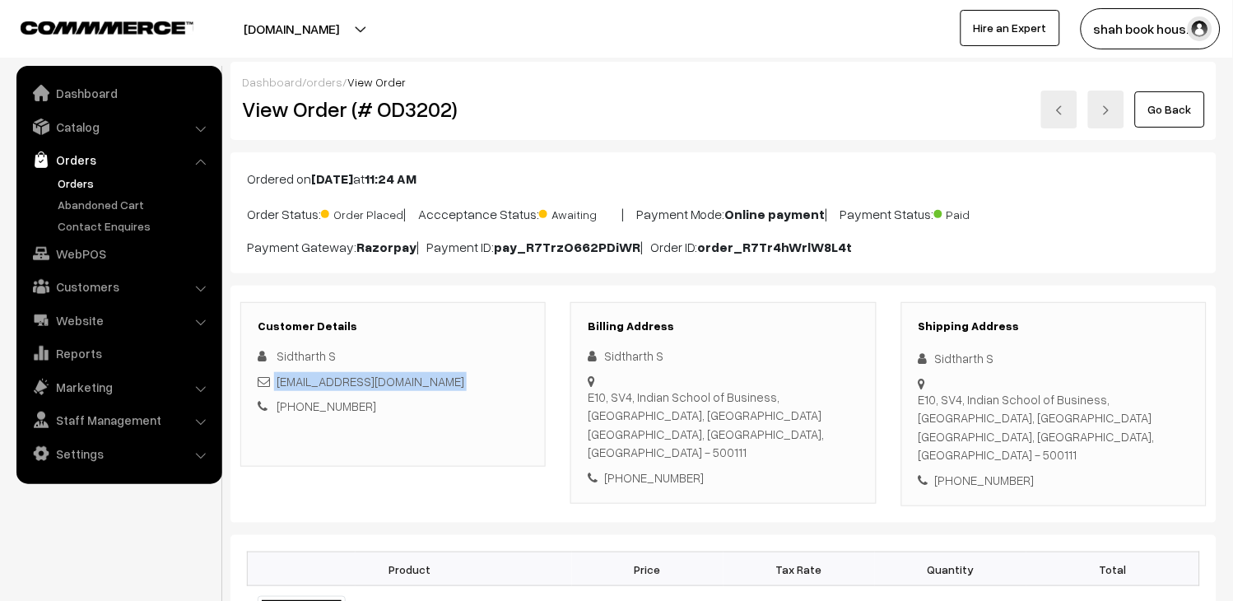
copy div "[EMAIL_ADDRESS][DOMAIN_NAME]"
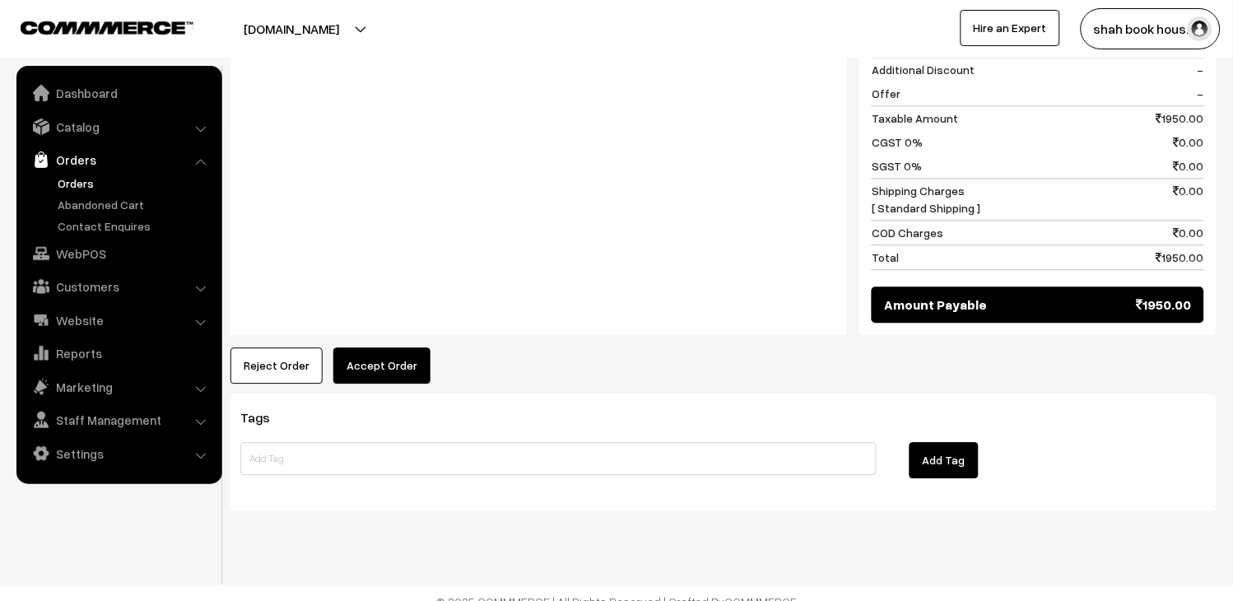
click at [397, 347] on button "Accept Order" at bounding box center [381, 365] width 97 height 36
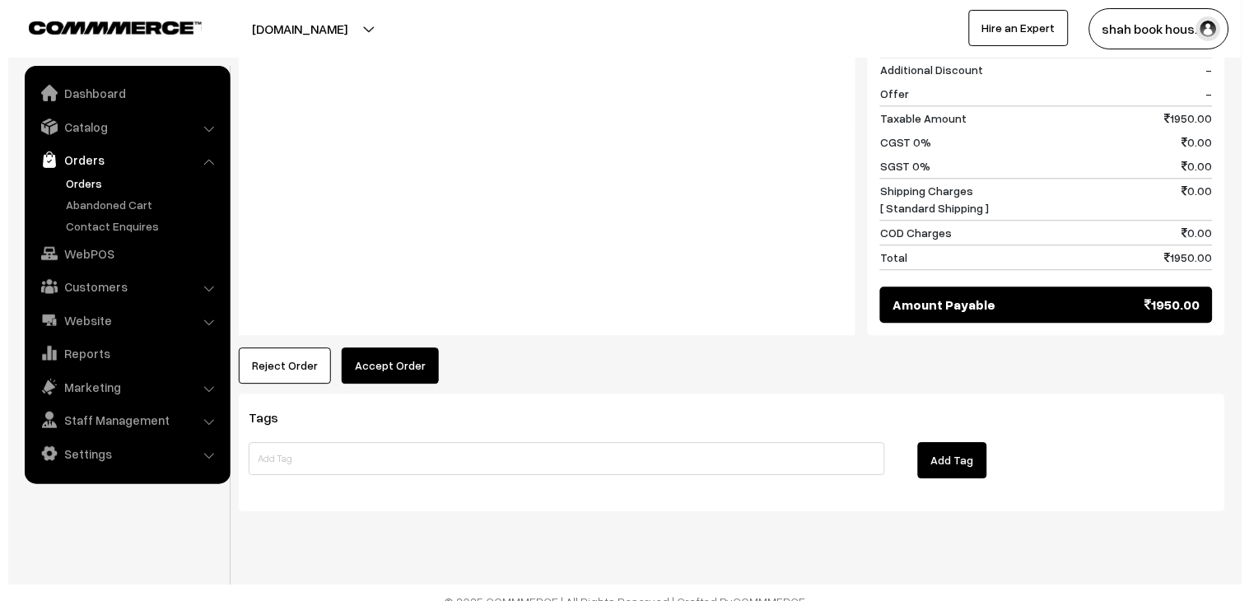
scroll to position [818, 0]
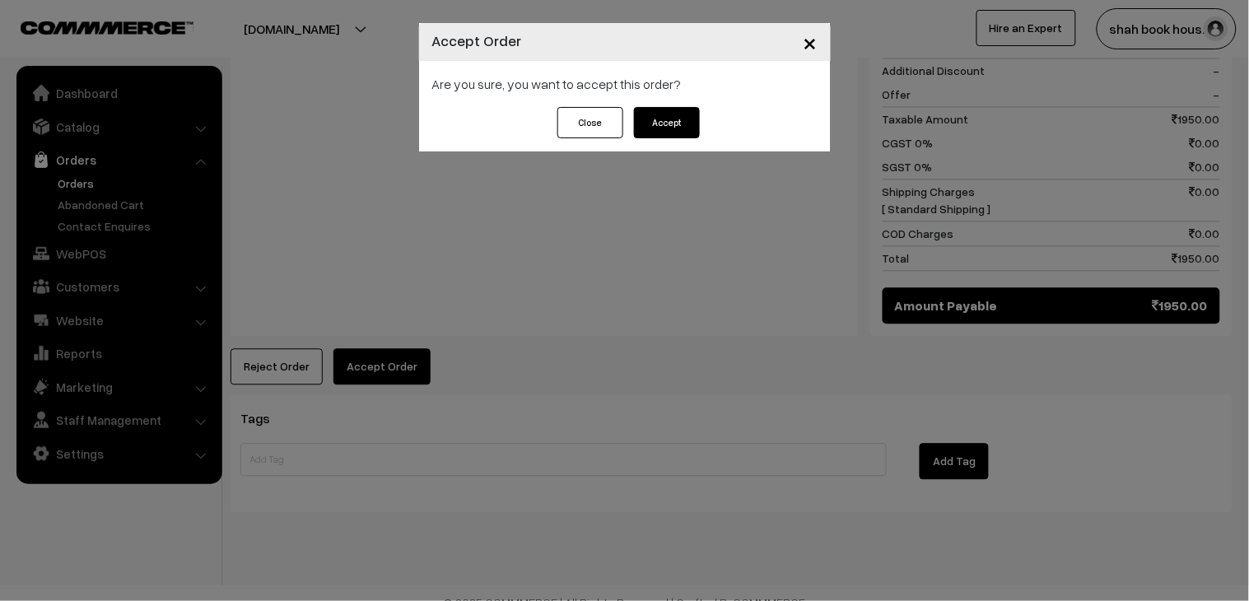
click at [665, 123] on button "Accept" at bounding box center [667, 122] width 66 height 31
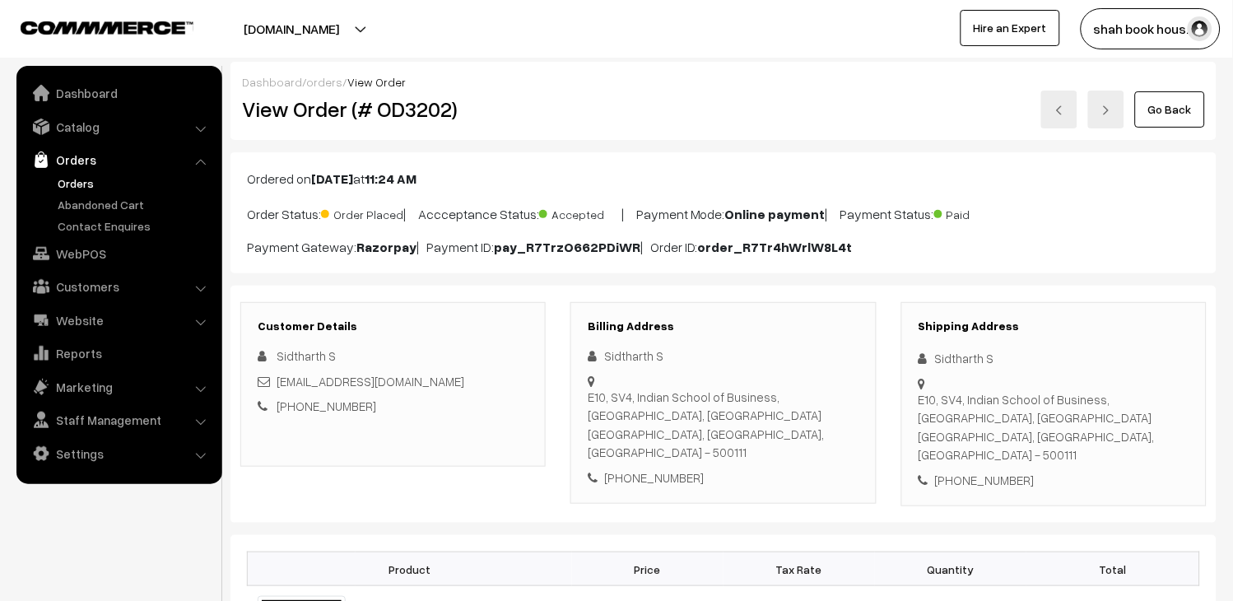
click at [448, 383] on div "[EMAIL_ADDRESS][DOMAIN_NAME]" at bounding box center [393, 381] width 271 height 19
copy div "[EMAIL_ADDRESS][DOMAIN_NAME]"
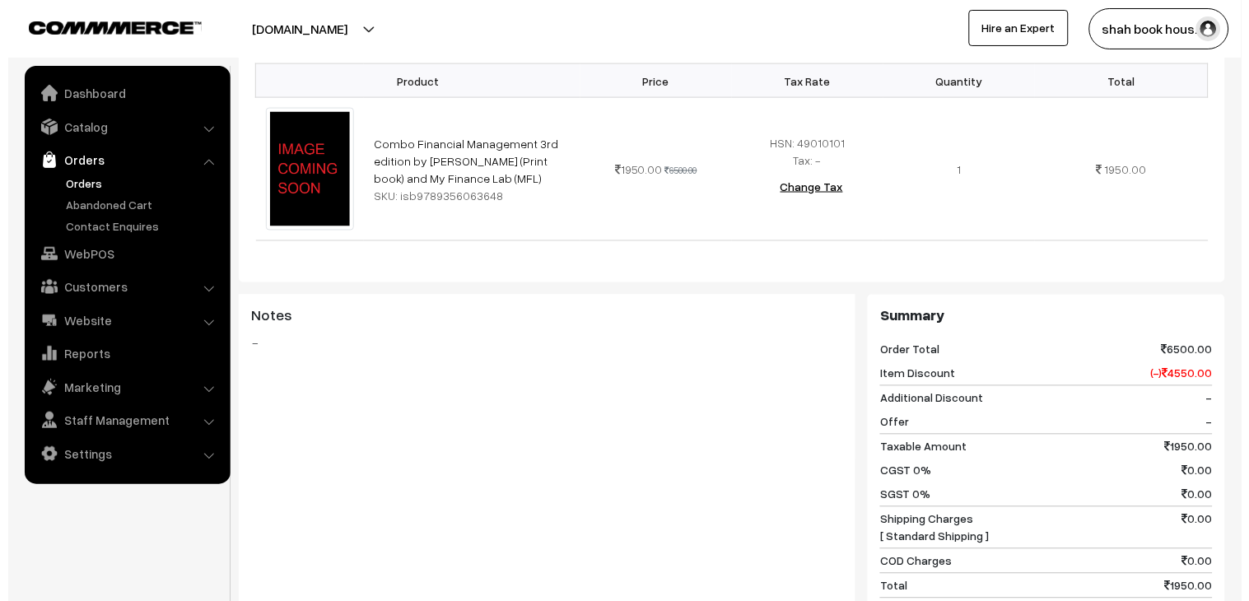
scroll to position [731, 0]
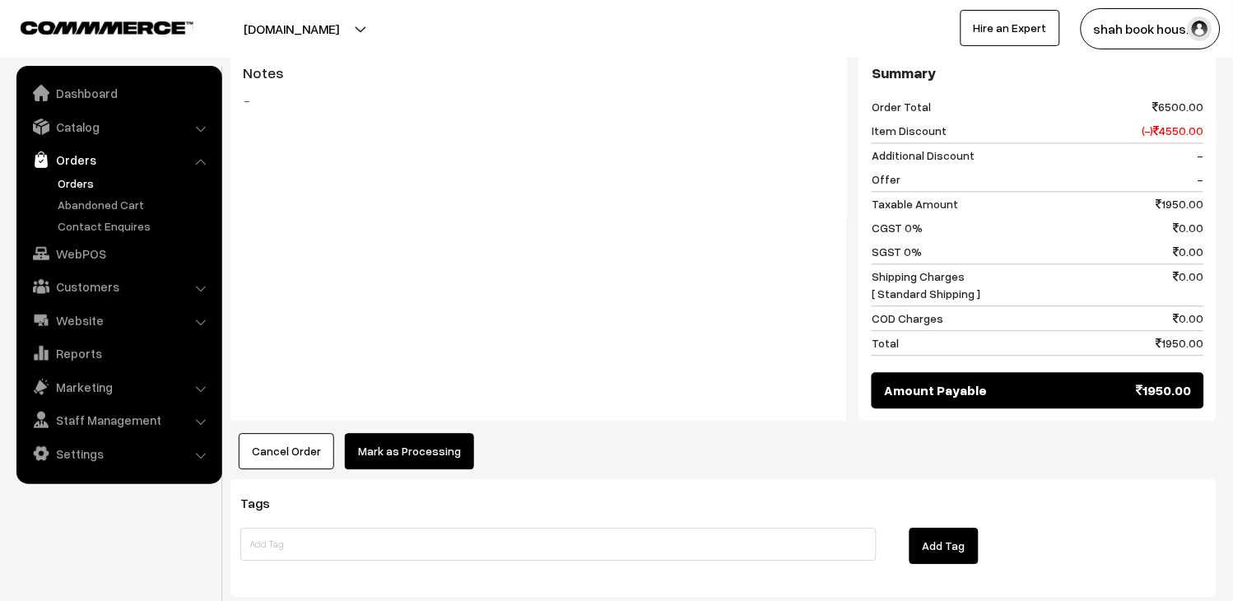
click at [441, 438] on button "Mark as Processing" at bounding box center [409, 451] width 129 height 36
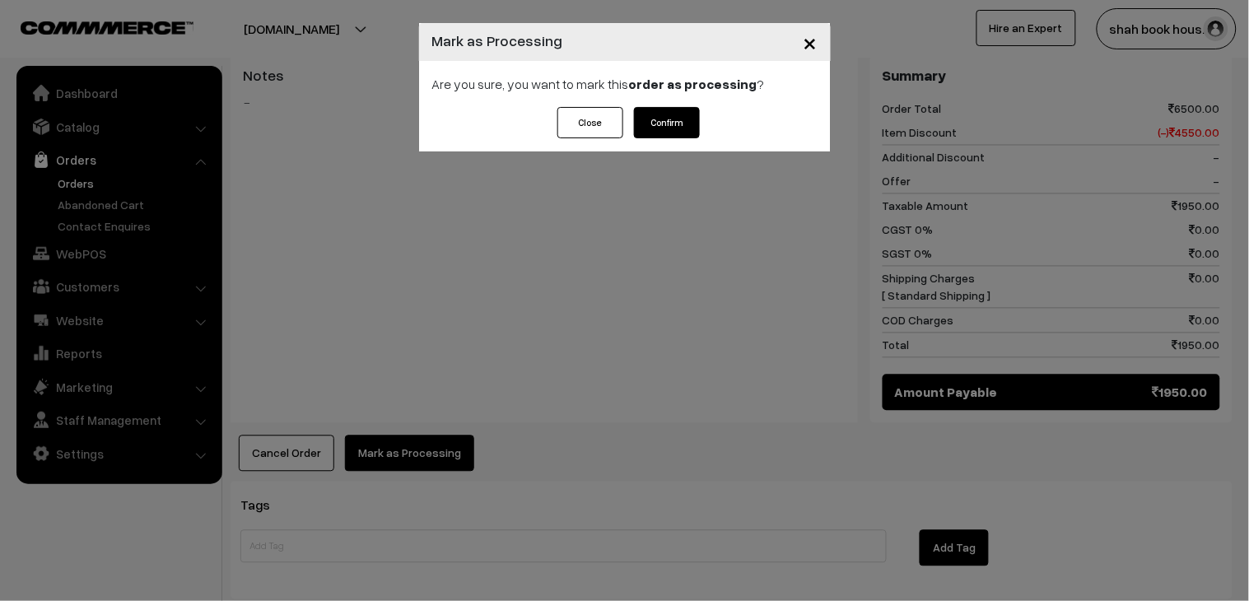
click at [652, 132] on button "Confirm" at bounding box center [667, 122] width 66 height 31
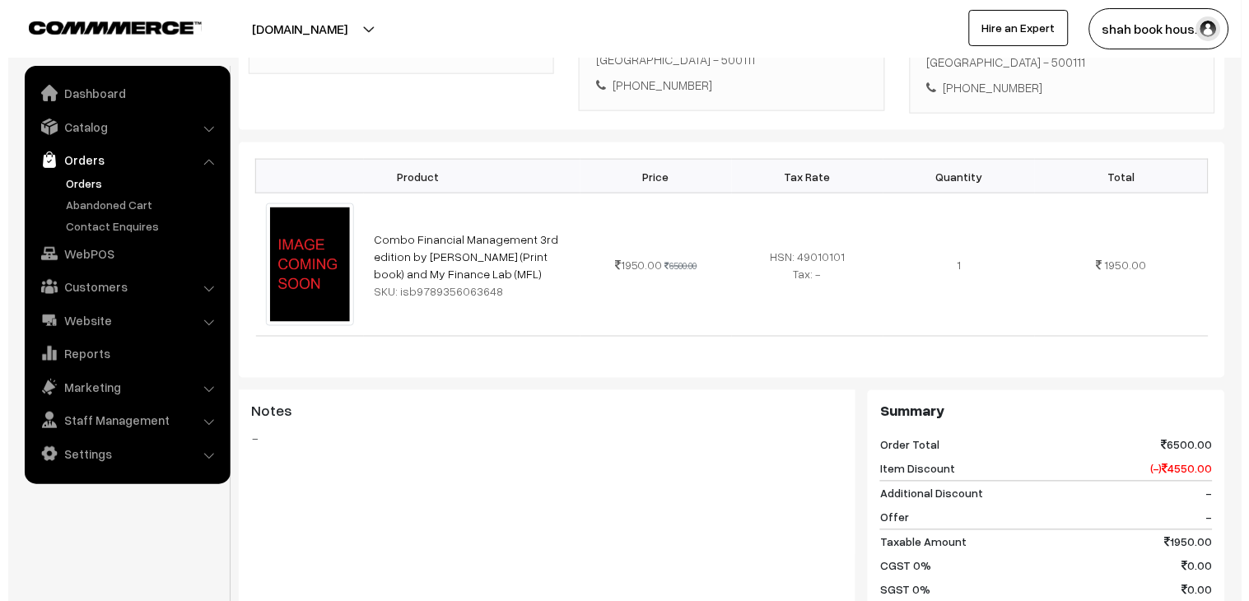
scroll to position [731, 0]
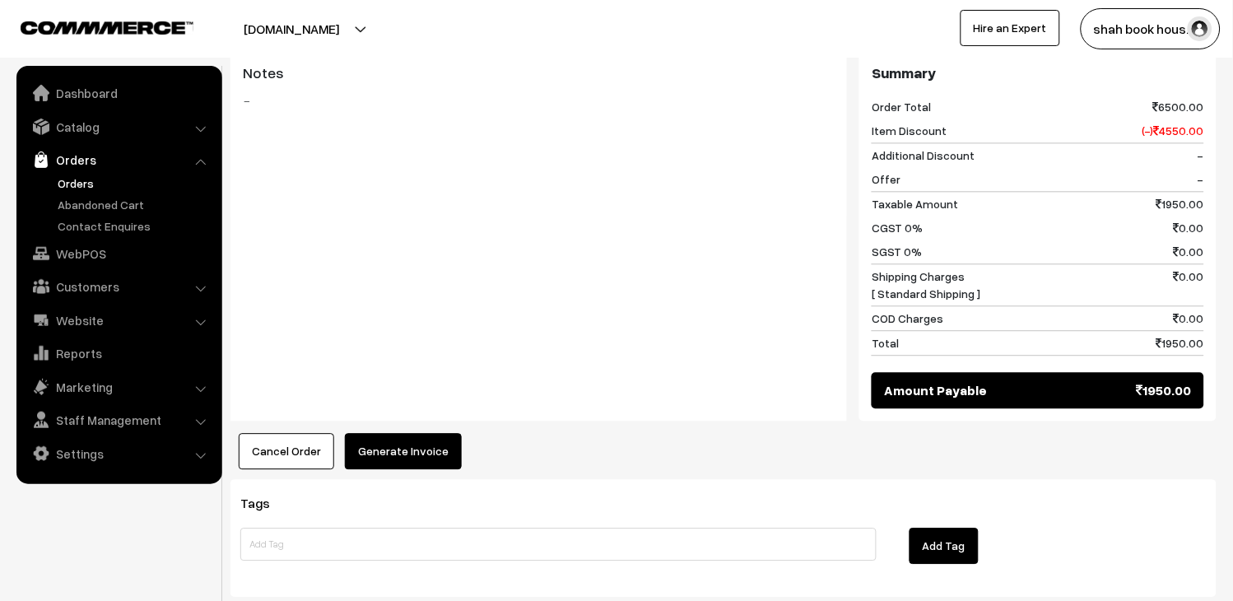
click at [391, 439] on button "Generate Invoice" at bounding box center [403, 451] width 117 height 36
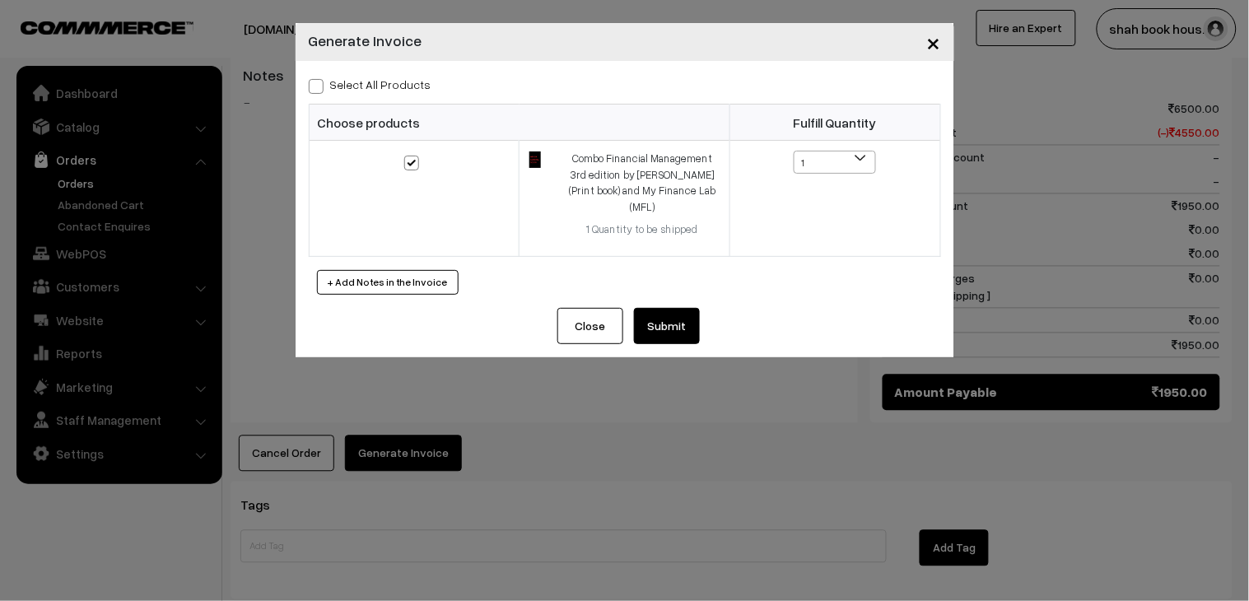
click at [682, 308] on button "Submit" at bounding box center [667, 326] width 66 height 36
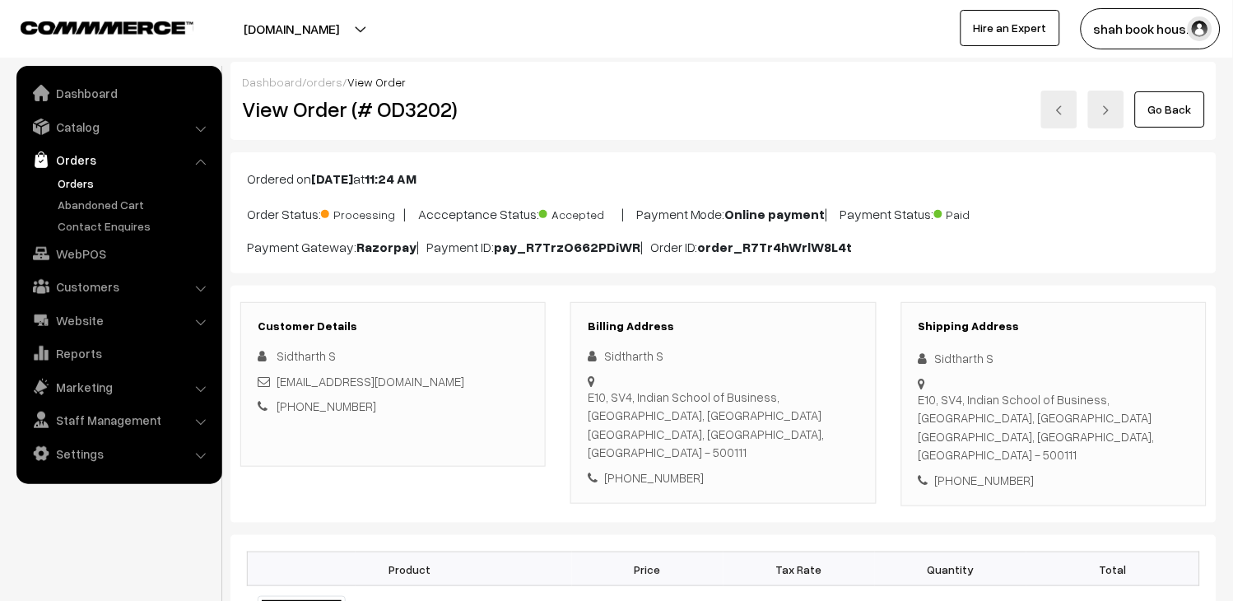
click at [1050, 109] on link at bounding box center [1059, 110] width 36 height 38
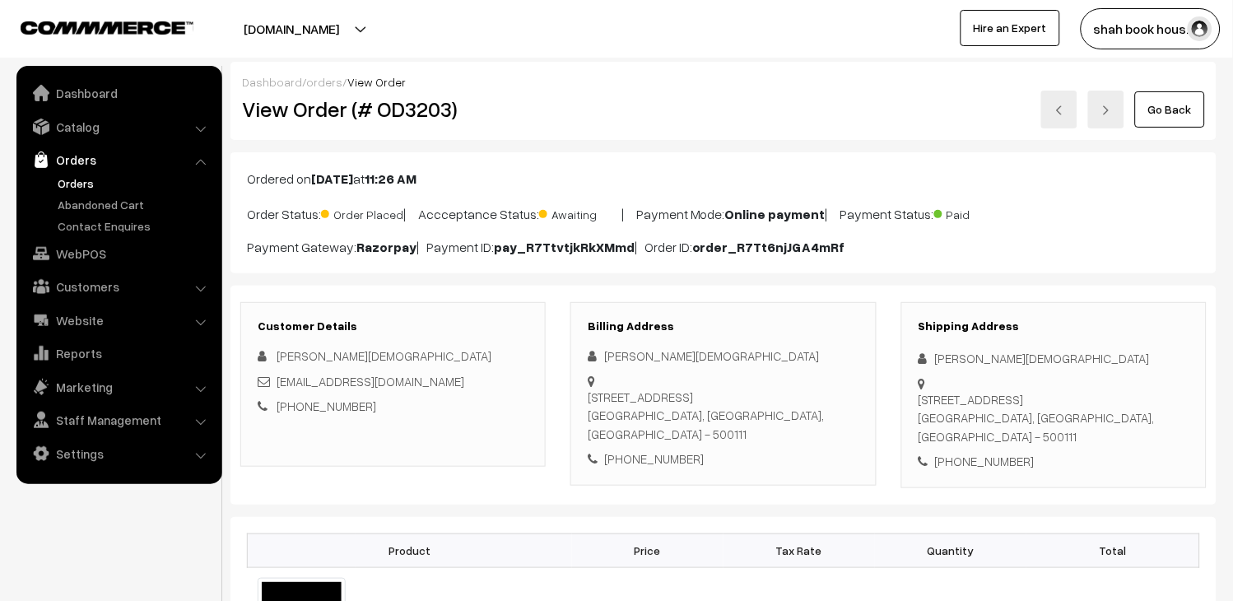
drag, startPoint x: 0, startPoint y: 0, endPoint x: 399, endPoint y: 118, distance: 416.3
click at [399, 118] on h2 "View Order (# OD3203)" at bounding box center [394, 109] width 305 height 26
copy h2 "OD3203"
click at [94, 184] on link "Orders" at bounding box center [135, 183] width 163 height 17
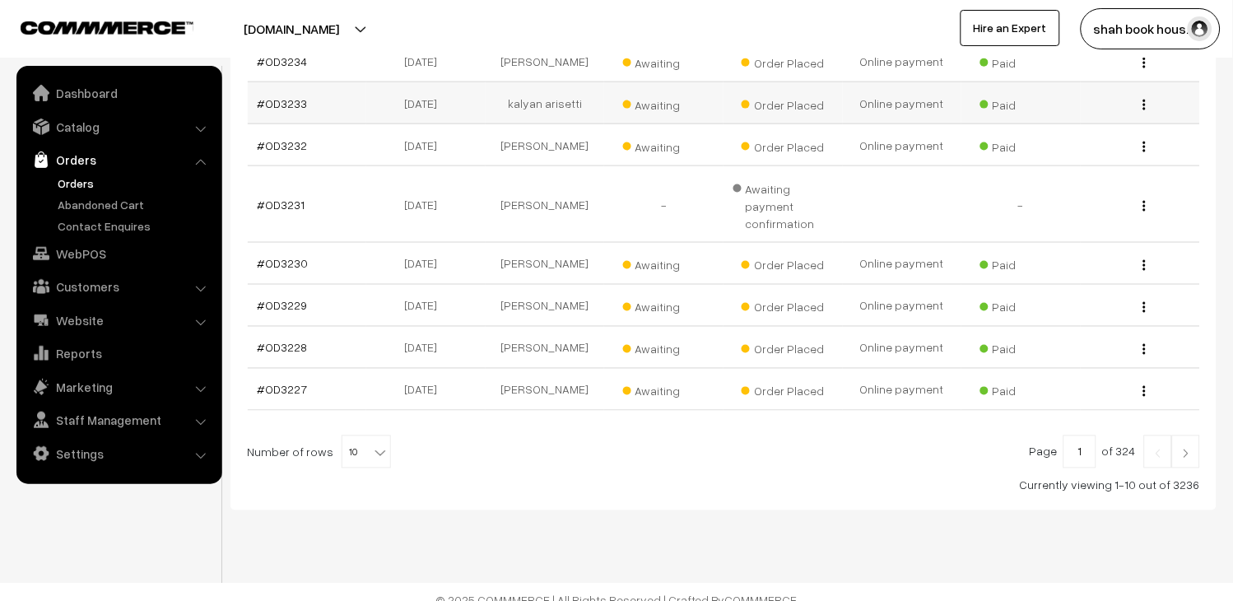
scroll to position [431, 0]
click at [354, 435] on span "10" at bounding box center [366, 451] width 48 height 33
select select "20"
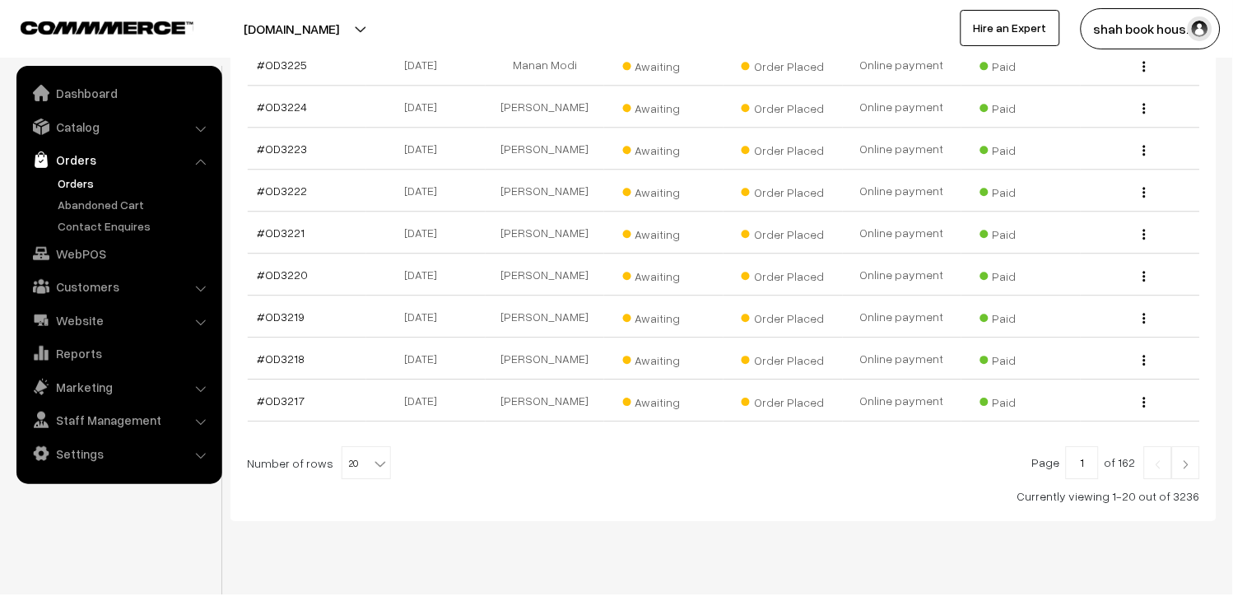
scroll to position [852, 0]
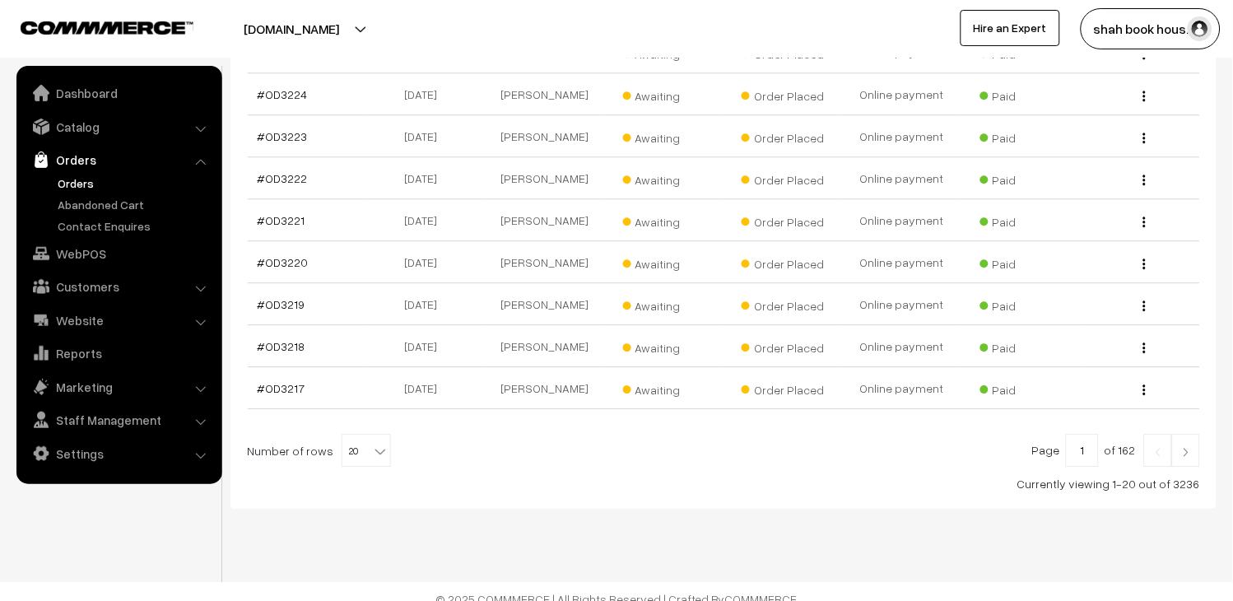
click at [372, 443] on b at bounding box center [380, 451] width 16 height 16
select select "30"
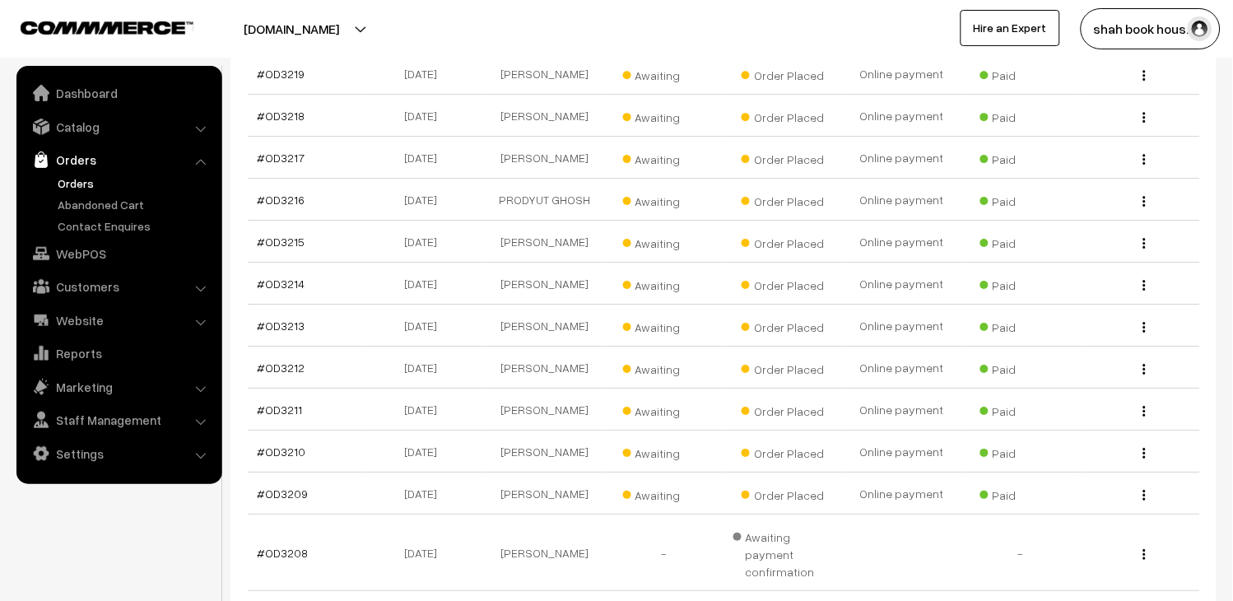
scroll to position [1280, 0]
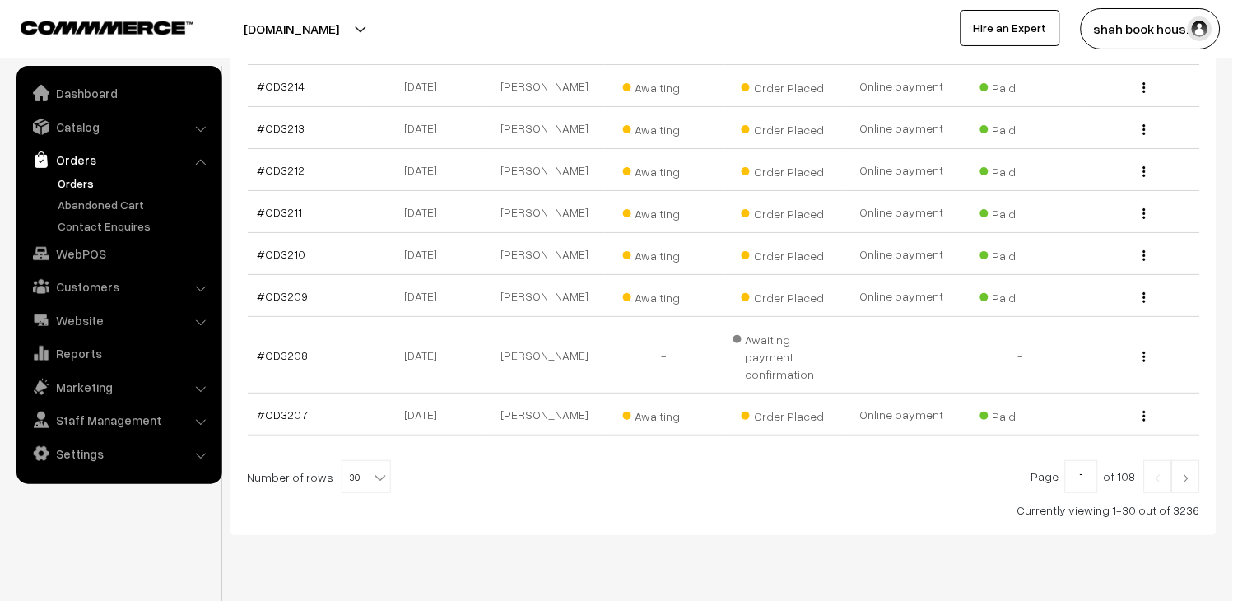
click at [375, 469] on b at bounding box center [380, 477] width 16 height 16
select select "40"
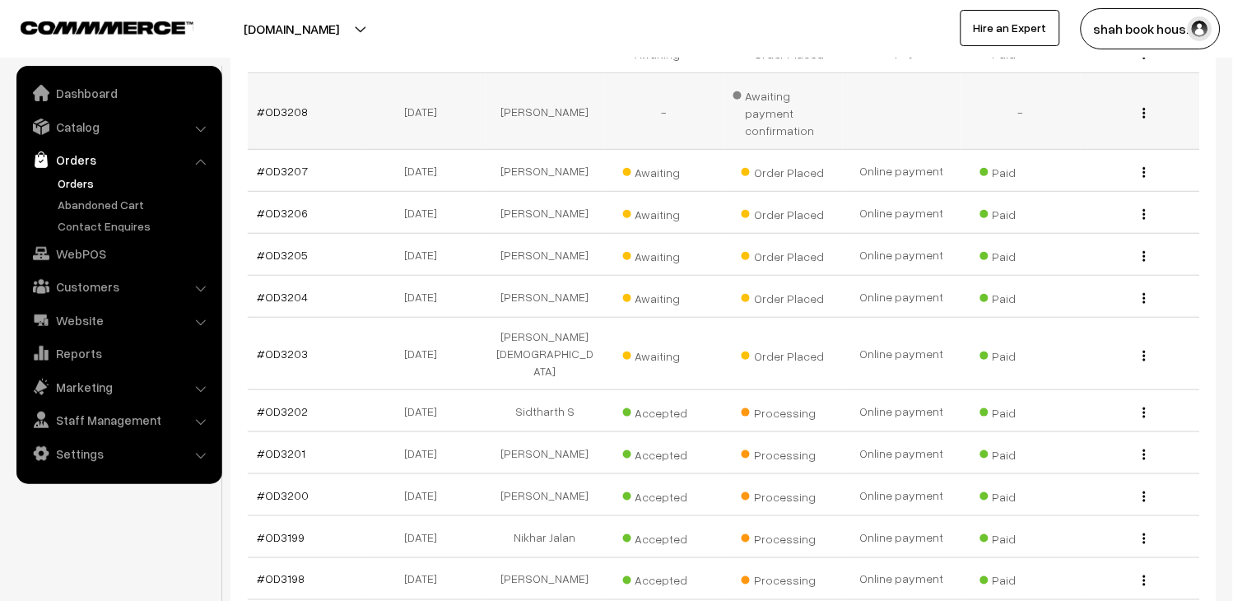
scroll to position [1554, 0]
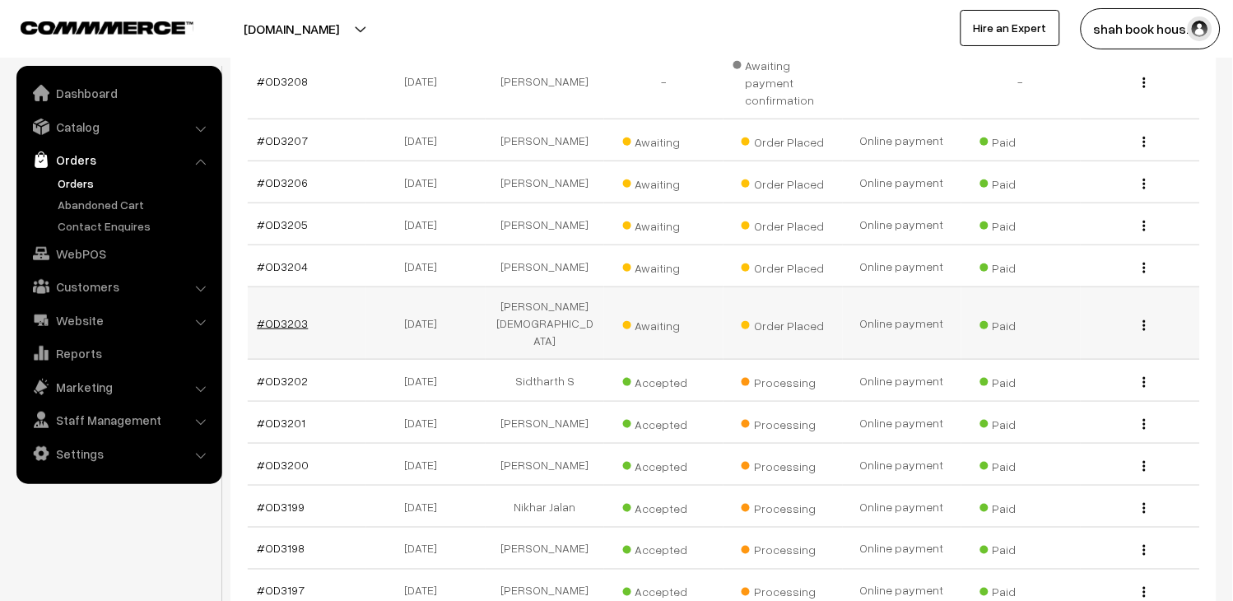
click at [288, 316] on link "#OD3203" at bounding box center [283, 323] width 51 height 14
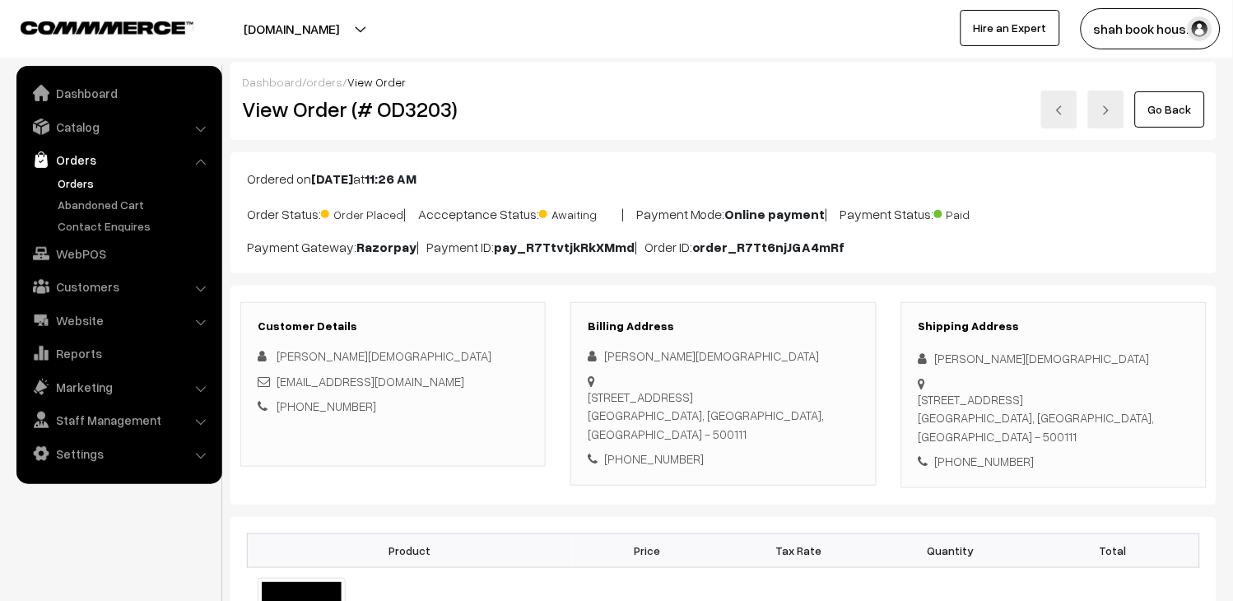
click at [425, 110] on h2 "View Order (# OD3203)" at bounding box center [394, 109] width 305 height 26
copy h2 "OD3203"
click at [494, 381] on div "[EMAIL_ADDRESS][DOMAIN_NAME]" at bounding box center [393, 381] width 271 height 19
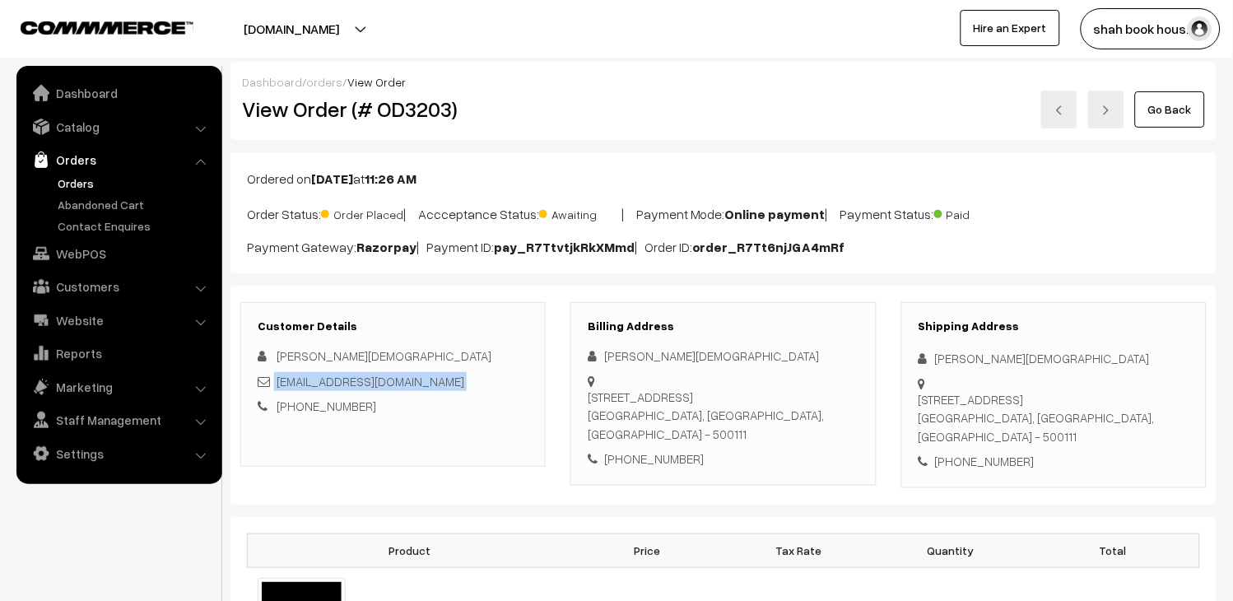
click at [494, 381] on div "[EMAIL_ADDRESS][DOMAIN_NAME]" at bounding box center [393, 381] width 271 height 19
copy div "[EMAIL_ADDRESS][DOMAIN_NAME]"
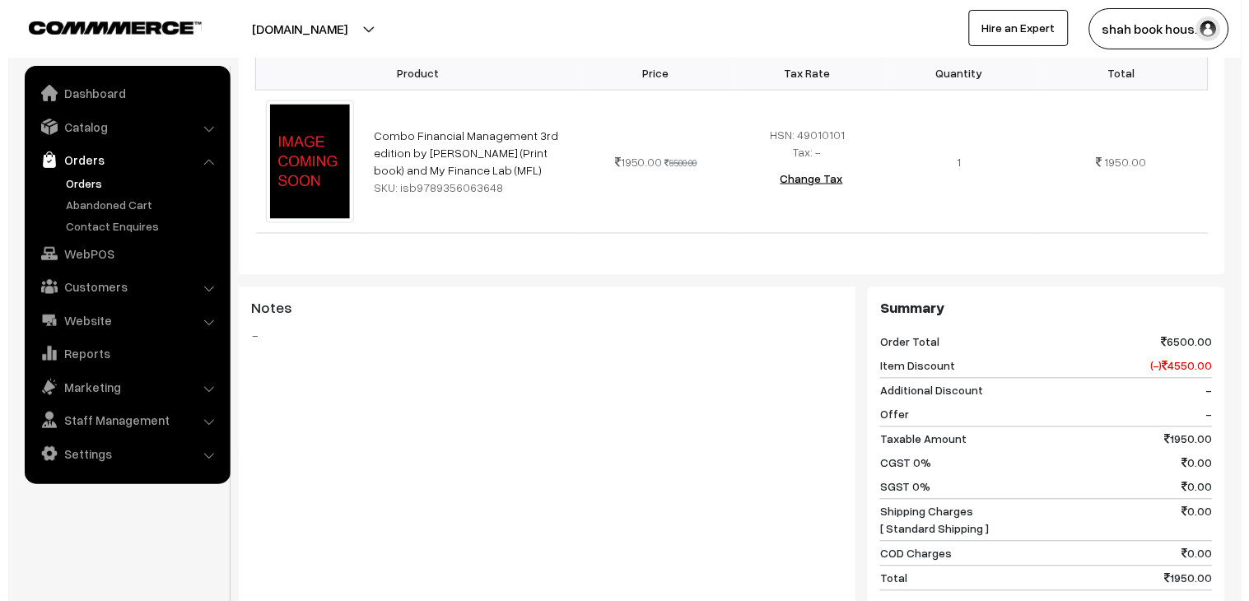
scroll to position [548, 0]
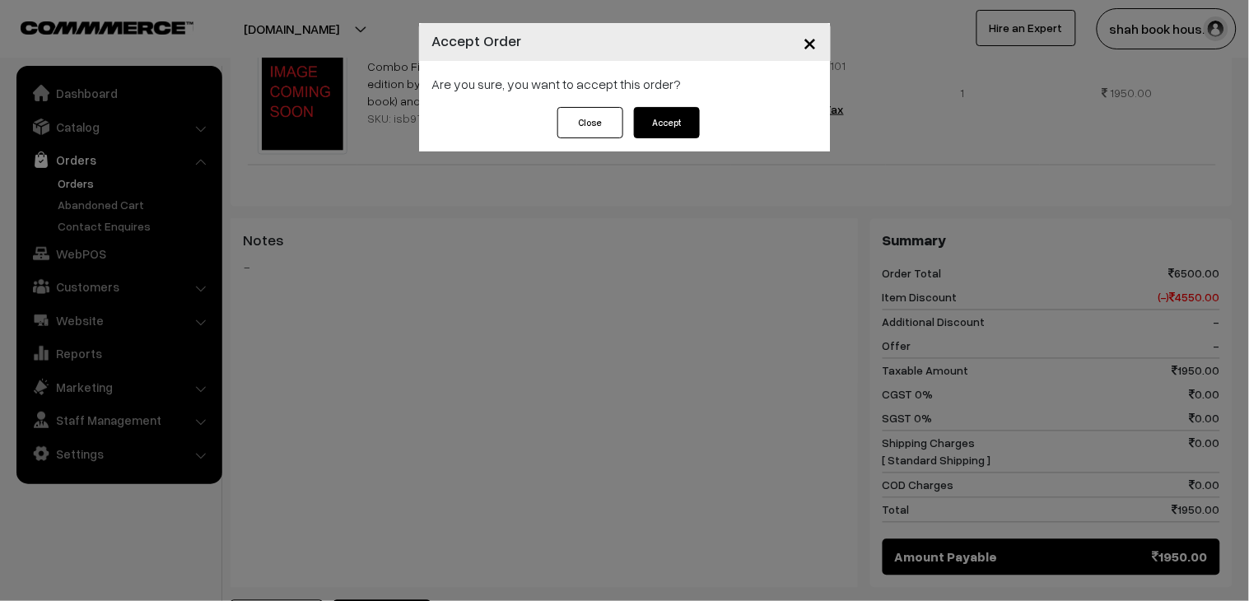
click at [680, 130] on button "Accept" at bounding box center [667, 122] width 66 height 31
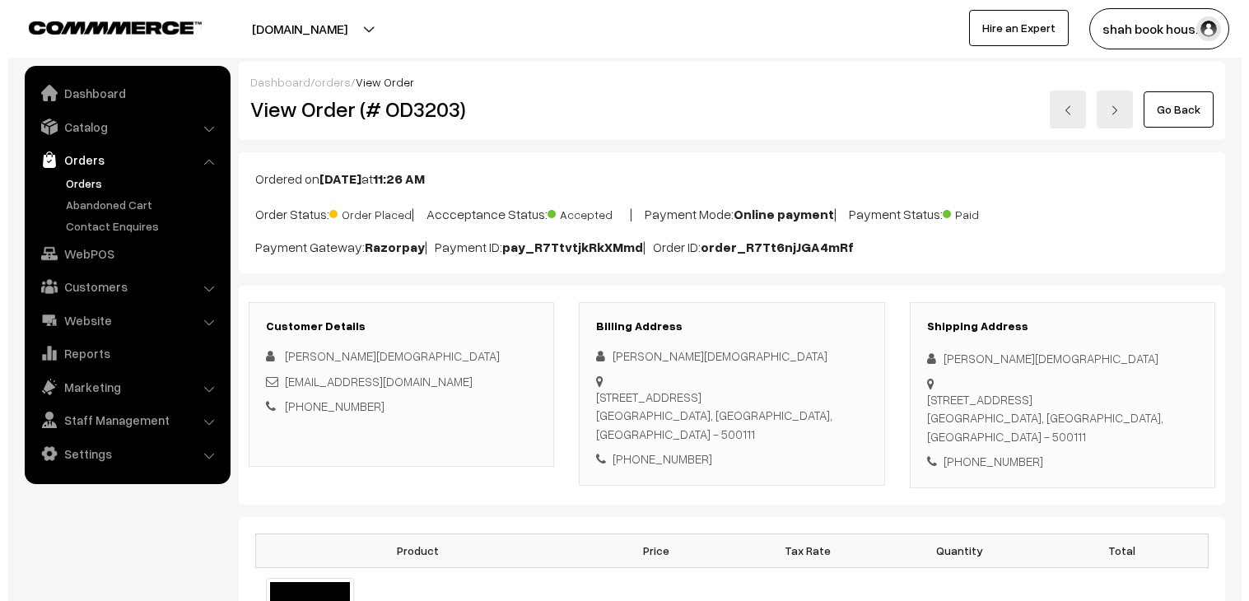
scroll to position [640, 0]
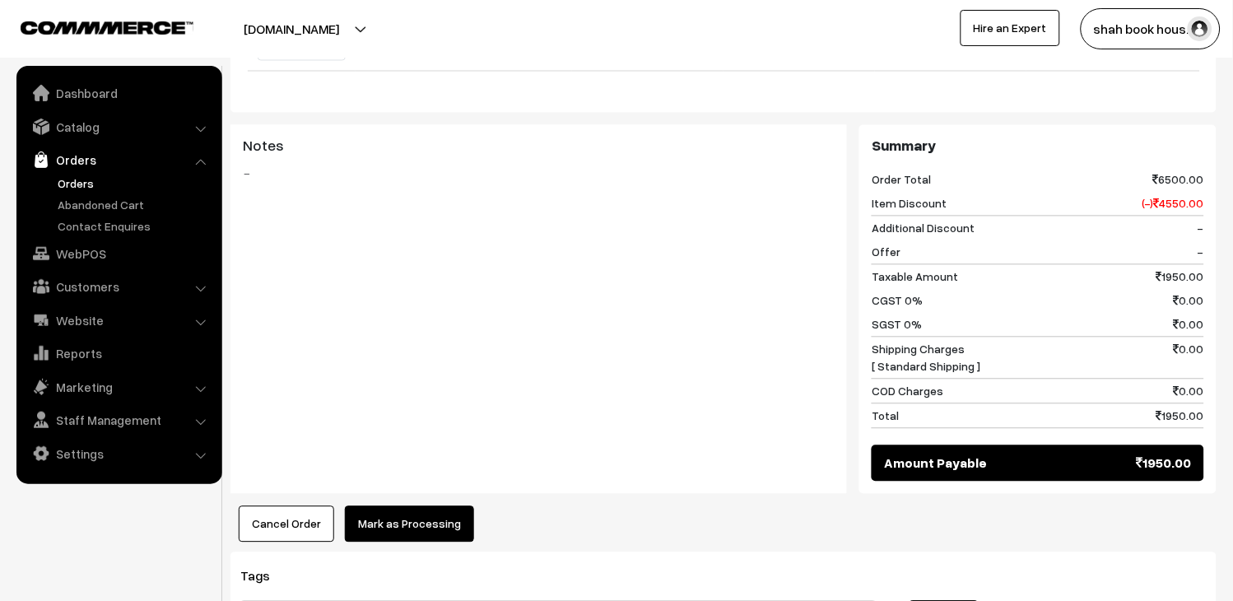
click at [440, 520] on button "Mark as Processing" at bounding box center [409, 524] width 129 height 36
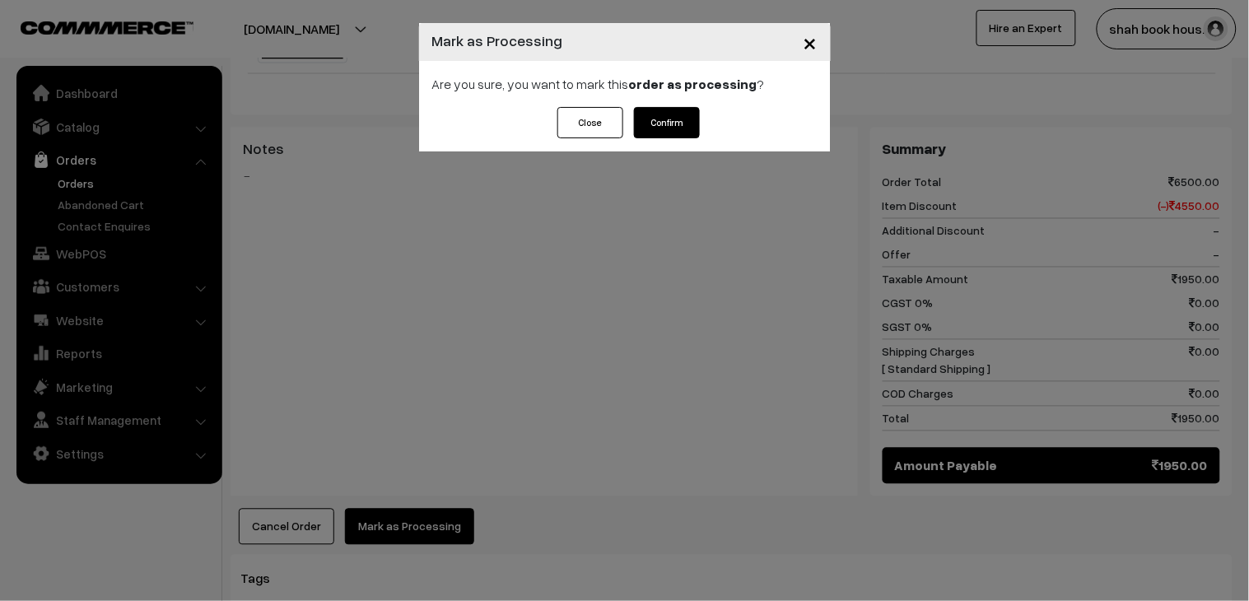
click at [681, 141] on div "Close Confirm" at bounding box center [625, 129] width 412 height 44
click at [682, 129] on button "Confirm" at bounding box center [667, 122] width 66 height 31
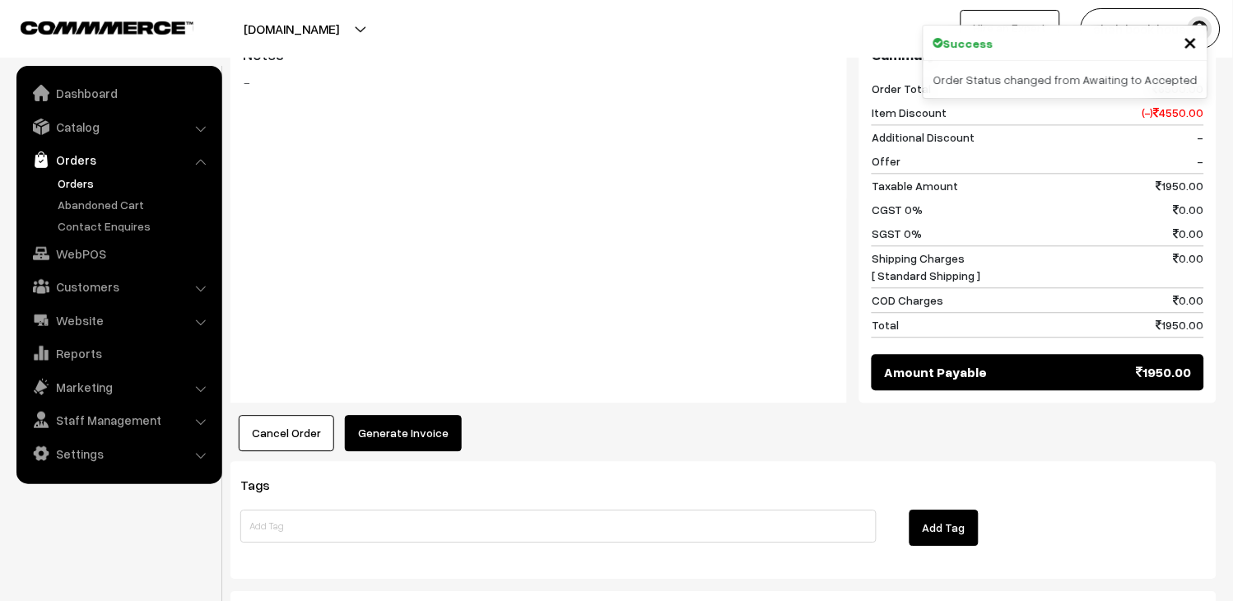
click at [438, 415] on button "Generate Invoice" at bounding box center [403, 433] width 117 height 36
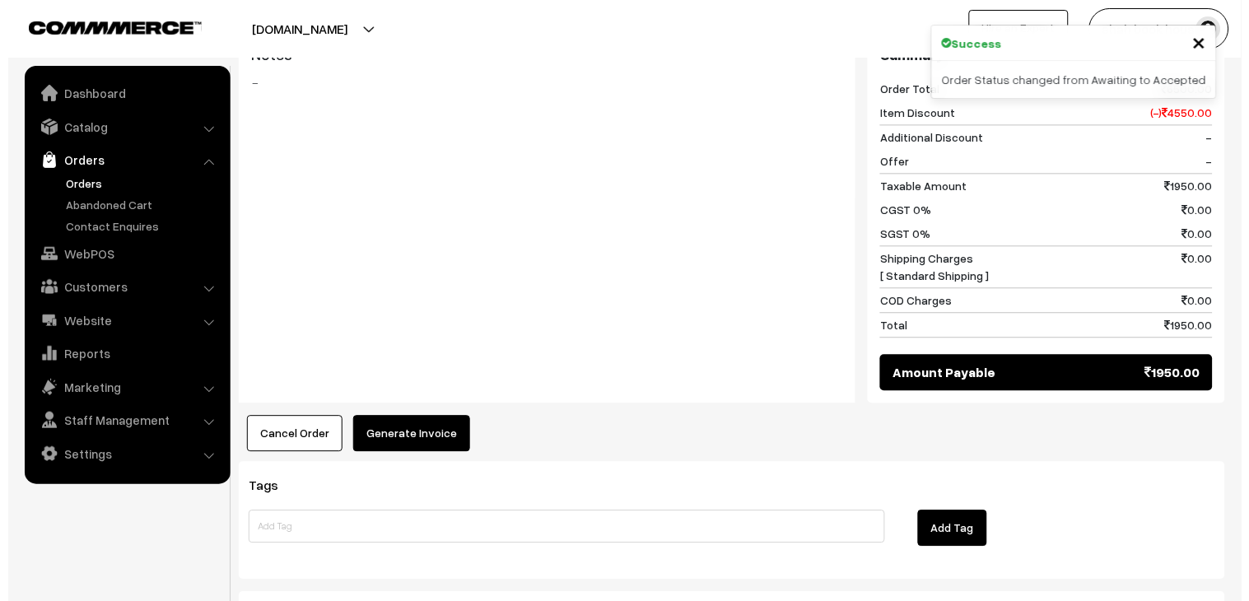
scroll to position [734, 0]
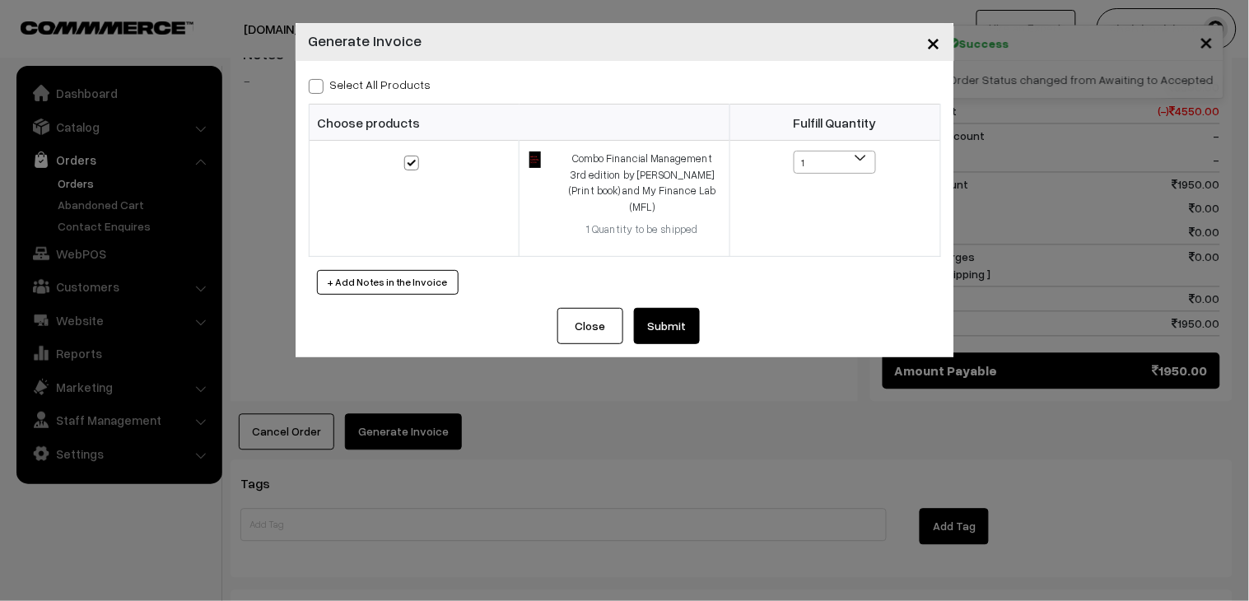
click at [687, 290] on div "Select All Products Choose products Fulfill Quantity 1 1" at bounding box center [625, 184] width 659 height 247
click at [695, 308] on button "Submit" at bounding box center [667, 326] width 66 height 36
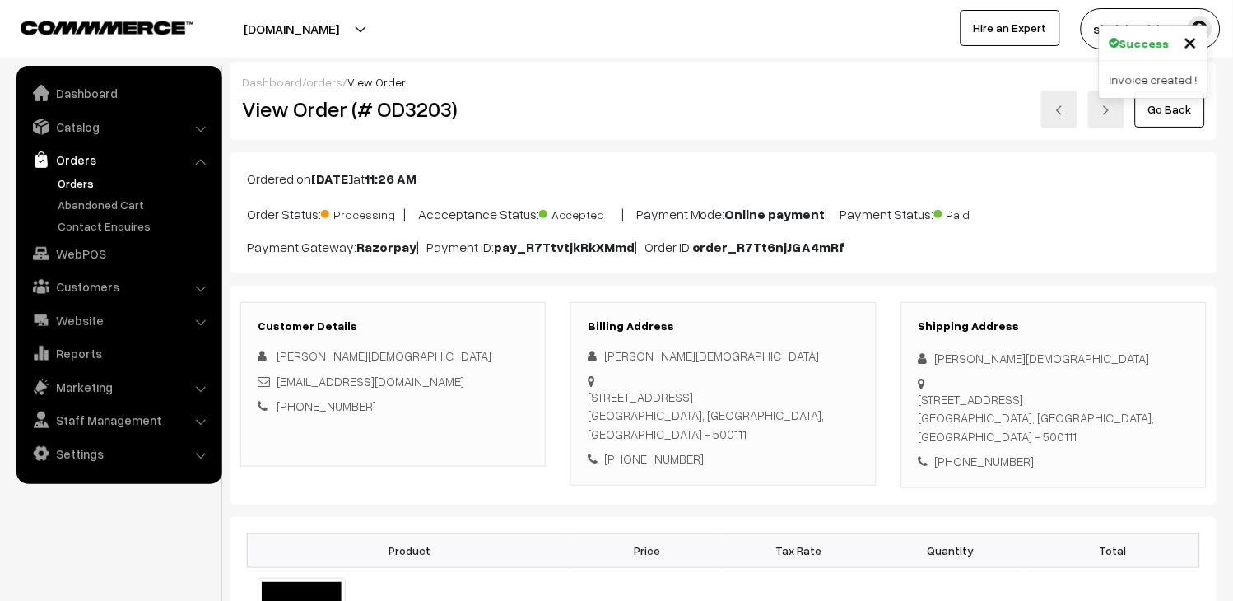
click at [1068, 111] on link at bounding box center [1059, 110] width 36 height 38
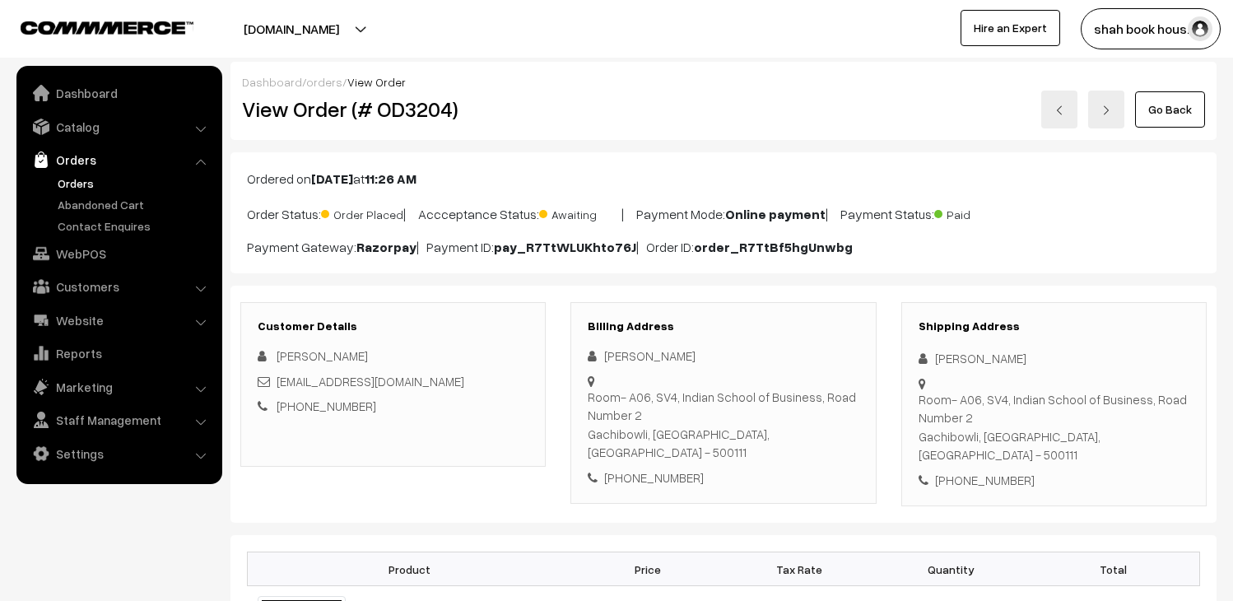
click at [430, 119] on h2 "View Order (# OD3204)" at bounding box center [394, 109] width 305 height 26
click at [472, 381] on div "[EMAIL_ADDRESS][DOMAIN_NAME]" at bounding box center [393, 381] width 271 height 19
click at [472, 381] on div "anusha_raj_pgpyl2027@isb.edu" at bounding box center [393, 381] width 271 height 19
copy div "anusha_raj_pgpyl2027@isb.edu"
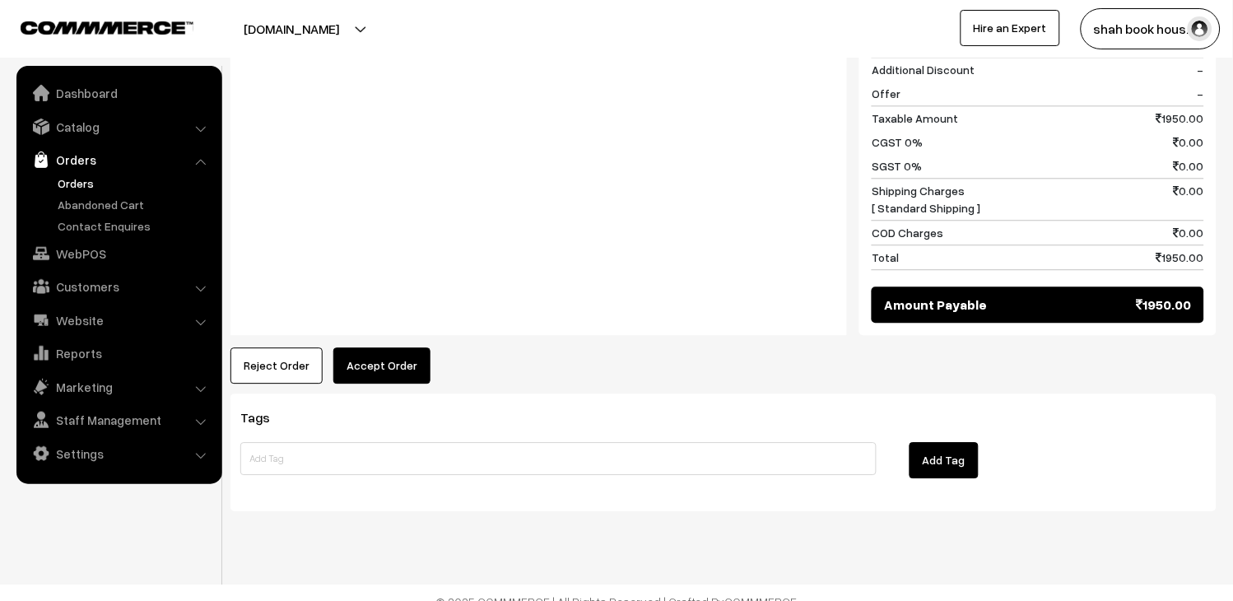
click at [389, 327] on div "Product Price Tax Rate Quantity Total Combo Financial Management 3rd edition by…" at bounding box center [724, 50] width 986 height 665
click at [389, 347] on button "Accept Order" at bounding box center [381, 365] width 97 height 36
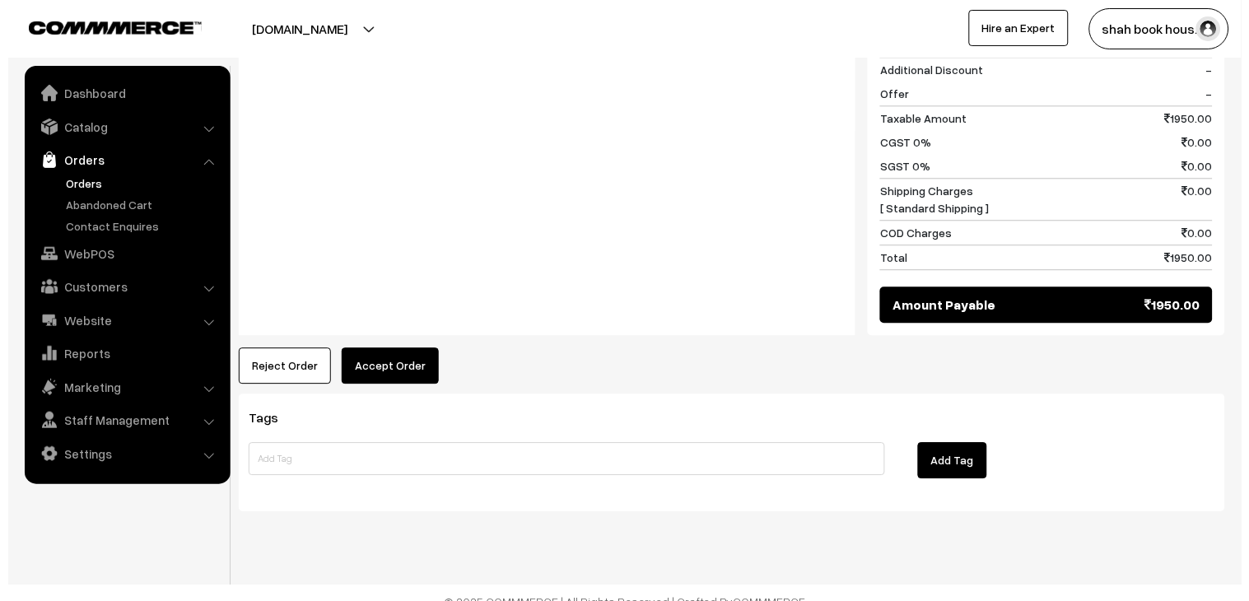
scroll to position [818, 0]
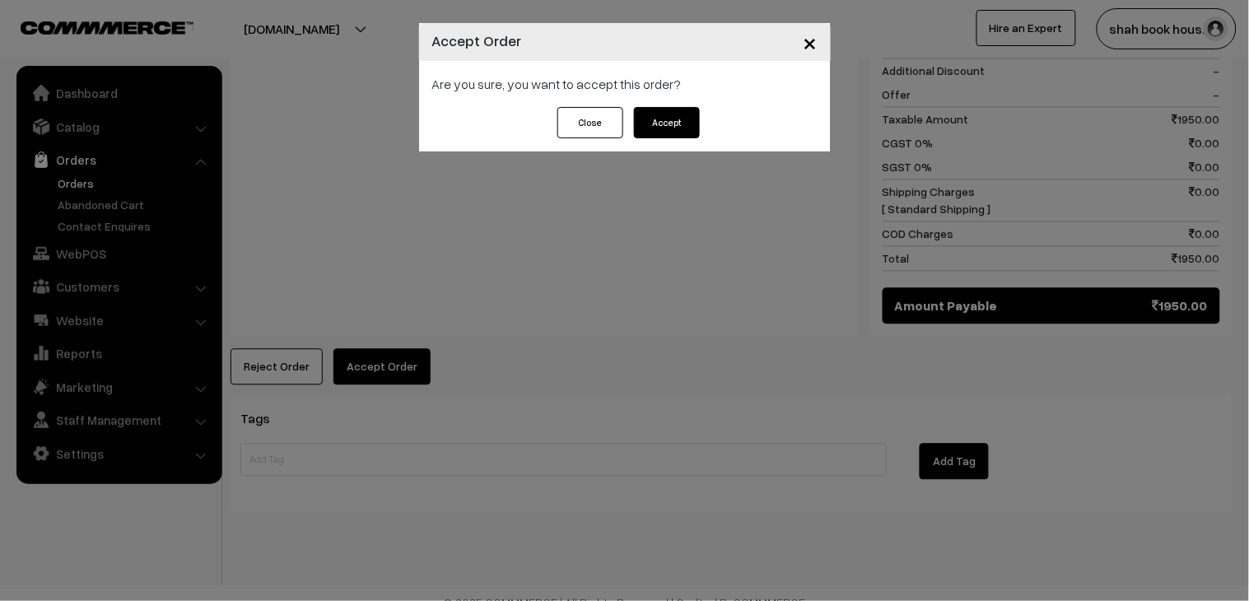
click at [669, 128] on button "Accept" at bounding box center [667, 122] width 66 height 31
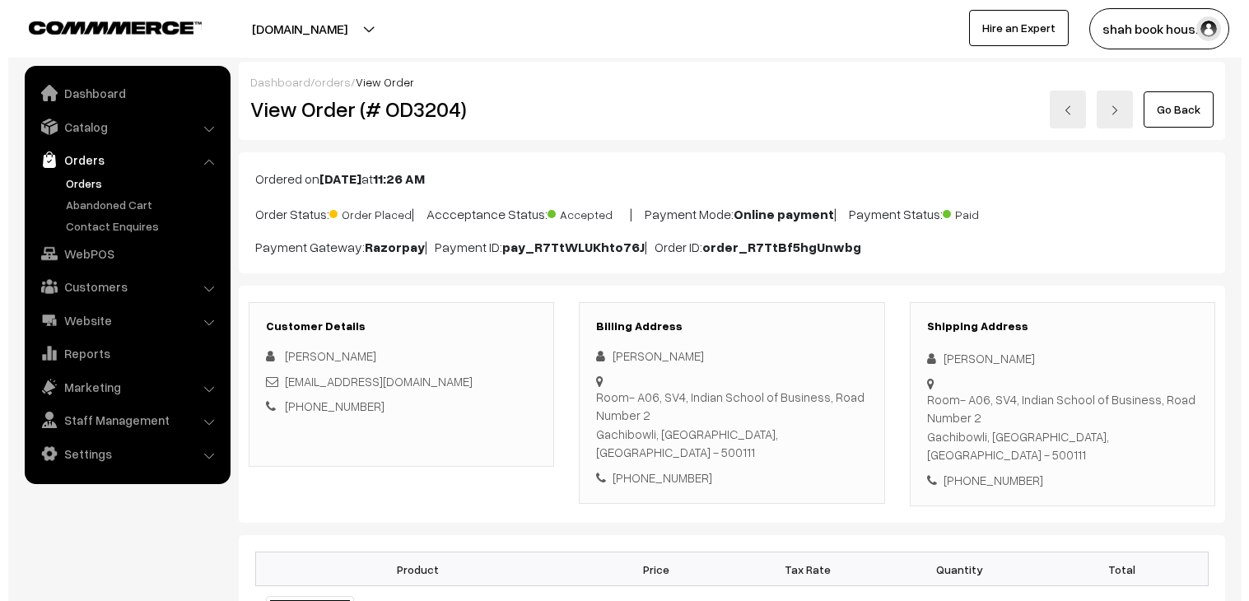
scroll to position [640, 0]
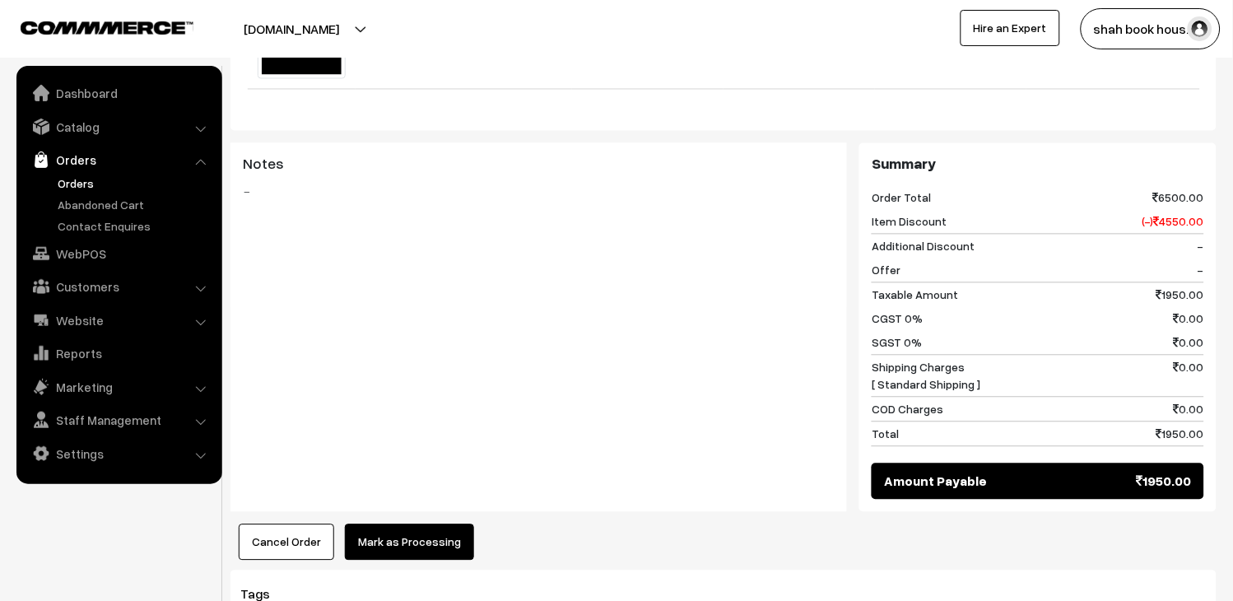
click at [433, 524] on button "Mark as Processing" at bounding box center [409, 542] width 129 height 36
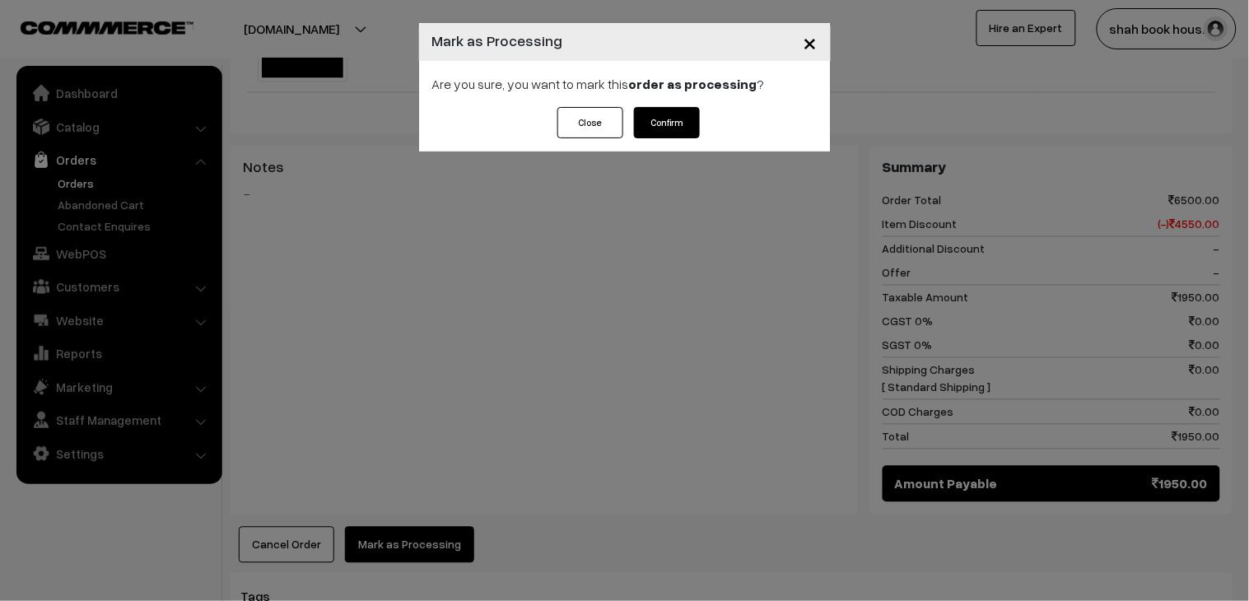
click at [660, 128] on button "Confirm" at bounding box center [667, 122] width 66 height 31
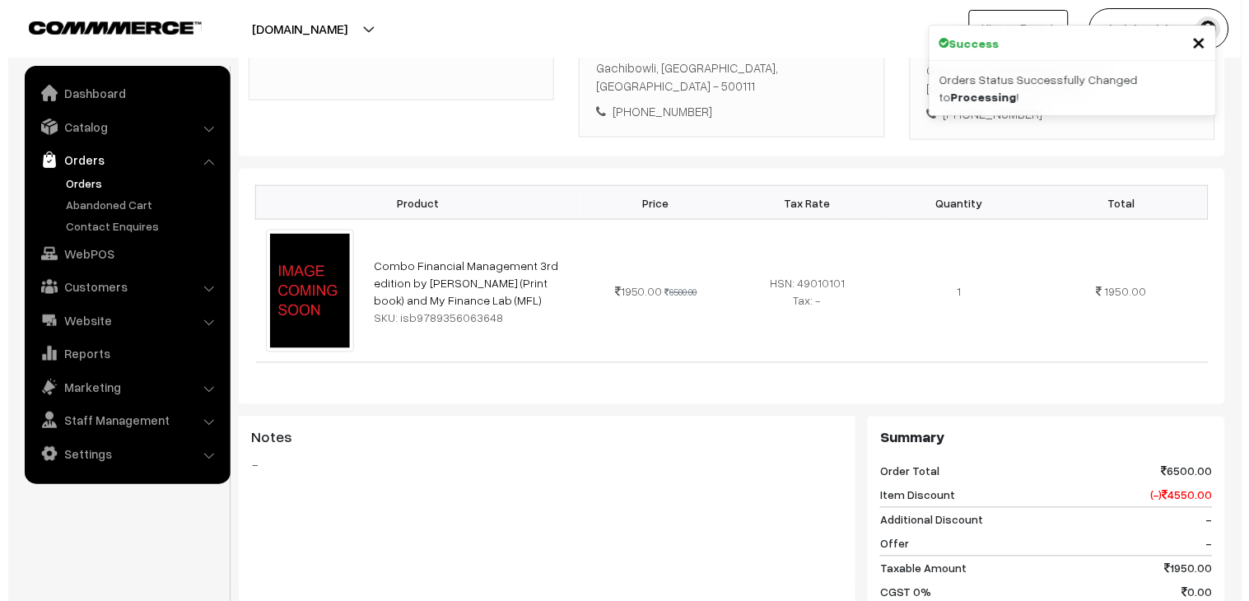
scroll to position [640, 0]
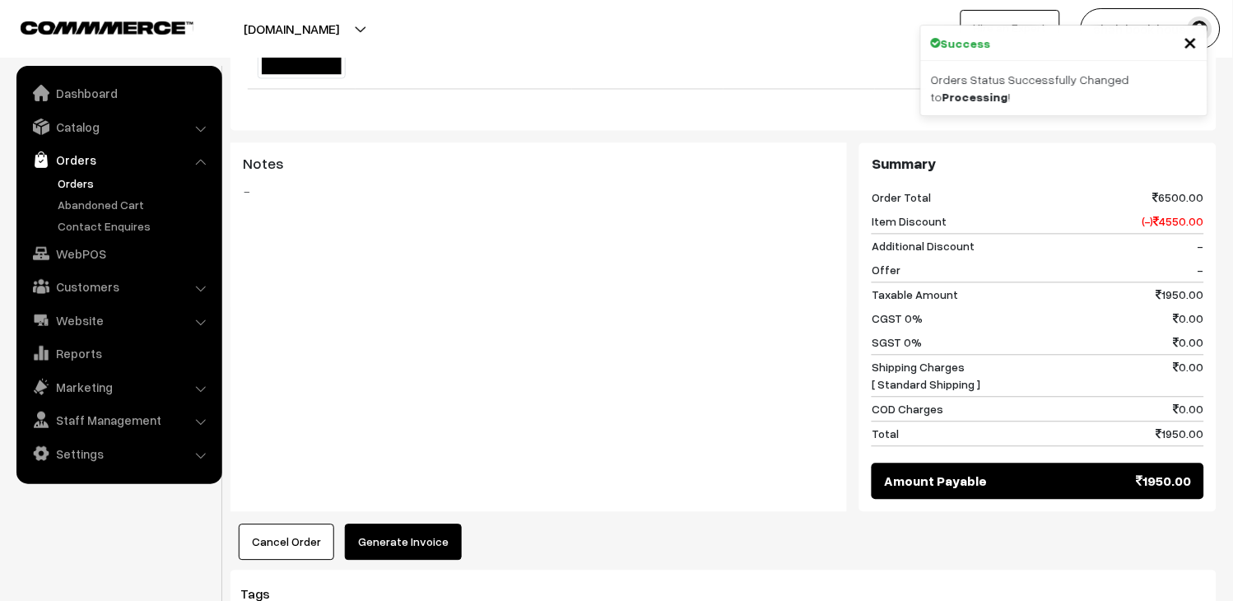
click at [408, 524] on button "Generate Invoice" at bounding box center [403, 542] width 117 height 36
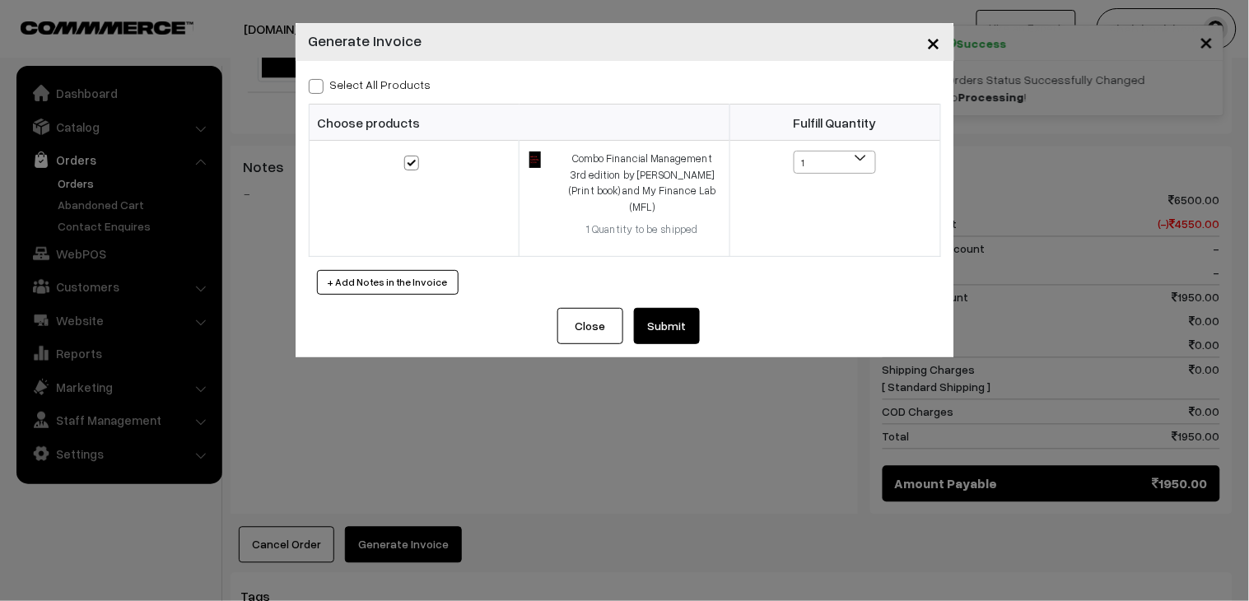
click at [663, 316] on button "Submit" at bounding box center [667, 326] width 66 height 36
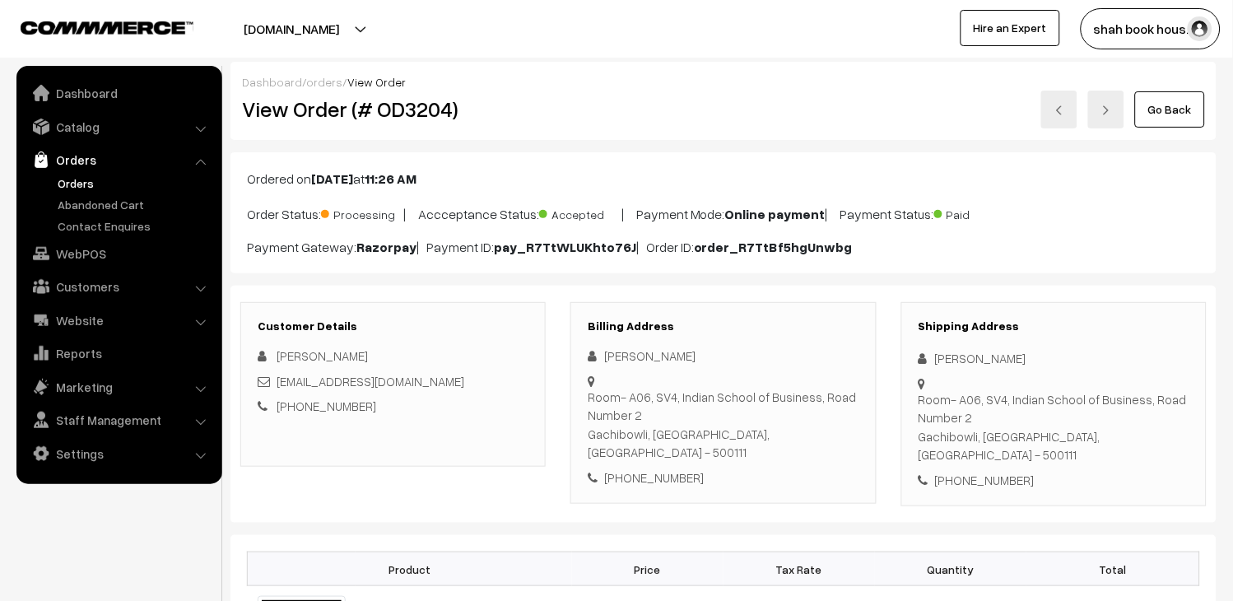
click at [1074, 100] on link at bounding box center [1059, 110] width 36 height 38
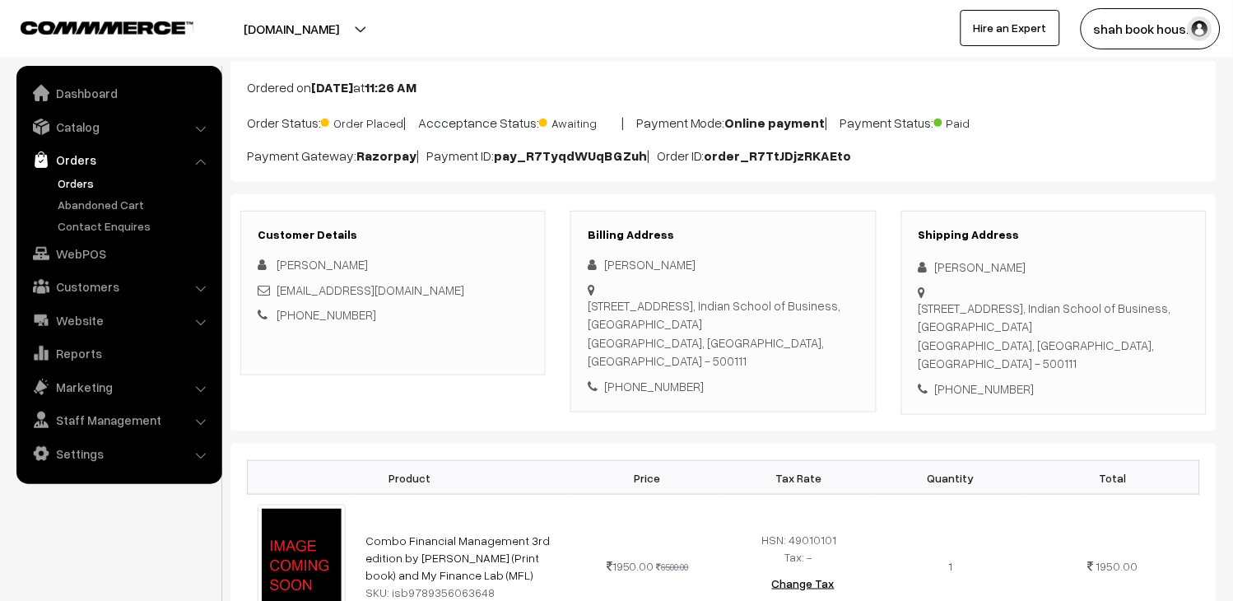
click at [456, 286] on div "[EMAIL_ADDRESS][DOMAIN_NAME]" at bounding box center [393, 290] width 271 height 19
click at [455, 286] on div "[EMAIL_ADDRESS][DOMAIN_NAME]" at bounding box center [393, 290] width 271 height 19
copy div "[EMAIL_ADDRESS][DOMAIN_NAME]"
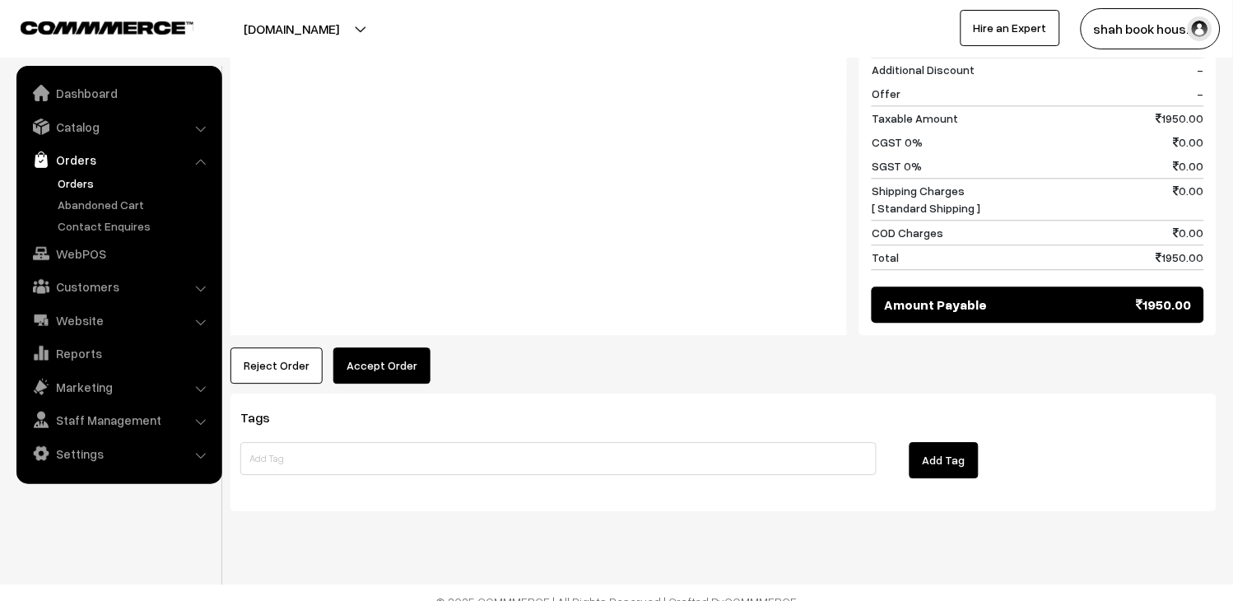
click at [372, 356] on button "Accept Order" at bounding box center [381, 365] width 97 height 36
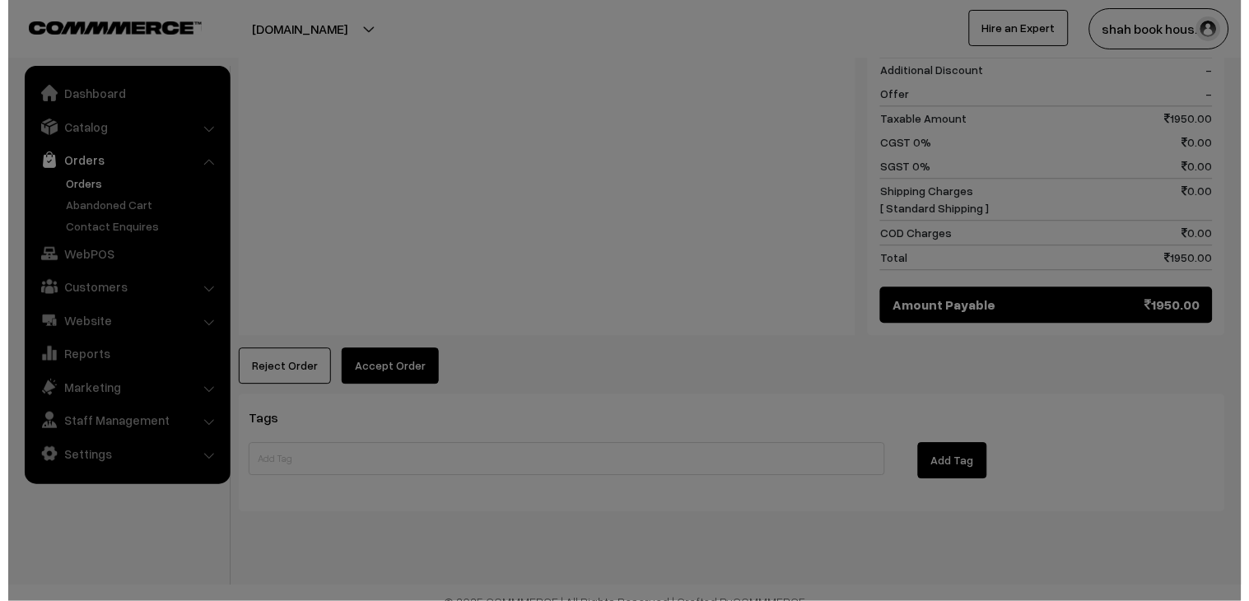
scroll to position [818, 0]
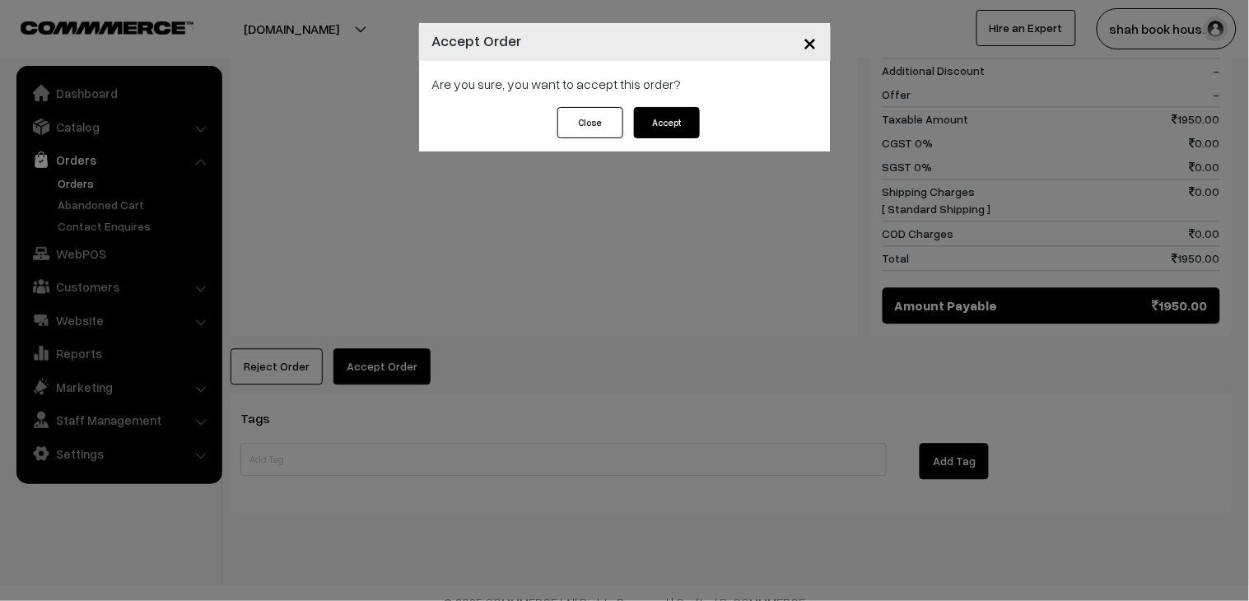
click at [665, 110] on button "Accept" at bounding box center [667, 122] width 66 height 31
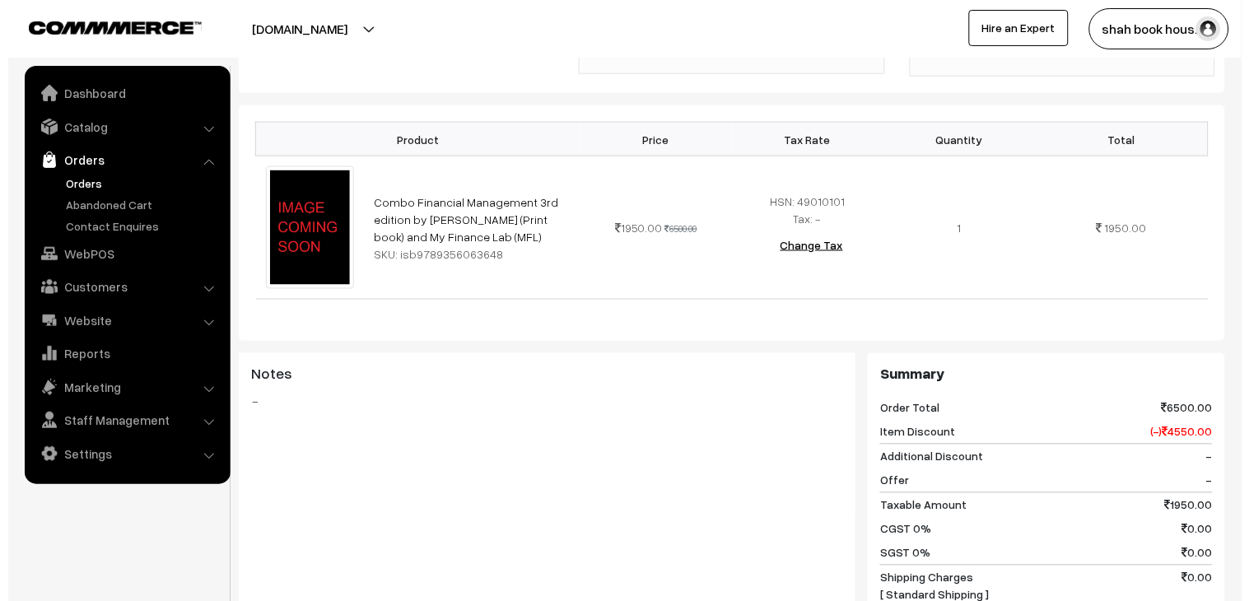
scroll to position [731, 0]
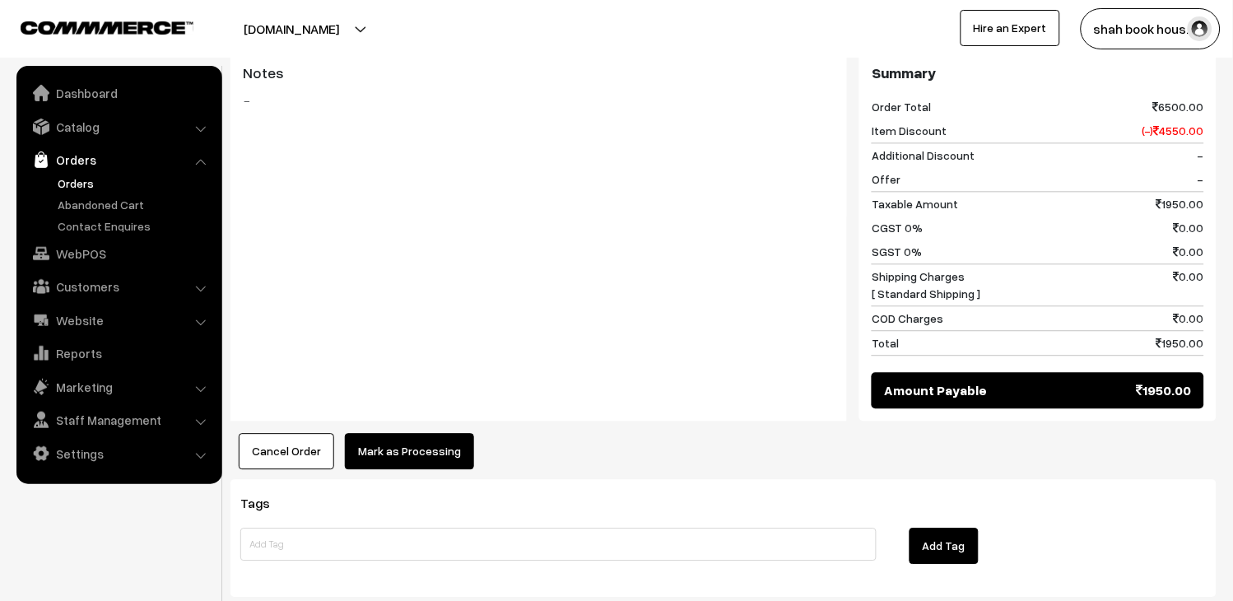
click at [398, 441] on button "Mark as Processing" at bounding box center [409, 451] width 129 height 36
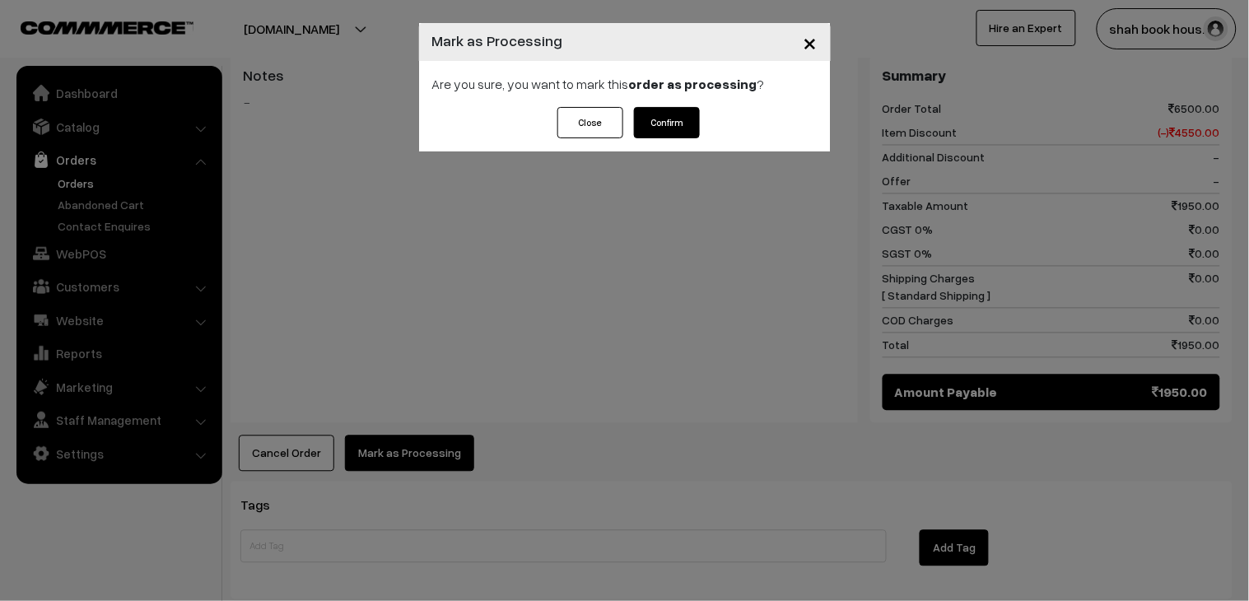
click at [681, 119] on button "Confirm" at bounding box center [667, 122] width 66 height 31
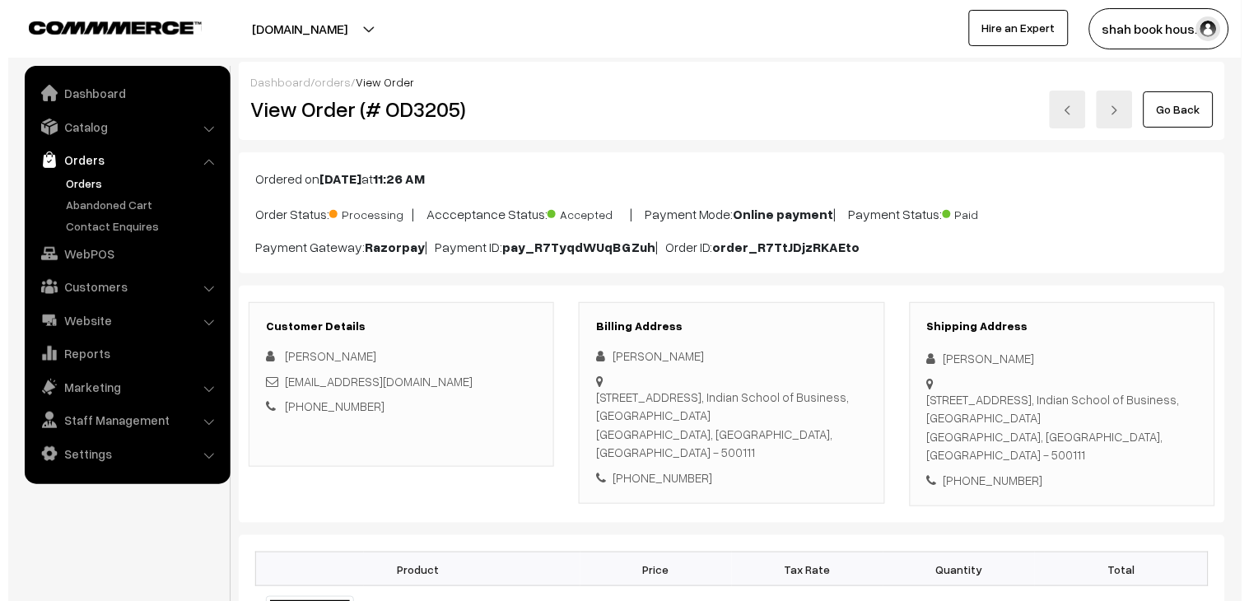
scroll to position [640, 0]
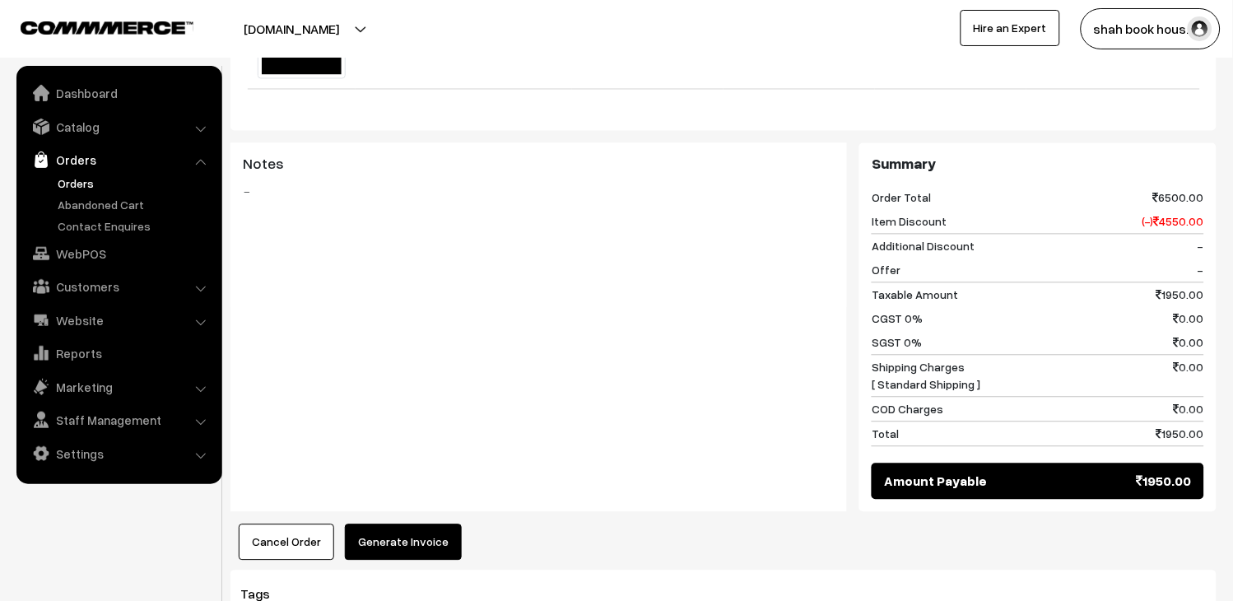
click at [429, 524] on button "Generate Invoice" at bounding box center [403, 542] width 117 height 36
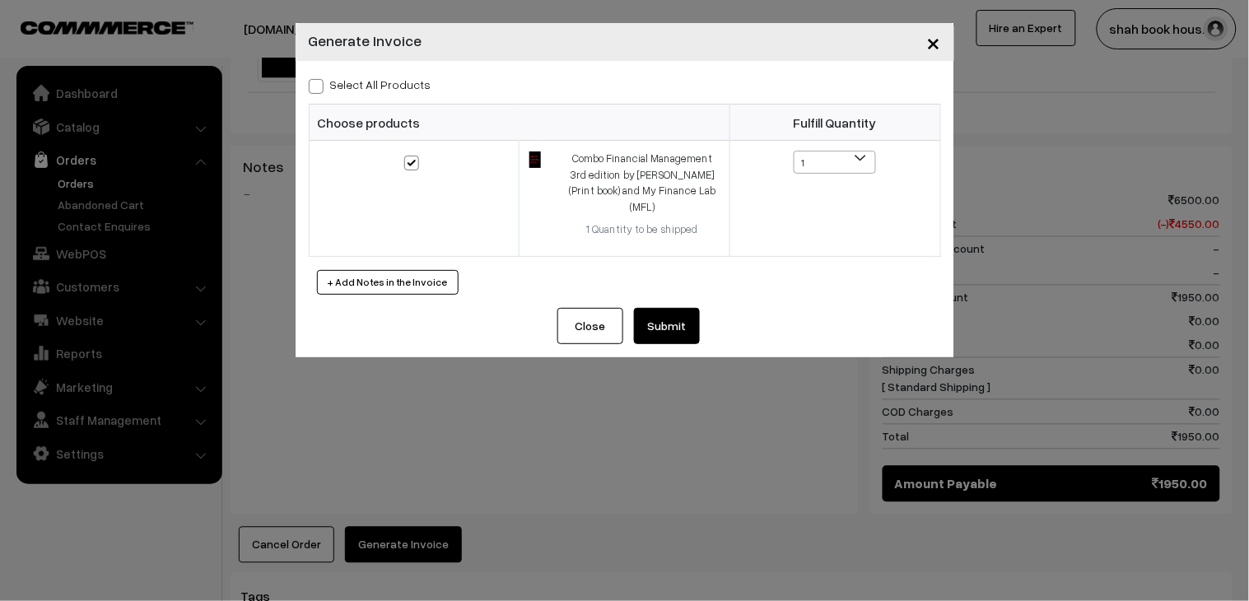
click at [678, 308] on button "Submit" at bounding box center [667, 326] width 66 height 36
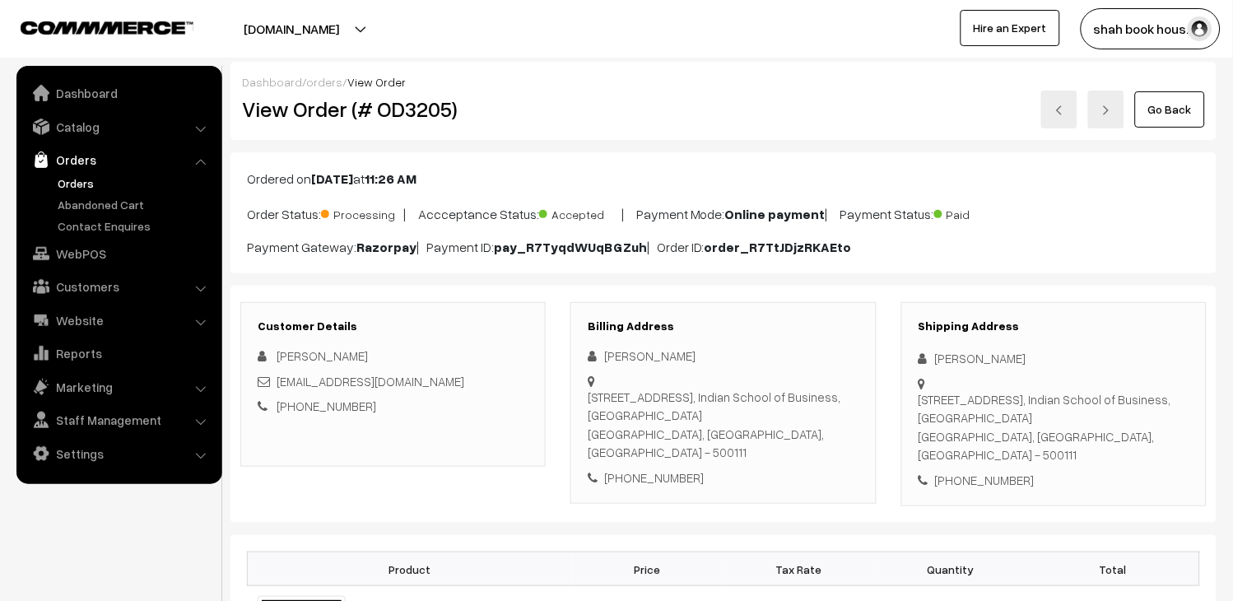
click at [1063, 108] on img at bounding box center [1060, 110] width 10 height 10
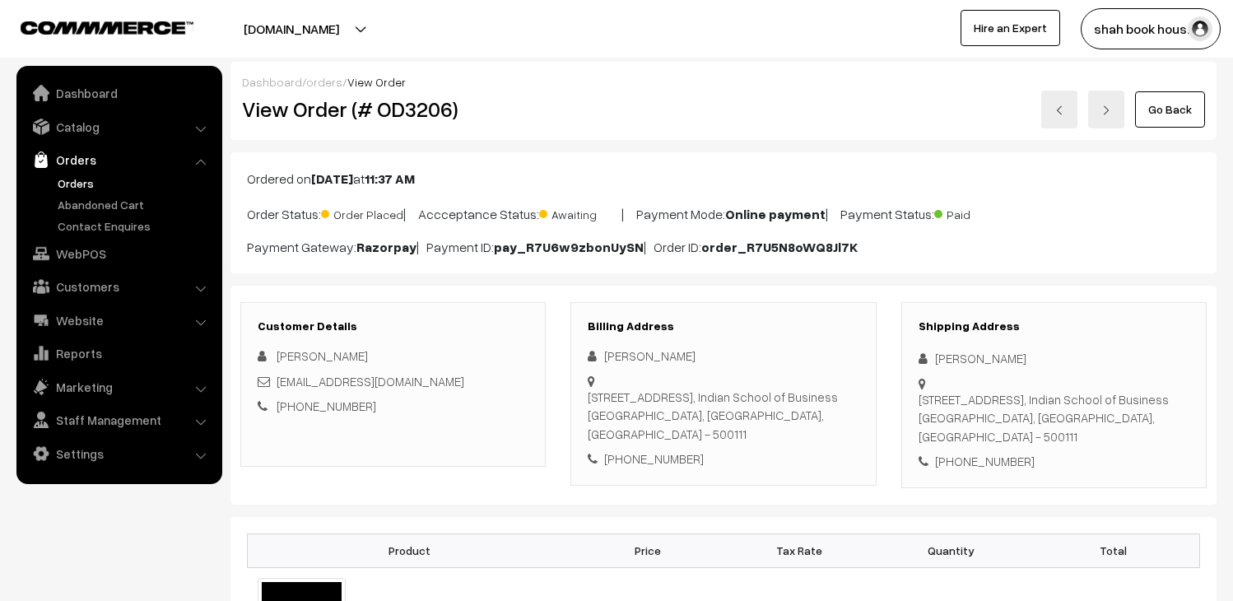
click at [429, 118] on h2 "View Order (# OD3206)" at bounding box center [394, 109] width 305 height 26
copy h2 "OD3206"
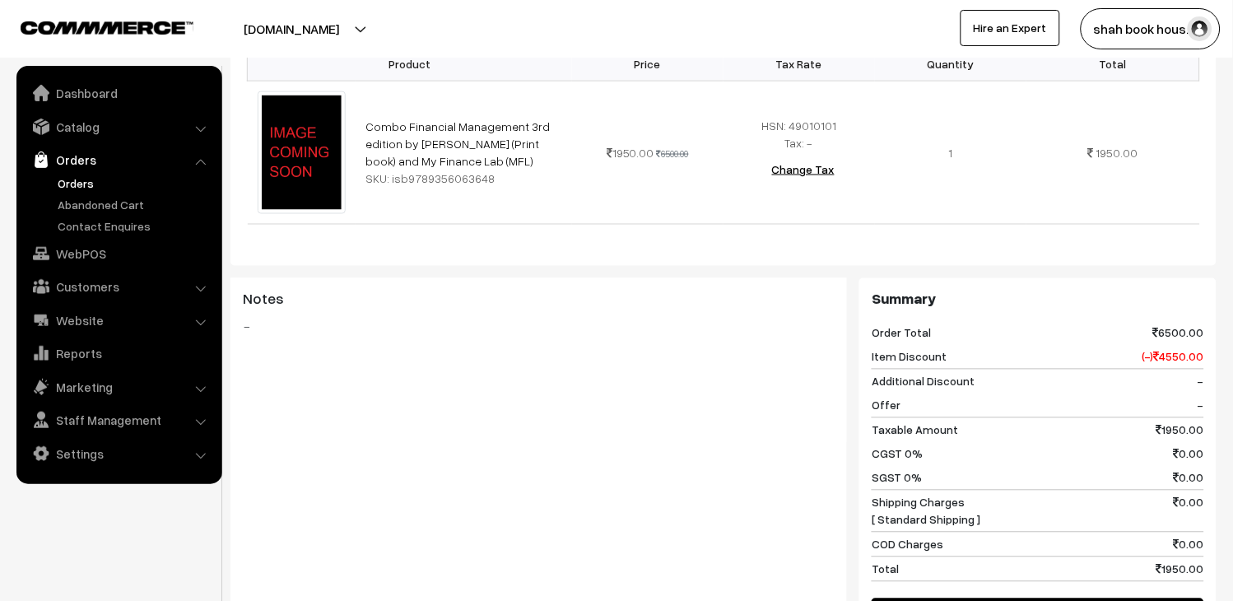
scroll to position [176, 0]
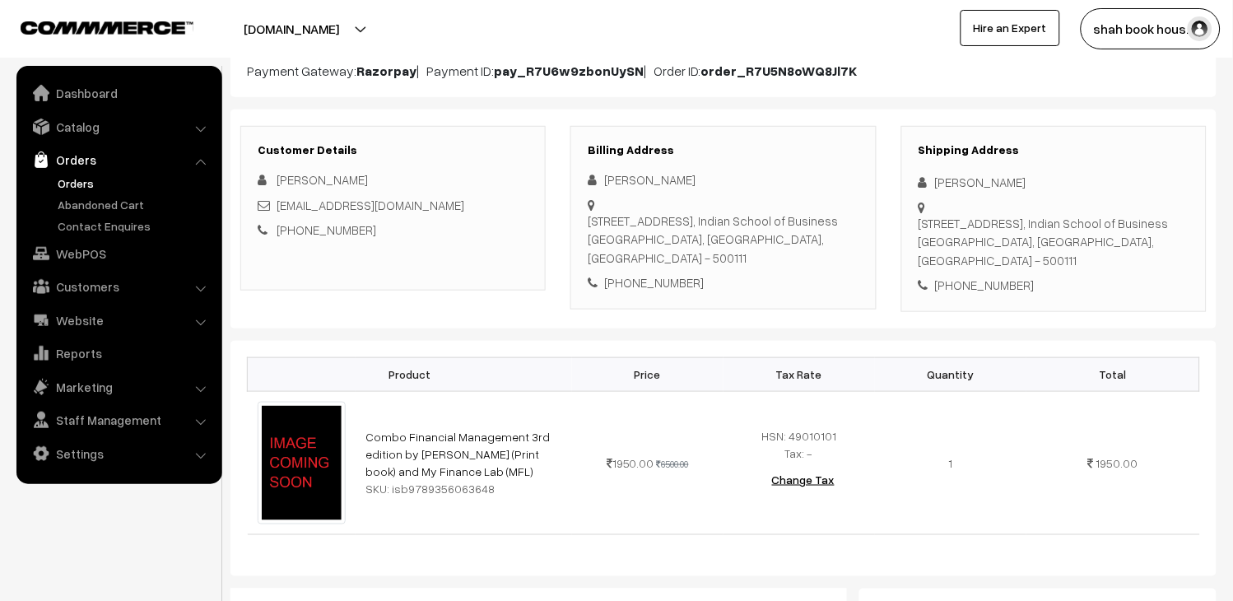
click at [477, 193] on div "[PERSON_NAME] [EMAIL_ADDRESS][DOMAIN_NAME] [PHONE_NUMBER]" at bounding box center [393, 204] width 271 height 69
copy div "[EMAIL_ADDRESS][DOMAIN_NAME]"
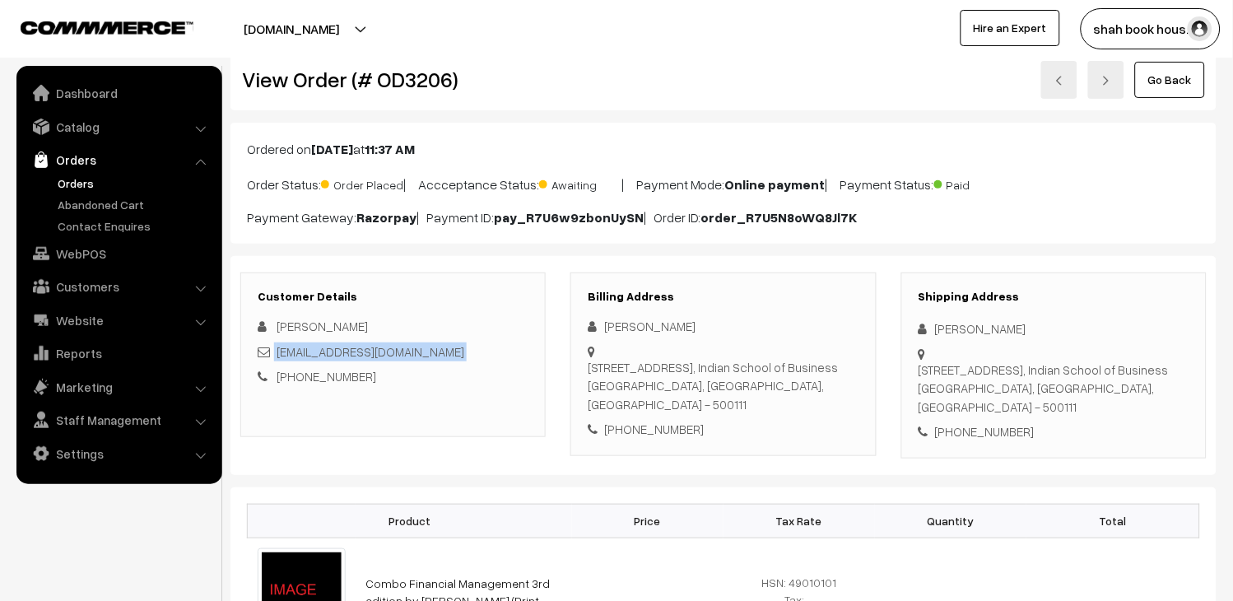
scroll to position [0, 0]
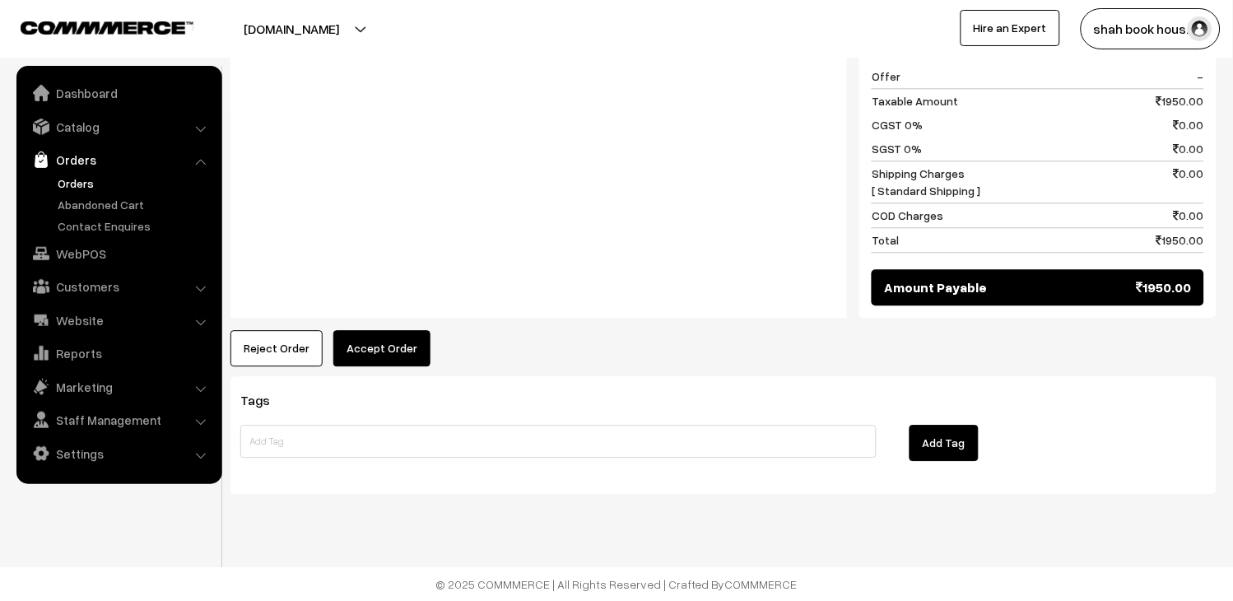
click at [409, 349] on button "Accept Order" at bounding box center [381, 348] width 97 height 36
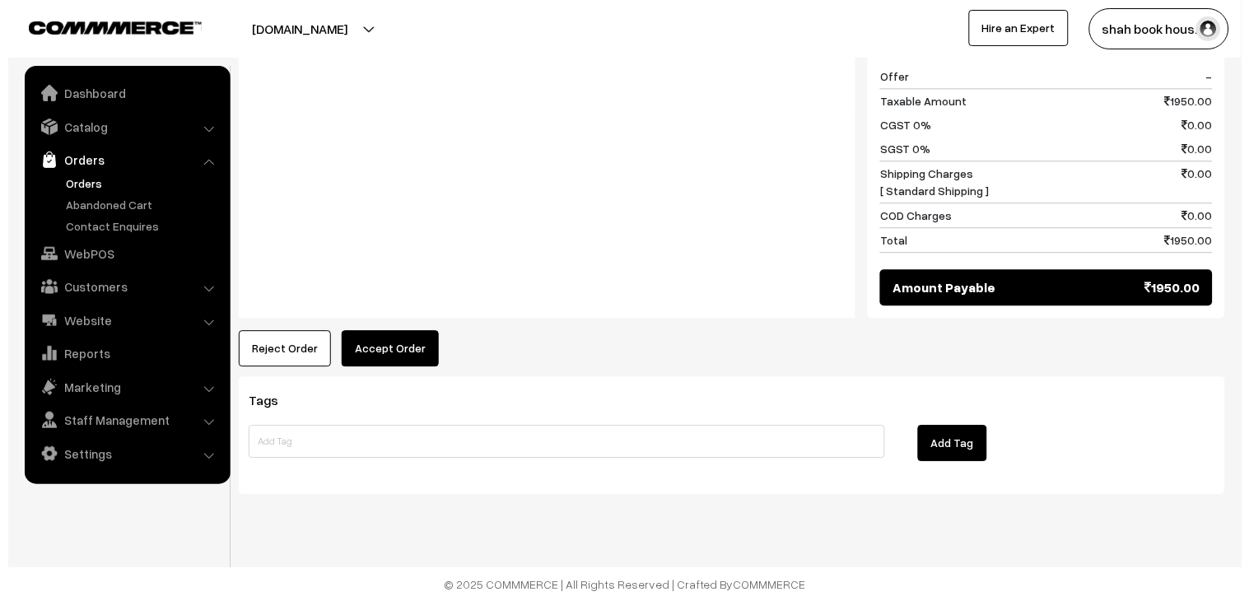
scroll to position [818, 0]
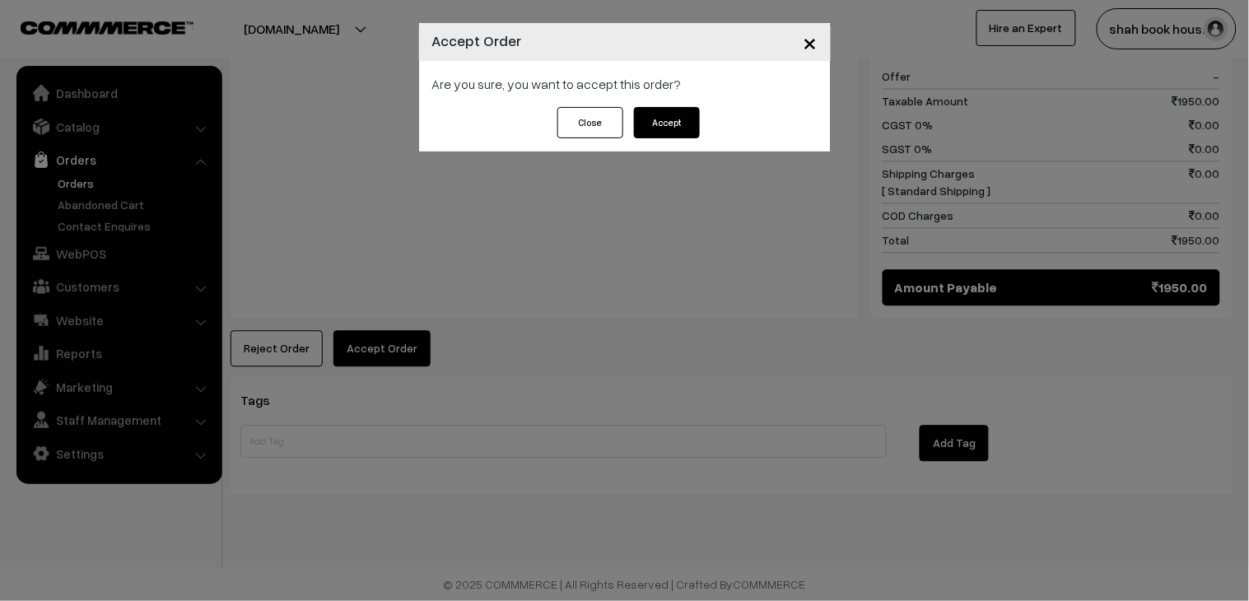
click at [667, 109] on button "Accept" at bounding box center [667, 122] width 66 height 31
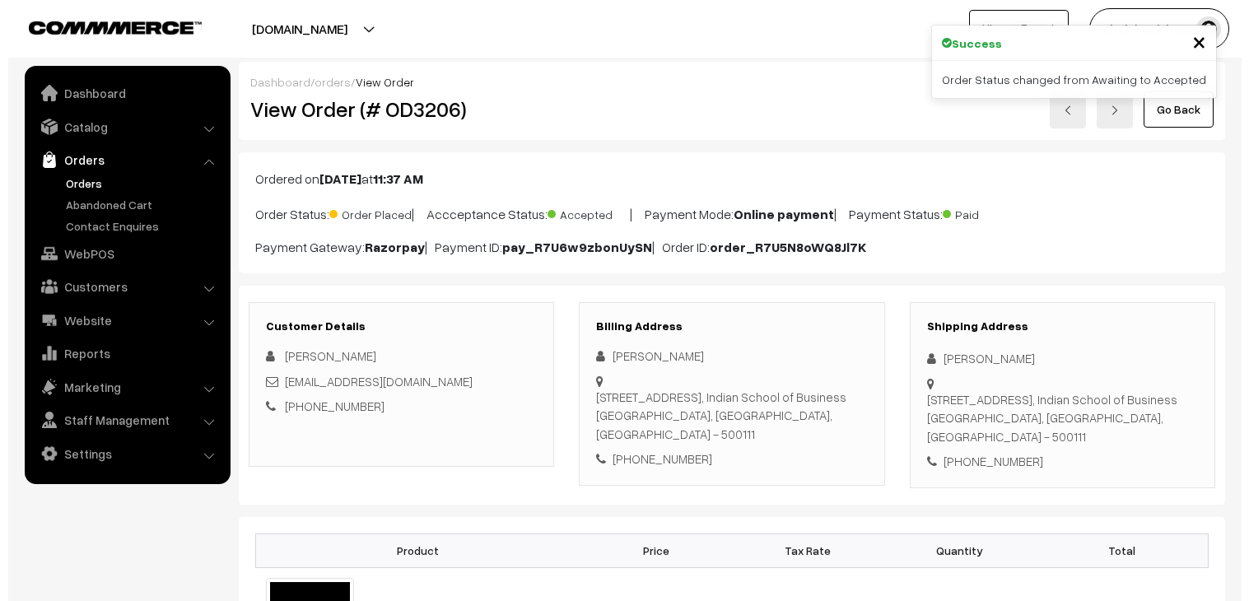
scroll to position [731, 0]
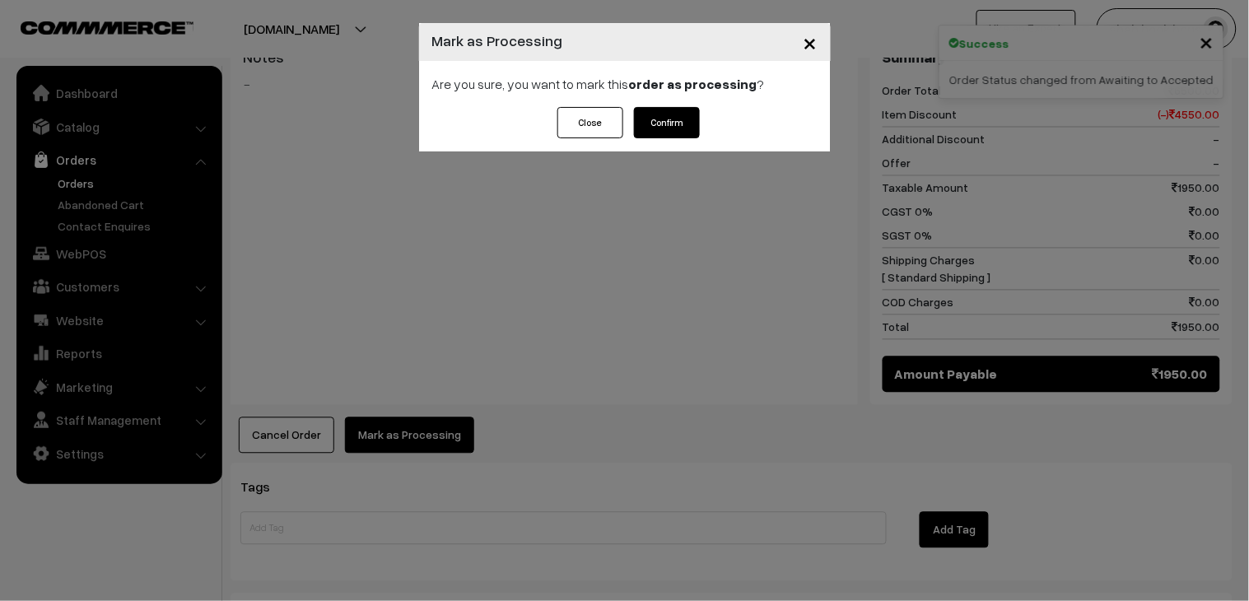
click at [671, 128] on button "Confirm" at bounding box center [667, 122] width 66 height 31
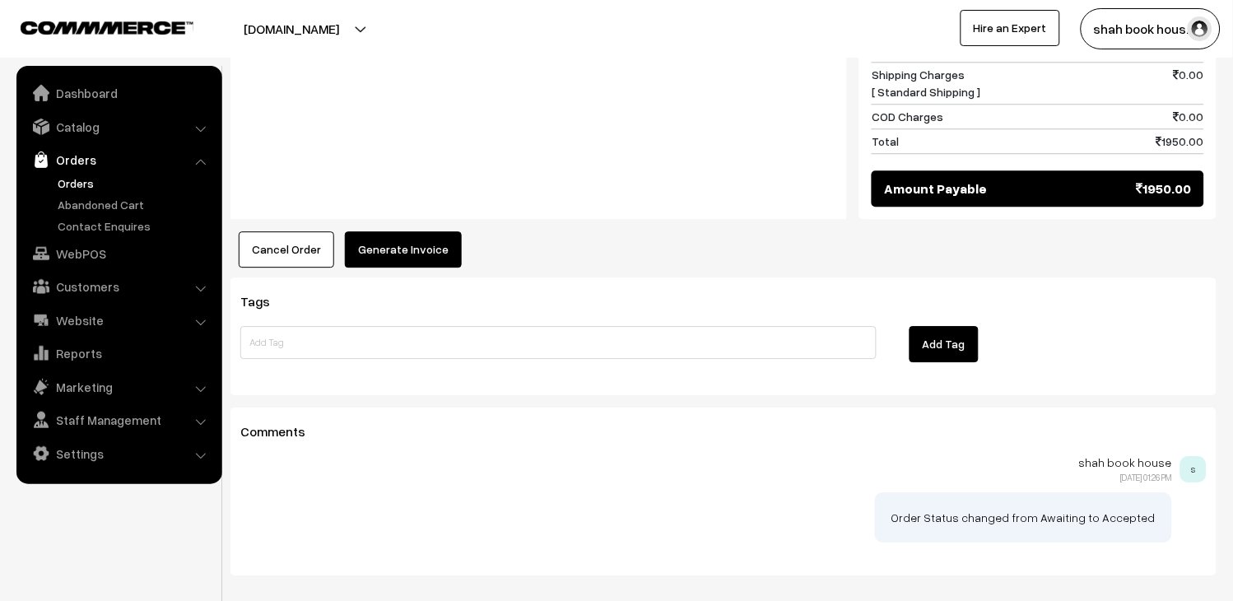
click at [404, 251] on button "Generate Invoice" at bounding box center [403, 249] width 117 height 36
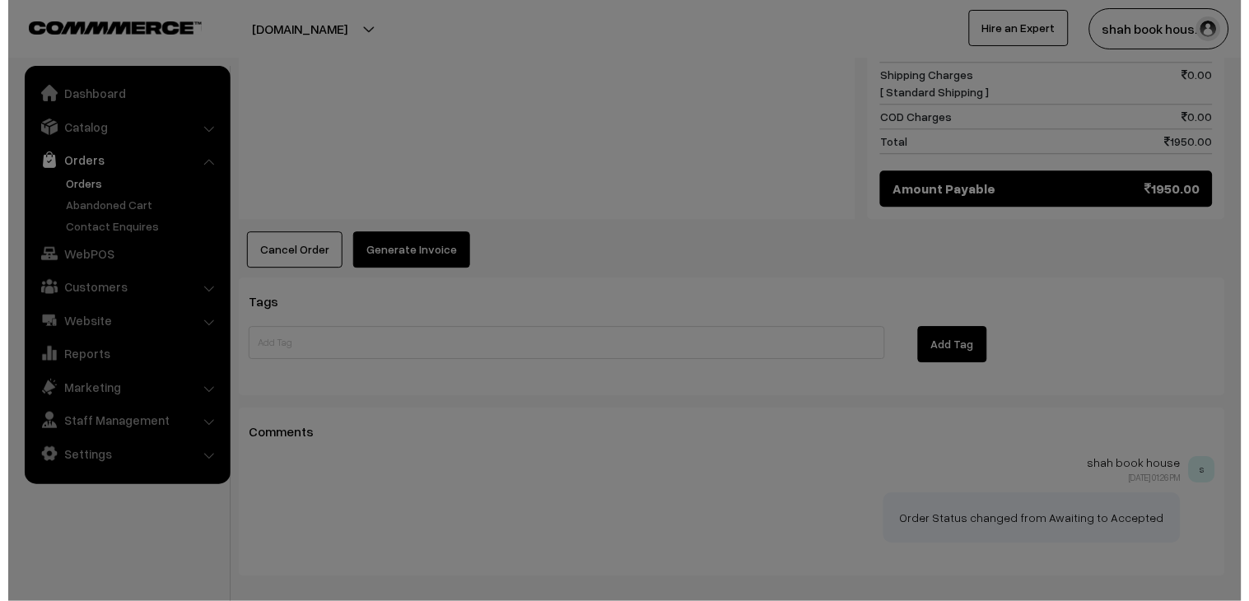
scroll to position [916, 0]
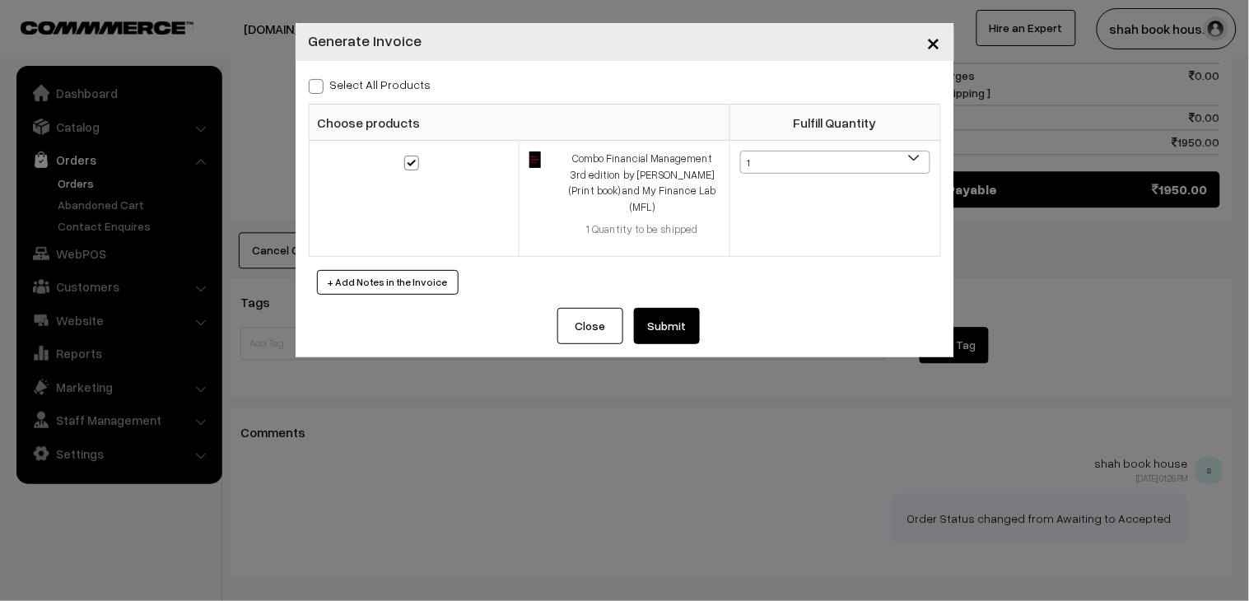
click at [675, 319] on button "Submit" at bounding box center [667, 326] width 66 height 36
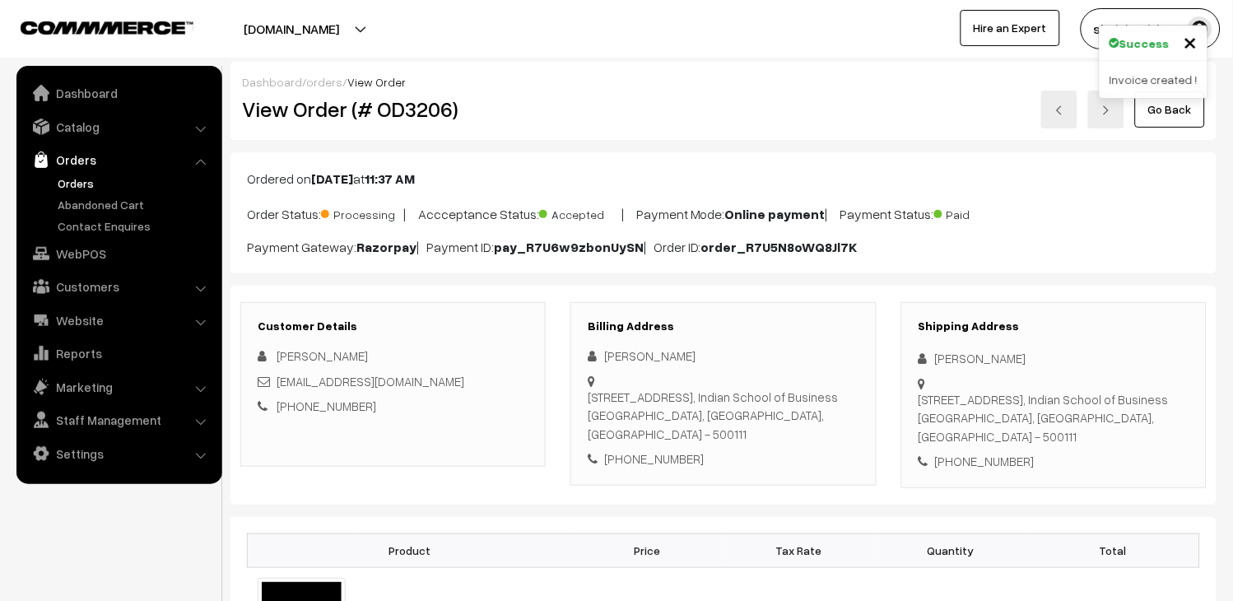
click at [1067, 118] on link at bounding box center [1059, 110] width 36 height 38
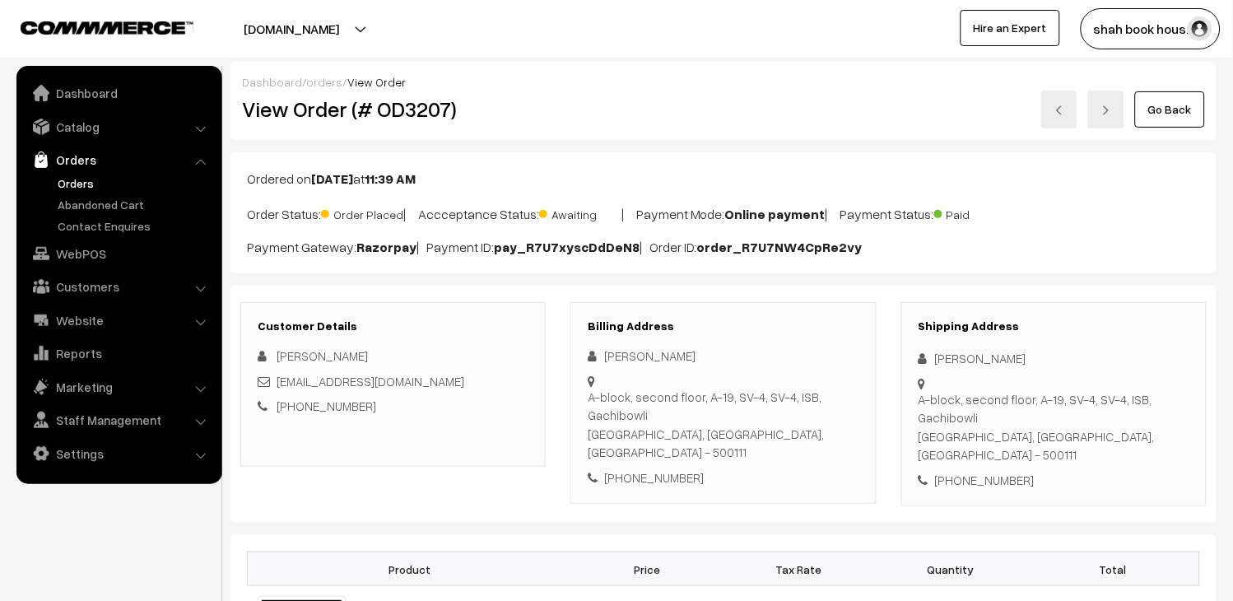
click at [417, 117] on h2 "View Order (# OD3207)" at bounding box center [394, 109] width 305 height 26
copy h2 "OD3207"
click at [489, 385] on div "[EMAIL_ADDRESS][DOMAIN_NAME]" at bounding box center [393, 381] width 271 height 19
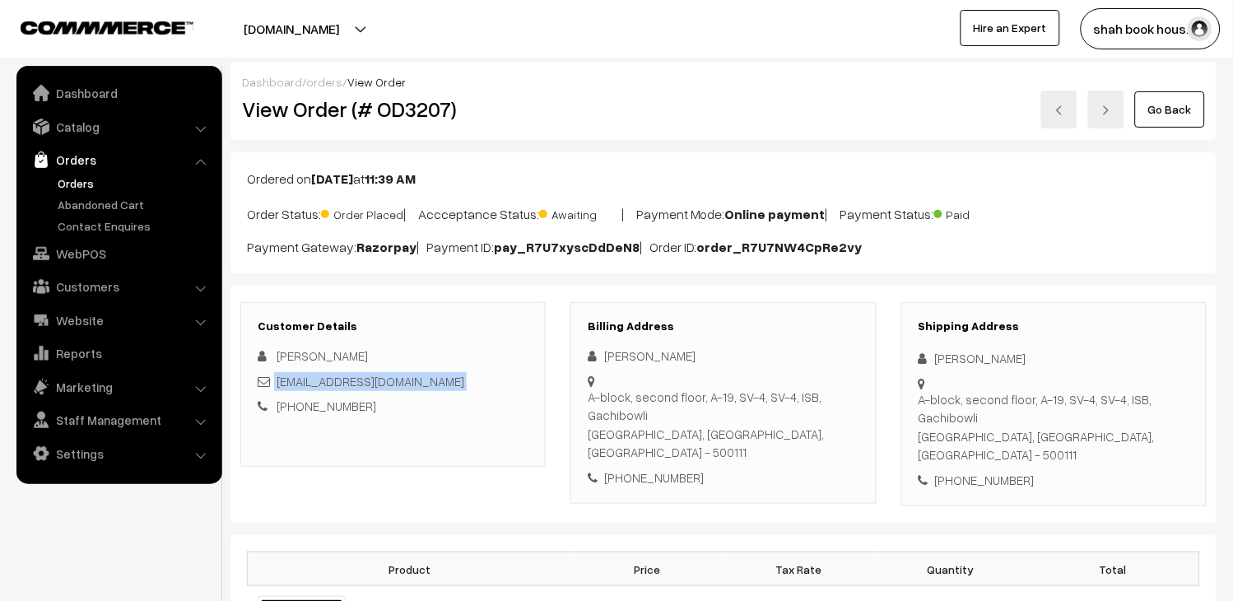
click at [489, 385] on div "[EMAIL_ADDRESS][DOMAIN_NAME]" at bounding box center [393, 381] width 271 height 19
copy div "[EMAIL_ADDRESS][DOMAIN_NAME]"
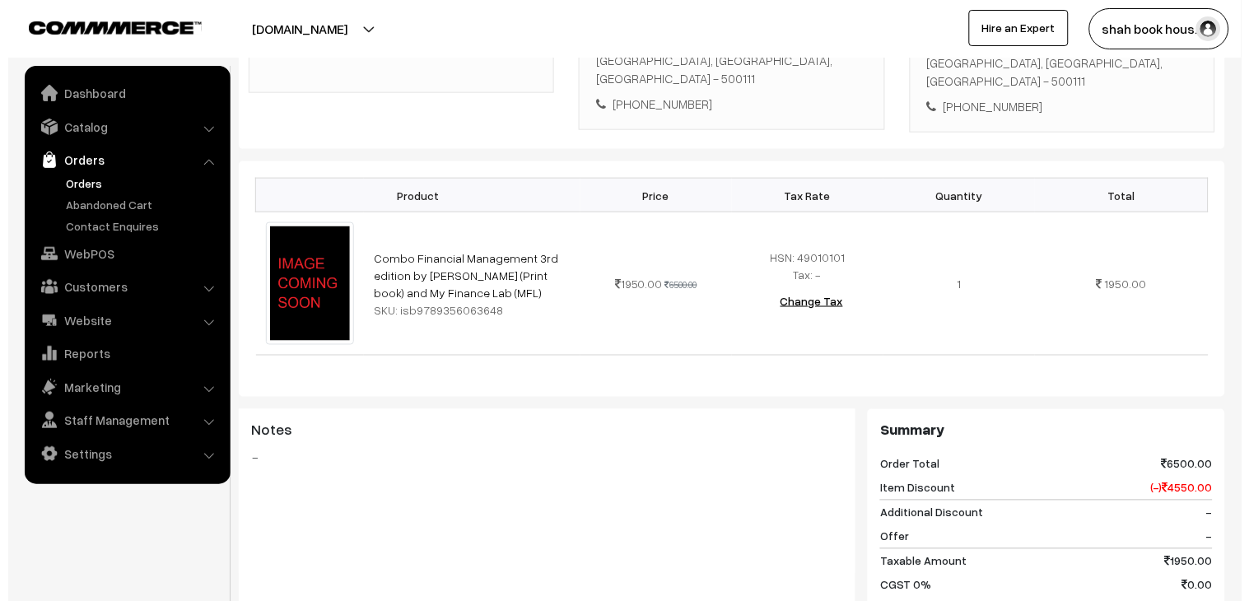
scroll to position [640, 0]
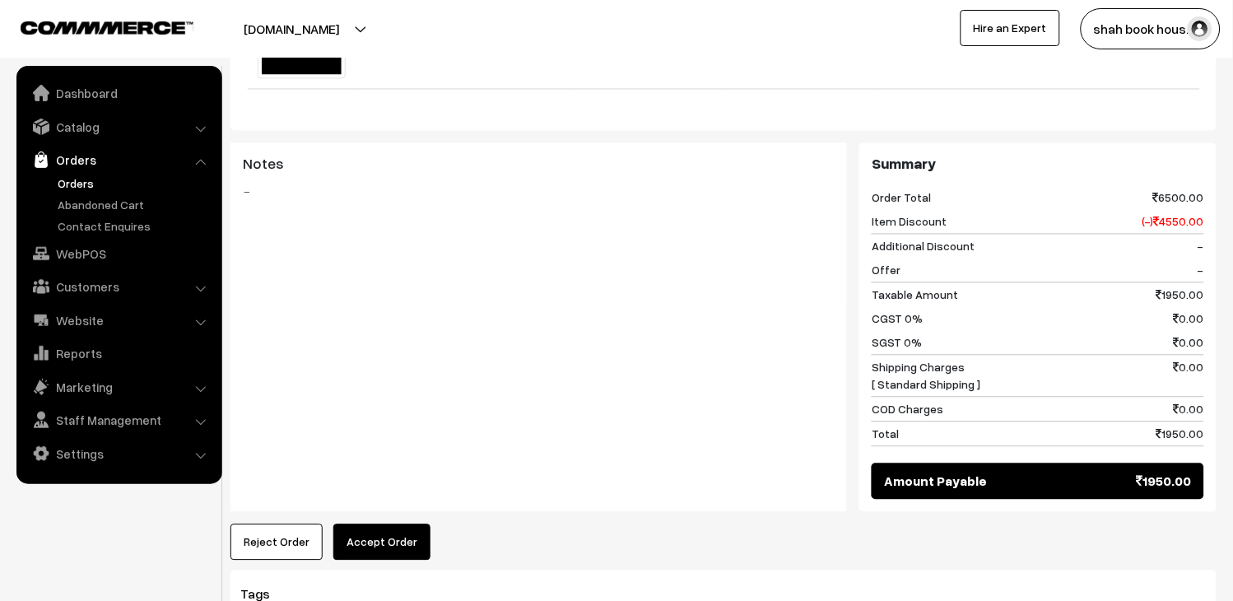
click at [399, 524] on button "Accept Order" at bounding box center [381, 542] width 97 height 36
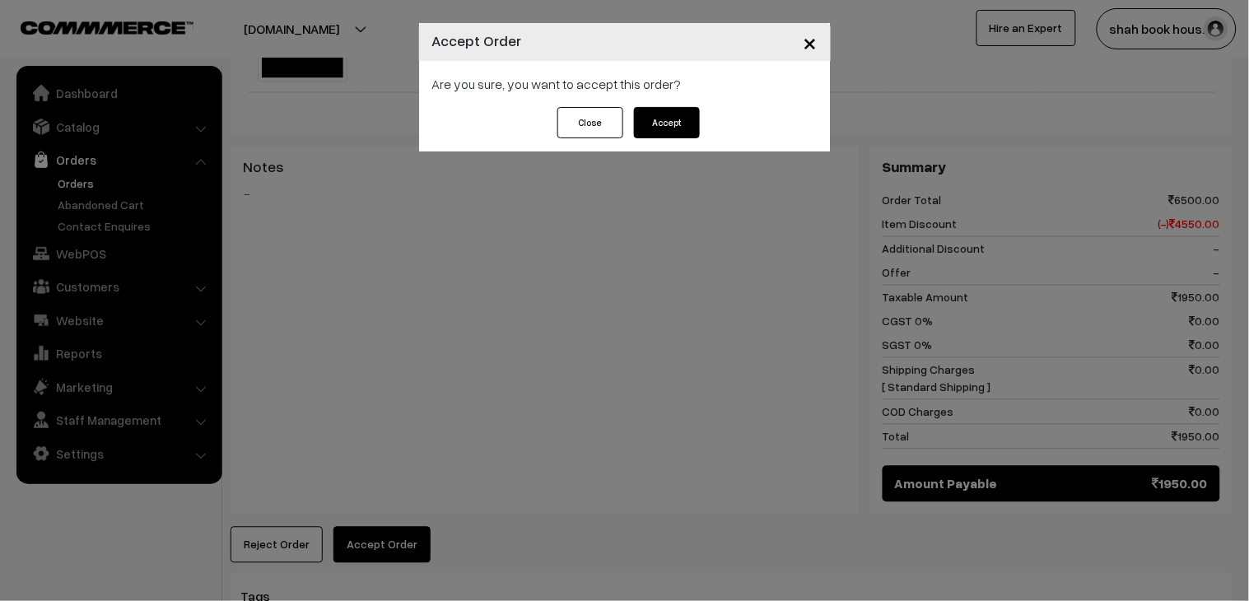
click at [659, 128] on button "Accept" at bounding box center [667, 122] width 66 height 31
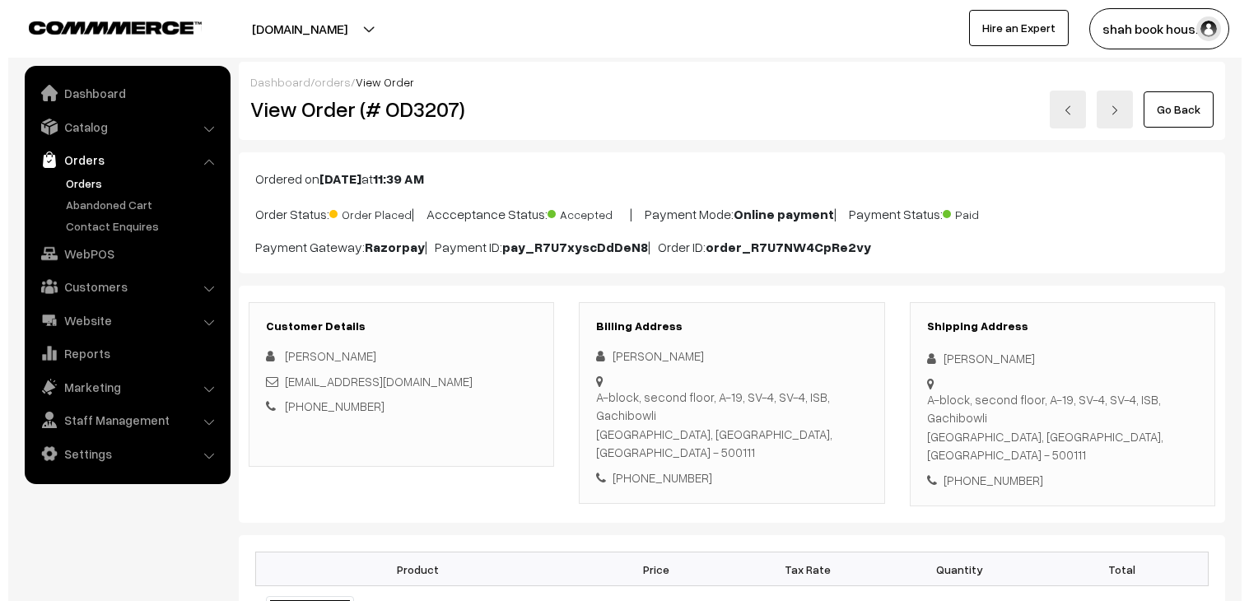
scroll to position [640, 0]
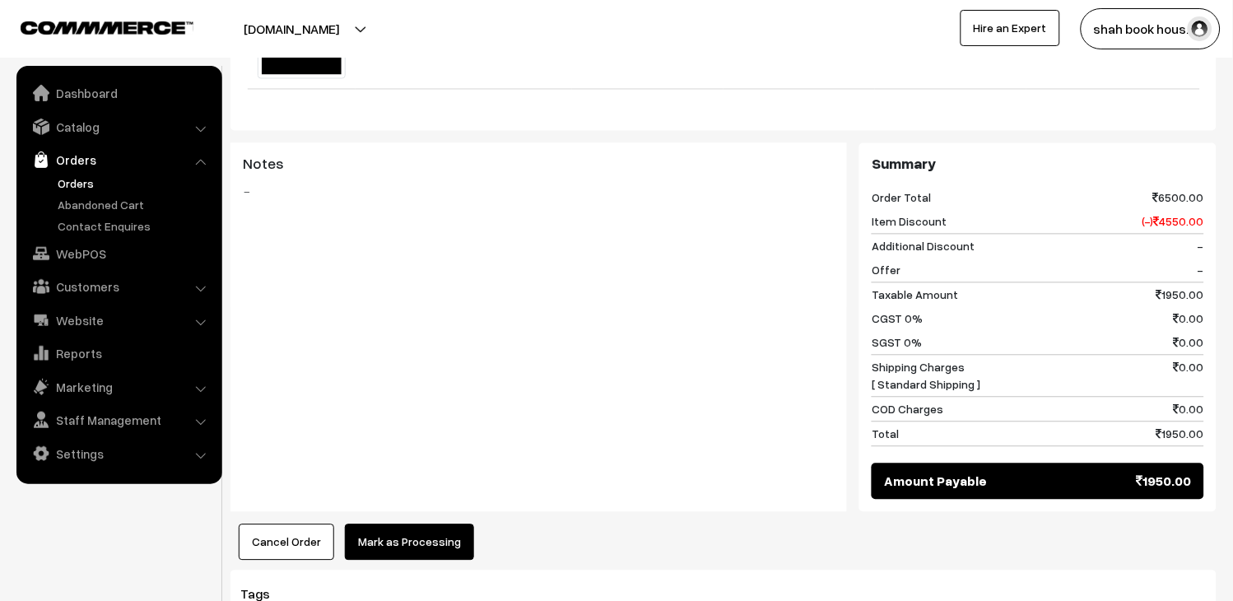
click at [445, 524] on button "Mark as Processing" at bounding box center [409, 542] width 129 height 36
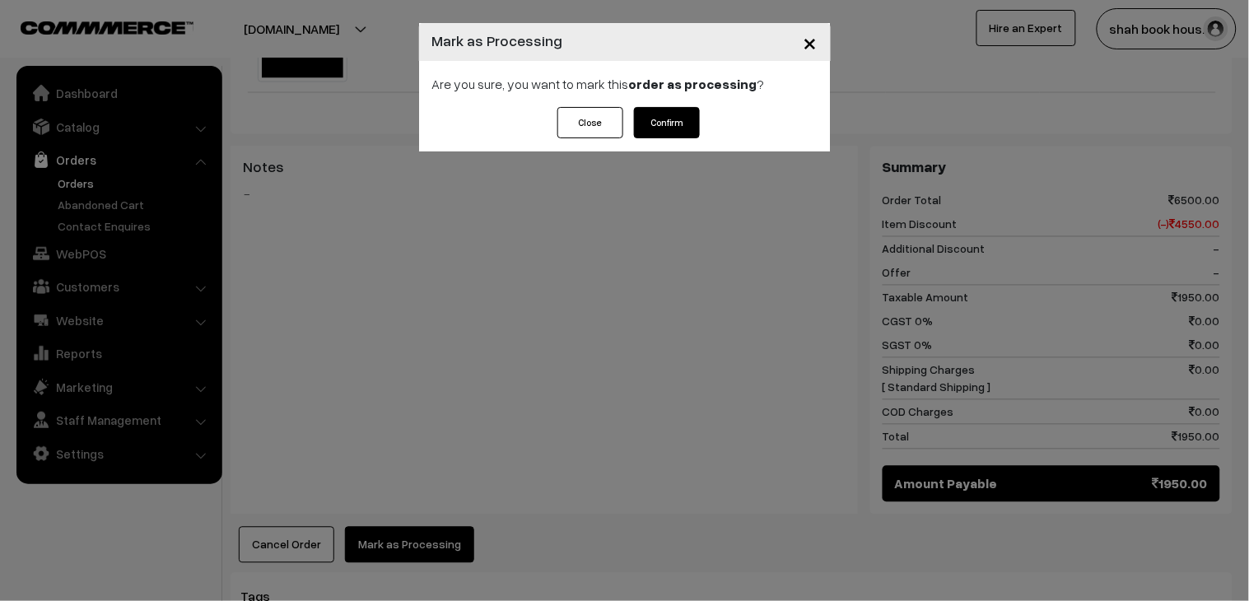
click at [661, 108] on button "Confirm" at bounding box center [667, 122] width 66 height 31
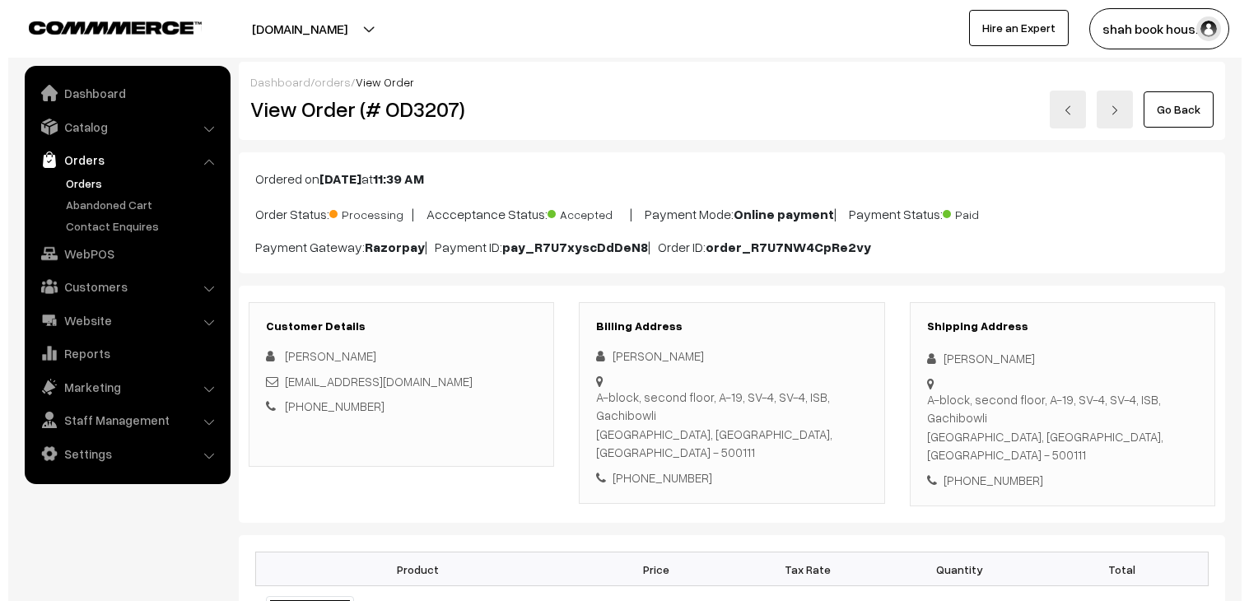
scroll to position [640, 0]
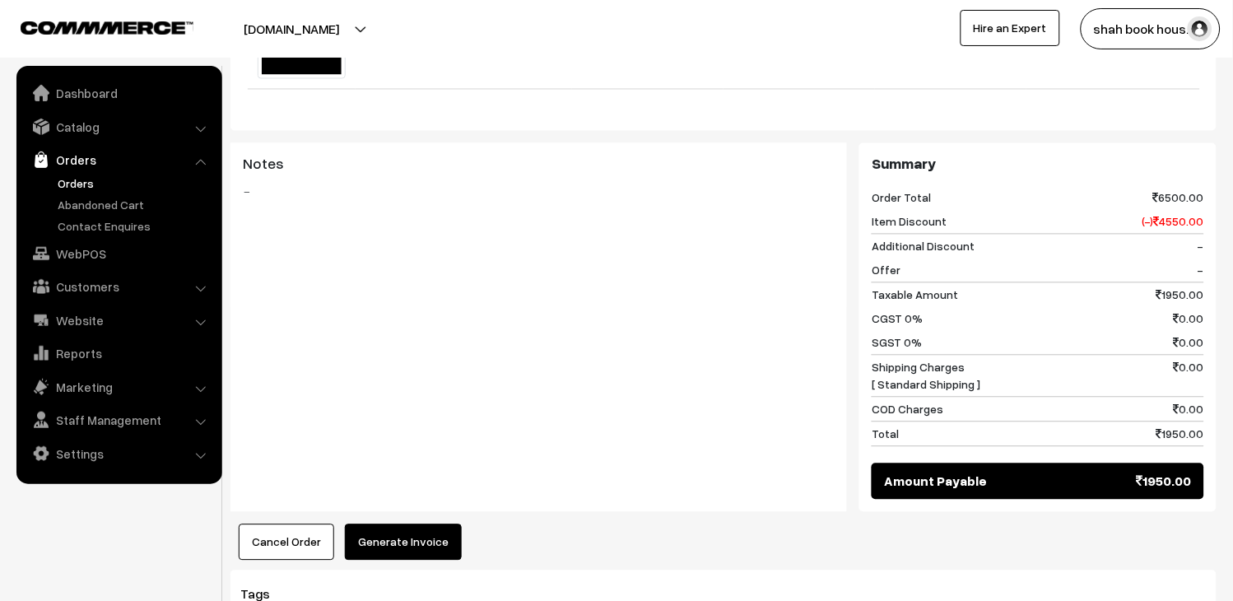
click at [412, 529] on button "Generate Invoice" at bounding box center [403, 542] width 117 height 36
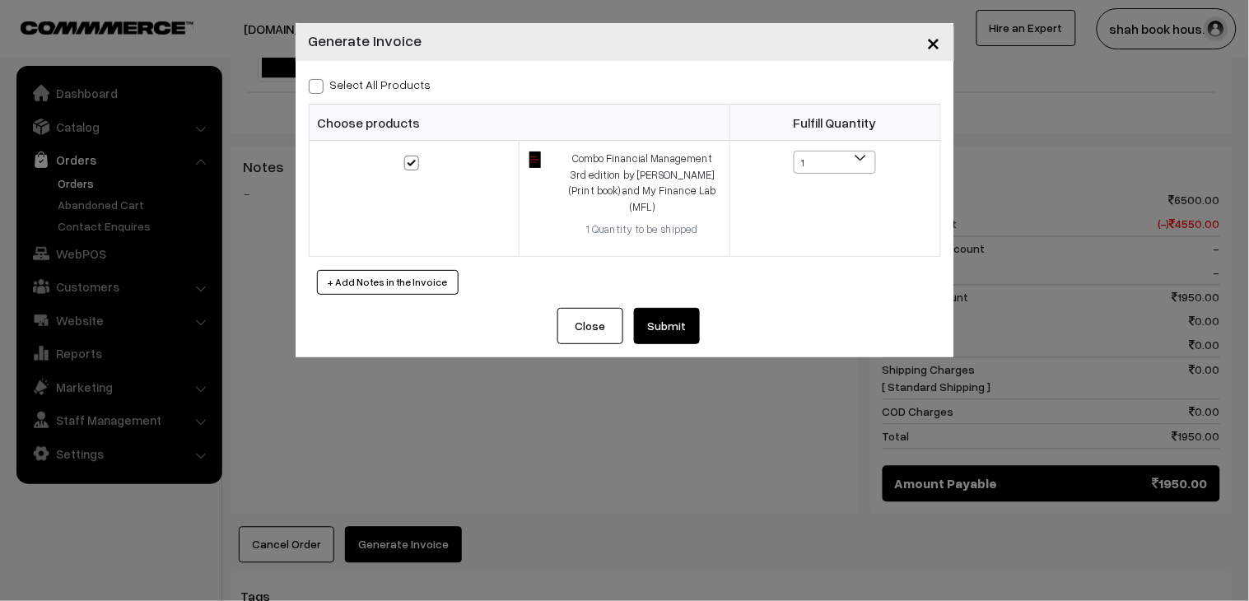
click at [670, 322] on button "Submit" at bounding box center [667, 326] width 66 height 36
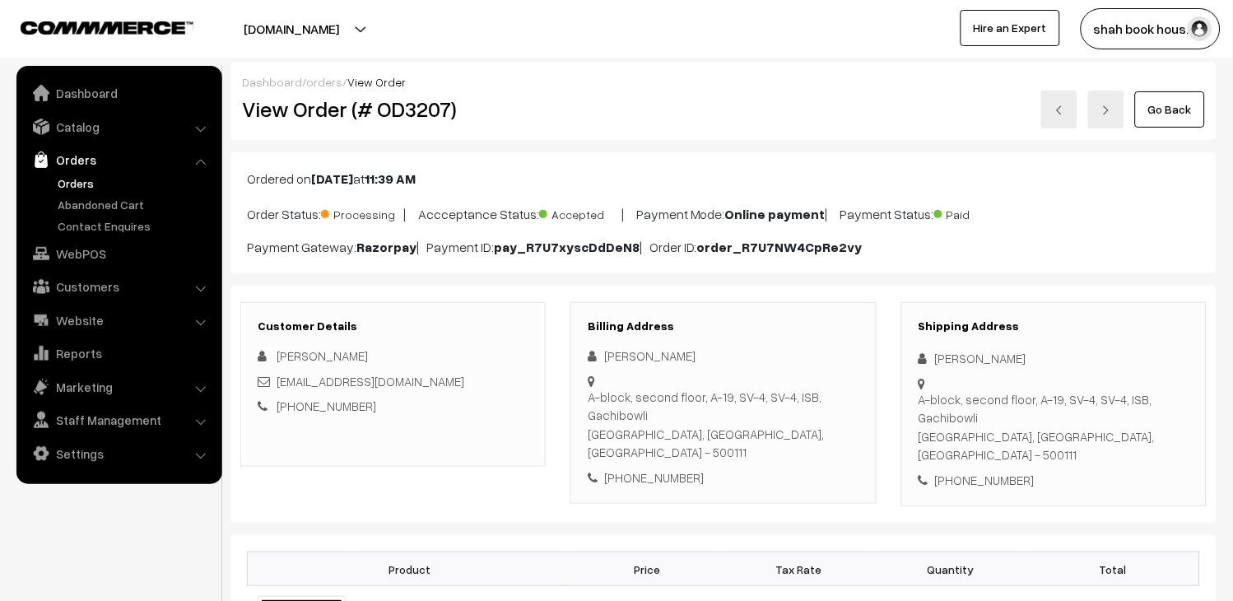
click at [1067, 104] on link at bounding box center [1059, 110] width 36 height 38
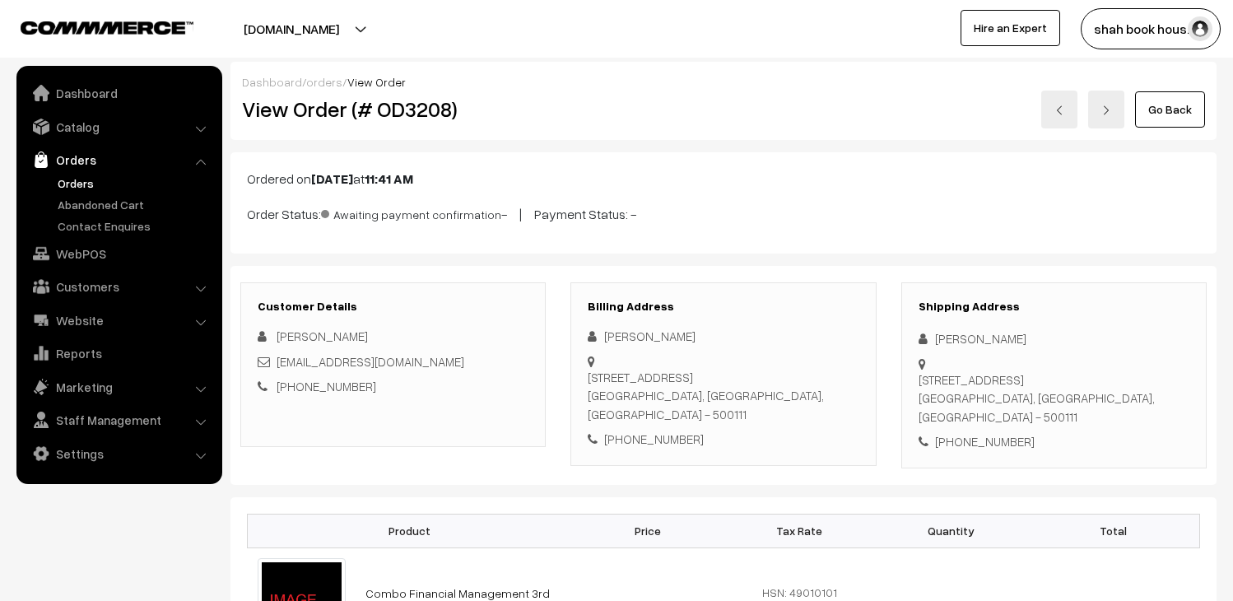
click at [431, 100] on h2 "View Order (# OD3208)" at bounding box center [394, 109] width 305 height 26
click at [462, 361] on div "kavya_saxena_pgpyl2027@isb.edu" at bounding box center [393, 361] width 271 height 19
copy div "[EMAIL_ADDRESS][DOMAIN_NAME]"
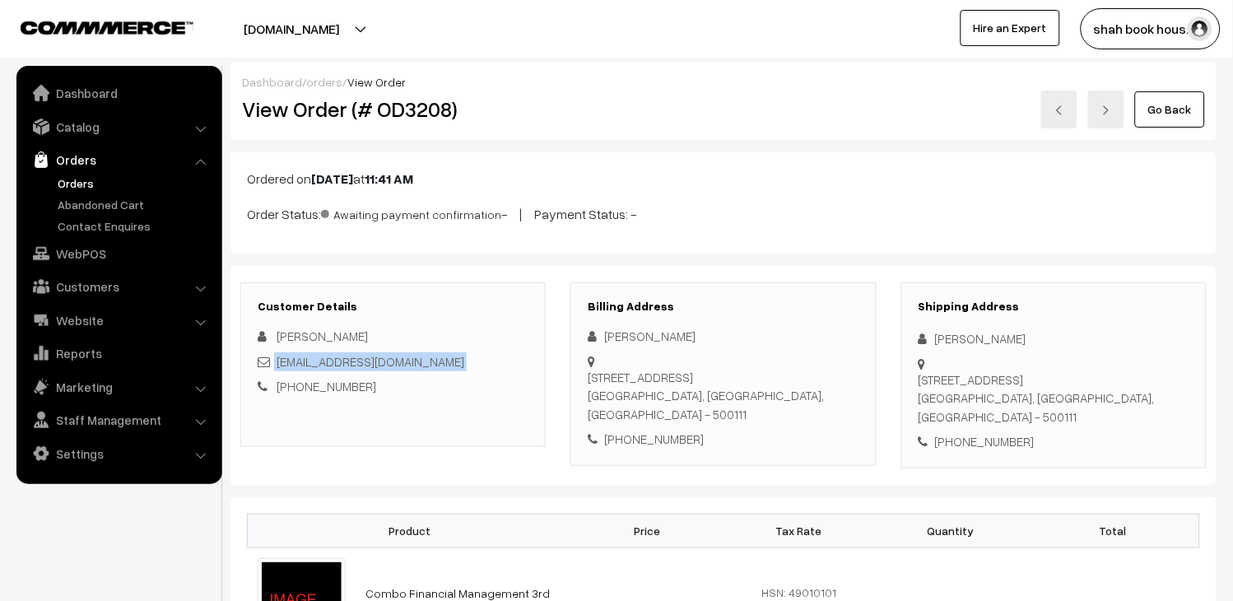
click at [1066, 119] on link at bounding box center [1059, 110] width 36 height 38
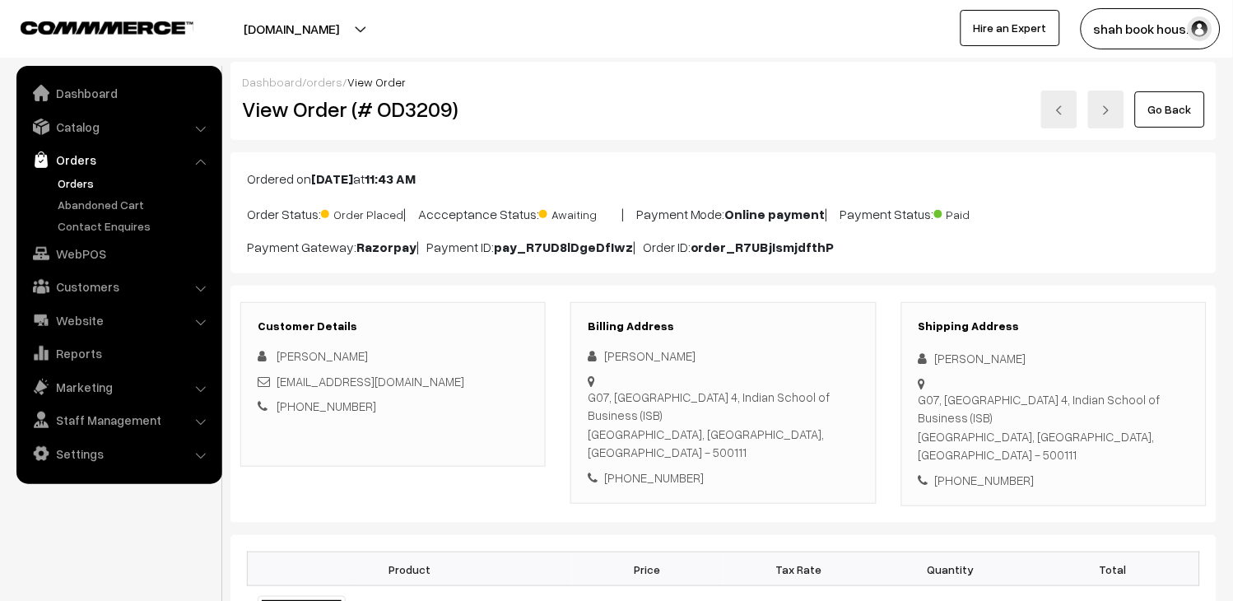
click at [88, 185] on link "Orders" at bounding box center [135, 183] width 163 height 17
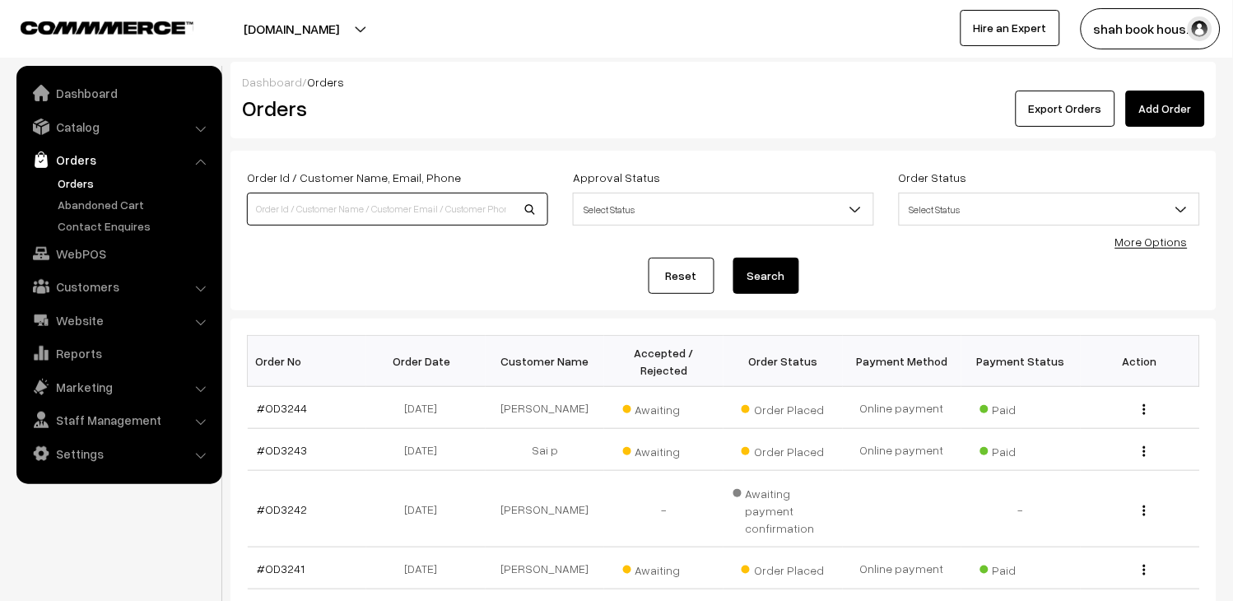
click at [421, 193] on input at bounding box center [397, 209] width 301 height 33
paste input "[EMAIL_ADDRESS][DOMAIN_NAME]"
type input "[EMAIL_ADDRESS][DOMAIN_NAME]"
click at [755, 283] on button "Search" at bounding box center [766, 276] width 66 height 36
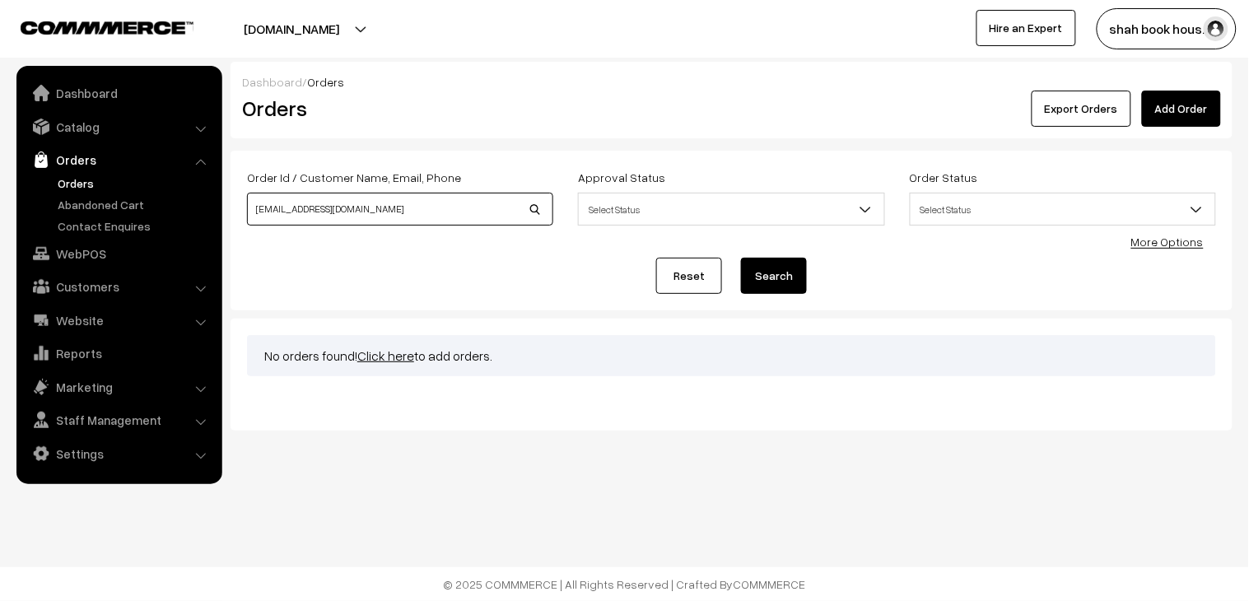
click at [469, 215] on input "[EMAIL_ADDRESS][DOMAIN_NAME]" at bounding box center [400, 209] width 306 height 33
type input "kavya_saxena_pgpyl2027@isb.edu"
click at [788, 266] on button "Search" at bounding box center [774, 276] width 66 height 36
click at [780, 289] on button "Search" at bounding box center [774, 276] width 66 height 36
click at [780, 288] on button "Search" at bounding box center [774, 276] width 66 height 36
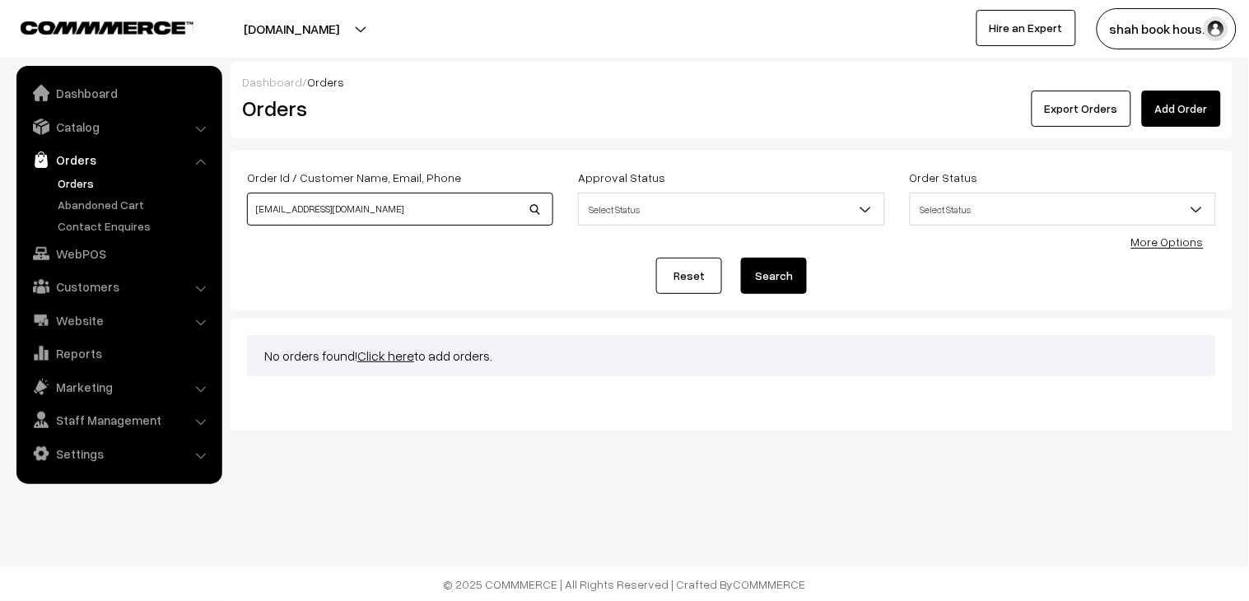
click at [423, 202] on input "[EMAIL_ADDRESS][DOMAIN_NAME]" at bounding box center [400, 209] width 306 height 33
type input "[PERSON_NAME]"
click at [777, 268] on button "Search" at bounding box center [774, 276] width 66 height 36
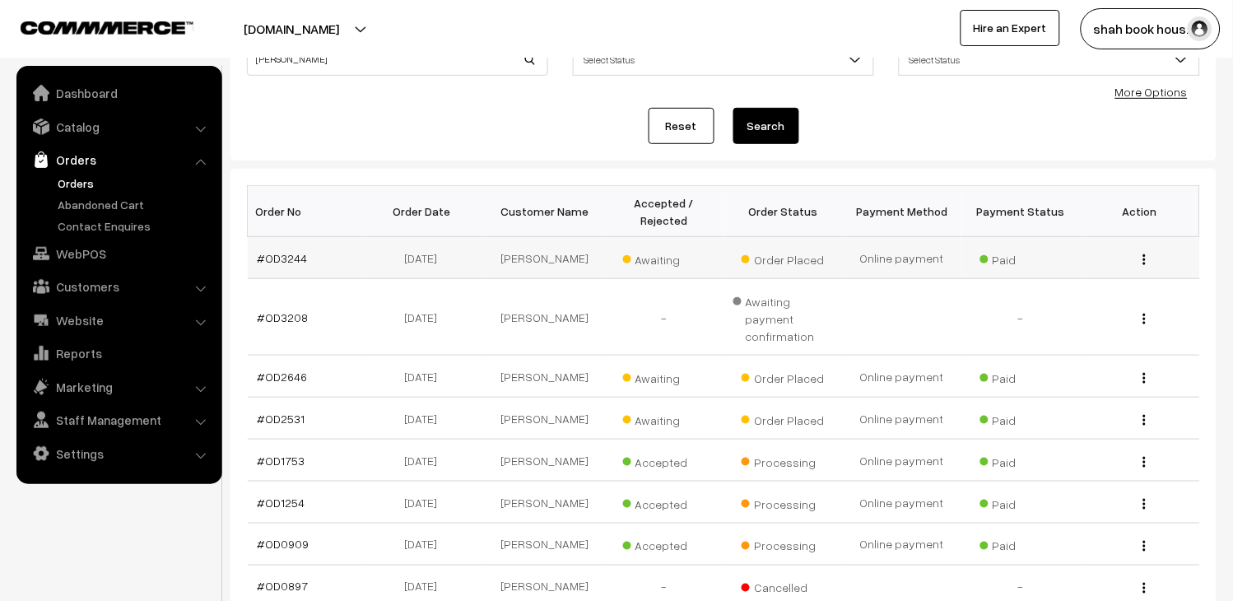
scroll to position [183, 0]
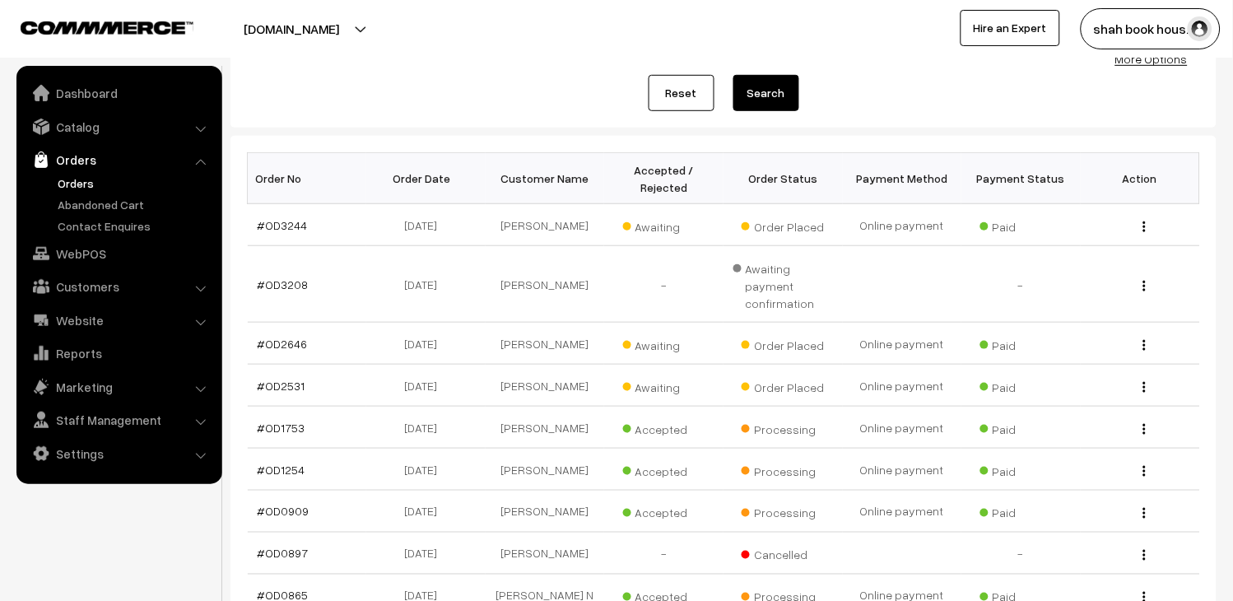
click at [84, 183] on link "Orders" at bounding box center [135, 183] width 163 height 17
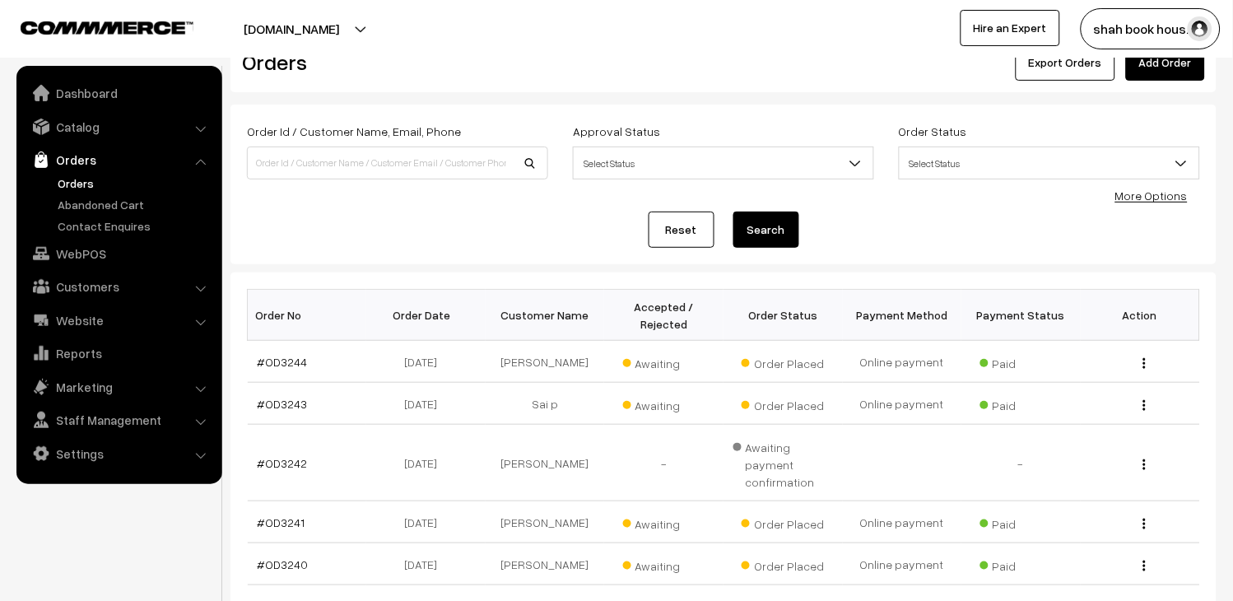
scroll to position [457, 0]
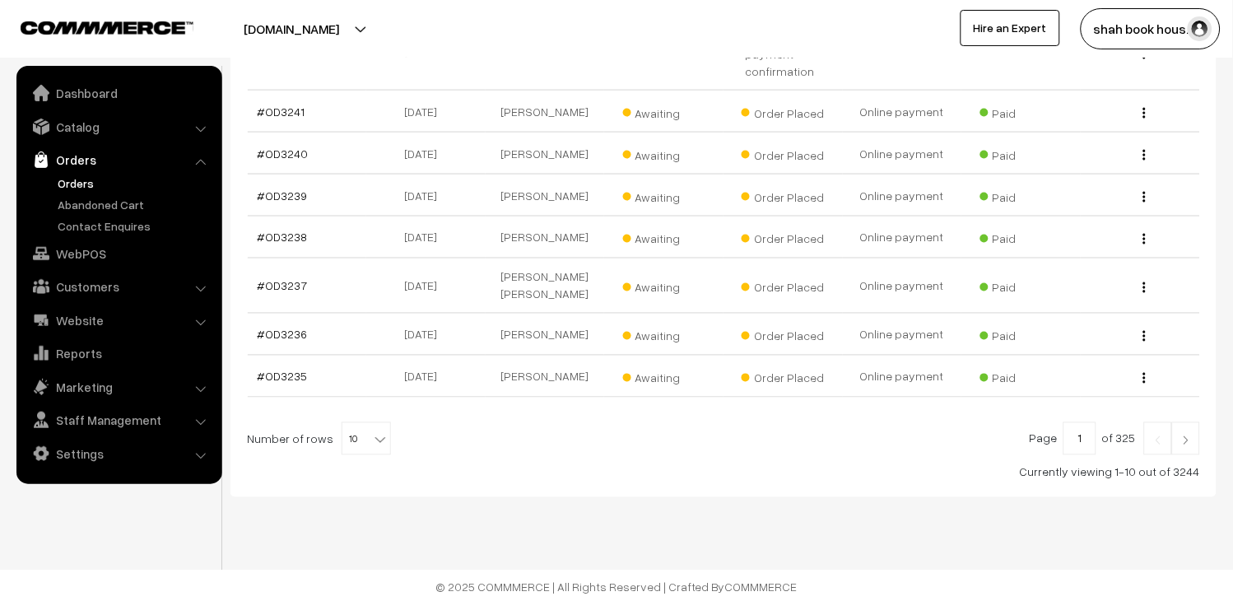
click at [357, 442] on span "10" at bounding box center [366, 439] width 48 height 33
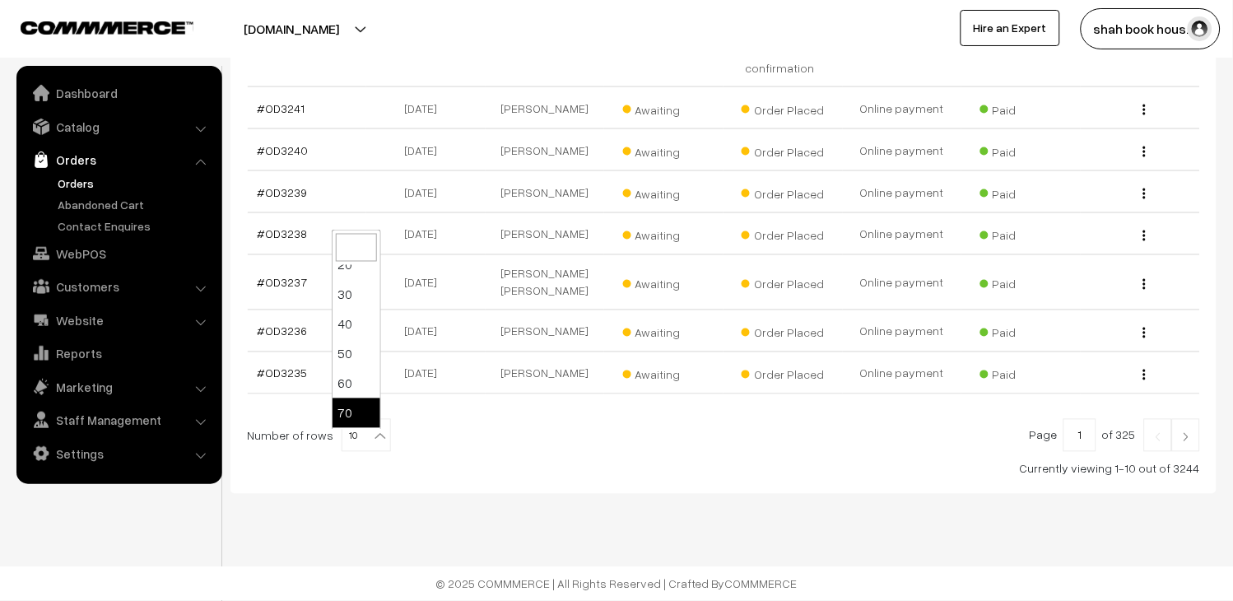
scroll to position [0, 0]
select select "20"
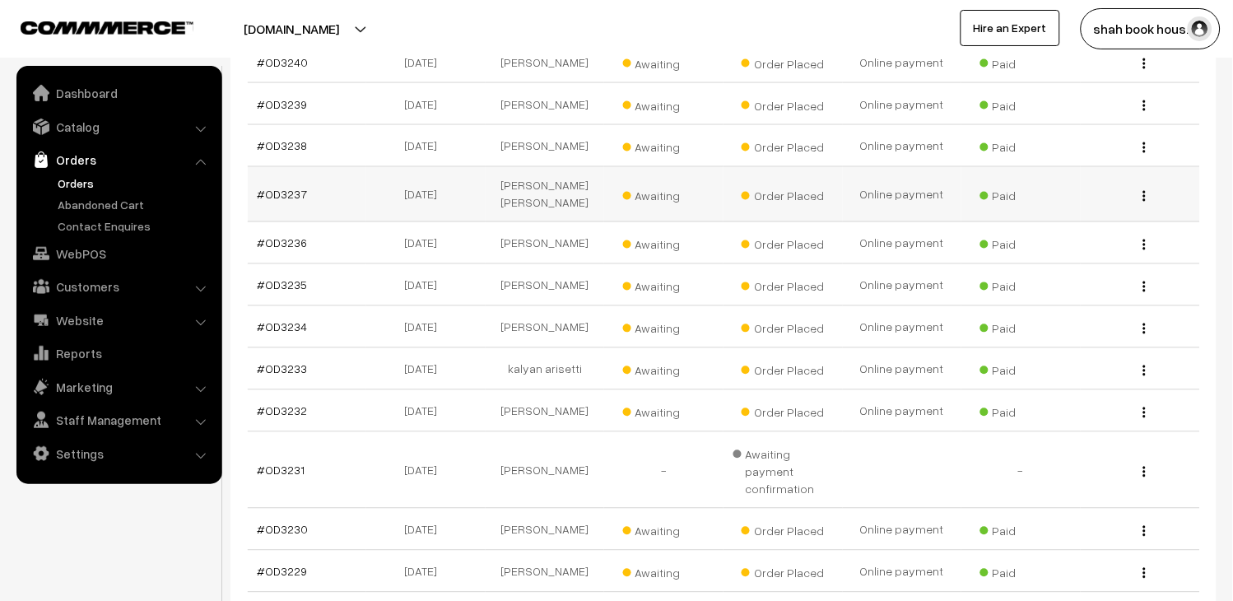
scroll to position [909, 0]
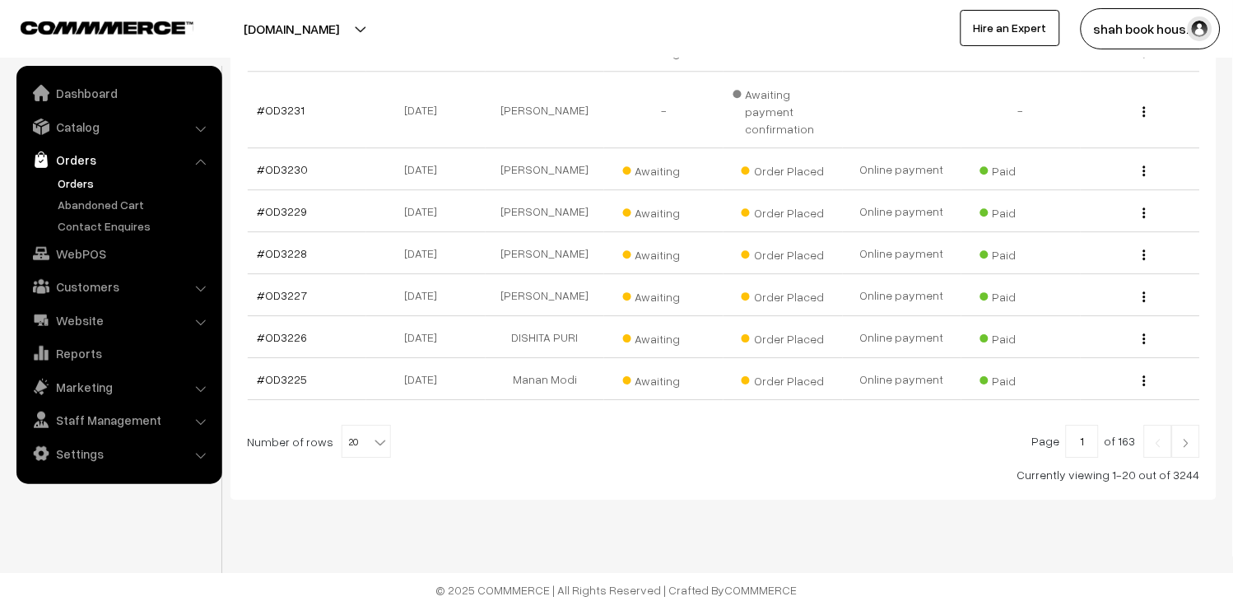
click at [372, 434] on b at bounding box center [380, 442] width 16 height 16
select select "30"
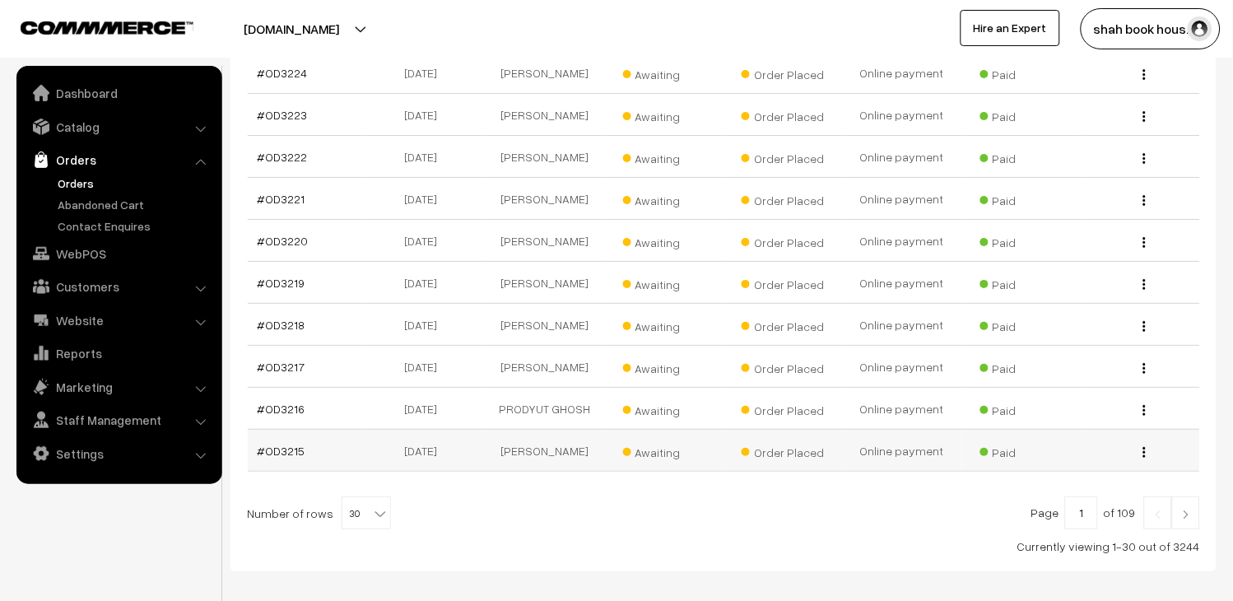
scroll to position [1329, 0]
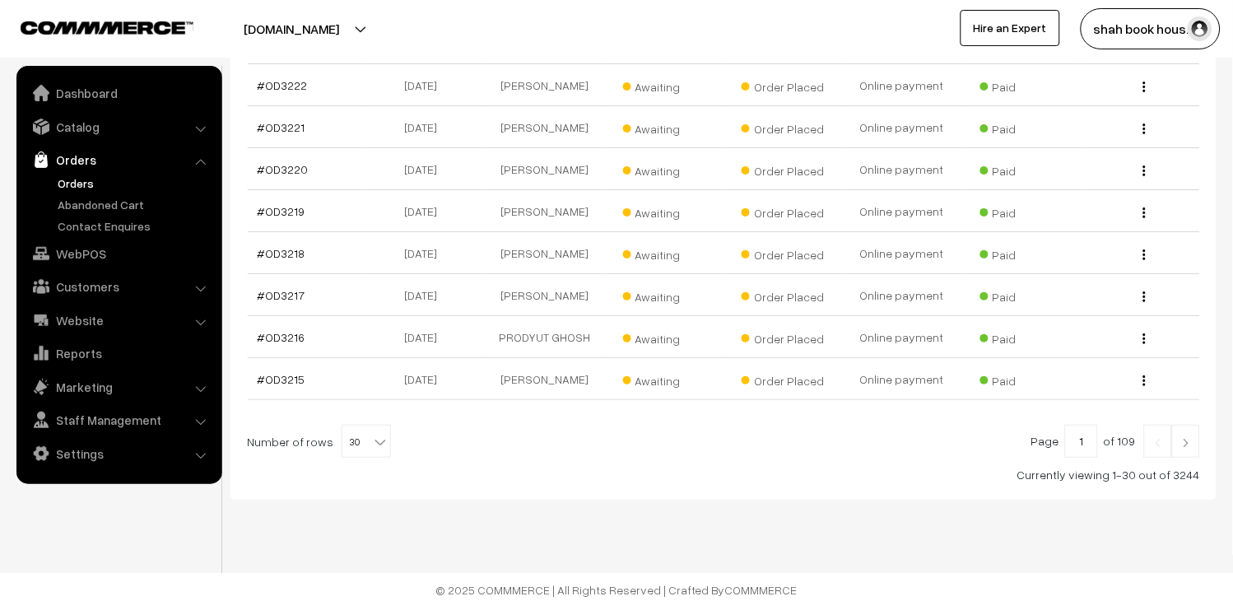
click at [352, 432] on span "30" at bounding box center [366, 442] width 48 height 33
select select "40"
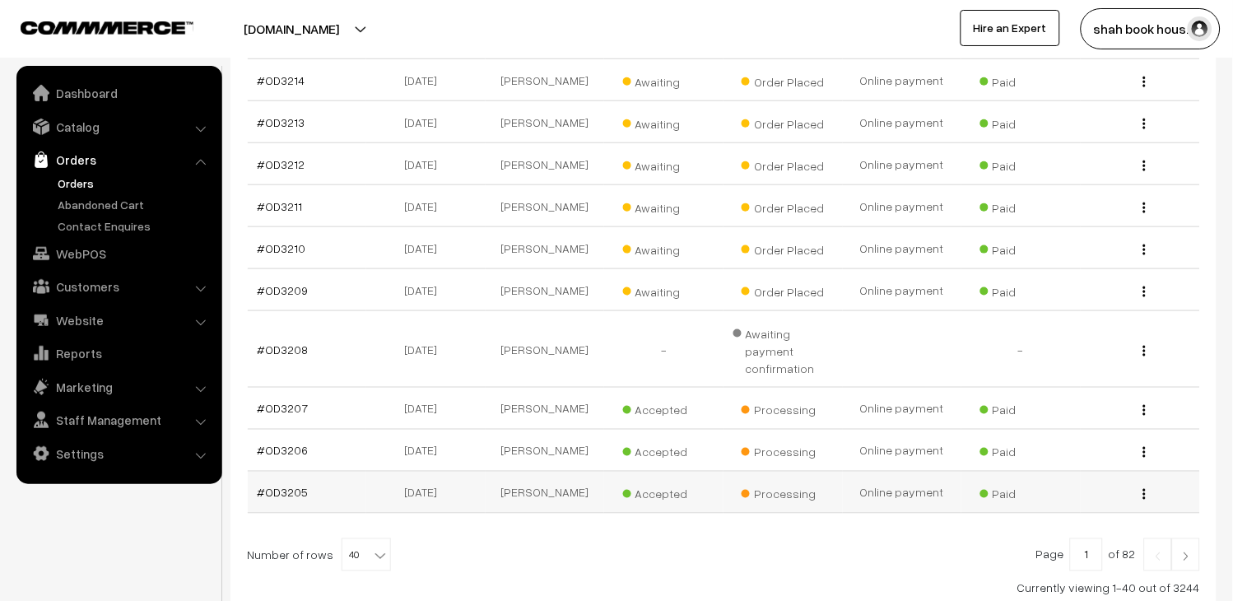
scroll to position [1584, 0]
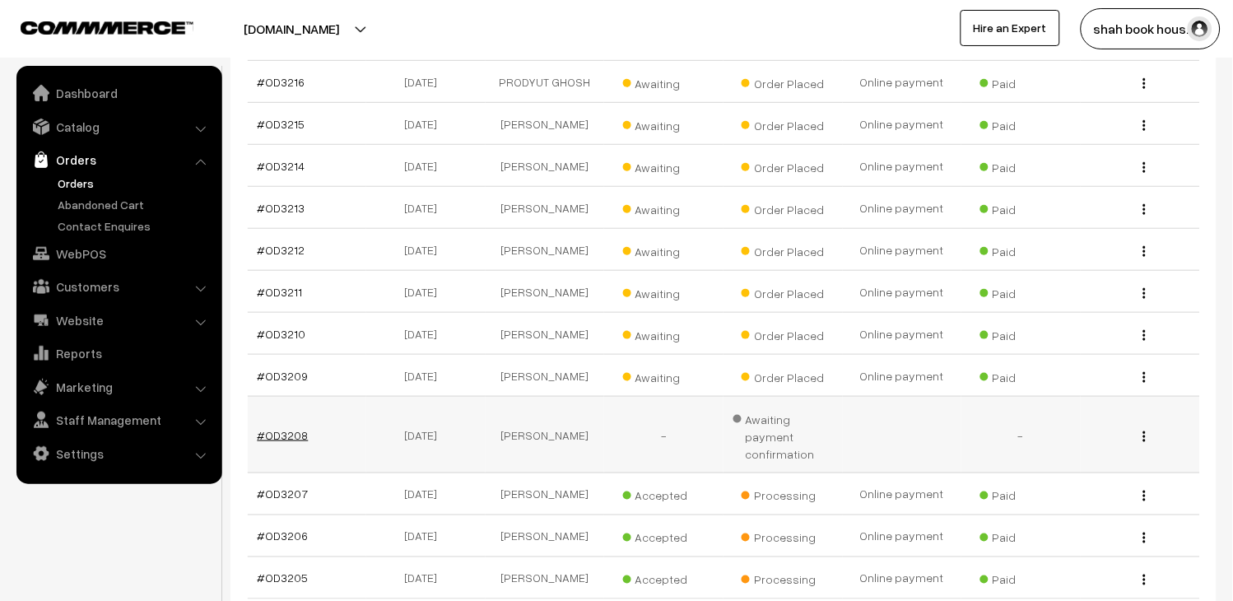
click at [289, 428] on link "#OD3208" at bounding box center [283, 435] width 51 height 14
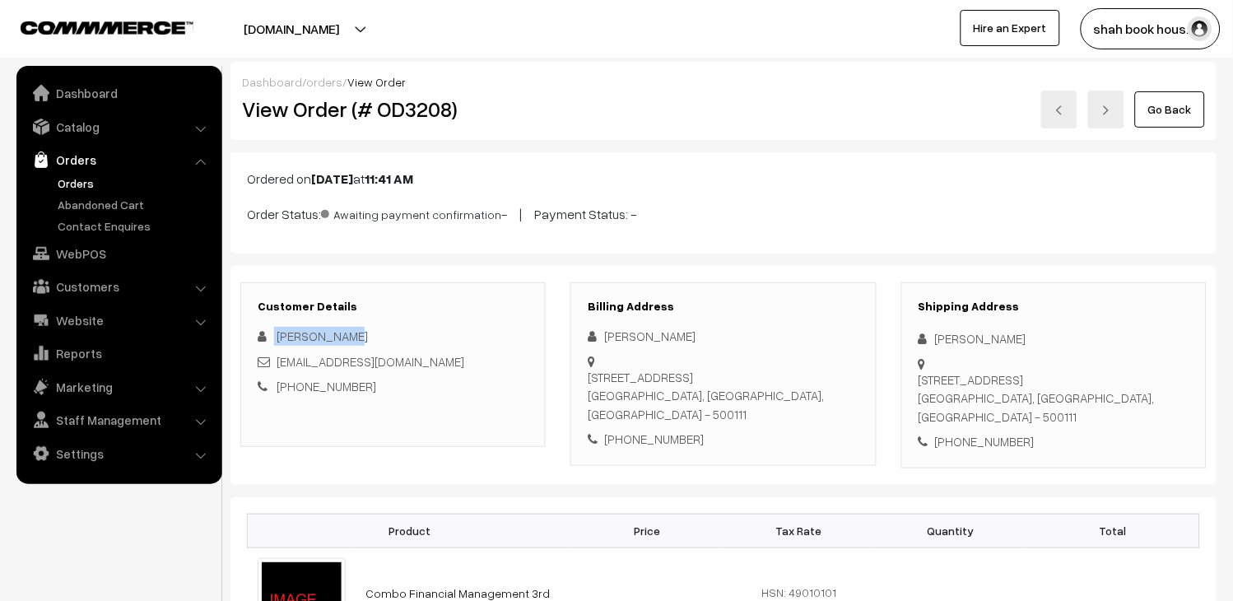
drag, startPoint x: 352, startPoint y: 336, endPoint x: 273, endPoint y: 341, distance: 78.4
click at [273, 341] on div "[PERSON_NAME]" at bounding box center [393, 336] width 271 height 19
copy div "[PERSON_NAME]"
click at [67, 170] on link "Orders" at bounding box center [119, 160] width 196 height 30
click at [77, 179] on link "Orders" at bounding box center [135, 183] width 163 height 17
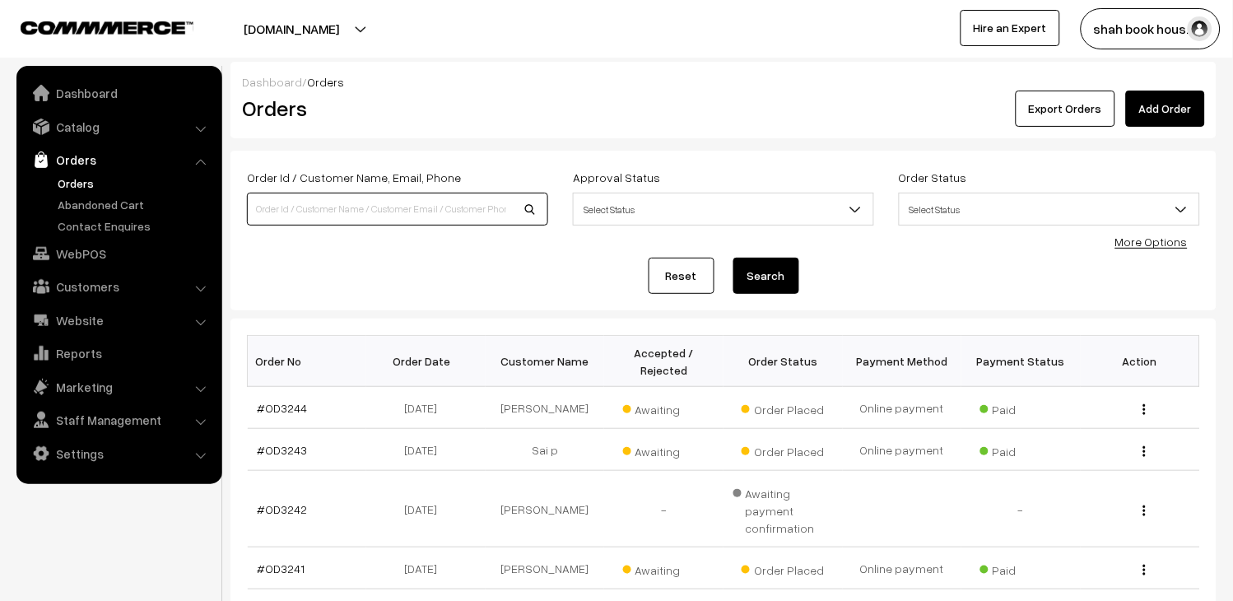
click at [428, 207] on input at bounding box center [397, 209] width 301 height 33
paste input "[PERSON_NAME]"
type input "[PERSON_NAME]"
click at [797, 265] on button "Search" at bounding box center [766, 276] width 66 height 36
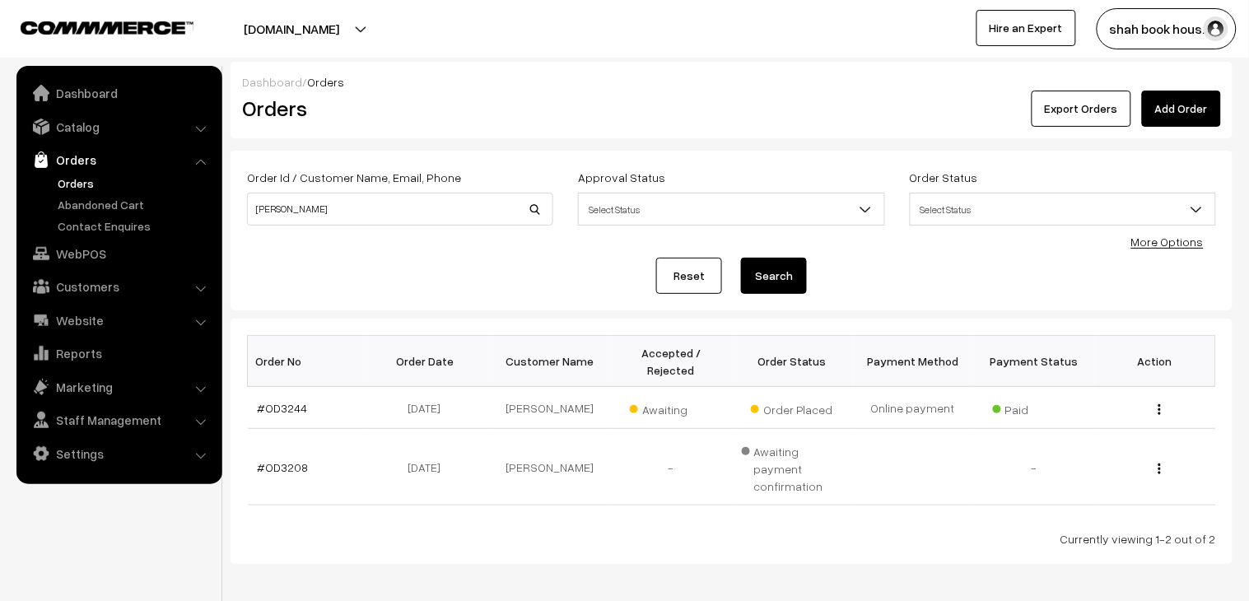
click at [72, 185] on link "Orders" at bounding box center [135, 183] width 163 height 17
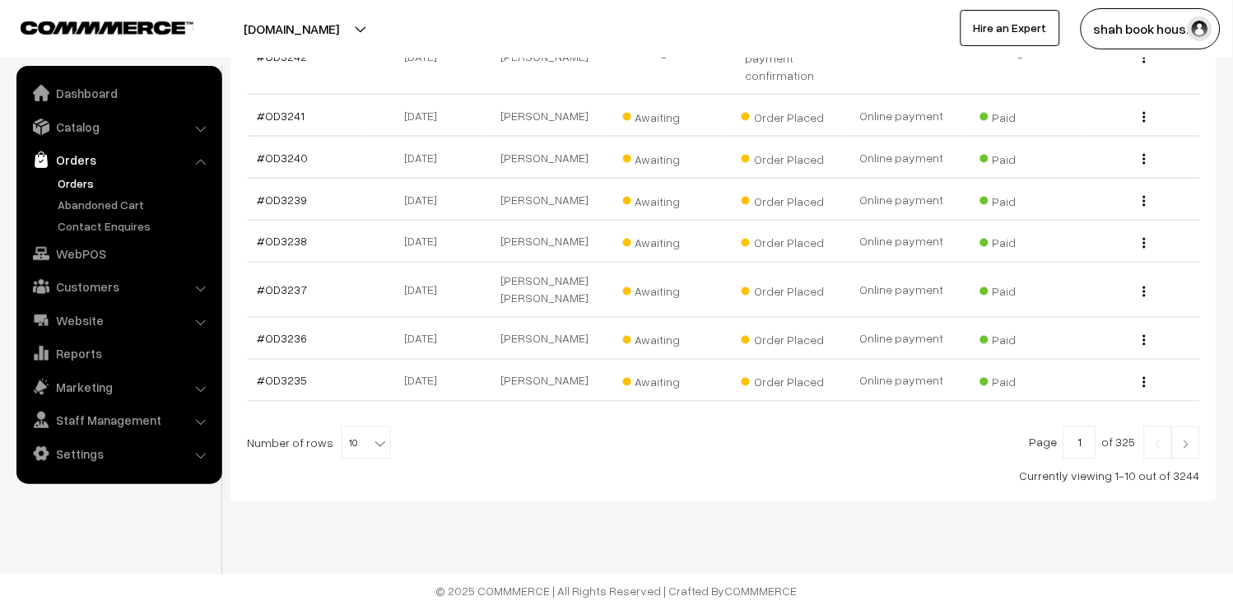
scroll to position [471, 0]
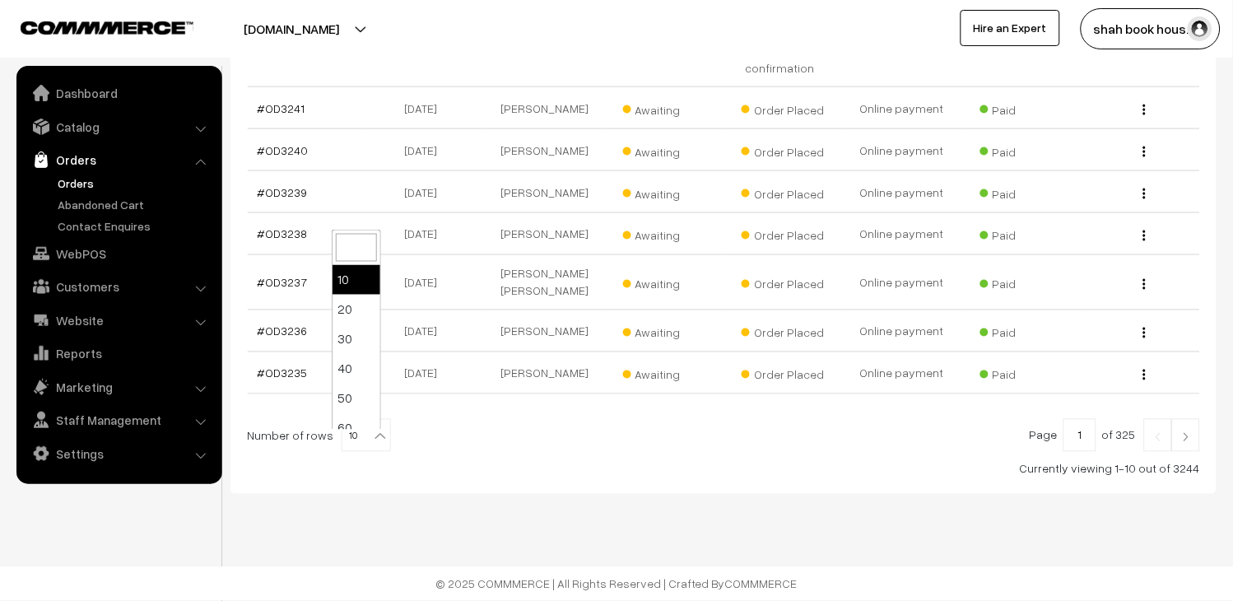
click at [372, 431] on b at bounding box center [380, 436] width 16 height 16
select select "20"
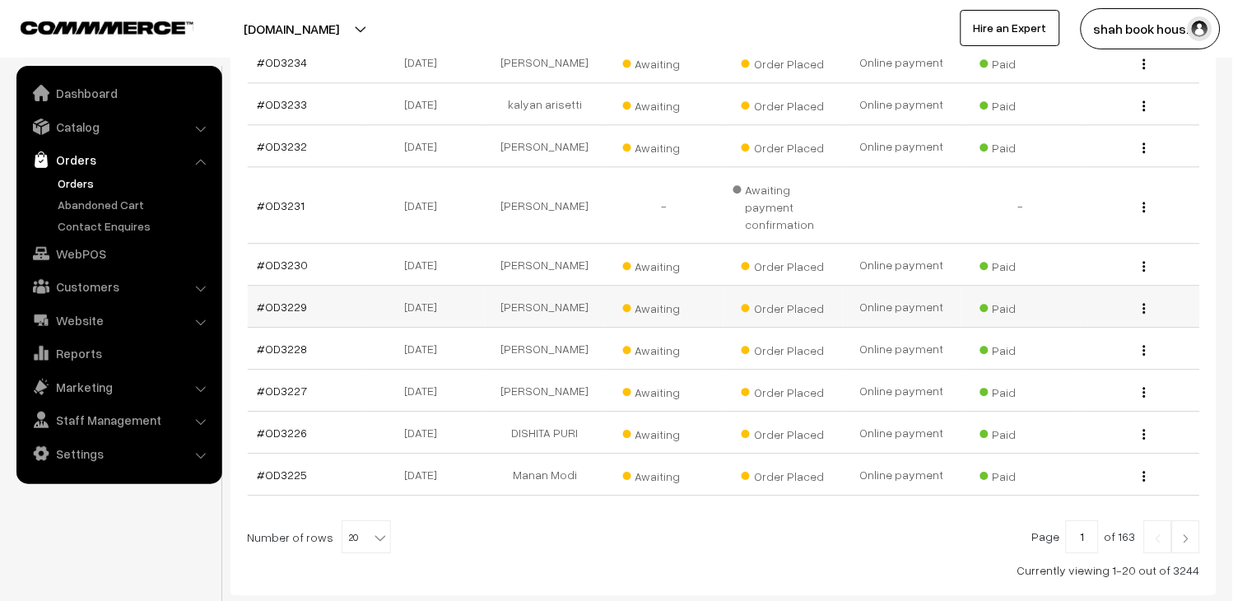
scroll to position [909, 0]
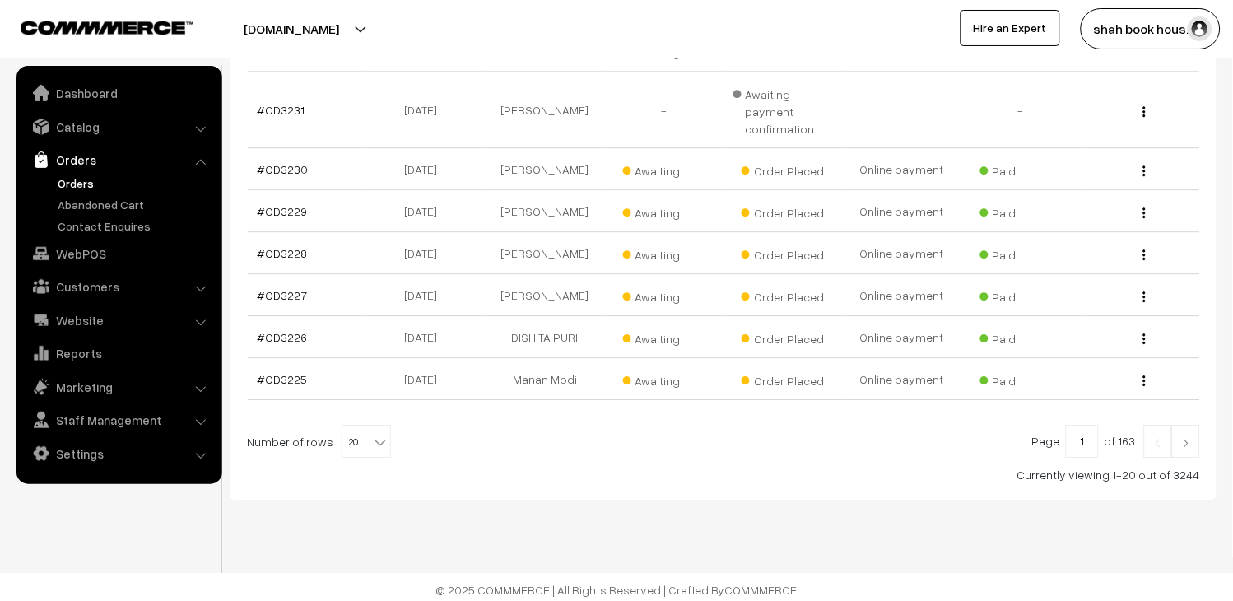
click at [372, 435] on b at bounding box center [380, 442] width 16 height 16
select select "30"
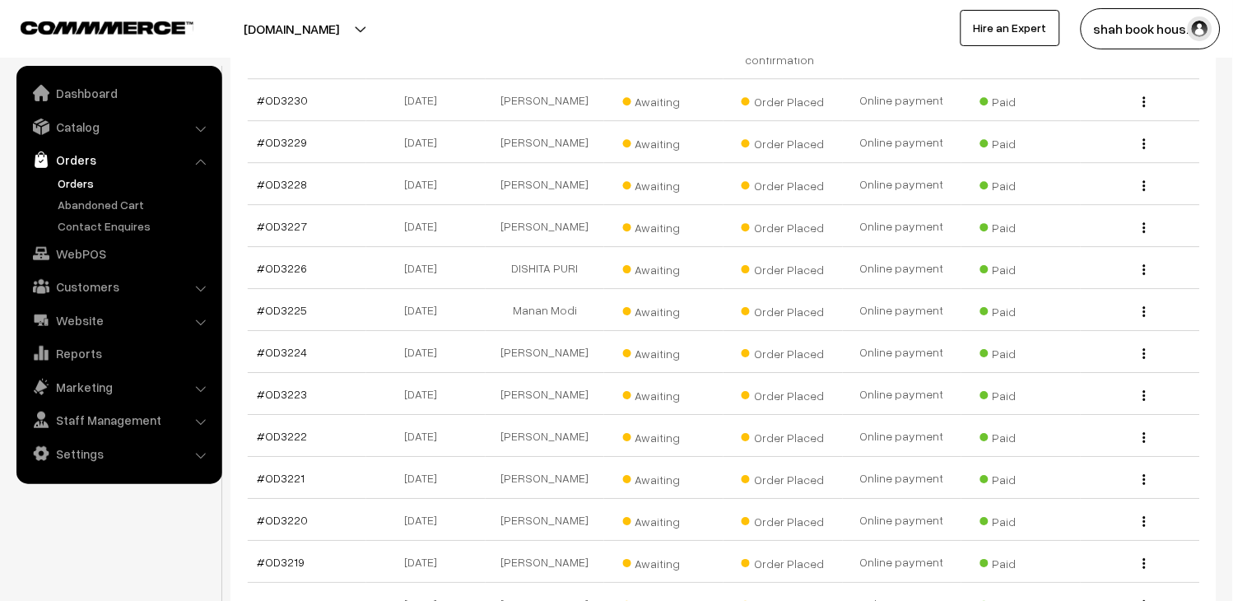
scroll to position [1329, 0]
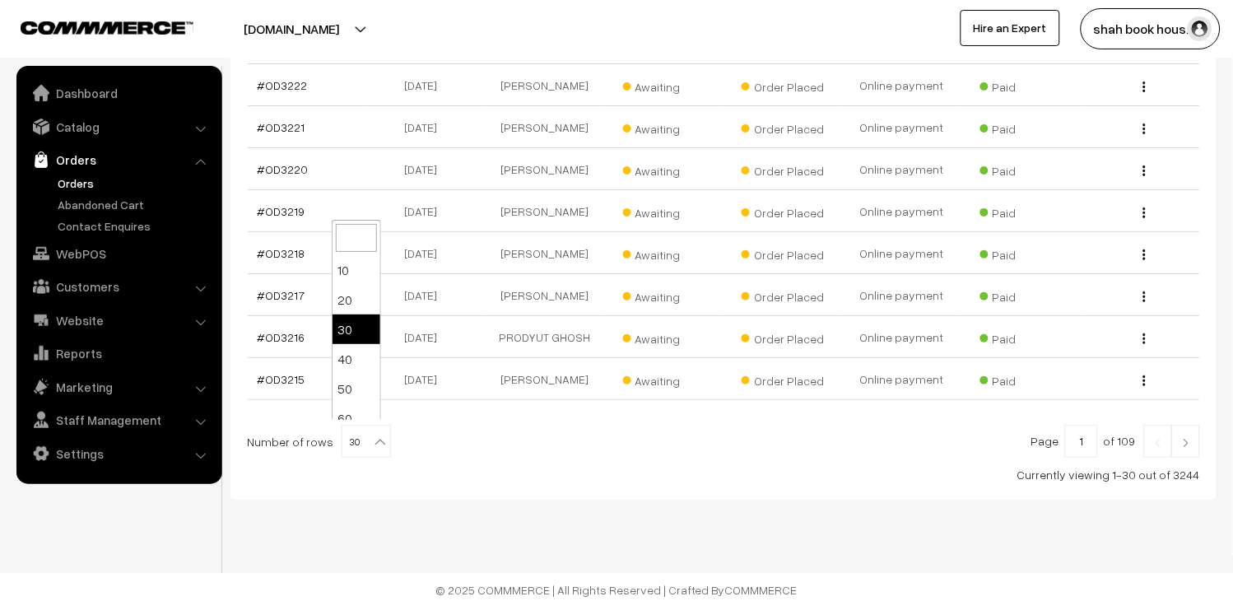
click at [372, 440] on b at bounding box center [380, 442] width 16 height 16
select select "40"
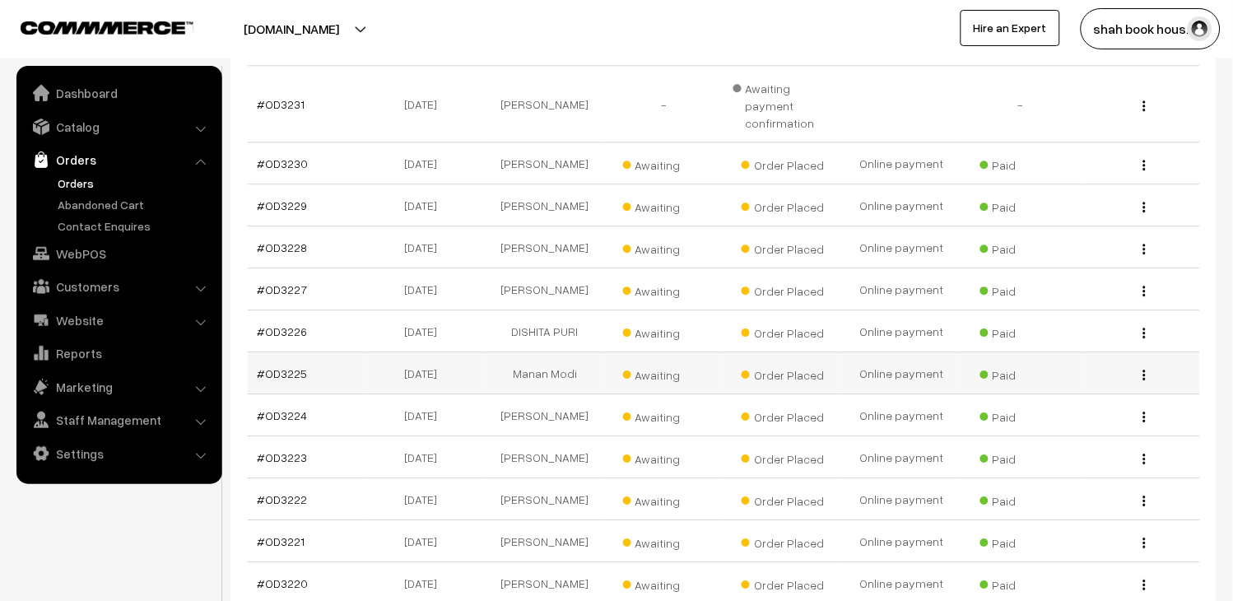
scroll to position [1646, 0]
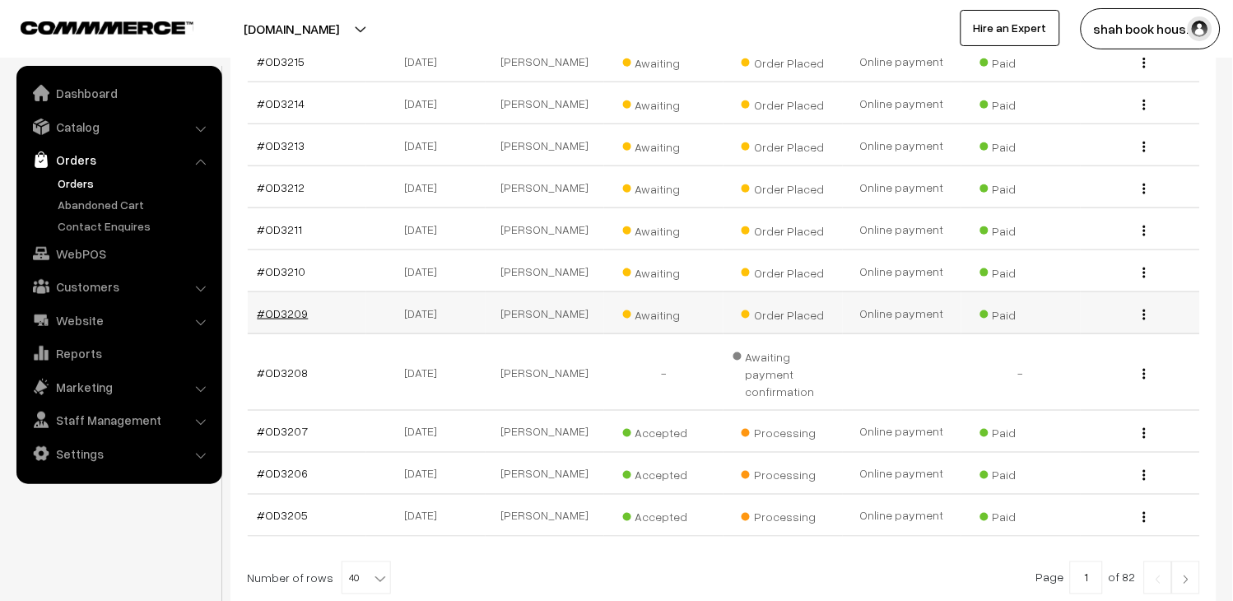
click at [281, 306] on link "#OD3209" at bounding box center [283, 313] width 51 height 14
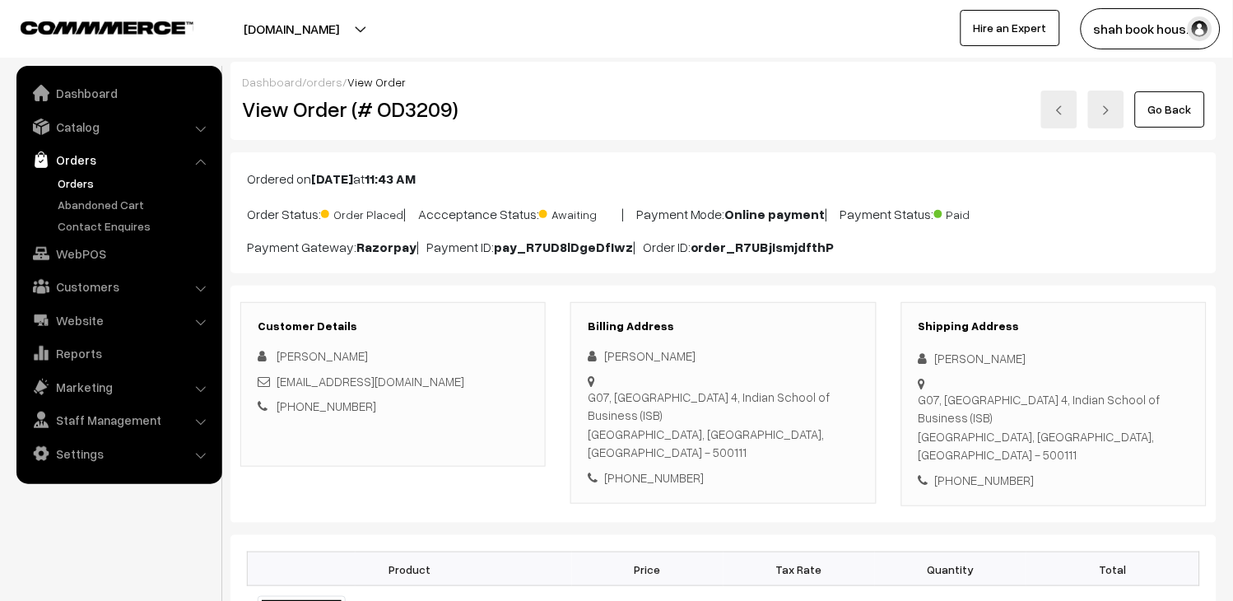
click at [422, 105] on h2 "View Order (# OD3209)" at bounding box center [394, 109] width 305 height 26
copy h2 "OD3209"
click at [1120, 109] on link at bounding box center [1106, 110] width 36 height 38
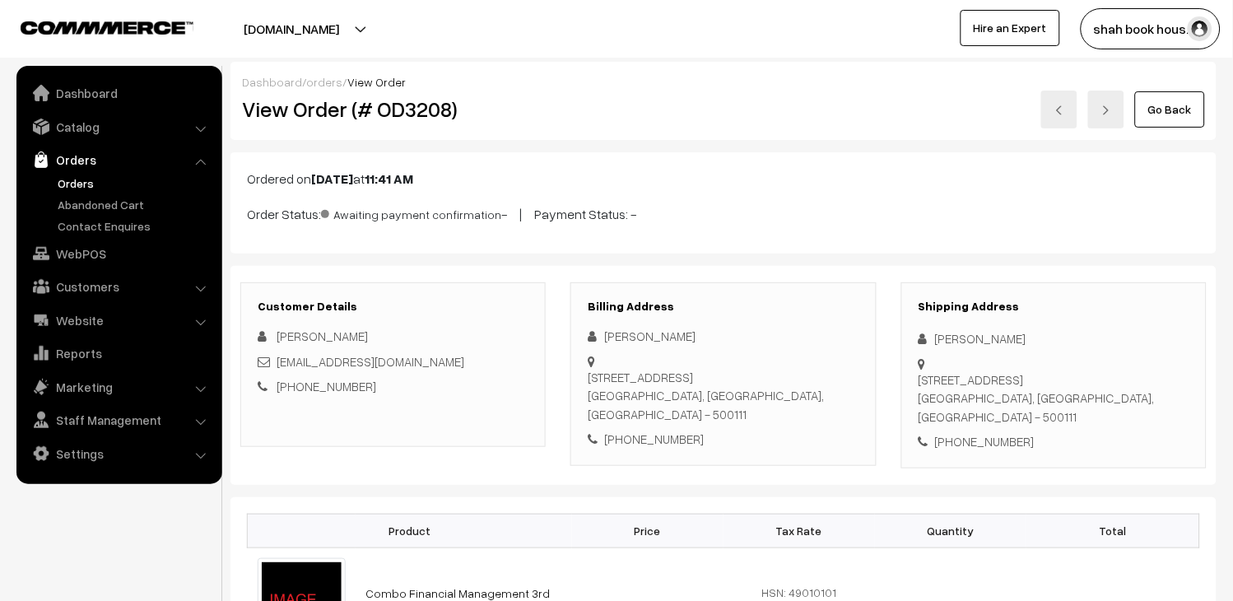
click at [1052, 105] on link at bounding box center [1059, 110] width 36 height 38
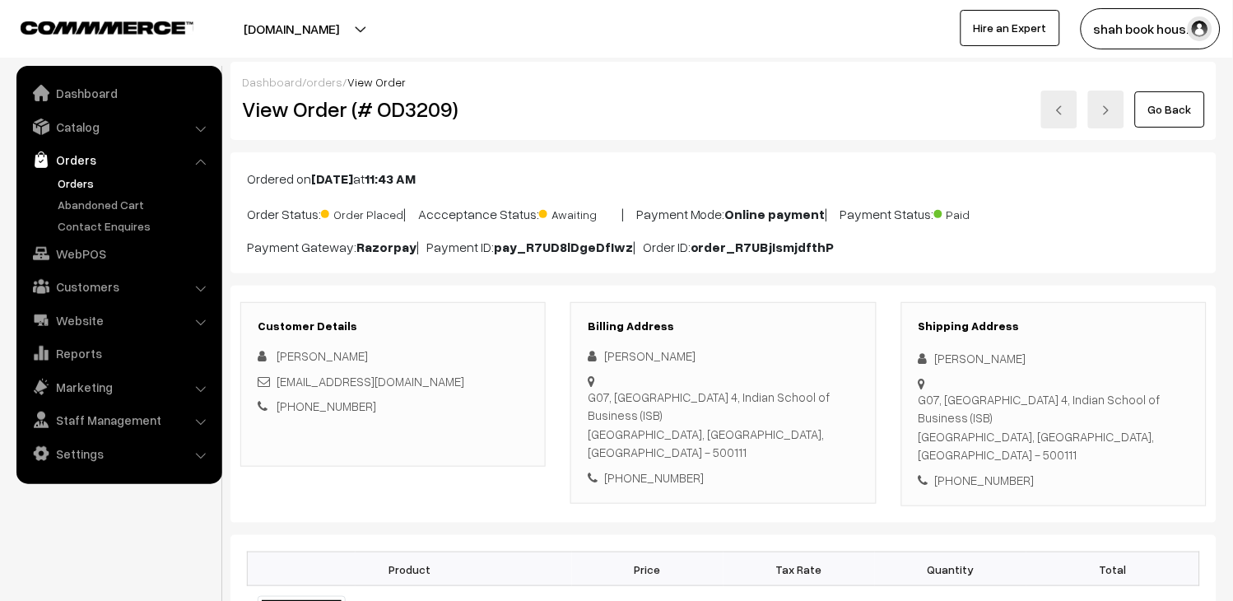
click at [473, 388] on div "[EMAIL_ADDRESS][DOMAIN_NAME]" at bounding box center [393, 381] width 271 height 19
click at [473, 376] on div "[EMAIL_ADDRESS][DOMAIN_NAME]" at bounding box center [393, 381] width 271 height 19
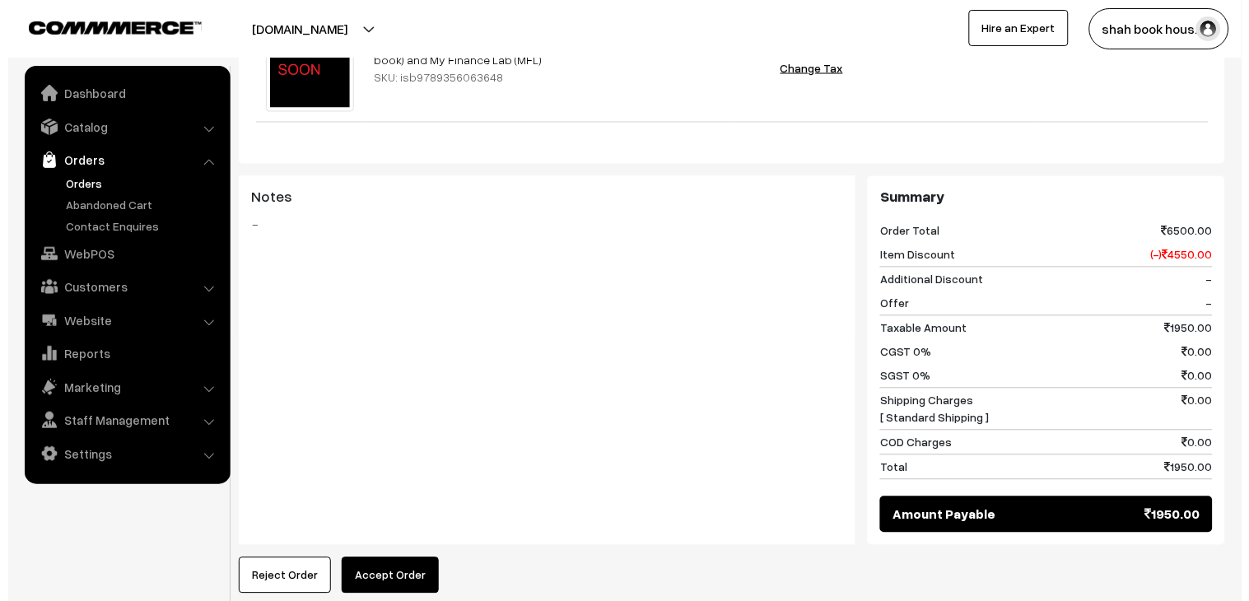
scroll to position [731, 0]
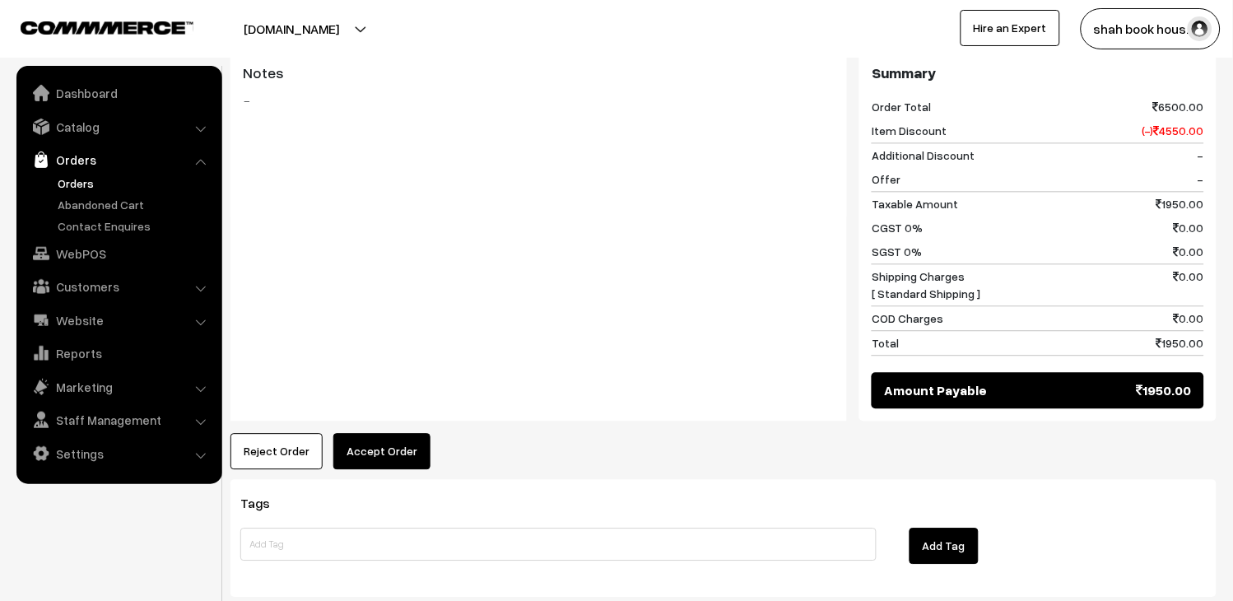
click at [368, 433] on button "Accept Order" at bounding box center [381, 451] width 97 height 36
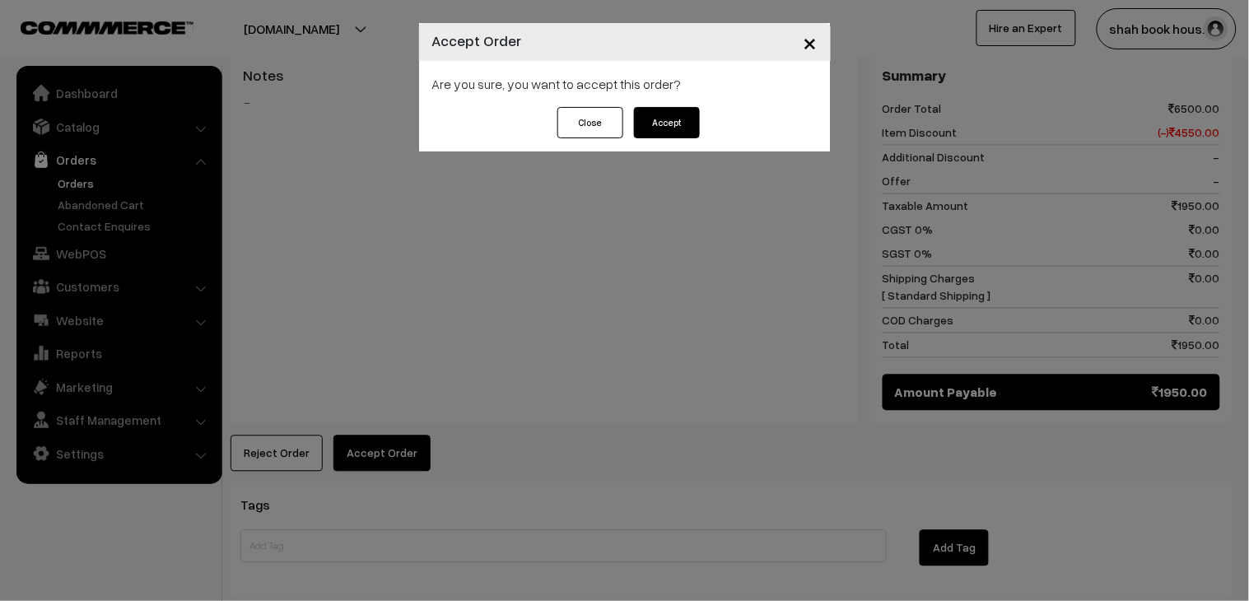
click at [673, 125] on button "Accept" at bounding box center [667, 122] width 66 height 31
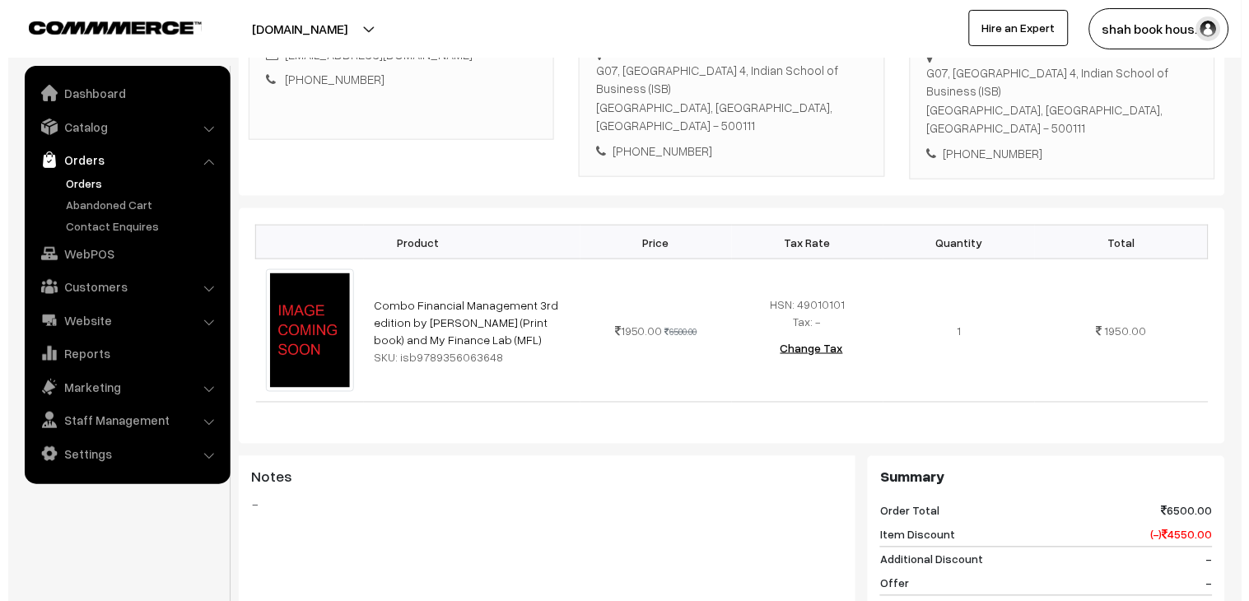
scroll to position [640, 0]
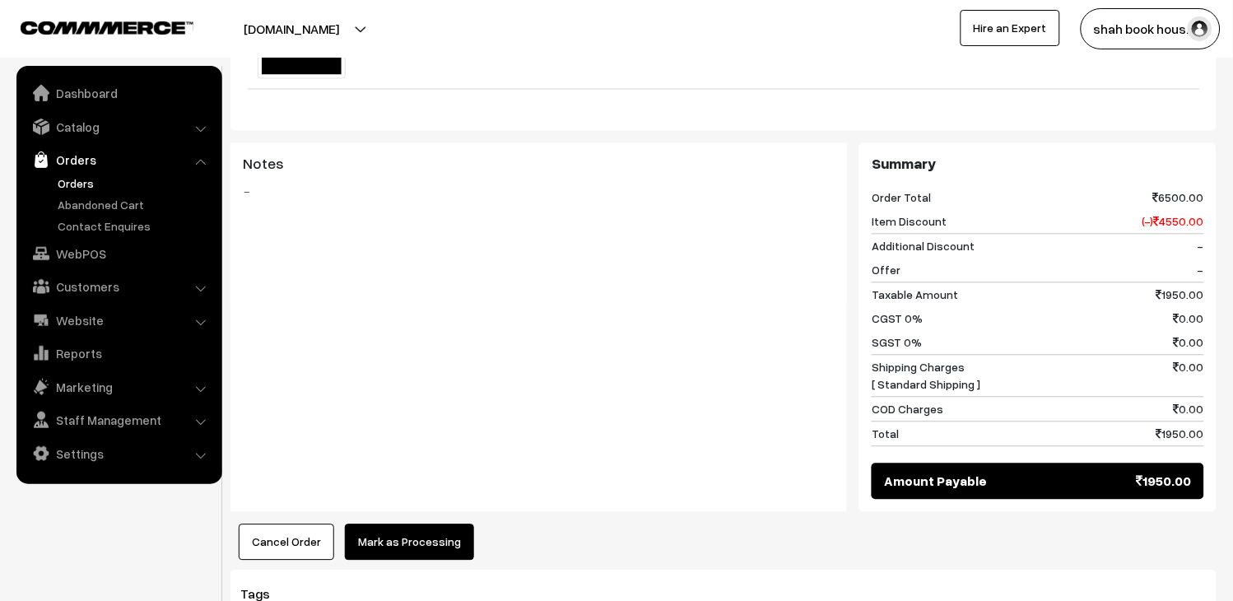
click at [415, 524] on button "Mark as Processing" at bounding box center [409, 542] width 129 height 36
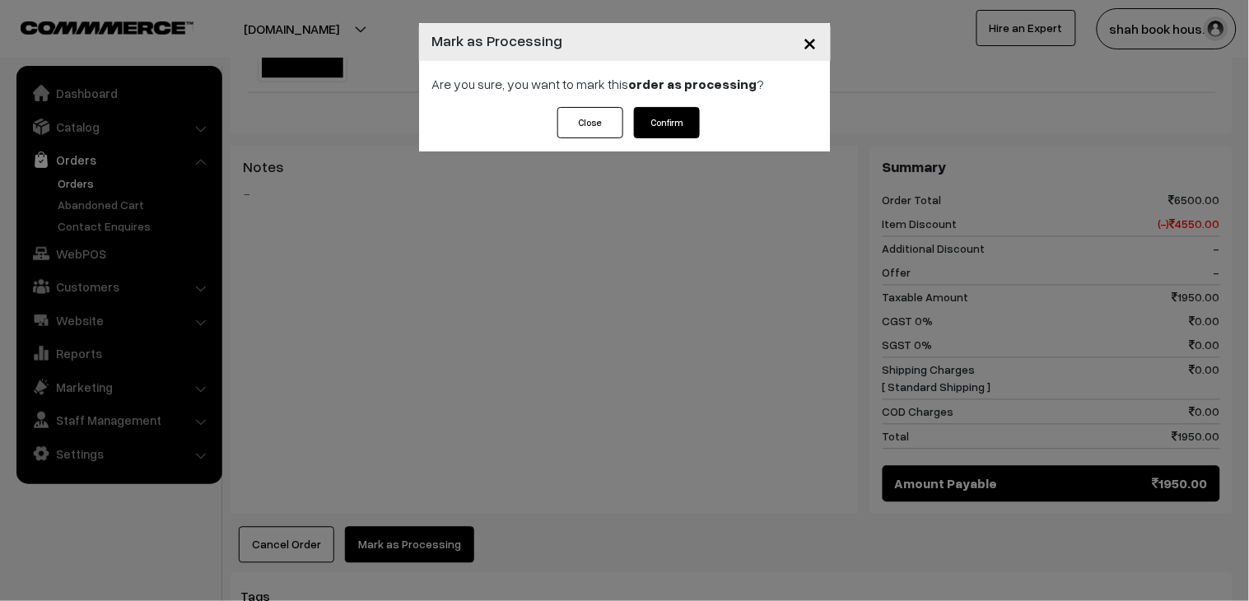
click at [680, 119] on button "Confirm" at bounding box center [667, 122] width 66 height 31
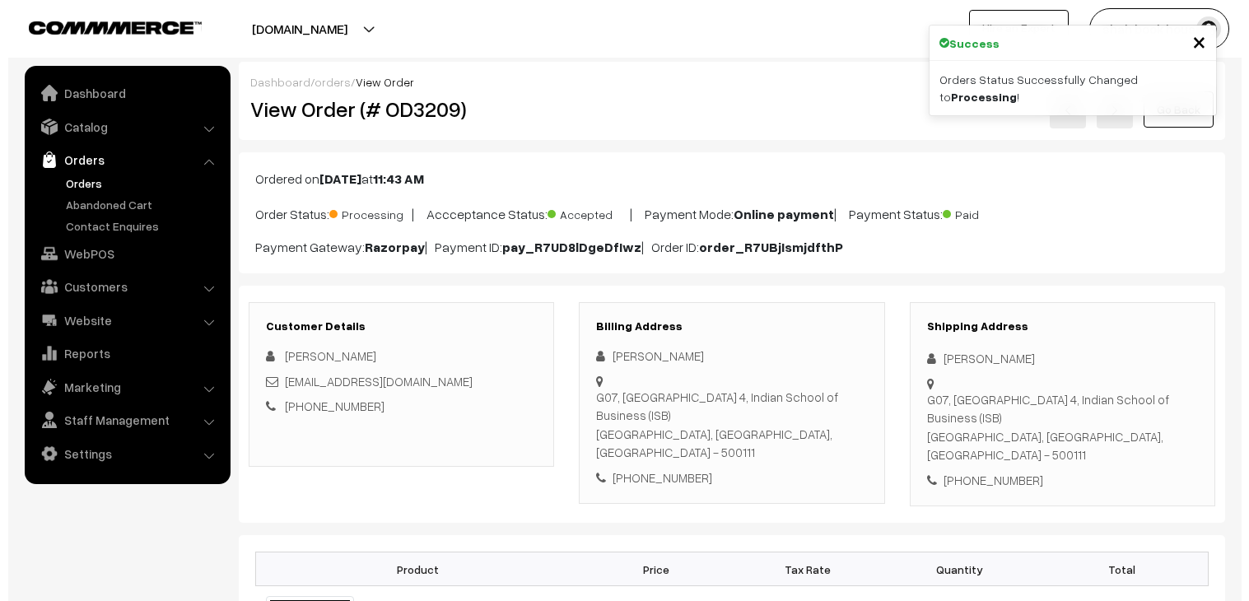
scroll to position [640, 0]
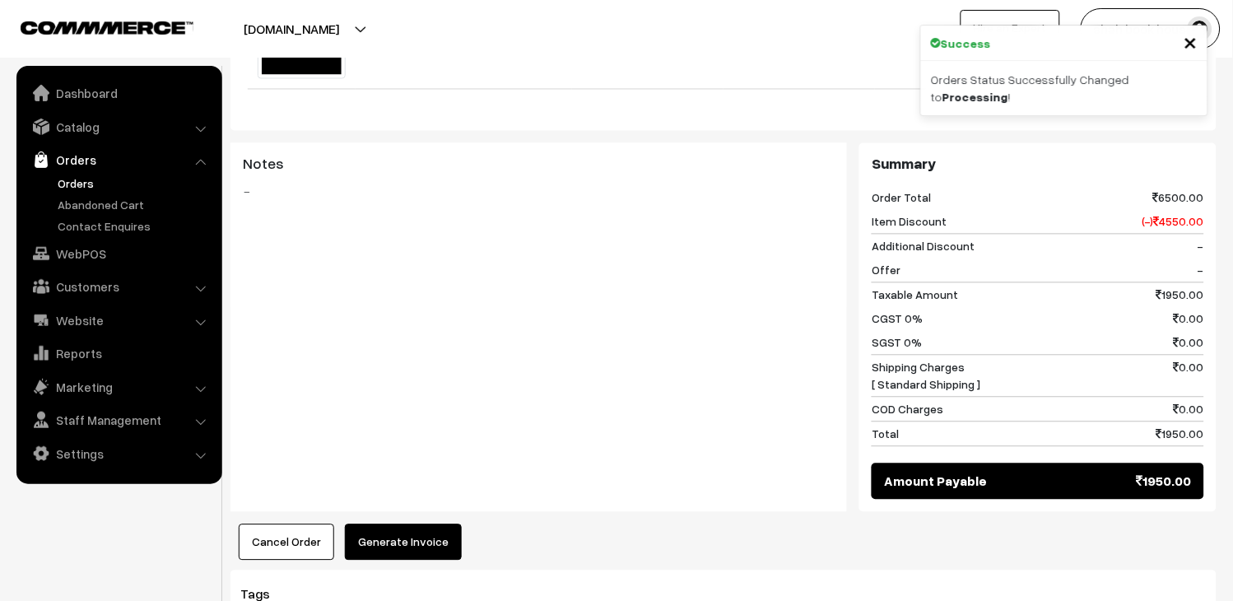
click at [401, 524] on button "Generate Invoice" at bounding box center [403, 542] width 117 height 36
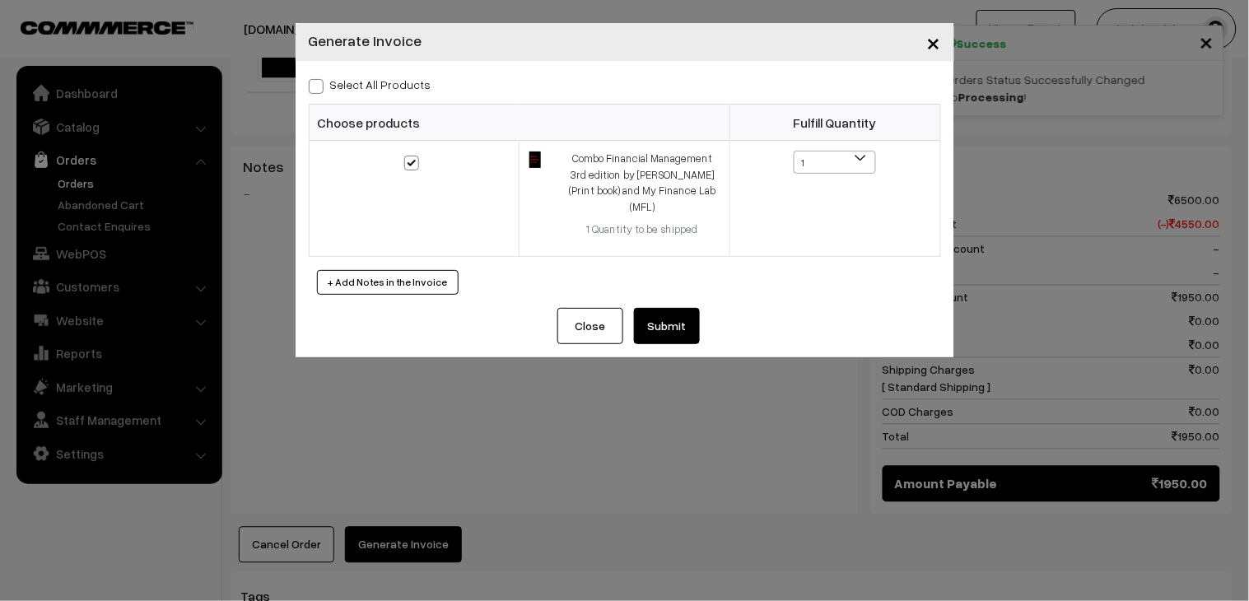
click at [650, 309] on button "Submit" at bounding box center [667, 326] width 66 height 36
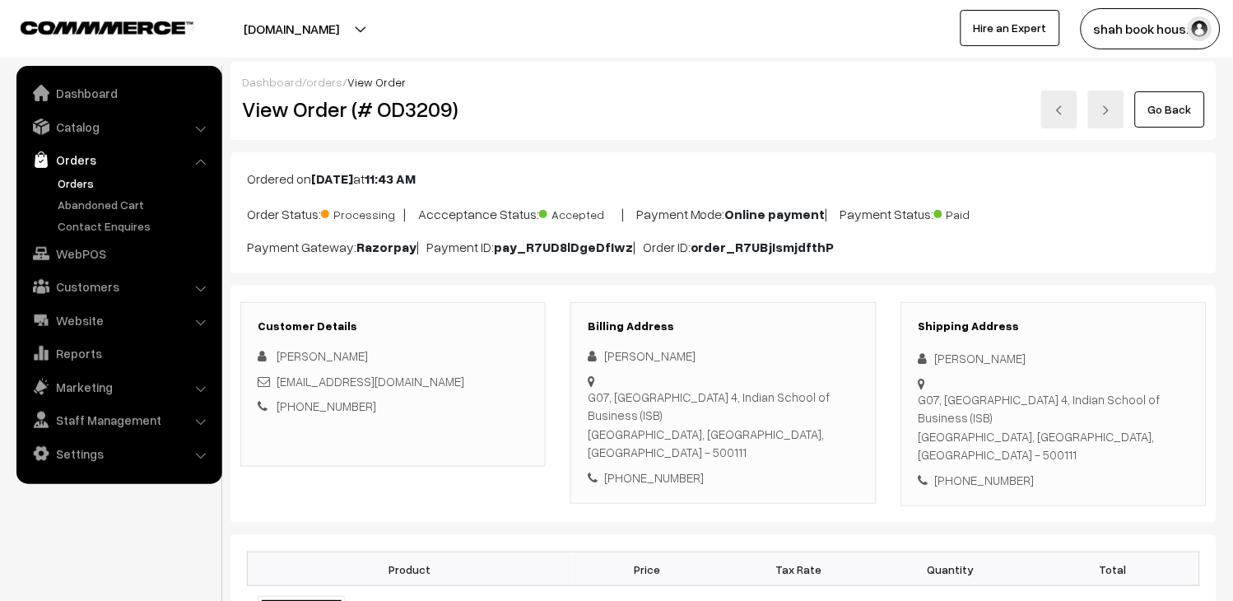
click at [1044, 115] on link at bounding box center [1059, 110] width 36 height 38
click at [408, 108] on h2 "View Order (# OD3210)" at bounding box center [394, 109] width 305 height 26
copy h2 "OD3210"
click at [482, 384] on div "Ridhima_Kohli_pgpyl2027@isb.edu" at bounding box center [393, 381] width 271 height 19
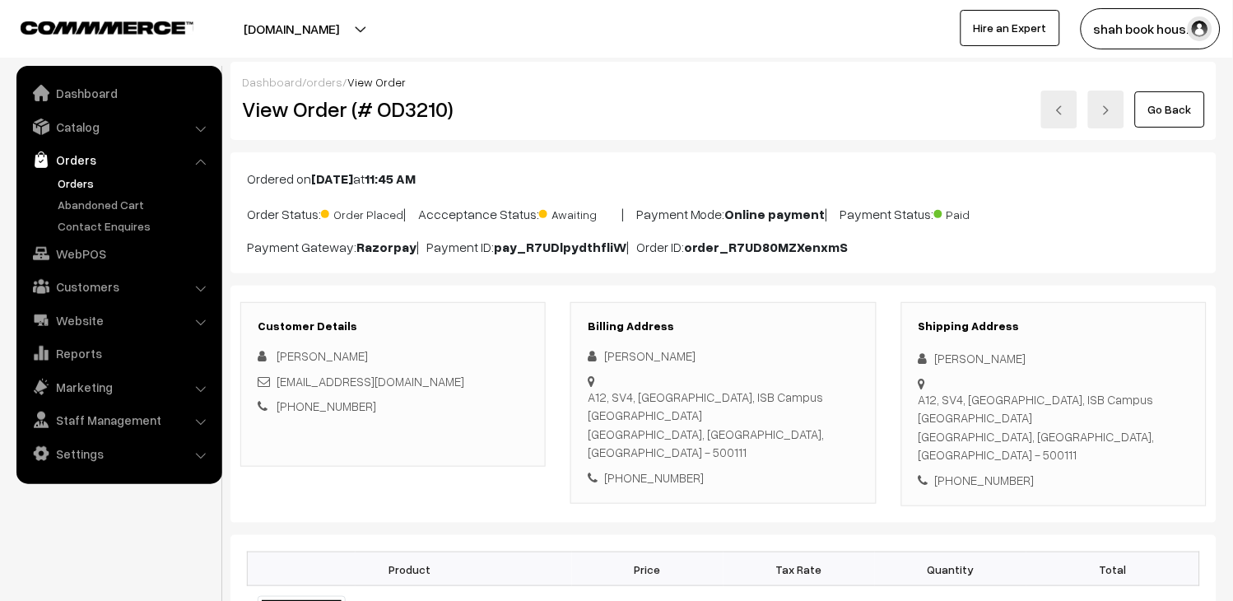
click at [482, 384] on div "Ridhima_Kohli_pgpyl2027@isb.edu" at bounding box center [393, 381] width 271 height 19
copy div "Ridhima_Kohli_pgpyl2027@isb.edu"
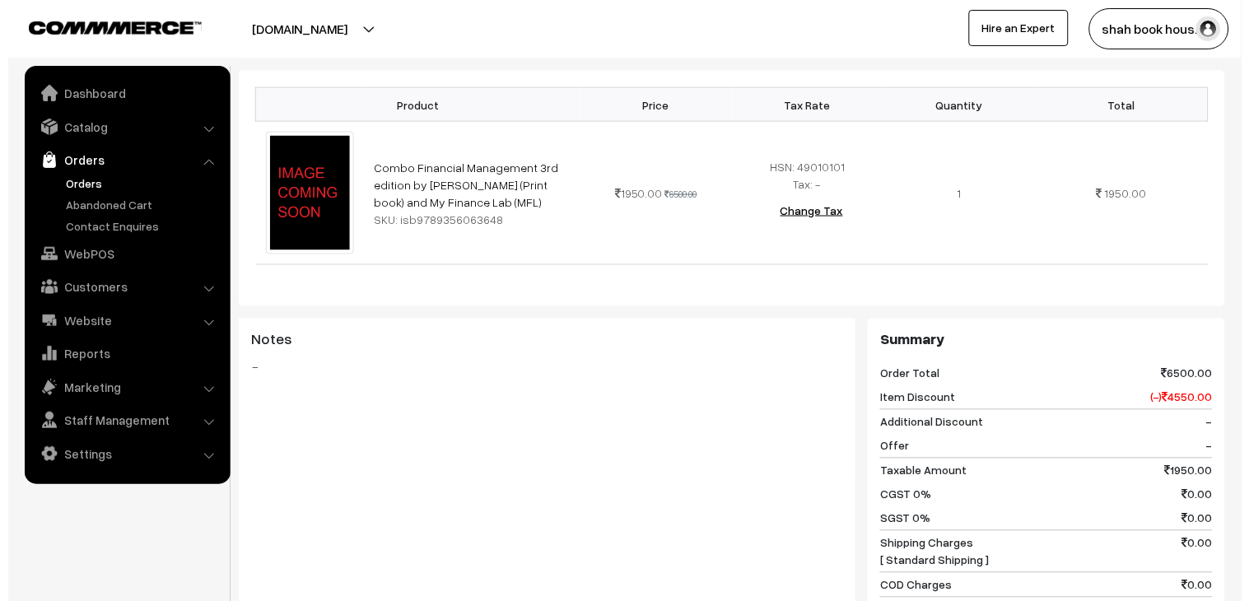
scroll to position [640, 0]
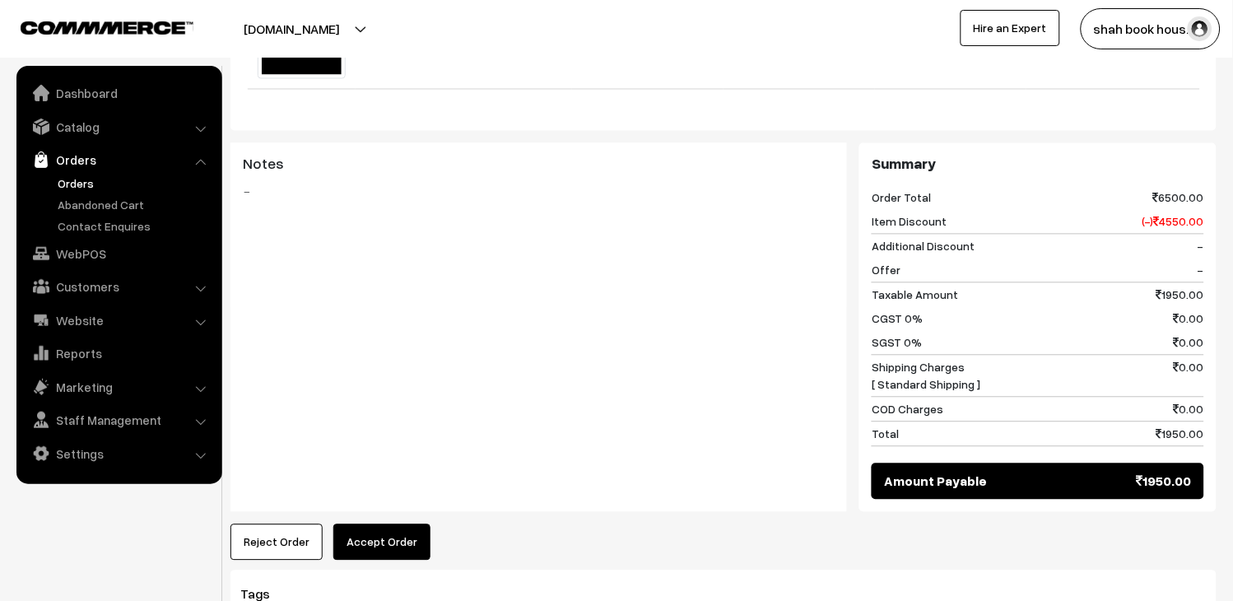
click at [396, 524] on button "Accept Order" at bounding box center [381, 542] width 97 height 36
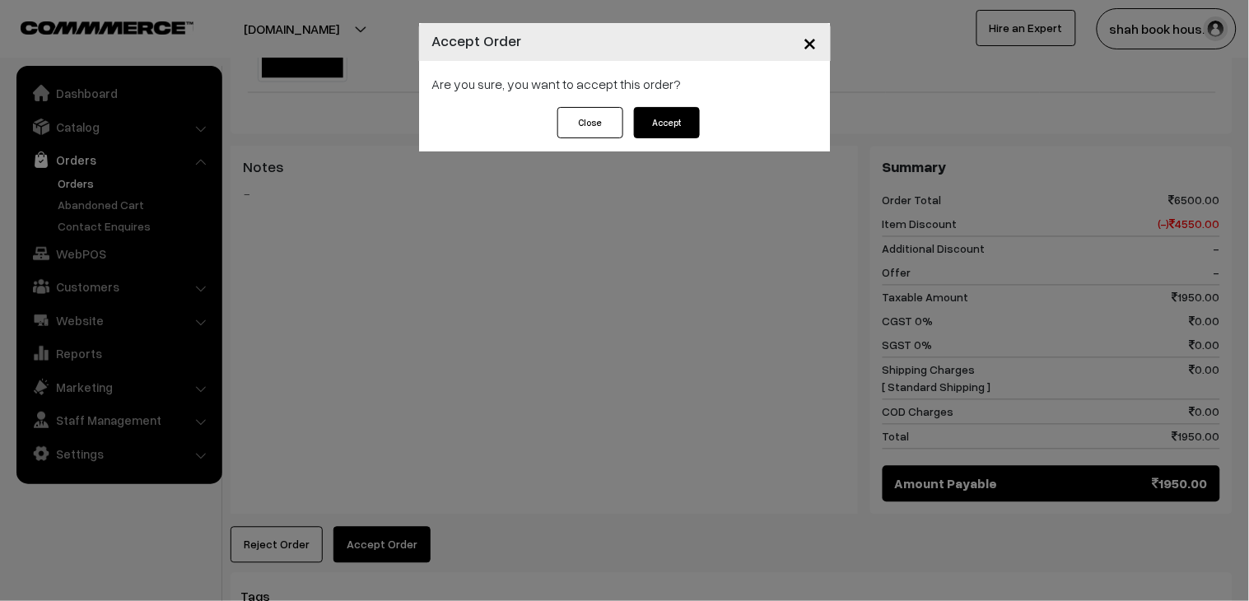
click at [664, 130] on button "Accept" at bounding box center [667, 122] width 66 height 31
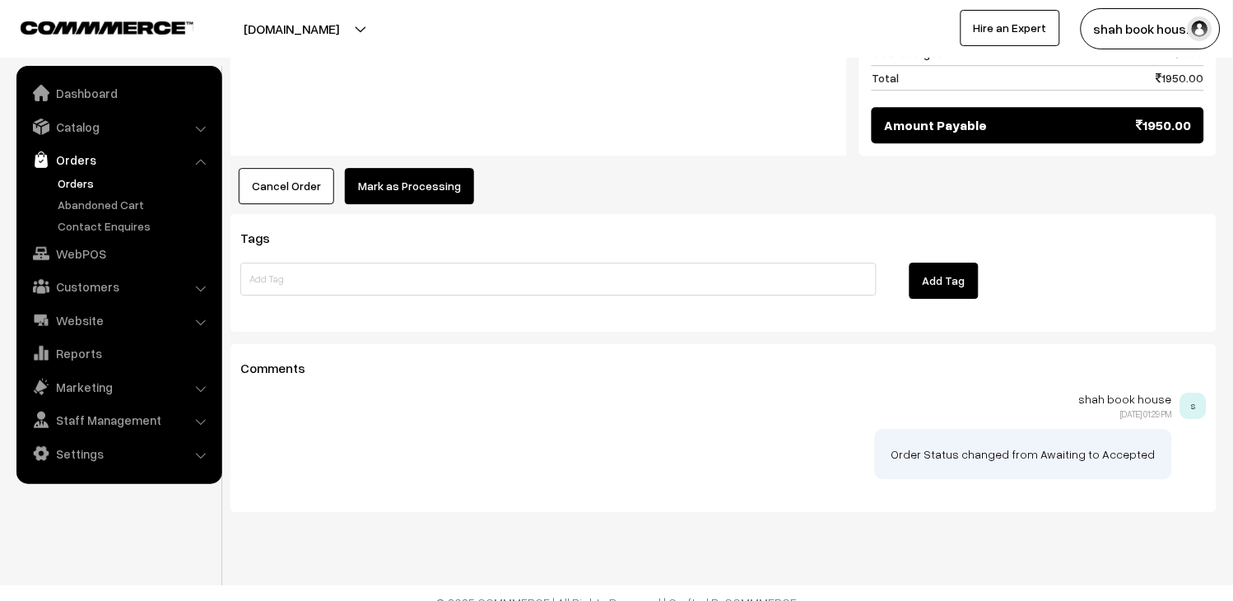
click at [412, 168] on button "Mark as Processing" at bounding box center [409, 186] width 129 height 36
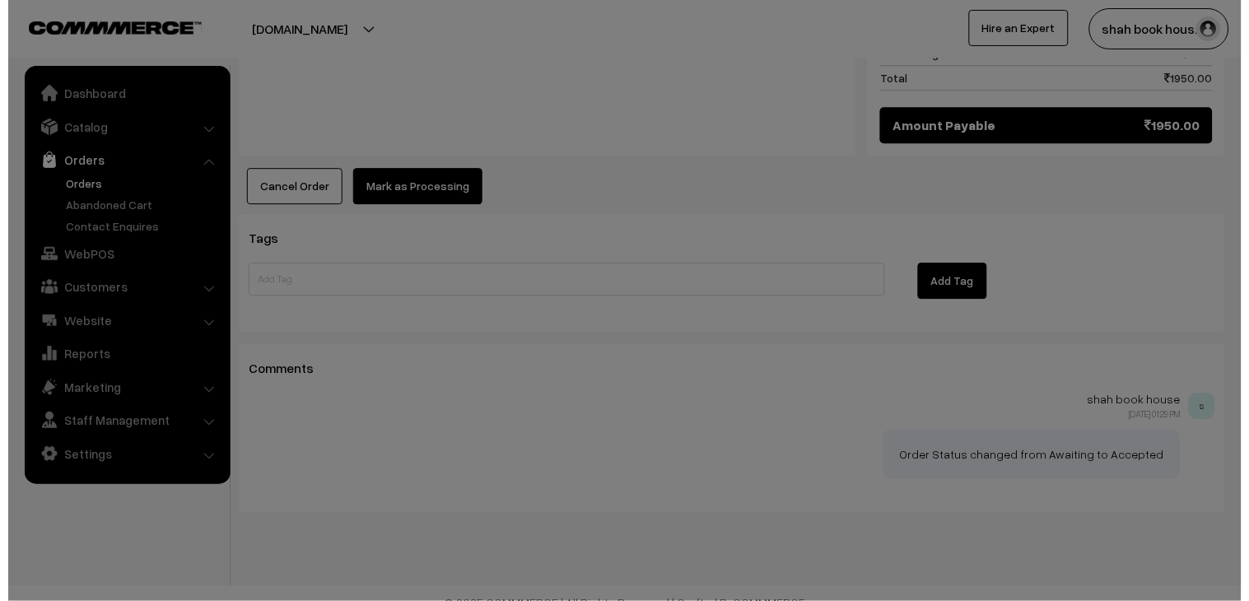
scroll to position [998, 0]
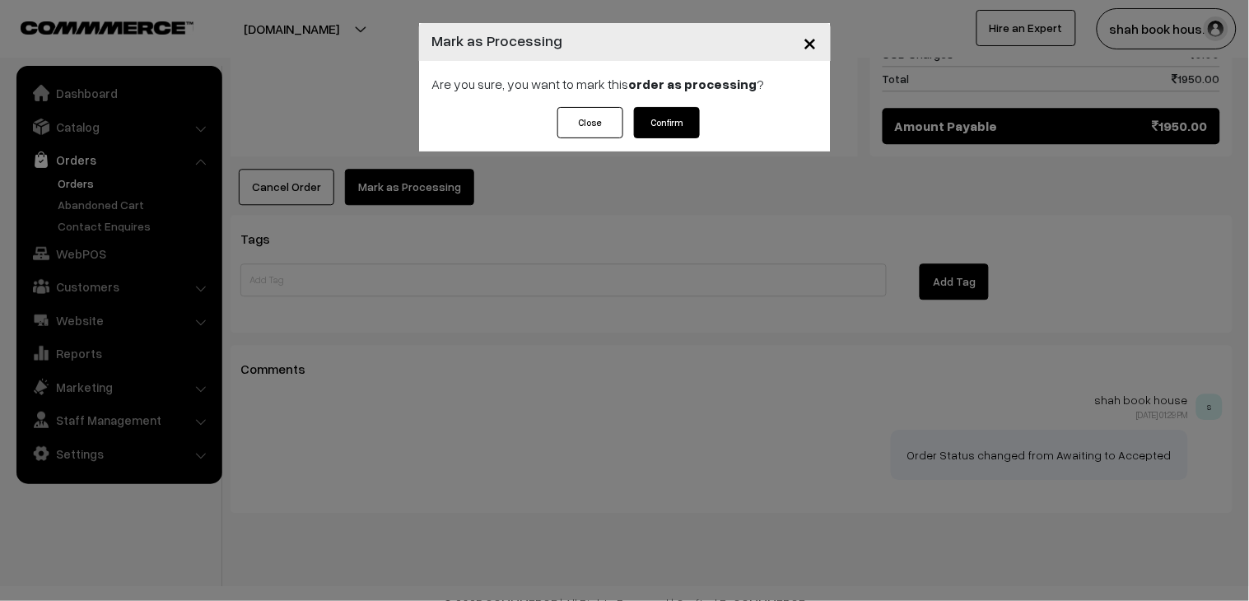
click at [663, 126] on button "Confirm" at bounding box center [667, 122] width 66 height 31
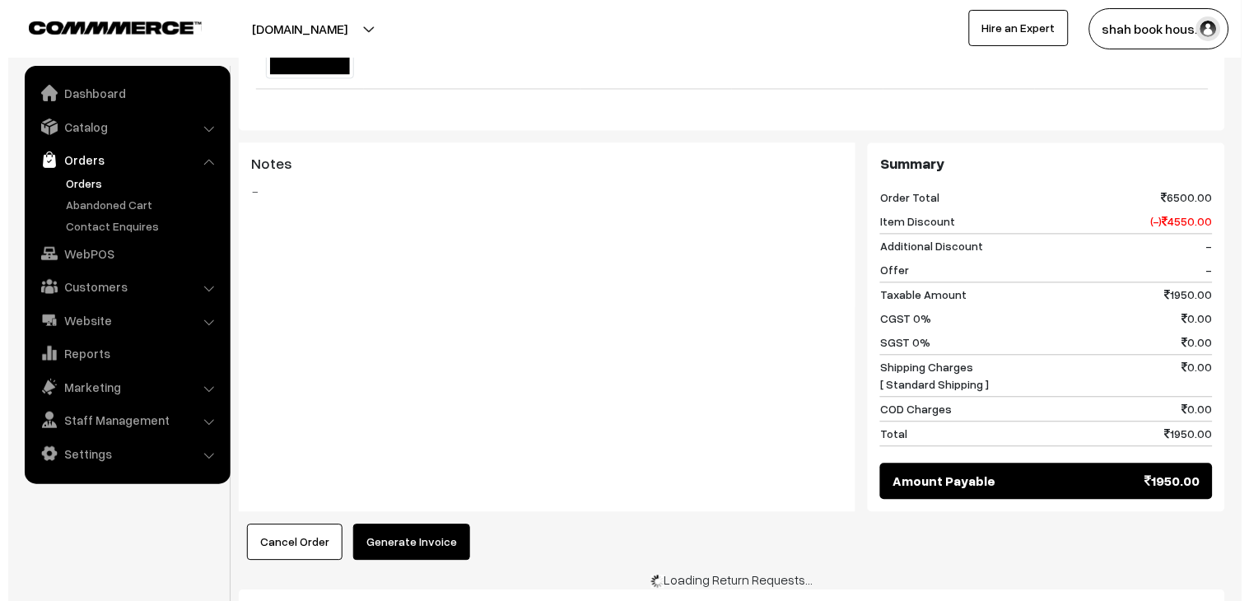
scroll to position [731, 0]
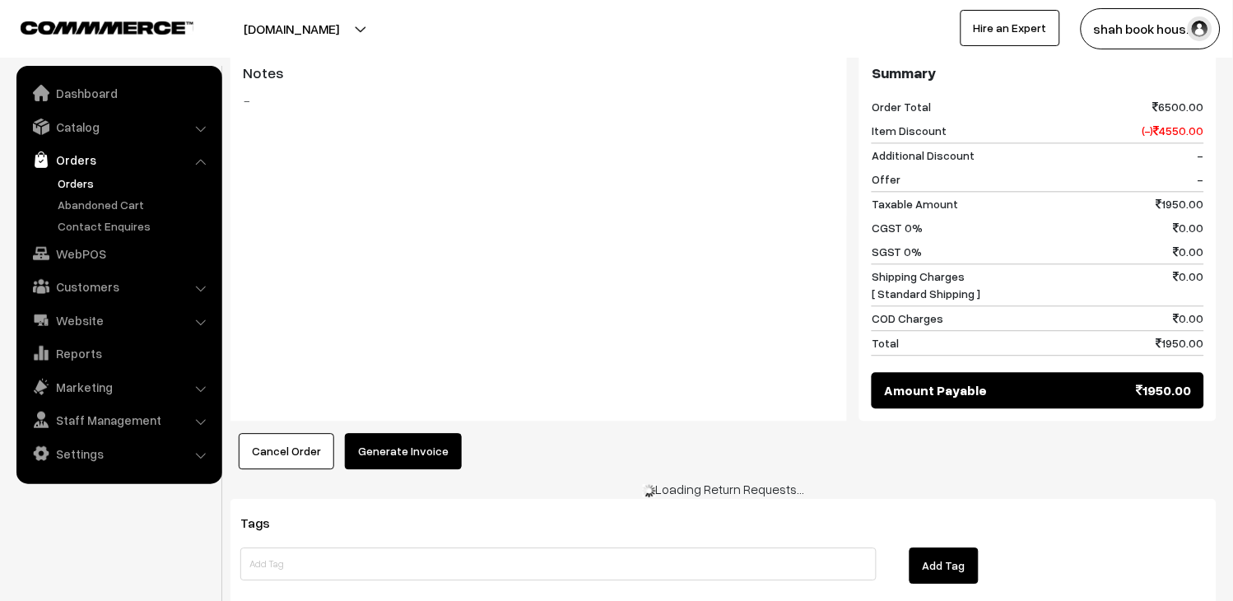
click at [407, 443] on button "Generate Invoice" at bounding box center [403, 451] width 117 height 36
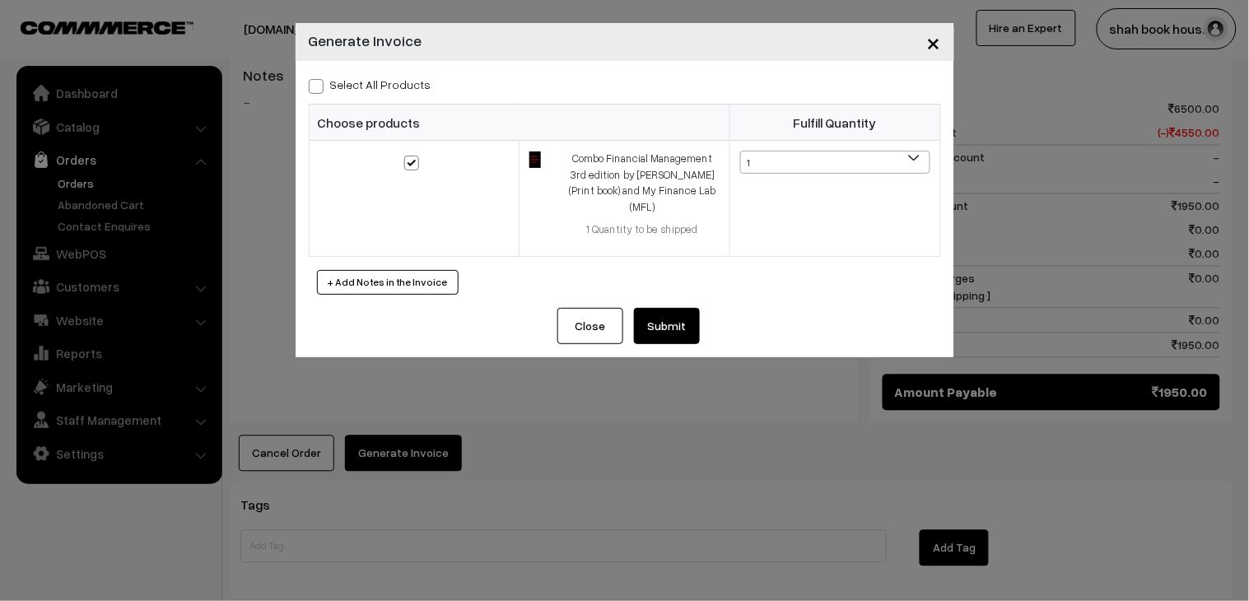
click at [676, 331] on div "Close Submit Back Fulfill Items" at bounding box center [625, 332] width 659 height 49
click at [676, 291] on div "Select All Products Choose products Fulfill Quantity 1 1" at bounding box center [625, 184] width 659 height 247
click at [676, 308] on button "Submit" at bounding box center [667, 326] width 66 height 36
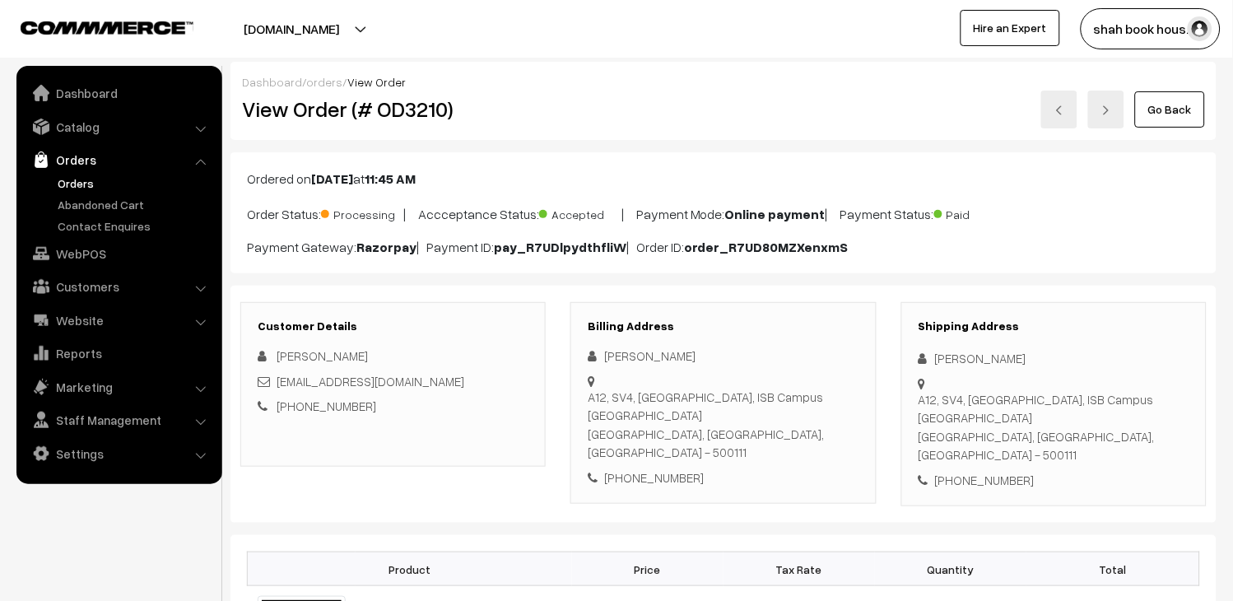
click at [41, 178] on ul "Orders" at bounding box center [120, 205] width 198 height 60
click at [93, 179] on link "Orders" at bounding box center [135, 183] width 163 height 17
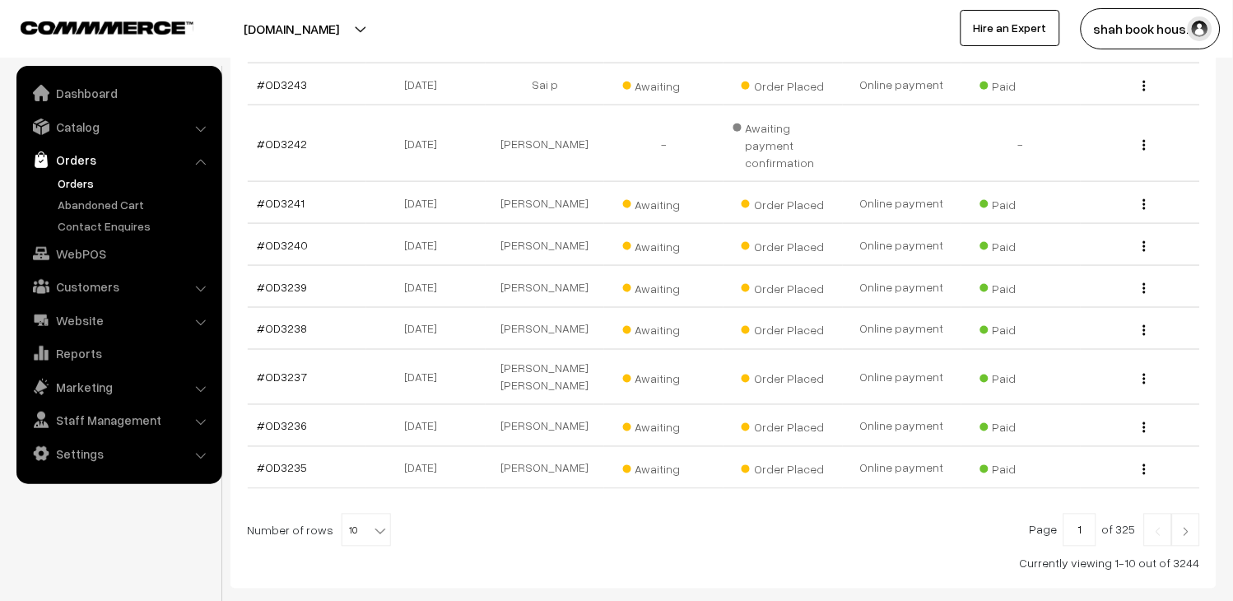
scroll to position [471, 0]
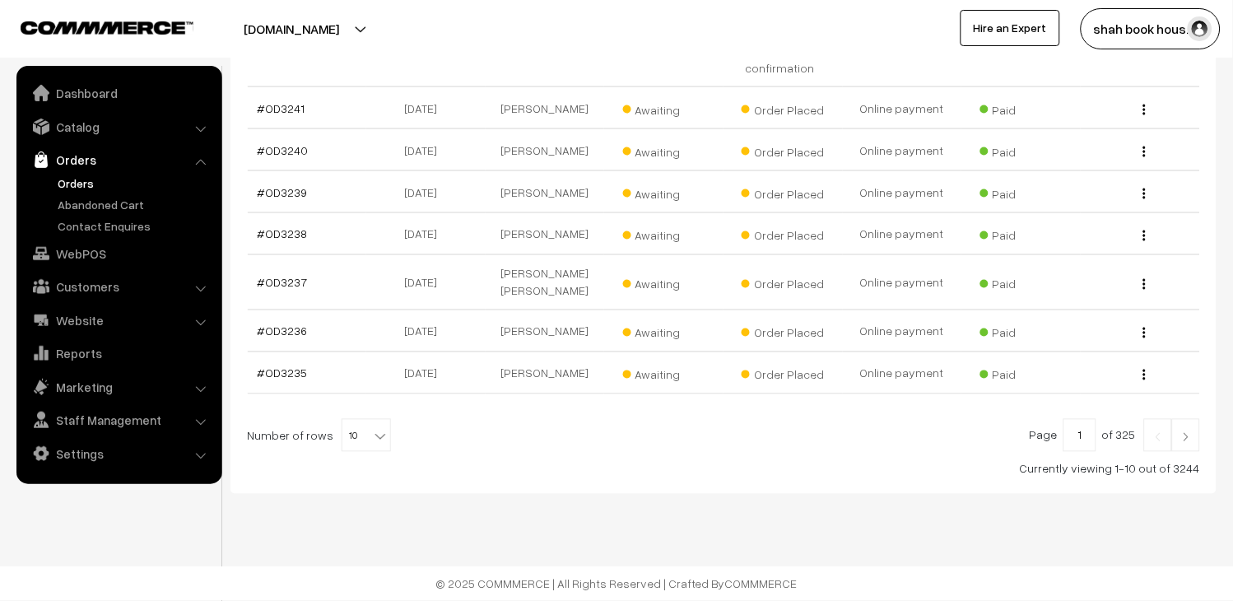
click at [361, 434] on span "10" at bounding box center [366, 436] width 48 height 33
select select "40"
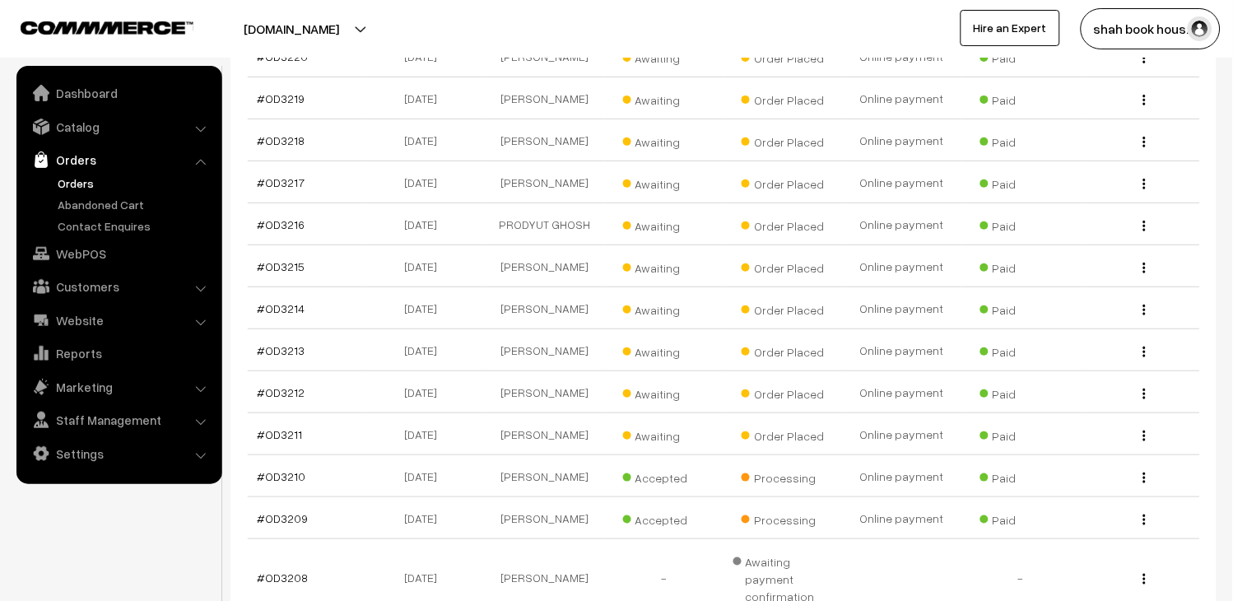
scroll to position [1401, 0]
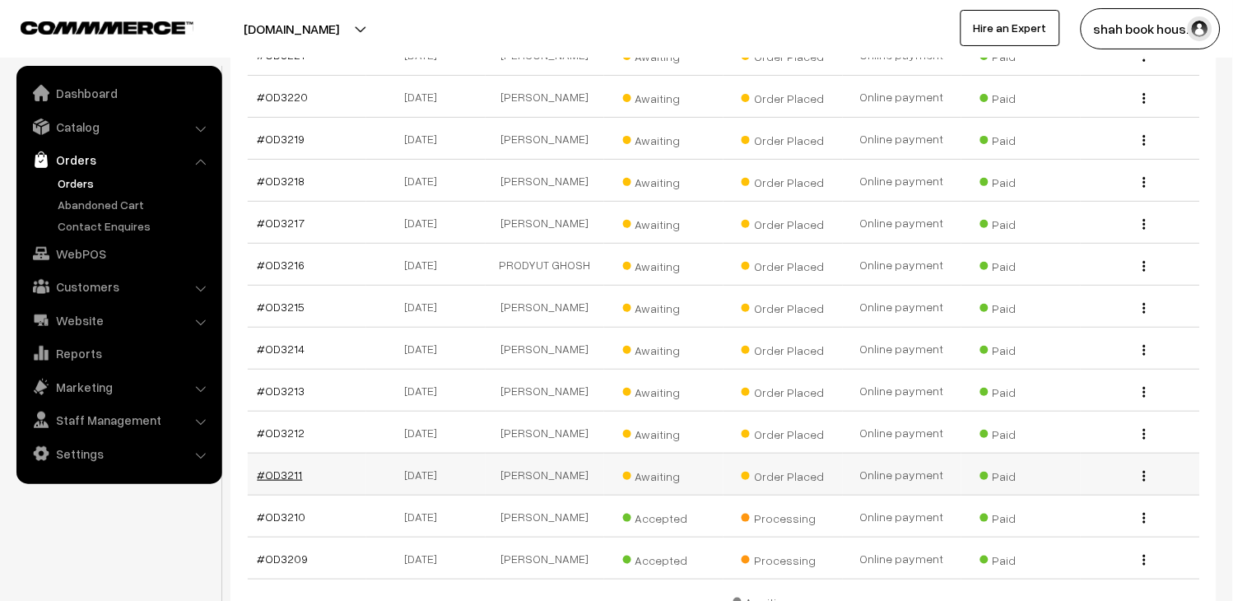
click at [280, 470] on link "#OD3211" at bounding box center [280, 475] width 45 height 14
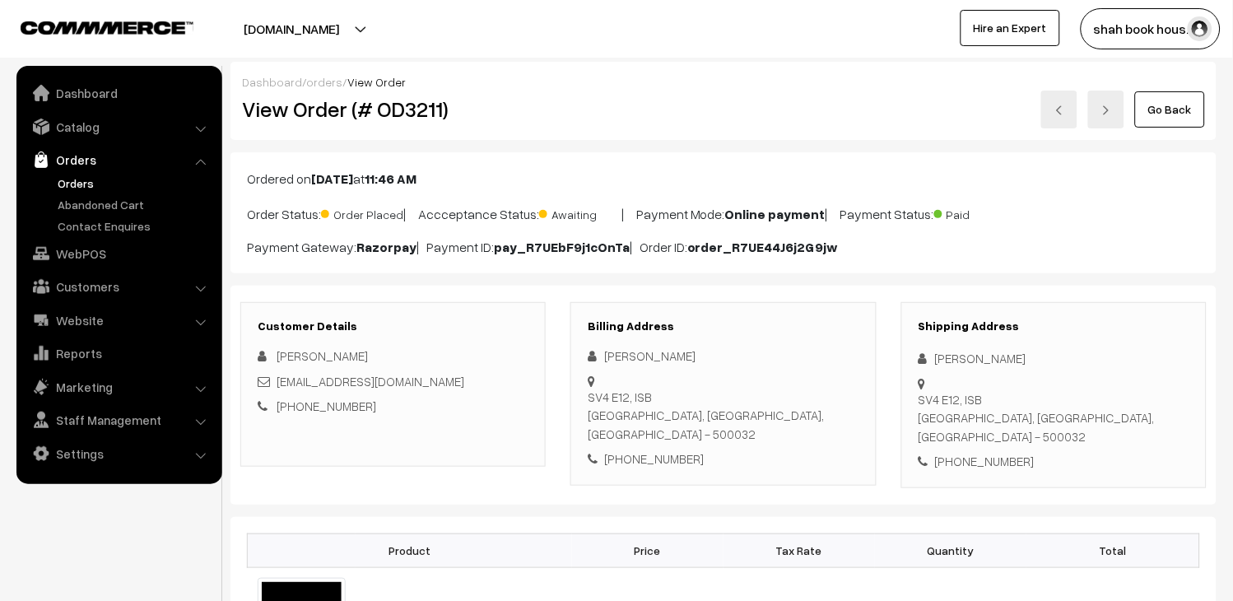
click at [408, 114] on h2 "View Order (# OD3211)" at bounding box center [394, 109] width 305 height 26
copy h2 "OD3211"
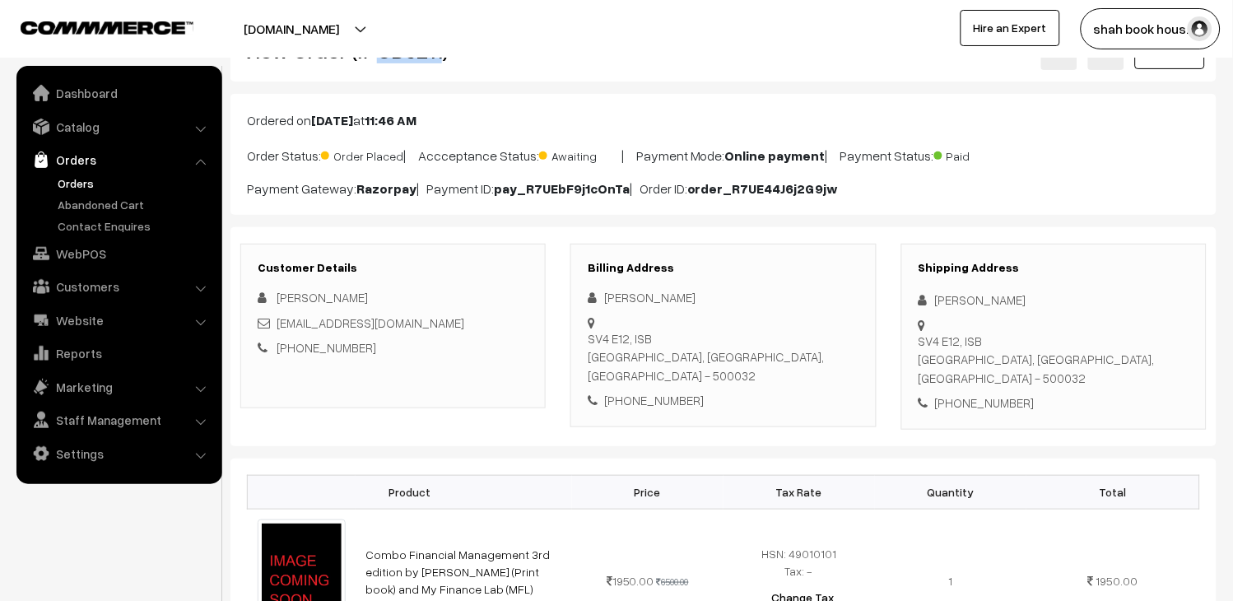
scroll to position [91, 0]
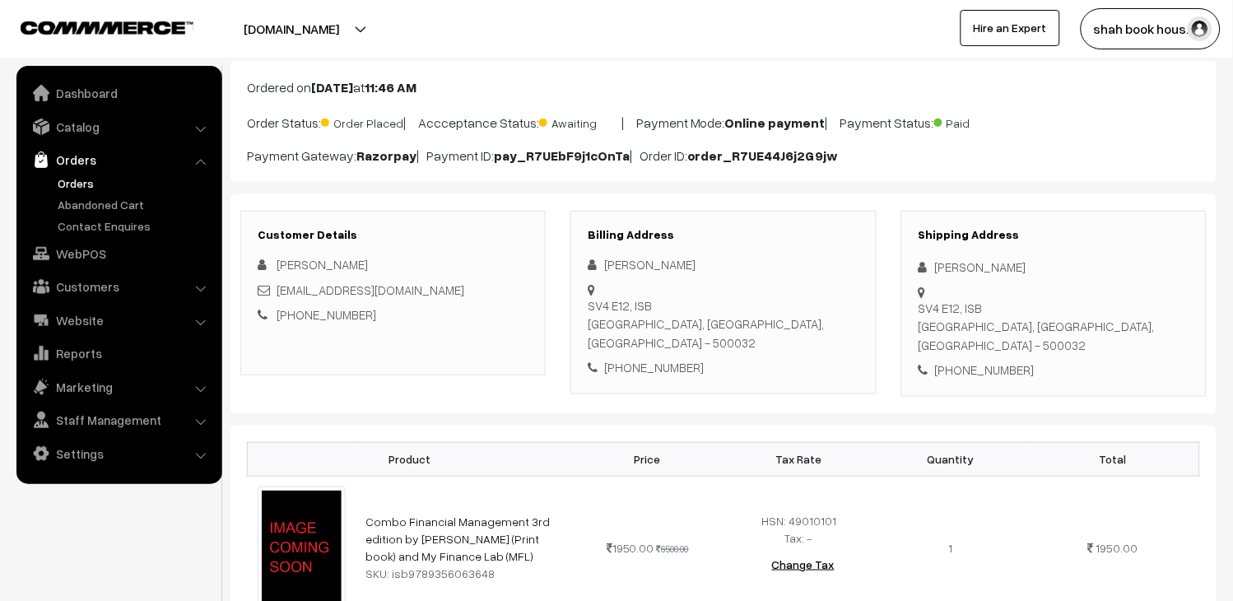
click at [512, 296] on div "[EMAIL_ADDRESS][DOMAIN_NAME]" at bounding box center [393, 290] width 271 height 19
copy div "[EMAIL_ADDRESS][DOMAIN_NAME]"
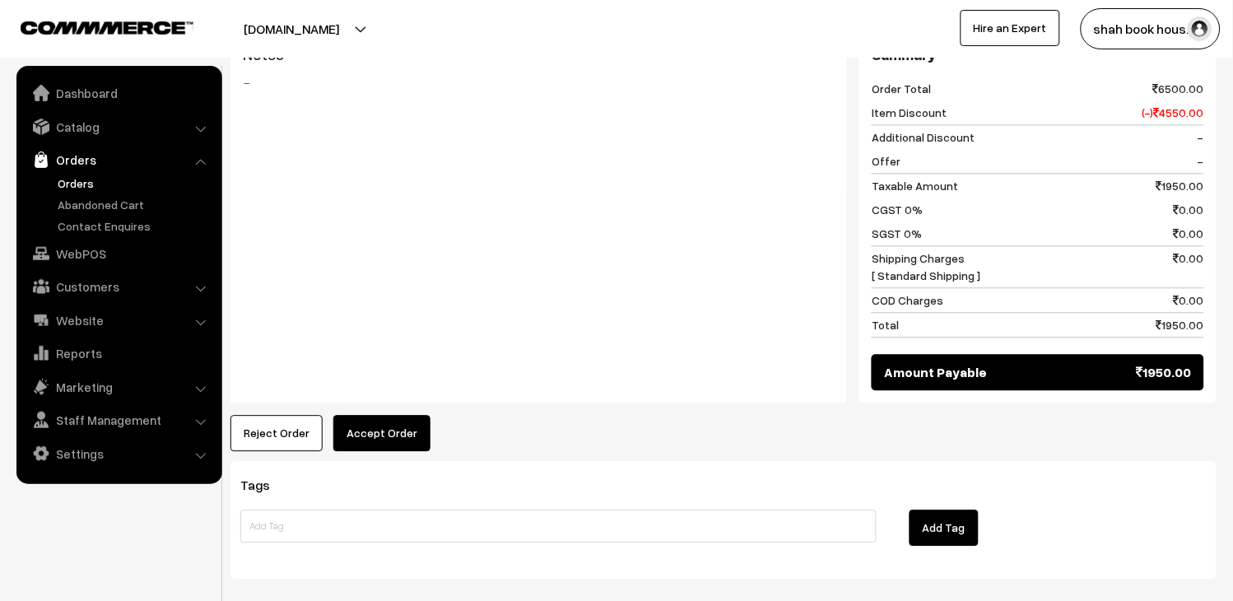
click at [413, 415] on button "Accept Order" at bounding box center [381, 433] width 97 height 36
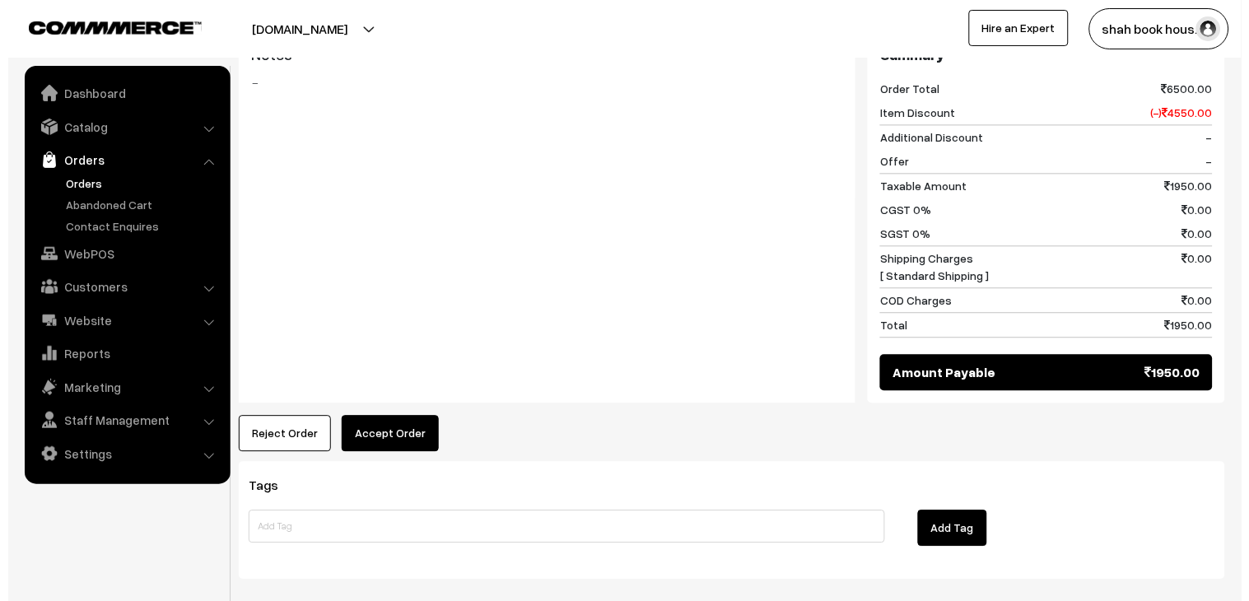
scroll to position [734, 0]
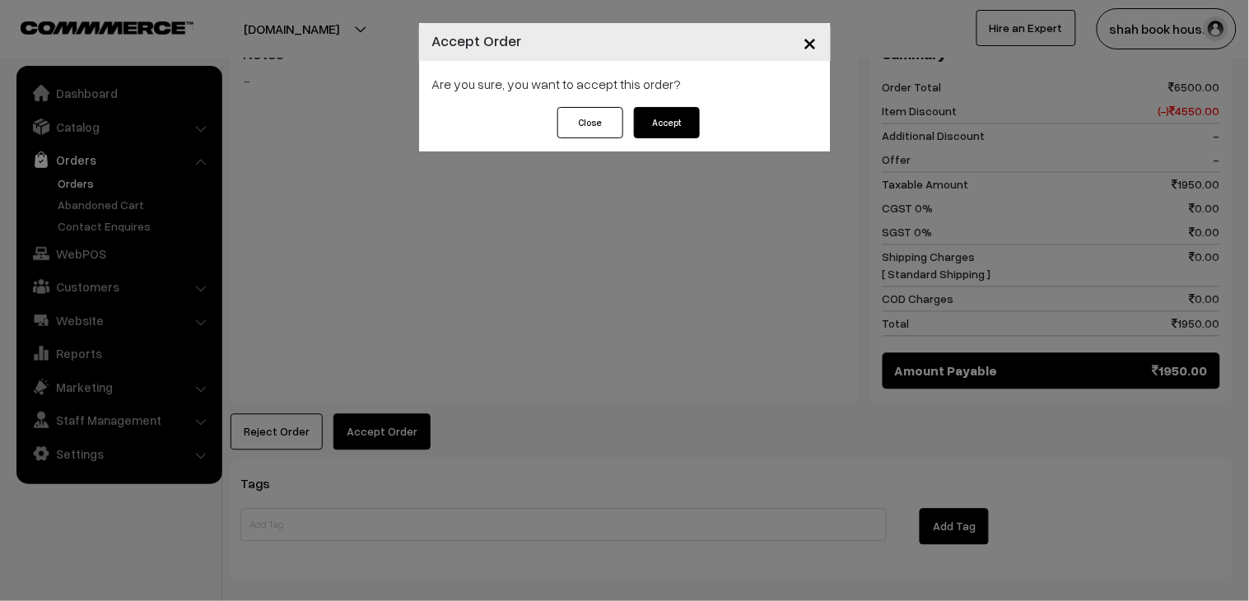
click at [654, 133] on button "Accept" at bounding box center [667, 122] width 66 height 31
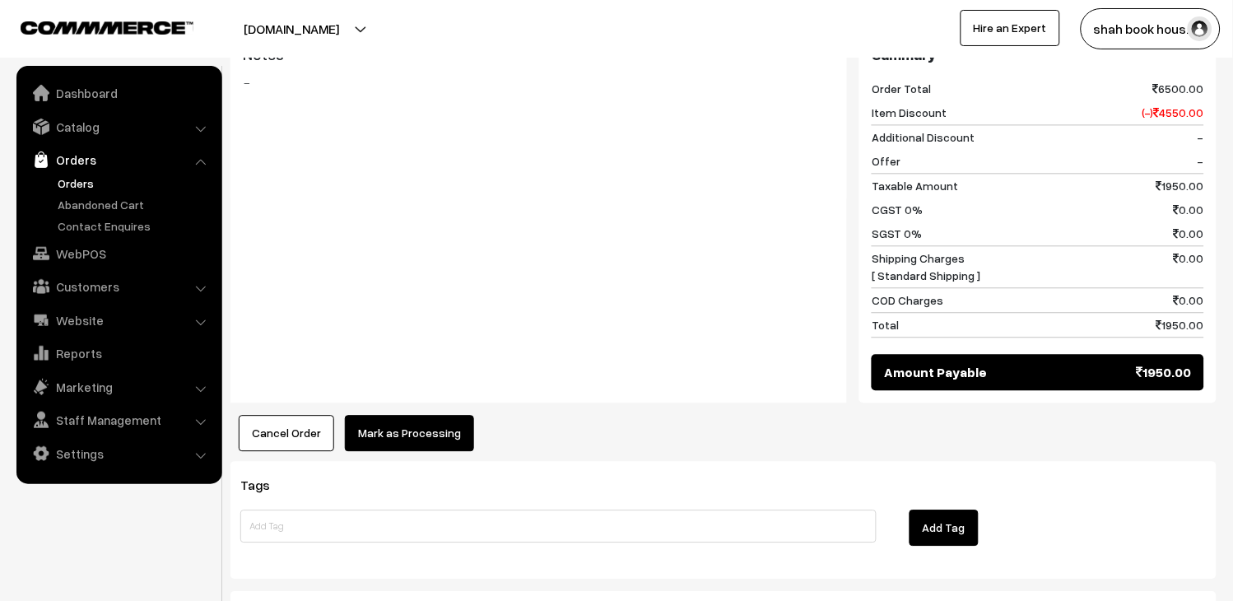
click at [461, 415] on button "Mark as Processing" at bounding box center [409, 433] width 129 height 36
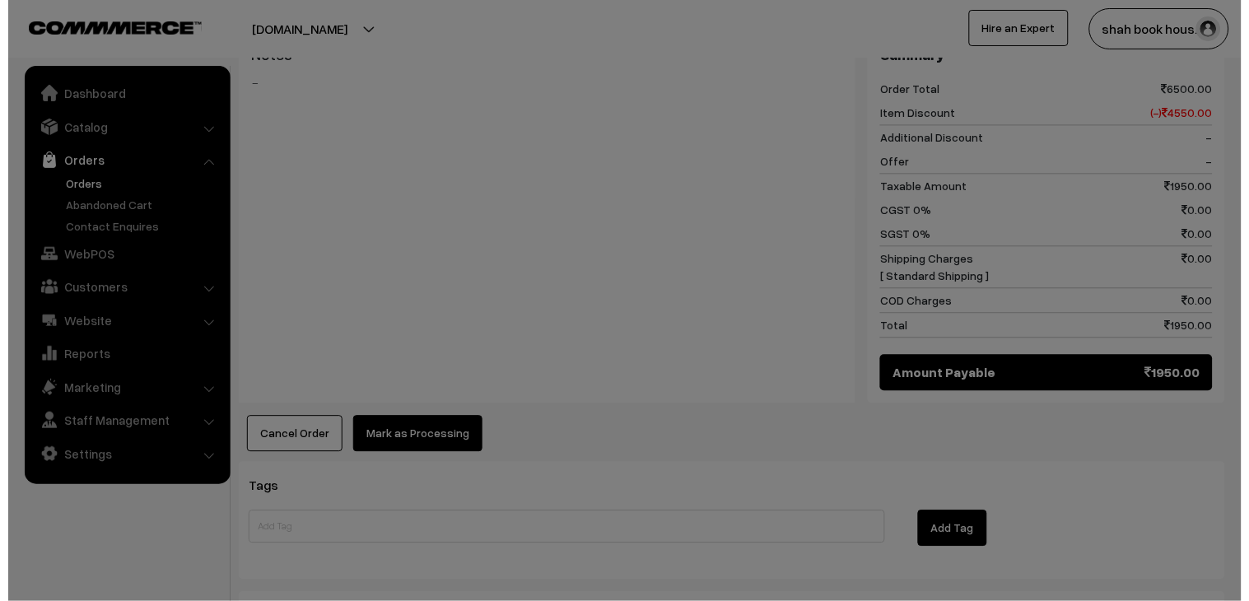
scroll to position [734, 0]
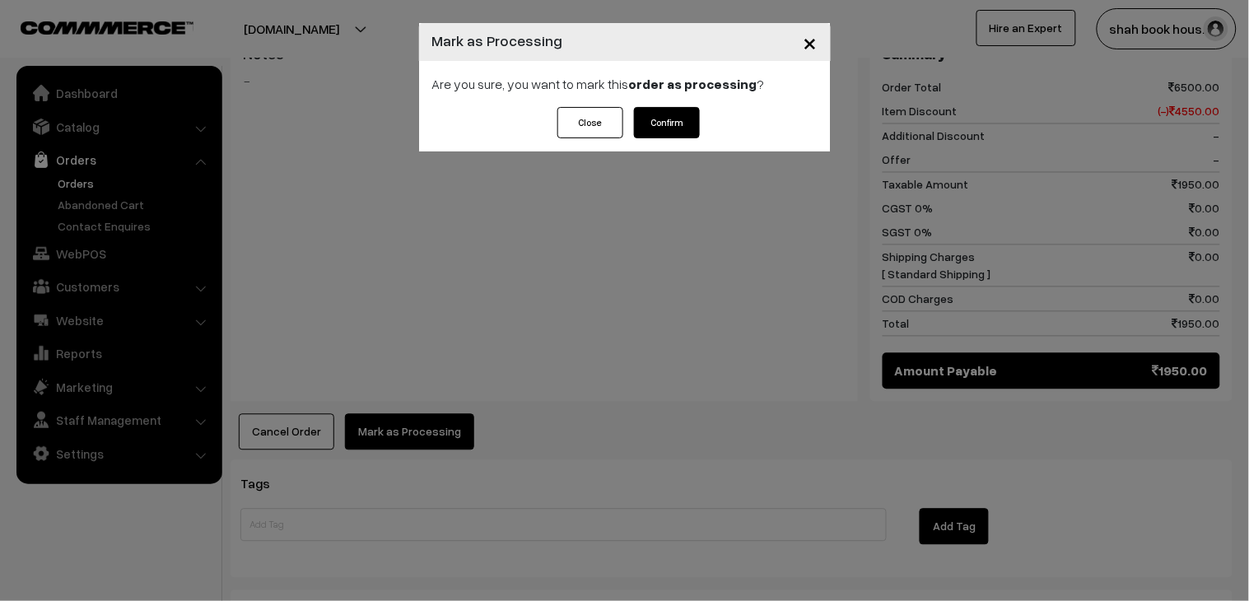
click at [677, 116] on button "Confirm" at bounding box center [667, 122] width 66 height 31
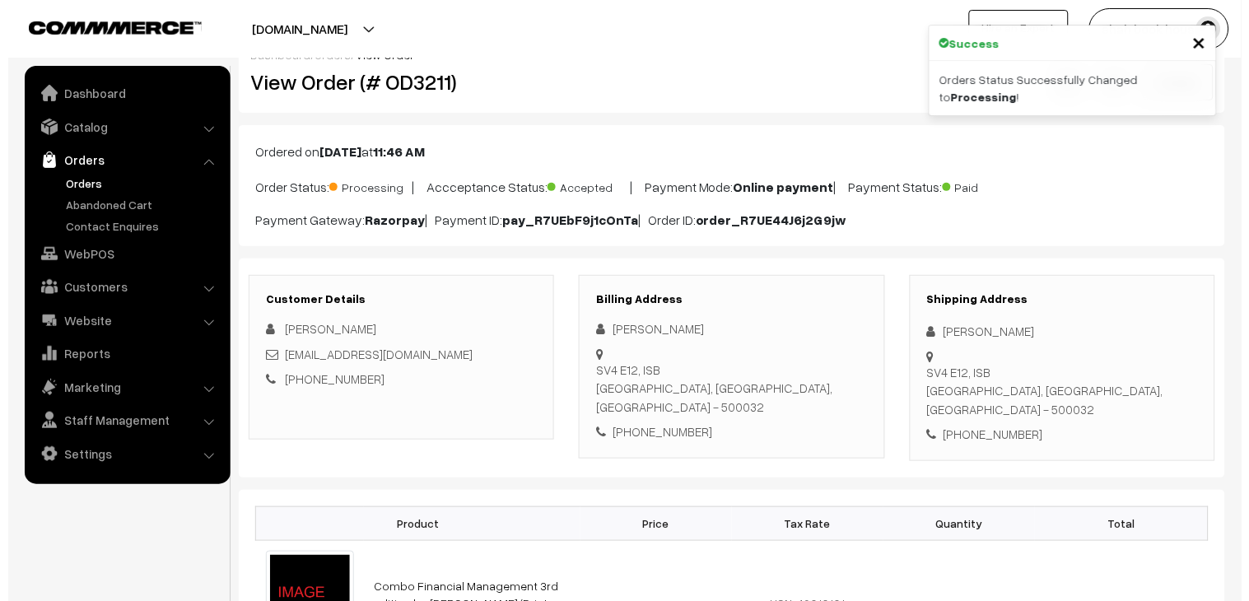
scroll to position [548, 0]
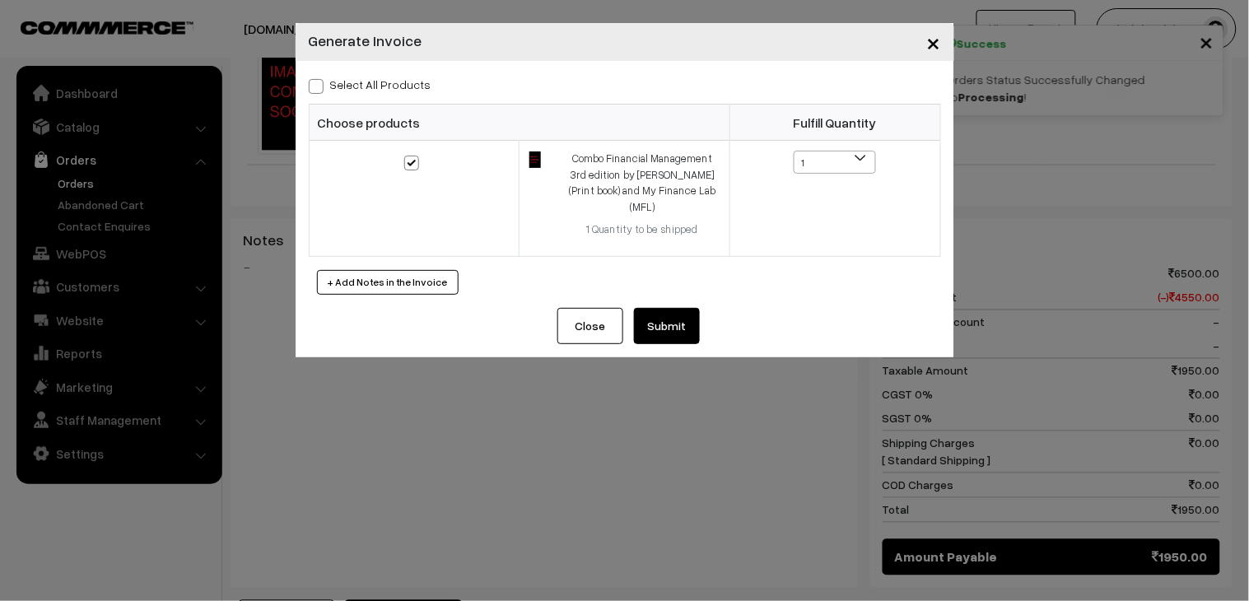
click at [659, 308] on button "Submit" at bounding box center [667, 326] width 66 height 36
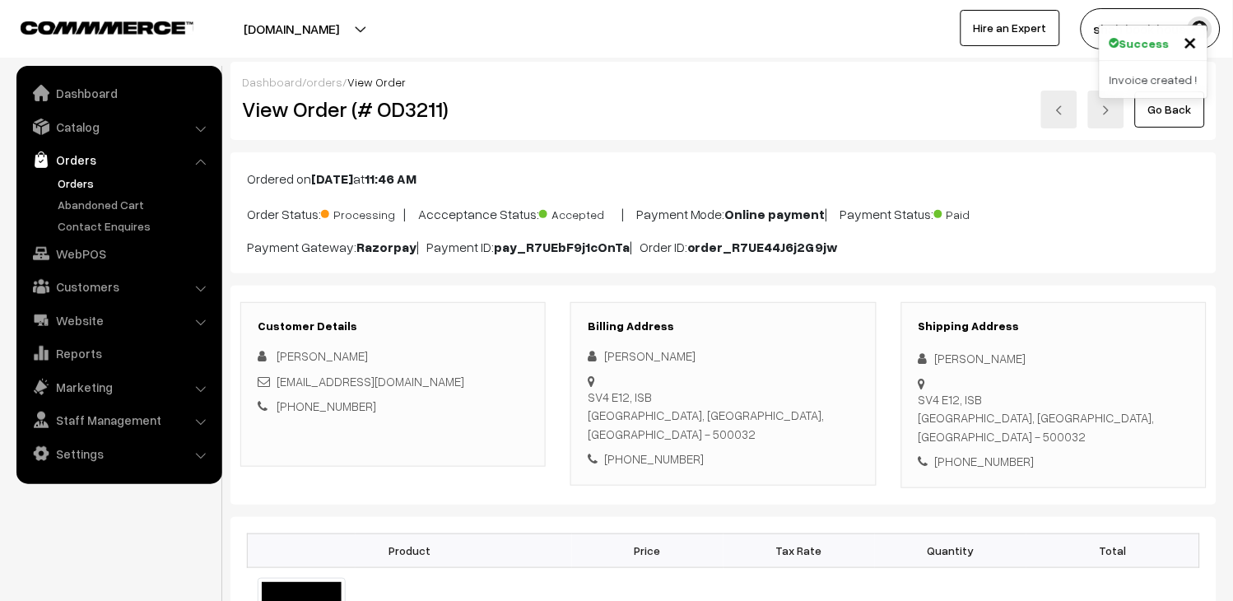
click at [1067, 110] on link at bounding box center [1059, 110] width 36 height 38
click at [412, 114] on h2 "View Order (# OD3212)" at bounding box center [394, 109] width 305 height 26
copy h2 "OD3212"
click at [488, 381] on div "[EMAIL_ADDRESS][DOMAIN_NAME]" at bounding box center [393, 381] width 271 height 19
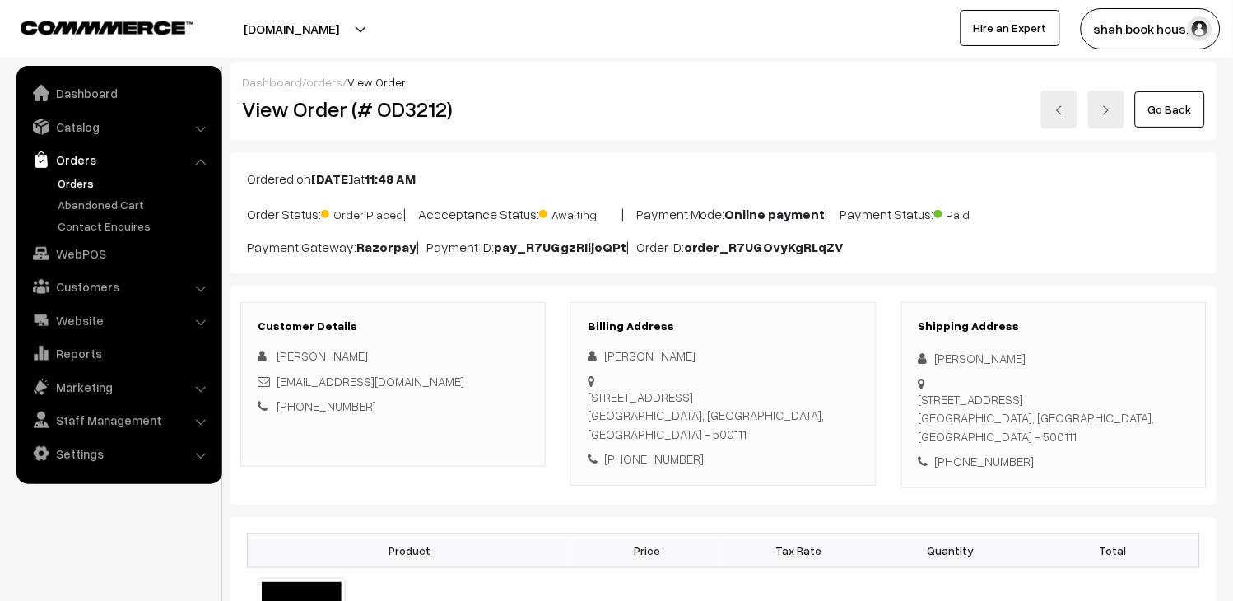
click at [488, 381] on div "[EMAIL_ADDRESS][DOMAIN_NAME]" at bounding box center [393, 381] width 271 height 19
copy div "[EMAIL_ADDRESS][DOMAIN_NAME]"
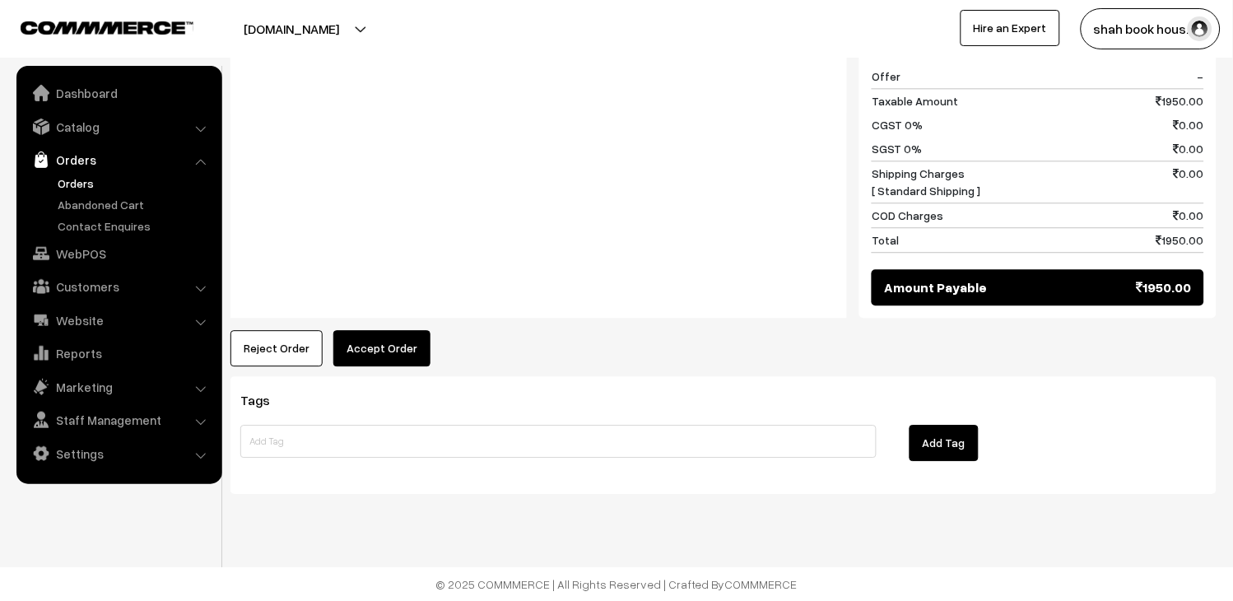
click at [388, 352] on button "Accept Order" at bounding box center [381, 348] width 97 height 36
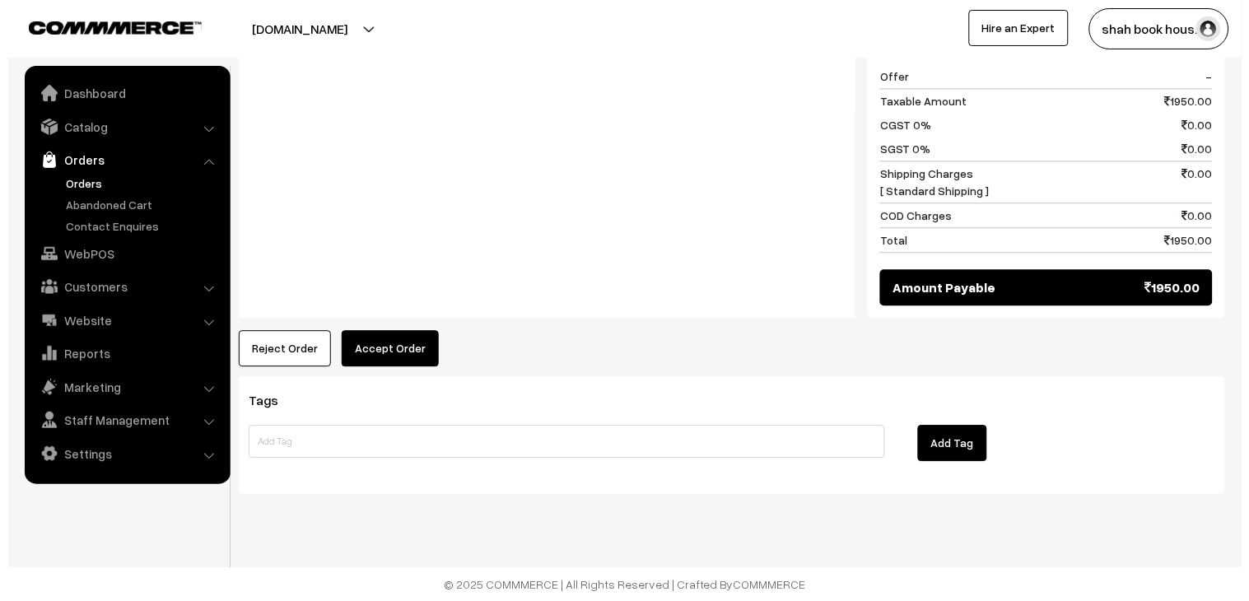
scroll to position [818, 0]
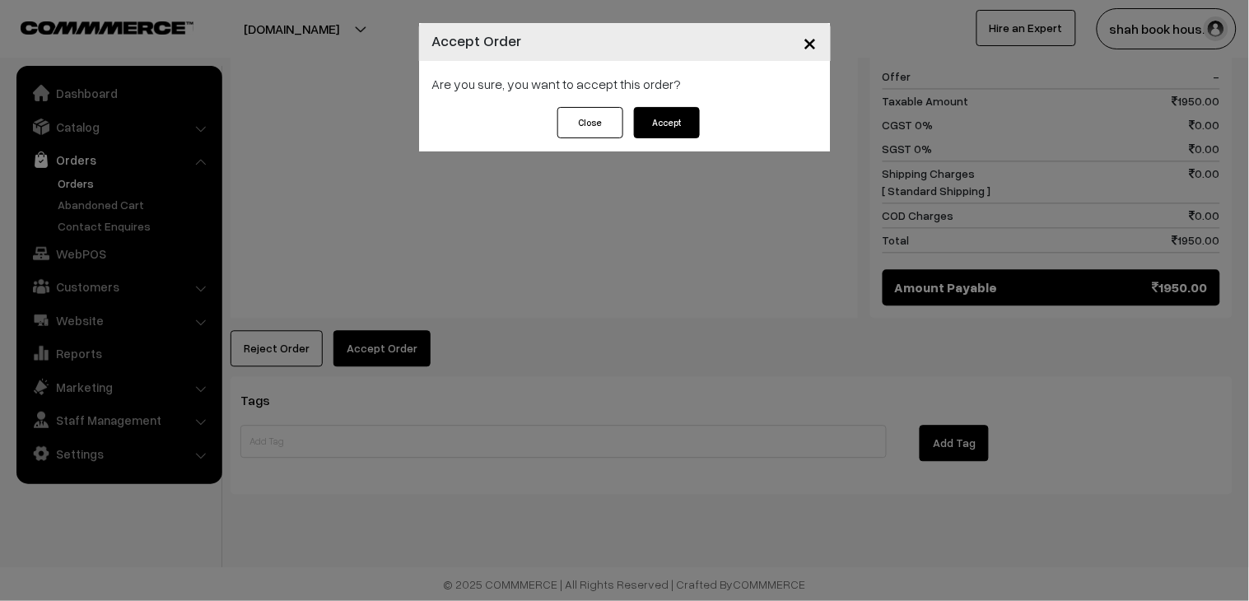
click at [660, 127] on button "Accept" at bounding box center [667, 122] width 66 height 31
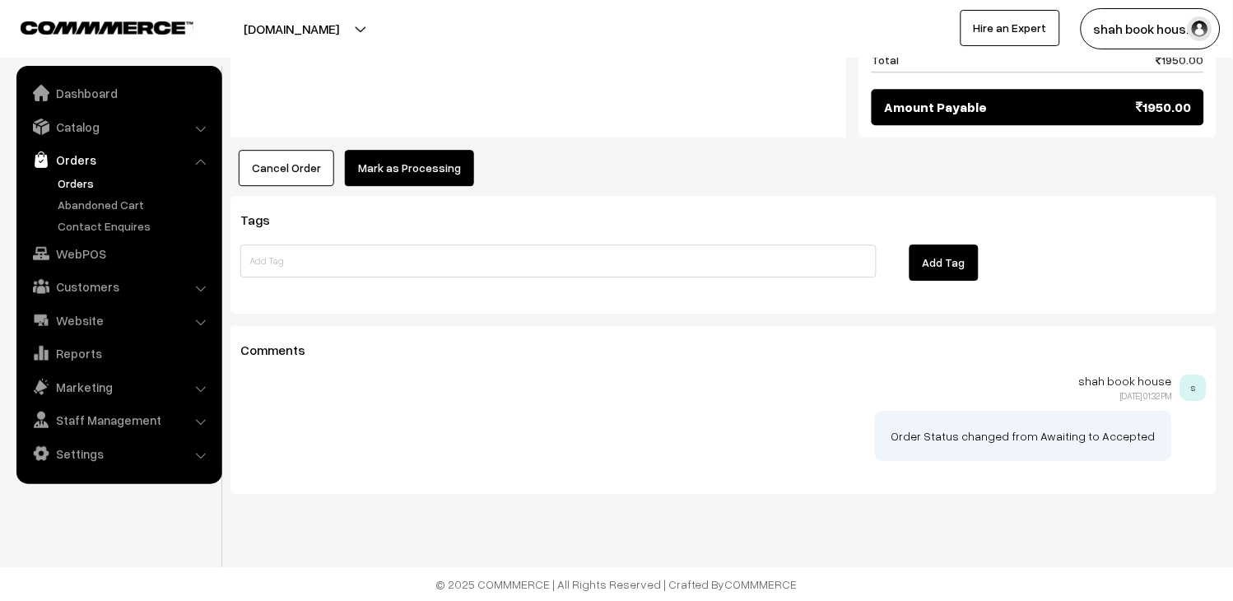
click at [390, 181] on button "Mark as Processing" at bounding box center [409, 168] width 129 height 36
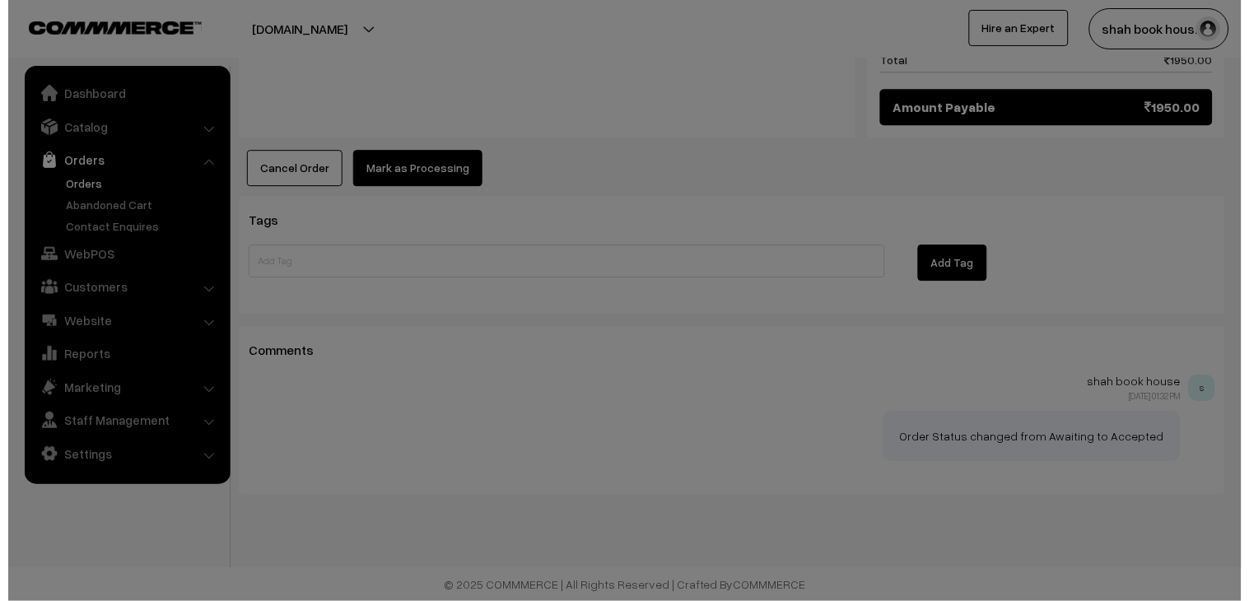
scroll to position [998, 0]
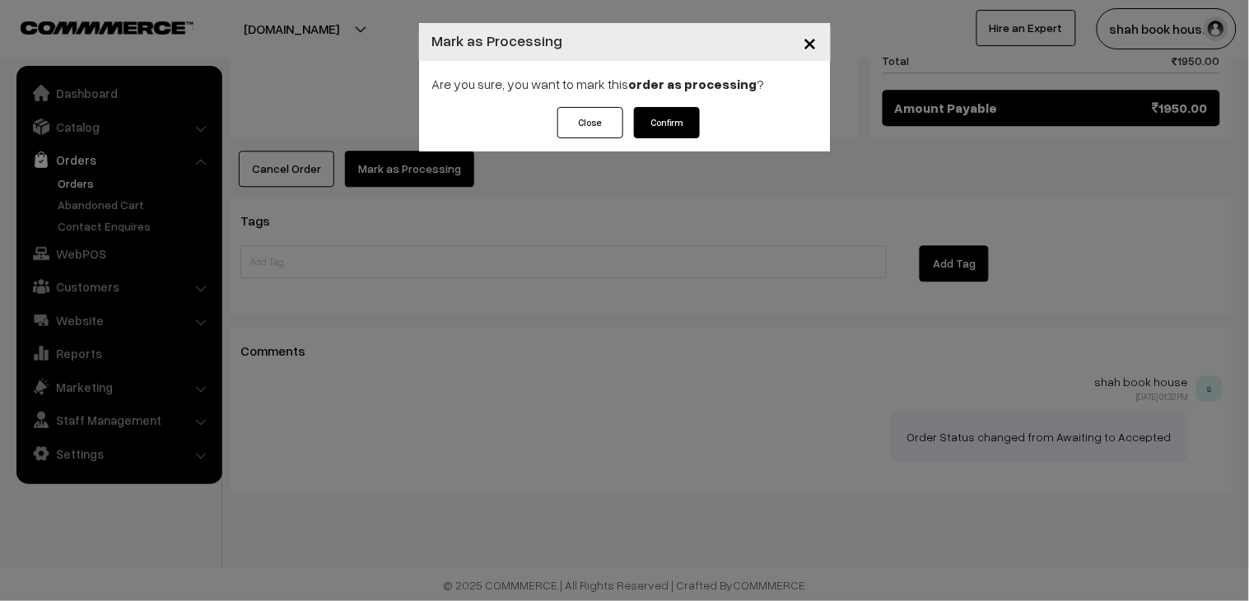
click at [660, 126] on button "Confirm" at bounding box center [667, 122] width 66 height 31
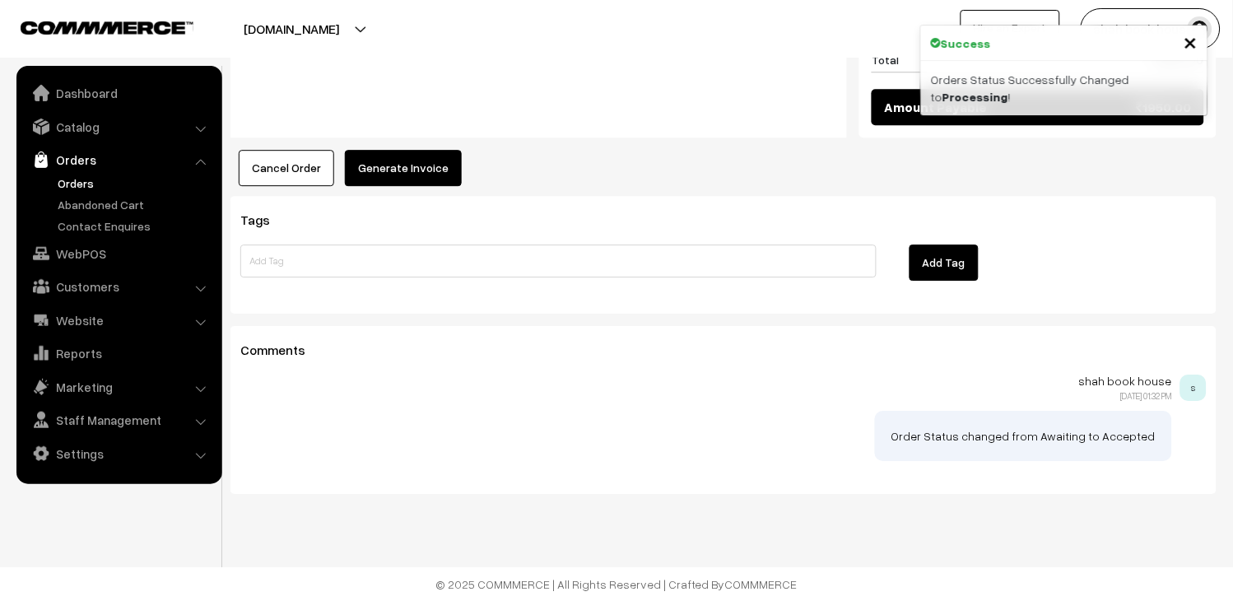
click at [382, 173] on button "Generate Invoice" at bounding box center [403, 168] width 117 height 36
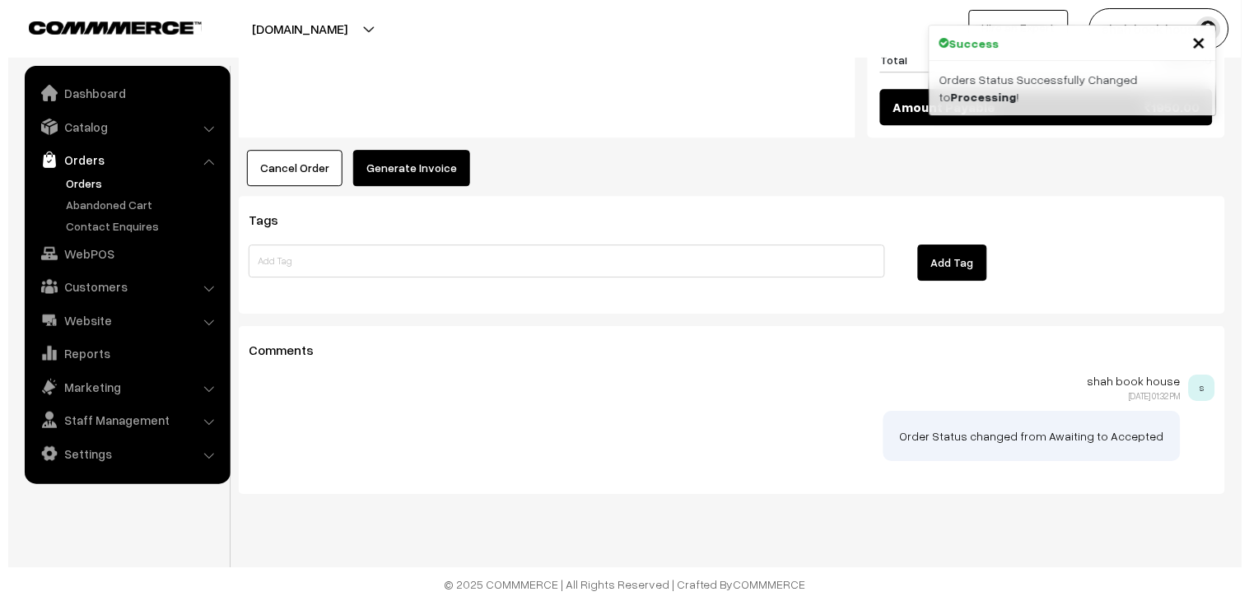
scroll to position [998, 0]
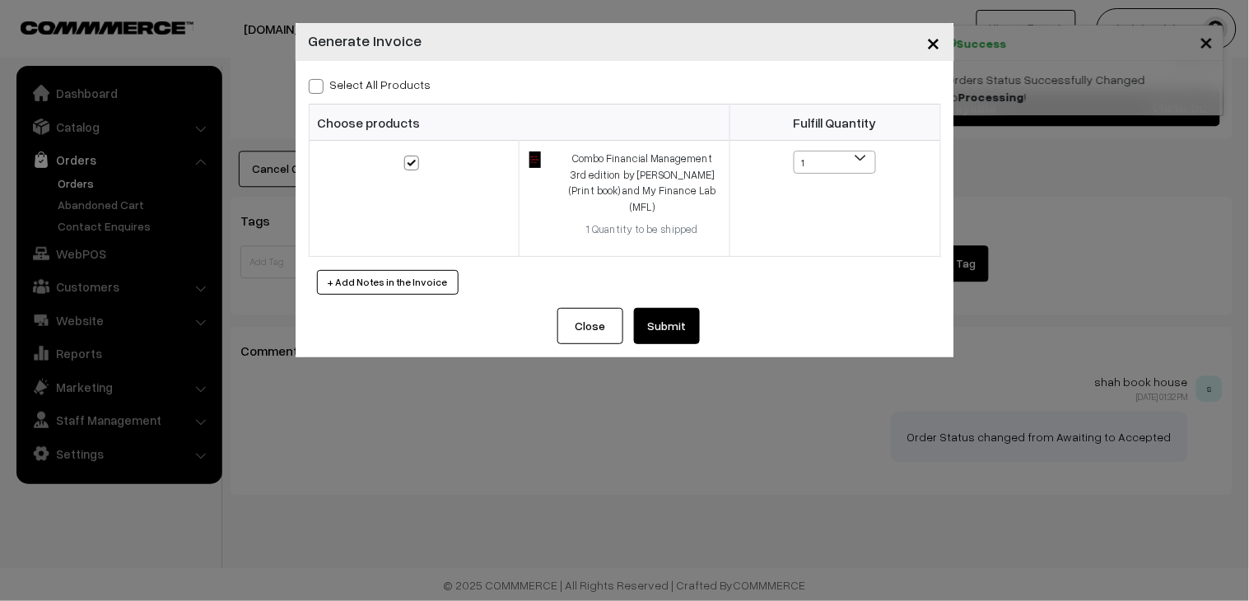
click at [673, 308] on button "Submit" at bounding box center [667, 326] width 66 height 36
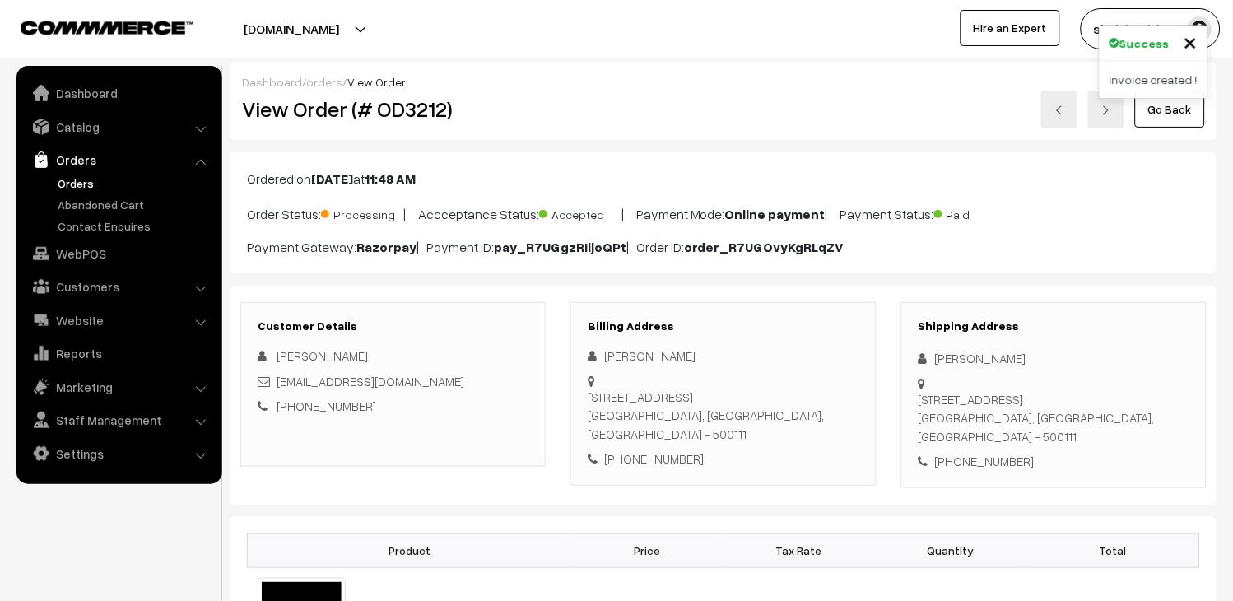
click at [81, 178] on link "Orders" at bounding box center [135, 183] width 163 height 17
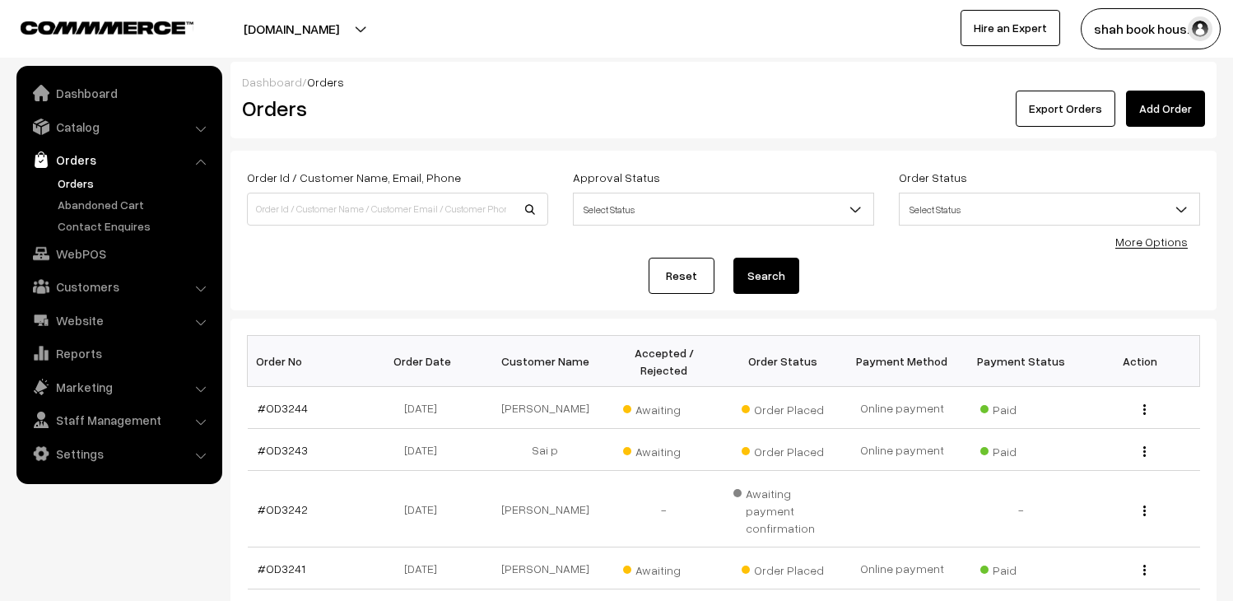
scroll to position [471, 0]
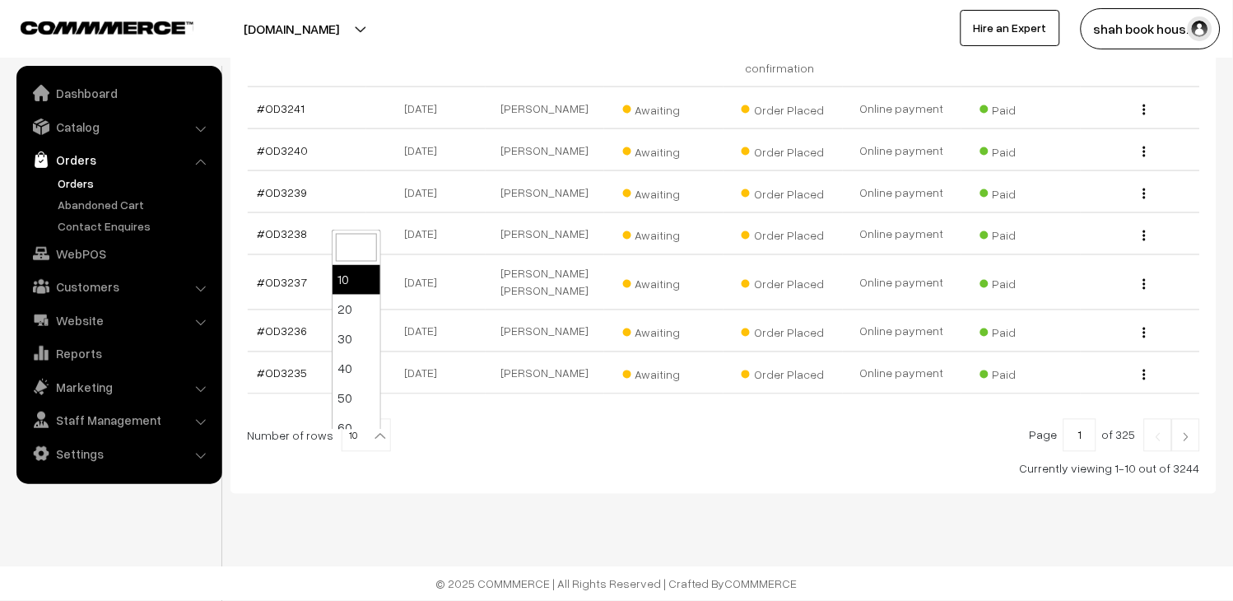
click at [354, 438] on span "10" at bounding box center [366, 436] width 48 height 33
select select "30"
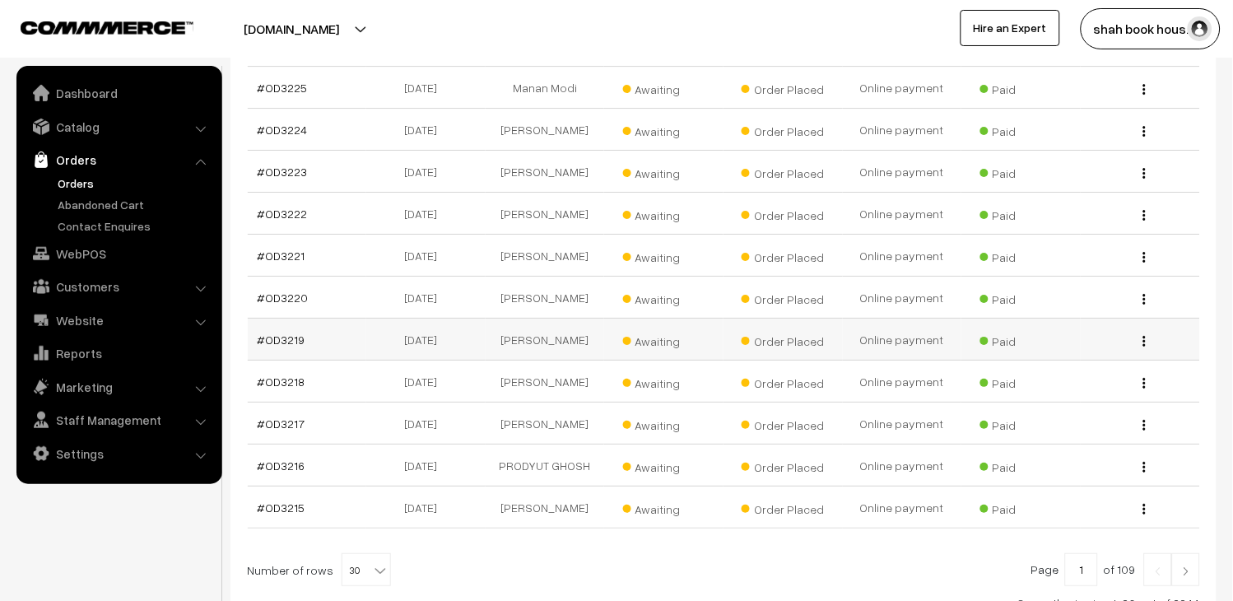
scroll to position [1329, 0]
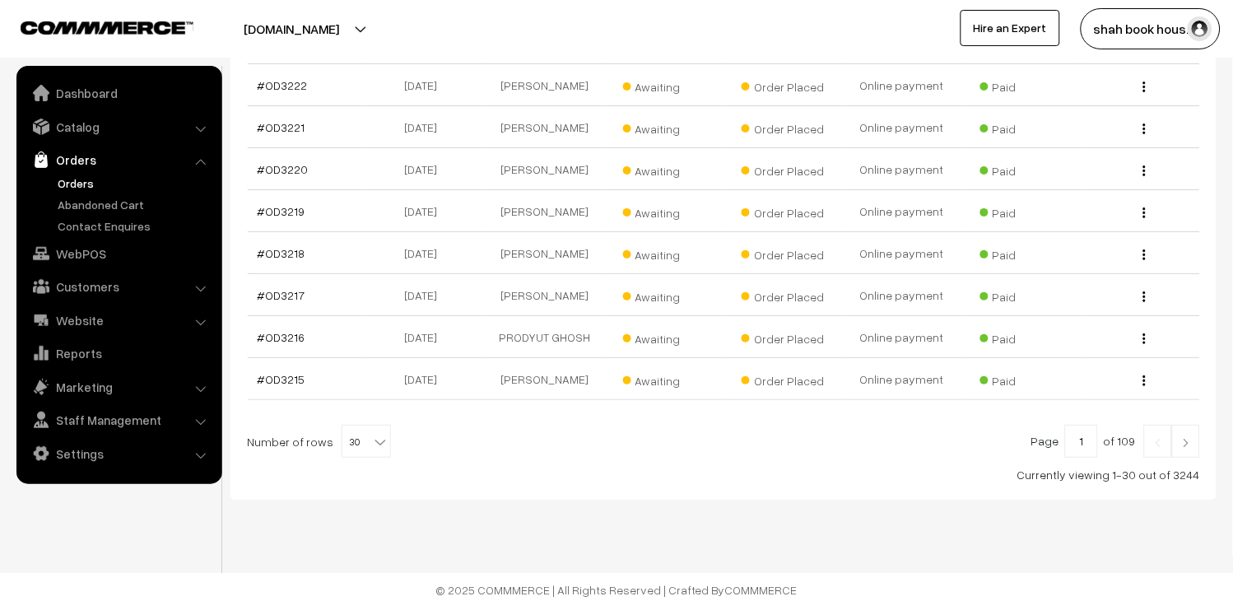
click at [1181, 438] on img at bounding box center [1186, 443] width 15 height 10
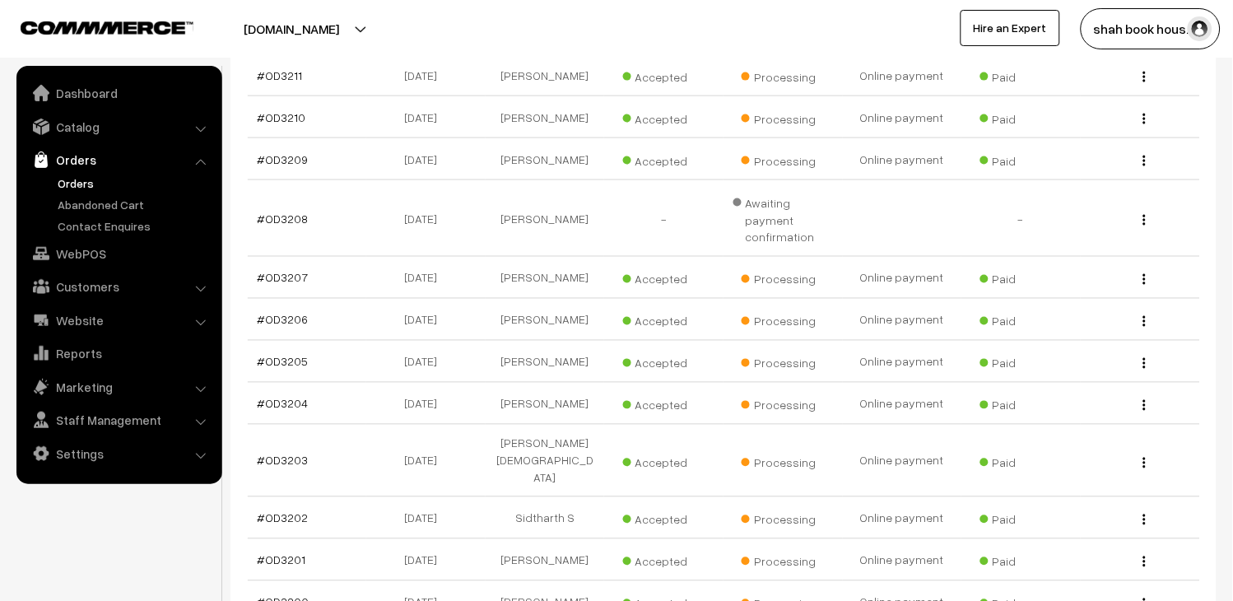
scroll to position [183, 0]
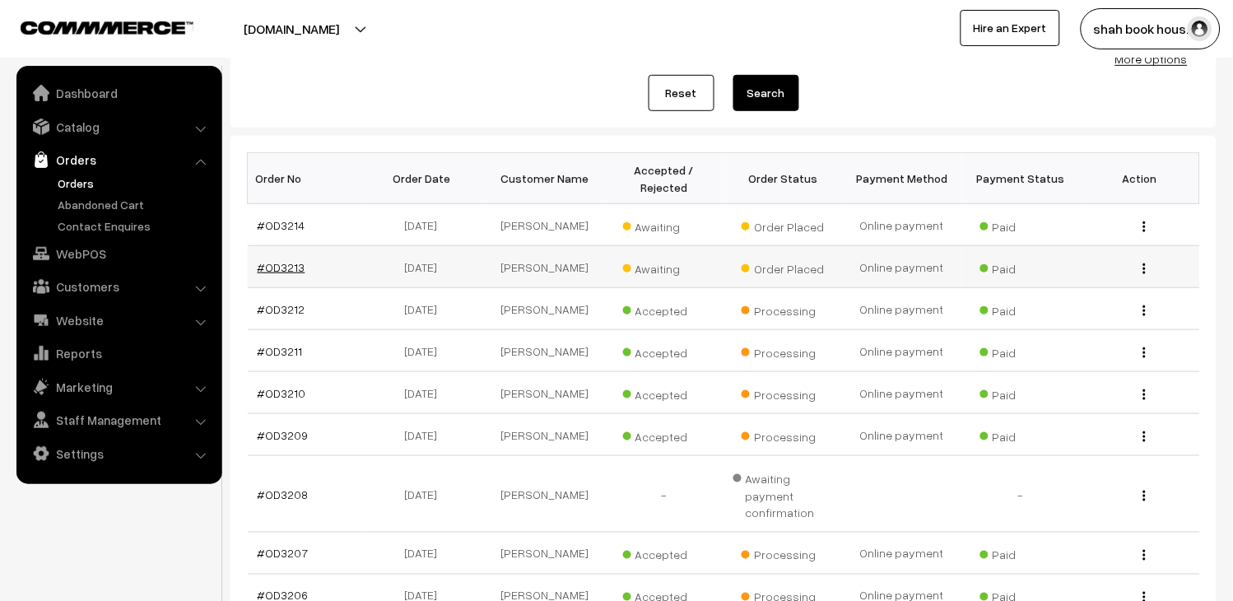
click at [277, 268] on link "#OD3213" at bounding box center [282, 267] width 48 height 14
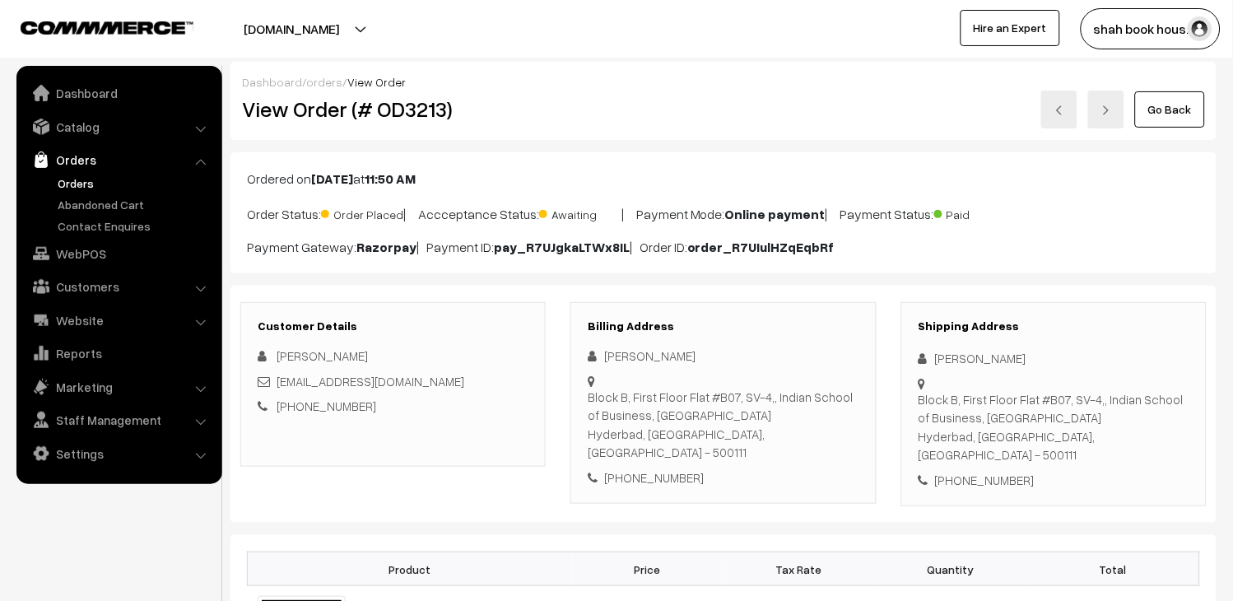
click at [416, 109] on h2 "View Order (# OD3213)" at bounding box center [394, 109] width 305 height 26
copy h2 "OD3213"
click at [473, 382] on div "[EMAIL_ADDRESS][DOMAIN_NAME]" at bounding box center [393, 381] width 271 height 19
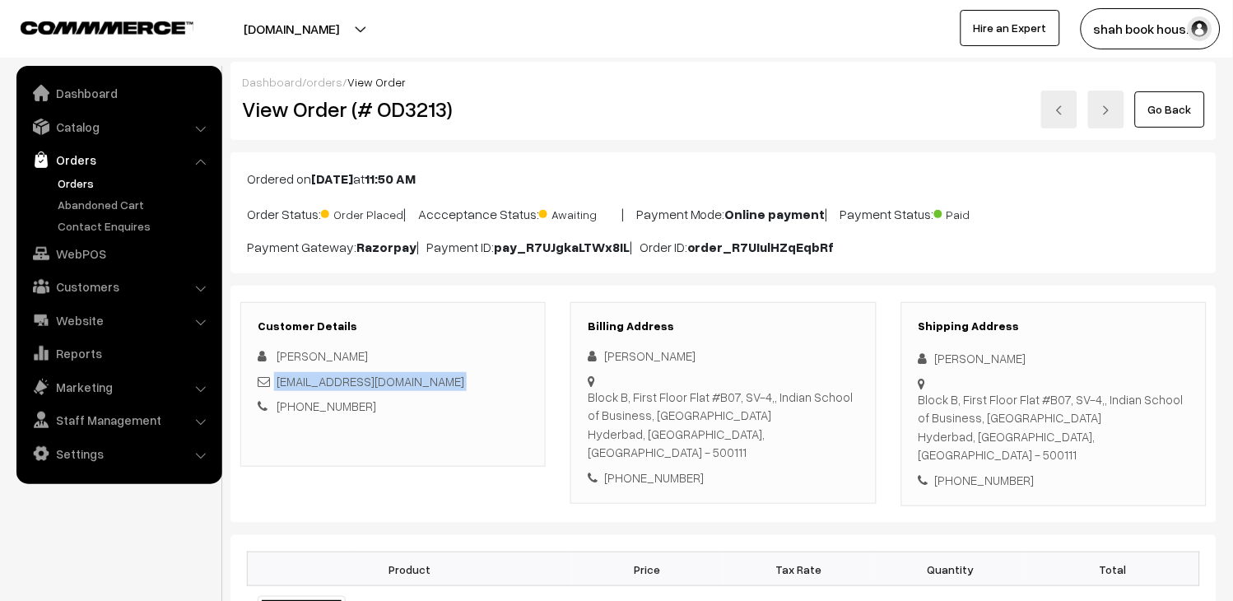
click at [473, 382] on div "tanya_antony_pgpyl2027@isb.edu" at bounding box center [393, 381] width 271 height 19
copy div "tanya_antony_pgpyl2027@isb.edu"
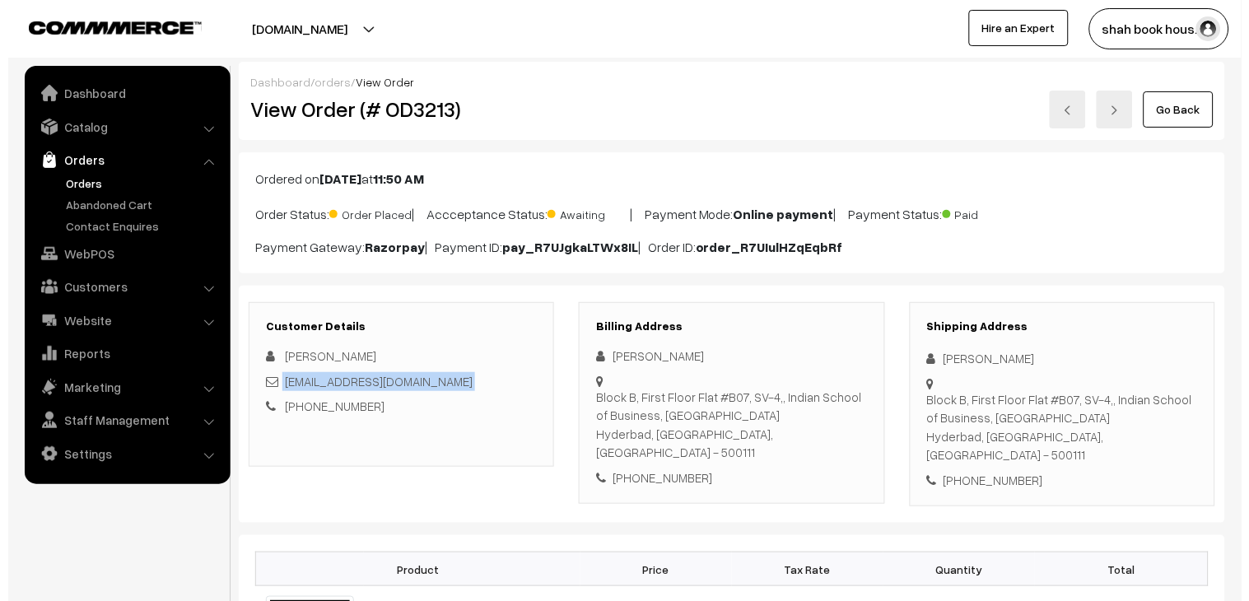
scroll to position [731, 0]
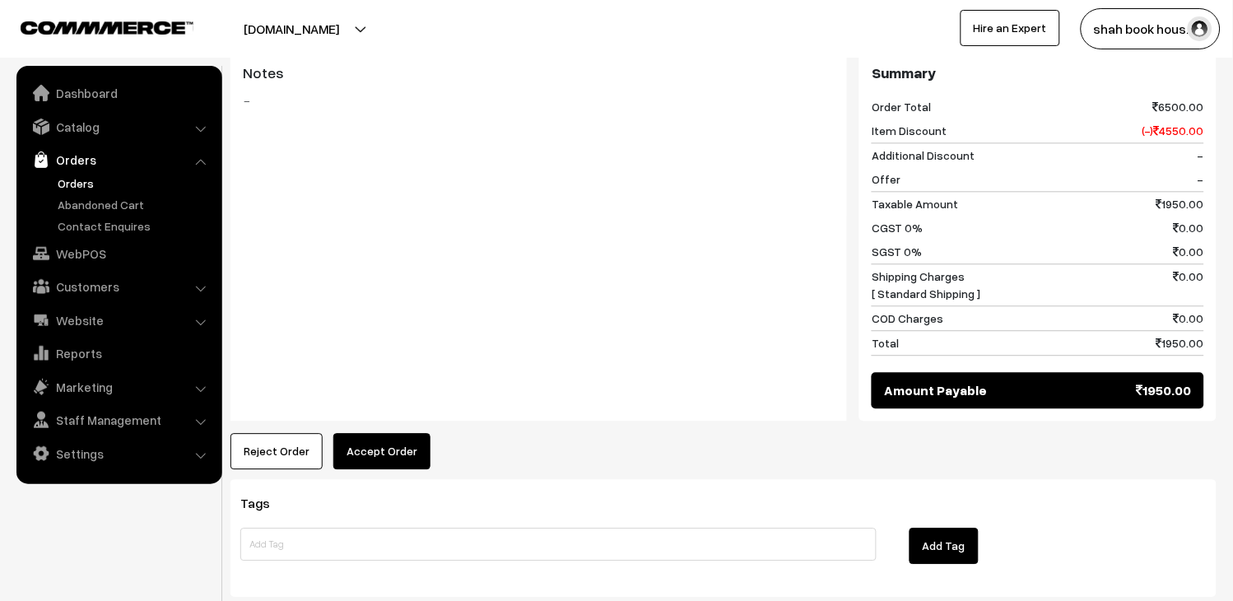
click at [375, 433] on button "Accept Order" at bounding box center [381, 451] width 97 height 36
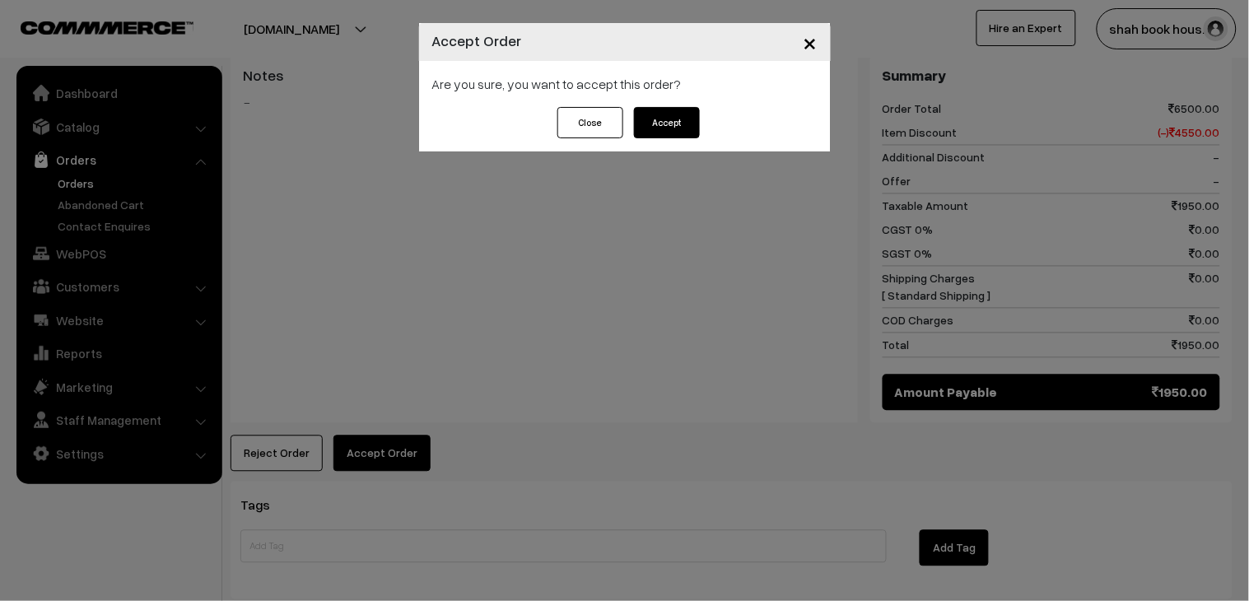
click at [693, 128] on button "Accept" at bounding box center [667, 122] width 66 height 31
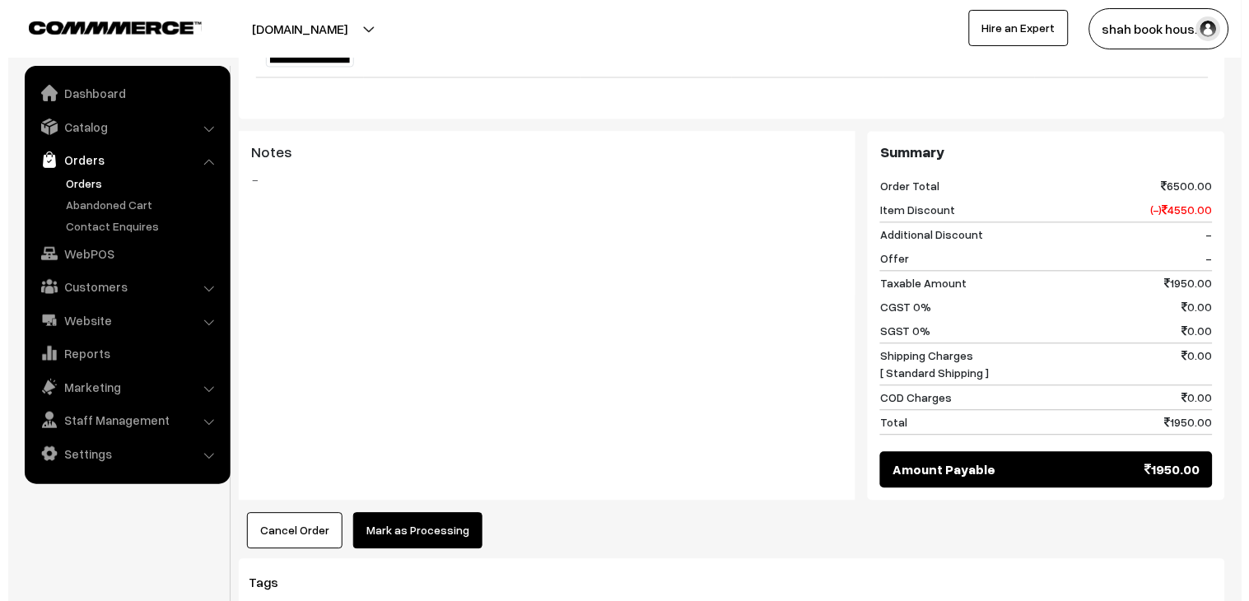
scroll to position [731, 0]
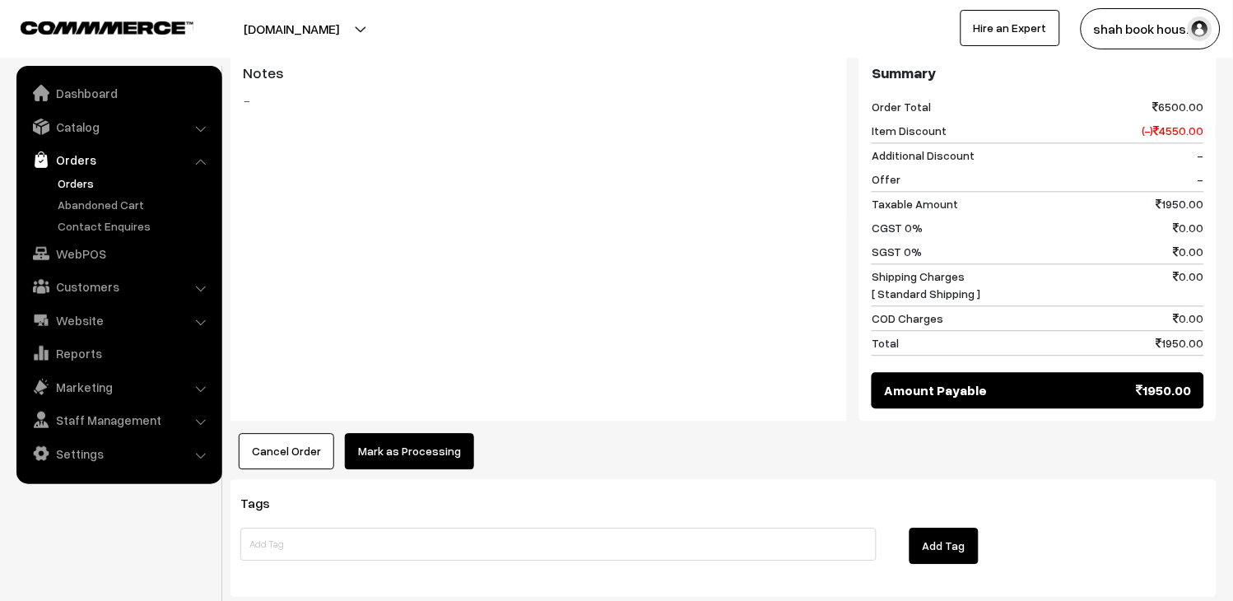
click at [441, 433] on button "Mark as Processing" at bounding box center [409, 451] width 129 height 36
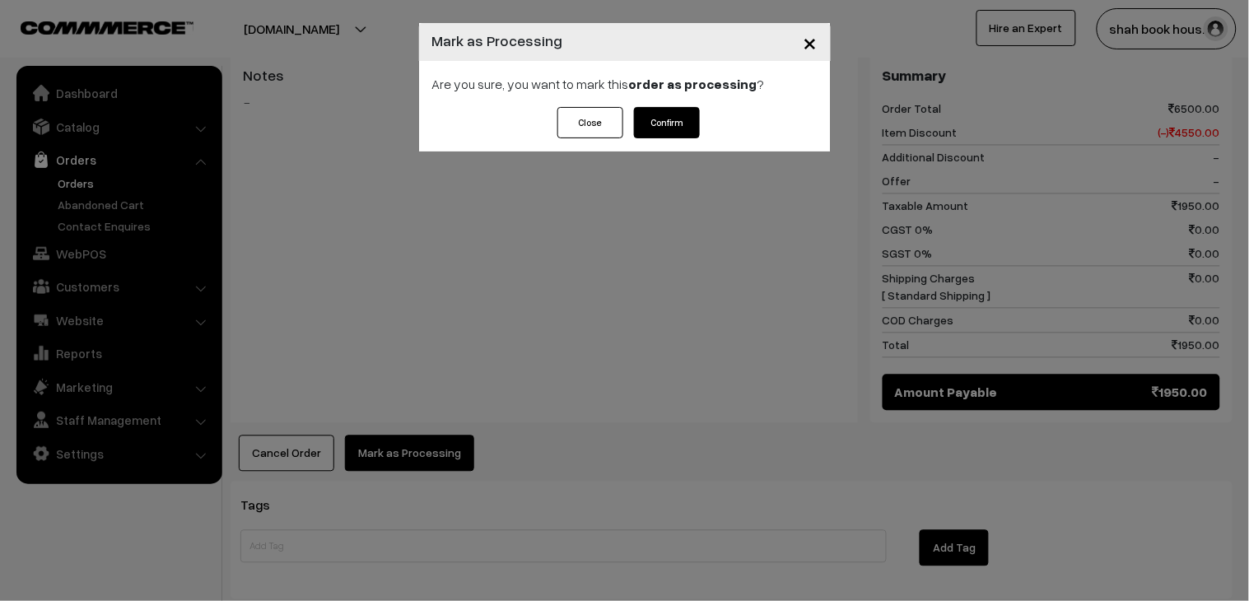
click at [676, 117] on button "Confirm" at bounding box center [667, 122] width 66 height 31
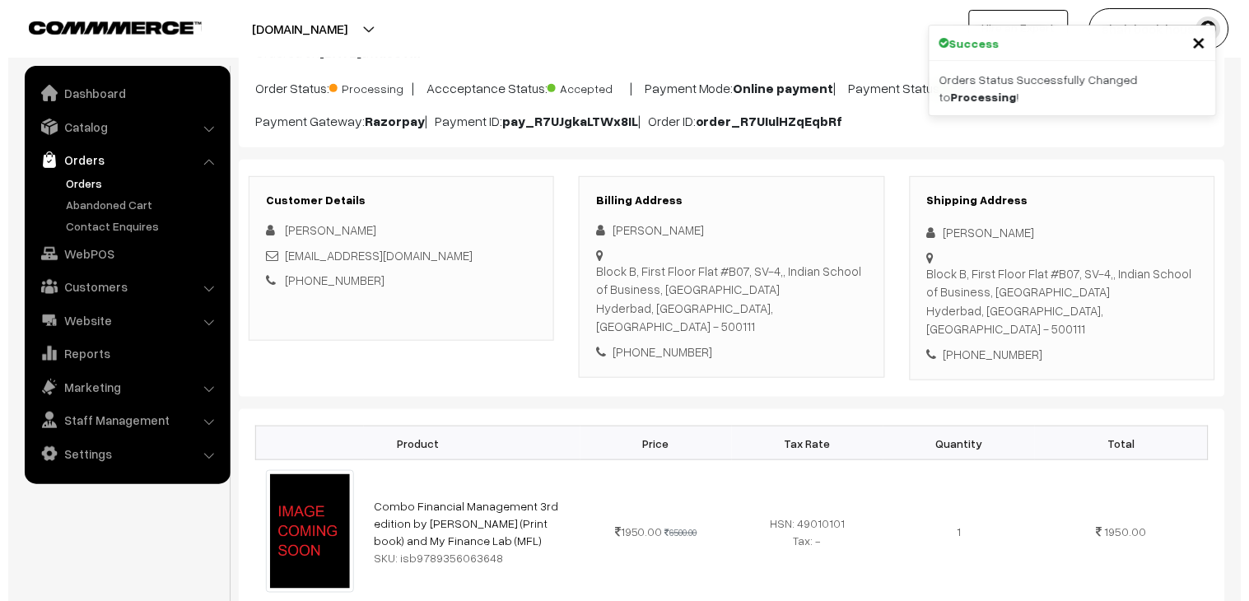
scroll to position [731, 0]
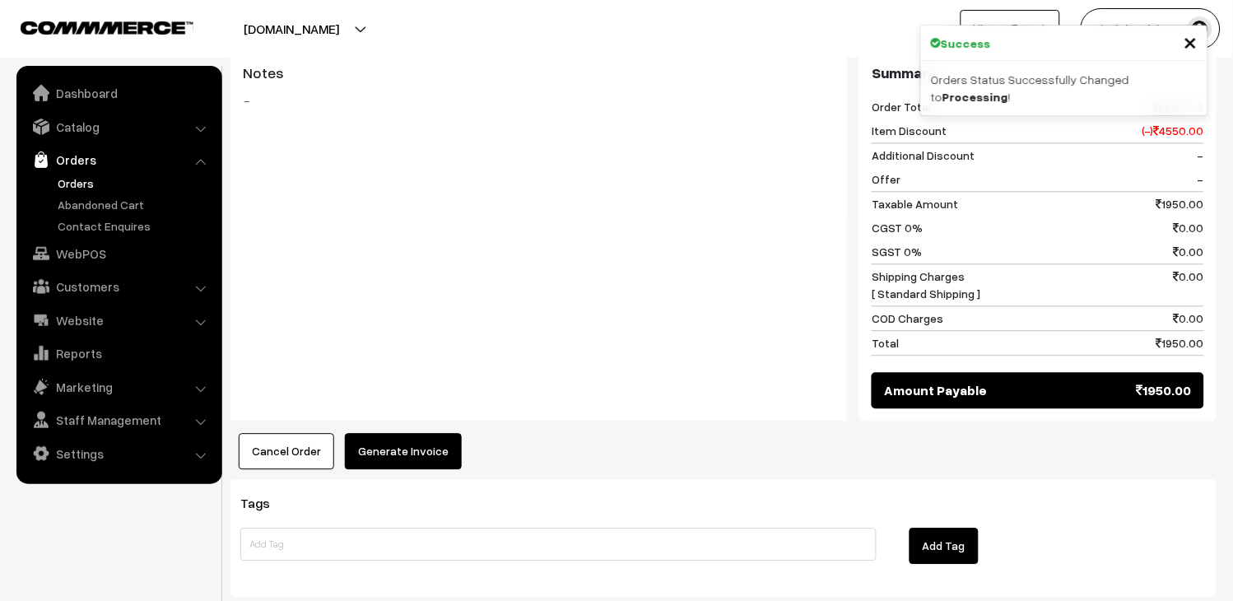
click at [443, 433] on button "Generate Invoice" at bounding box center [403, 451] width 117 height 36
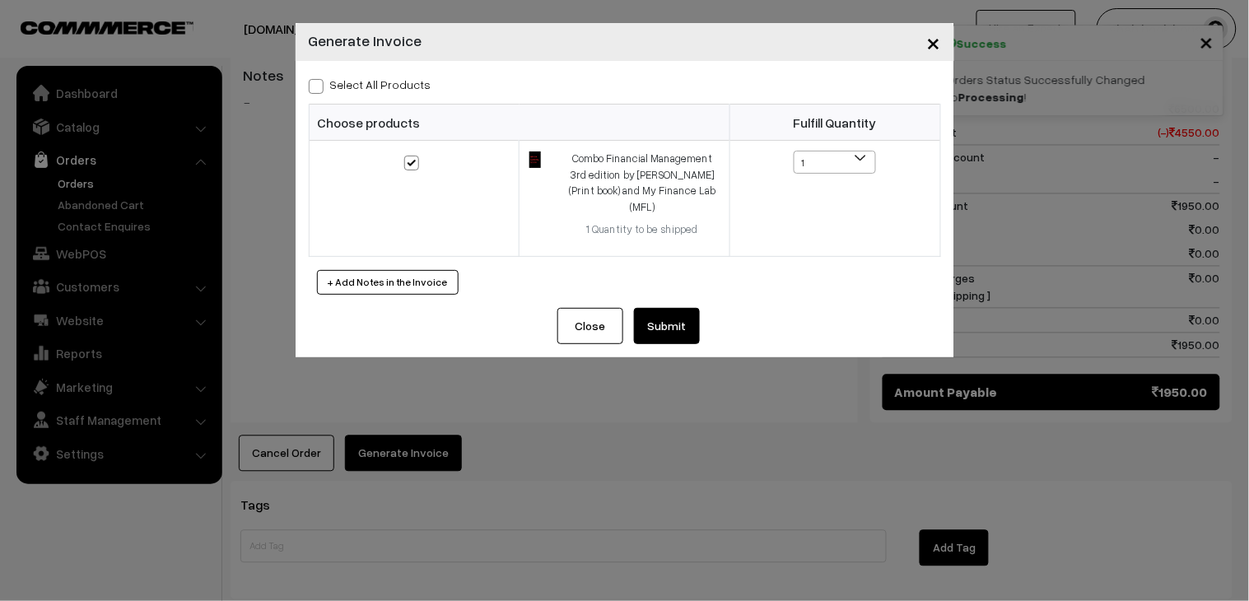
click at [673, 314] on button "Submit" at bounding box center [667, 326] width 66 height 36
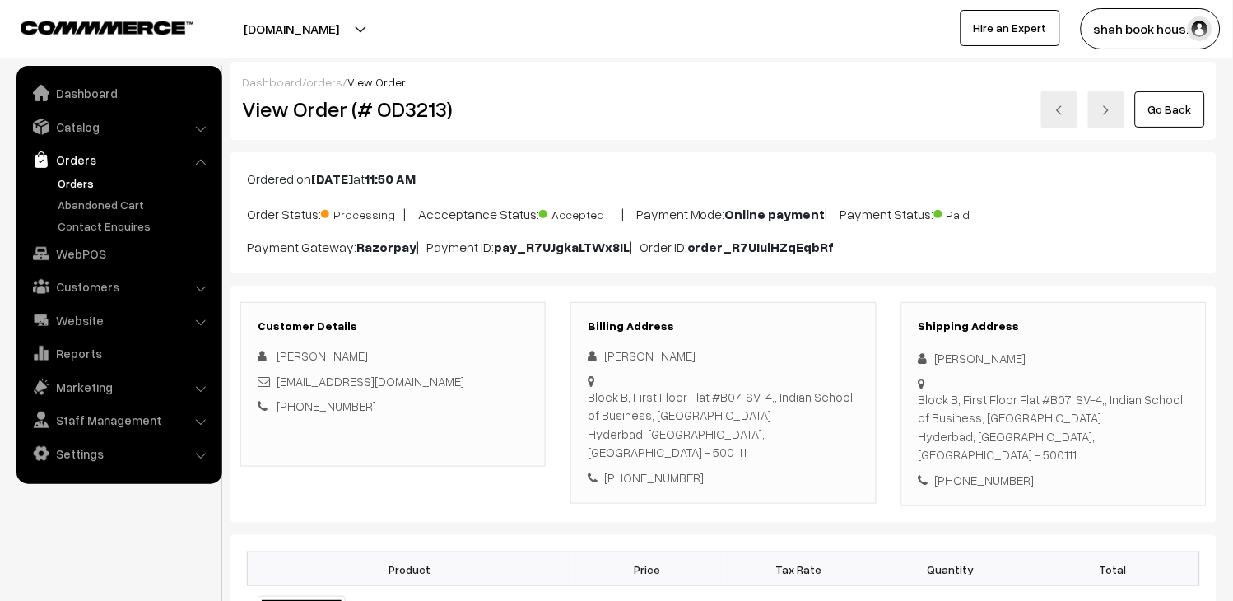
click at [1068, 120] on link at bounding box center [1059, 110] width 36 height 38
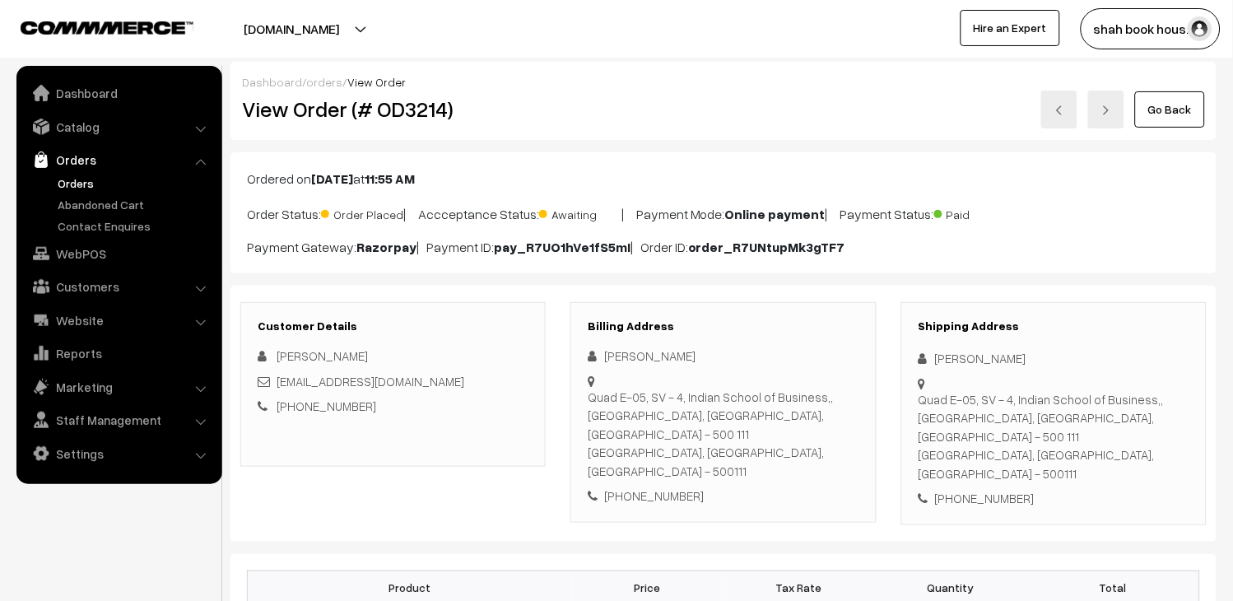
click at [421, 115] on h2 "View Order (# OD3214)" at bounding box center [394, 109] width 305 height 26
copy h2 "OD3214"
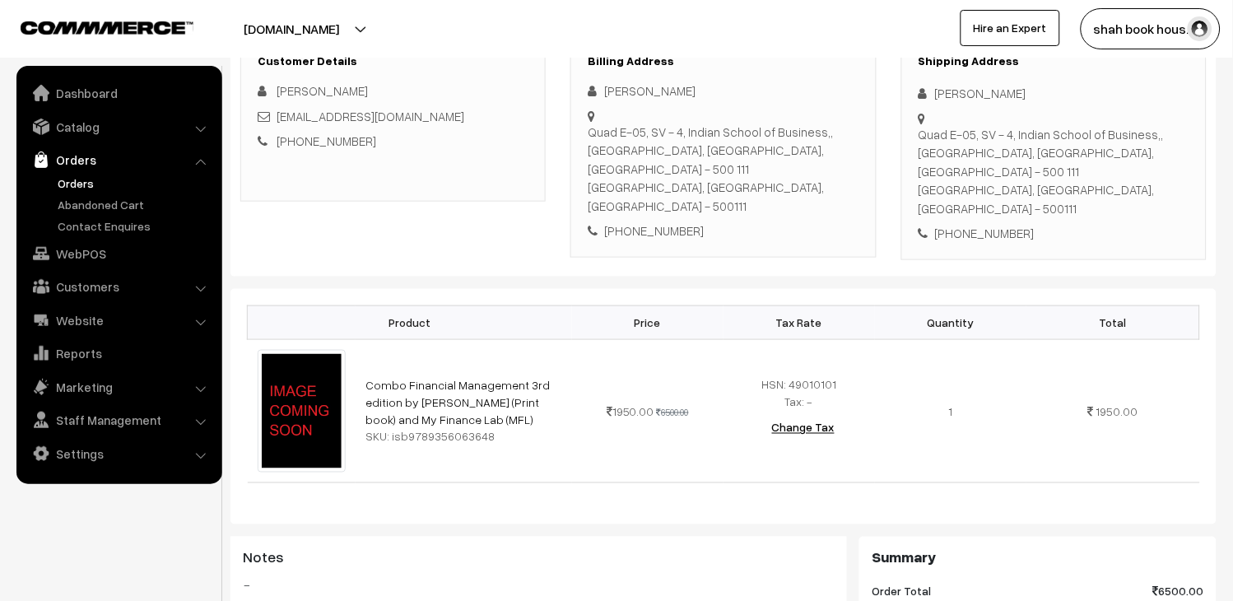
scroll to position [274, 0]
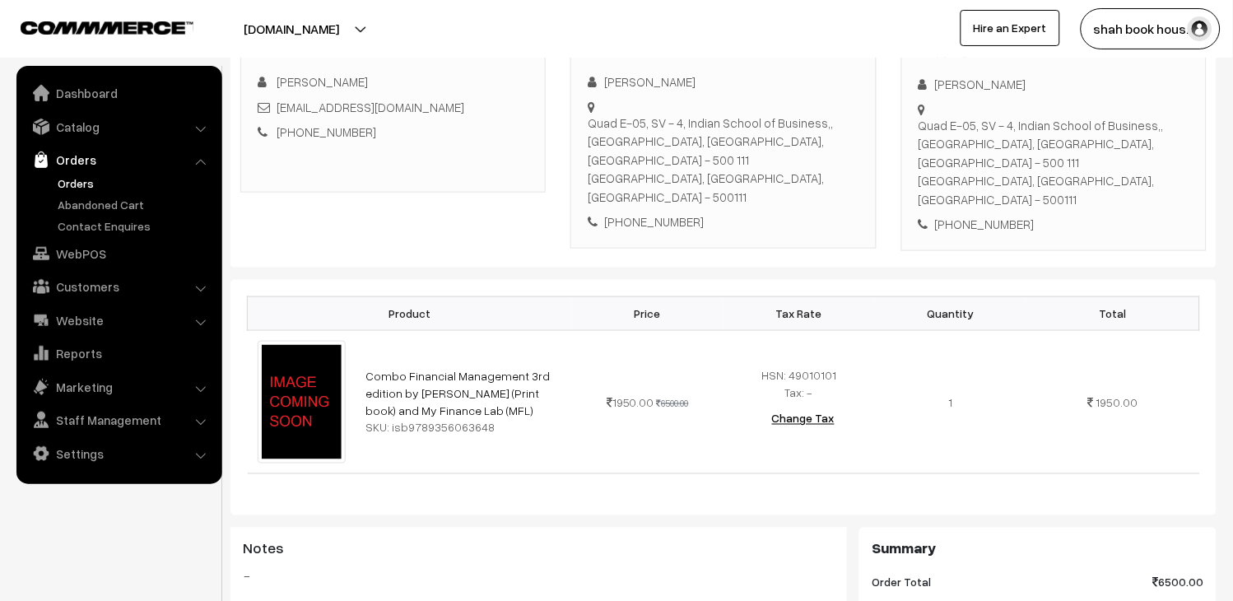
click at [528, 104] on div "[EMAIL_ADDRESS][DOMAIN_NAME]" at bounding box center [393, 107] width 271 height 19
copy div "[EMAIL_ADDRESS][DOMAIN_NAME]"
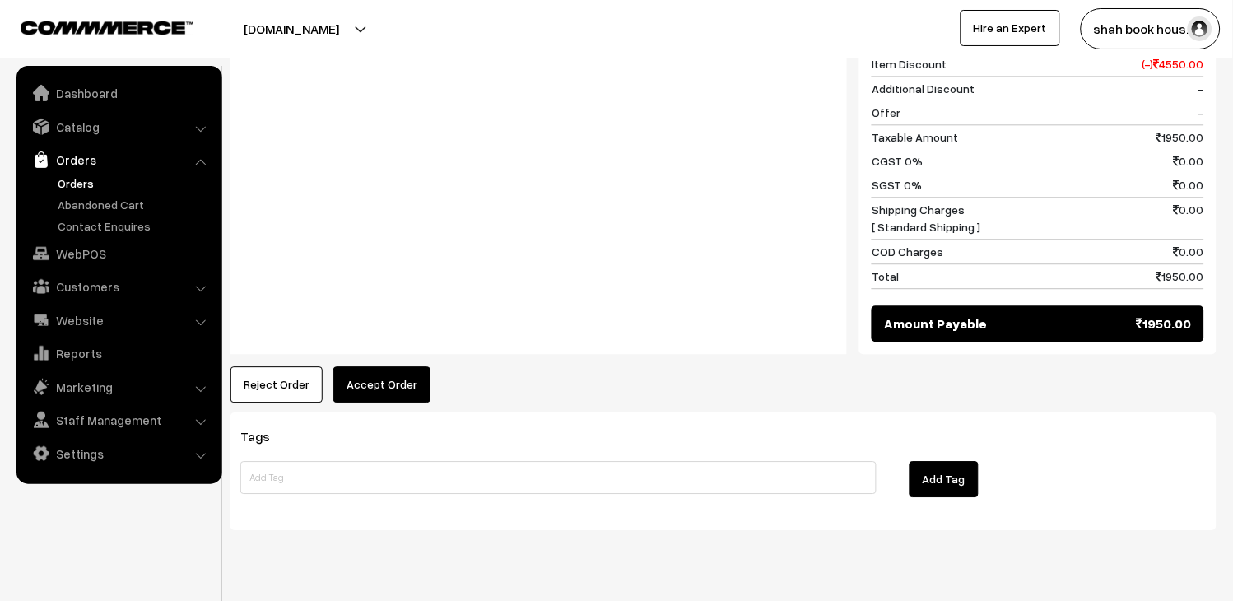
click at [400, 366] on button "Accept Order" at bounding box center [381, 384] width 97 height 36
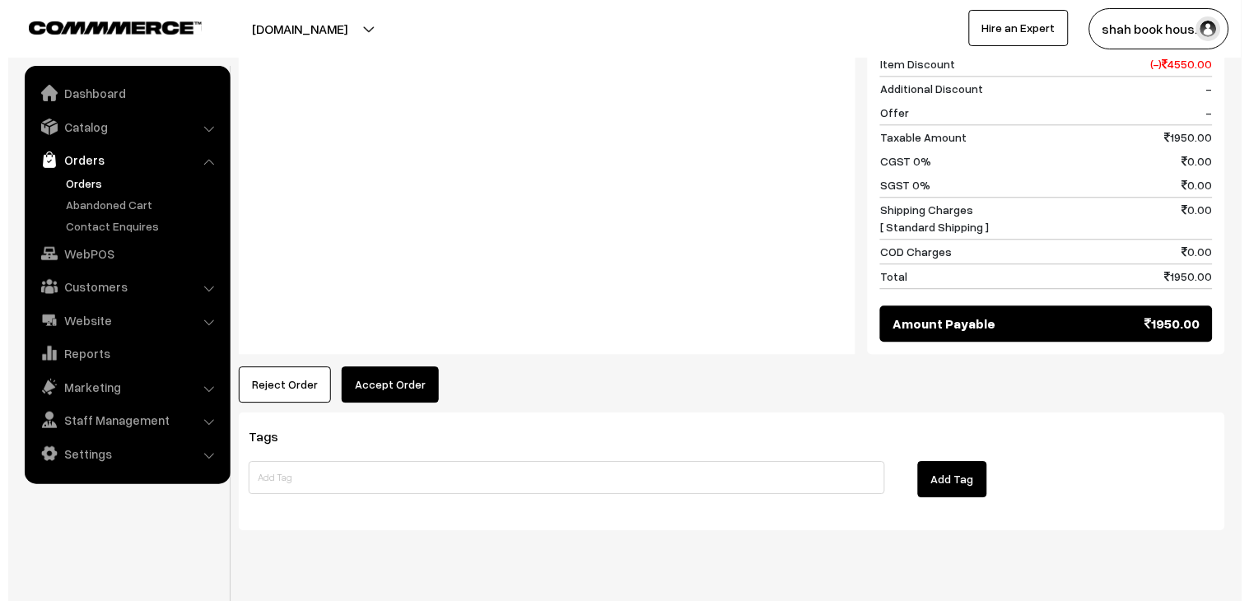
scroll to position [818, 0]
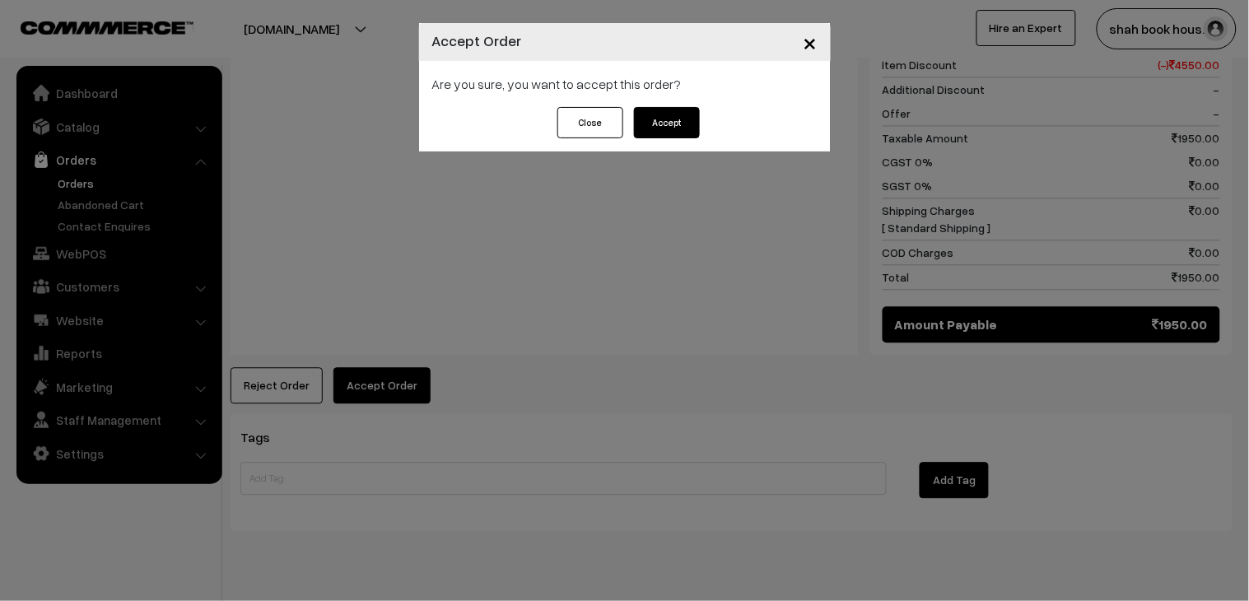
click at [686, 136] on button "Accept" at bounding box center [667, 122] width 66 height 31
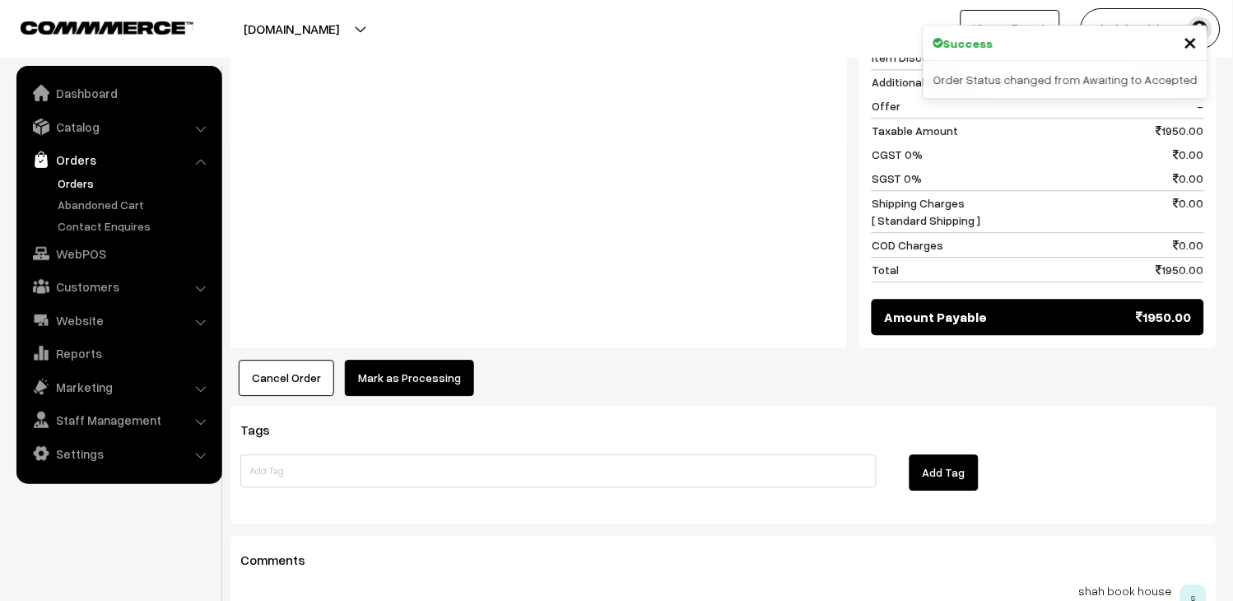
click at [462, 360] on button "Mark as Processing" at bounding box center [409, 378] width 129 height 36
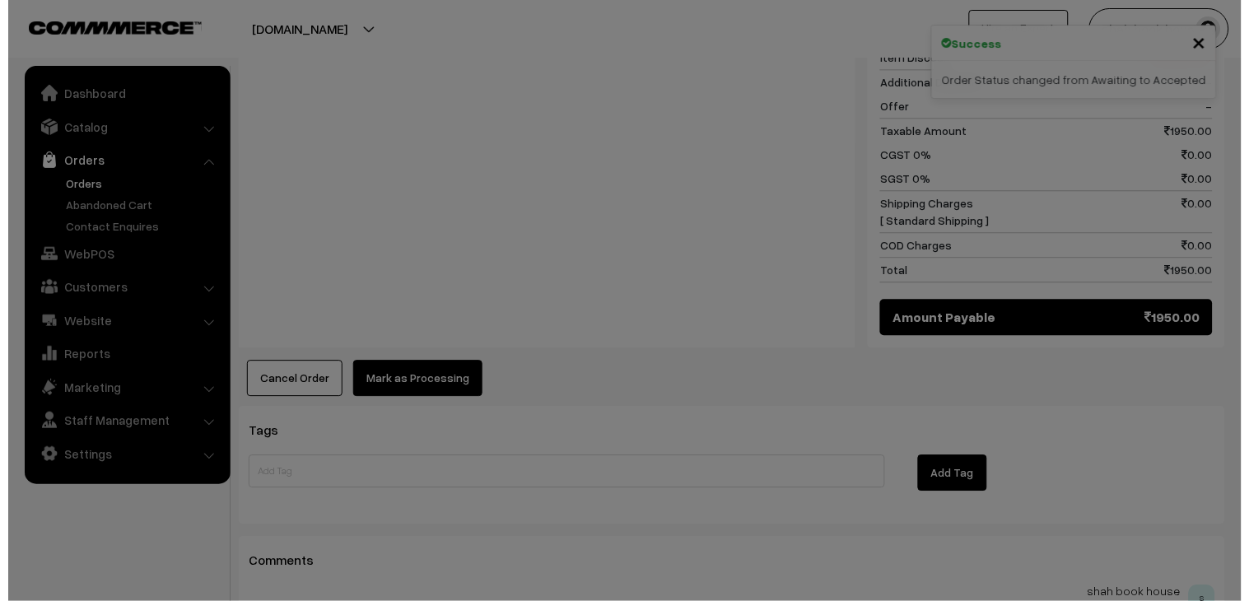
scroll to position [825, 0]
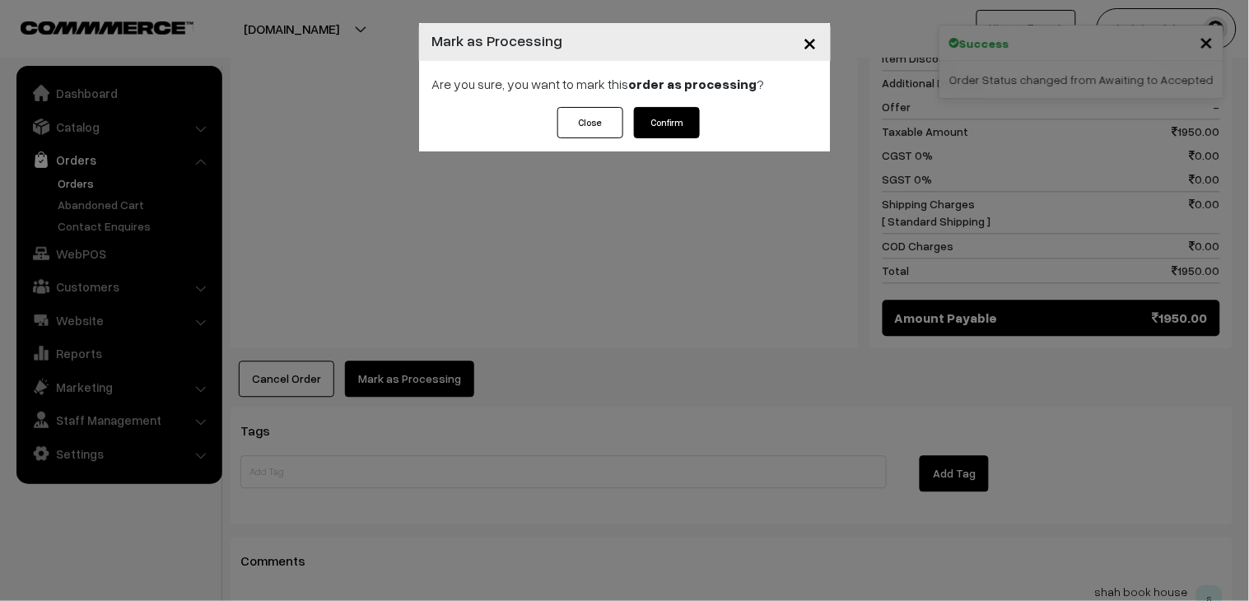
click at [690, 108] on button "Confirm" at bounding box center [667, 122] width 66 height 31
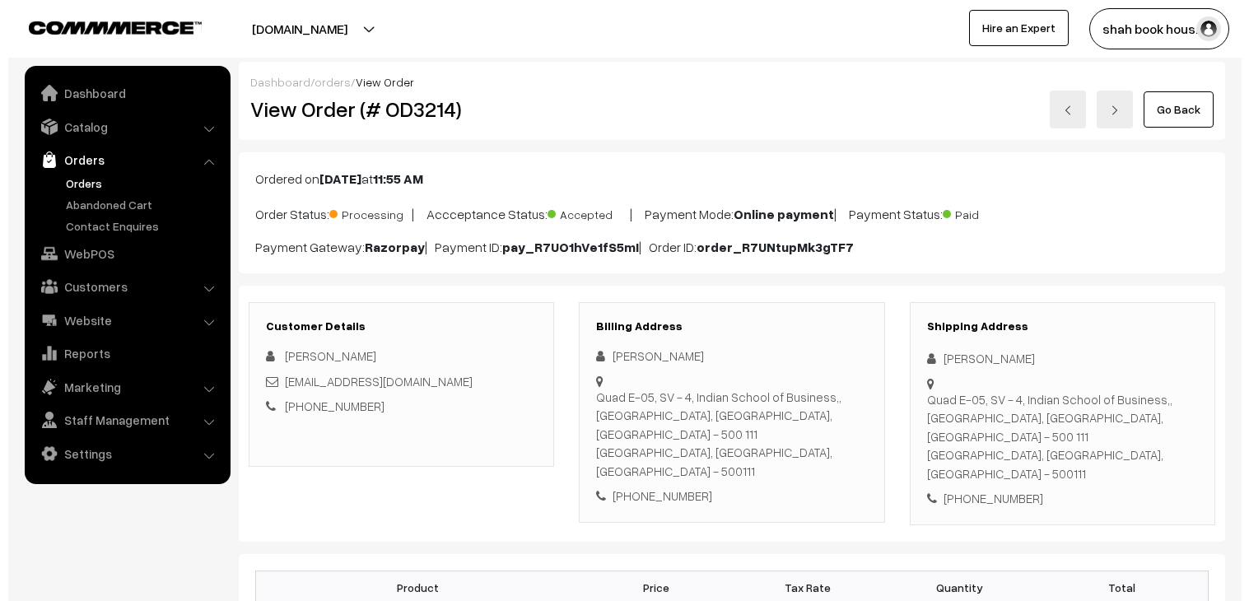
scroll to position [731, 0]
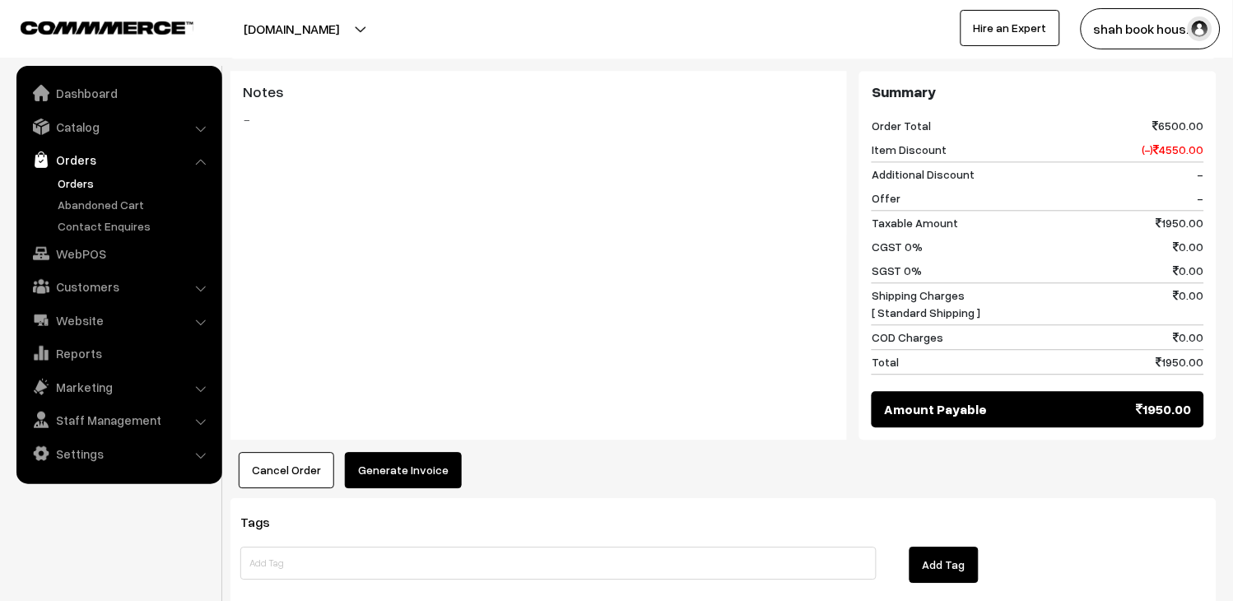
click at [404, 452] on button "Generate Invoice" at bounding box center [403, 470] width 117 height 36
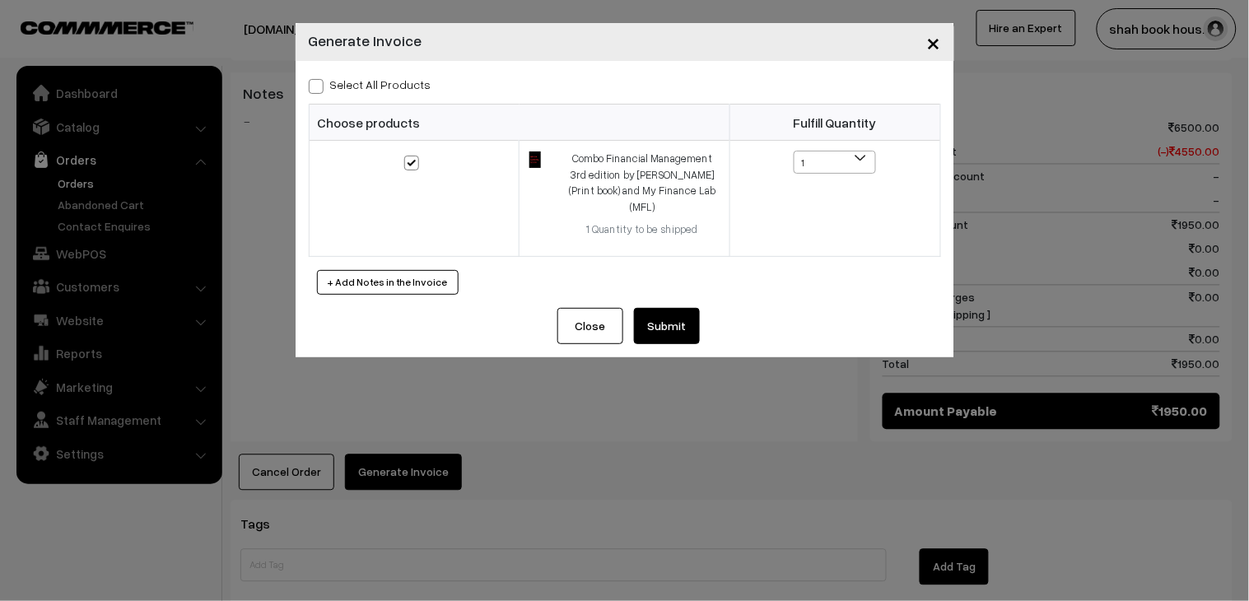
click at [673, 308] on button "Submit" at bounding box center [667, 326] width 66 height 36
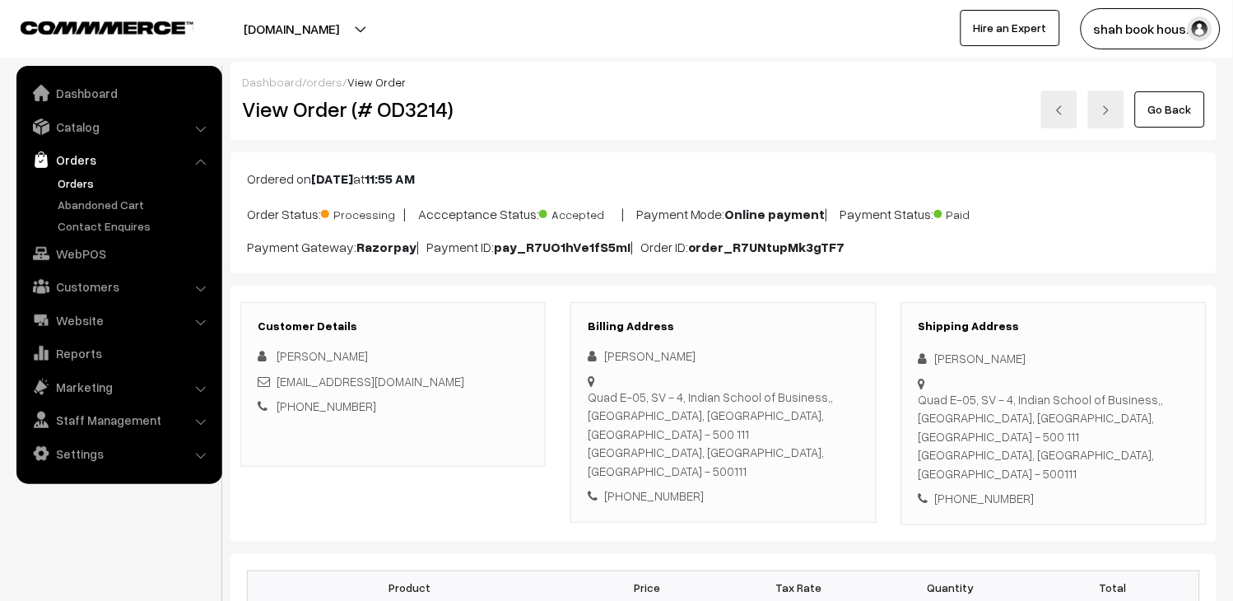
click at [1060, 120] on link at bounding box center [1059, 110] width 36 height 38
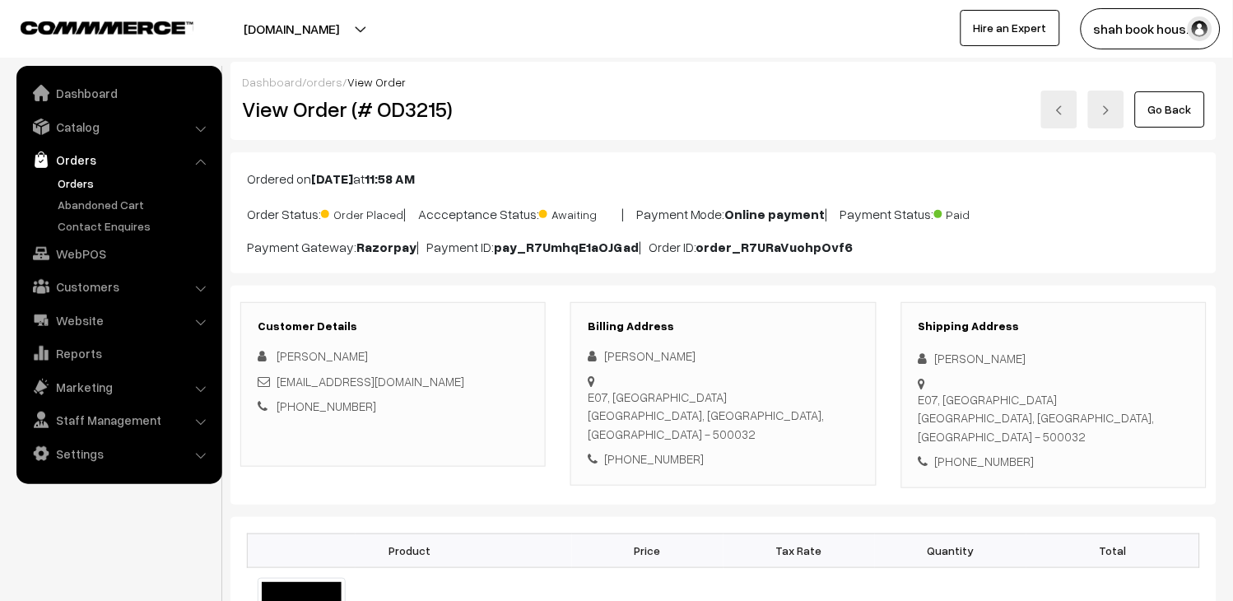
click at [432, 105] on h2 "View Order (# OD3215)" at bounding box center [394, 109] width 305 height 26
copy h2 "OD3215"
click at [454, 380] on link "[EMAIL_ADDRESS][DOMAIN_NAME]" at bounding box center [371, 381] width 188 height 15
click at [454, 380] on link "vinayak_birla_pgpyl2027@isb.edu" at bounding box center [371, 381] width 188 height 15
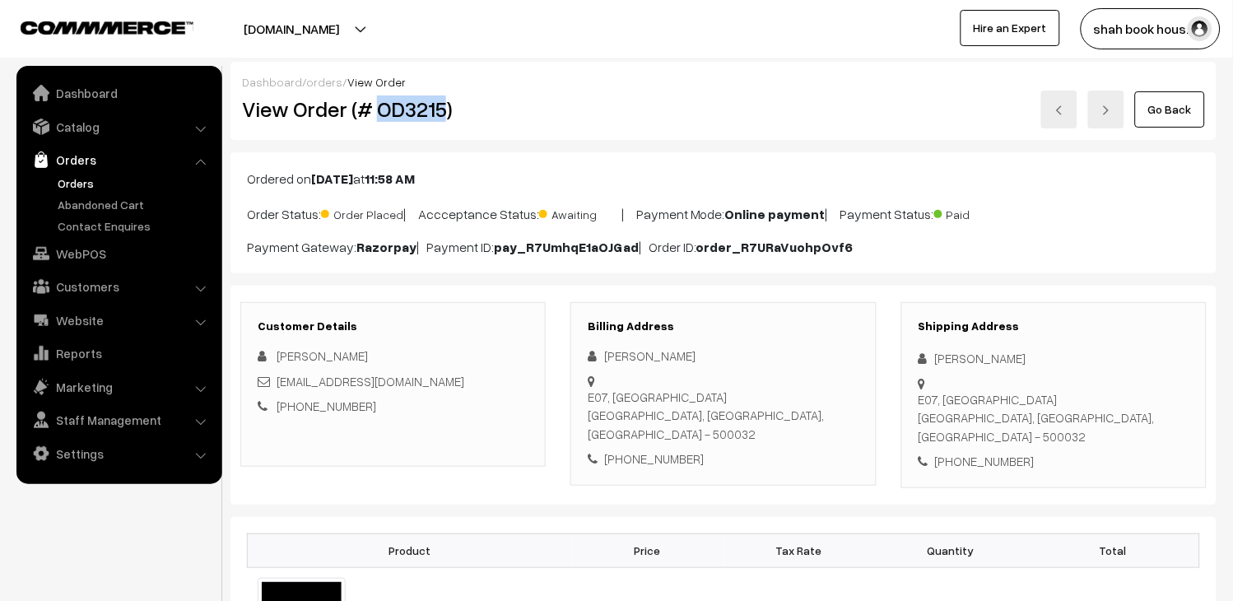
click at [454, 380] on link "vinayak_birla_pgpyl2027@isb.edu" at bounding box center [371, 381] width 188 height 15
click at [455, 379] on div "vinayak_birla_pgpyl2027@isb.edu" at bounding box center [393, 381] width 271 height 19
copy div "vinayak_birla_pgpyl2027@isb.edu"
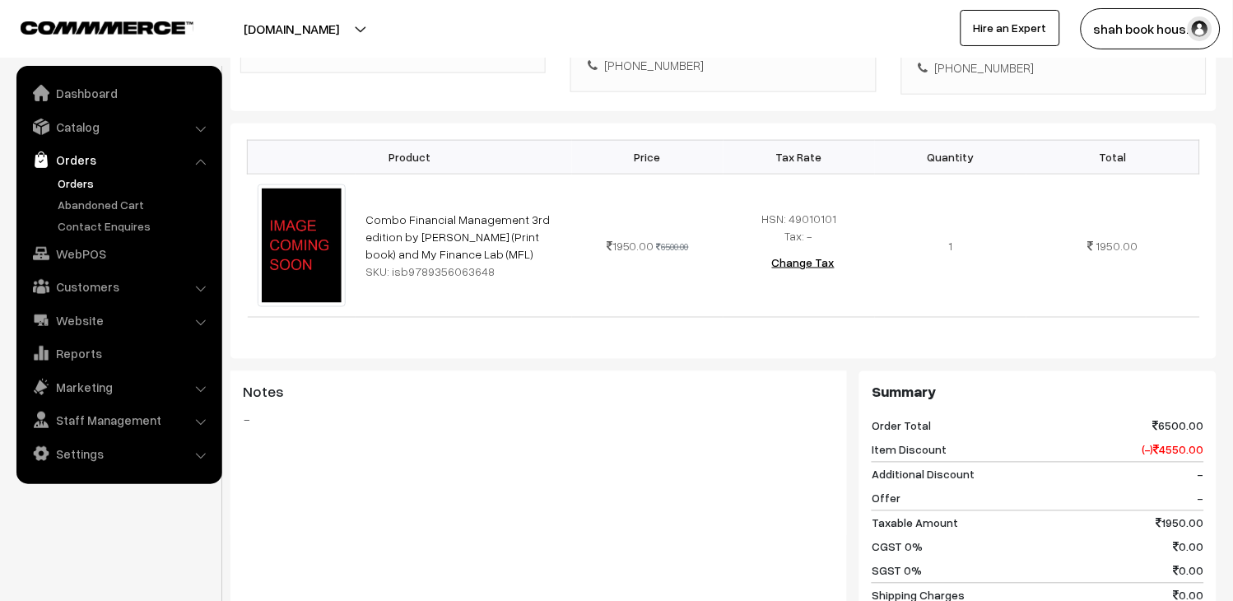
scroll to position [731, 0]
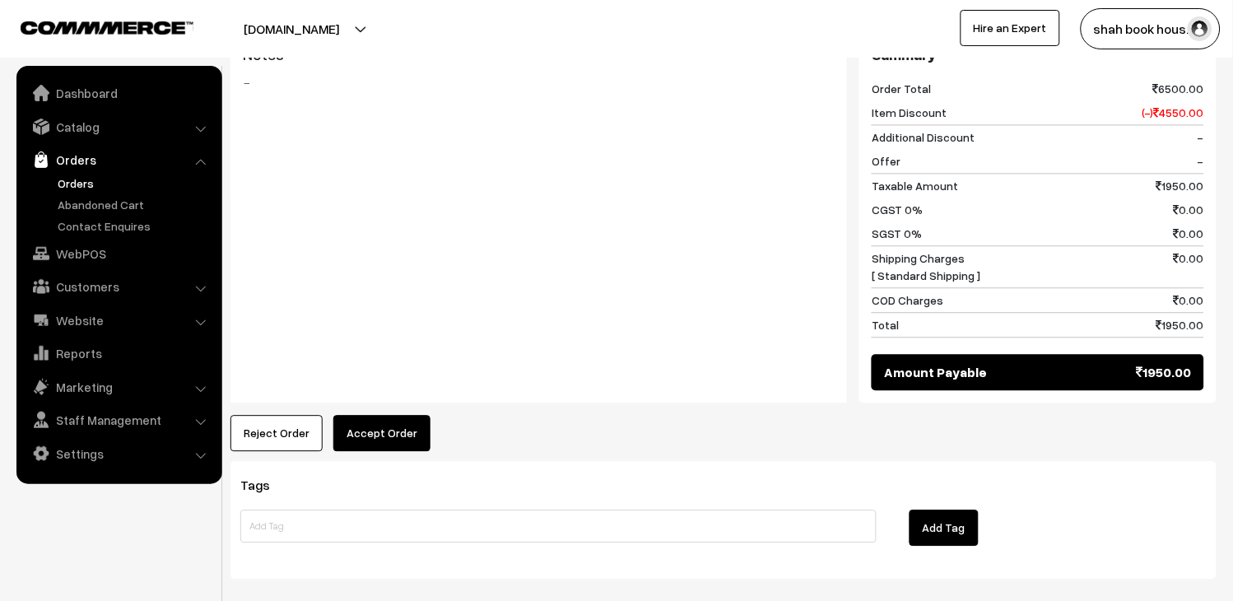
click at [379, 415] on button "Accept Order" at bounding box center [381, 433] width 97 height 36
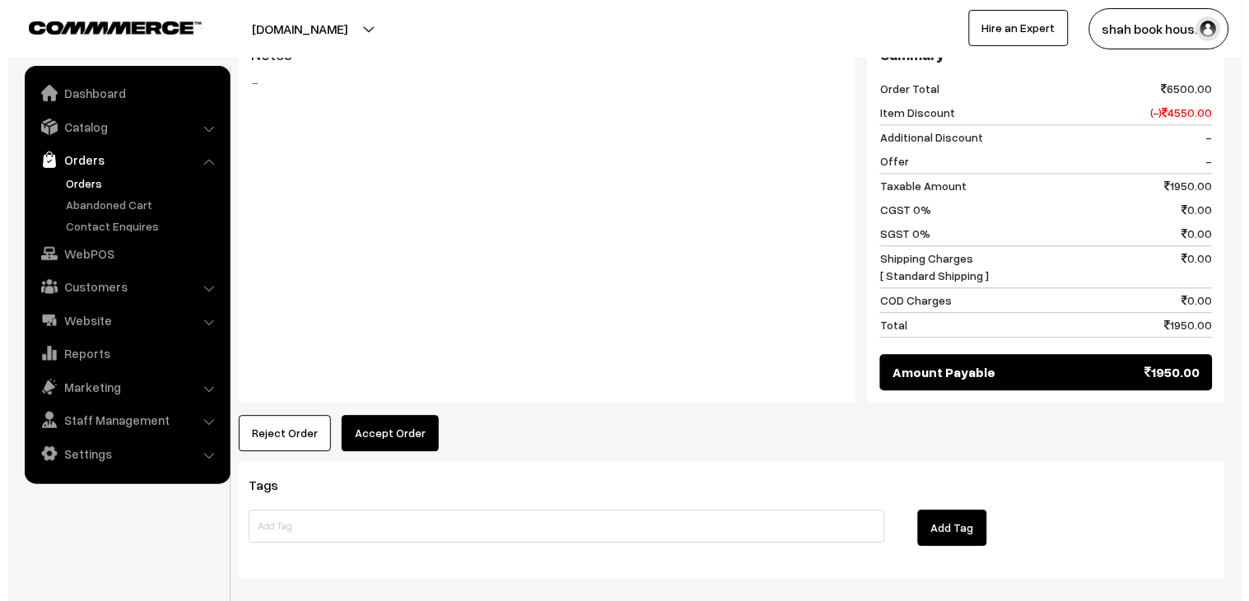
scroll to position [734, 0]
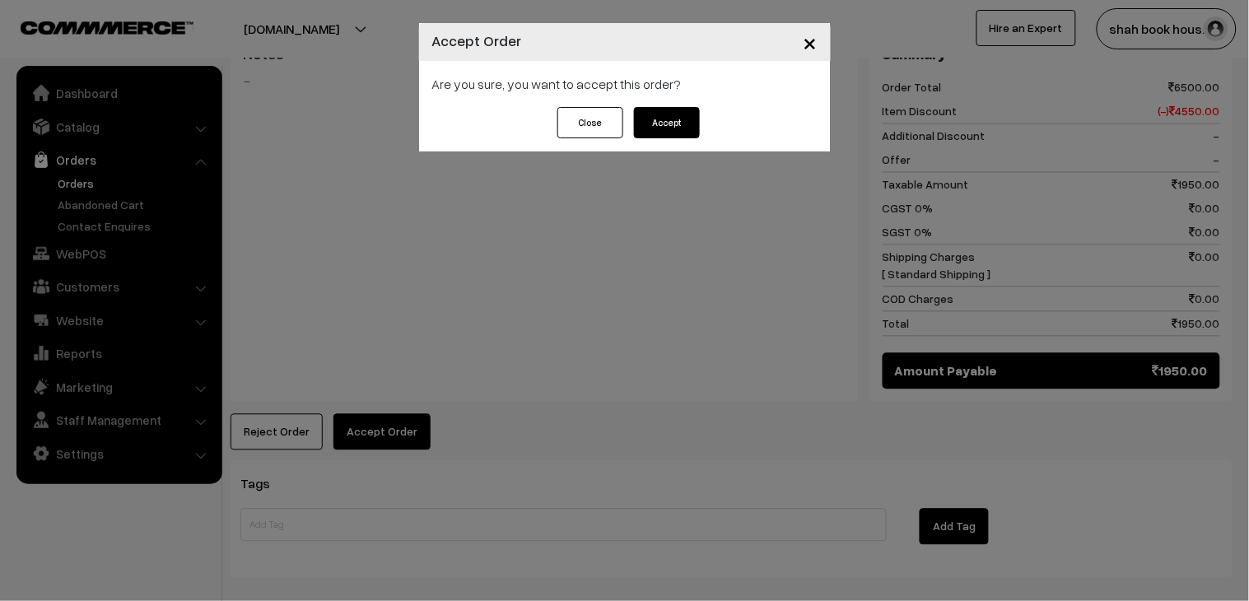
click at [654, 126] on button "Accept" at bounding box center [667, 122] width 66 height 31
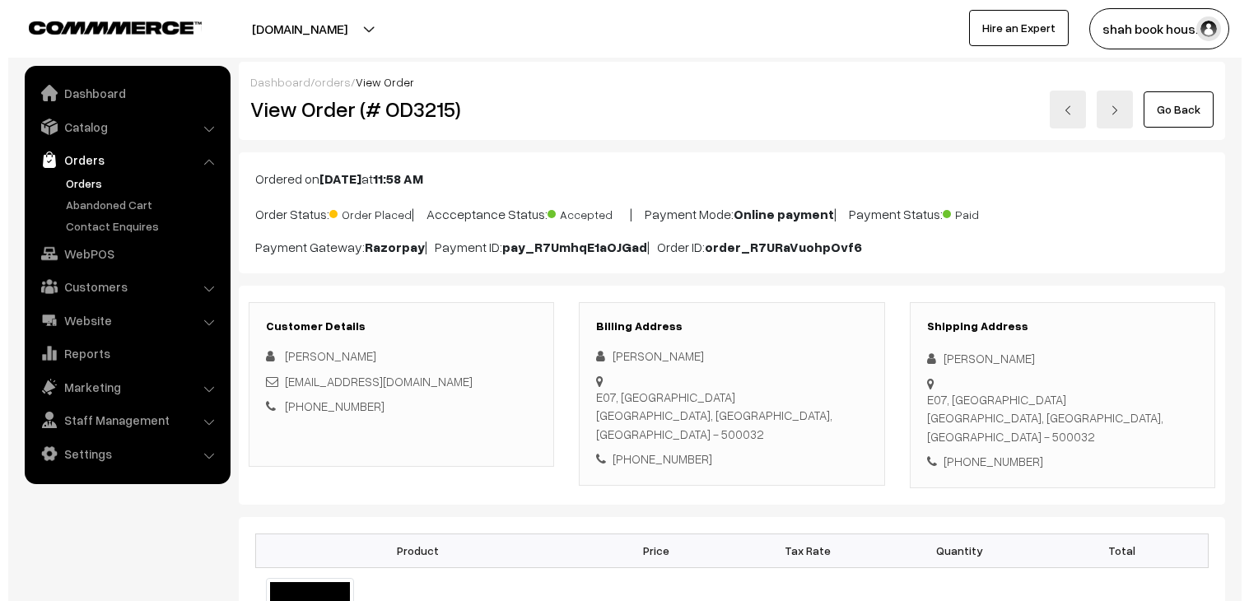
scroll to position [640, 0]
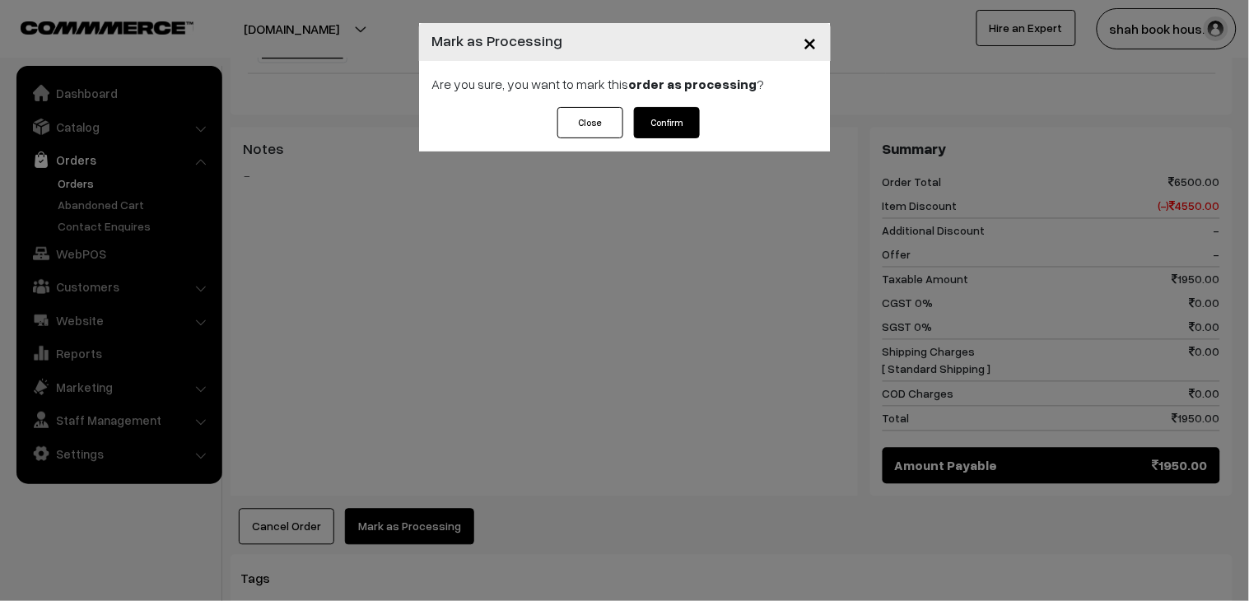
click at [655, 133] on button "Confirm" at bounding box center [667, 122] width 66 height 31
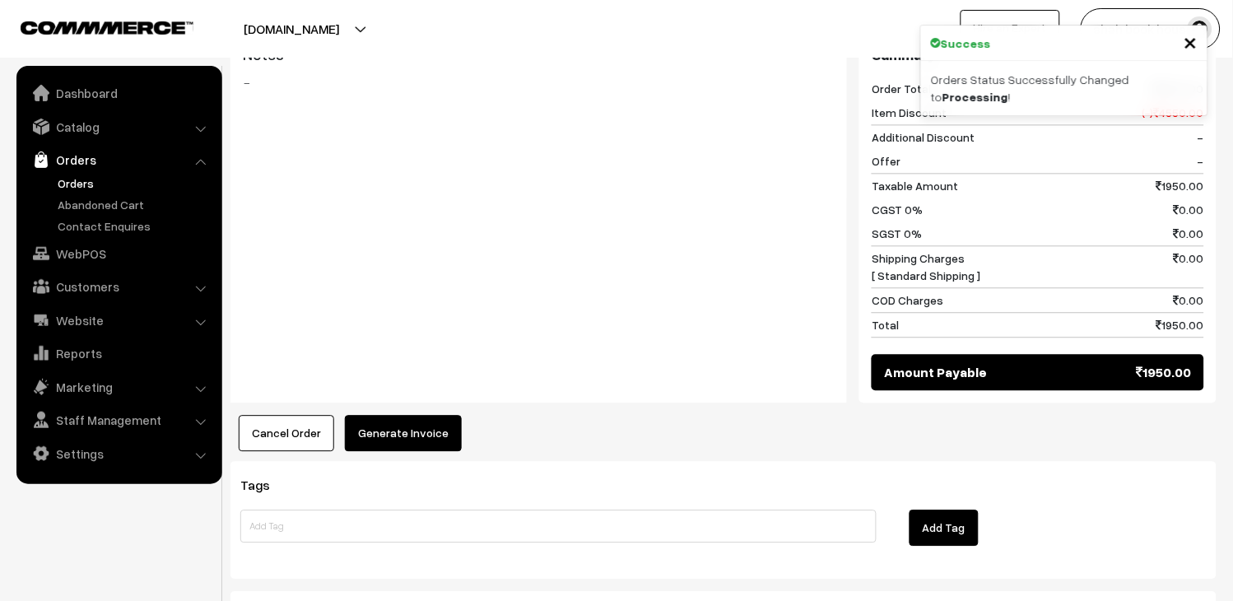
click at [442, 415] on button "Generate Invoice" at bounding box center [403, 433] width 117 height 36
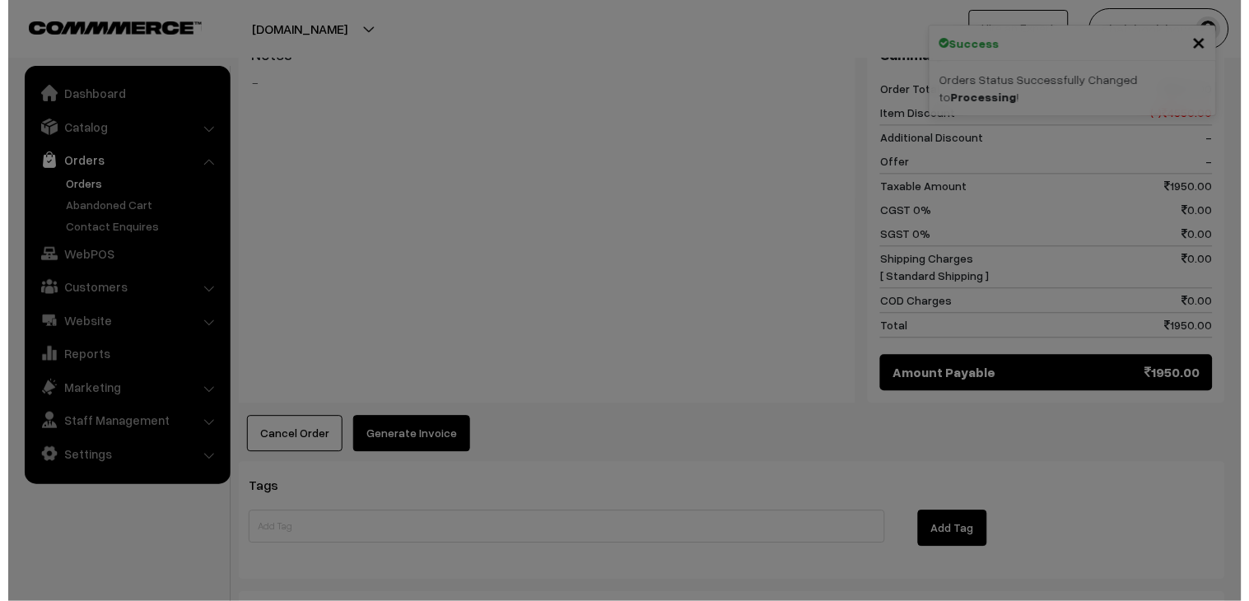
scroll to position [734, 0]
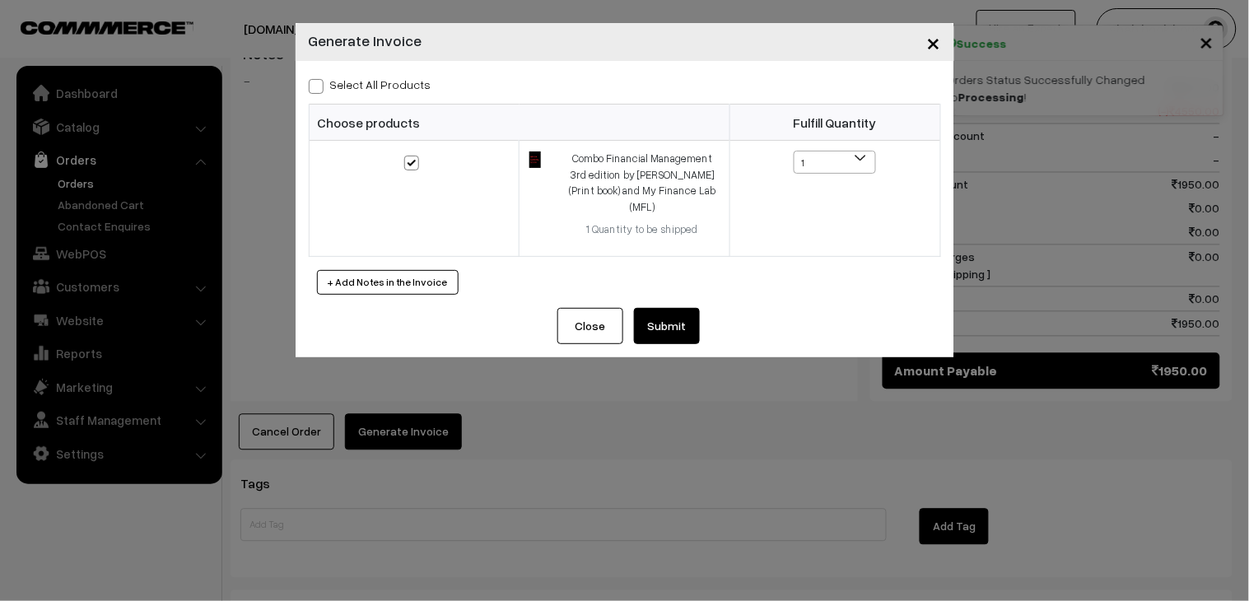
click at [654, 310] on button "Submit" at bounding box center [667, 326] width 66 height 36
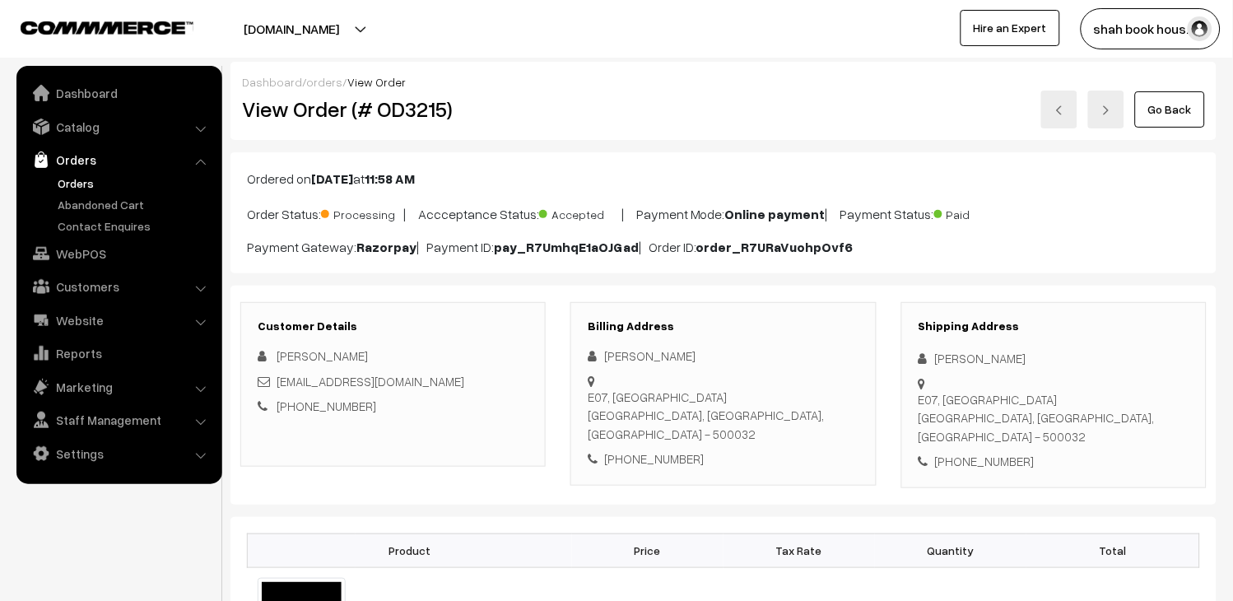
click at [1055, 108] on link at bounding box center [1059, 110] width 36 height 38
click at [404, 105] on h2 "View Order (# OD3216)" at bounding box center [394, 109] width 305 height 26
copy h2 "OD3216"
click at [474, 376] on div "[EMAIL_ADDRESS][DOMAIN_NAME]" at bounding box center [393, 381] width 271 height 19
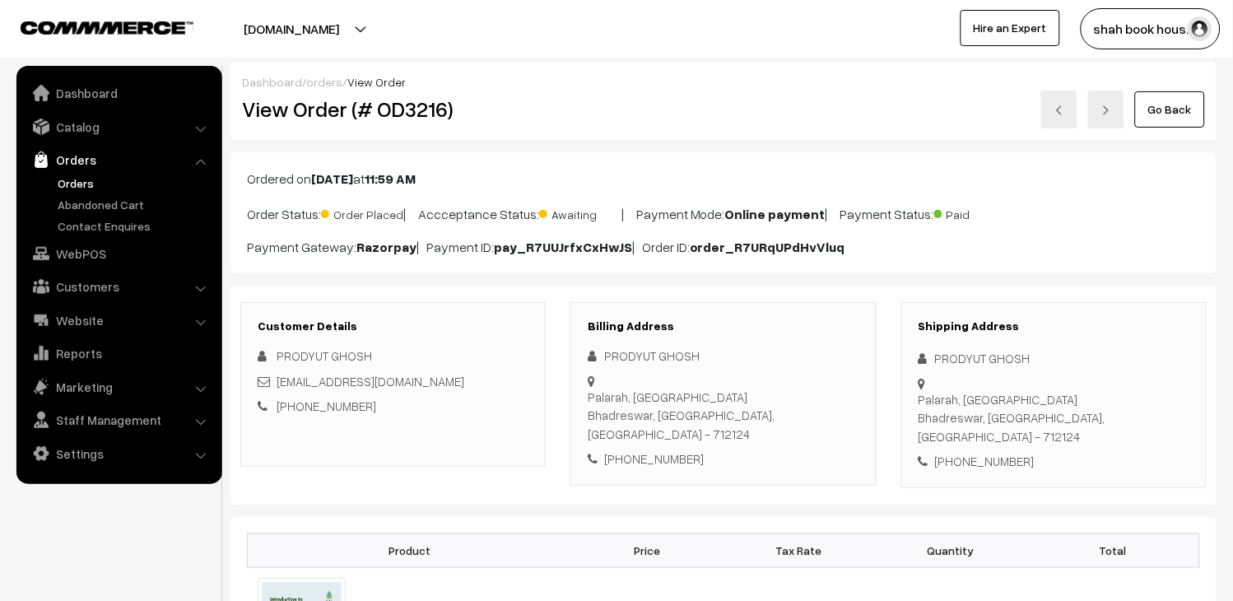
click at [474, 376] on div "[EMAIL_ADDRESS][DOMAIN_NAME]" at bounding box center [393, 381] width 271 height 19
copy div "[EMAIL_ADDRESS][DOMAIN_NAME]"
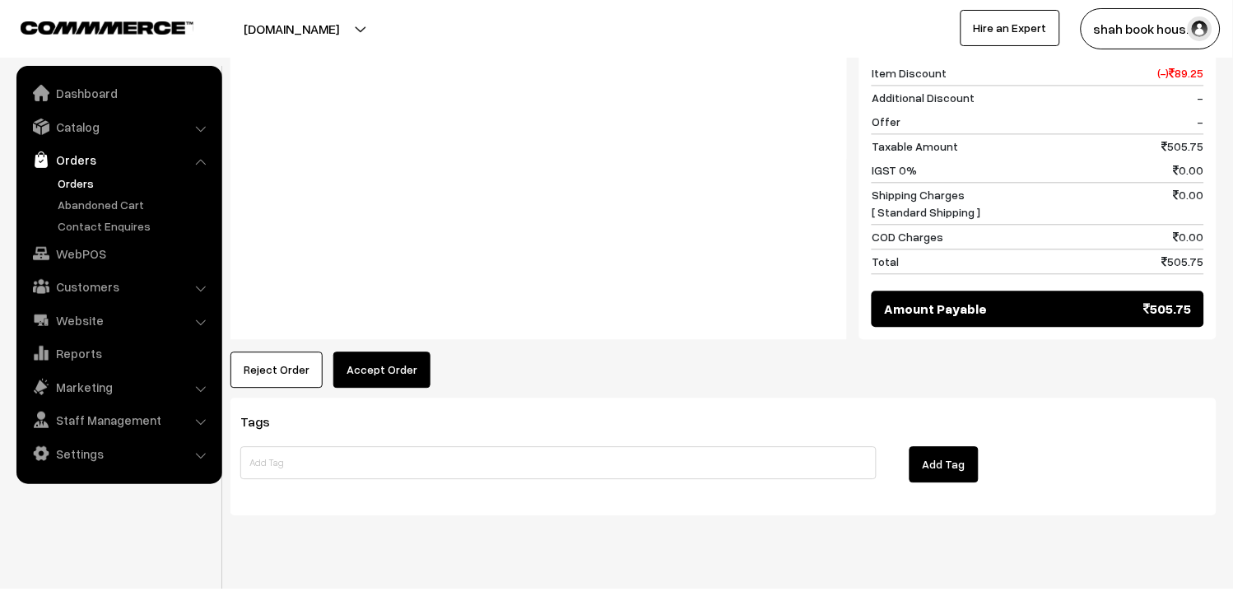
click at [362, 352] on button "Accept Order" at bounding box center [381, 370] width 97 height 36
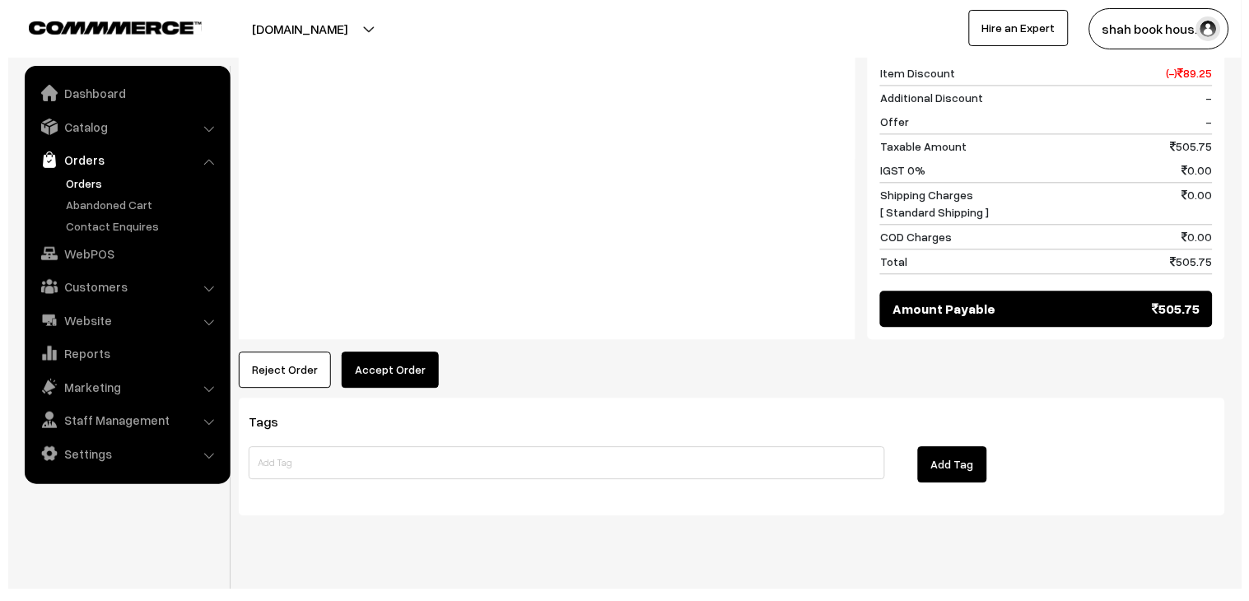
scroll to position [766, 0]
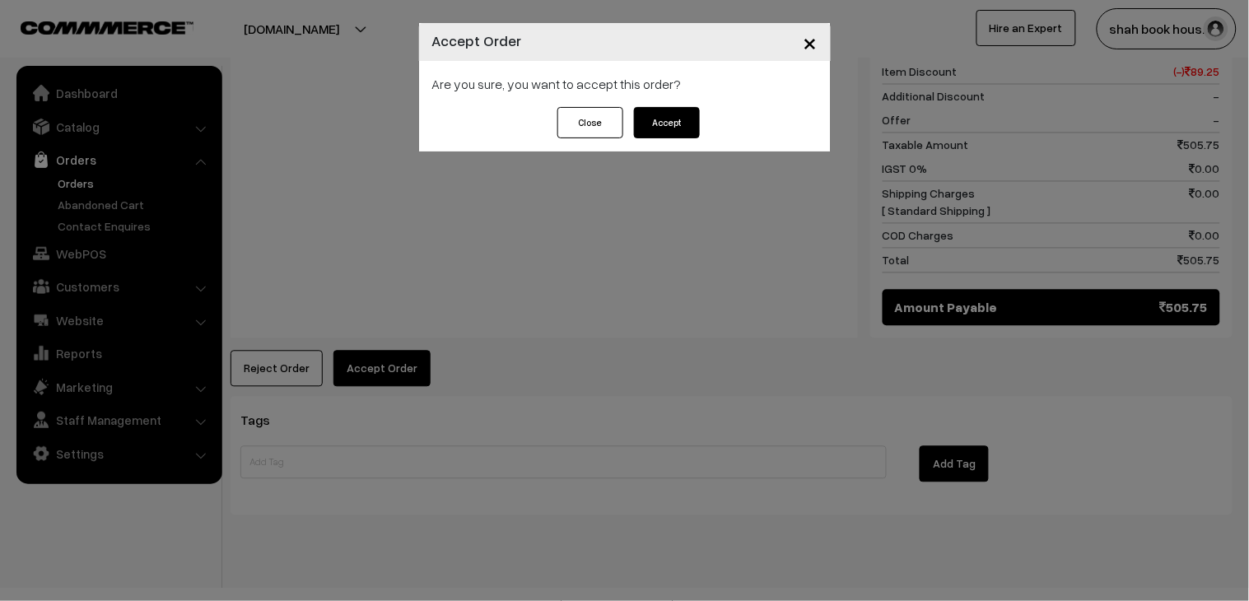
click at [657, 115] on button "Accept" at bounding box center [667, 122] width 66 height 31
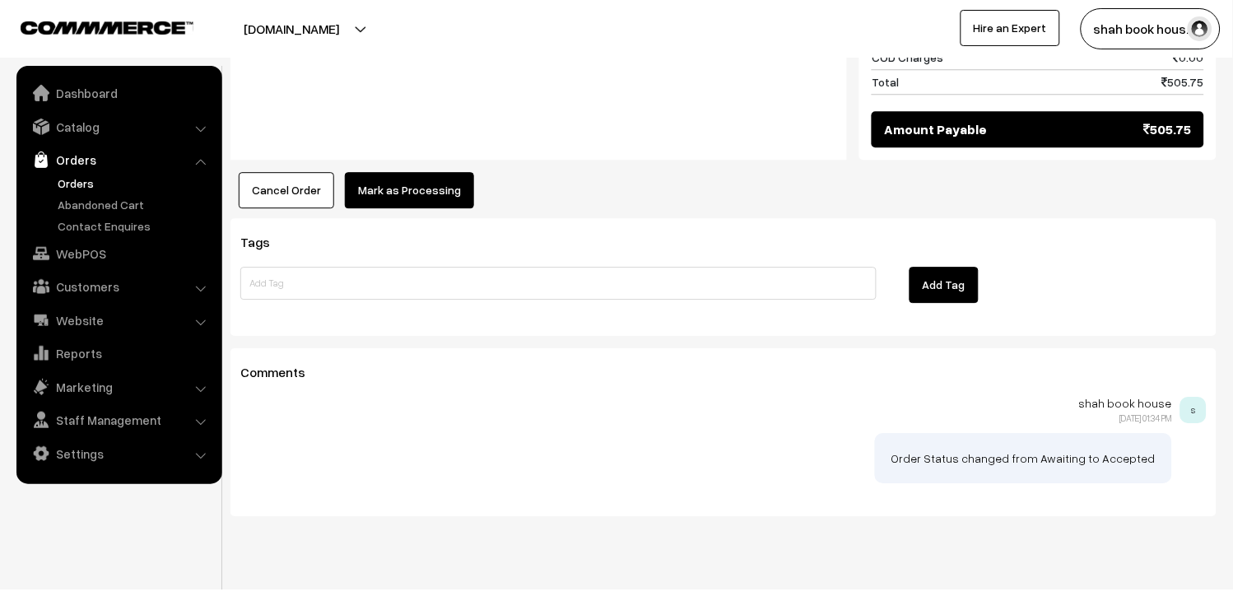
click at [420, 172] on button "Mark as Processing" at bounding box center [409, 190] width 129 height 36
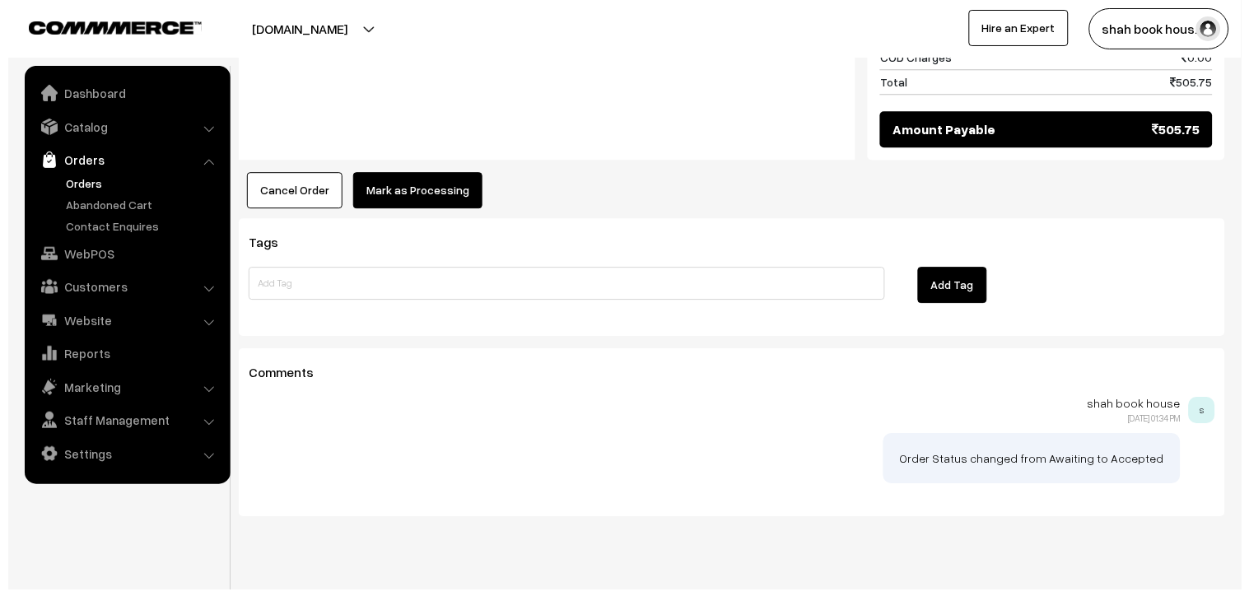
scroll to position [944, 0]
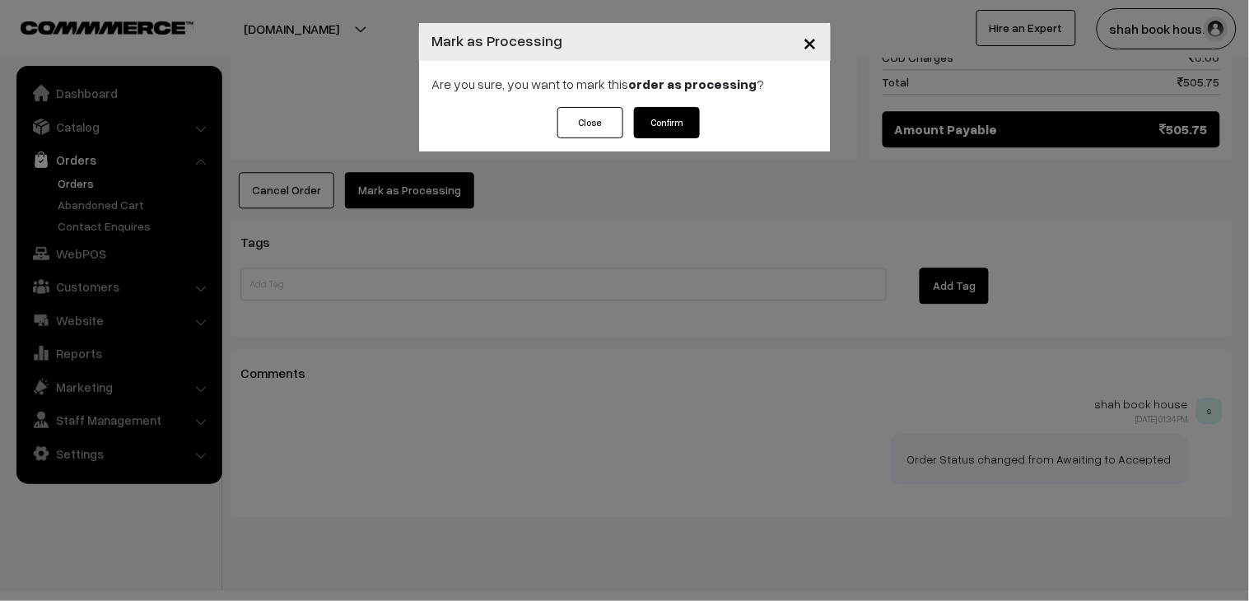
click at [652, 109] on button "Confirm" at bounding box center [667, 122] width 66 height 31
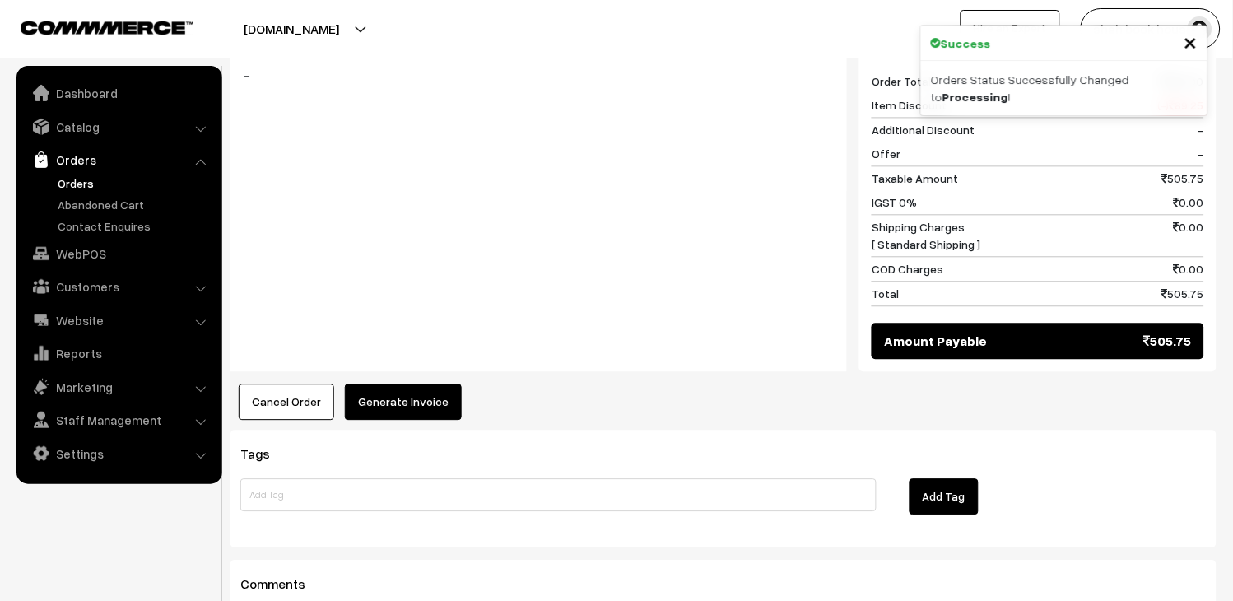
click at [412, 384] on button "Generate Invoice" at bounding box center [403, 402] width 117 height 36
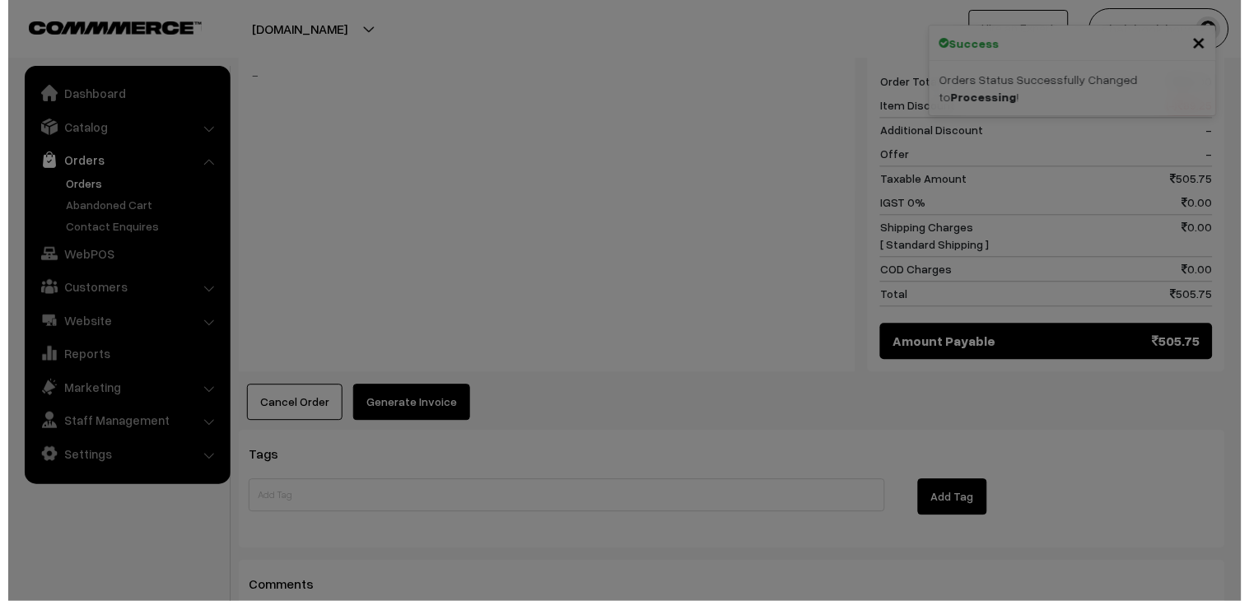
scroll to position [733, 0]
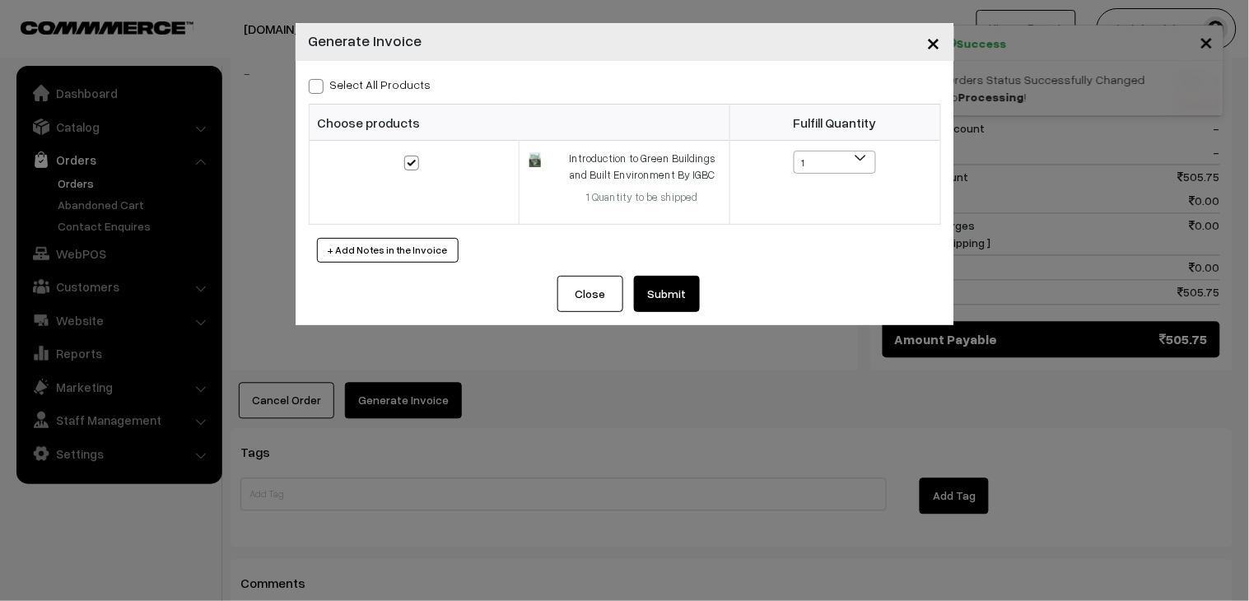
click at [660, 301] on button "Submit" at bounding box center [667, 294] width 66 height 36
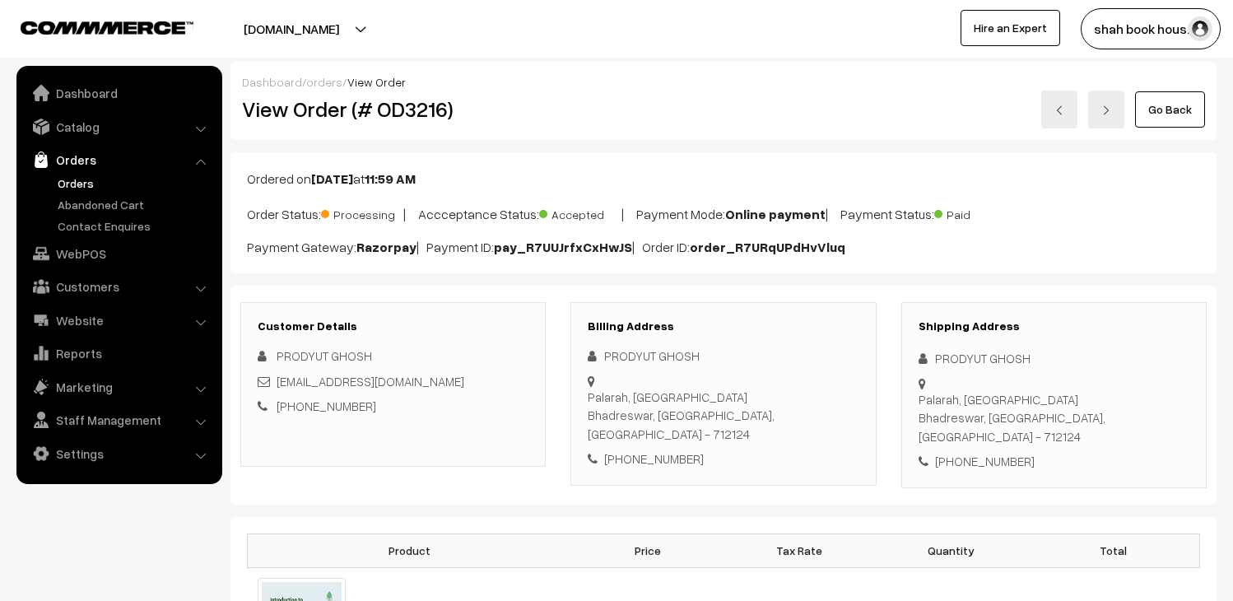
scroll to position [730, 0]
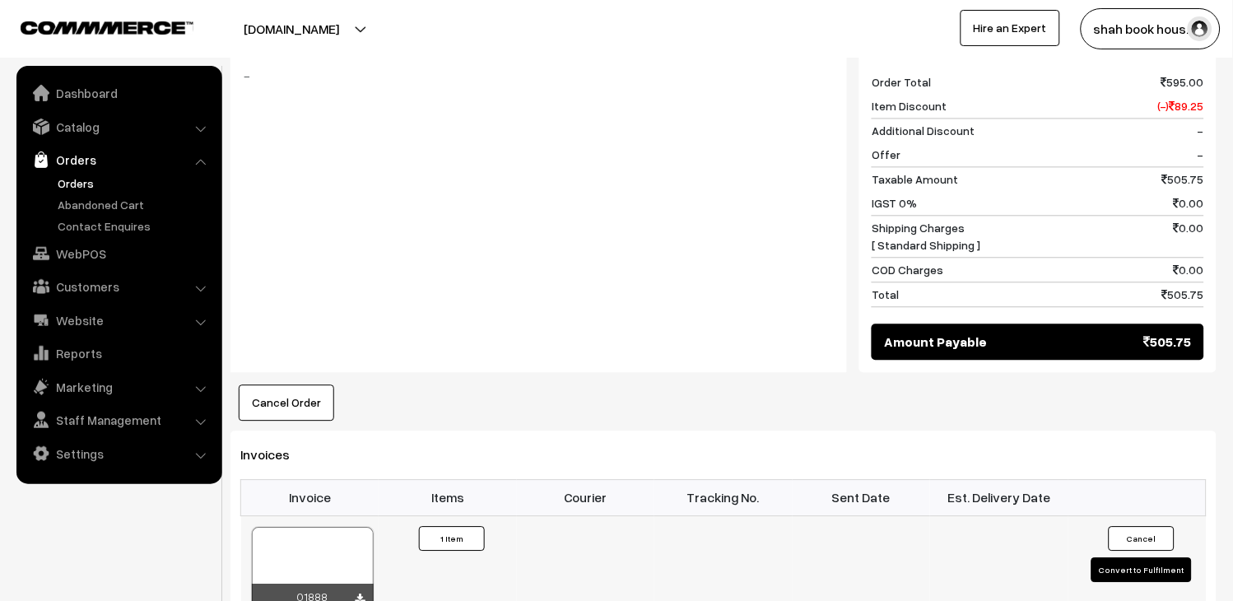
click at [290, 533] on div at bounding box center [313, 568] width 122 height 82
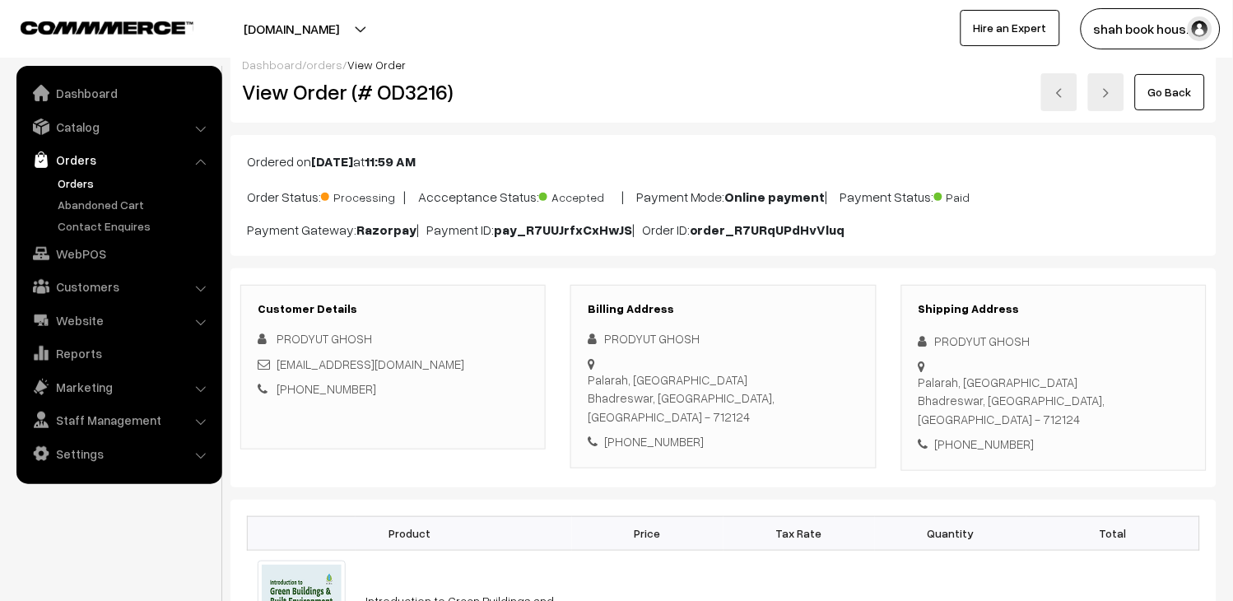
scroll to position [0, 0]
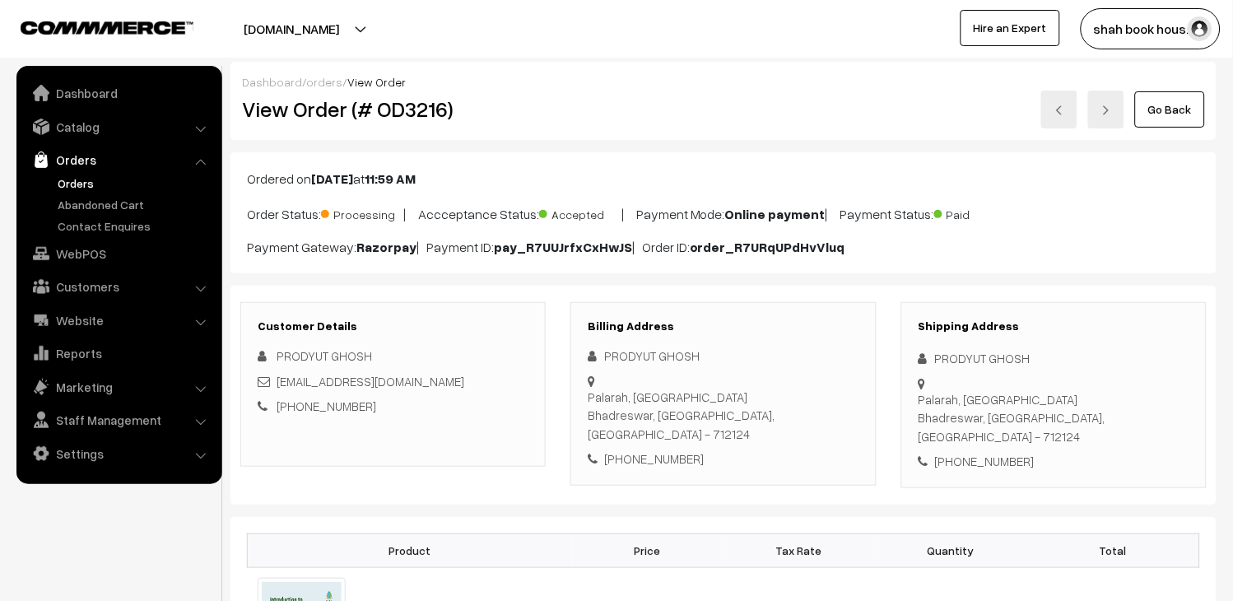
click at [1055, 115] on link at bounding box center [1059, 110] width 36 height 38
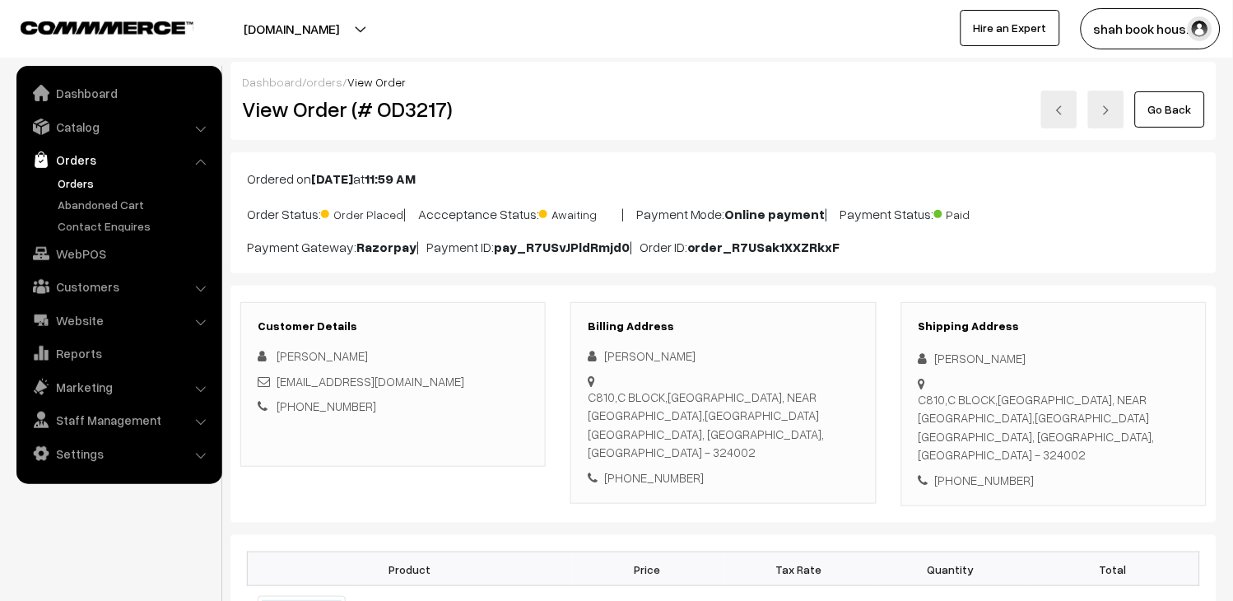
click at [446, 380] on div "[EMAIL_ADDRESS][DOMAIN_NAME]" at bounding box center [393, 381] width 271 height 19
copy div "[EMAIL_ADDRESS][DOMAIN_NAME]"
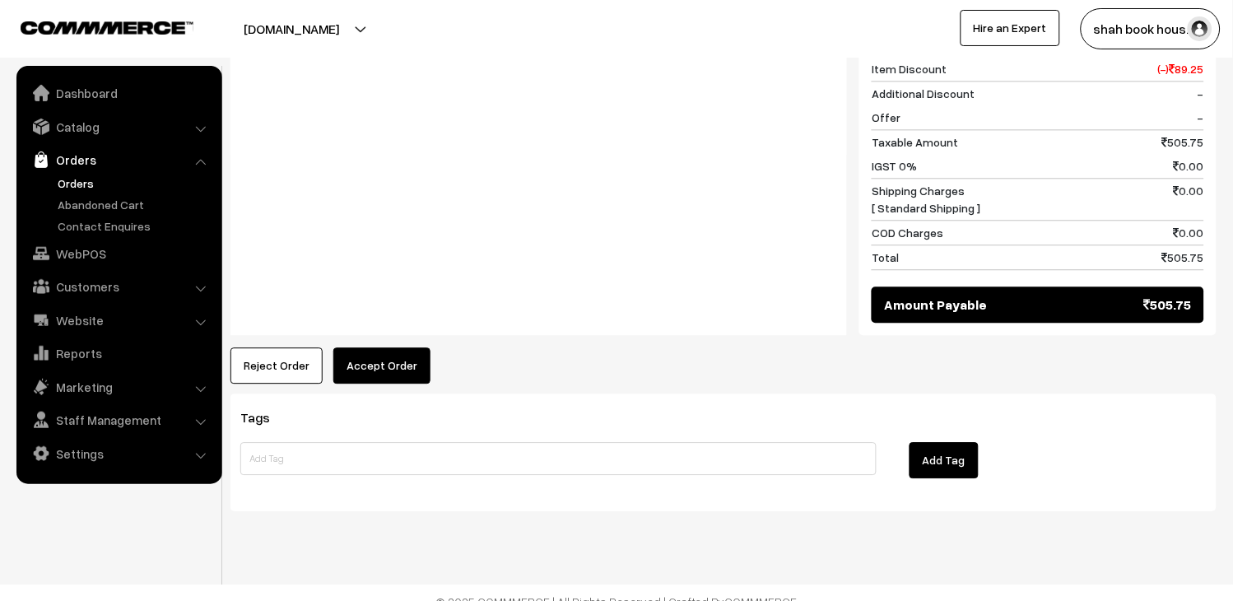
click at [417, 352] on button "Accept Order" at bounding box center [381, 365] width 97 height 36
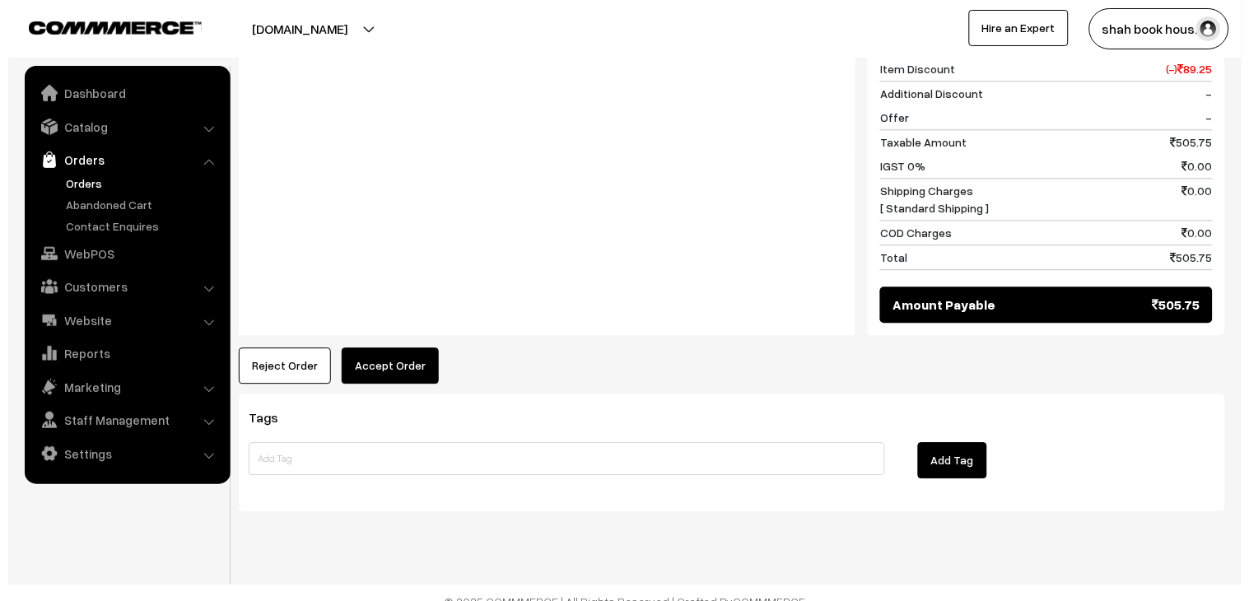
scroll to position [787, 0]
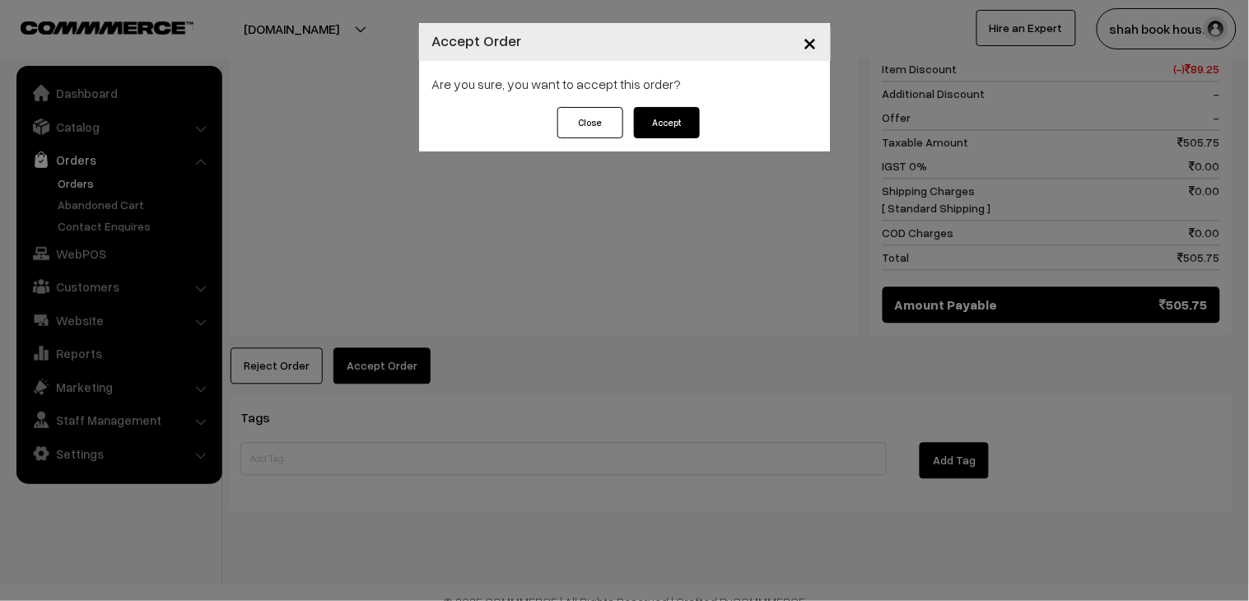
click at [673, 127] on button "Accept" at bounding box center [667, 122] width 66 height 31
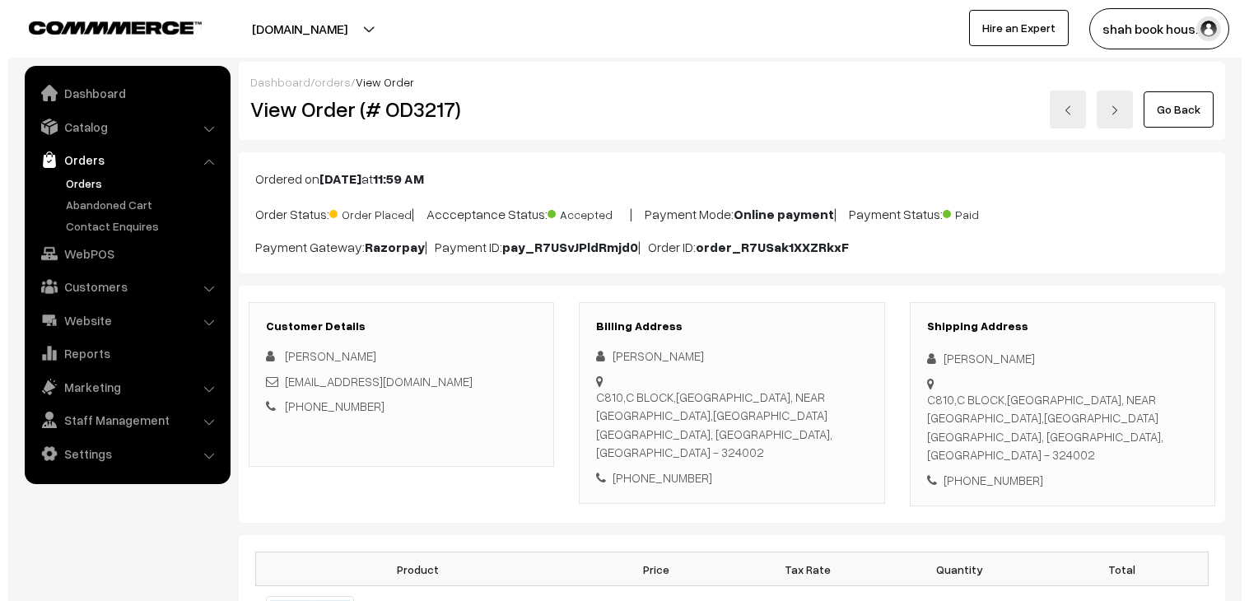
scroll to position [731, 0]
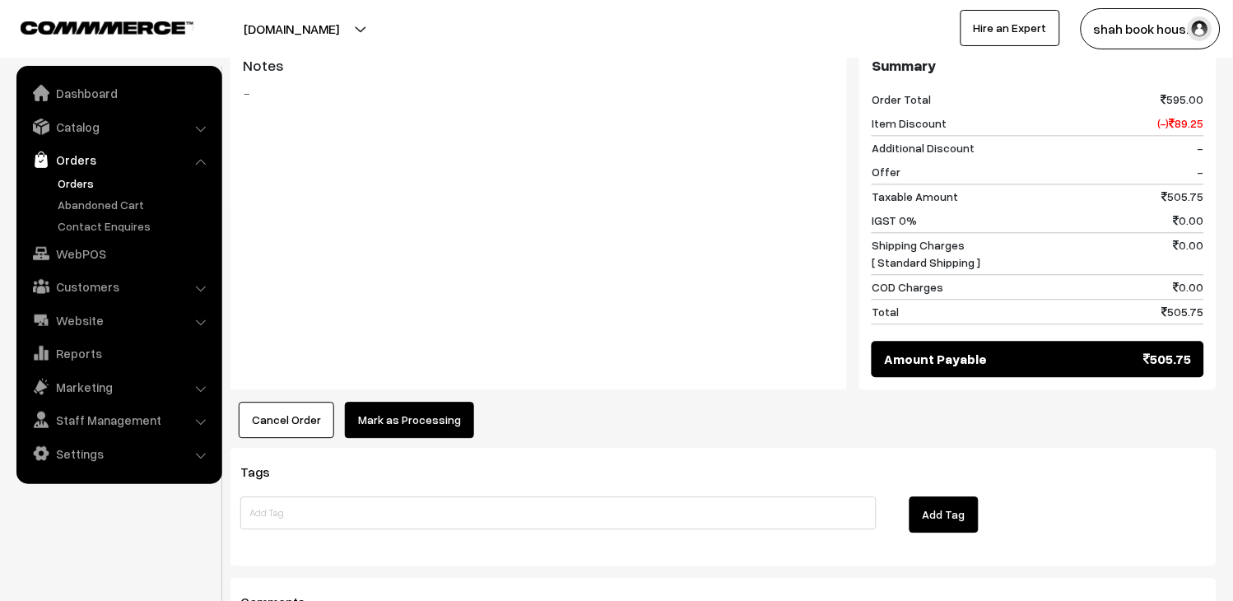
click at [445, 416] on button "Mark as Processing" at bounding box center [409, 420] width 129 height 36
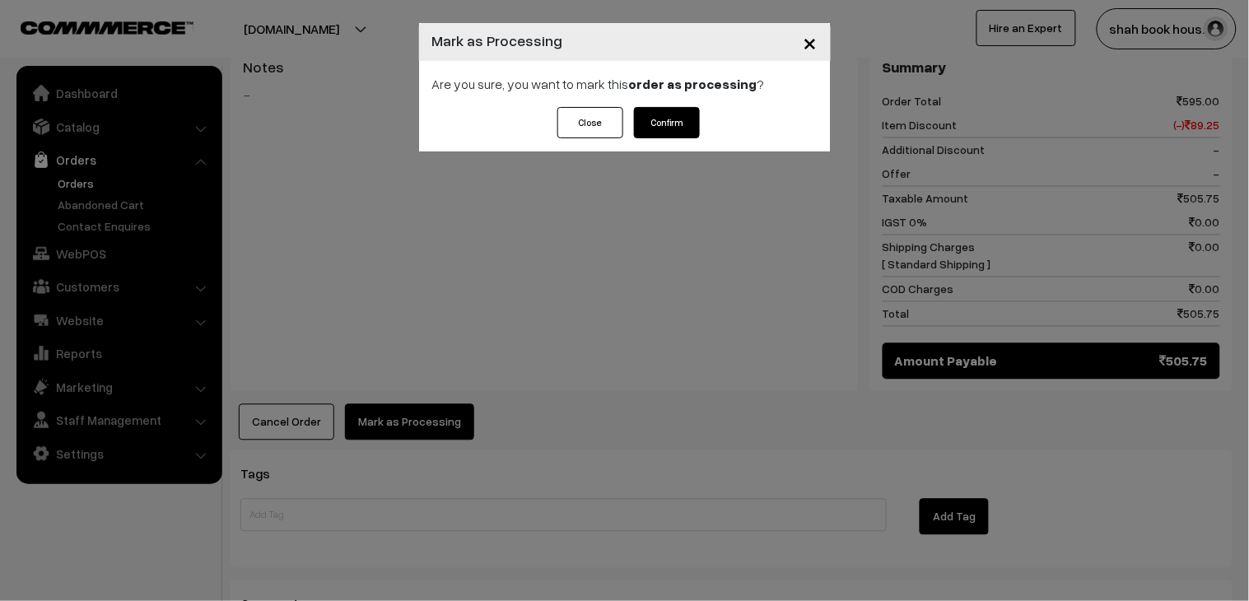
click at [680, 121] on button "Confirm" at bounding box center [667, 122] width 66 height 31
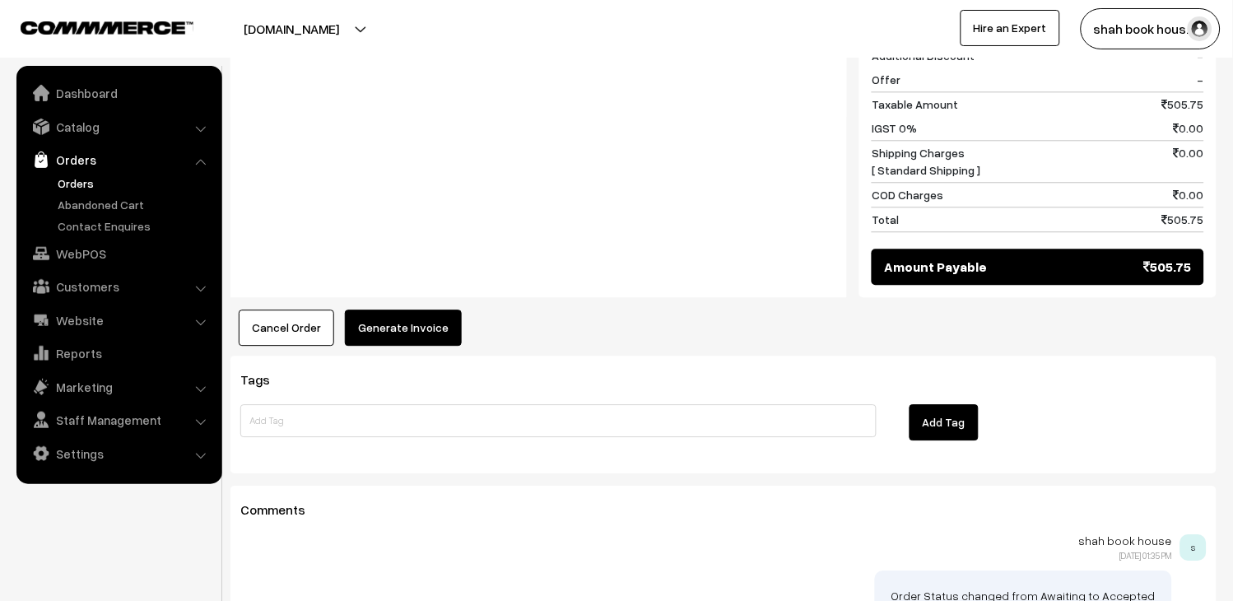
click at [403, 315] on button "Generate Invoice" at bounding box center [403, 328] width 117 height 36
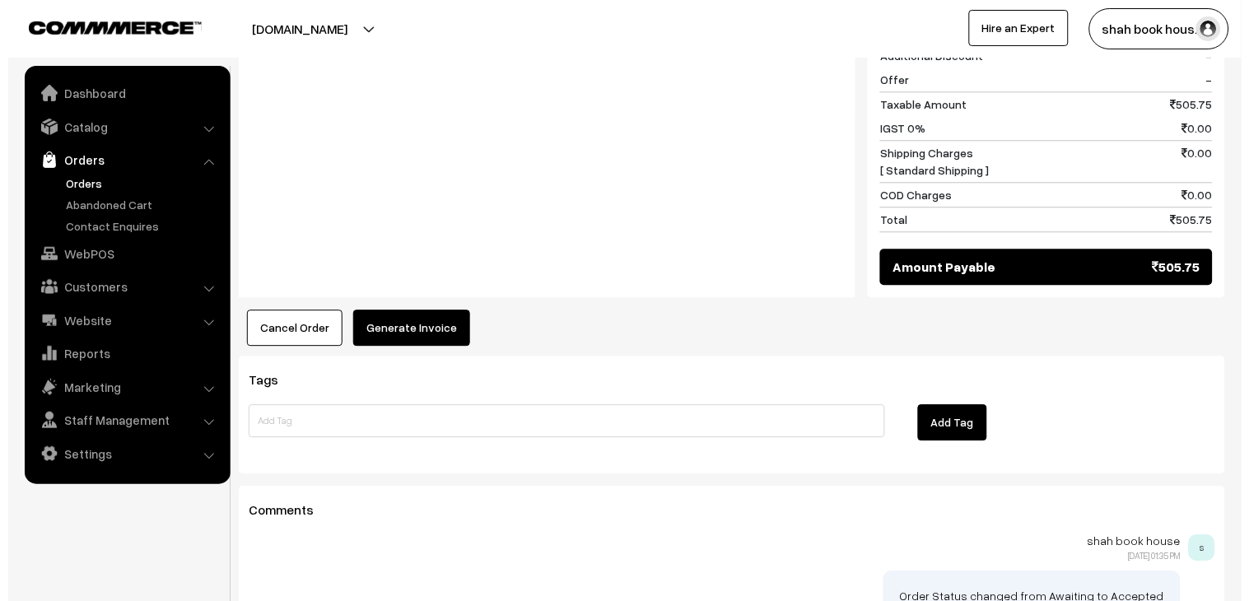
scroll to position [825, 0]
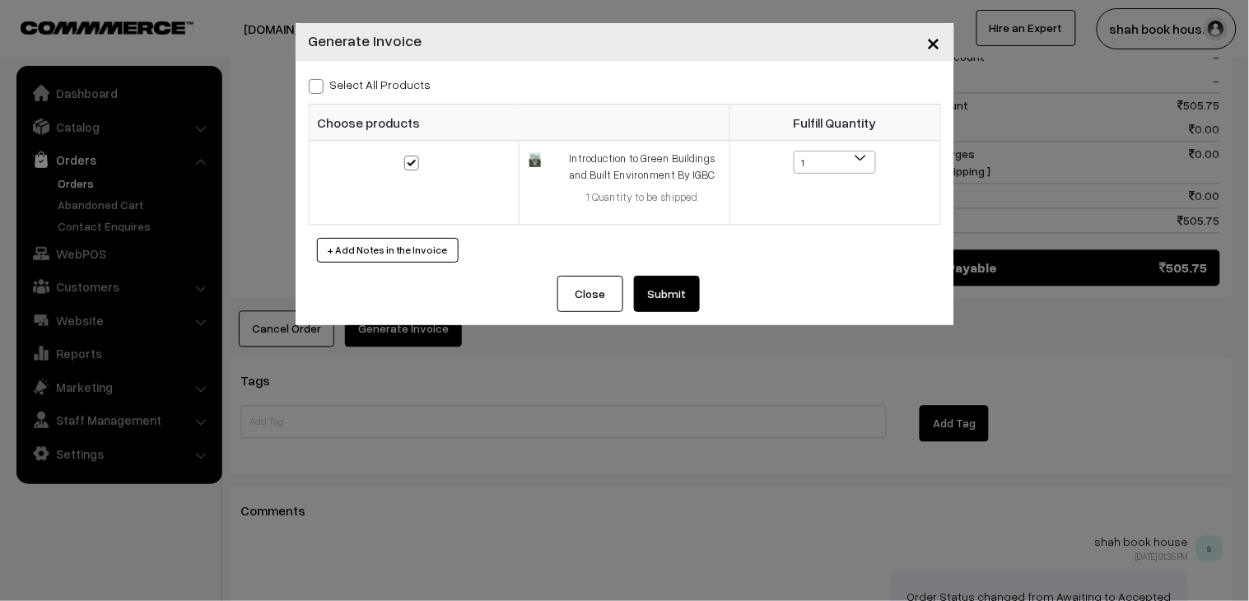
click at [659, 275] on div "Select All Products Choose products Fulfill Quantity 1 1" at bounding box center [625, 168] width 659 height 215
click at [664, 281] on button "Submit" at bounding box center [667, 294] width 66 height 36
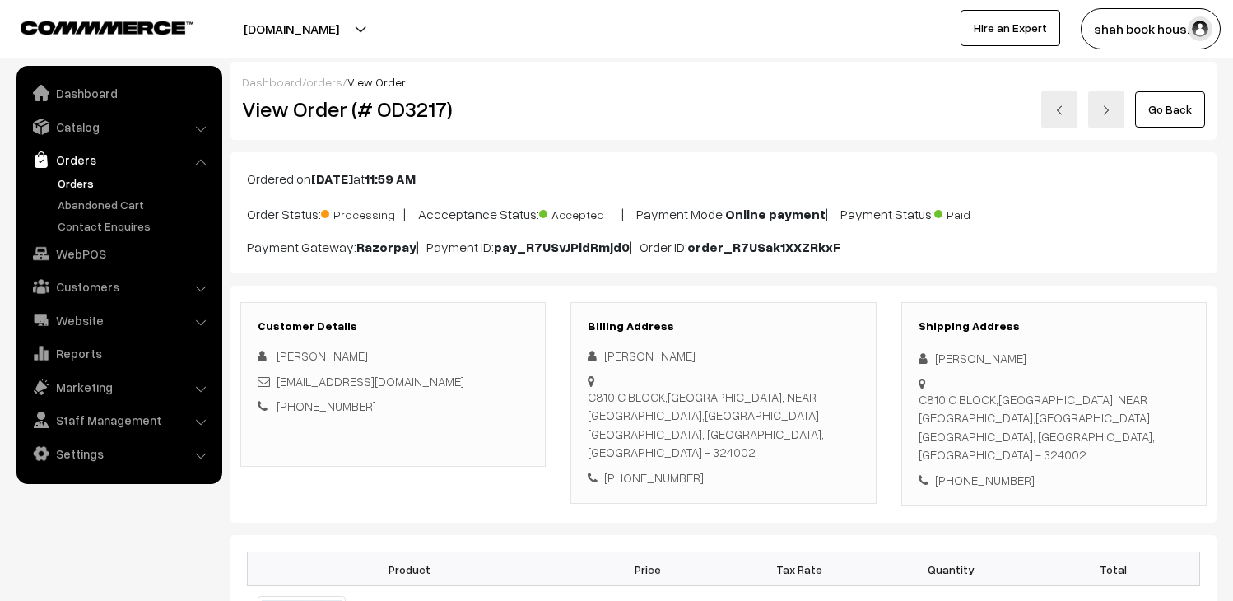
scroll to position [822, 0]
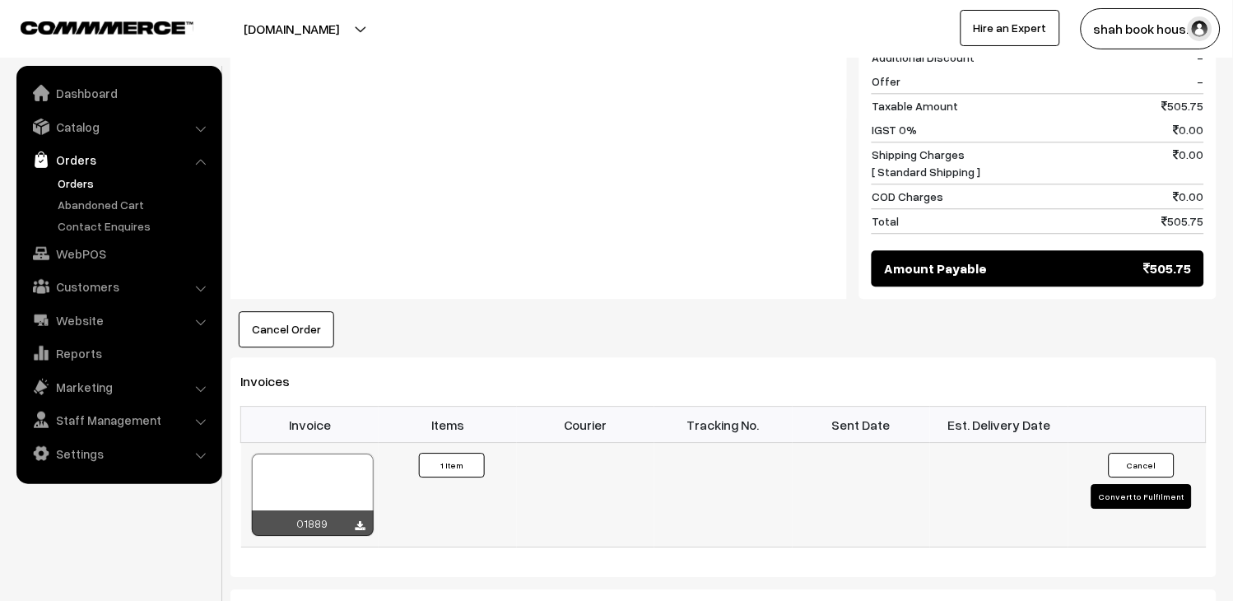
click at [369, 454] on div at bounding box center [313, 495] width 122 height 82
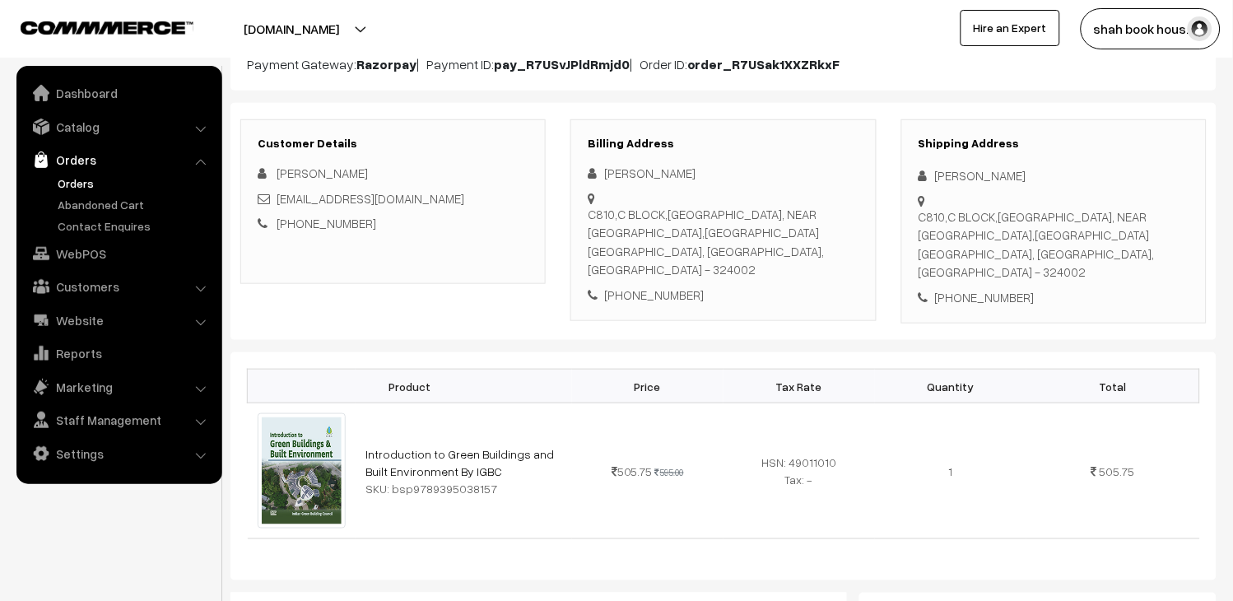
scroll to position [0, 0]
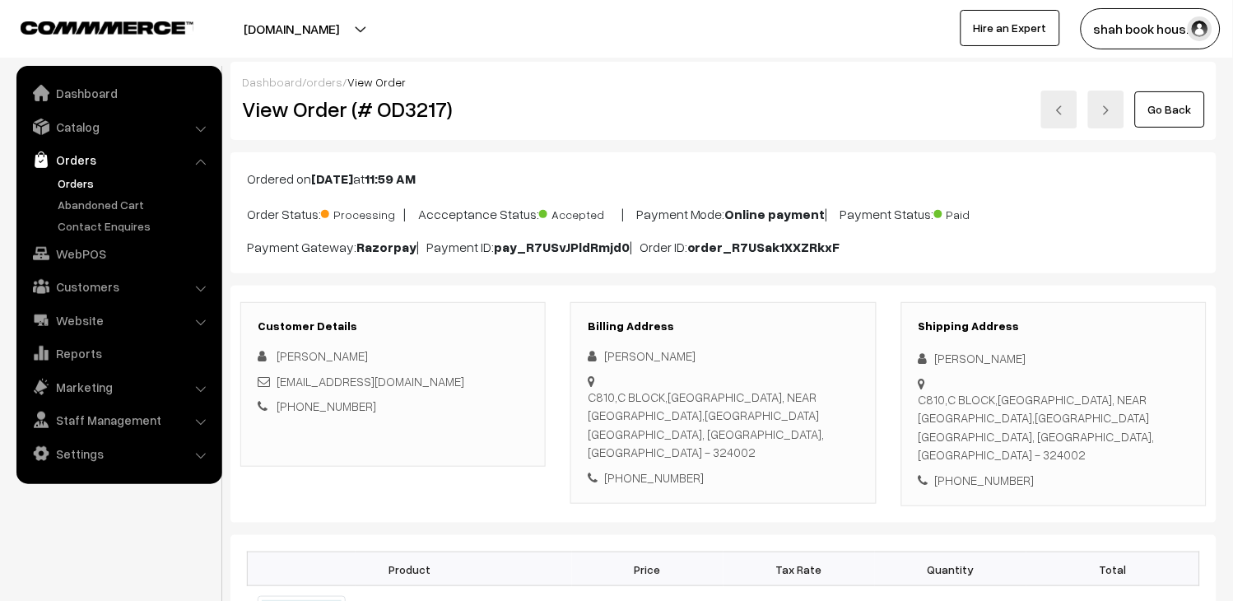
click at [1070, 108] on link at bounding box center [1059, 110] width 36 height 38
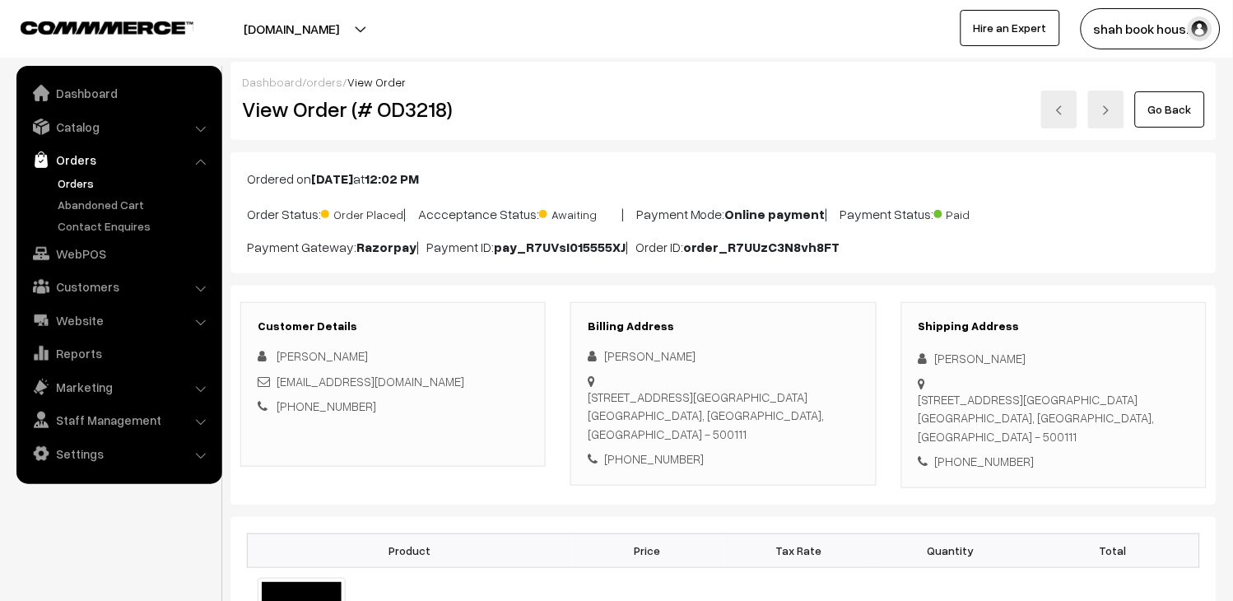
click at [417, 108] on h2 "View Order (# OD3218)" at bounding box center [394, 109] width 305 height 26
copy h2 "OD3218"
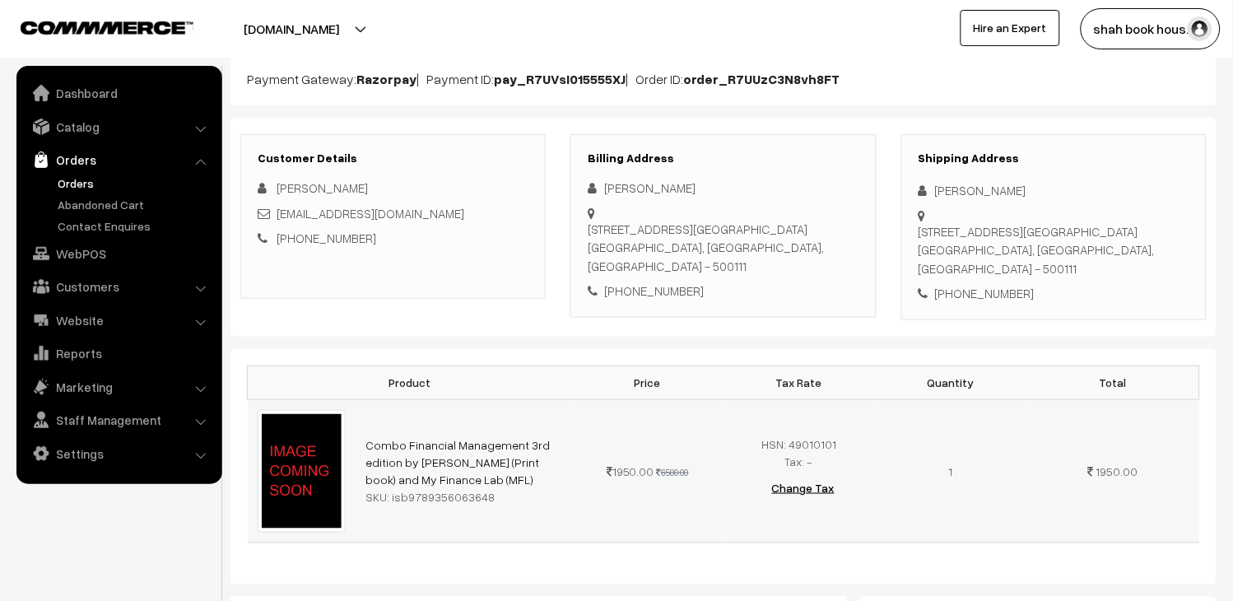
scroll to position [183, 0]
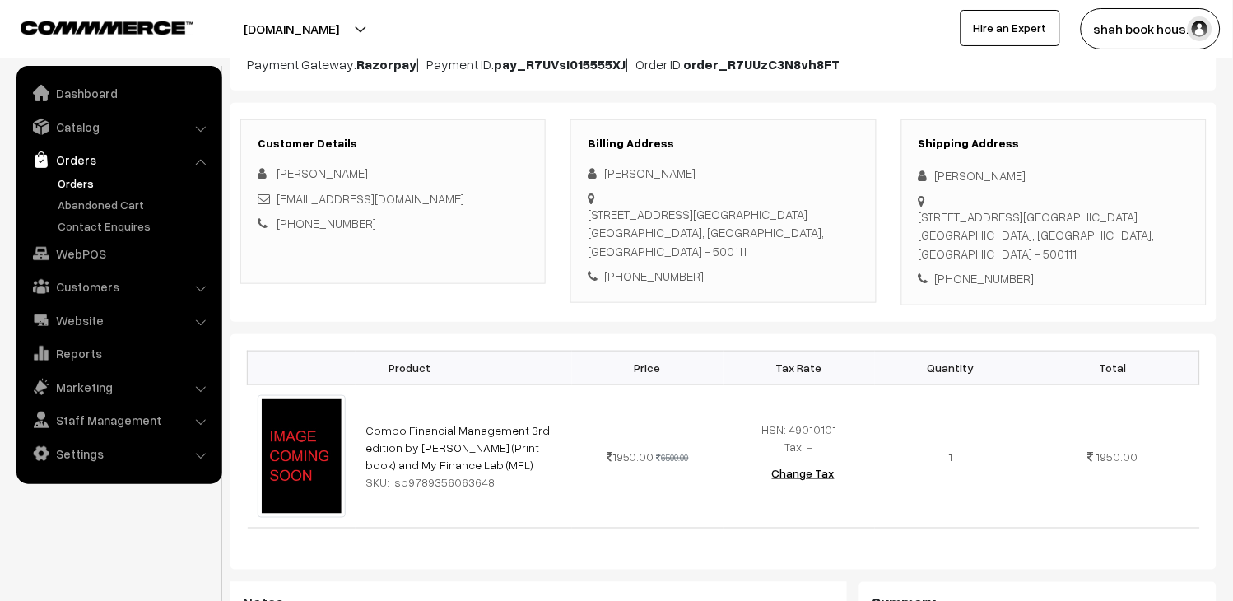
click at [501, 203] on div "Sakshi_Kaushal_pgpyl2027@isb.edu" at bounding box center [393, 198] width 271 height 19
click at [501, 203] on div "[EMAIL_ADDRESS][DOMAIN_NAME]" at bounding box center [393, 198] width 271 height 19
copy div "[EMAIL_ADDRESS][DOMAIN_NAME]"
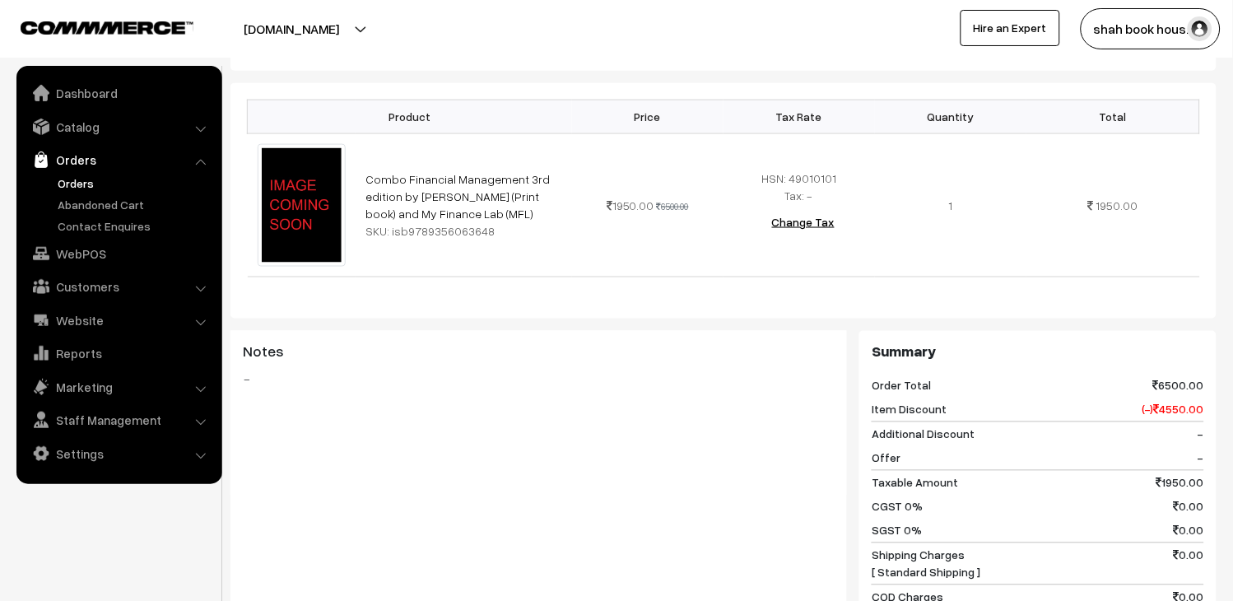
scroll to position [794, 0]
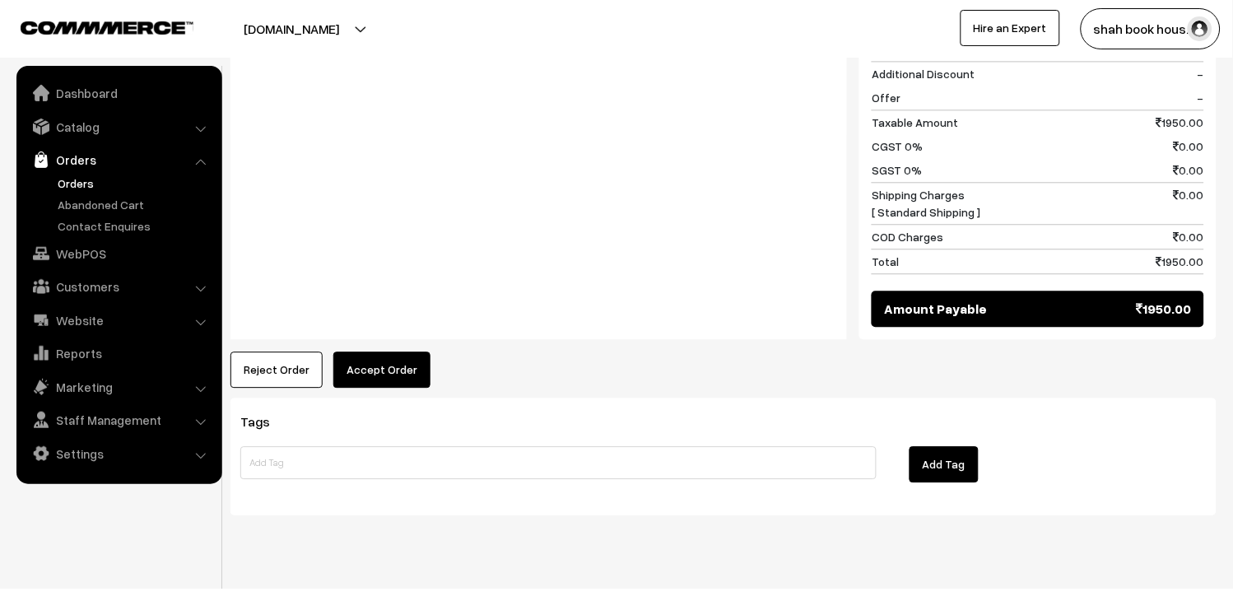
click at [382, 352] on button "Accept Order" at bounding box center [381, 370] width 97 height 36
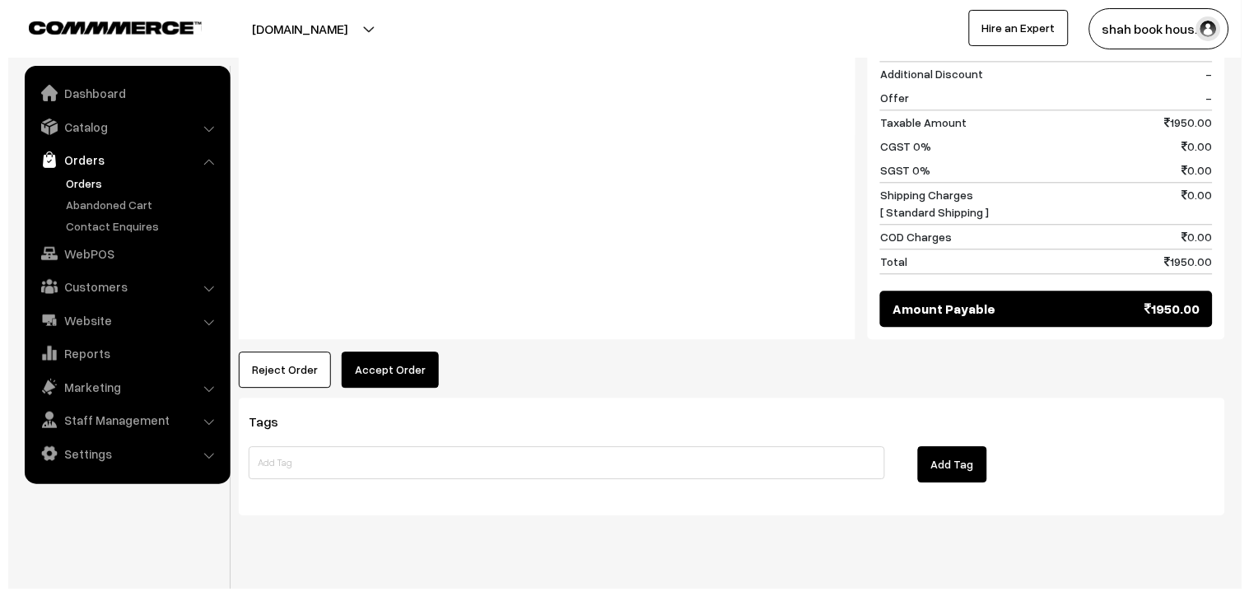
scroll to position [796, 0]
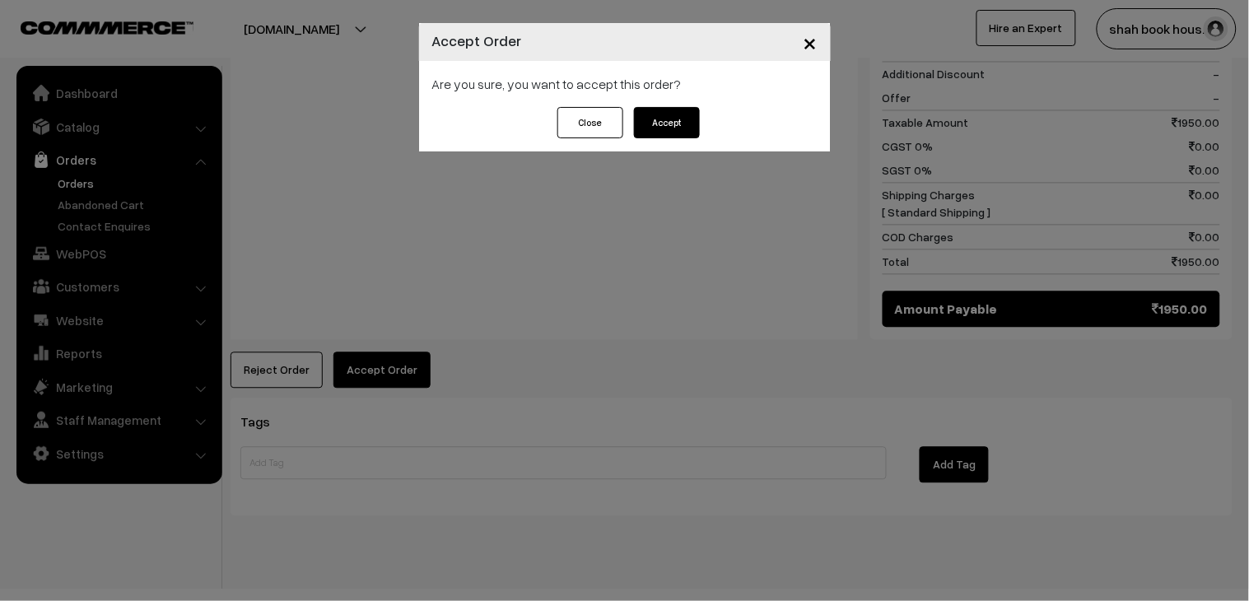
click at [664, 117] on button "Accept" at bounding box center [667, 122] width 66 height 31
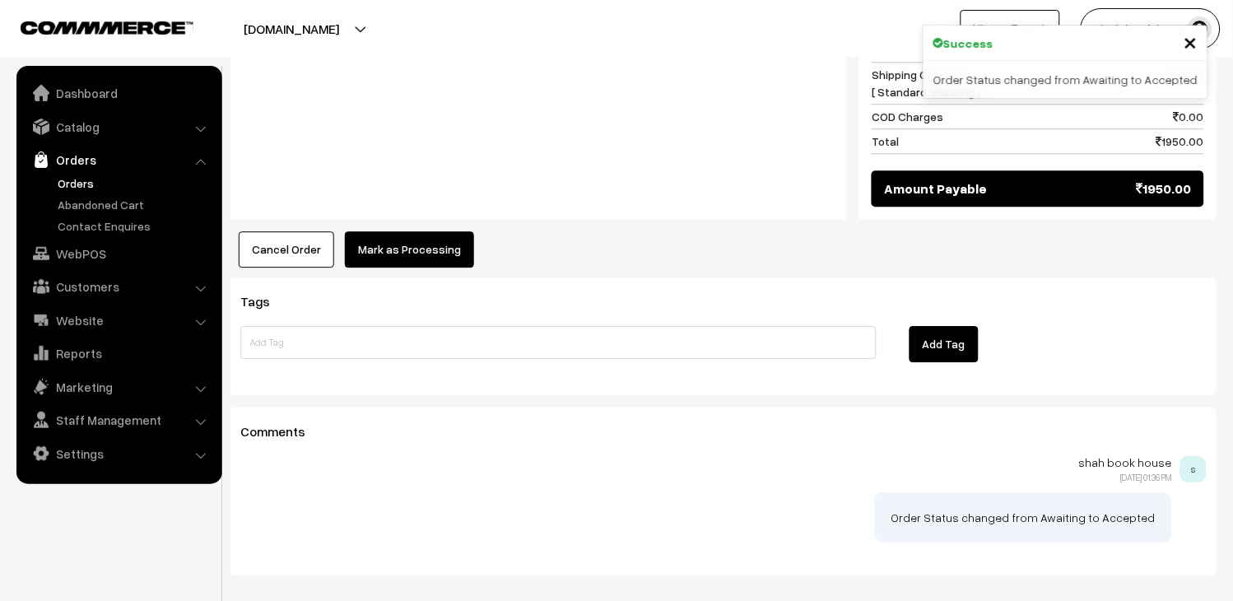
click at [412, 231] on button "Mark as Processing" at bounding box center [409, 249] width 129 height 36
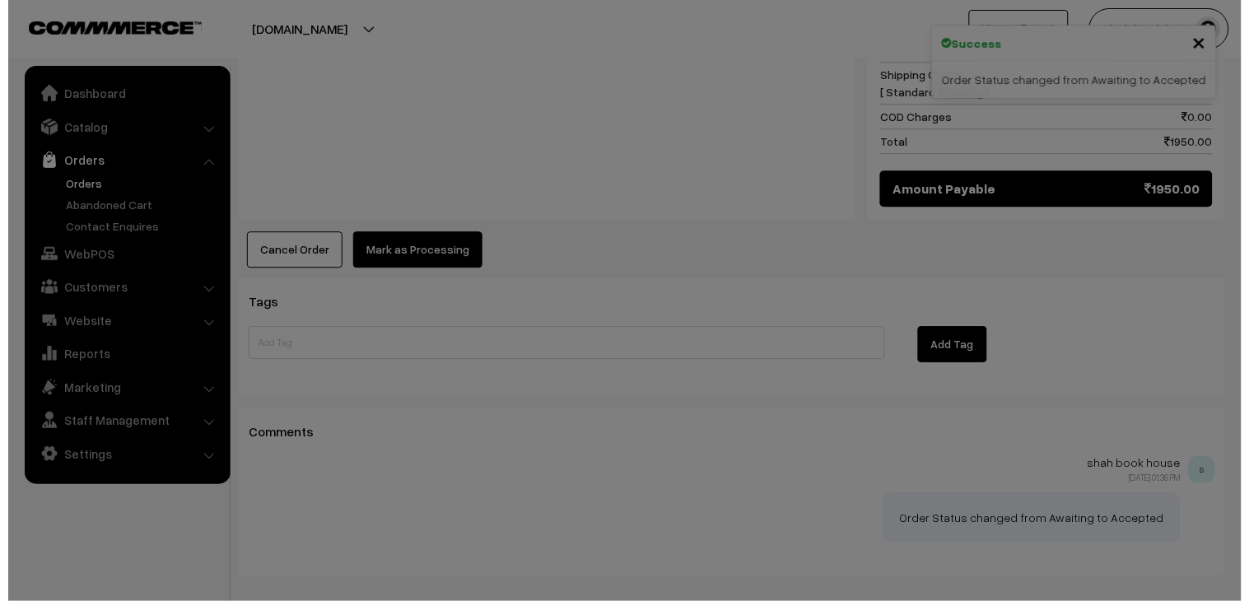
scroll to position [917, 0]
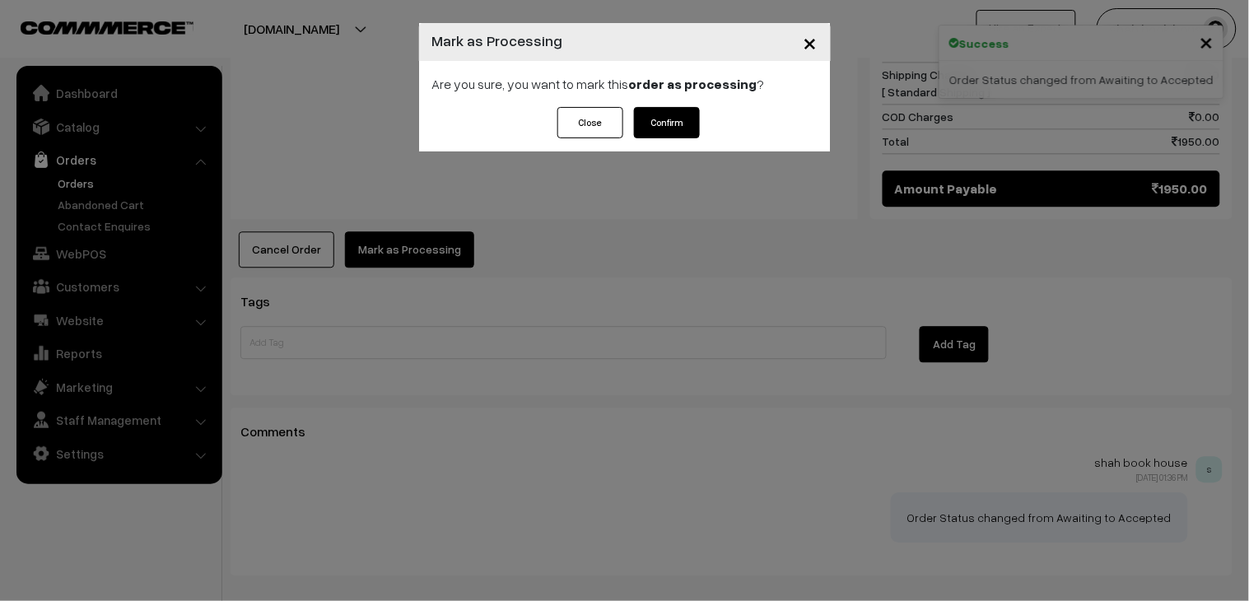
click at [680, 120] on button "Confirm" at bounding box center [667, 122] width 66 height 31
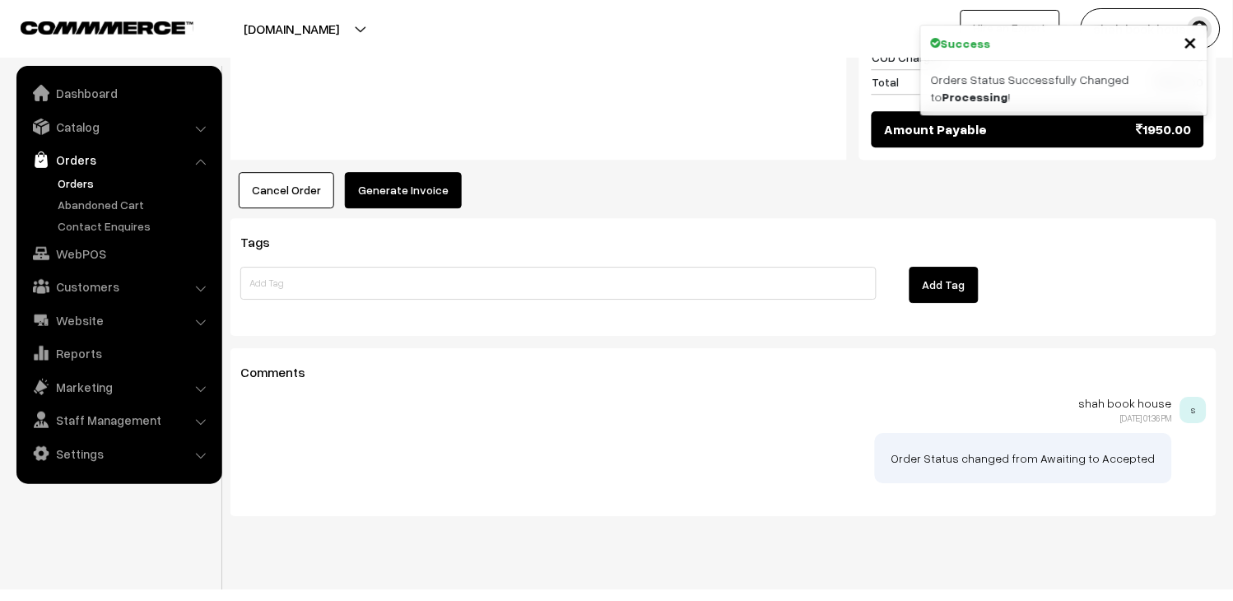
click at [373, 172] on button "Generate Invoice" at bounding box center [403, 190] width 117 height 36
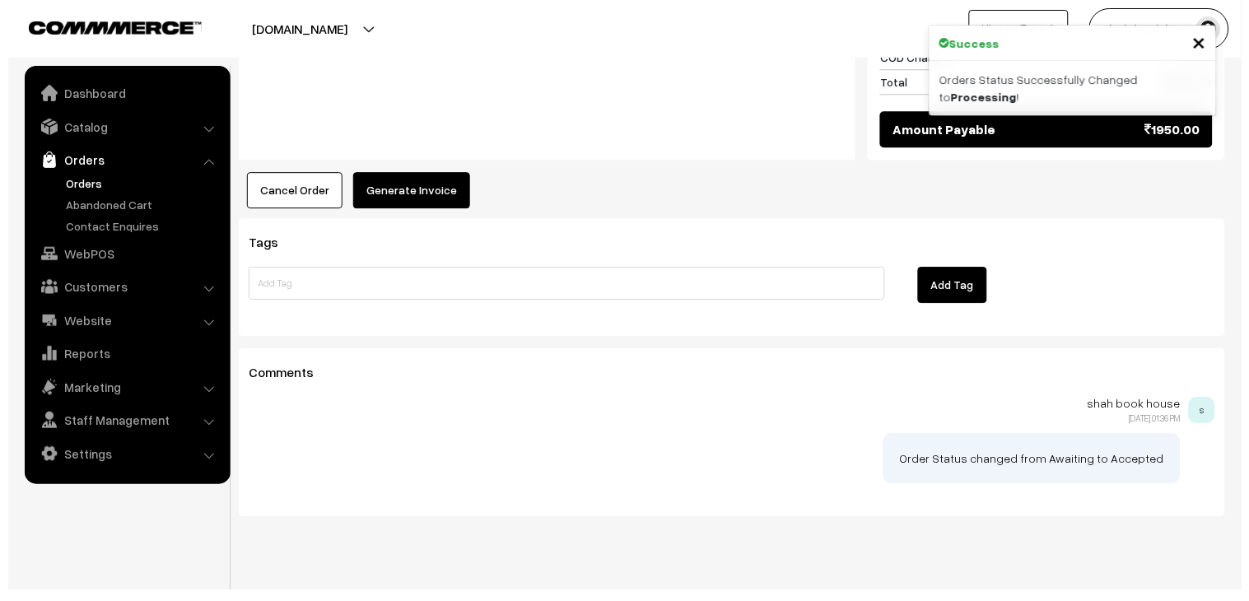
scroll to position [976, 0]
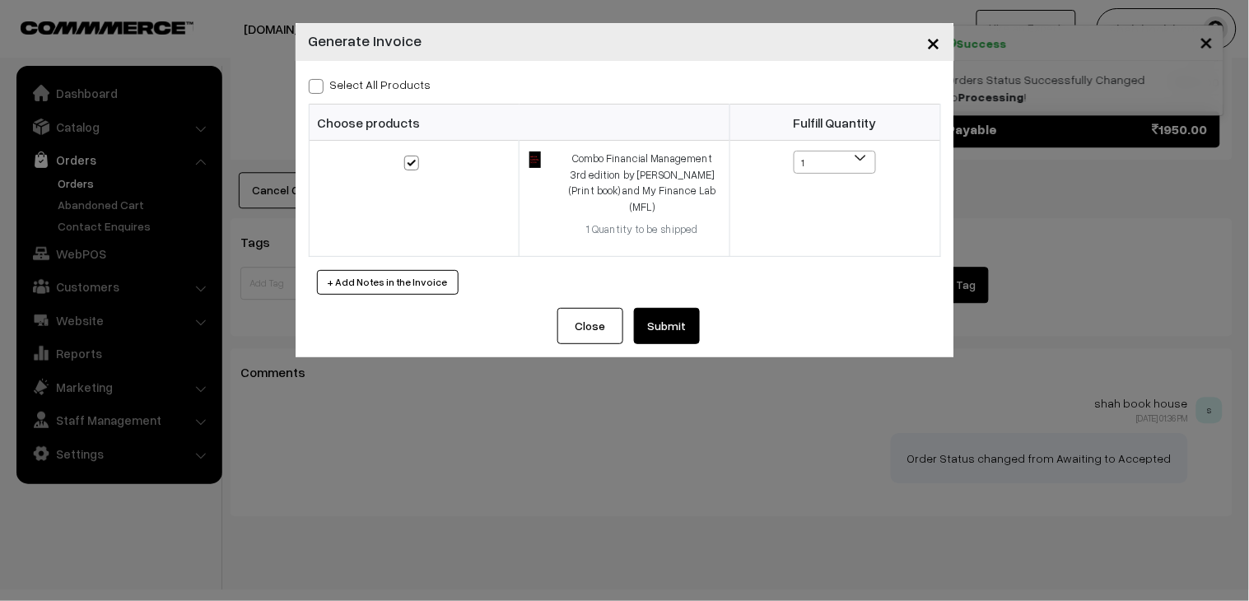
click at [673, 316] on button "Submit" at bounding box center [667, 326] width 66 height 36
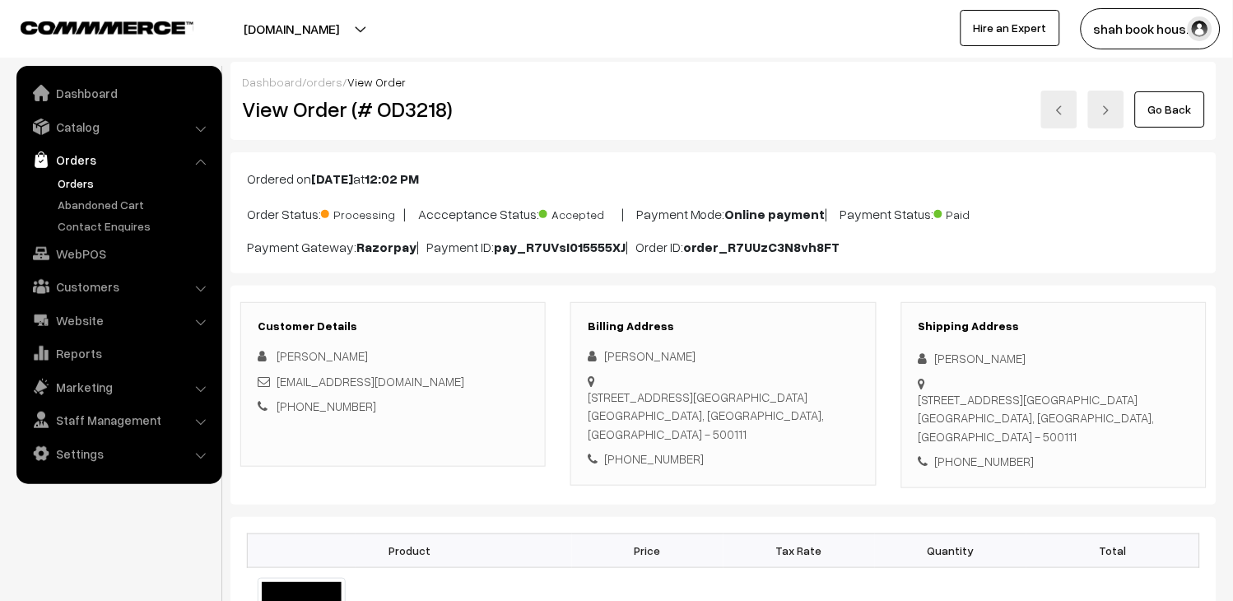
click at [1056, 113] on img at bounding box center [1060, 110] width 10 height 10
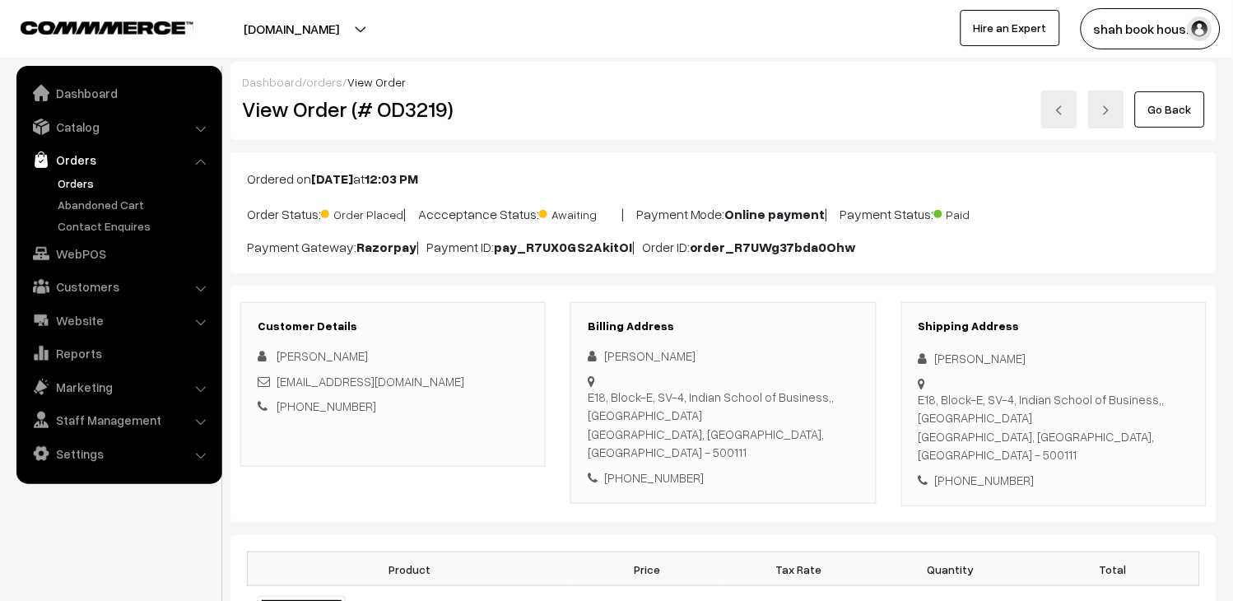
click at [417, 116] on h2 "View Order (# OD3219)" at bounding box center [394, 109] width 305 height 26
copy h2 "OD3219"
click at [474, 396] on div "Pulkit Agrawal pulkit_agrawal_pgpyl2027@isb.edu +91 9587143528" at bounding box center [393, 381] width 271 height 69
click at [473, 384] on div "pulkit_agrawal_pgpyl2027@isb.edu" at bounding box center [393, 381] width 271 height 19
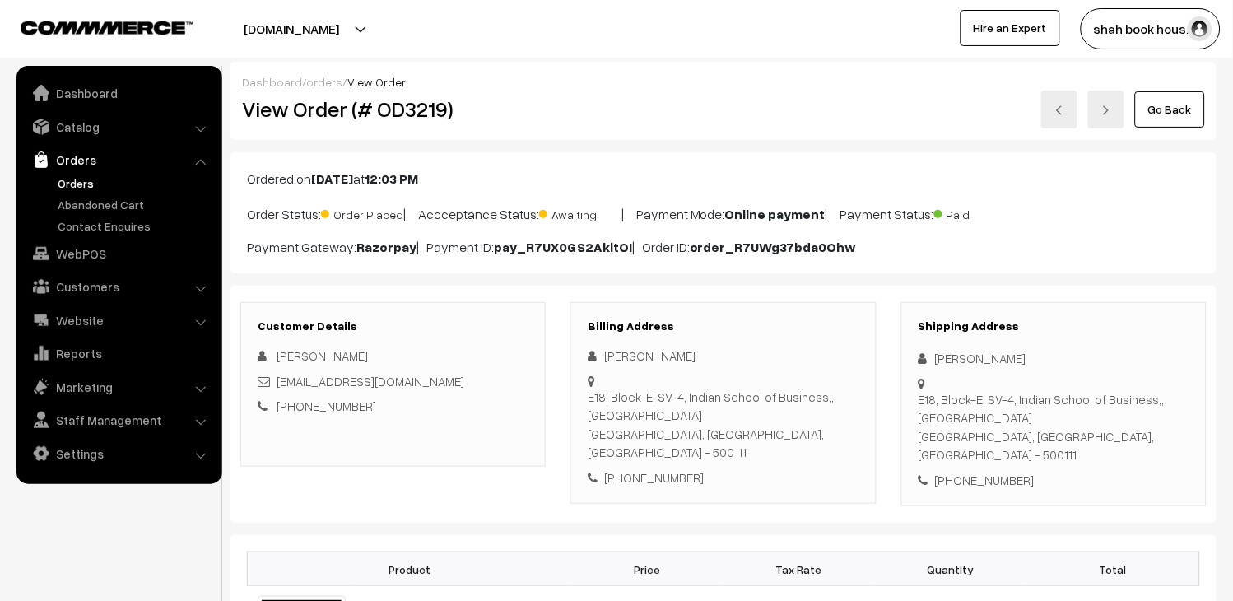
click at [473, 384] on div "pulkit_agrawal_pgpyl2027@isb.edu" at bounding box center [393, 381] width 271 height 19
copy div "pulkit_agrawal_pgpyl2027@isb.edu"
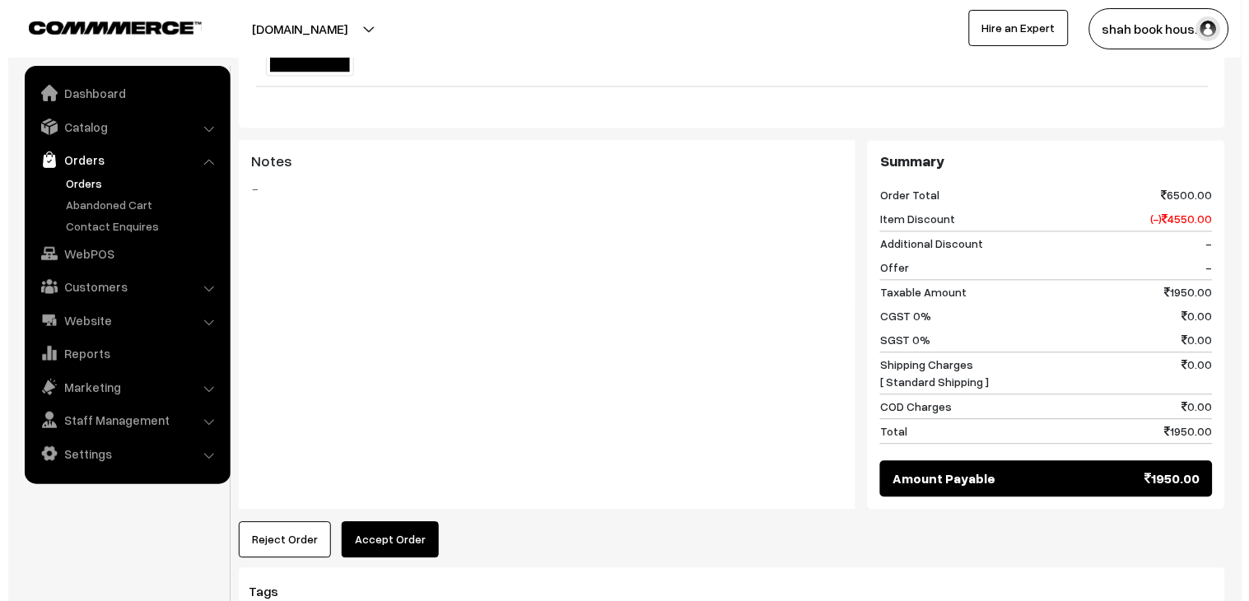
scroll to position [731, 0]
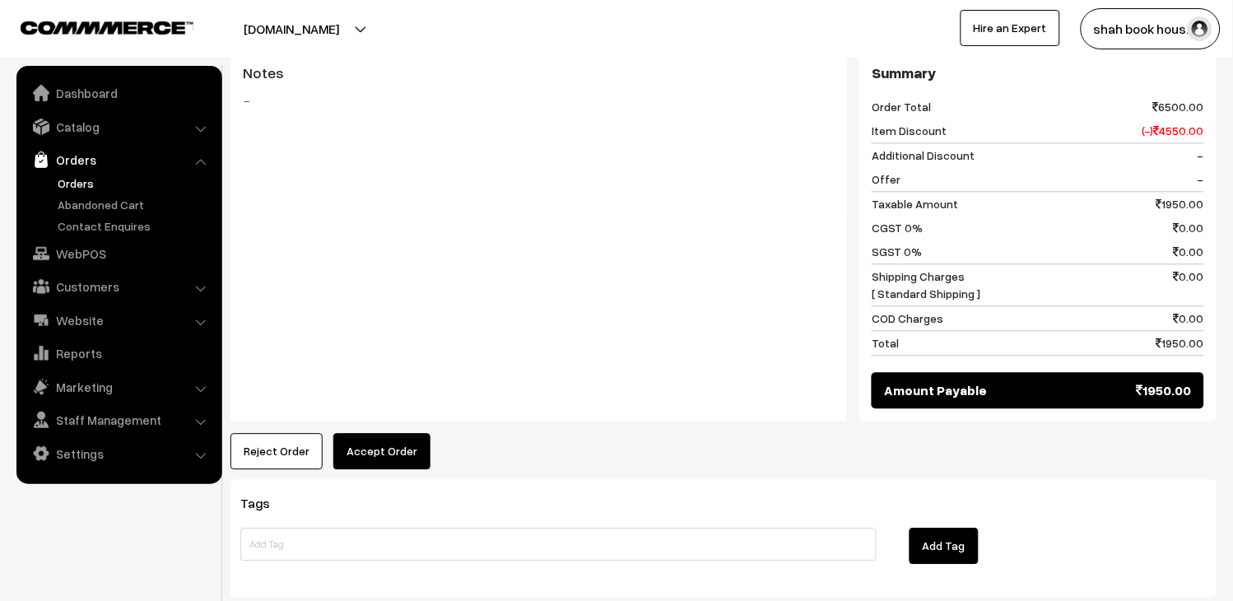
click at [403, 435] on button "Accept Order" at bounding box center [381, 451] width 97 height 36
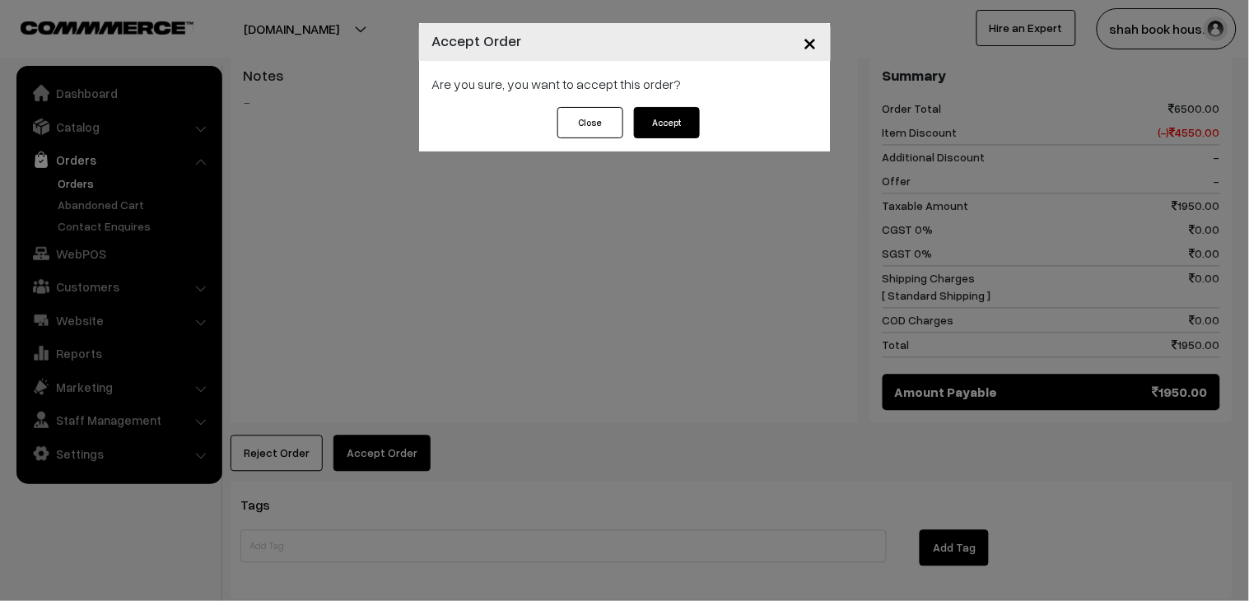
click at [685, 132] on button "Accept" at bounding box center [667, 122] width 66 height 31
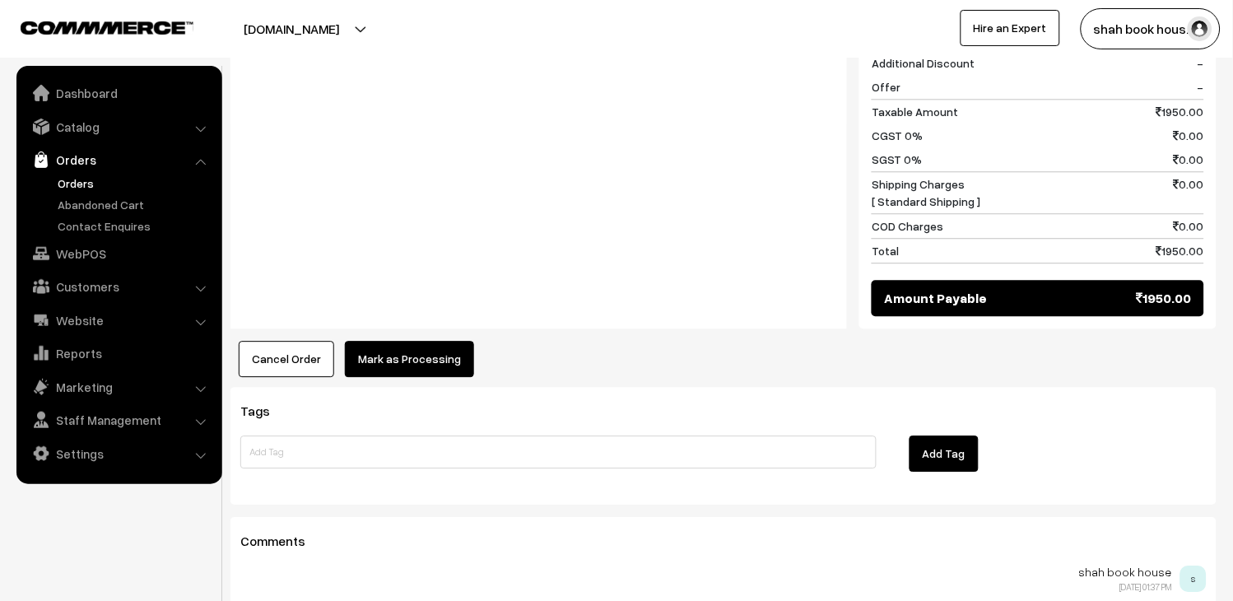
click at [443, 343] on button "Mark as Processing" at bounding box center [409, 359] width 129 height 36
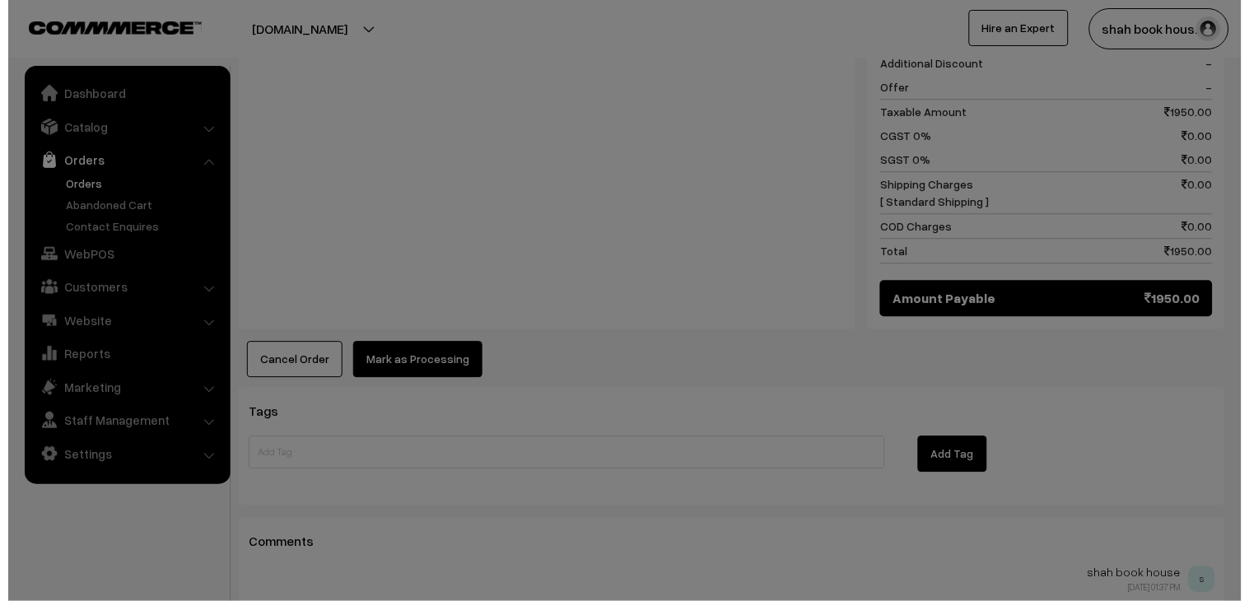
scroll to position [825, 0]
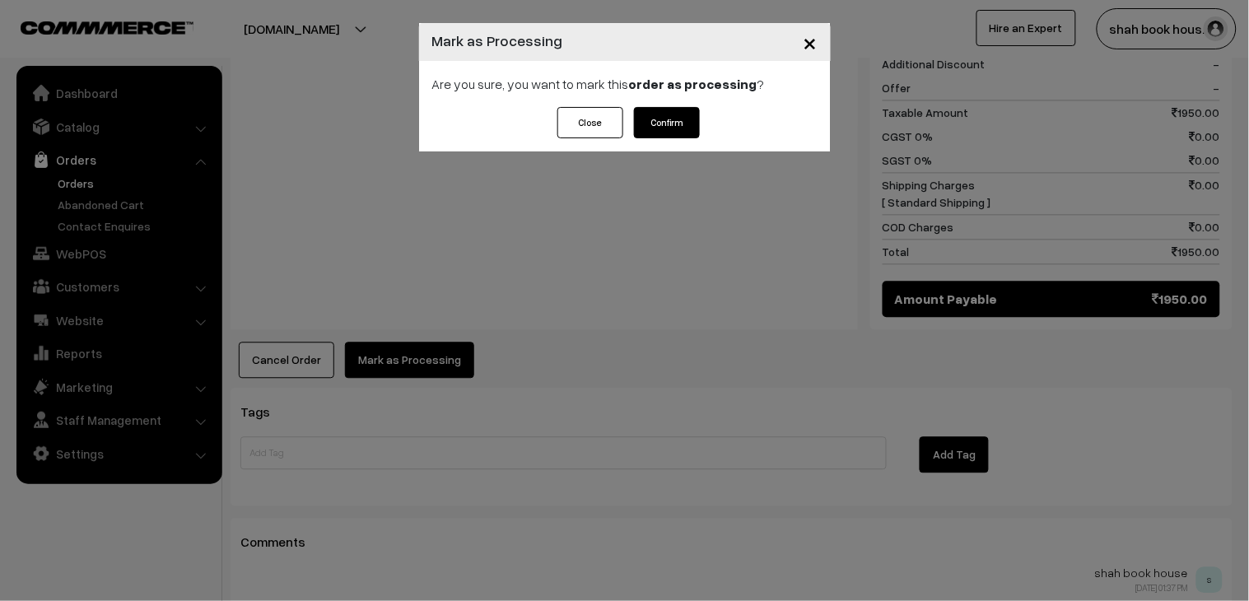
click at [676, 109] on button "Confirm" at bounding box center [667, 122] width 66 height 31
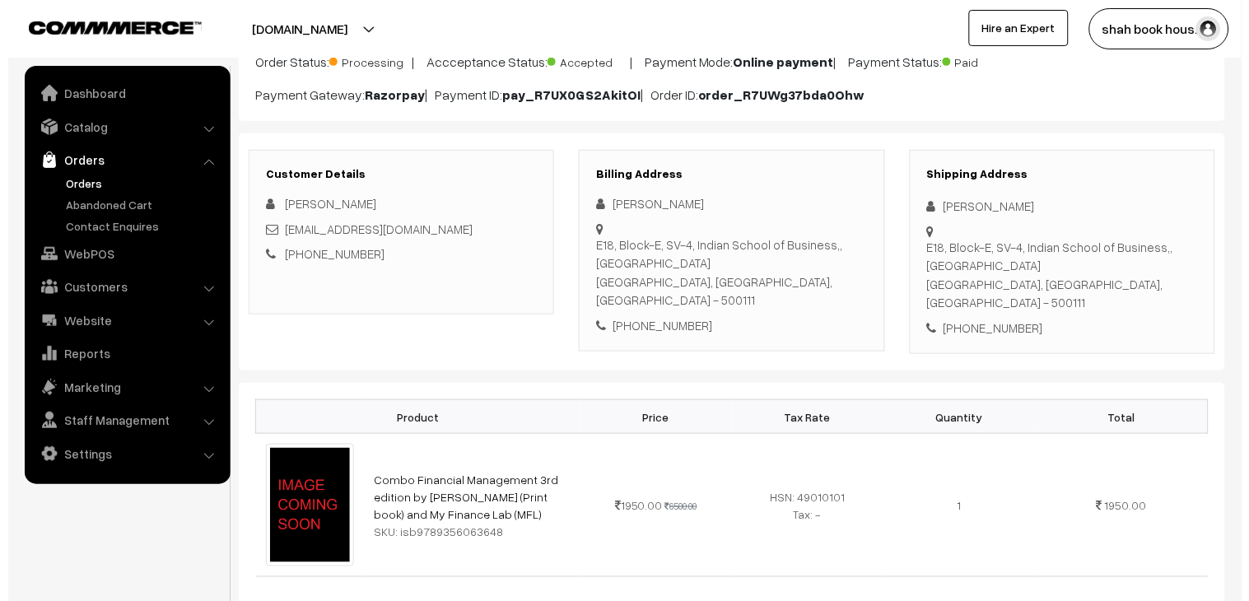
scroll to position [640, 0]
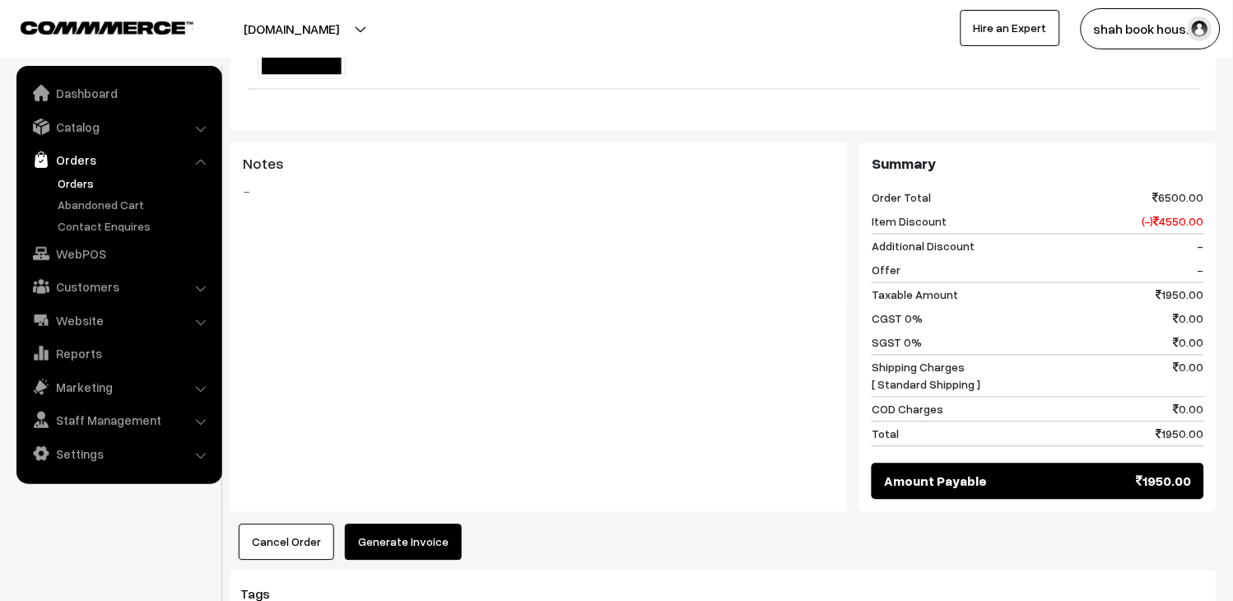
click at [428, 524] on button "Generate Invoice" at bounding box center [403, 542] width 117 height 36
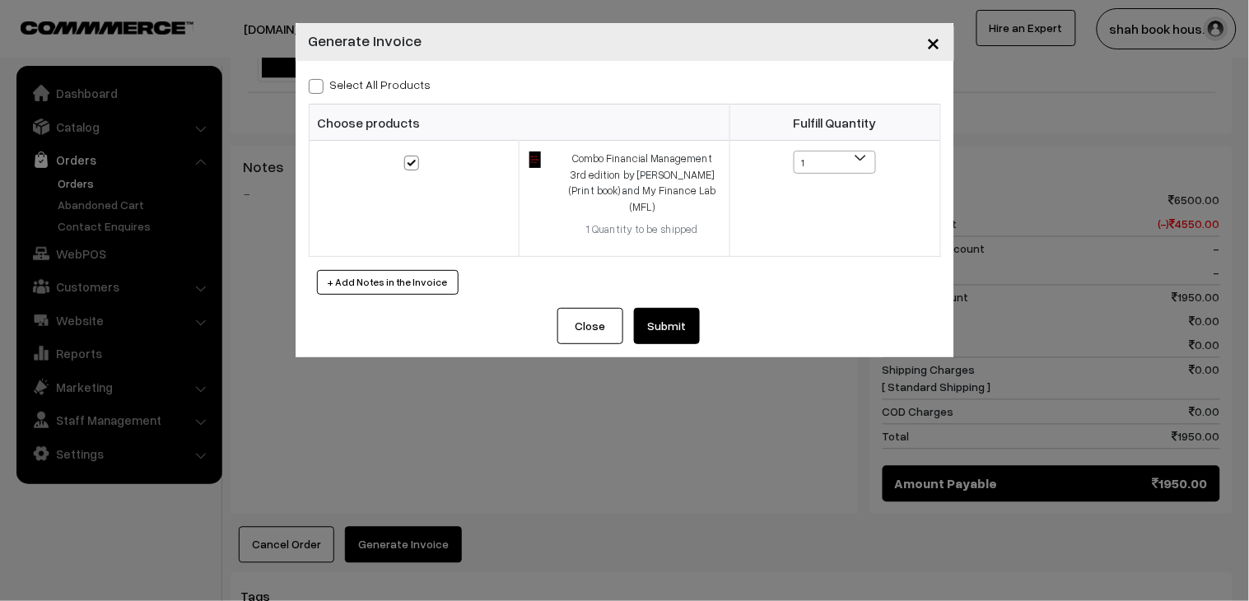
click at [670, 319] on button "Submit" at bounding box center [667, 326] width 66 height 36
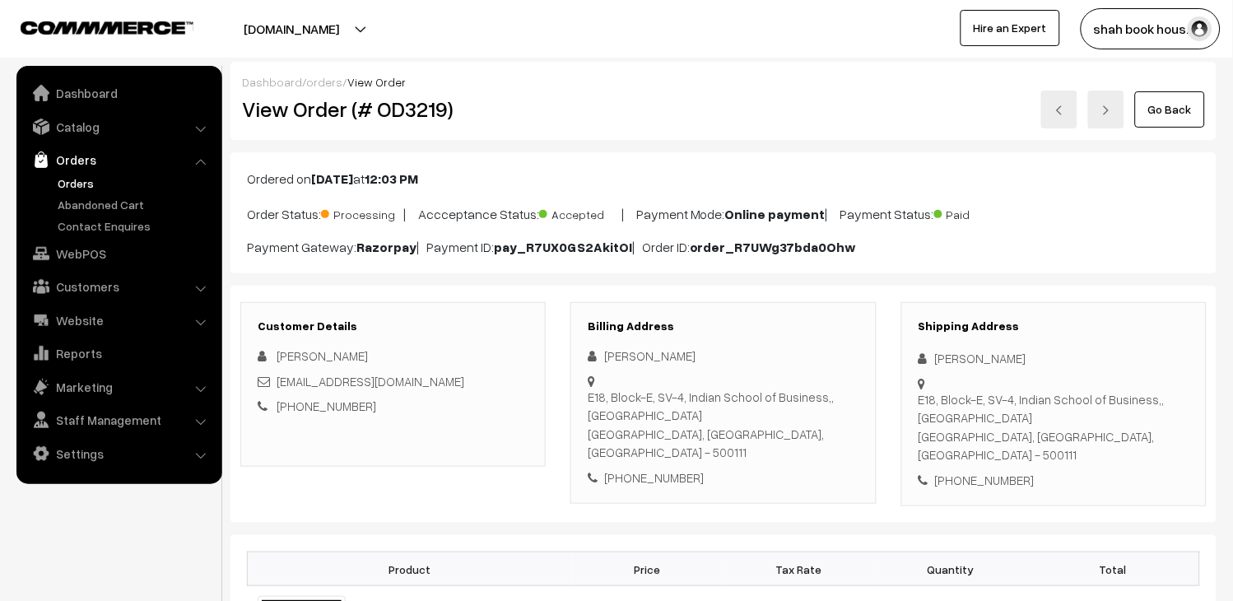
click at [1057, 118] on link at bounding box center [1059, 110] width 36 height 38
click at [413, 119] on h2 "View Order (# OD3220)" at bounding box center [394, 109] width 305 height 26
copy h2 "OD3220"
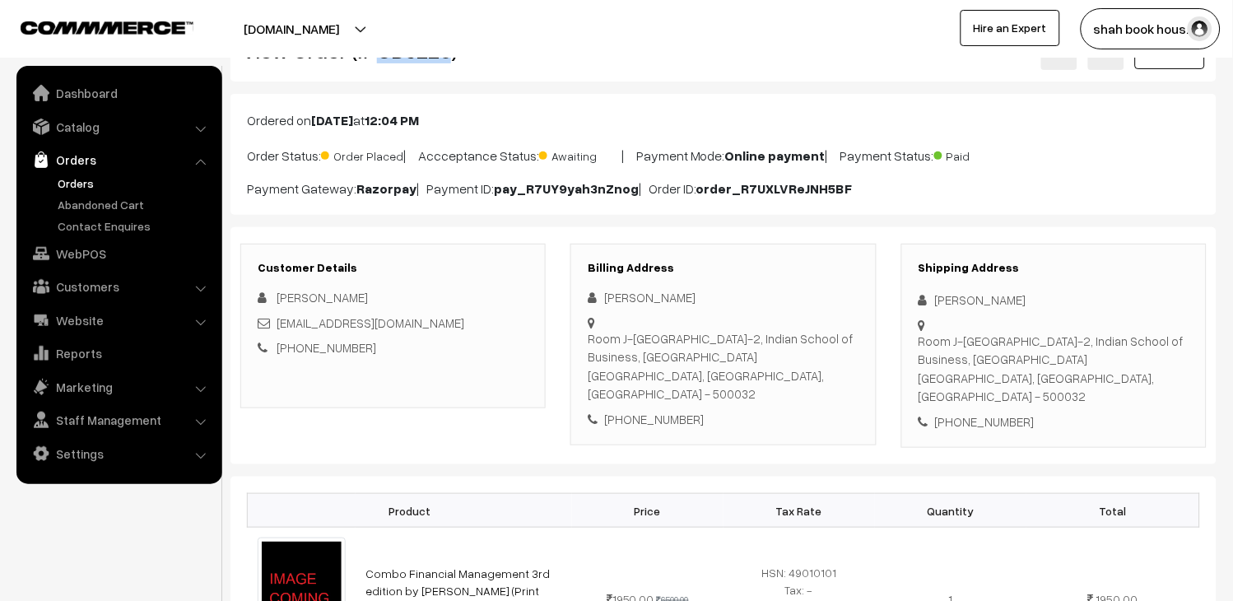
scroll to position [91, 0]
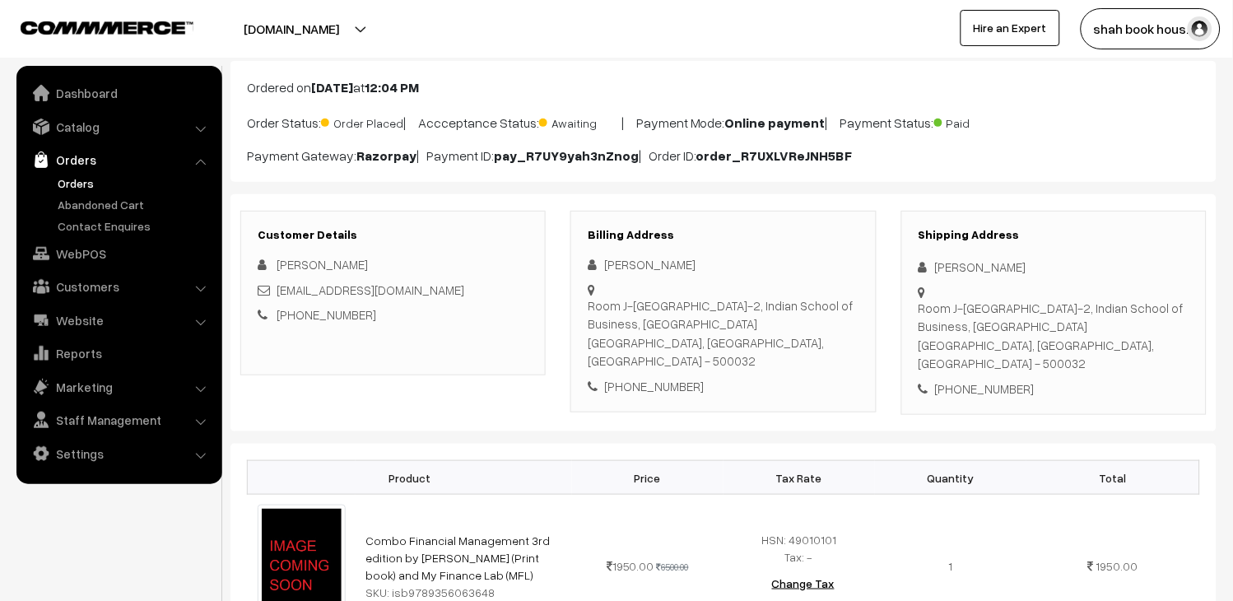
click at [499, 284] on div "[EMAIL_ADDRESS][DOMAIN_NAME]" at bounding box center [393, 290] width 271 height 19
copy div "[EMAIL_ADDRESS][DOMAIN_NAME]"
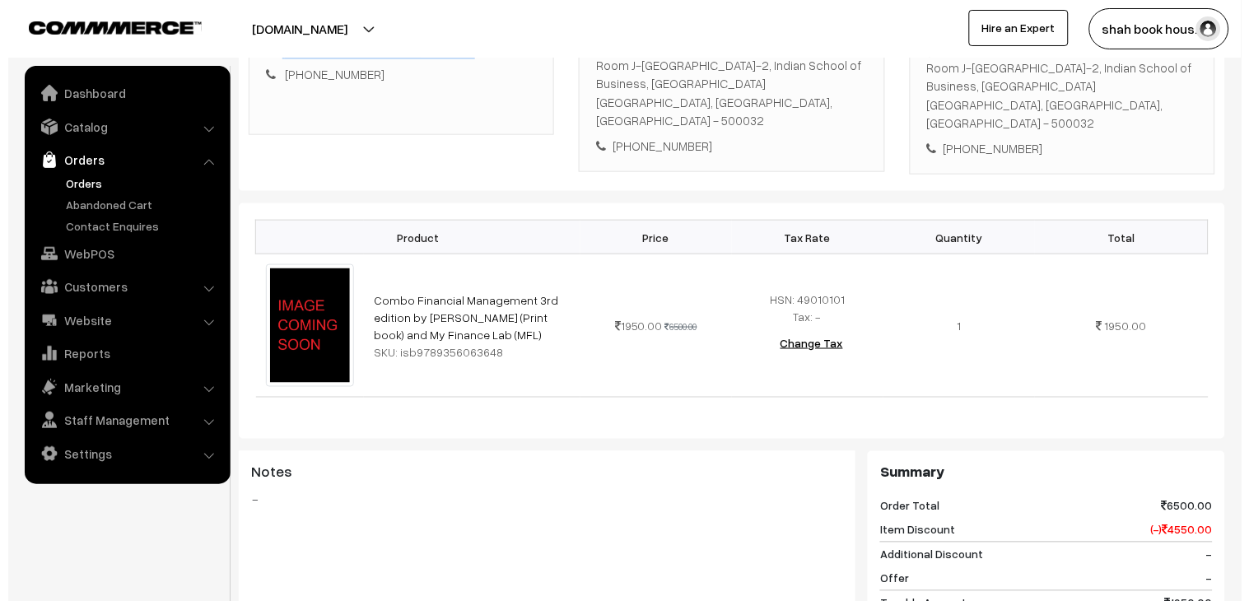
scroll to position [640, 0]
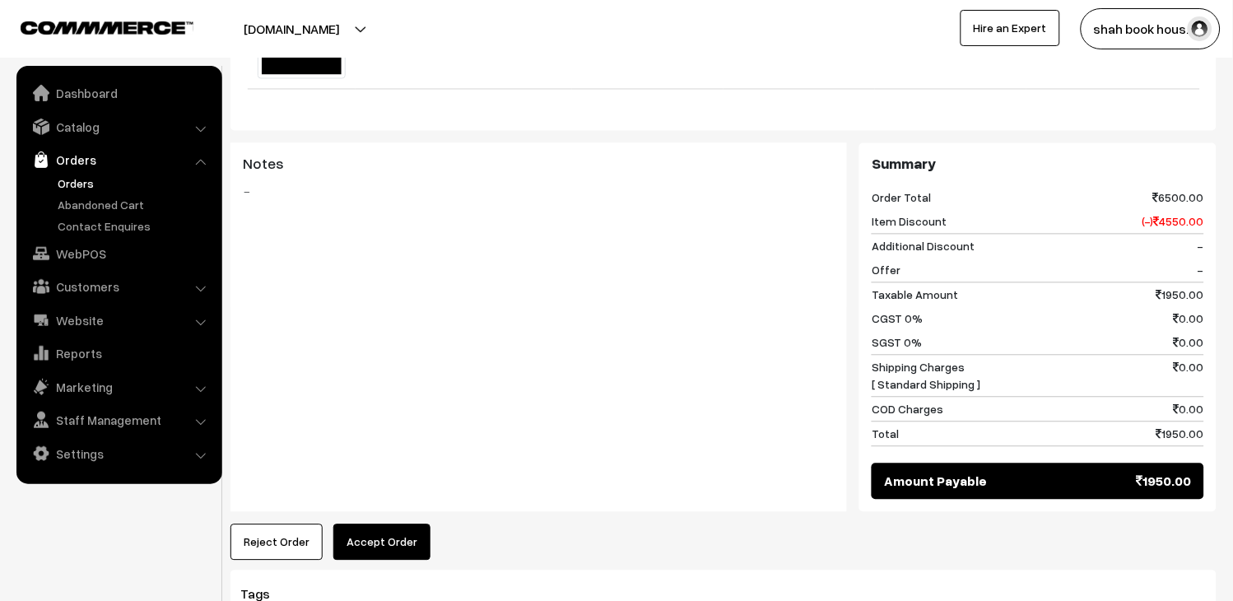
click at [389, 544] on div "Dashboard / orders / View Order View Order (# OD3220) Go Back Ordered on [DATE]…" at bounding box center [724, 55] width 986 height 1266
click at [392, 528] on button "Accept Order" at bounding box center [381, 542] width 97 height 36
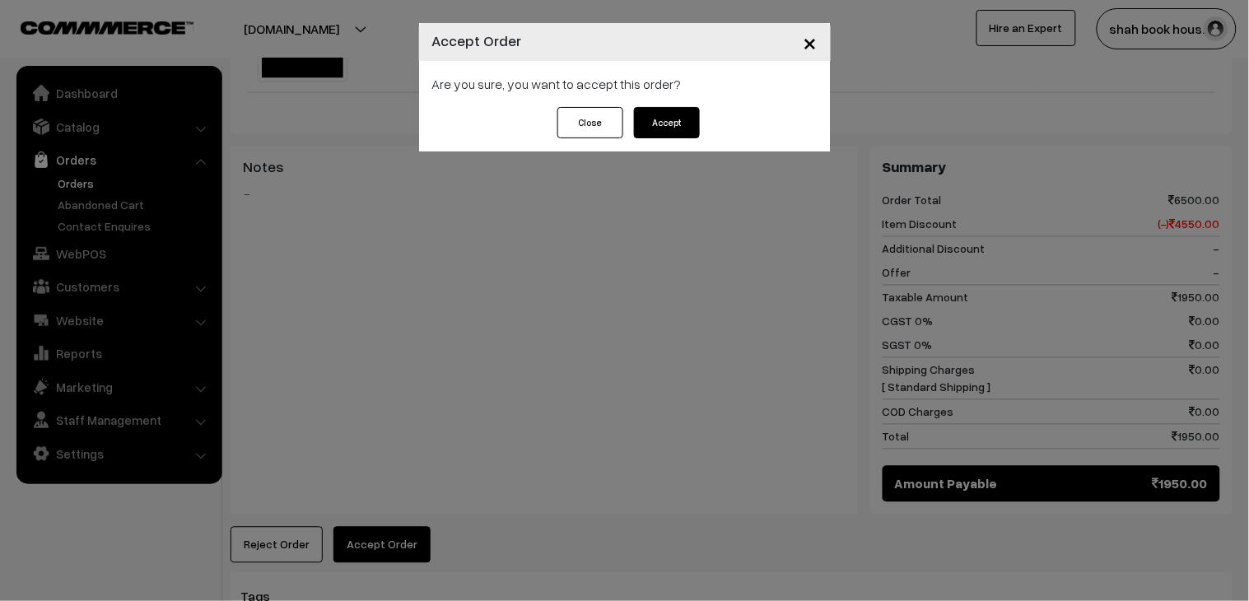
click at [687, 128] on button "Accept" at bounding box center [667, 122] width 66 height 31
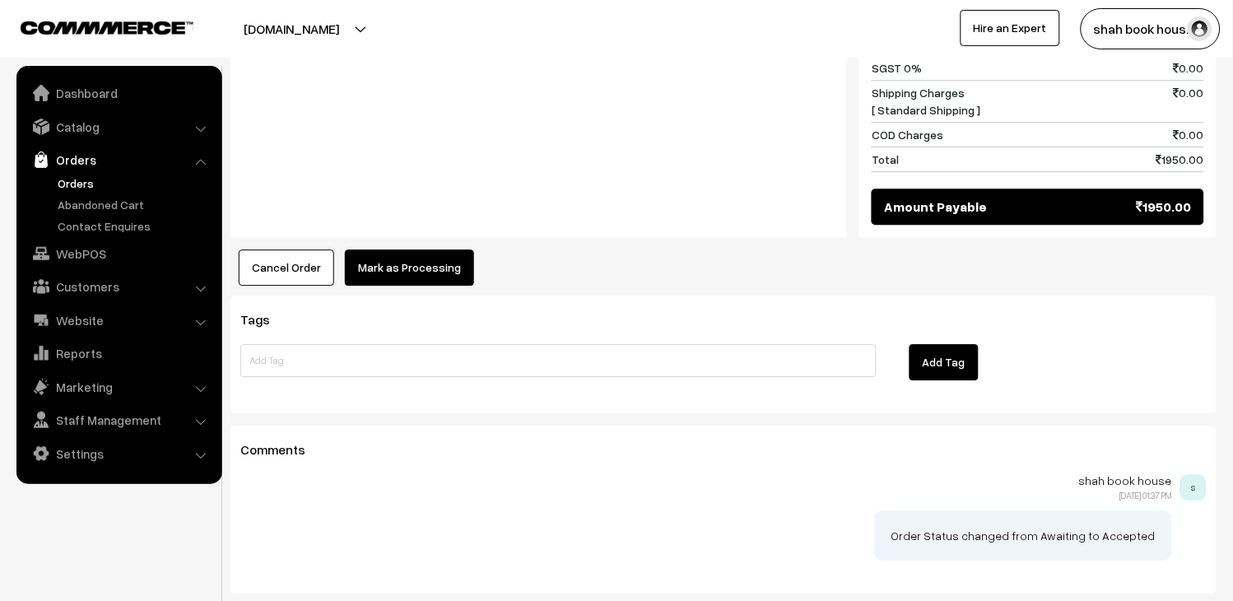
click at [410, 249] on button "Mark as Processing" at bounding box center [409, 267] width 129 height 36
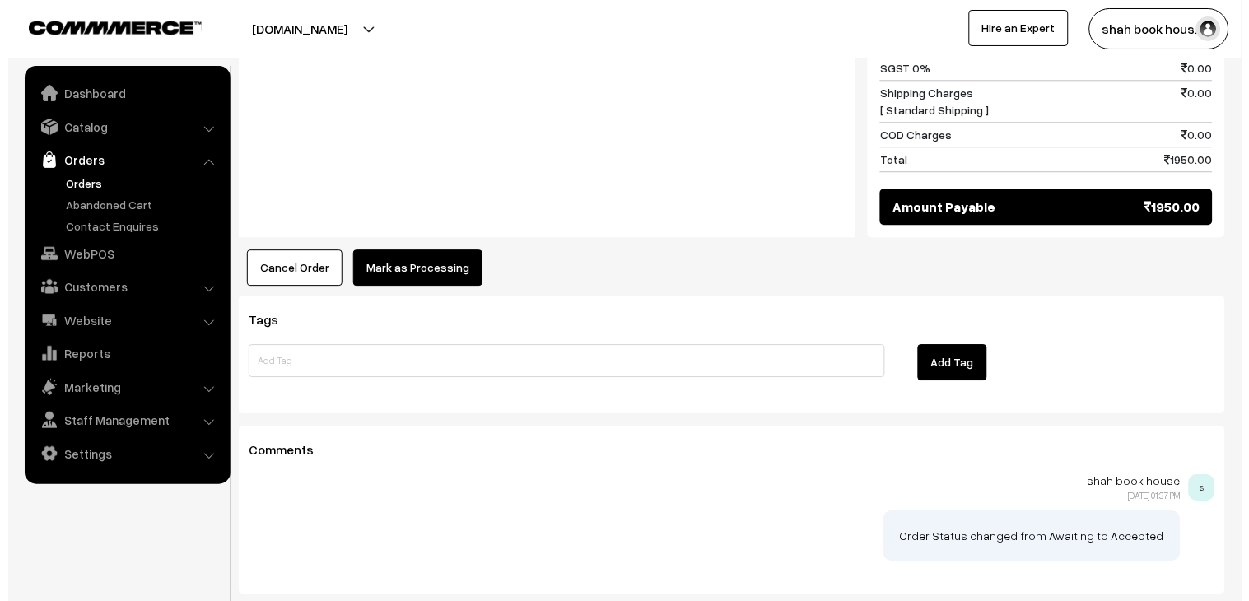
scroll to position [916, 0]
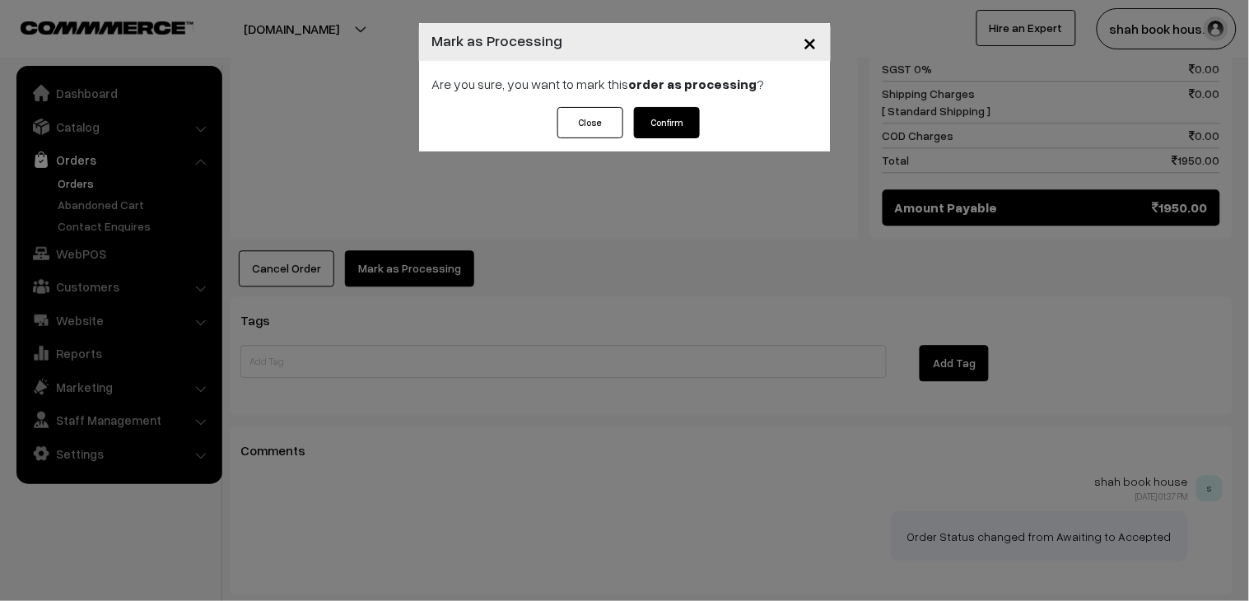
click at [678, 125] on button "Confirm" at bounding box center [667, 122] width 66 height 31
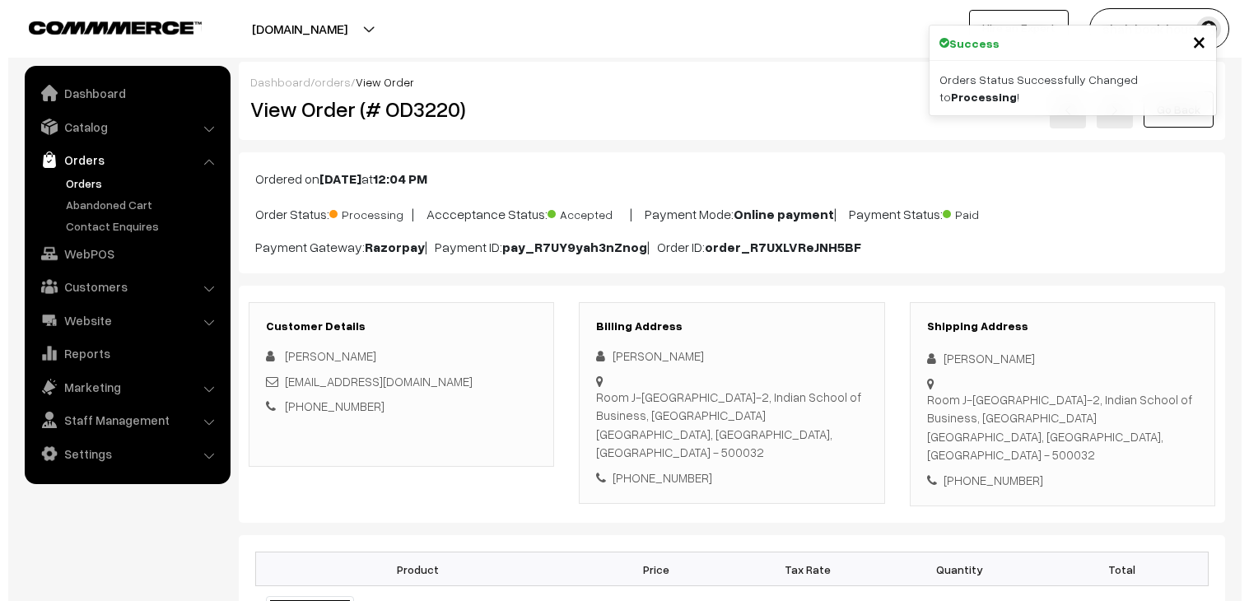
scroll to position [731, 0]
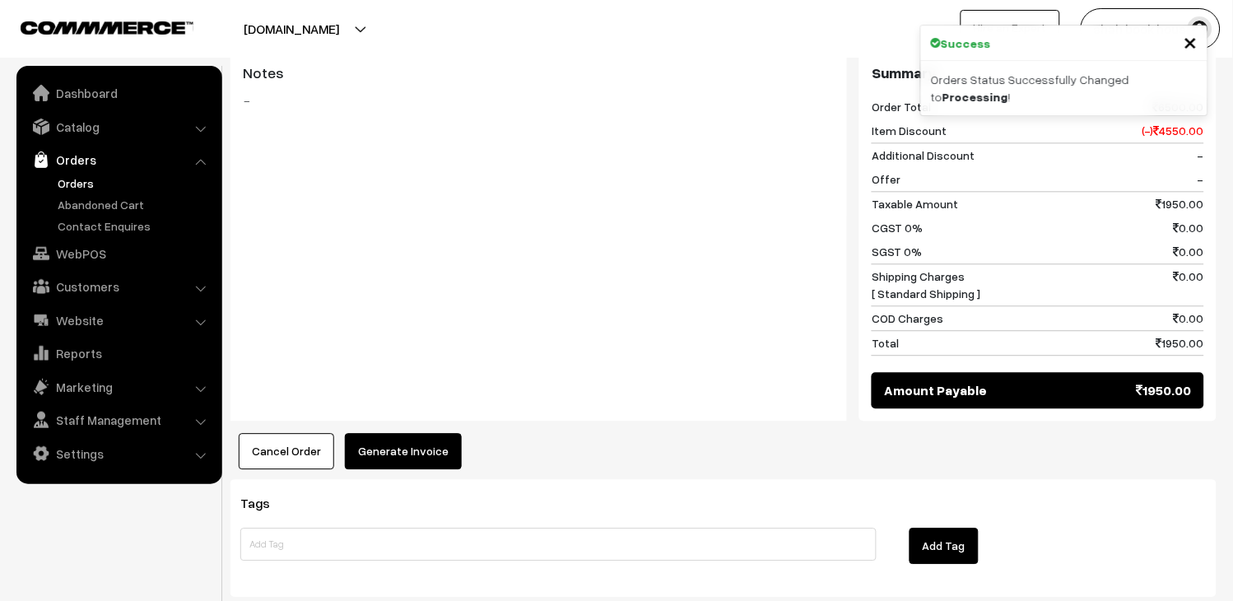
click at [407, 433] on button "Generate Invoice" at bounding box center [403, 451] width 117 height 36
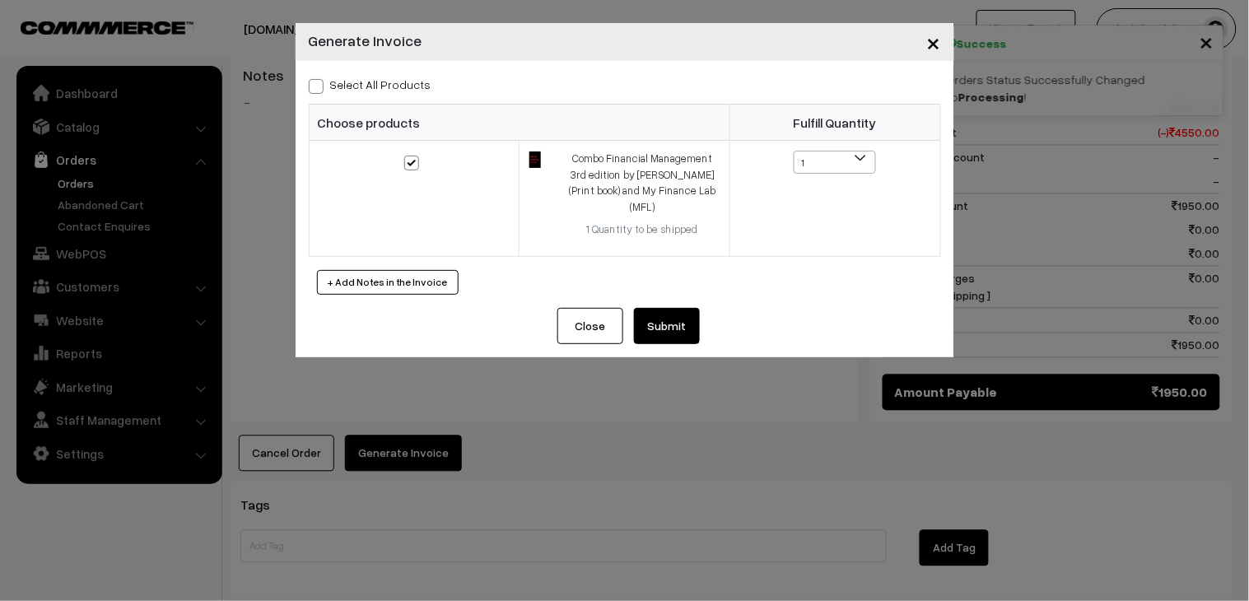
click at [687, 311] on button "Submit" at bounding box center [667, 326] width 66 height 36
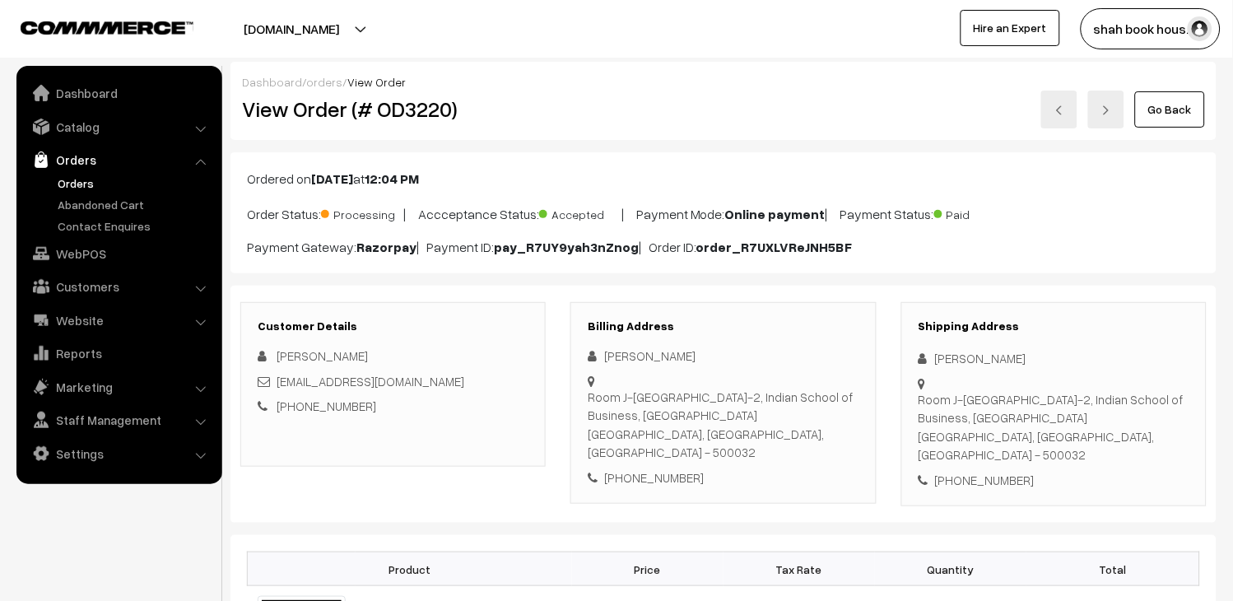
click at [1054, 114] on link at bounding box center [1059, 110] width 36 height 38
click at [437, 100] on h2 "View Order (# OD3221)" at bounding box center [394, 109] width 305 height 26
copy h2 "OD3221"
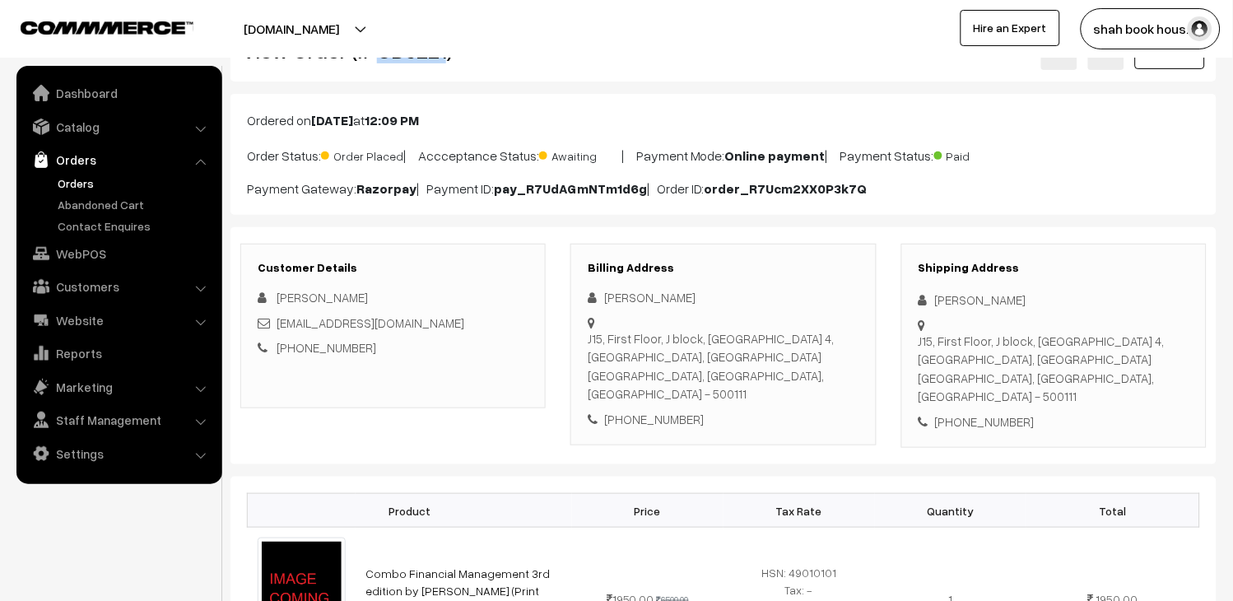
scroll to position [91, 0]
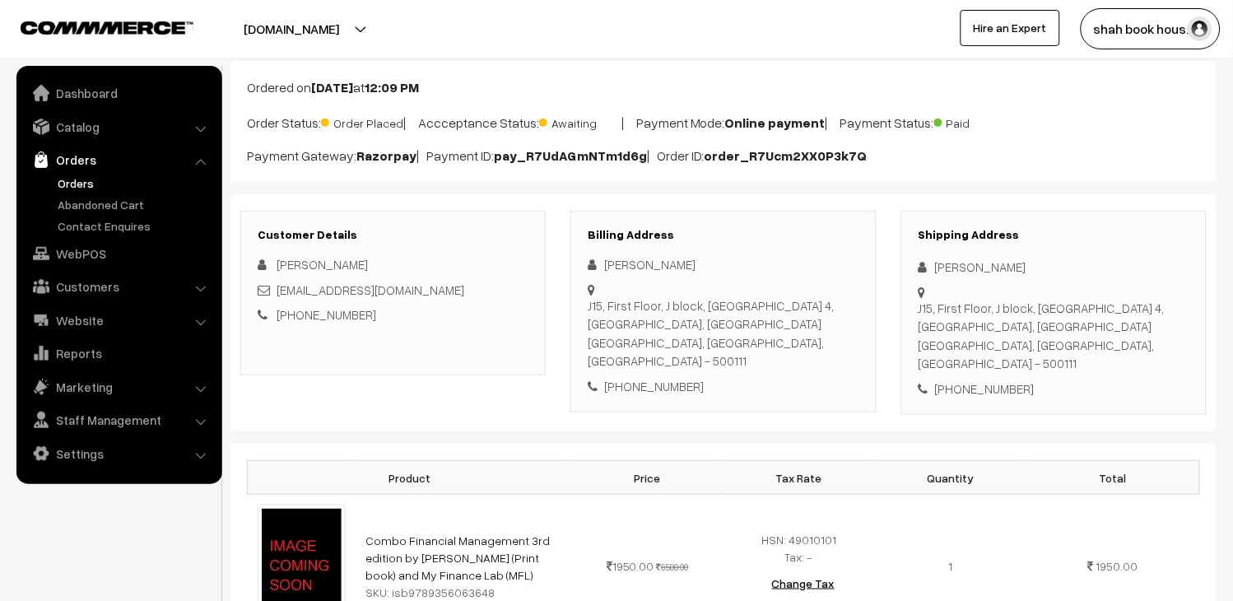
click at [478, 288] on div "[EMAIL_ADDRESS][DOMAIN_NAME]" at bounding box center [393, 290] width 271 height 19
copy div "[EMAIL_ADDRESS][DOMAIN_NAME]"
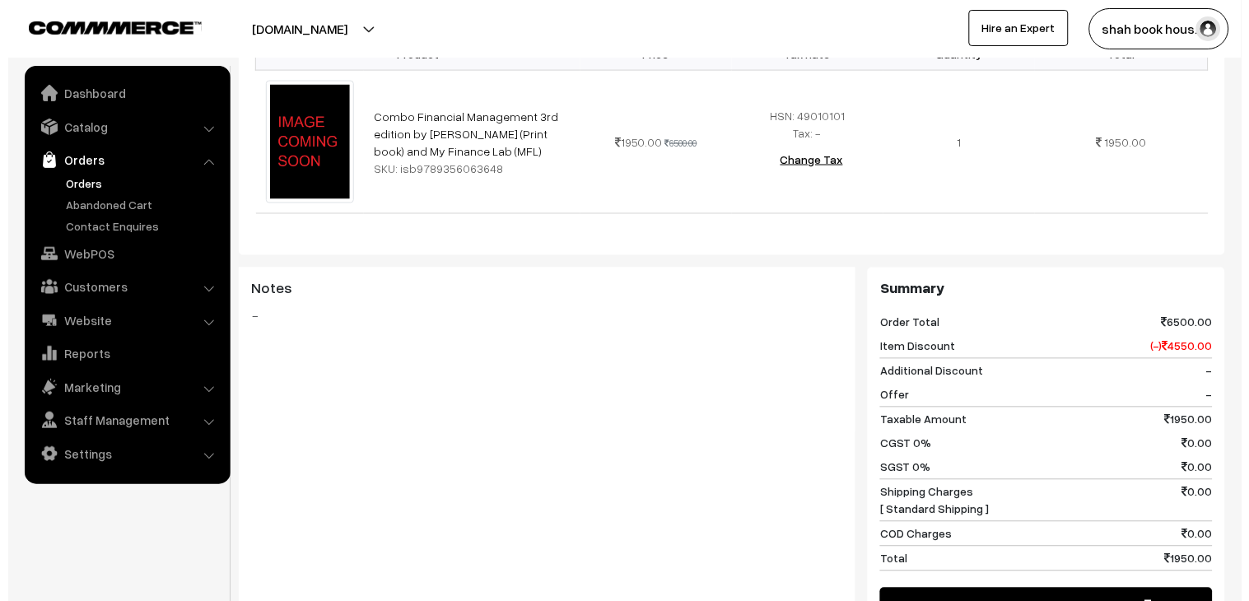
scroll to position [731, 0]
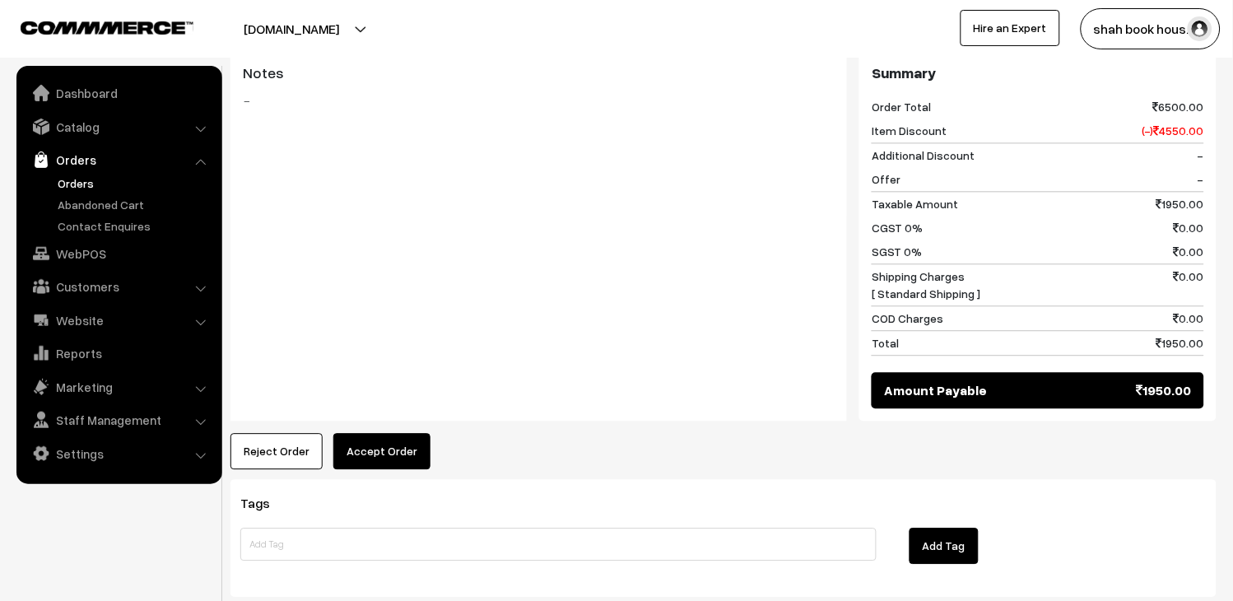
click at [412, 433] on button "Accept Order" at bounding box center [381, 451] width 97 height 36
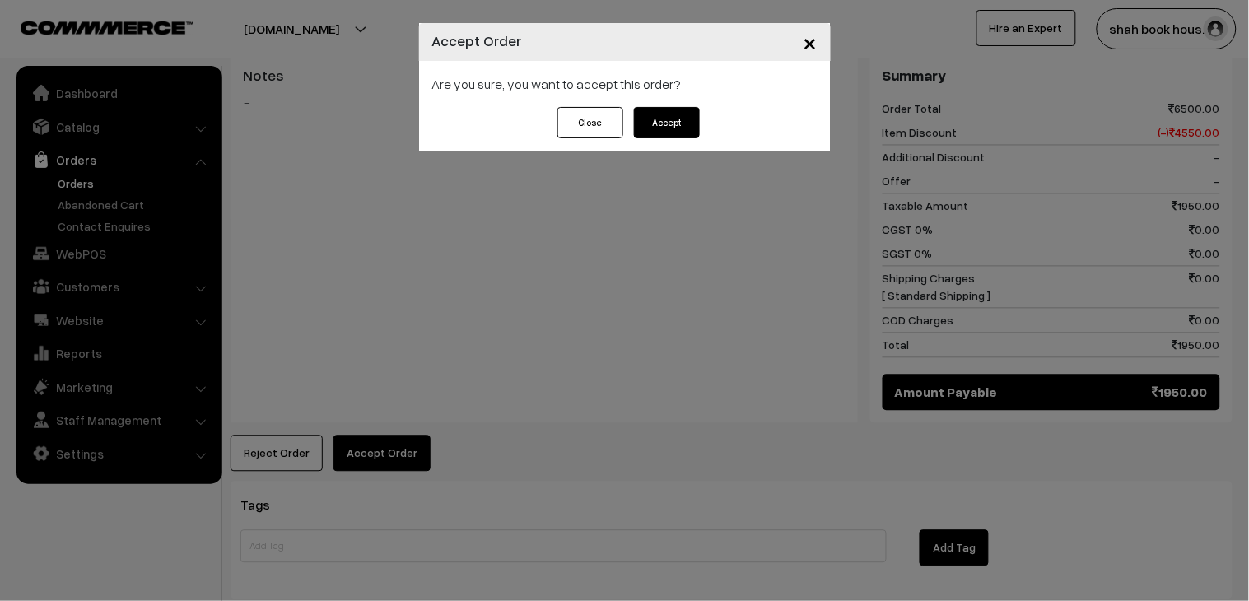
click at [678, 126] on button "Accept" at bounding box center [667, 122] width 66 height 31
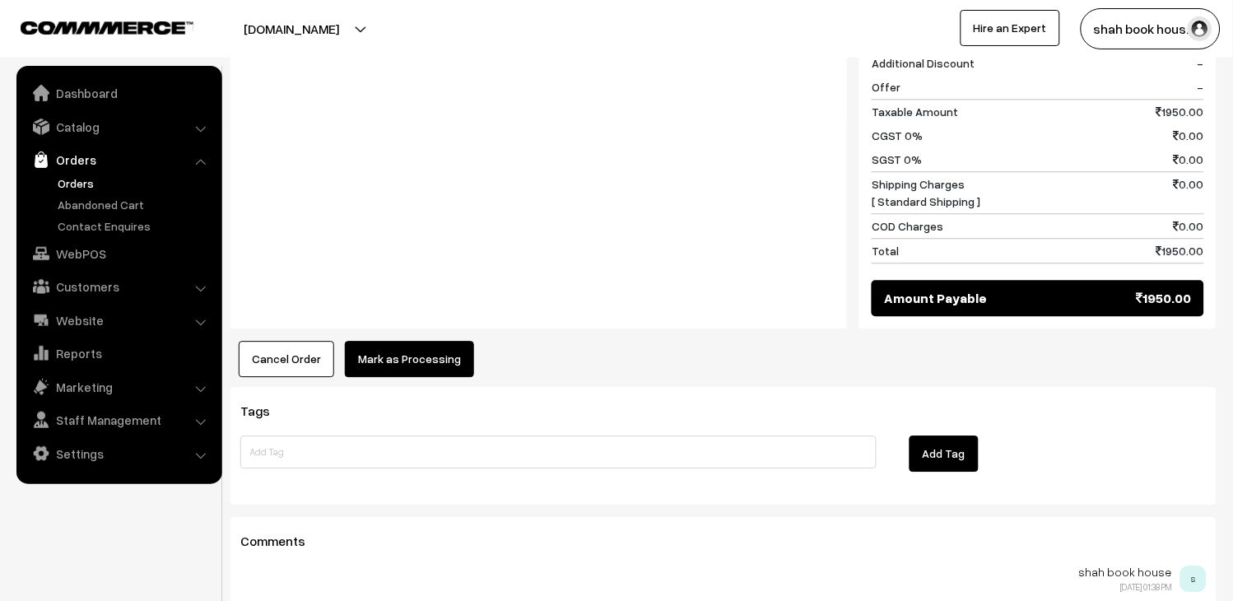
click at [417, 341] on button "Mark as Processing" at bounding box center [409, 359] width 129 height 36
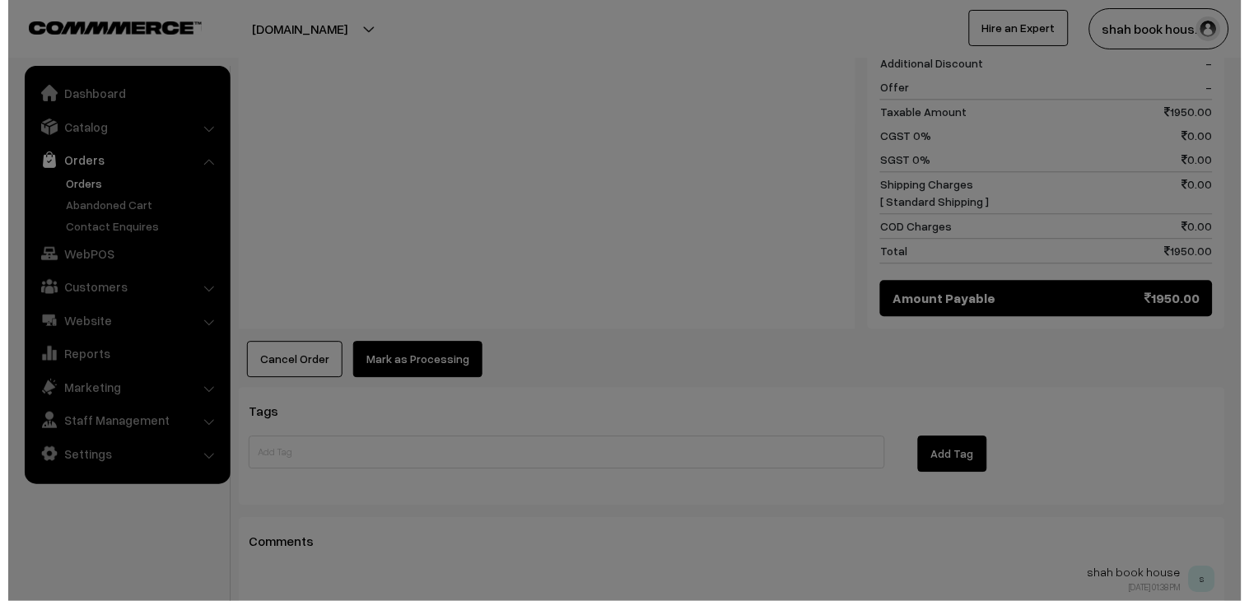
scroll to position [825, 0]
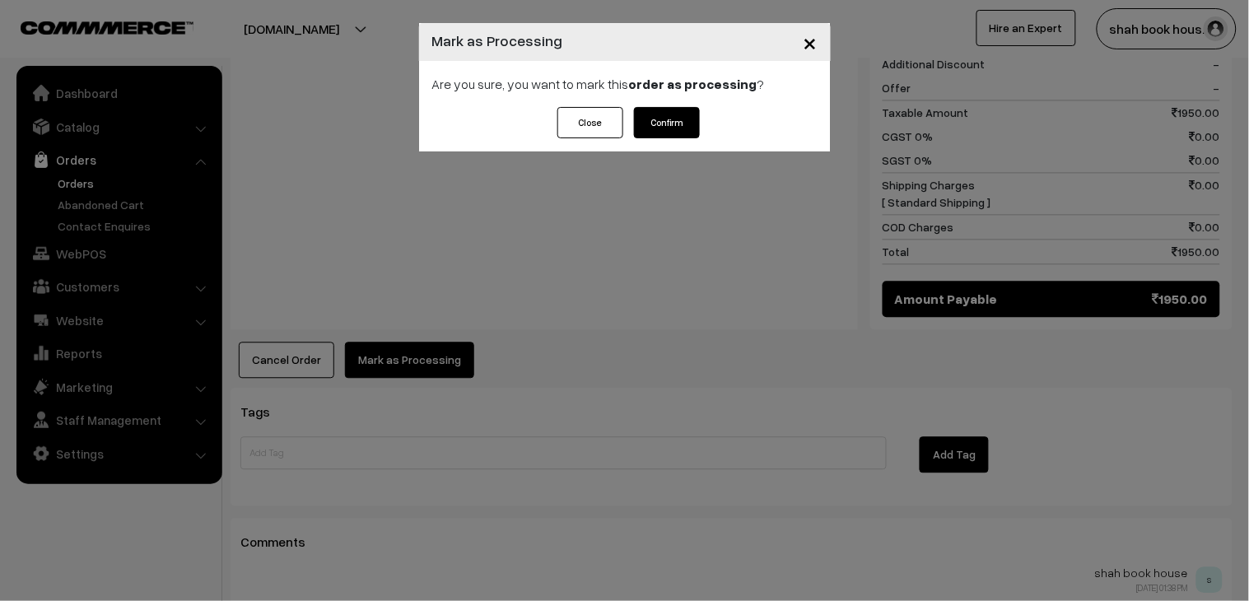
click at [678, 123] on button "Confirm" at bounding box center [667, 122] width 66 height 31
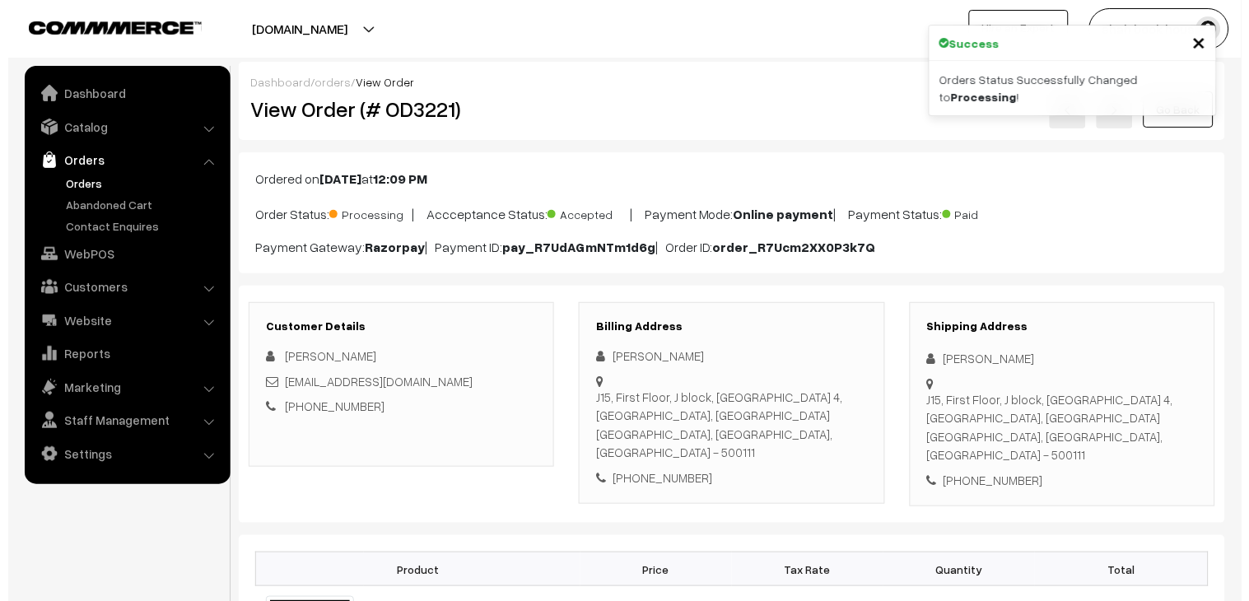
scroll to position [731, 0]
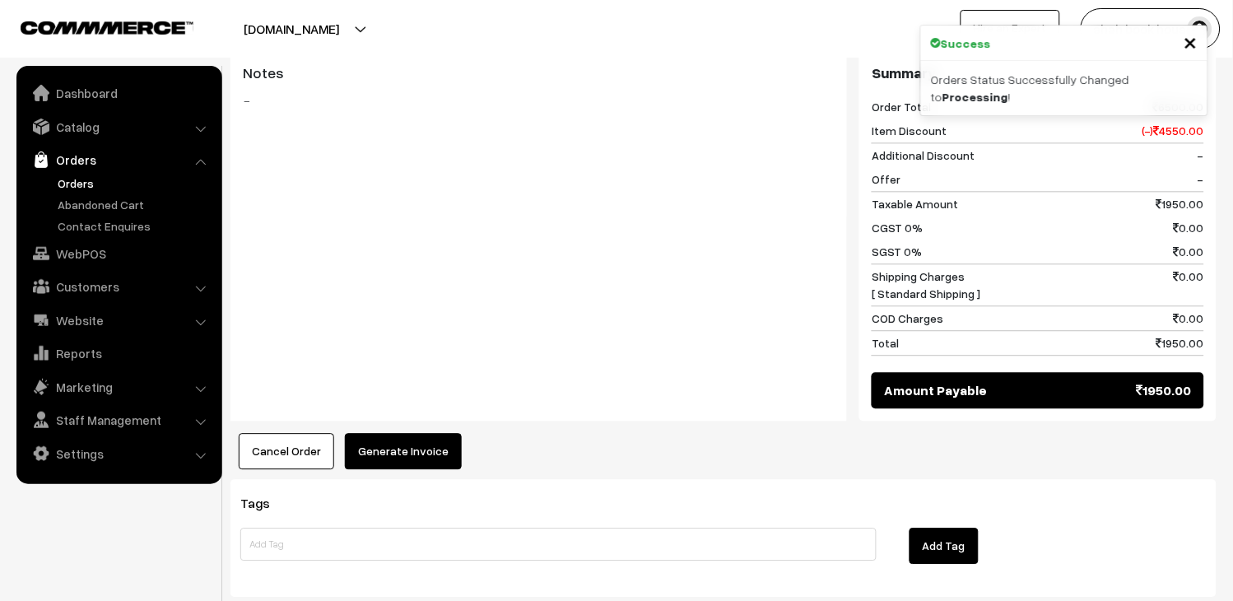
click at [433, 433] on button "Generate Invoice" at bounding box center [403, 451] width 117 height 36
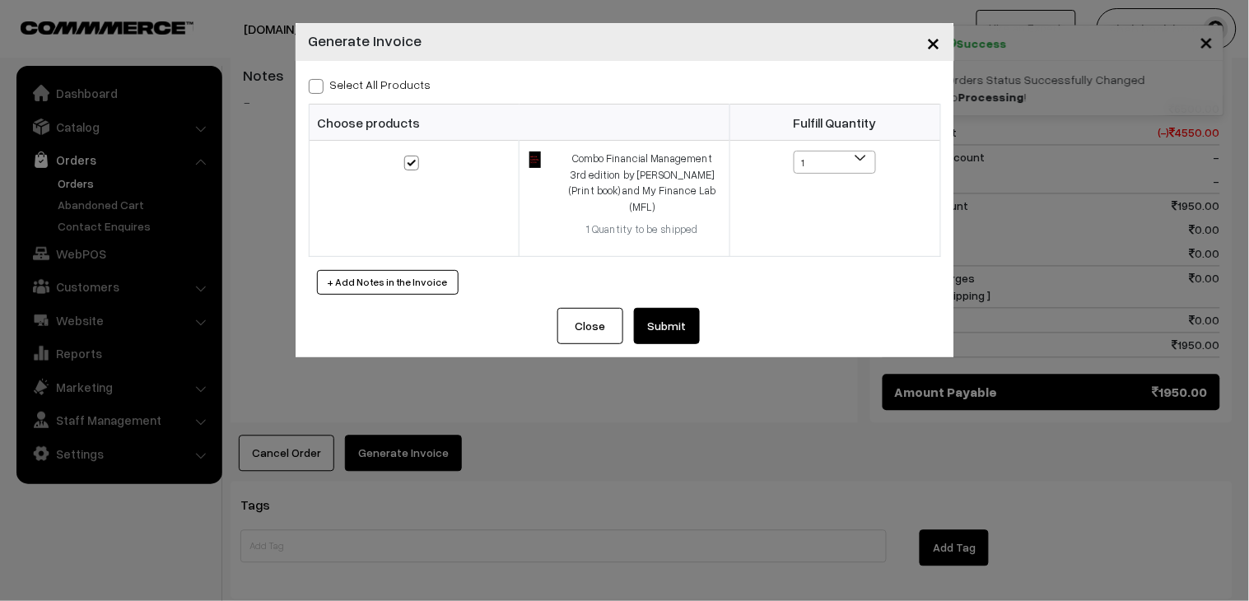
click at [682, 308] on button "Submit" at bounding box center [667, 326] width 66 height 36
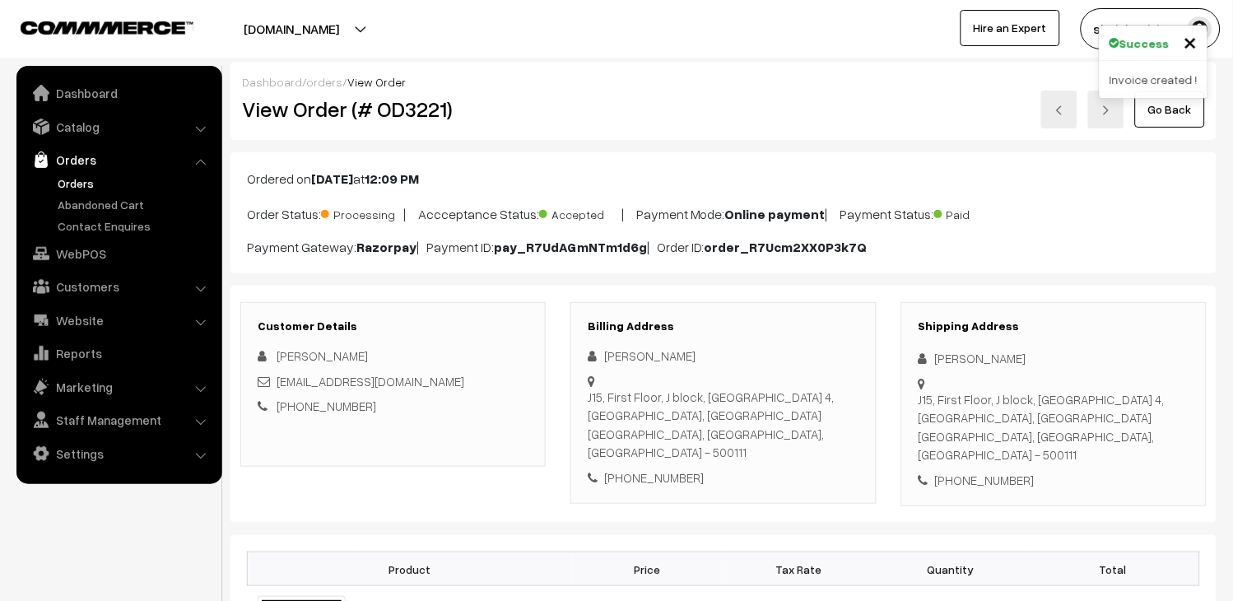
click at [95, 179] on link "Orders" at bounding box center [135, 183] width 163 height 17
